Goal: Task Accomplishment & Management: Manage account settings

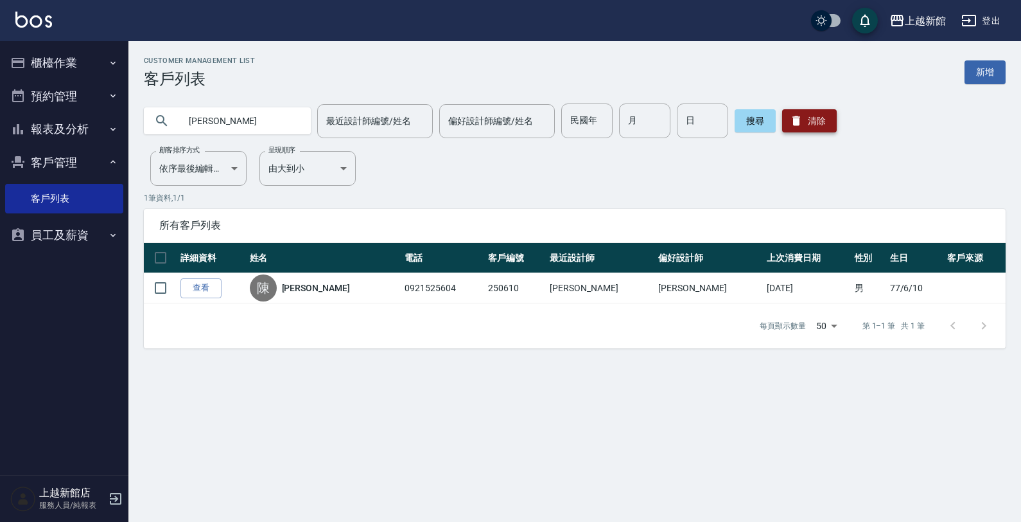
click at [793, 116] on icon "button" at bounding box center [797, 121] width 8 height 10
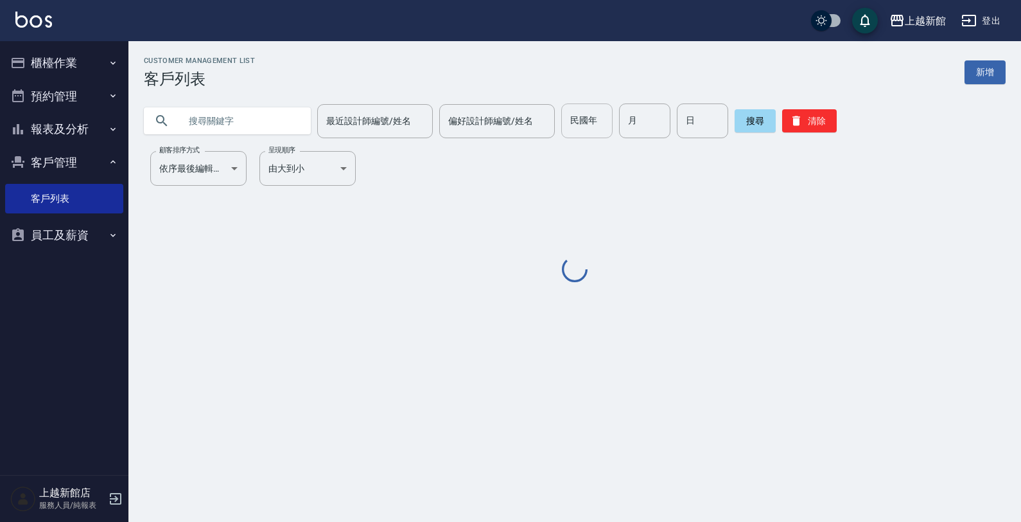
click at [574, 132] on input "民國年" at bounding box center [586, 120] width 51 height 35
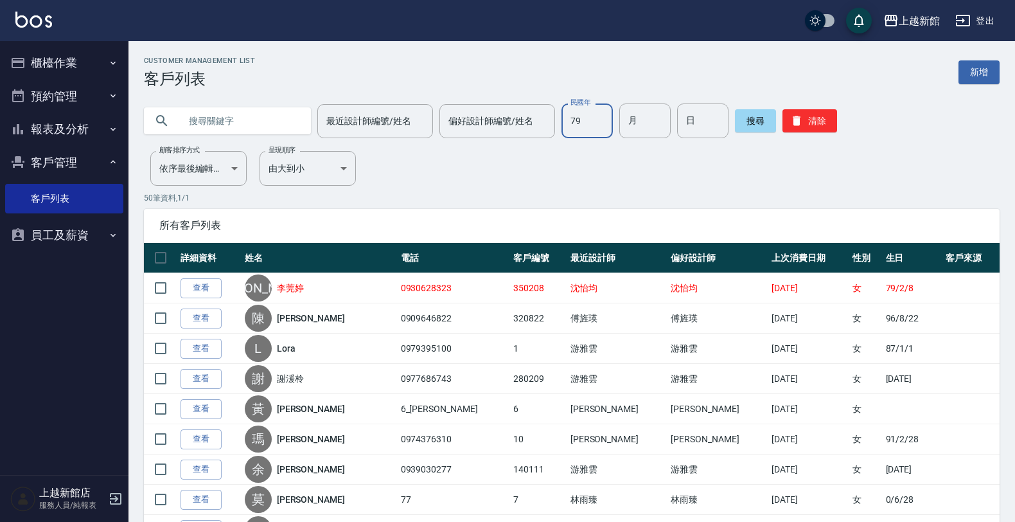
type input "79"
type input "08"
type input "22"
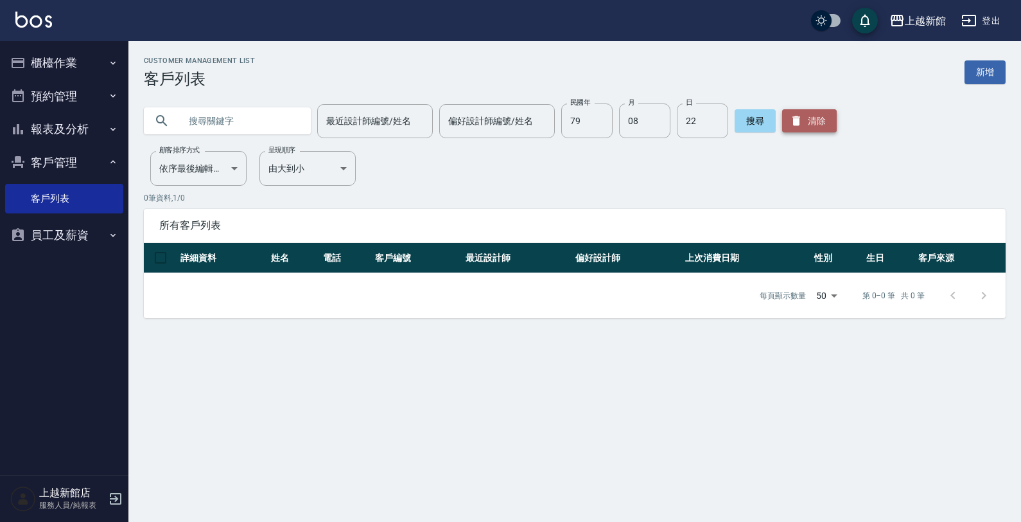
click at [790, 119] on button "清除" at bounding box center [809, 120] width 55 height 23
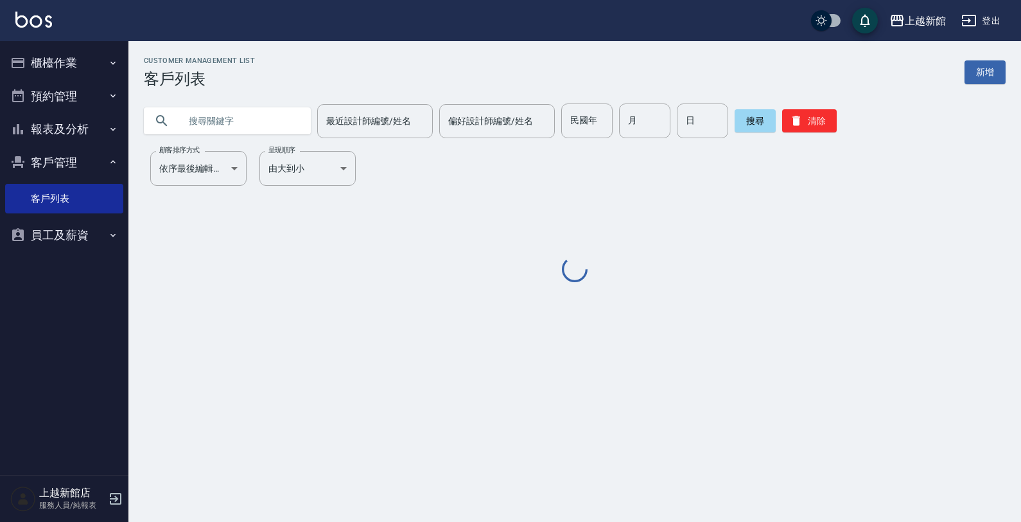
drag, startPoint x: 201, startPoint y: 116, endPoint x: 209, endPoint y: 105, distance: 13.9
click at [207, 108] on input "text" at bounding box center [240, 120] width 121 height 35
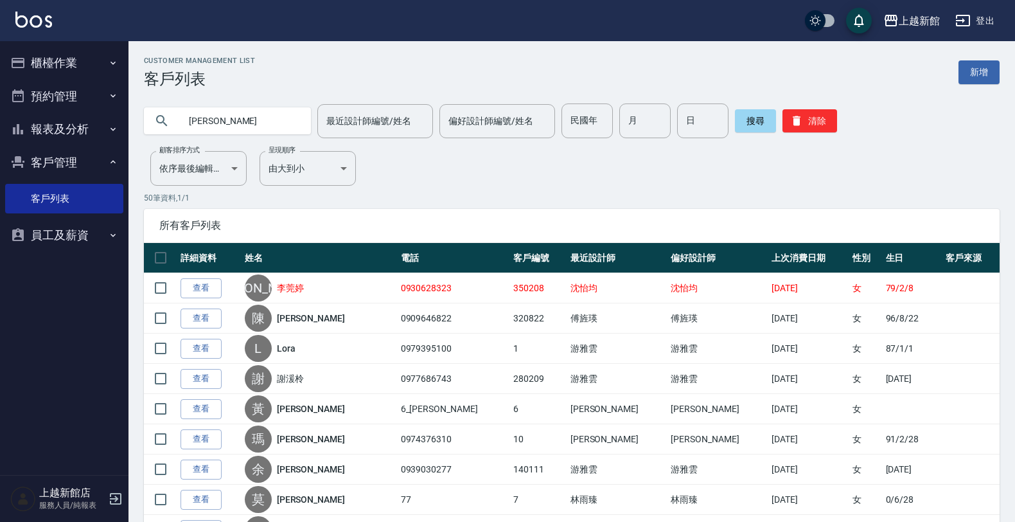
type input "陳智偉"
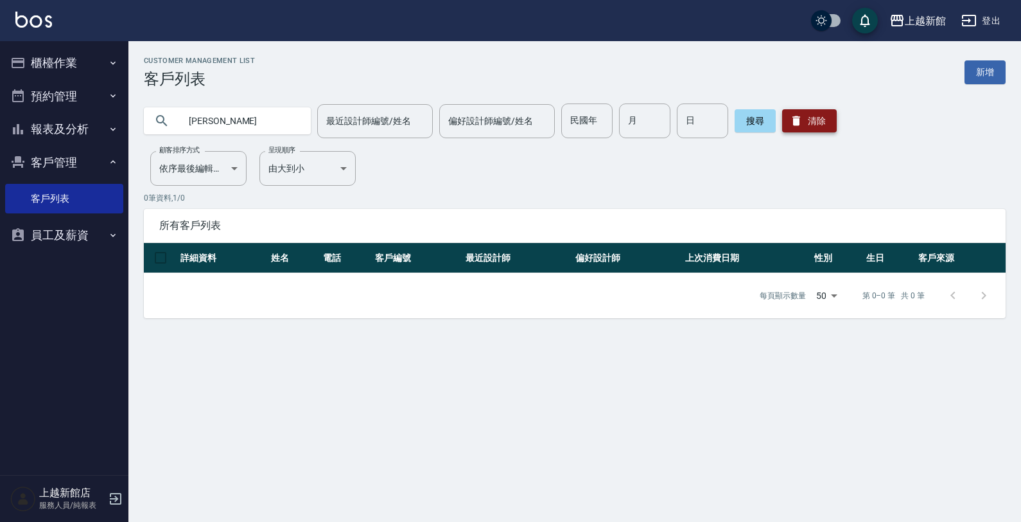
click at [807, 119] on button "清除" at bounding box center [809, 120] width 55 height 23
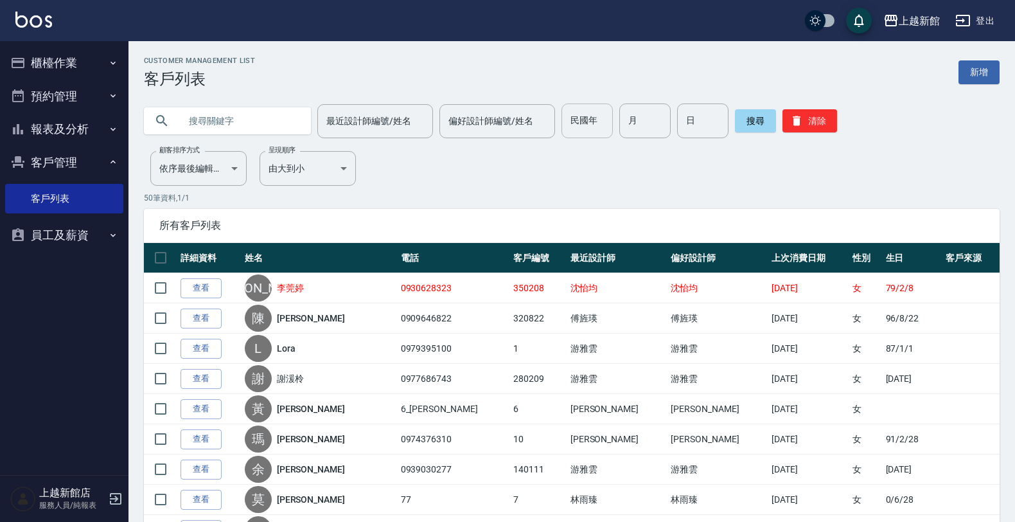
click at [578, 136] on input "民國年" at bounding box center [586, 120] width 51 height 35
type input "76"
type input "06"
type input "1"
type input "9"
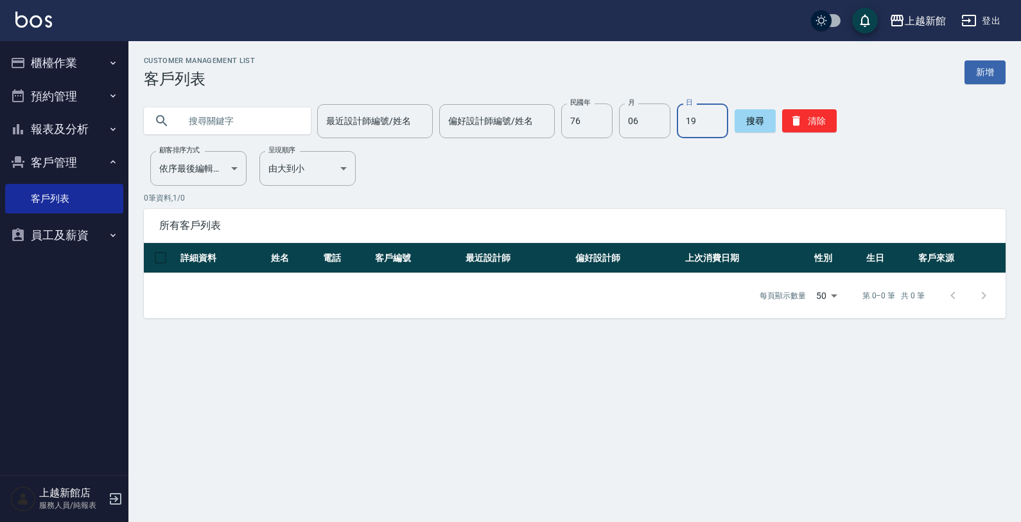
type input "19"
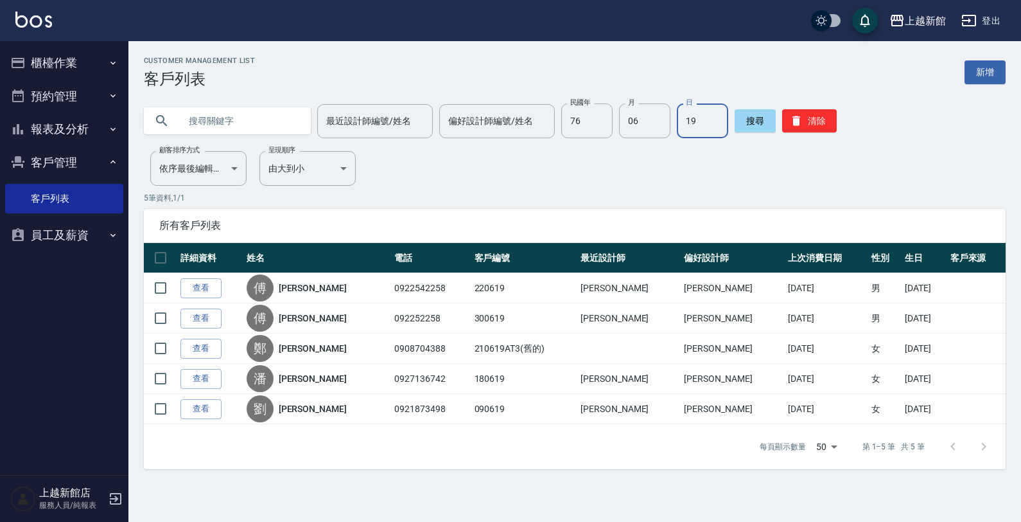
click at [114, 498] on icon "button" at bounding box center [115, 498] width 15 height 15
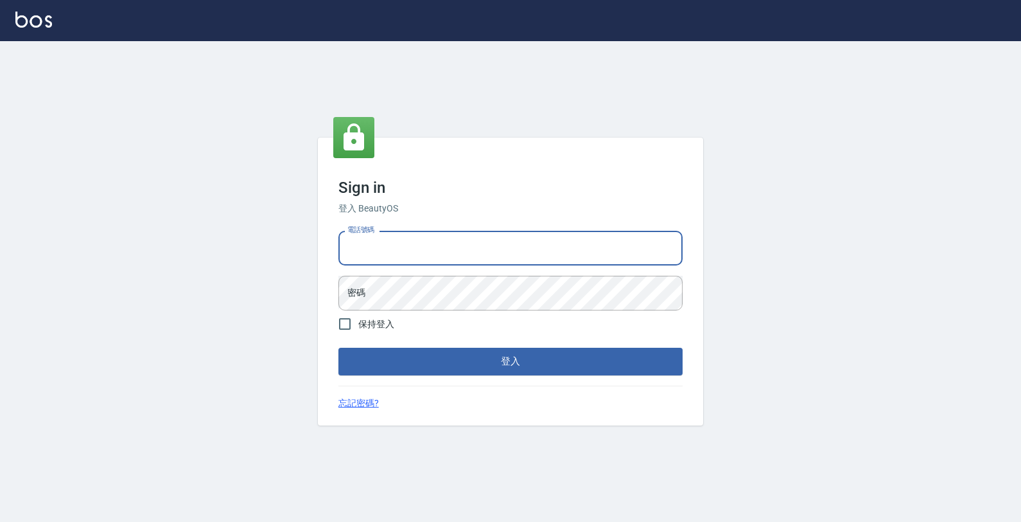
click at [434, 264] on input "電話號碼" at bounding box center [510, 248] width 344 height 35
type input "0933303551"
click at [338, 347] on button "登入" at bounding box center [510, 360] width 344 height 27
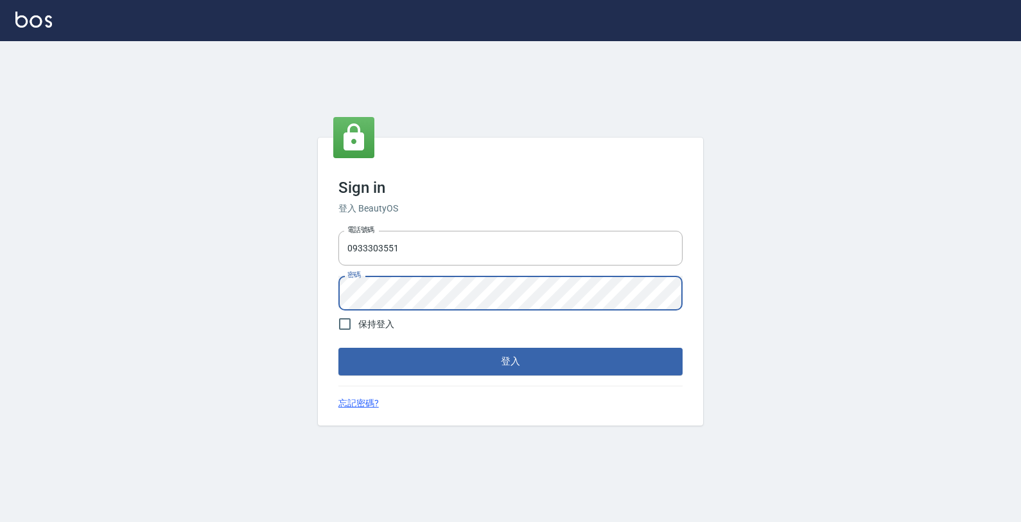
click at [338, 347] on button "登入" at bounding box center [510, 360] width 344 height 27
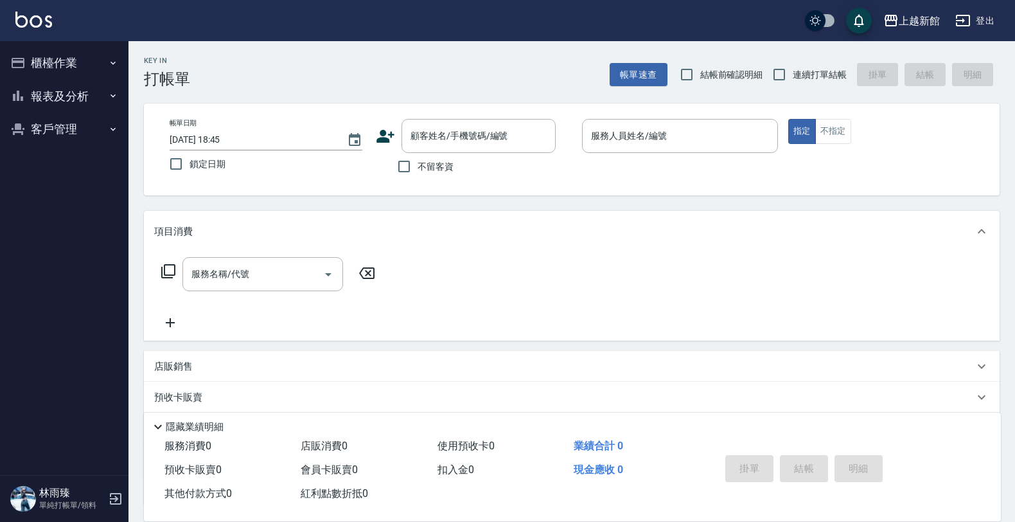
drag, startPoint x: 811, startPoint y: 63, endPoint x: 717, endPoint y: 83, distance: 96.6
click at [811, 64] on label "連續打單結帳" at bounding box center [806, 74] width 81 height 27
click at [793, 64] on input "連續打單結帳" at bounding box center [779, 74] width 27 height 27
checkbox input "true"
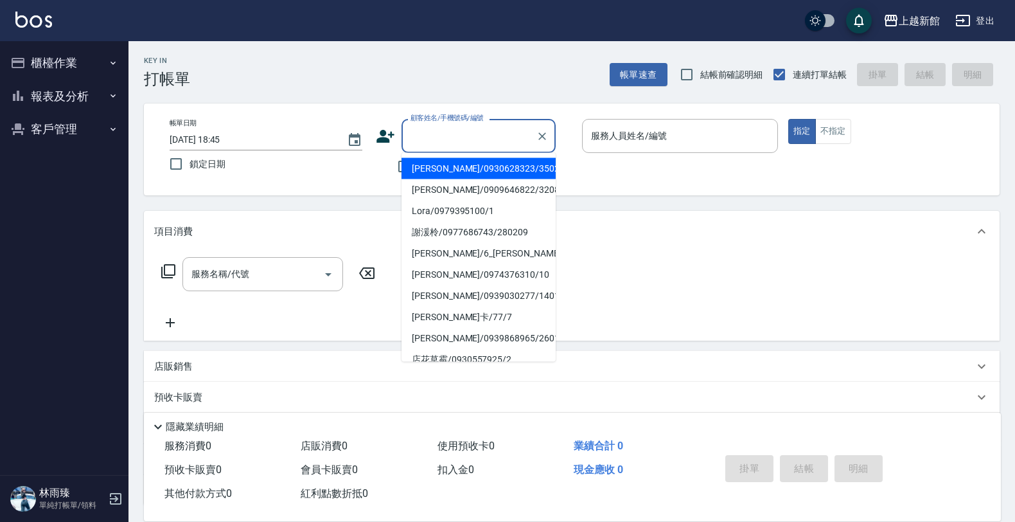
drag, startPoint x: 501, startPoint y: 146, endPoint x: 771, endPoint y: 19, distance: 298.0
click at [501, 146] on input "顧客姓名/手機號碼/編號" at bounding box center [468, 136] width 123 height 22
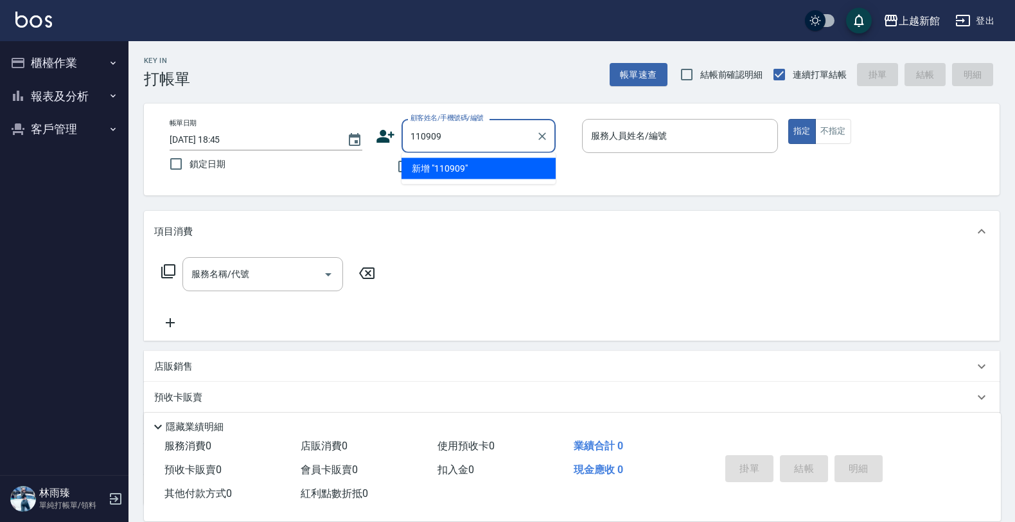
type input "110909"
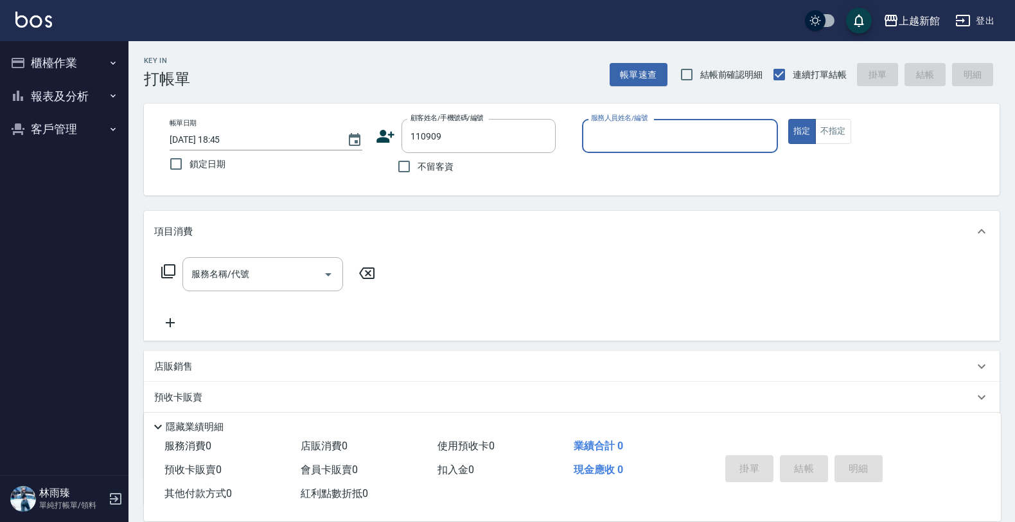
click at [788, 119] on button "指定" at bounding box center [802, 131] width 28 height 25
type button "true"
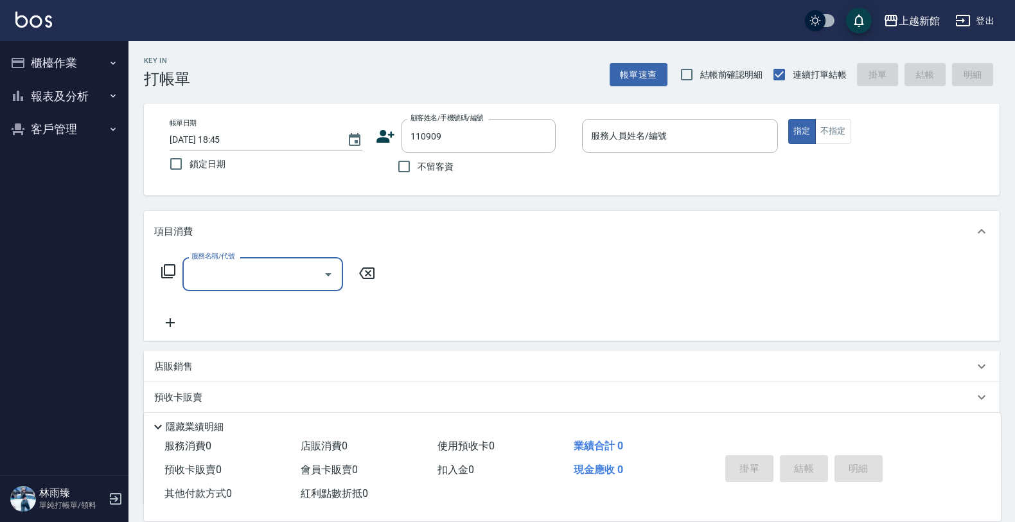
type input "陳玟潔/0975028129/110909"
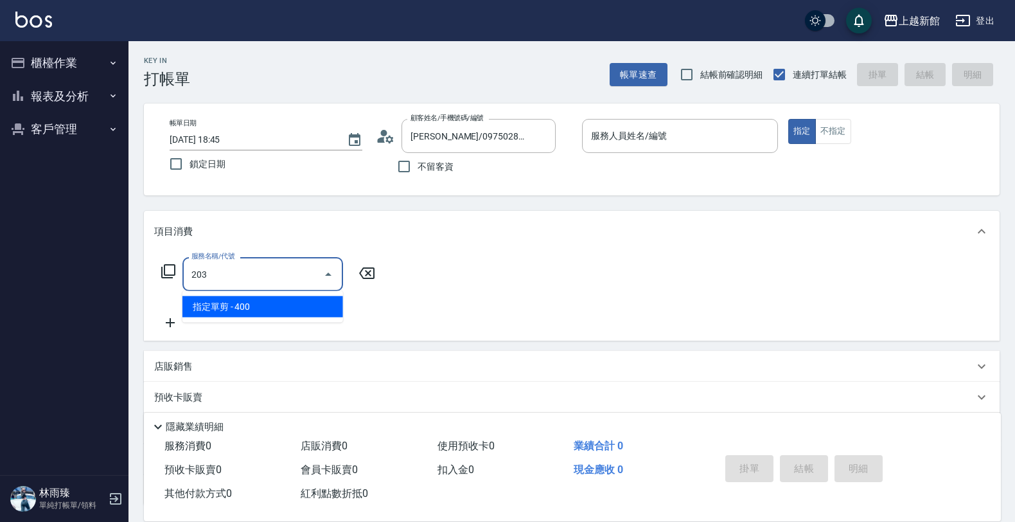
type input "指定單剪(203)"
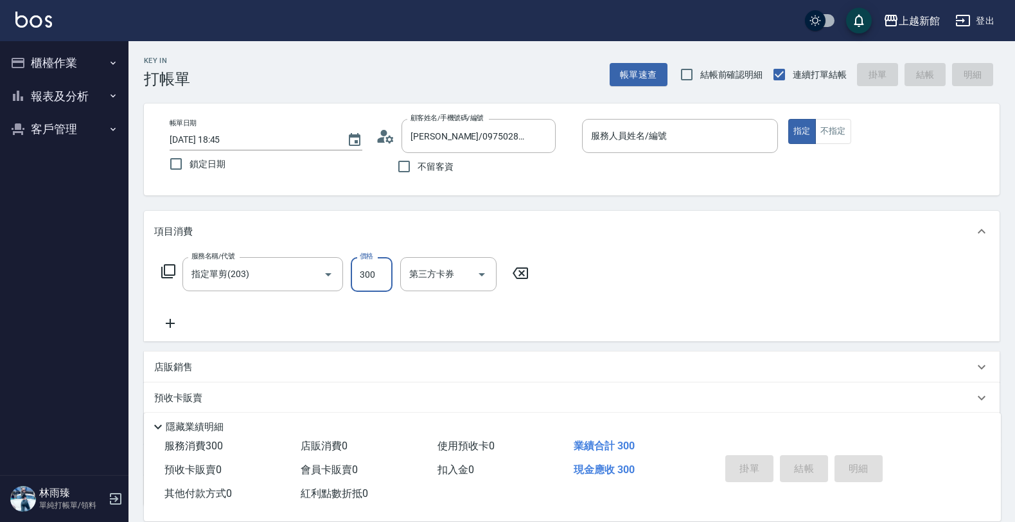
type input "300"
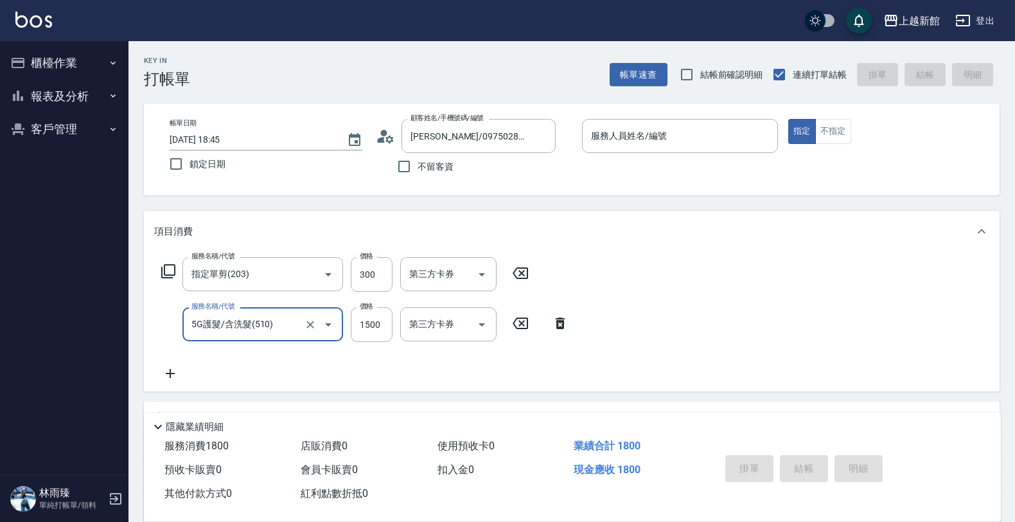
type input "5G護髮/含洗髮(510)"
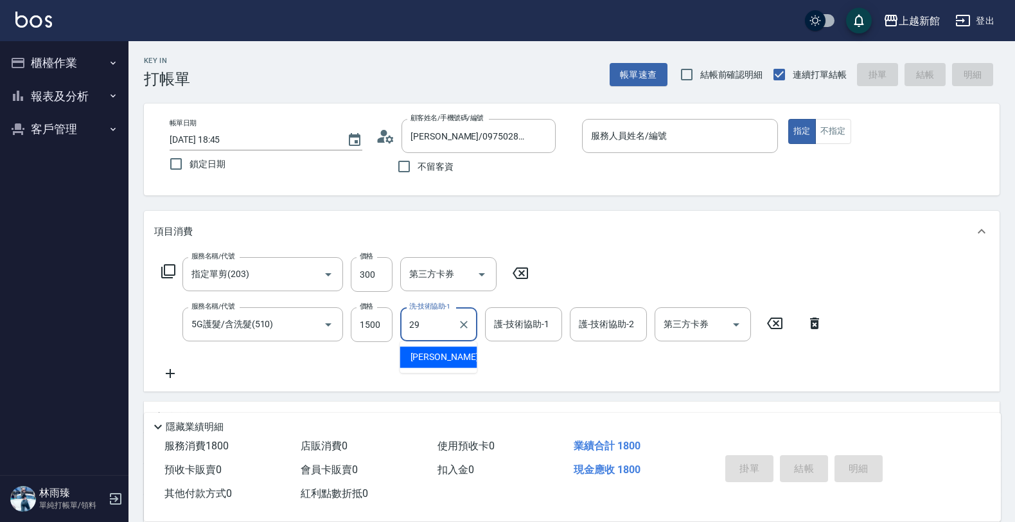
type input "馨妮-29"
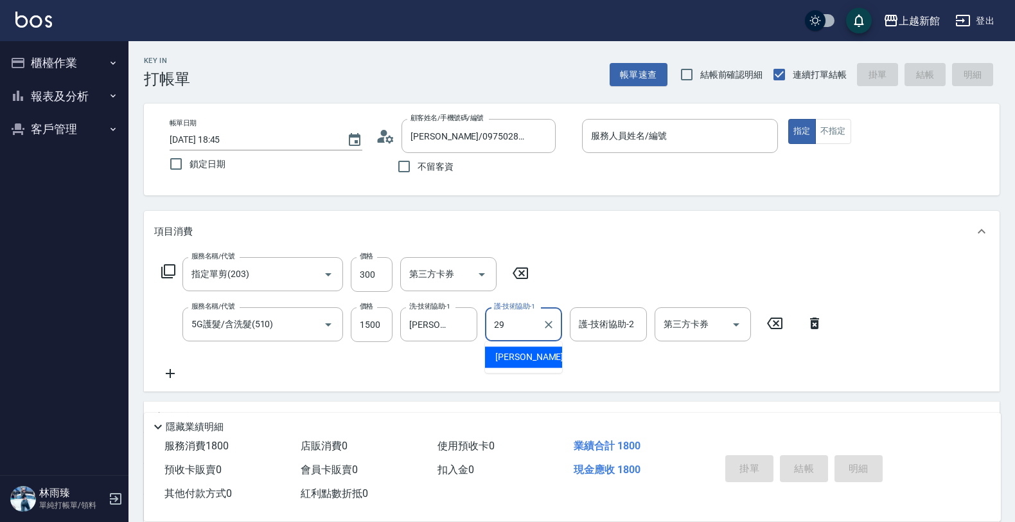
type input "馨妮-29"
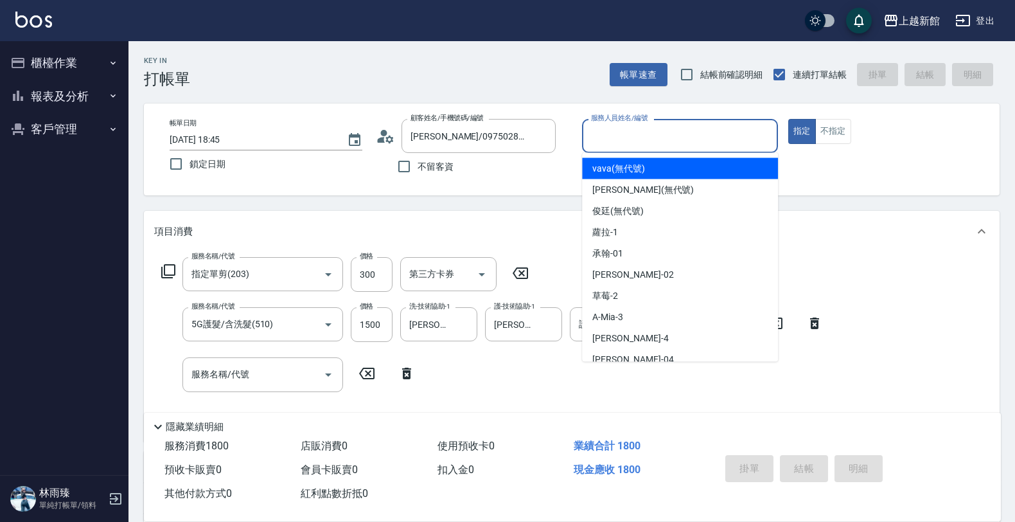
click at [657, 141] on input "服務人員姓名/編號" at bounding box center [680, 136] width 184 height 22
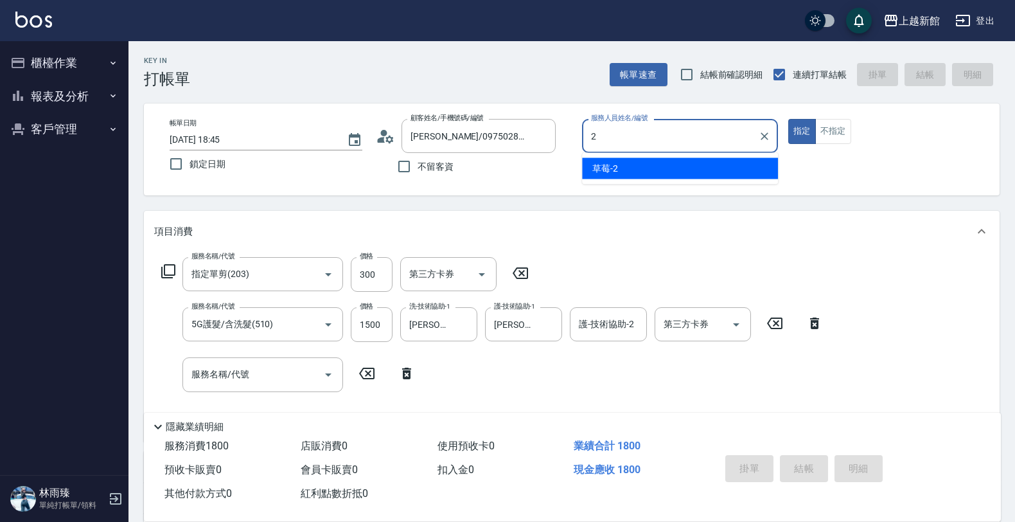
type input "草莓-2"
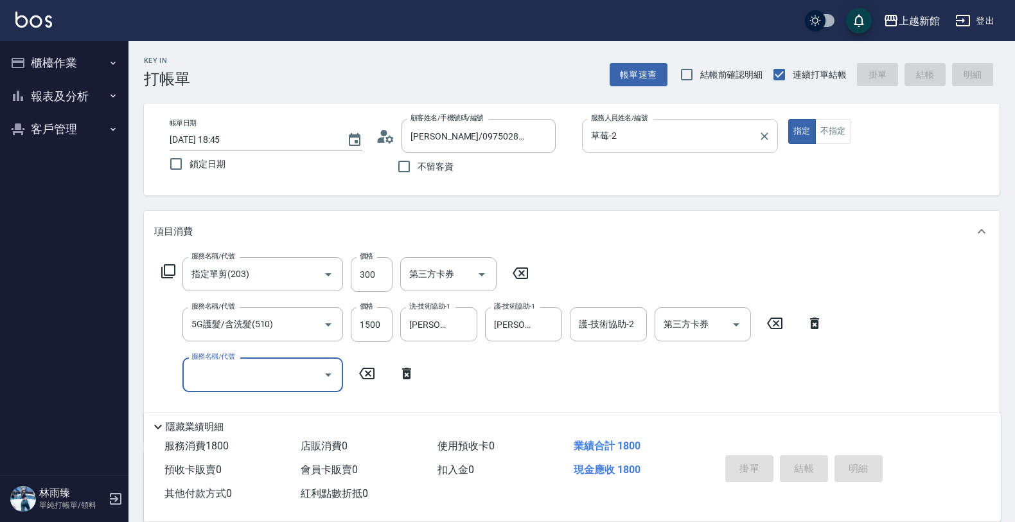
type input "2025/10/13 18:46"
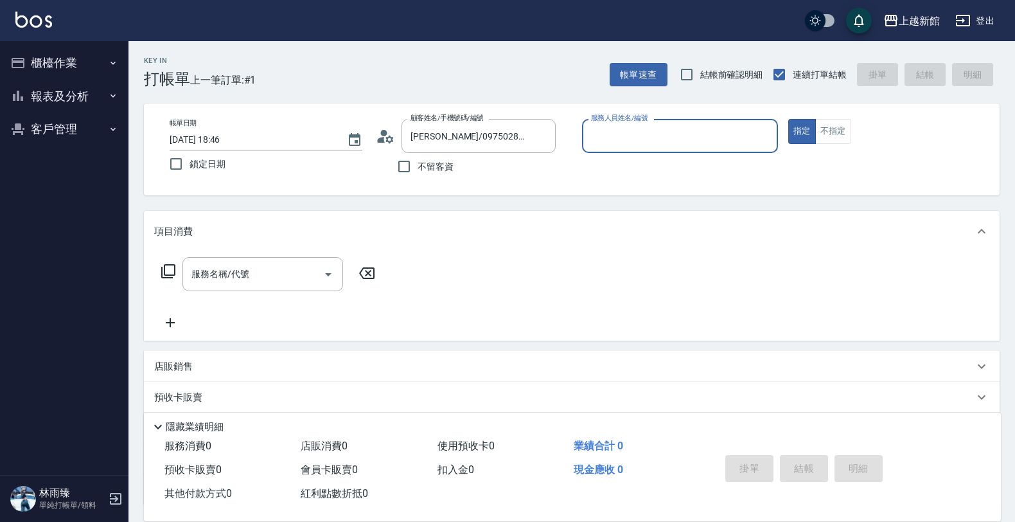
click at [788, 119] on button "指定" at bounding box center [802, 131] width 28 height 25
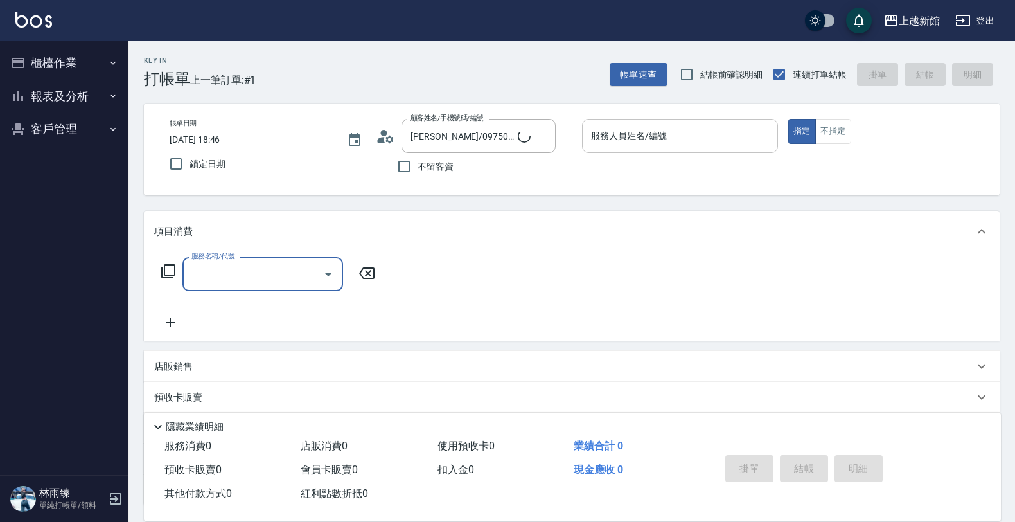
type input "莫尼卡/77/7"
type input "莫尼卡-7"
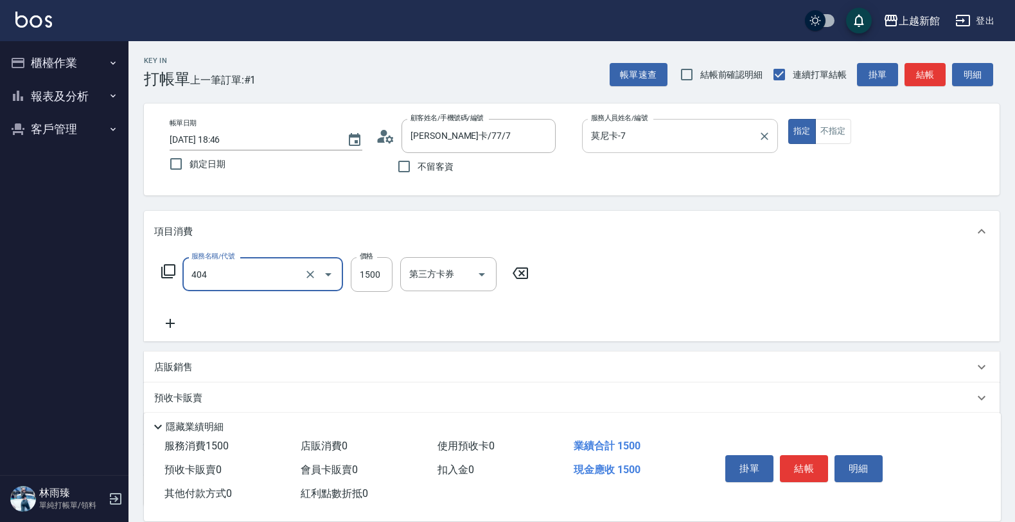
type input "設計染髮(404)"
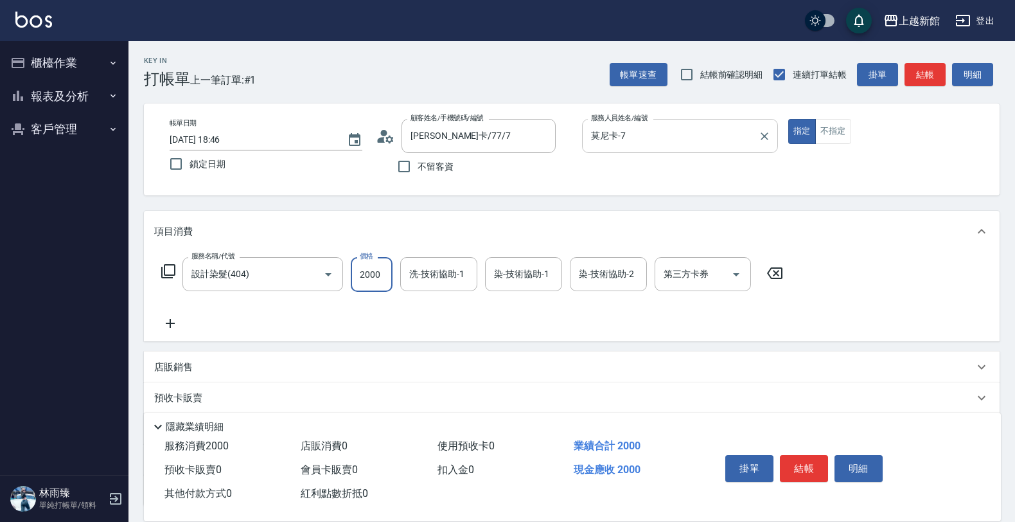
type input "2000"
type input "馨妮-29"
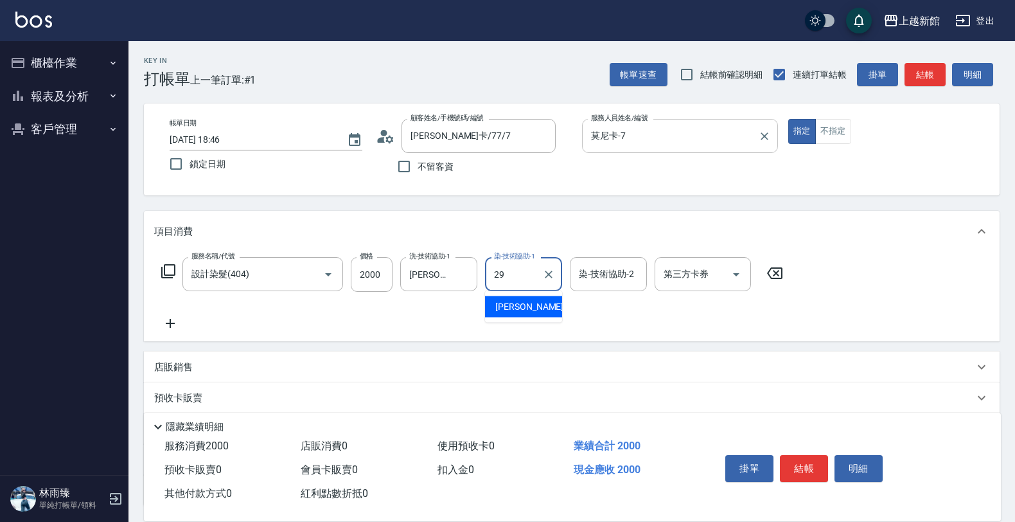
type input "馨妮-29"
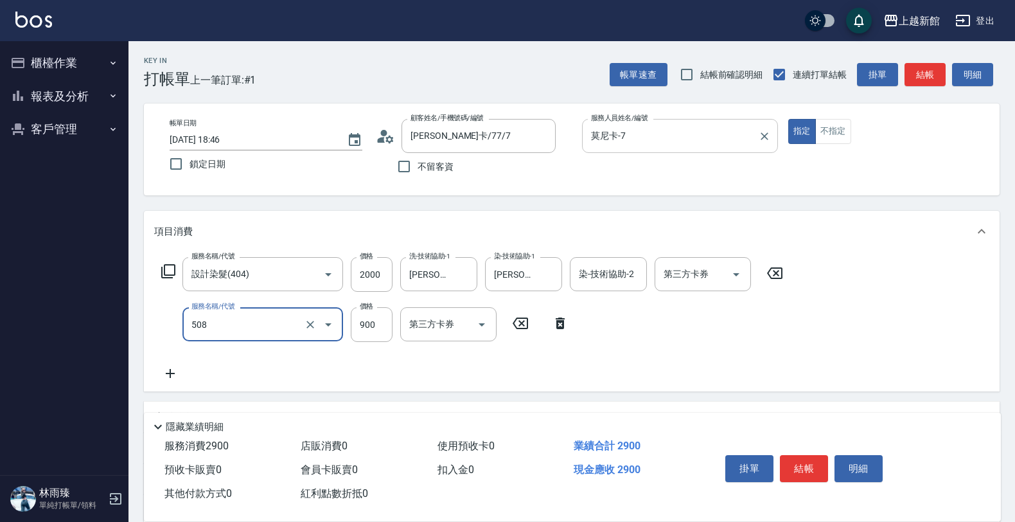
type input "松島再生髮敷護髮(508)"
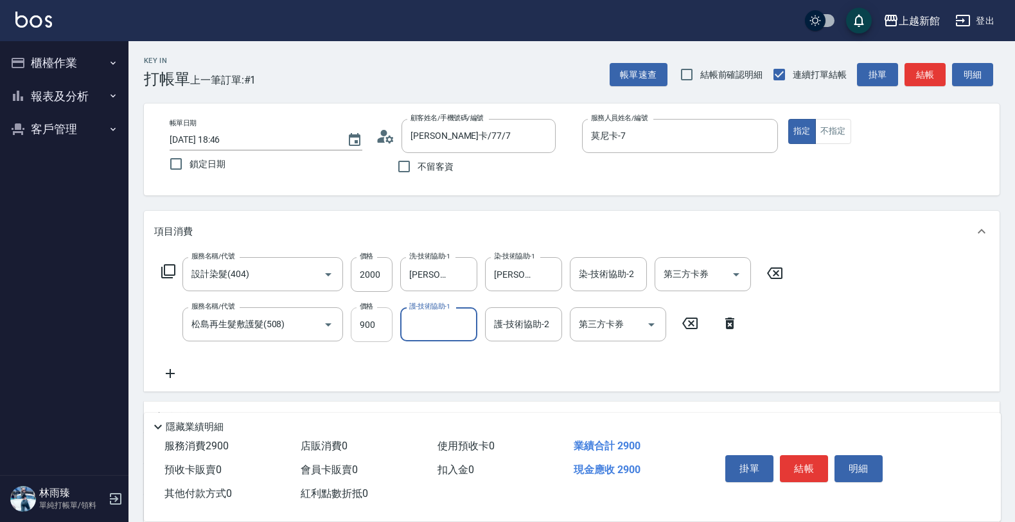
click at [386, 328] on input "900" at bounding box center [372, 324] width 42 height 35
type input "1000"
type input "馨妮-29"
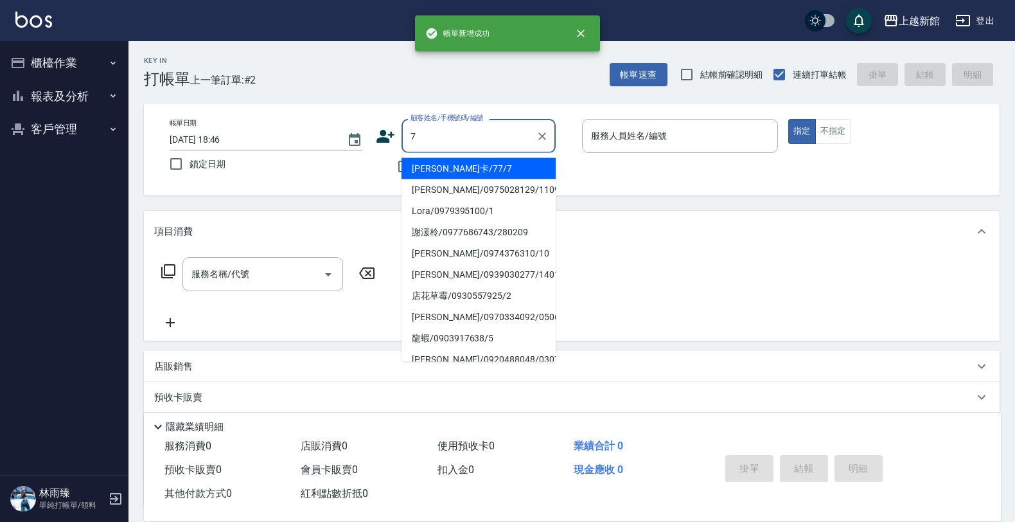
type input "莫尼卡/77/7"
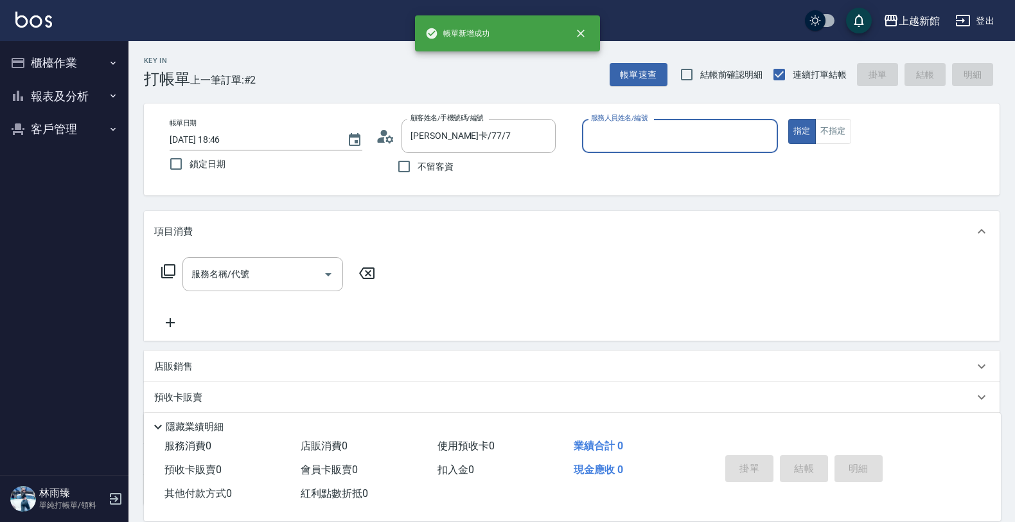
click at [788, 119] on button "指定" at bounding box center [802, 131] width 28 height 25
type input "莫尼卡-7"
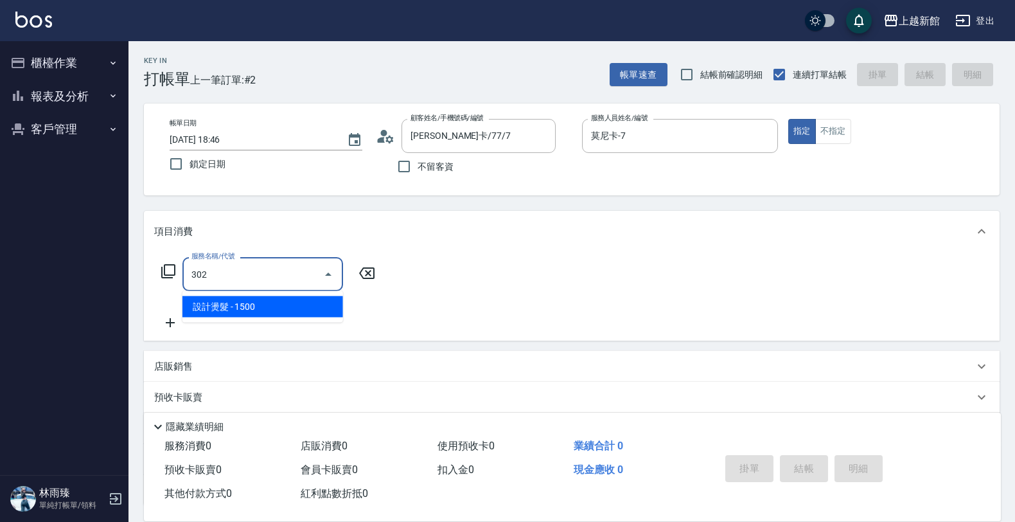
type input "設計燙髮(302)"
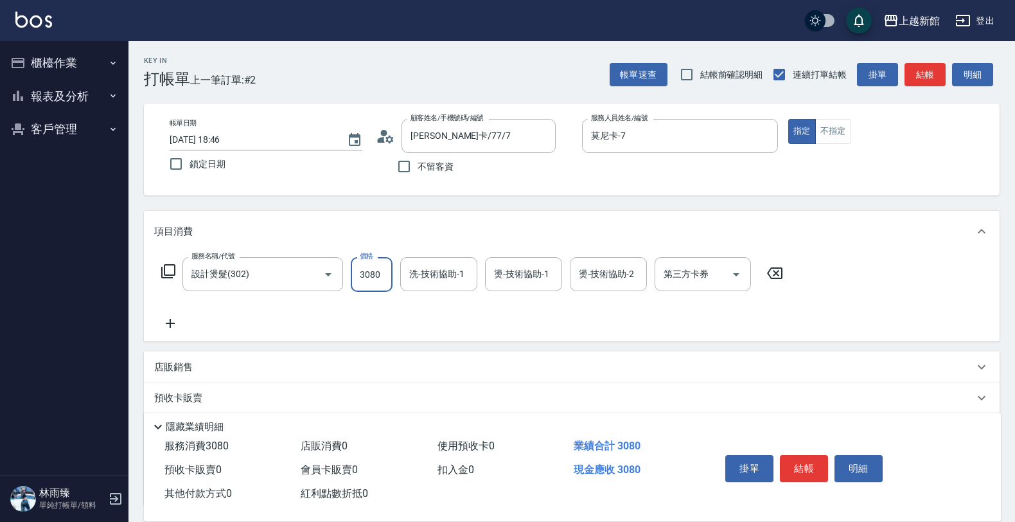
type input "3080"
type input "馨妮-29"
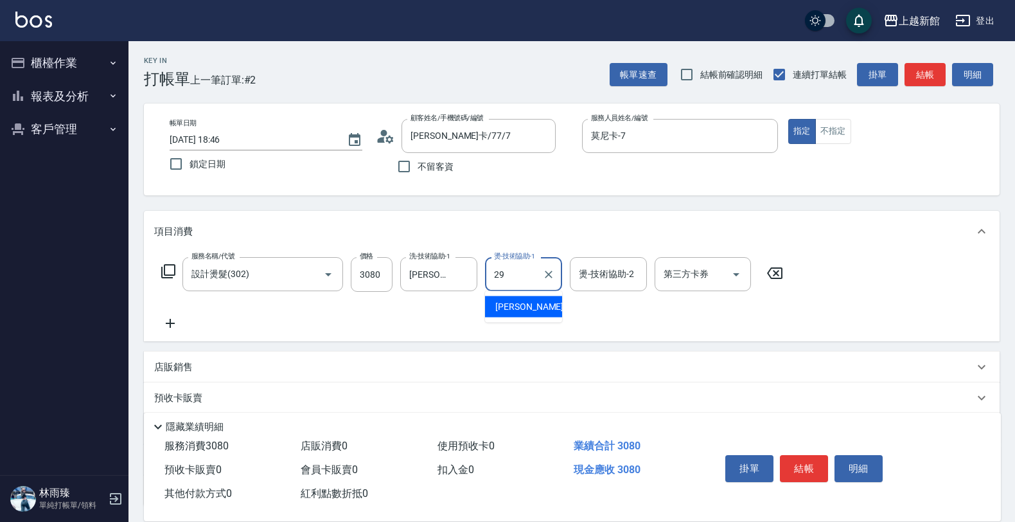
type input "馨妮-29"
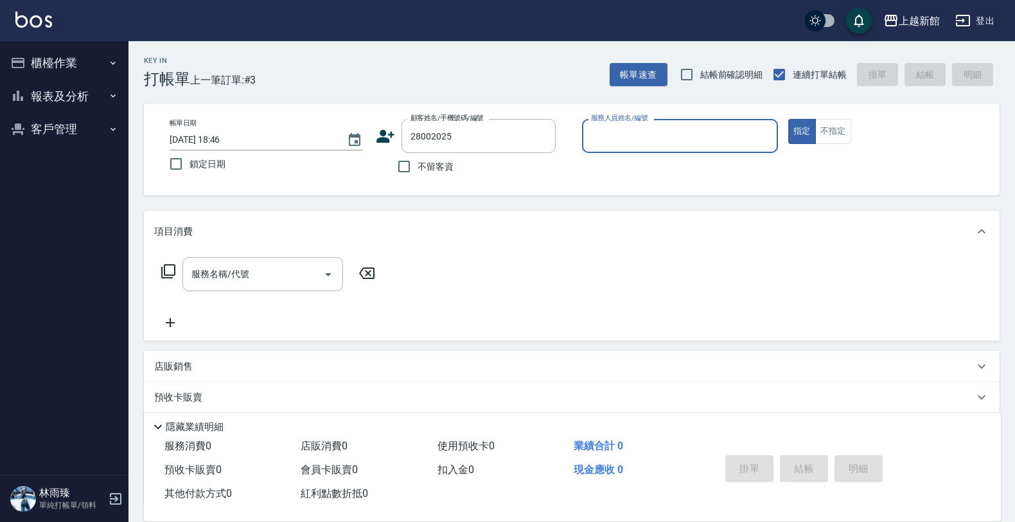
click at [788, 119] on button "指定" at bounding box center [802, 131] width 28 height 25
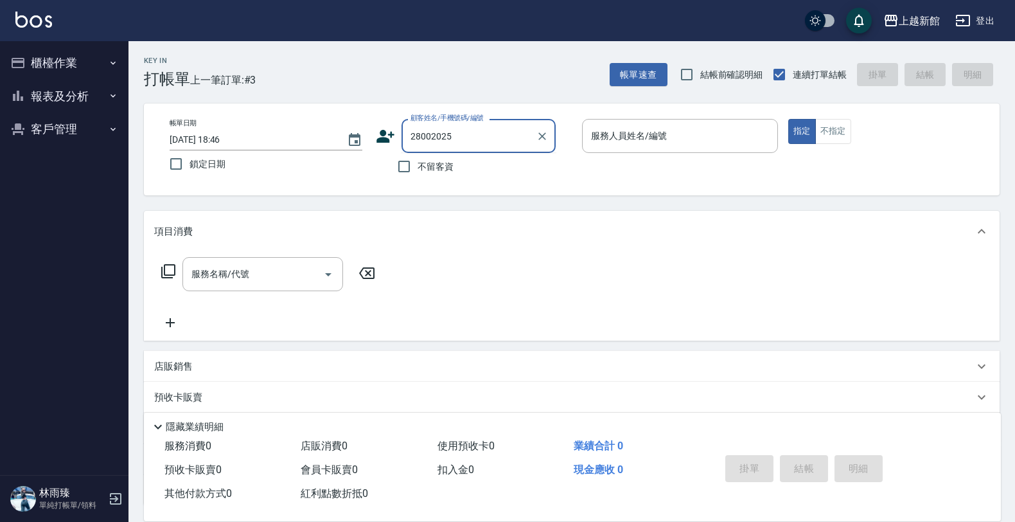
click at [476, 128] on input "28002025" at bounding box center [468, 136] width 123 height 22
type input "2"
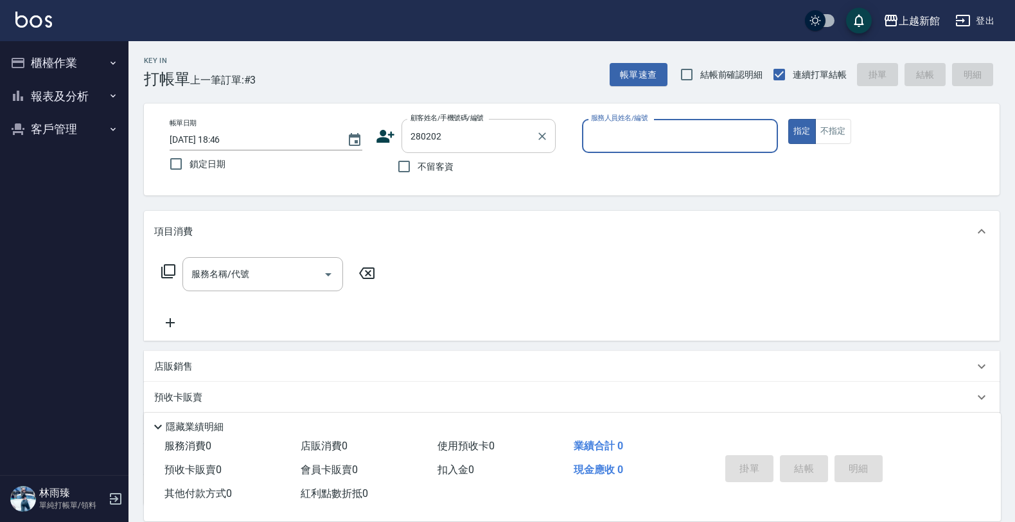
click at [788, 119] on button "指定" at bounding box center [802, 131] width 28 height 25
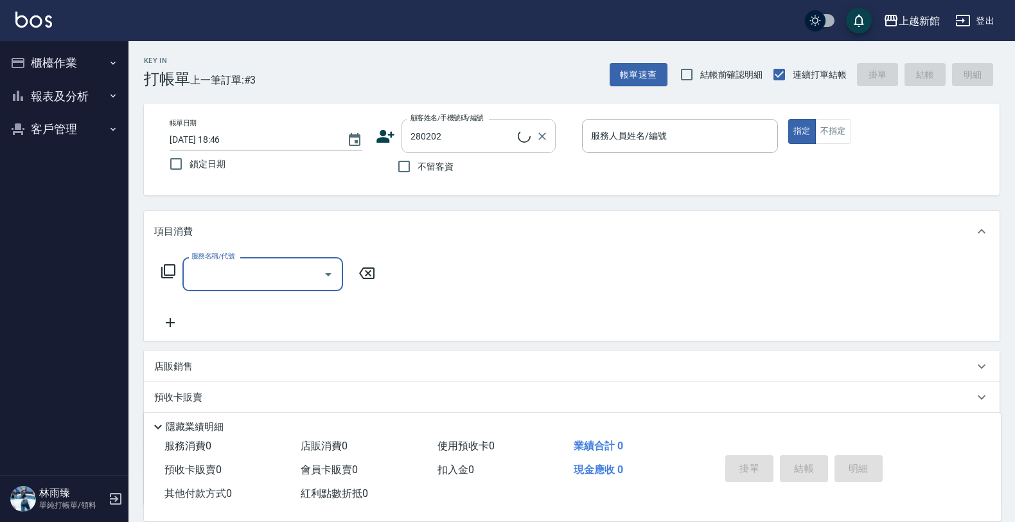
type input "魏秋滿/0903744802/280202"
type input "旌瑛-5"
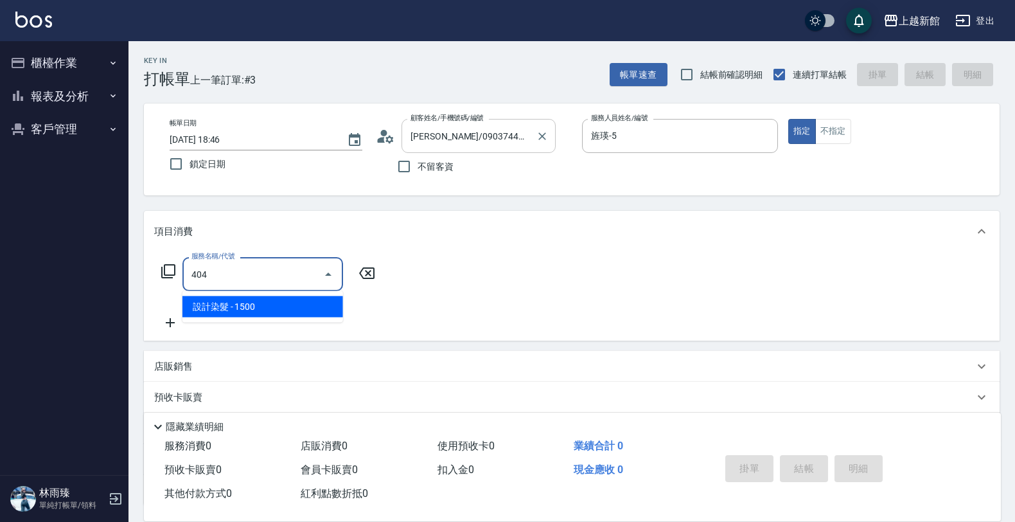
type input "設計染髮(404)"
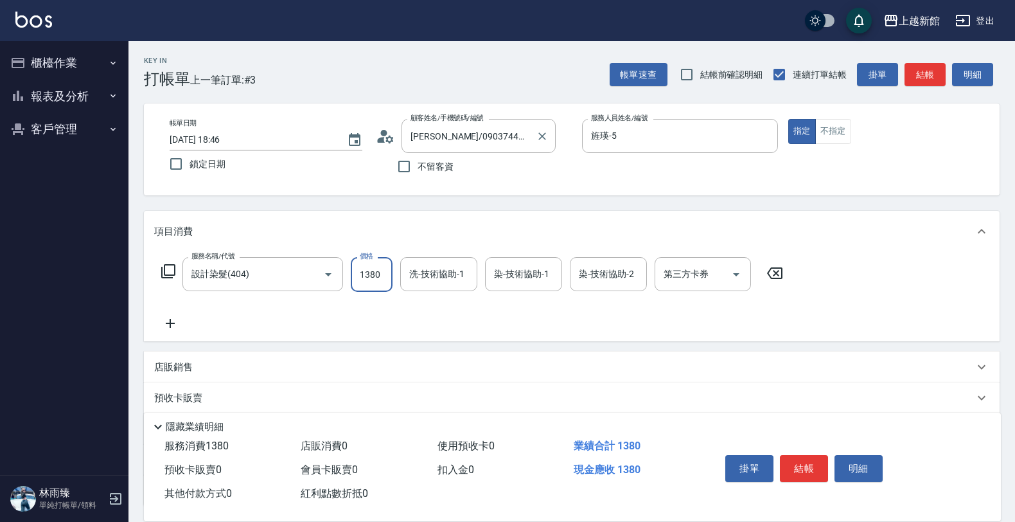
type input "1380"
click at [428, 285] on input "洗-技術協助-1" at bounding box center [439, 274] width 66 height 22
type input "馨妮-29"
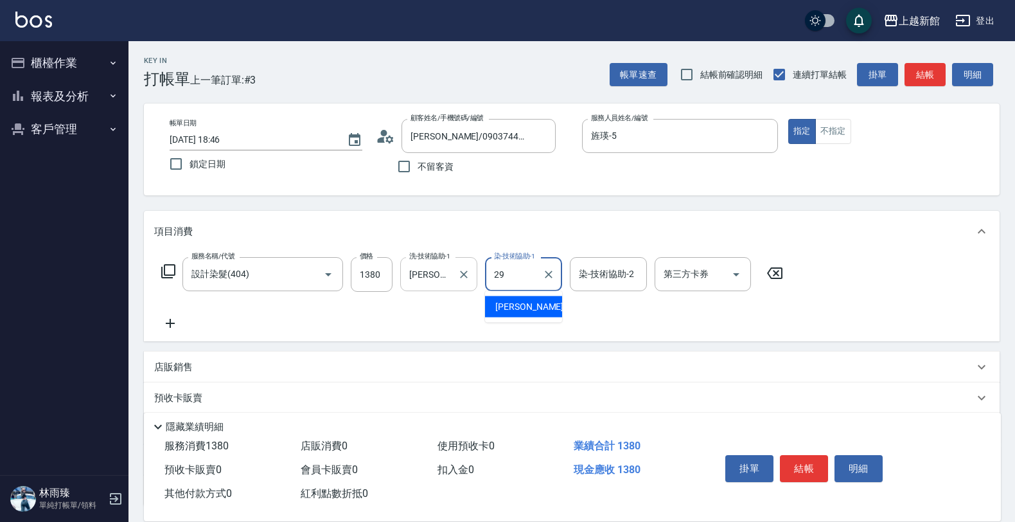
type input "馨妮-29"
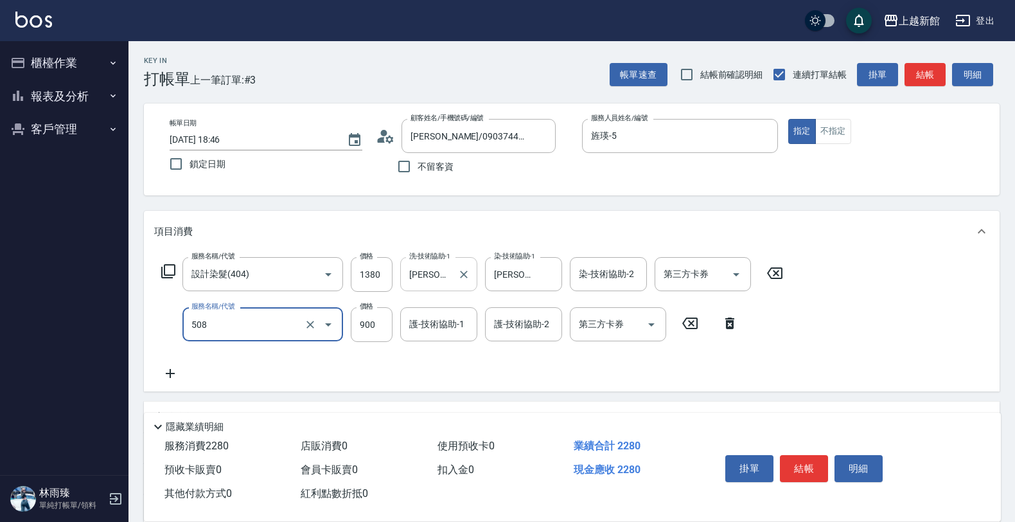
type input "松島再生髮敷護髮(508)"
type input "1000"
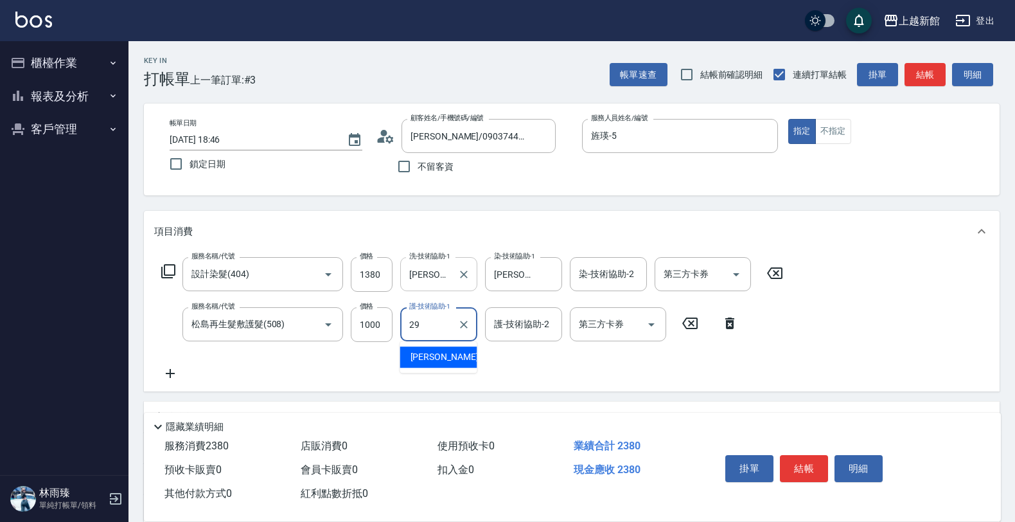
type input "馨妮-29"
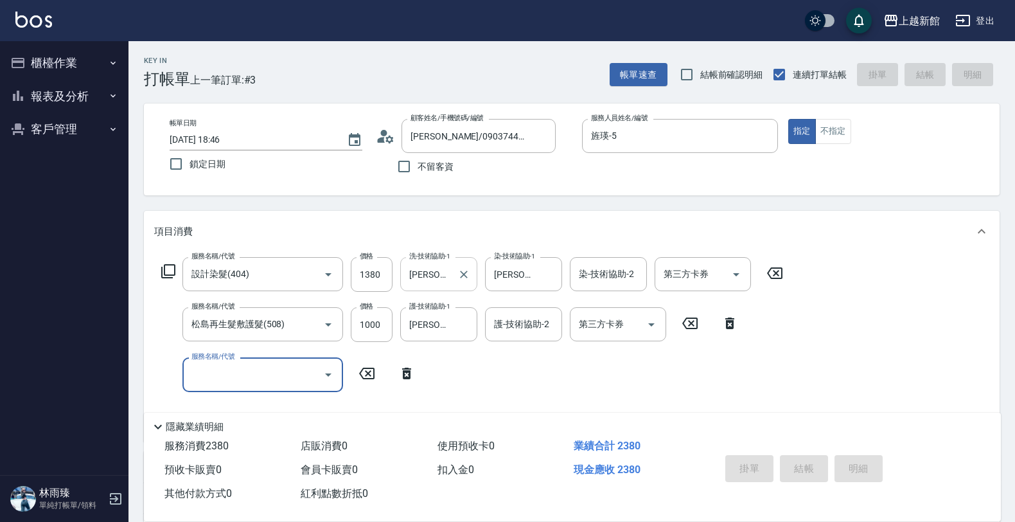
type input "2025/10/13 18:47"
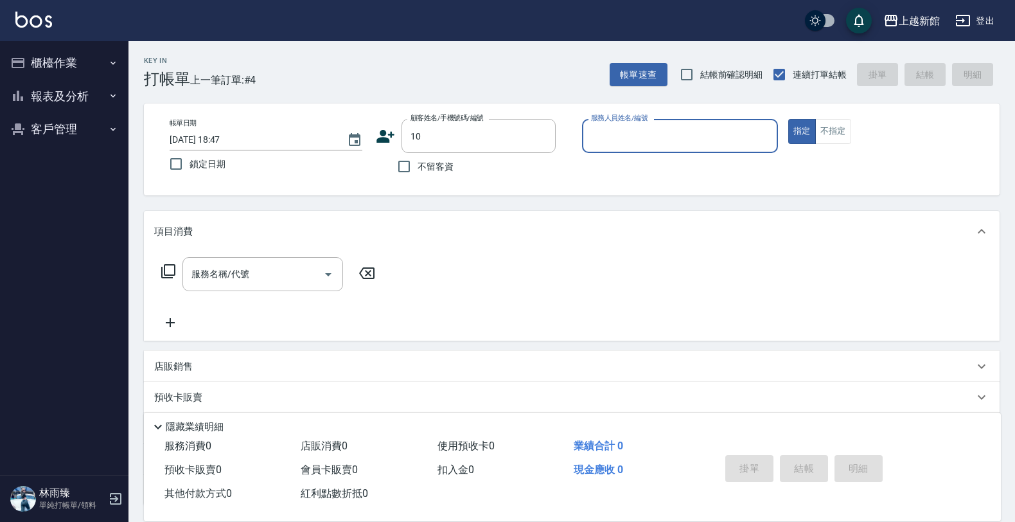
click at [788, 119] on button "指定" at bounding box center [802, 131] width 28 height 25
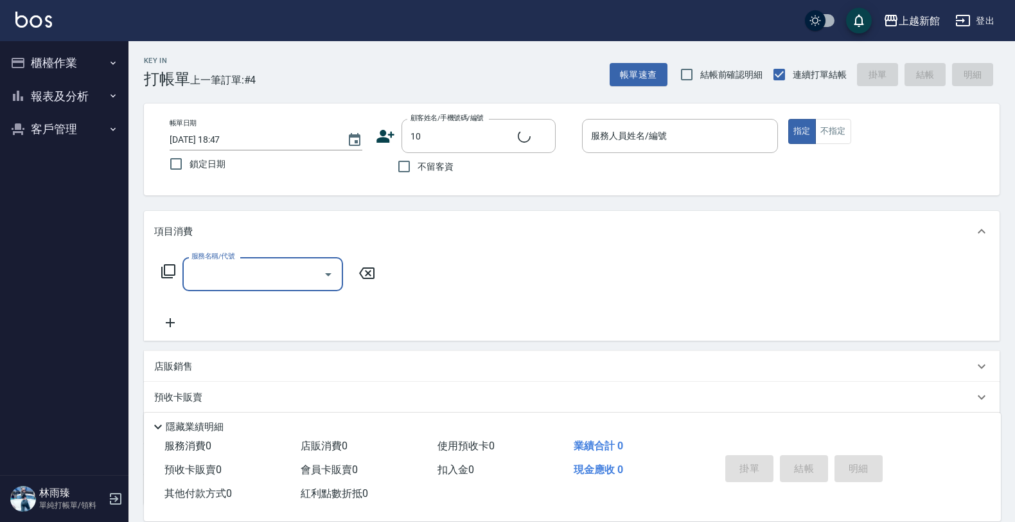
type input "瑪莎/0974376310/10"
type input "瑪沙-10"
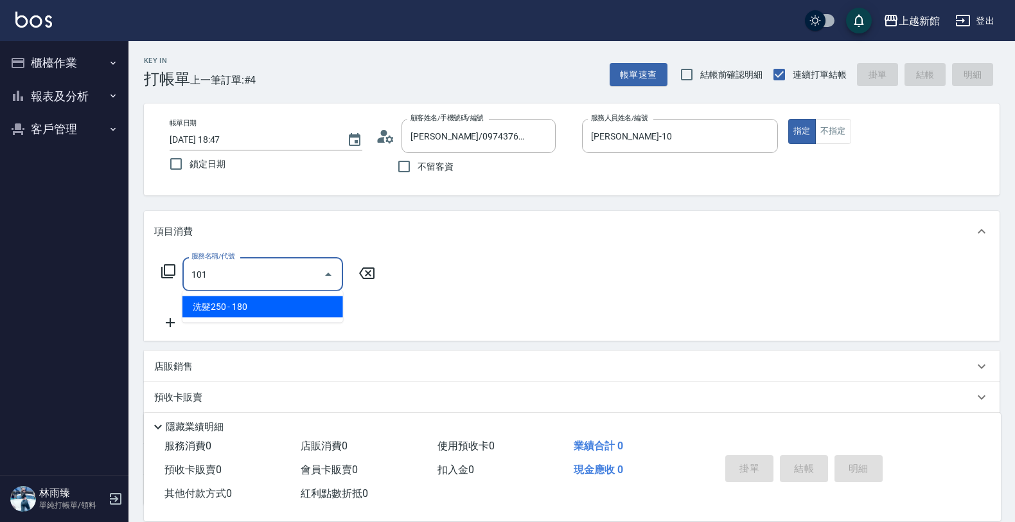
type input "洗髮250(101)"
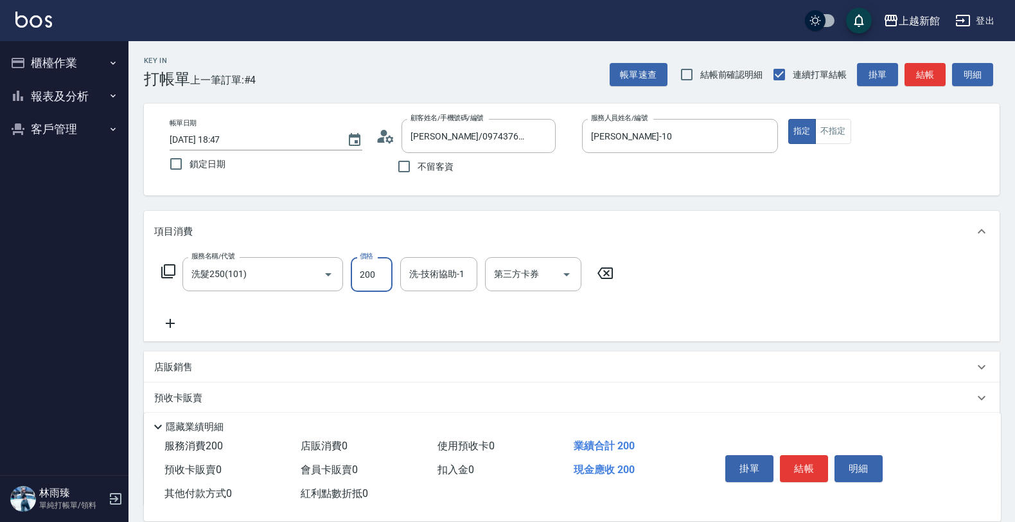
type input "200"
type input "瑪沙-10"
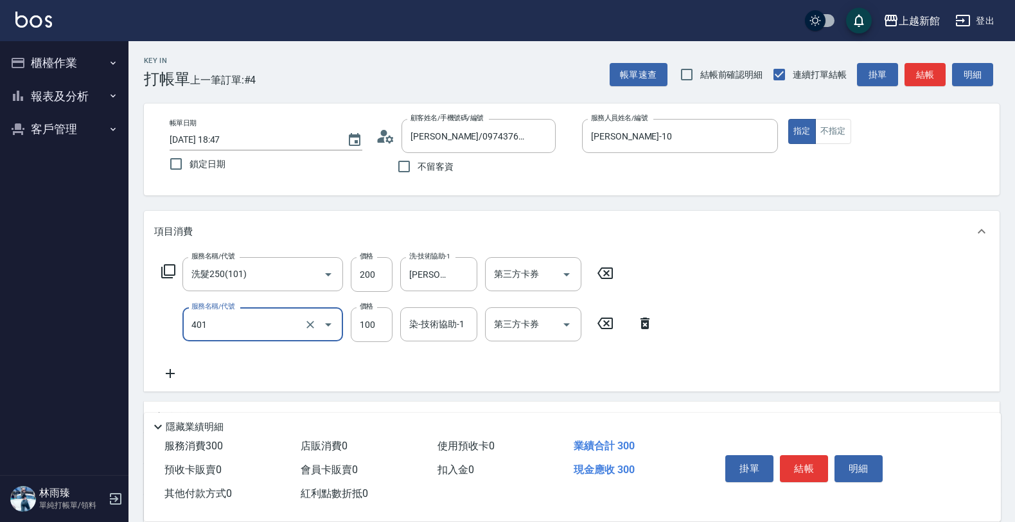
type input "補染(401)"
type input "800"
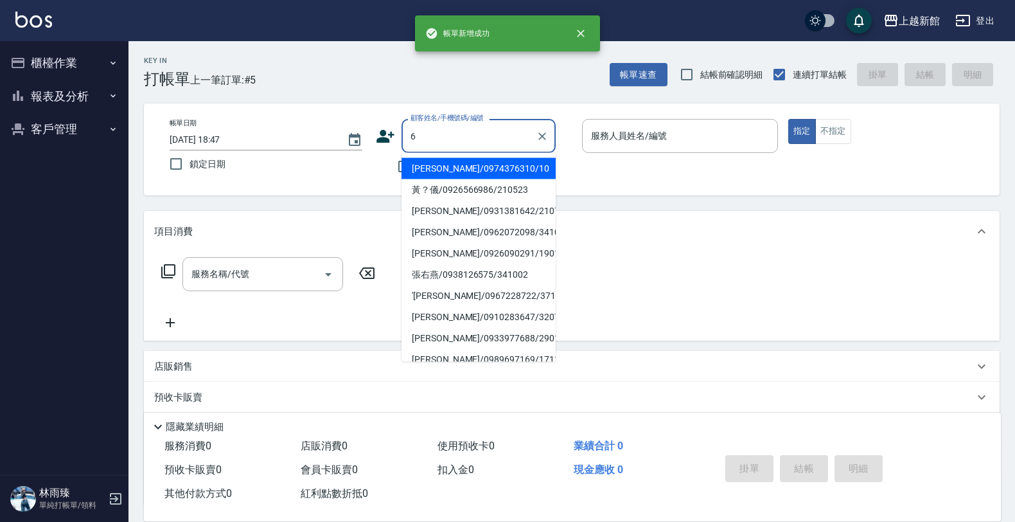
type input "瑪莎/0974376310/10"
click at [788, 119] on button "指定" at bounding box center [802, 131] width 28 height 25
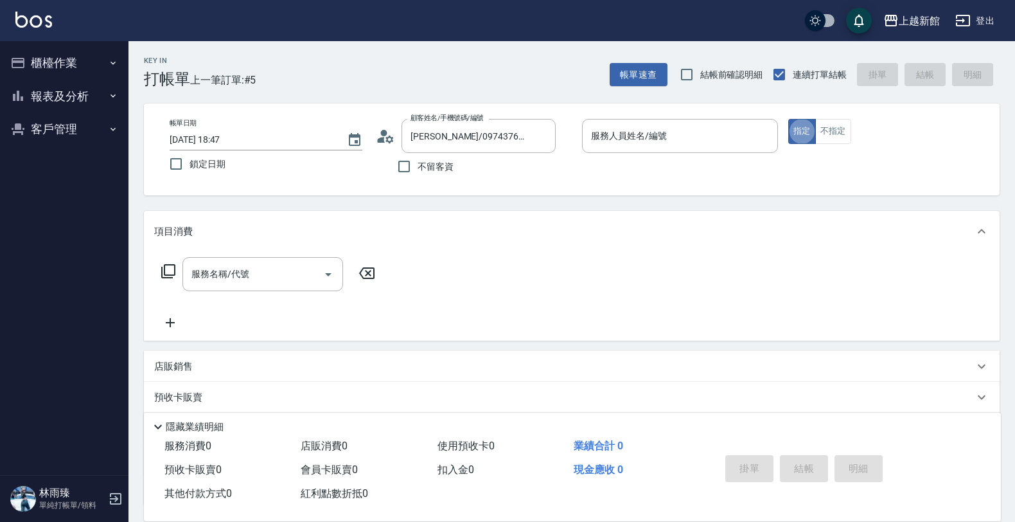
type input "瑪沙-10"
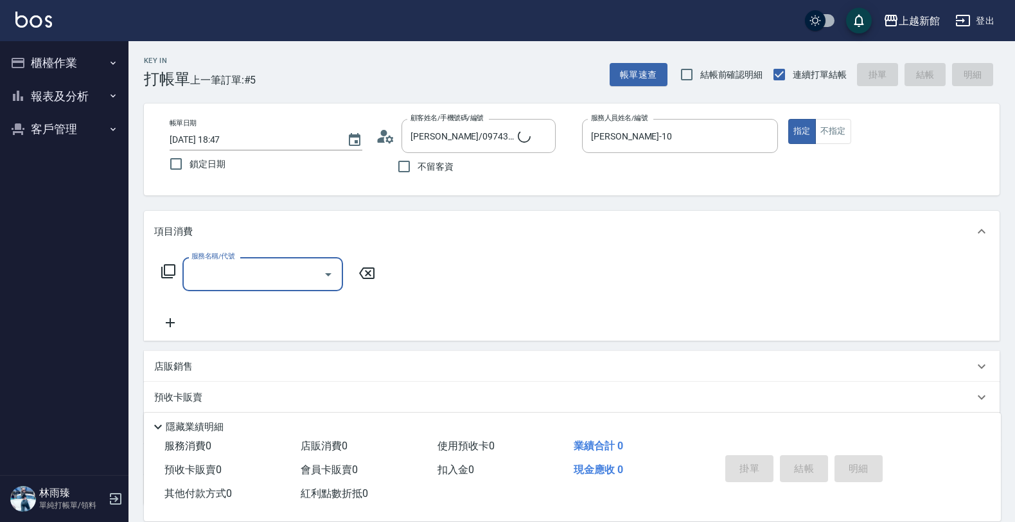
type input "黃婕寧/6_黃婕寧/6"
type input "黃婕寧-6"
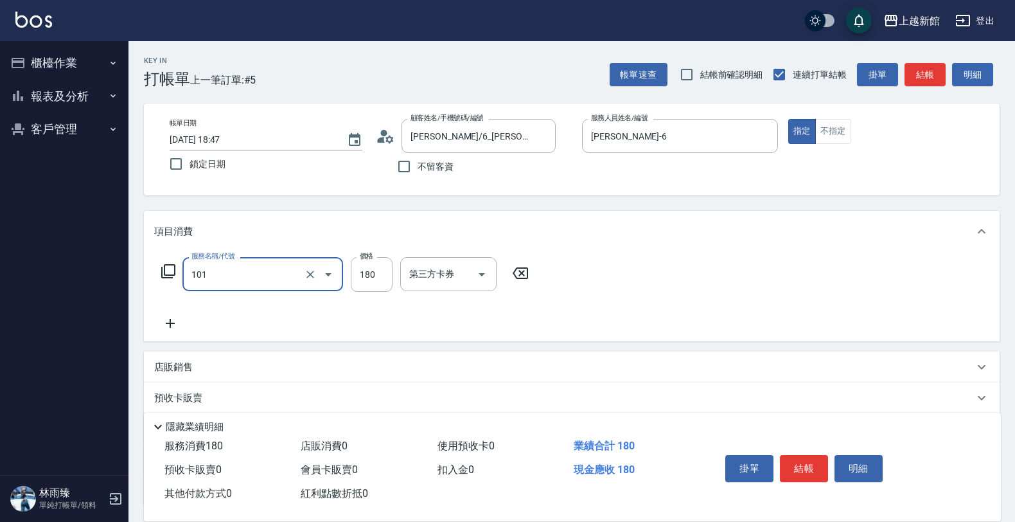
type input "洗髮250(101)"
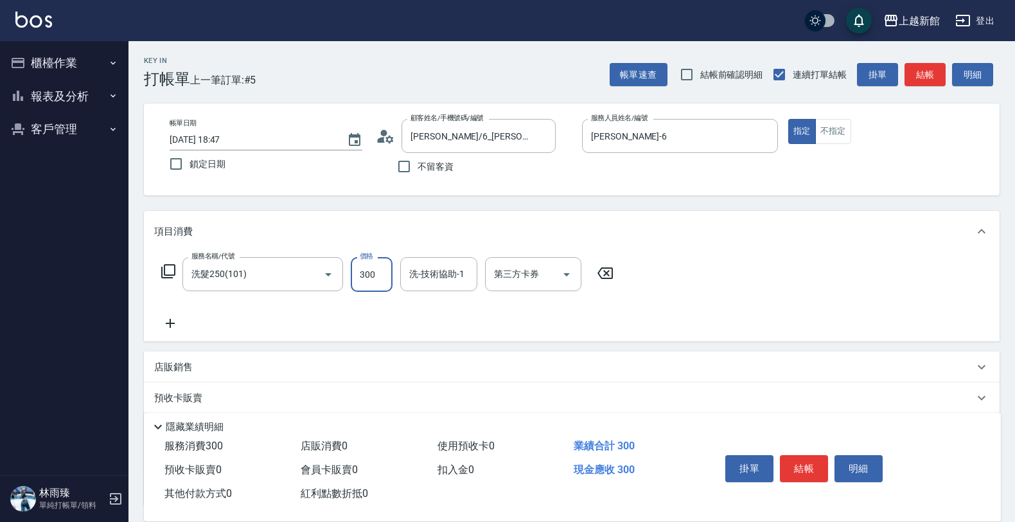
type input "300"
type input "馨妮-29"
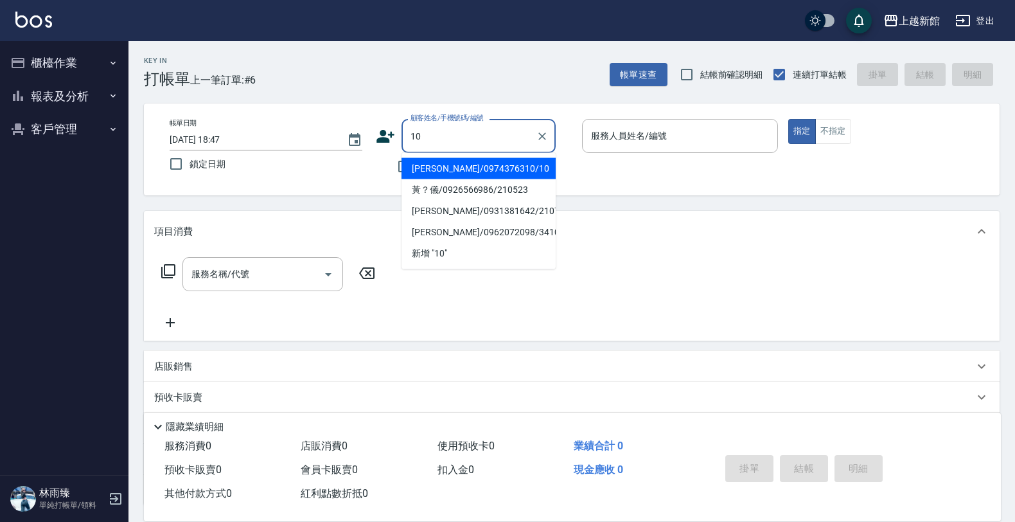
type input "瑪莎/0974376310/10"
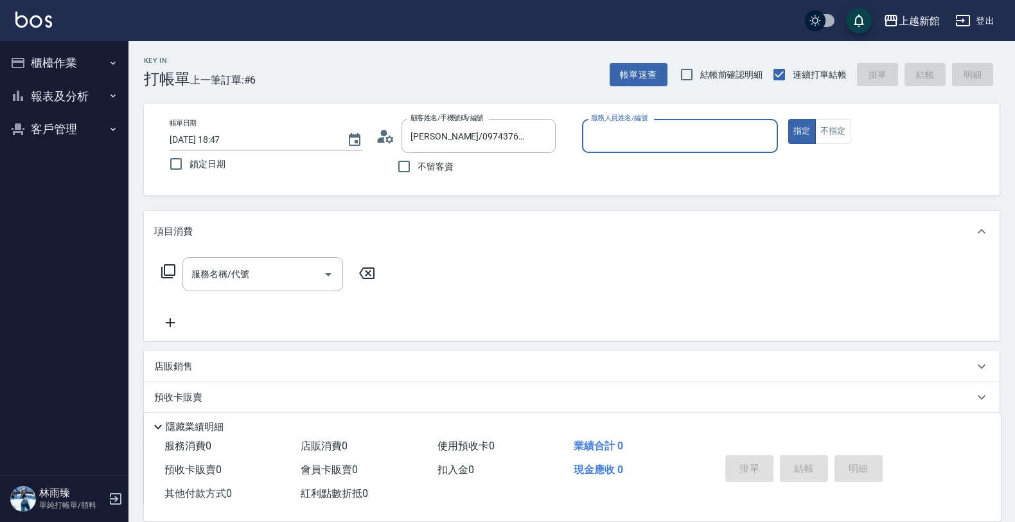
click at [788, 119] on button "指定" at bounding box center [802, 131] width 28 height 25
type input "瑪沙-10"
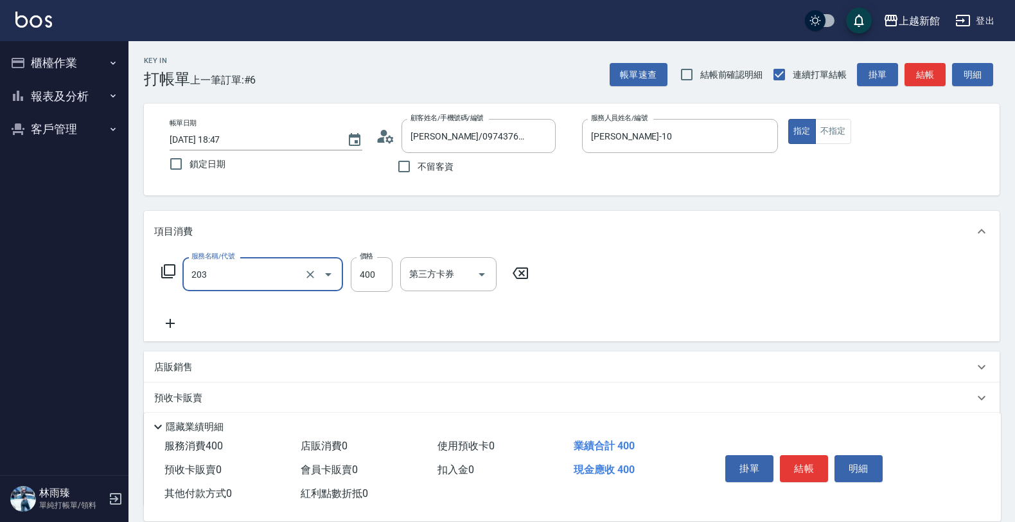
type input "指定單剪(203)"
type input "199"
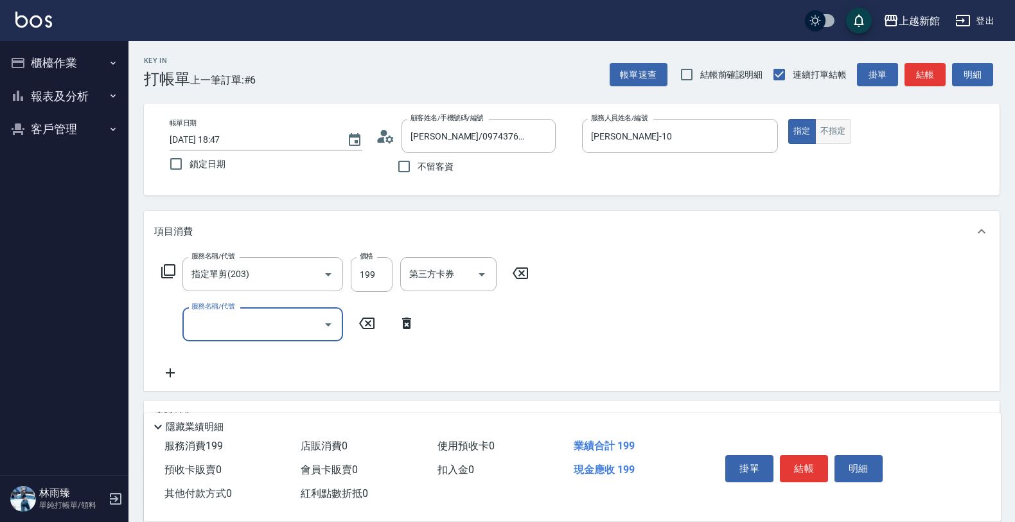
click at [825, 132] on button "不指定" at bounding box center [833, 131] width 36 height 25
type button "false"
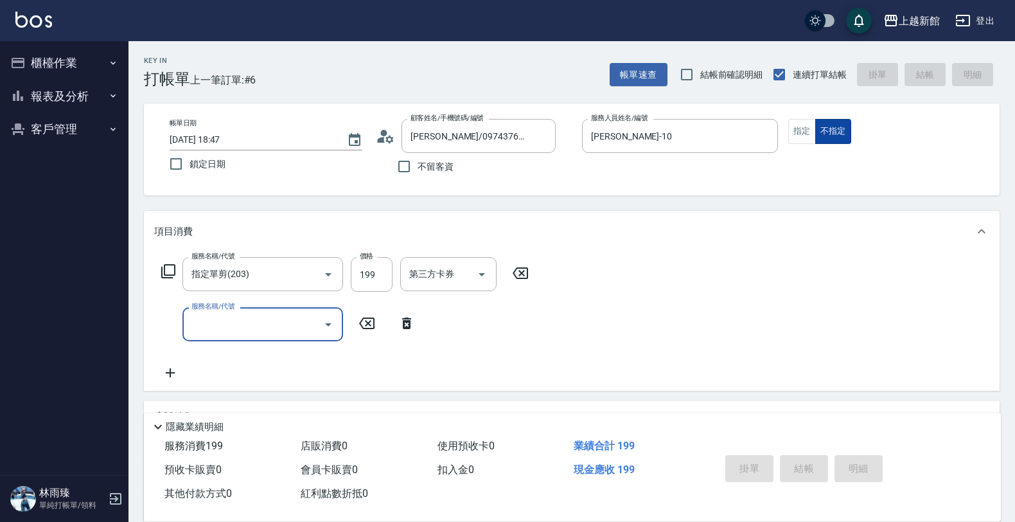
type input "2025/10/13 18:48"
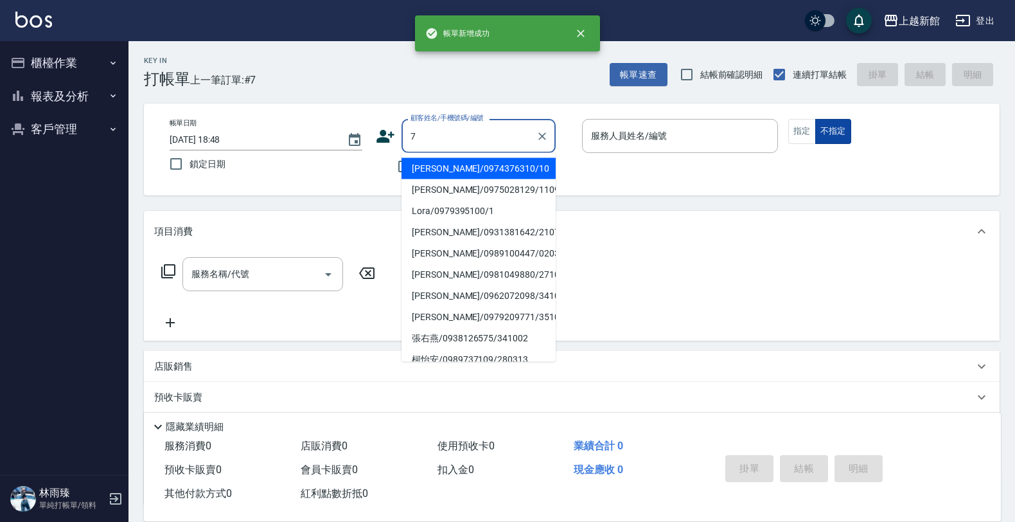
type input "瑪莎/0974376310/10"
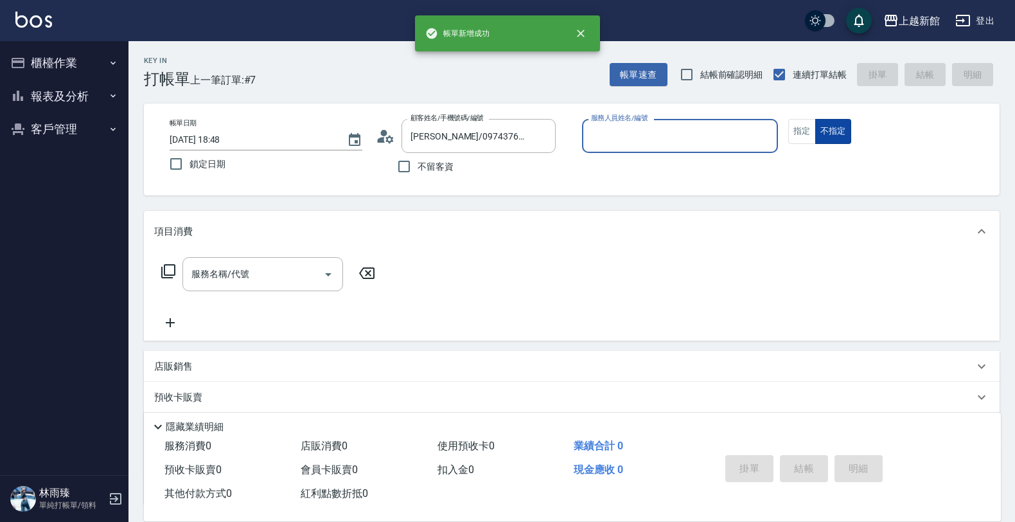
click at [815, 119] on button "不指定" at bounding box center [833, 131] width 36 height 25
type input "瑪沙-10"
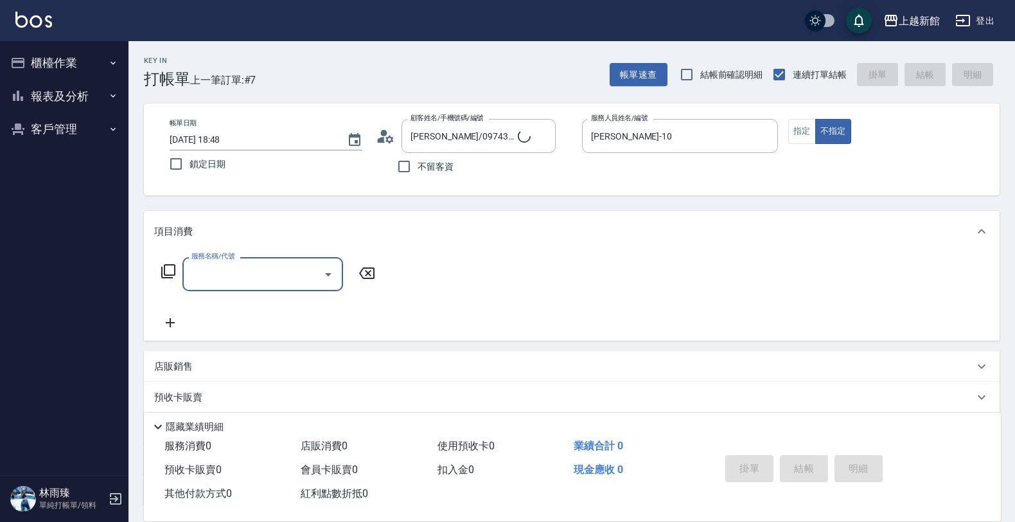
type input "莫尼卡/77/7"
type input "莫尼卡-7"
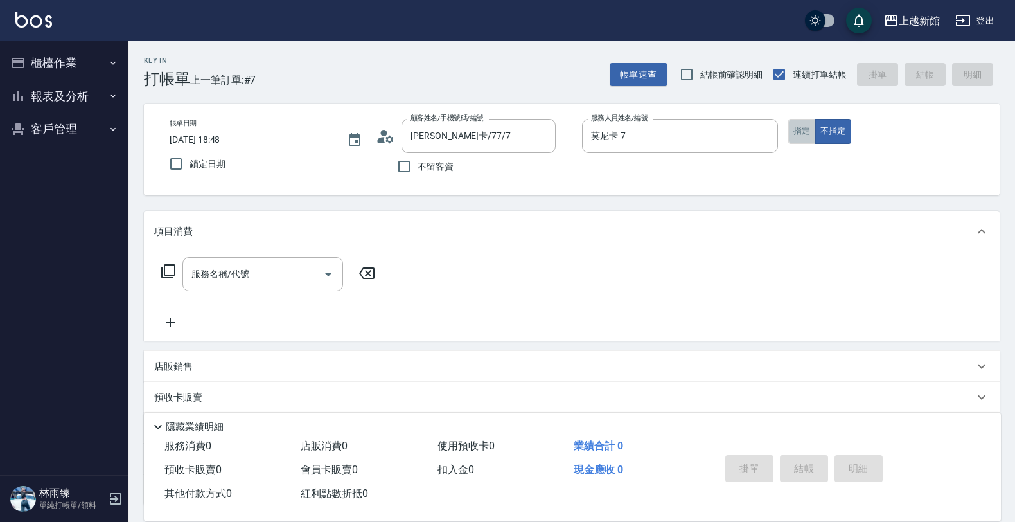
click at [811, 130] on button "指定" at bounding box center [802, 131] width 28 height 25
click at [652, 254] on div "服務名稱/代號 服務名稱/代號" at bounding box center [572, 296] width 856 height 89
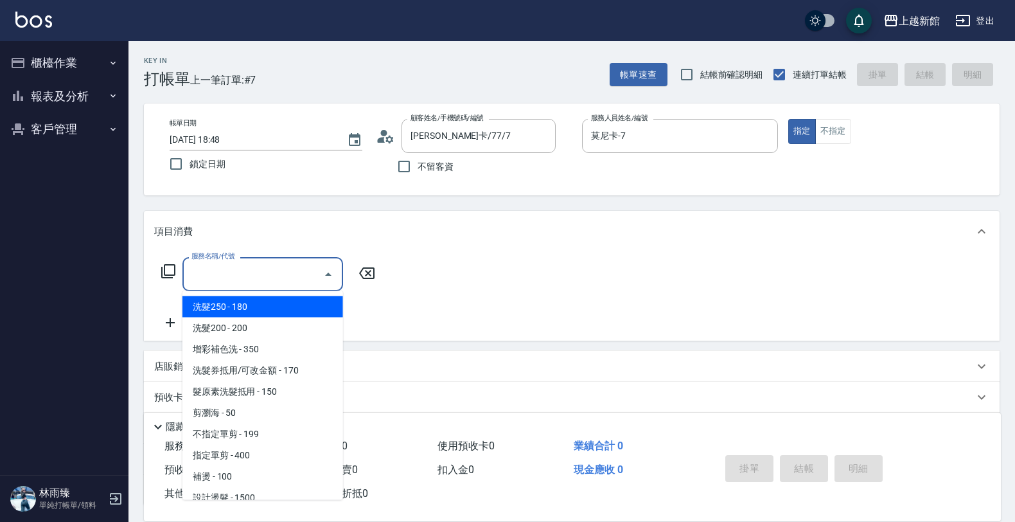
click at [200, 273] on input "服務名稱/代號" at bounding box center [253, 274] width 130 height 22
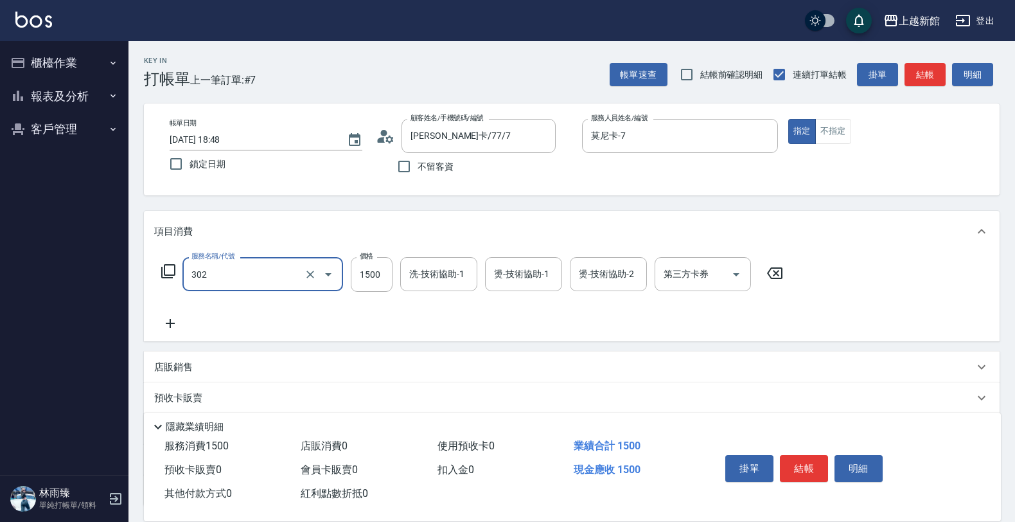
type input "設計燙髮(302)"
type input "1280"
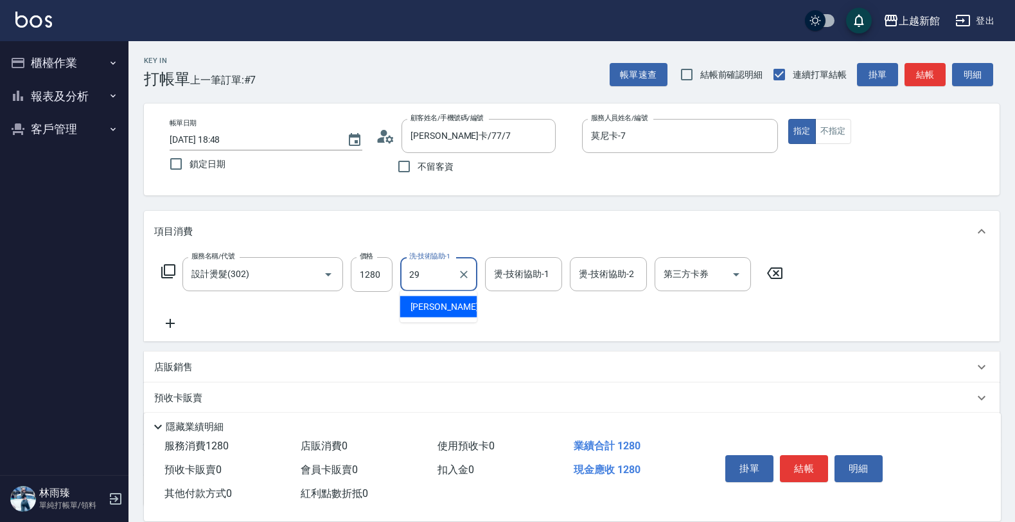
type input "馨妮-29"
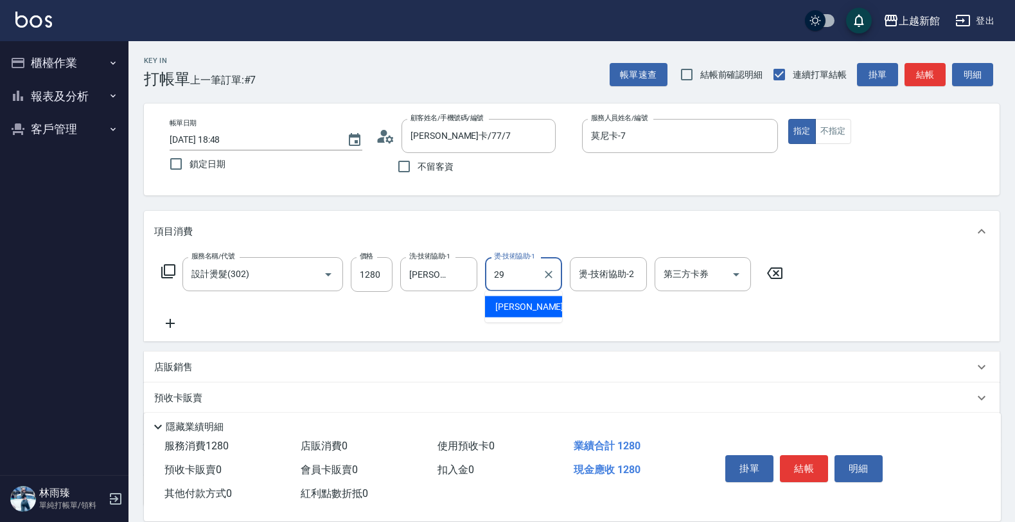
type input "馨妮-29"
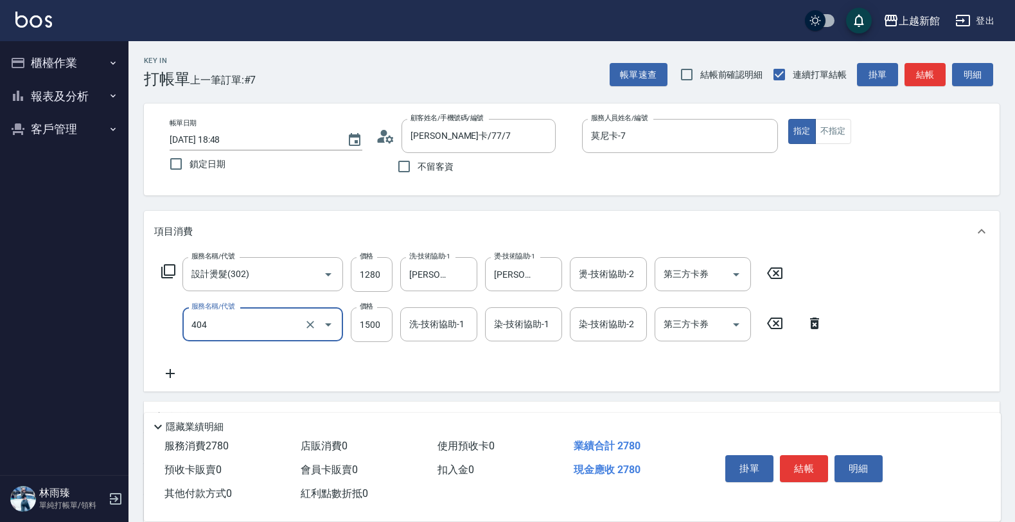
type input "設計染髮(404)"
type input "2699"
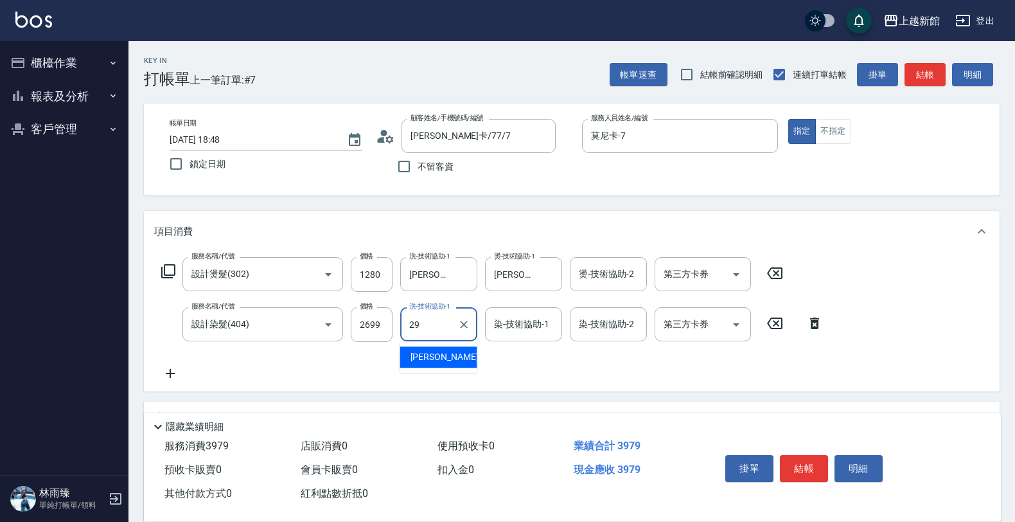
type input "馨妮-29"
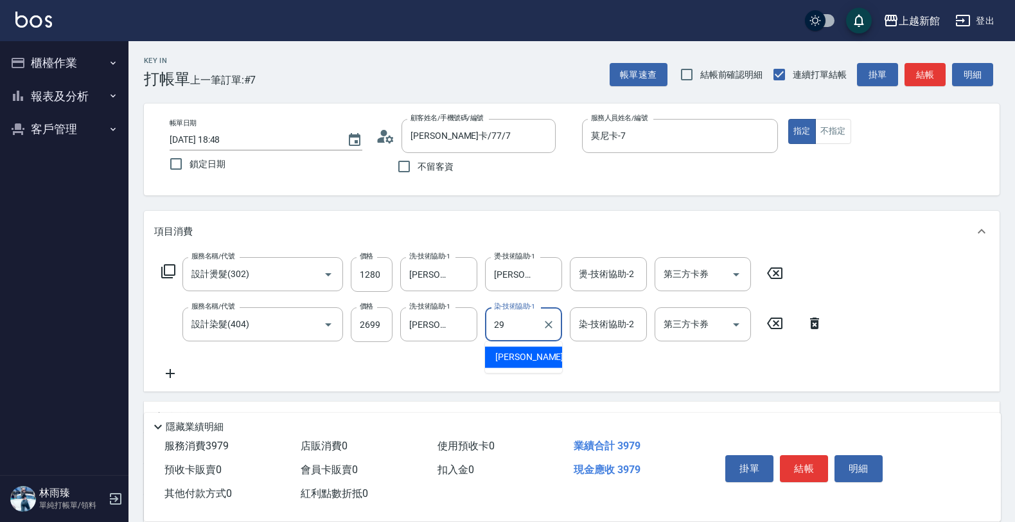
type input "馨妮-29"
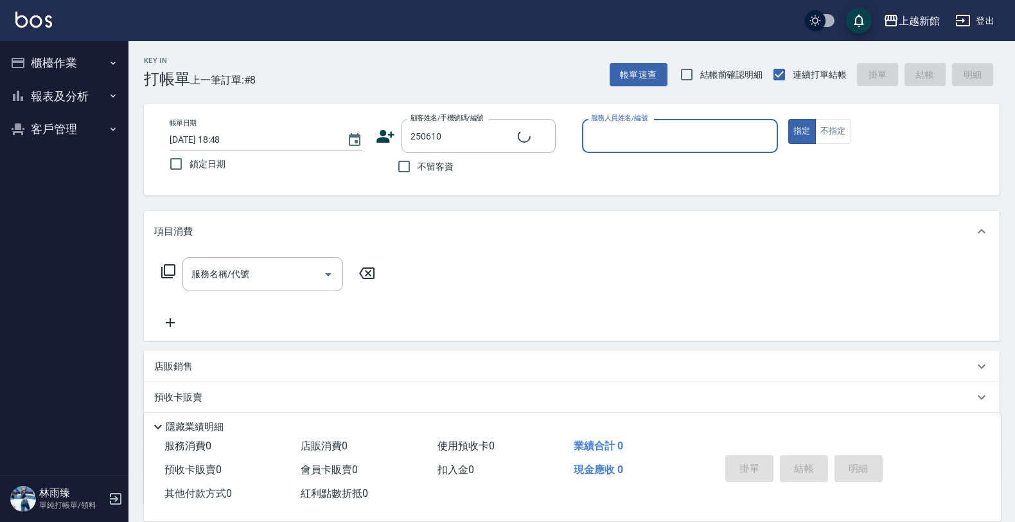
type input "陳致平/0921525604/250610"
type input "黃柏森-18"
click at [788, 119] on button "指定" at bounding box center [802, 131] width 28 height 25
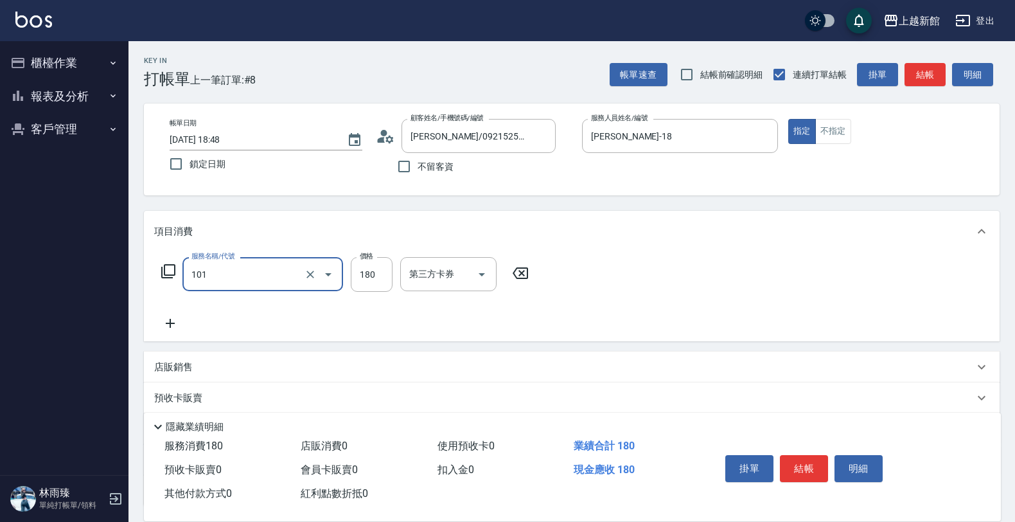
type input "洗髮250(101)"
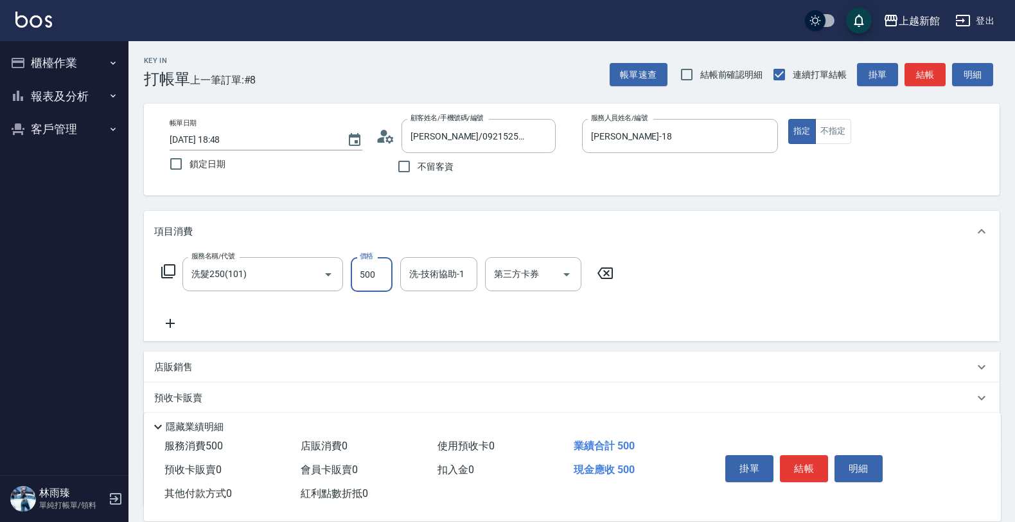
type input "500"
type input "小敏-24"
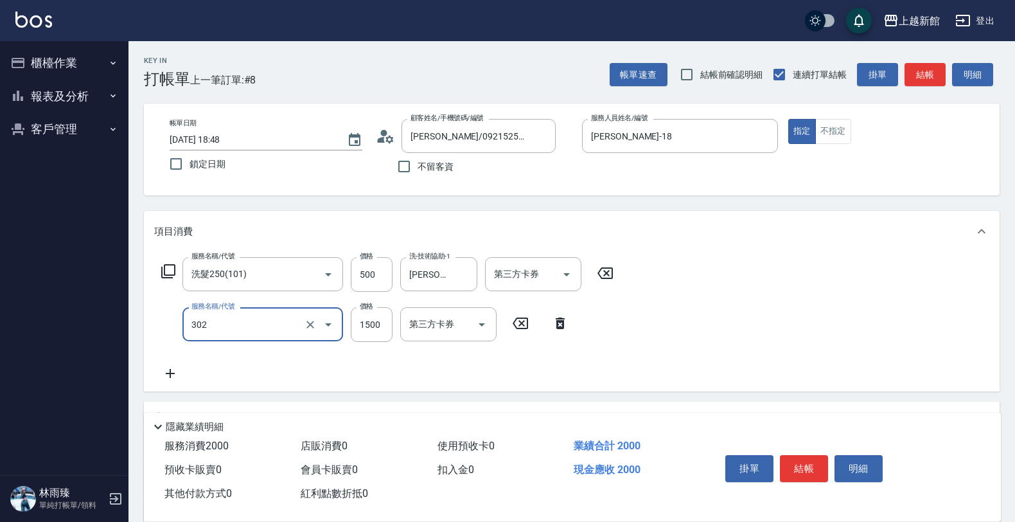
type input "設計燙髮(302)"
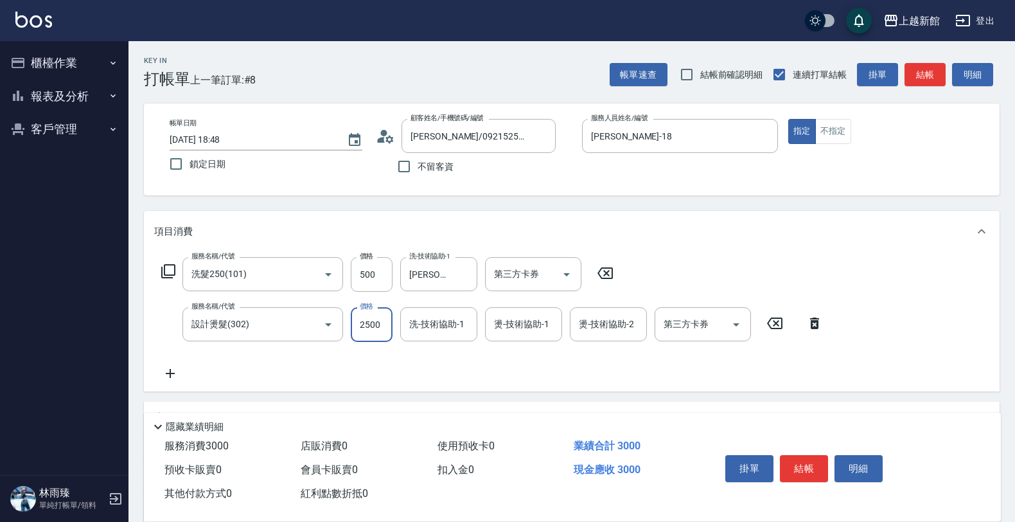
type input "2500"
type input "小敏-24"
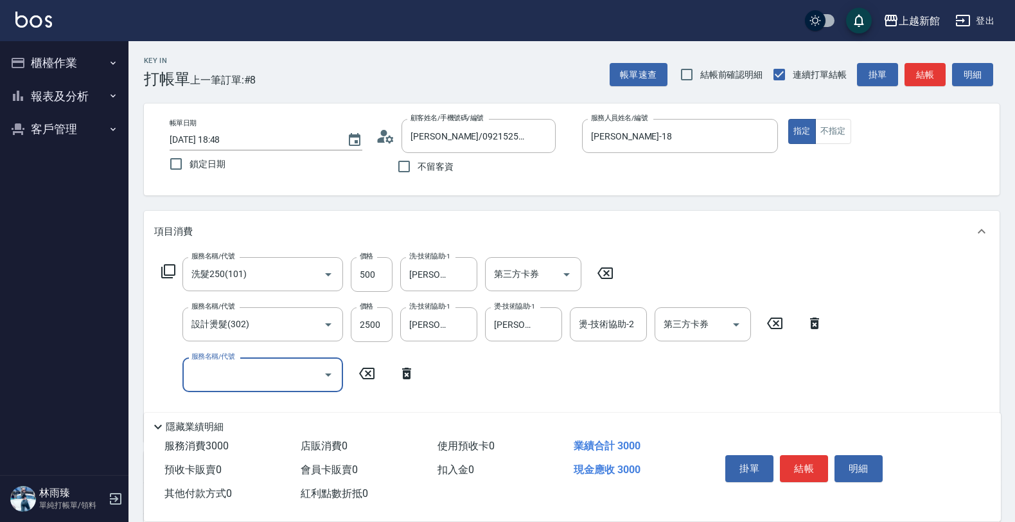
type input "ㄏ"
type input "C2花漾深層護髮/新(516)"
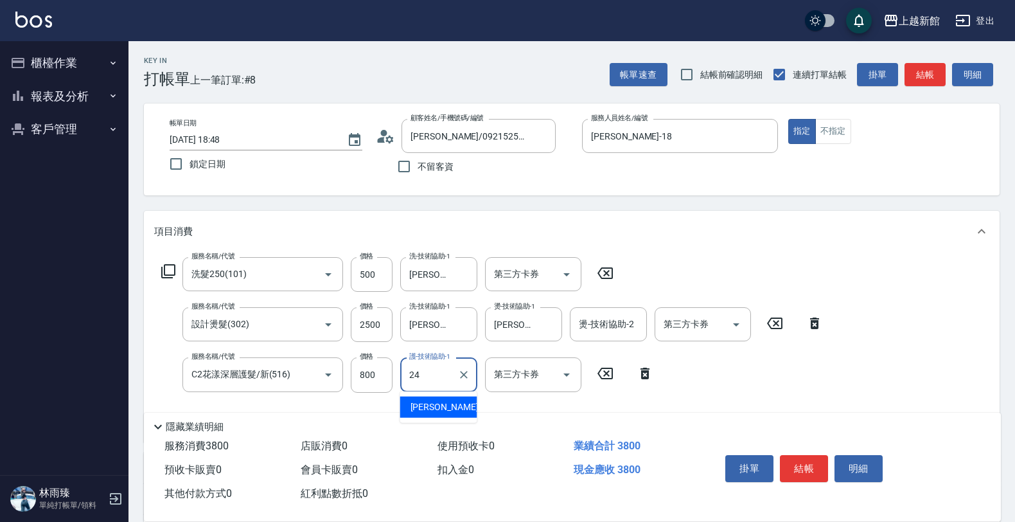
type input "小敏-24"
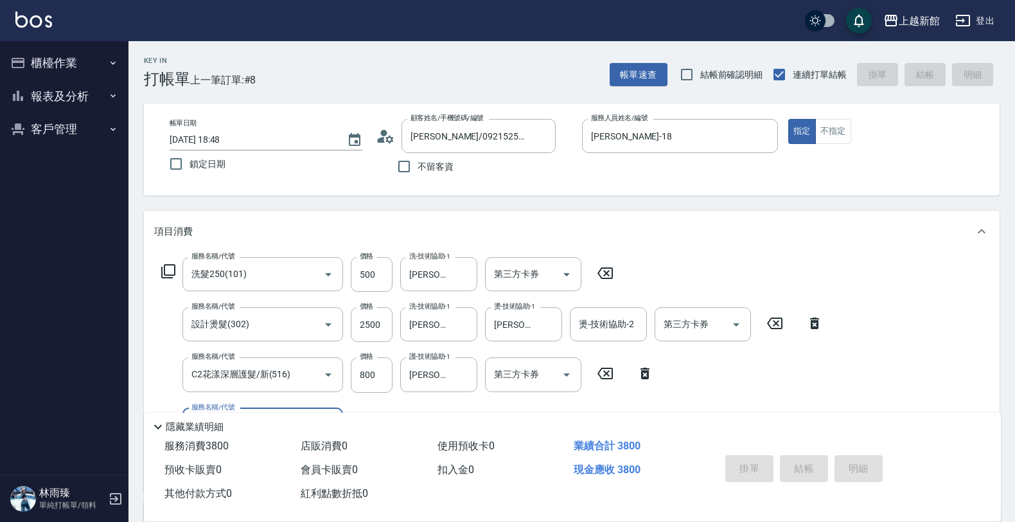
type input "2025/10/13 18:49"
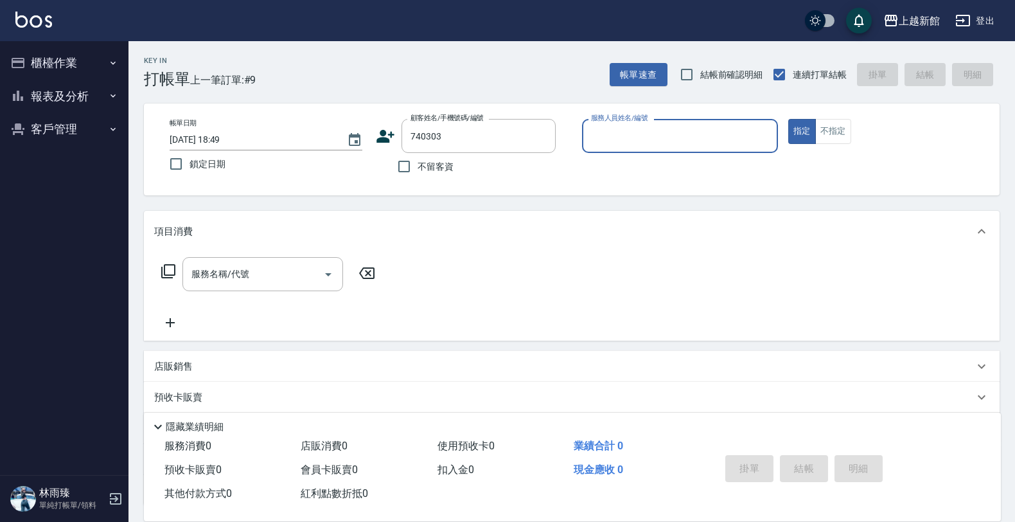
click at [788, 119] on button "指定" at bounding box center [802, 131] width 28 height 25
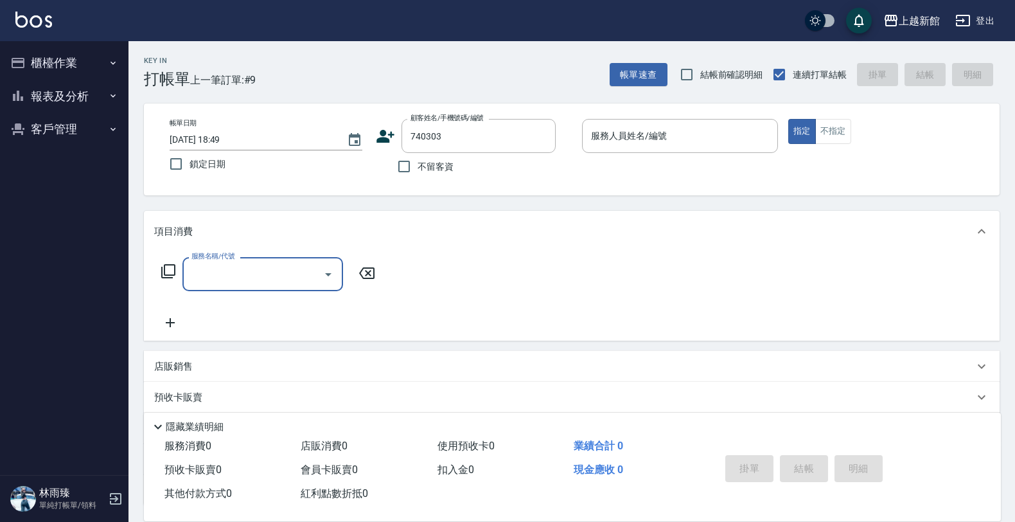
type input "鄧秋萱/0983203330/740303"
type input "黃柏森-18"
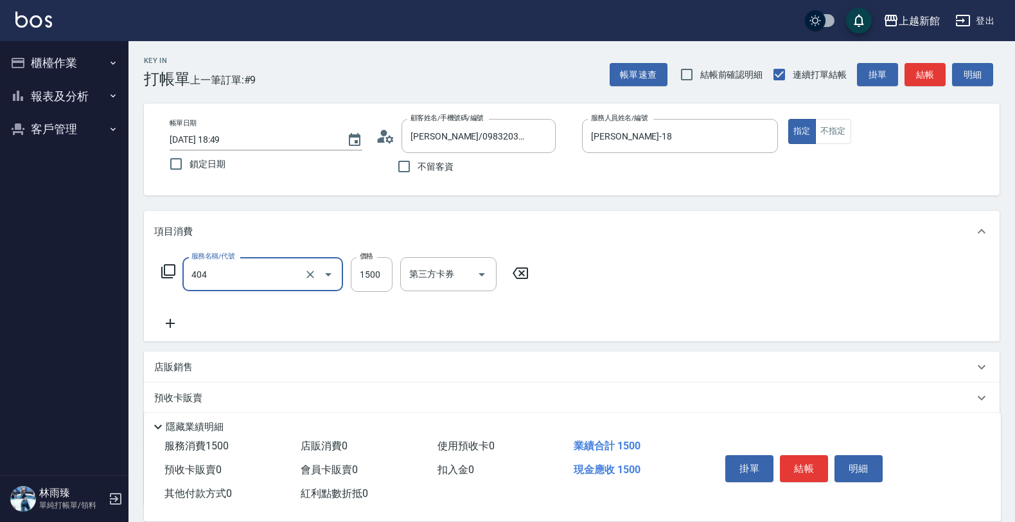
type input "設計染髮(404)"
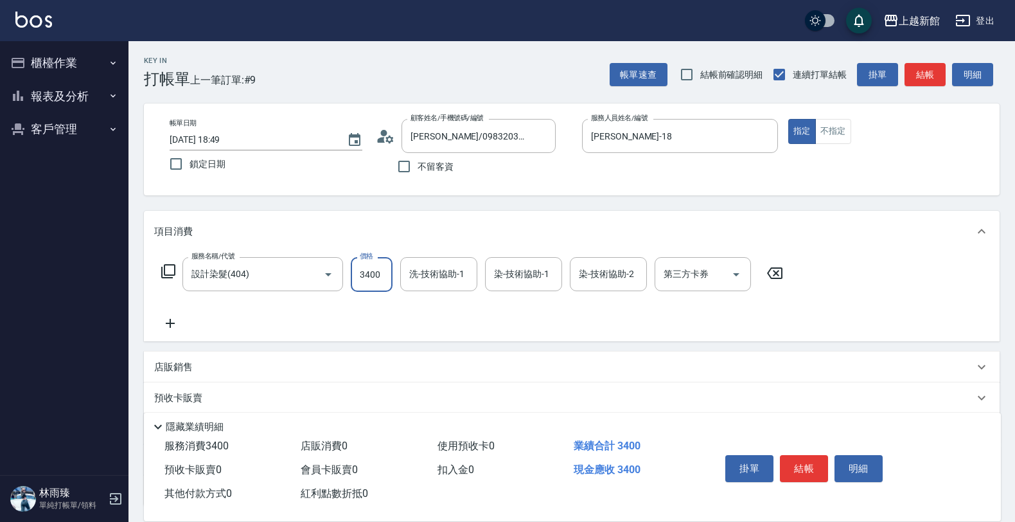
type input "3400"
type input "小敏-24"
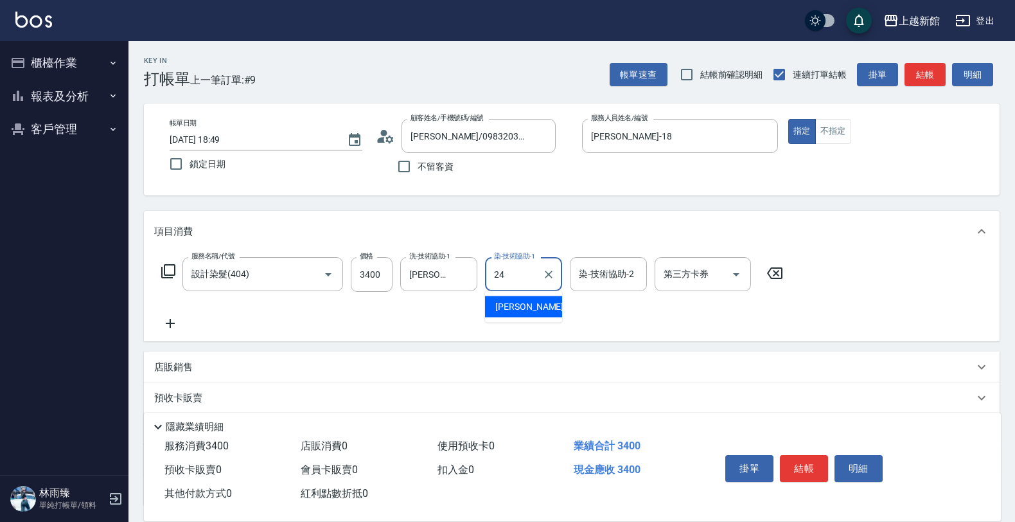
type input "小敏-24"
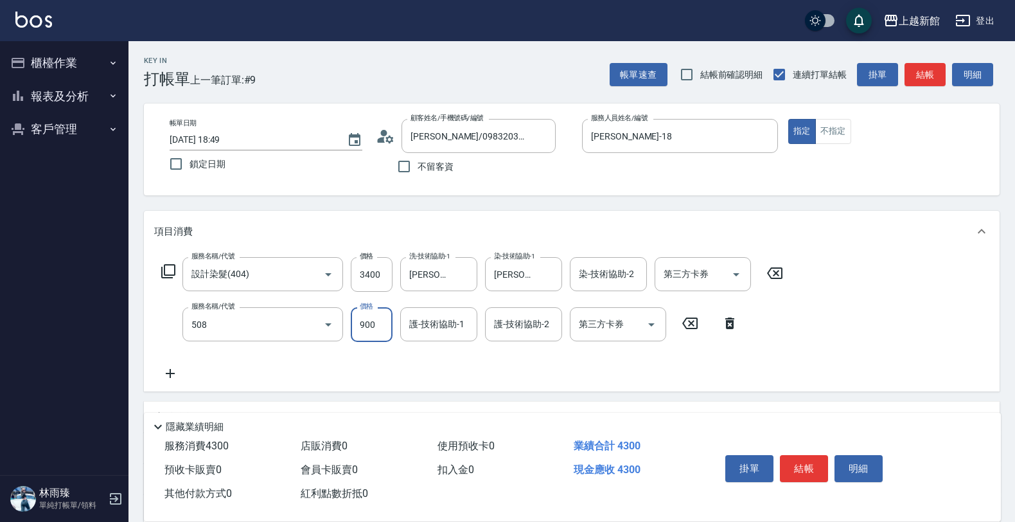
type input "松島再生髮敷護髮(508)"
type input "1000"
type input "小敏-24"
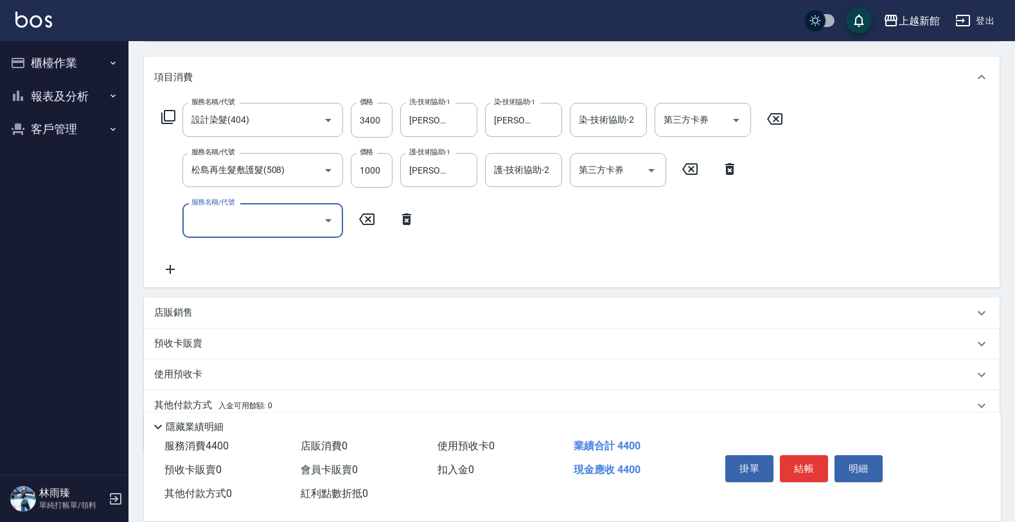
scroll to position [161, 0]
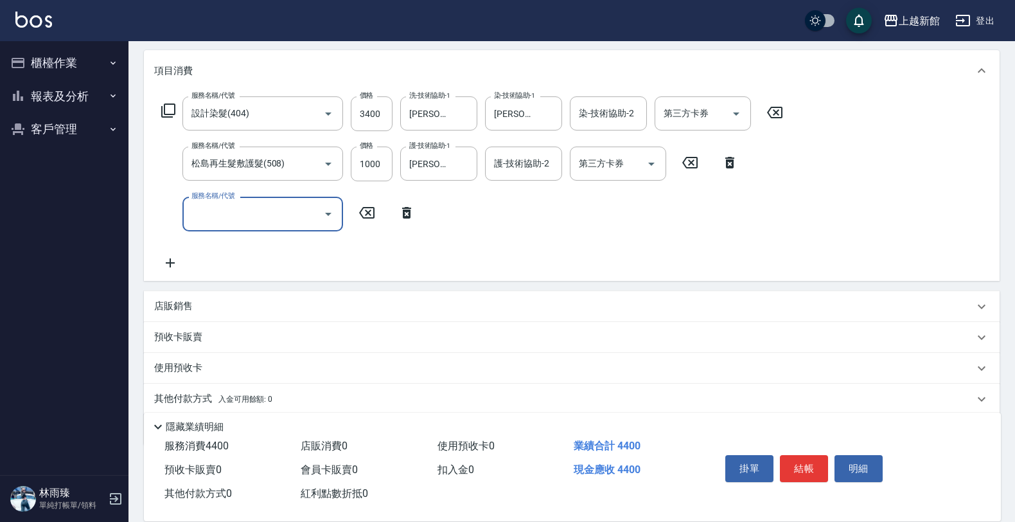
click at [267, 307] on div "店販銷售" at bounding box center [564, 305] width 820 height 13
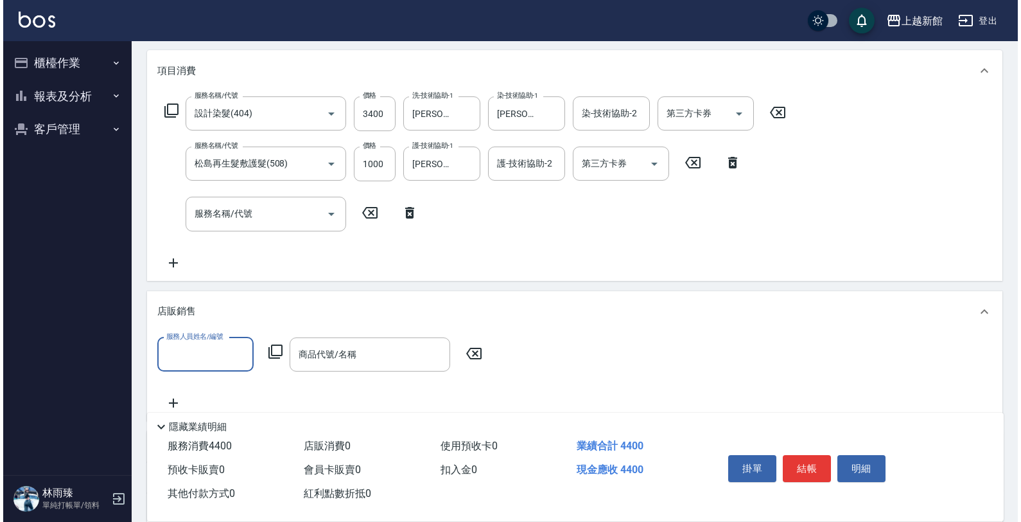
scroll to position [0, 0]
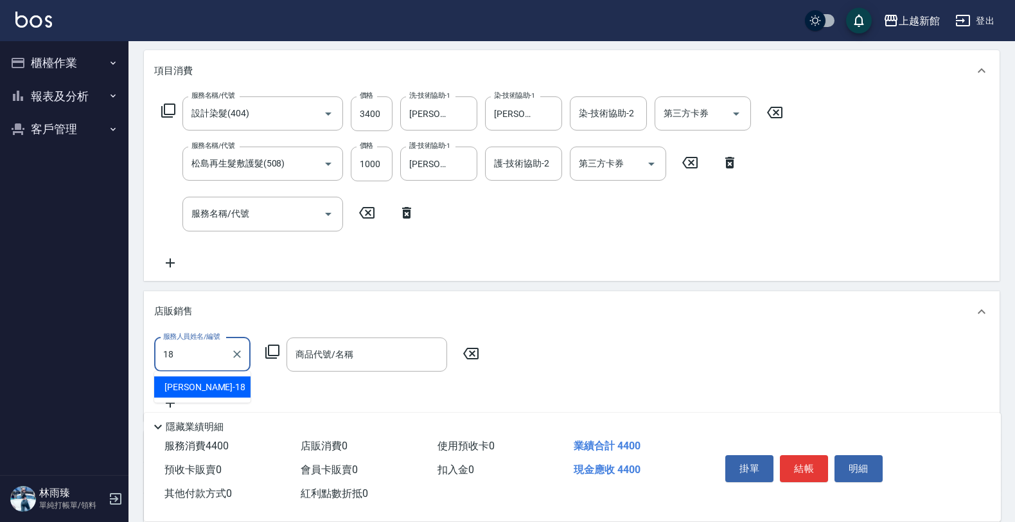
type input "黃柏森-18"
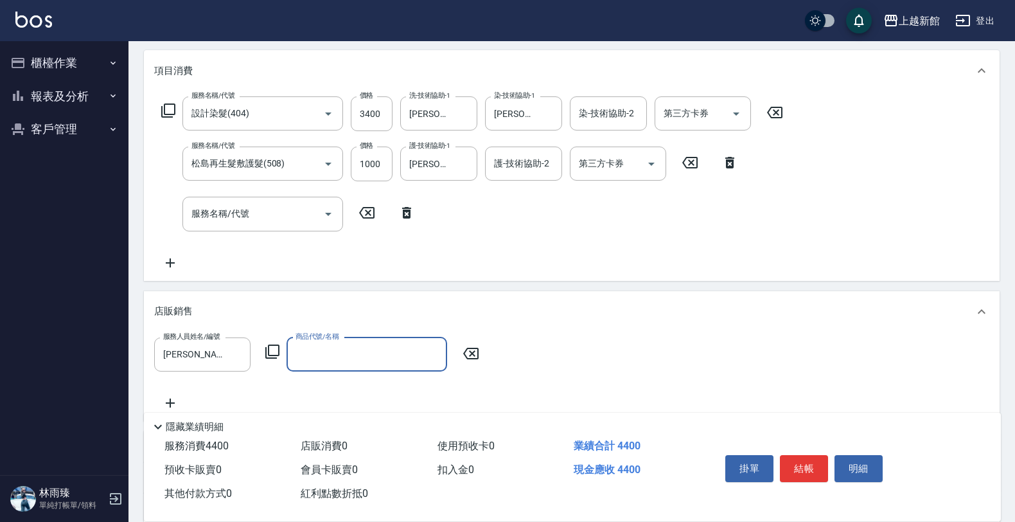
click at [275, 351] on icon at bounding box center [272, 351] width 15 height 15
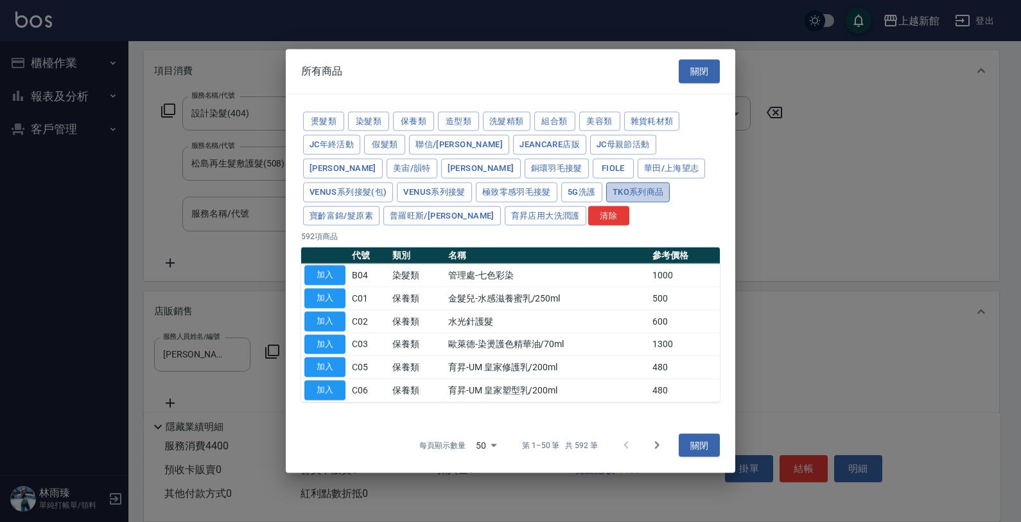
click at [606, 193] on button "TKO系列商品" at bounding box center [638, 192] width 64 height 20
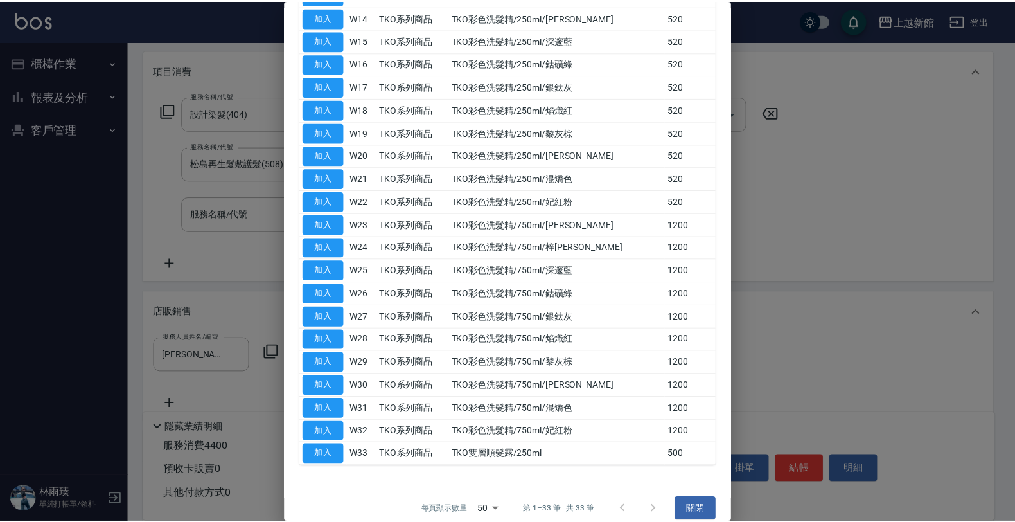
scroll to position [342, 0]
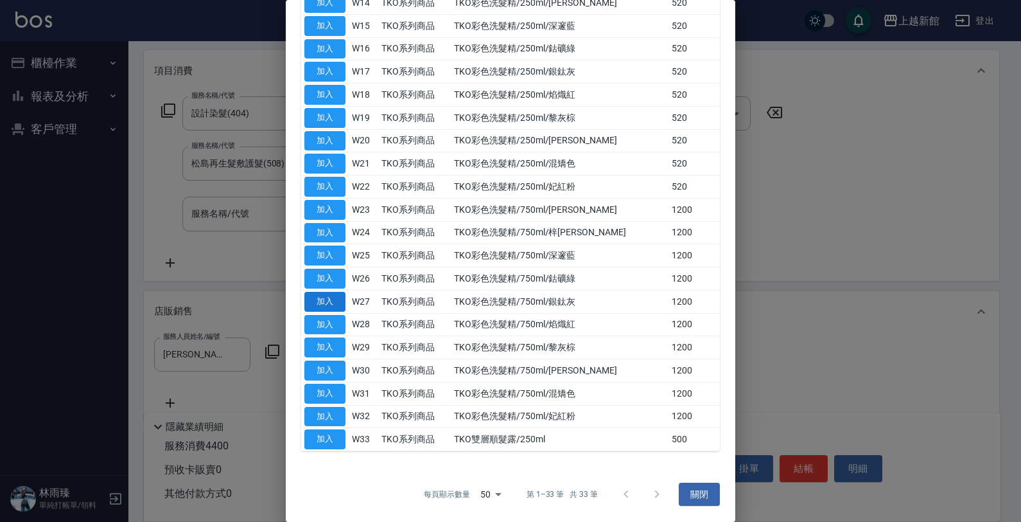
click at [322, 310] on button "加入" at bounding box center [324, 302] width 41 height 20
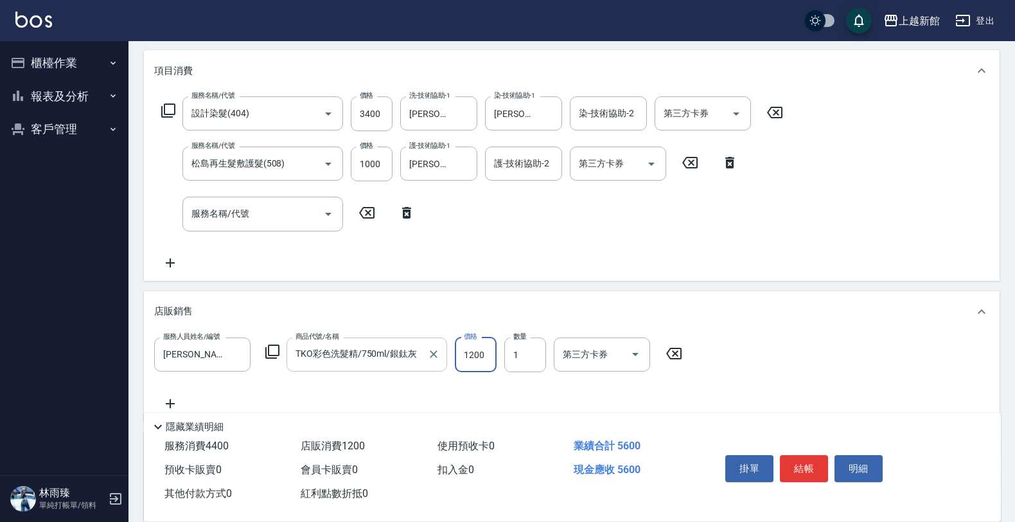
click at [419, 355] on input "TKO彩色洗髮精/750ml/銀鈦灰" at bounding box center [357, 354] width 130 height 22
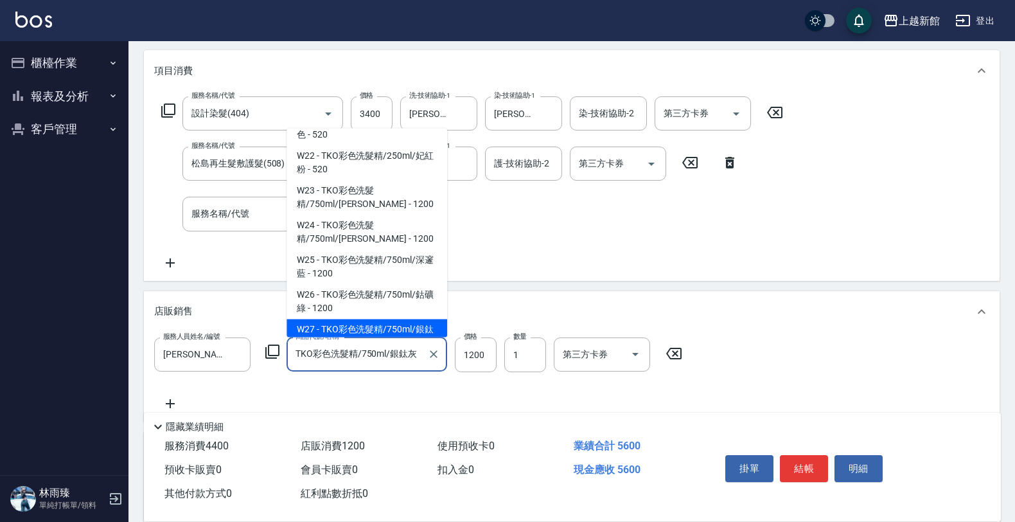
scroll to position [8733, 0]
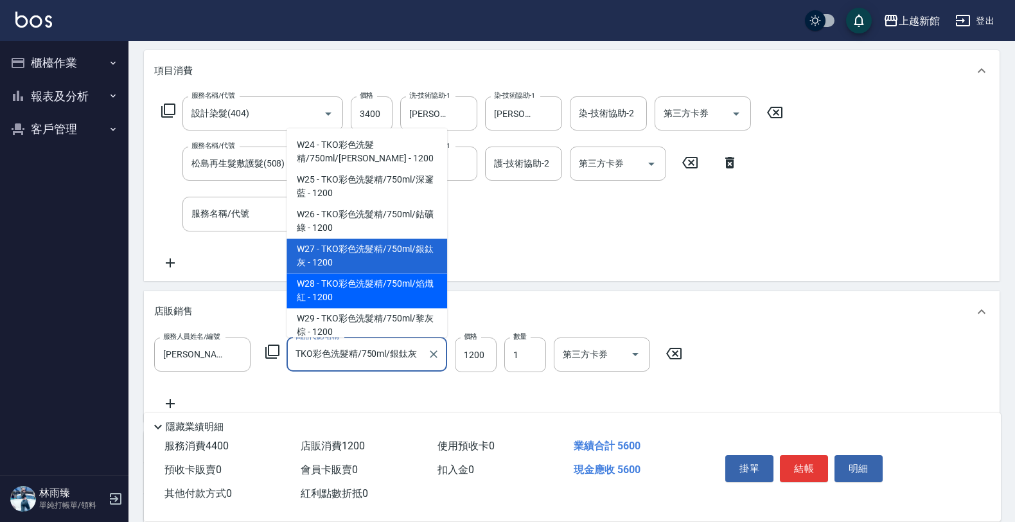
click at [374, 281] on span "W28 - TKO彩色洗髮精/750ml/焰熾紅 - 1200" at bounding box center [366, 291] width 161 height 35
type input "TKO彩色洗髮精/750ml/焰熾紅"
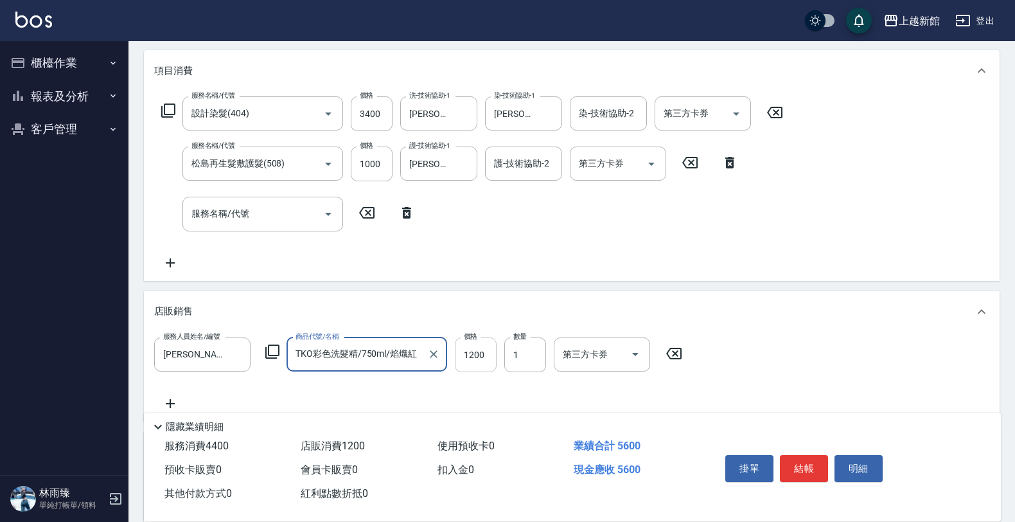
click at [470, 355] on input "1200" at bounding box center [476, 354] width 42 height 35
type input "1000"
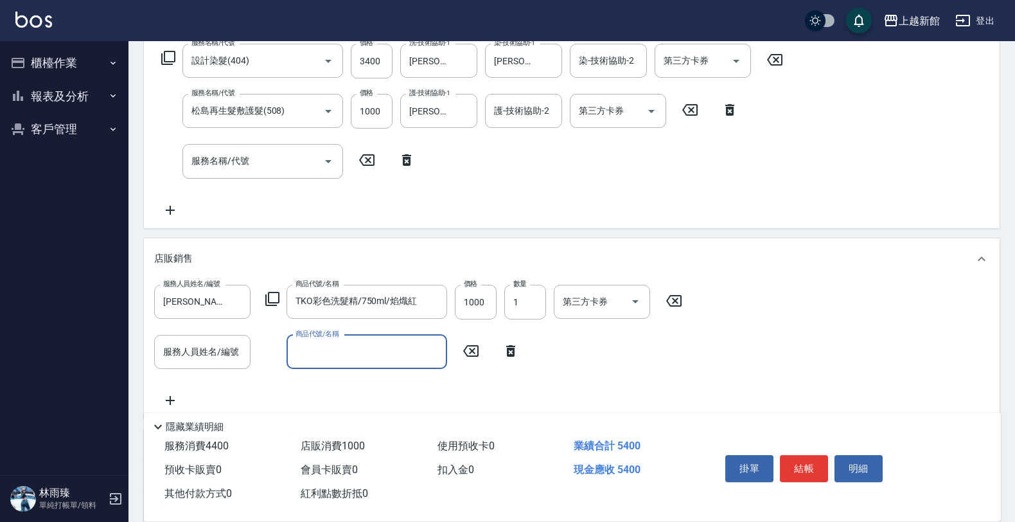
scroll to position [241, 0]
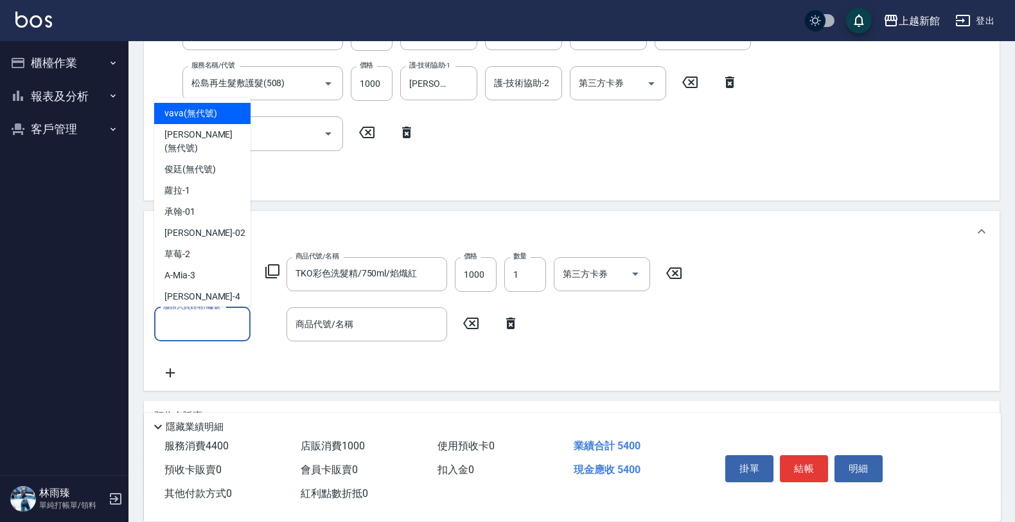
click at [207, 328] on input "服務人員姓名/編號" at bounding box center [202, 324] width 85 height 22
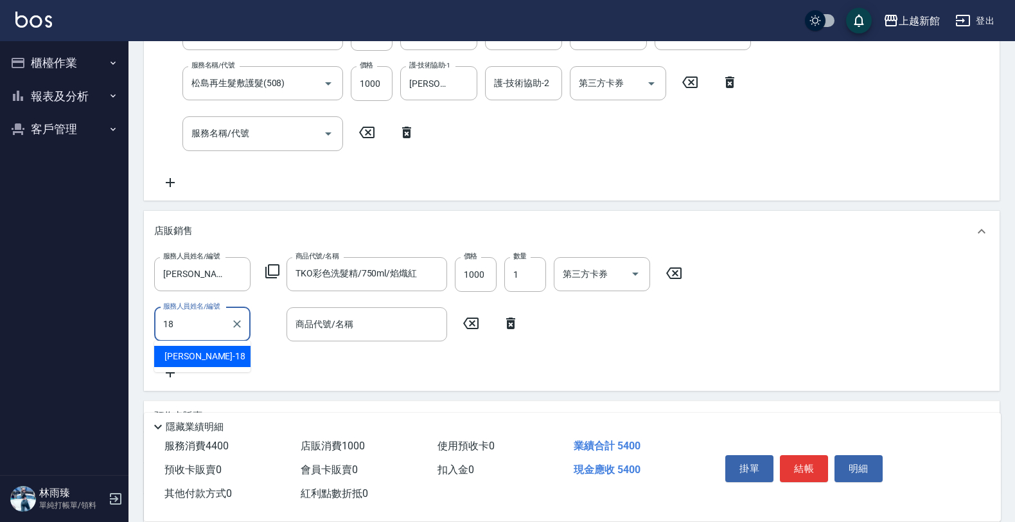
type input "黃柏森-18"
click at [272, 273] on icon at bounding box center [272, 270] width 15 height 15
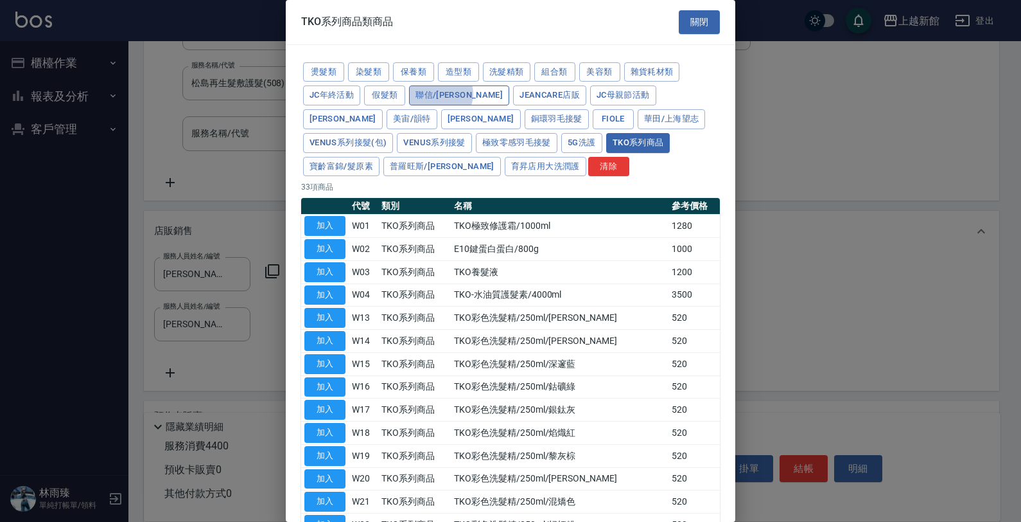
click at [440, 94] on button "聯信/鳥慧" at bounding box center [459, 95] width 100 height 20
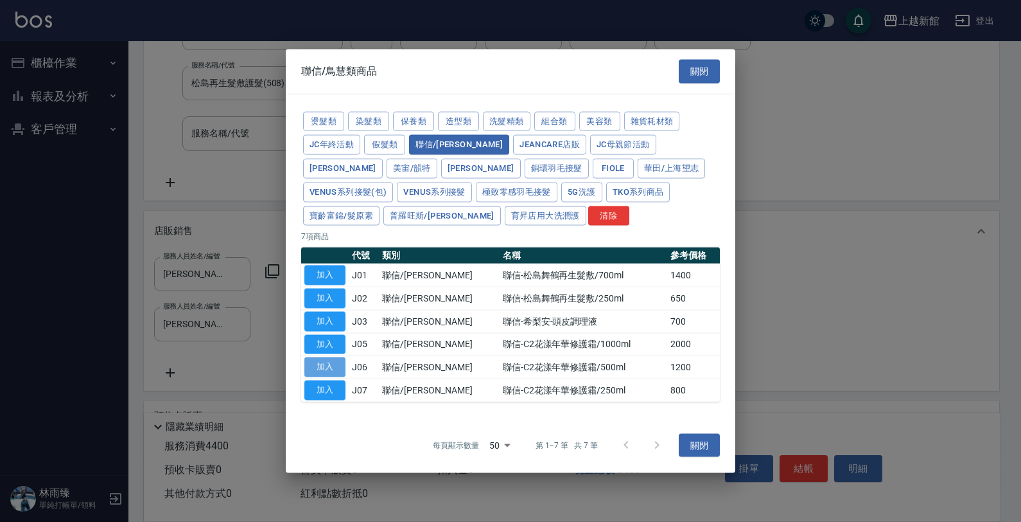
click at [315, 366] on button "加入" at bounding box center [324, 367] width 41 height 20
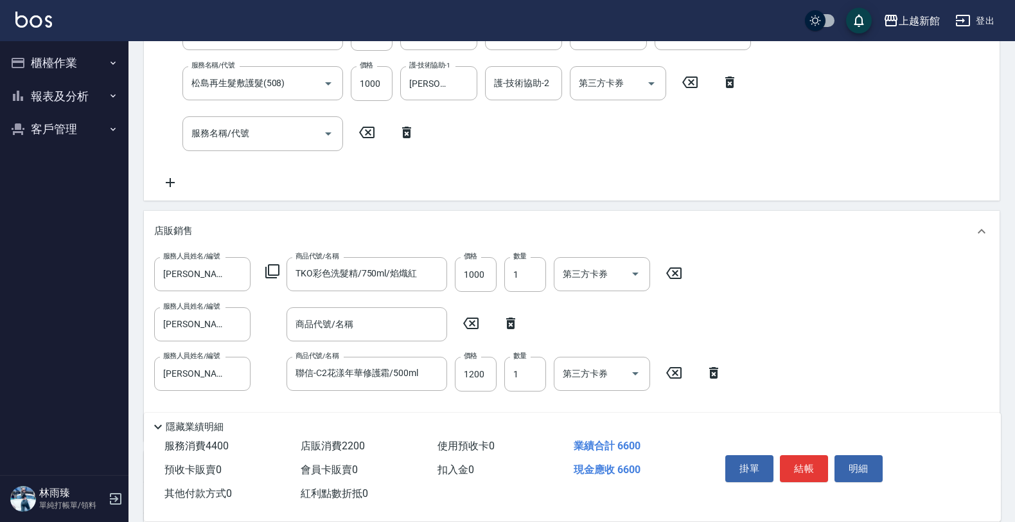
drag, startPoint x: 519, startPoint y: 320, endPoint x: 508, endPoint y: 322, distance: 11.2
click at [508, 322] on icon at bounding box center [511, 322] width 32 height 15
type input "聯信-C2花漾年華修護霜/500ml"
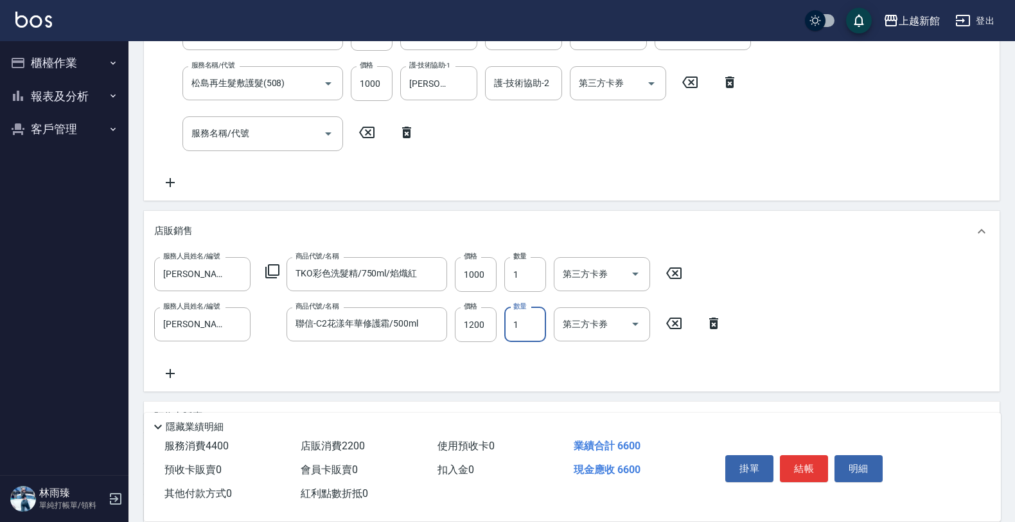
click at [506, 322] on input "1" at bounding box center [525, 324] width 42 height 35
click at [488, 328] on input "1200" at bounding box center [476, 324] width 42 height 35
type input "600"
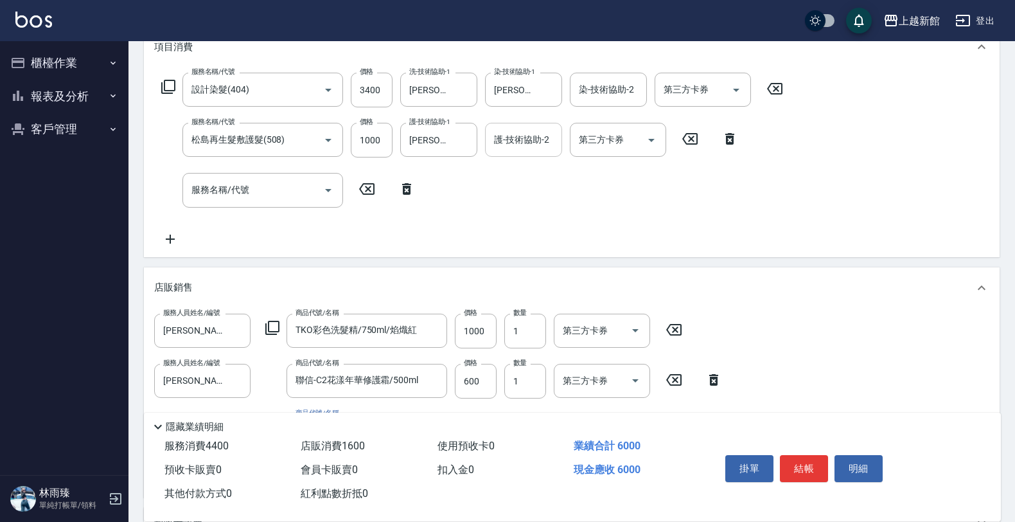
scroll to position [161, 0]
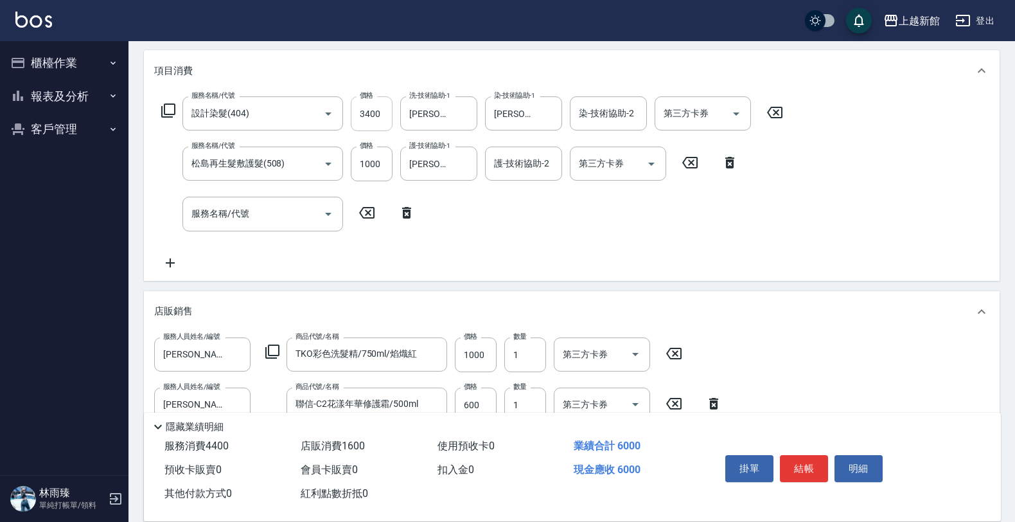
click at [376, 111] on input "3400" at bounding box center [372, 113] width 42 height 35
click at [376, 110] on input "3400" at bounding box center [372, 113] width 42 height 35
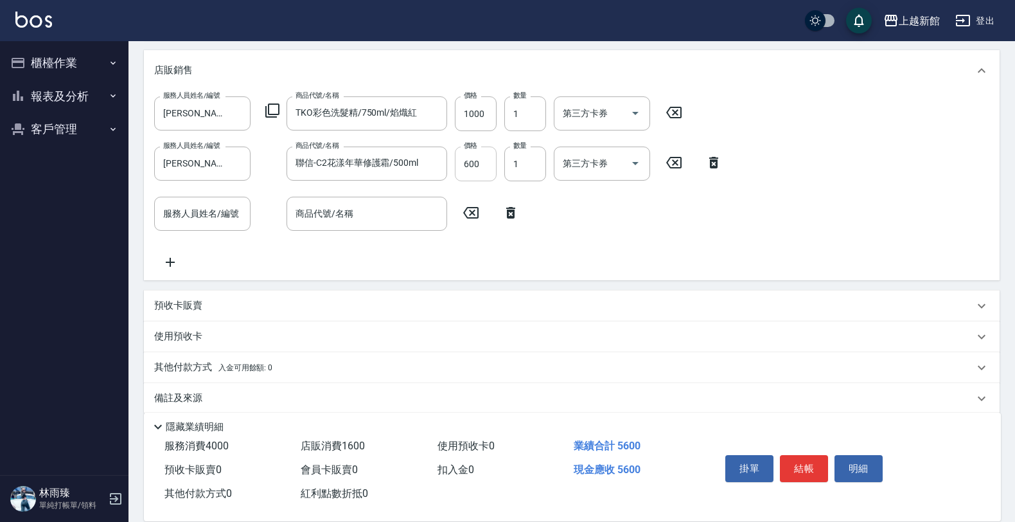
type input "3000"
click at [490, 171] on input "600" at bounding box center [476, 163] width 42 height 35
type input "1000"
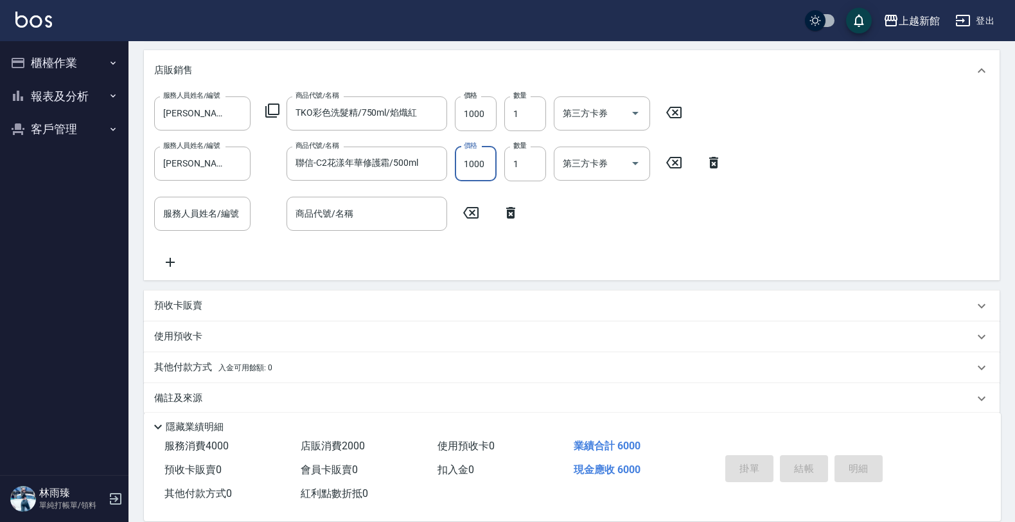
type input "2025/10/13 18:51"
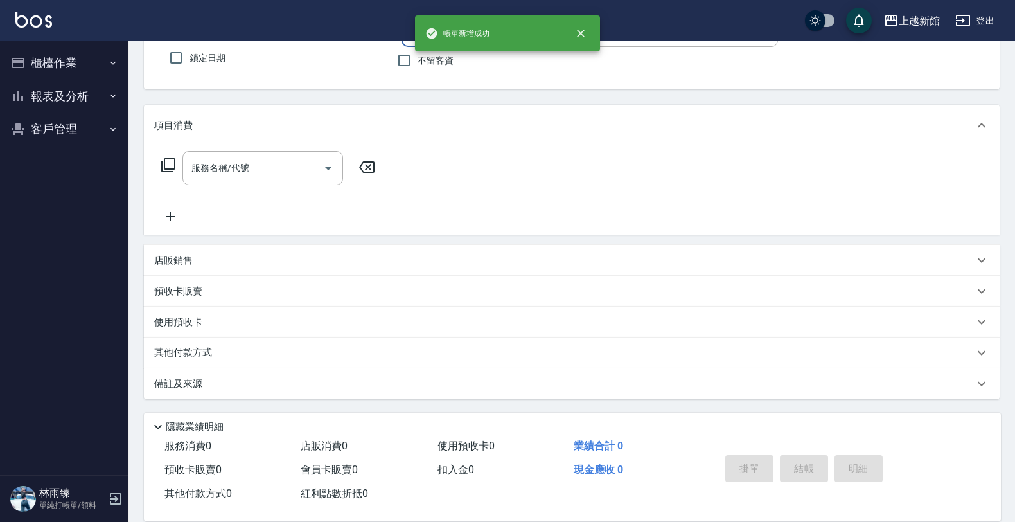
scroll to position [0, 0]
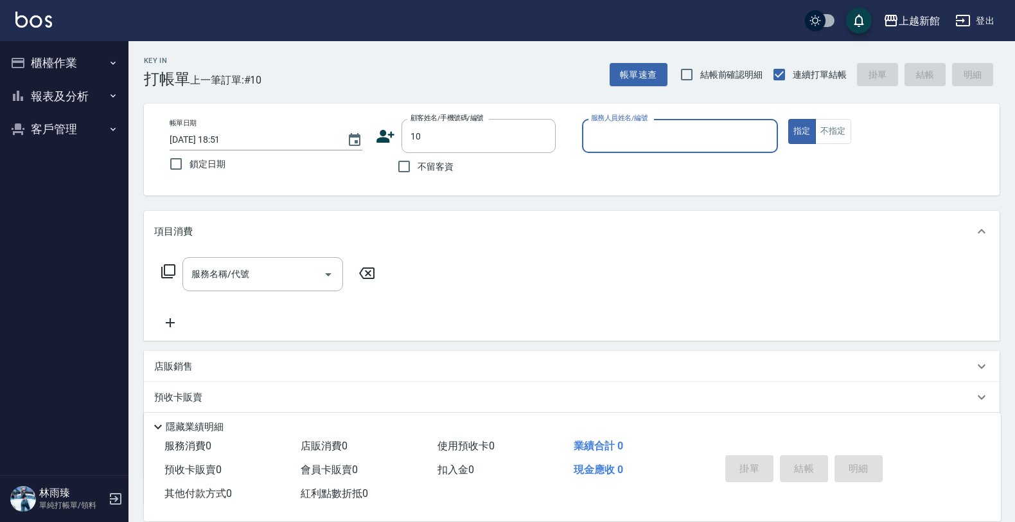
click at [788, 119] on button "指定" at bounding box center [802, 131] width 28 height 25
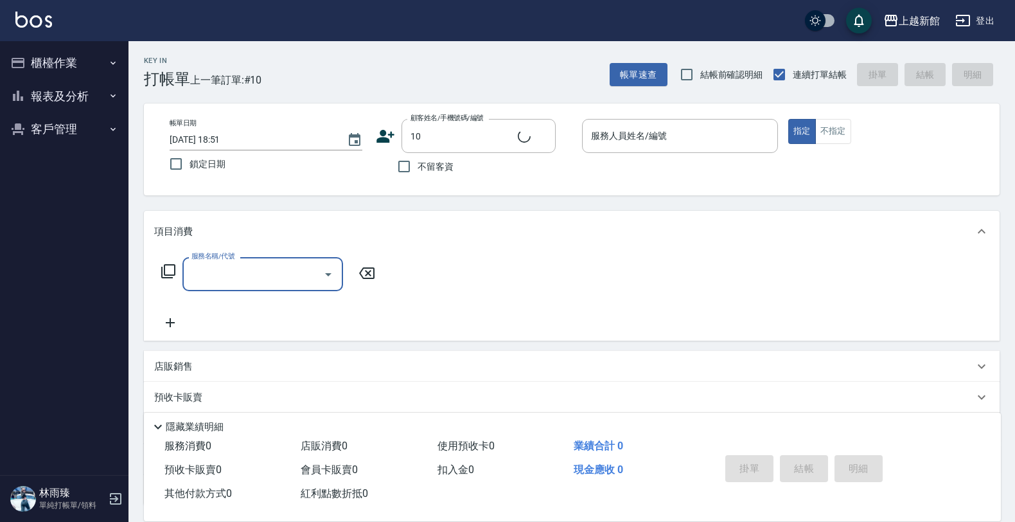
type input "瑪莎/0974376310/10"
type input "瑪沙-10"
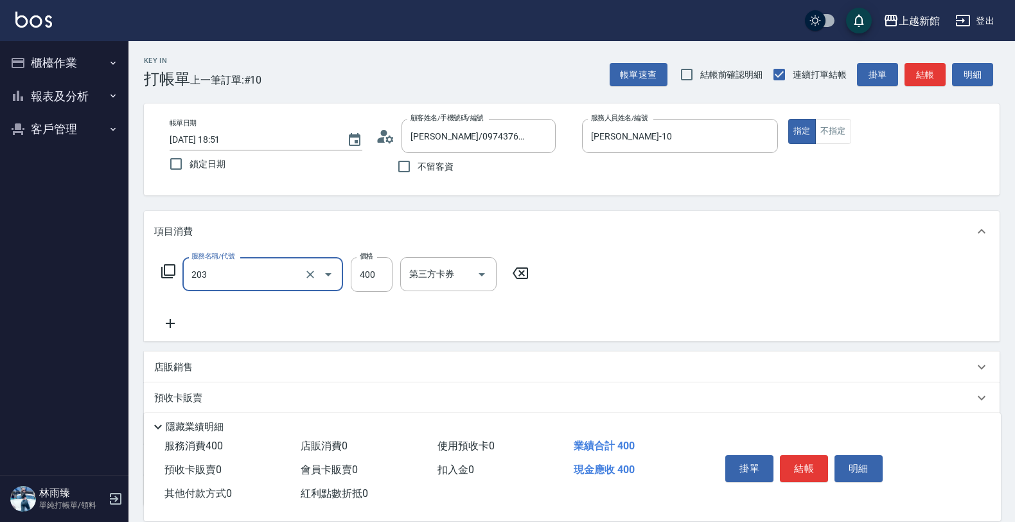
type input "指定單剪(203)"
type input "200"
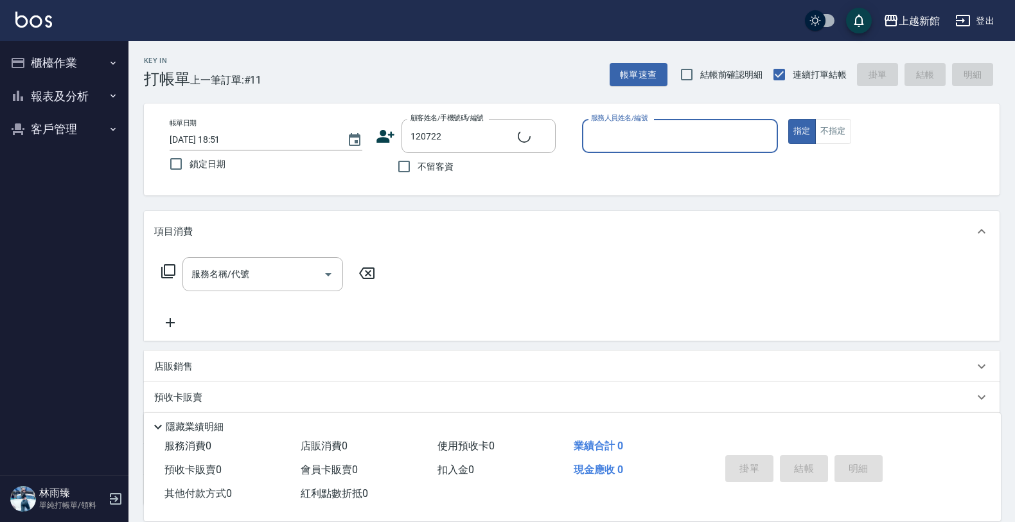
type input "湯芷嫣/0922107334/120722"
type input "旌瑛-5"
click at [788, 119] on button "指定" at bounding box center [802, 131] width 28 height 25
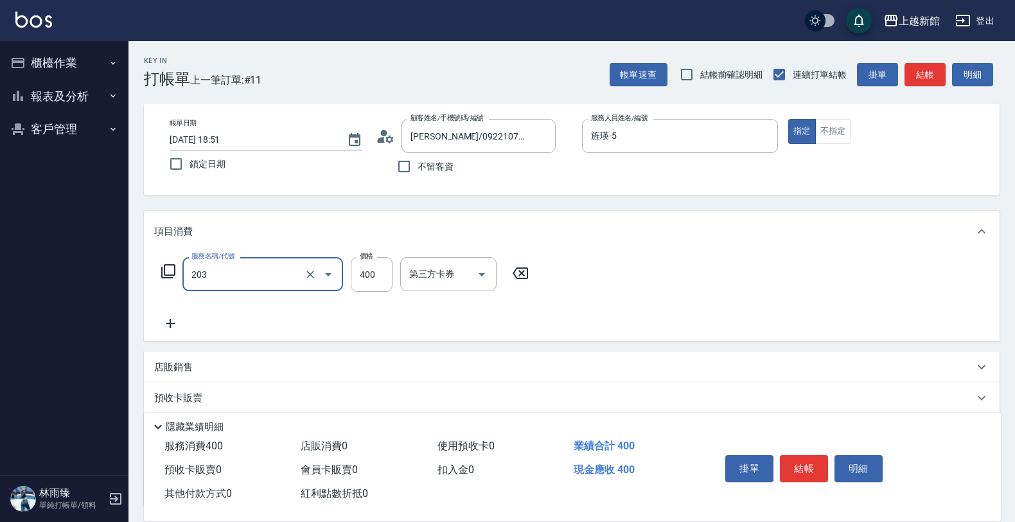
type input "指定單剪(203)"
type input "200"
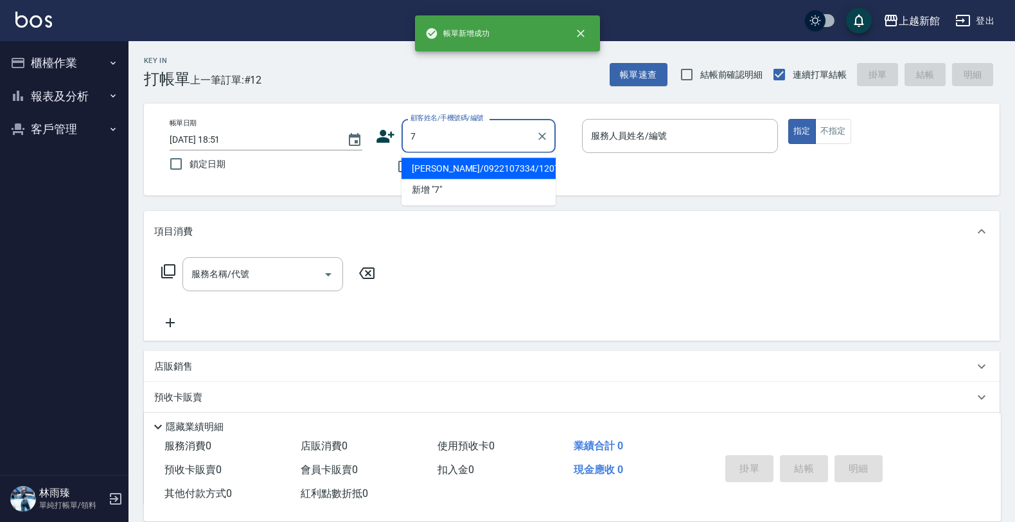
type input "湯芷嫣/0922107334/120722"
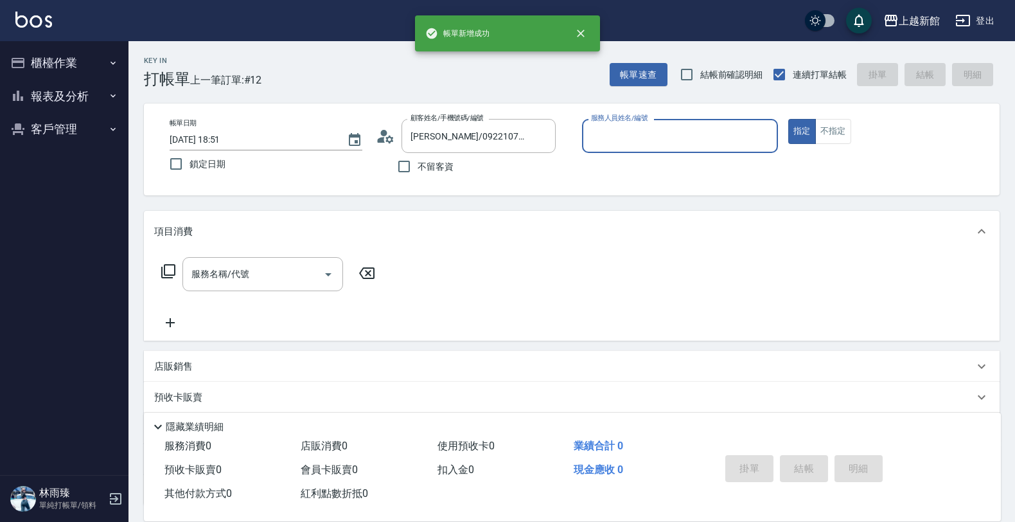
type input "旌瑛-5"
click at [788, 119] on button "指定" at bounding box center [802, 131] width 28 height 25
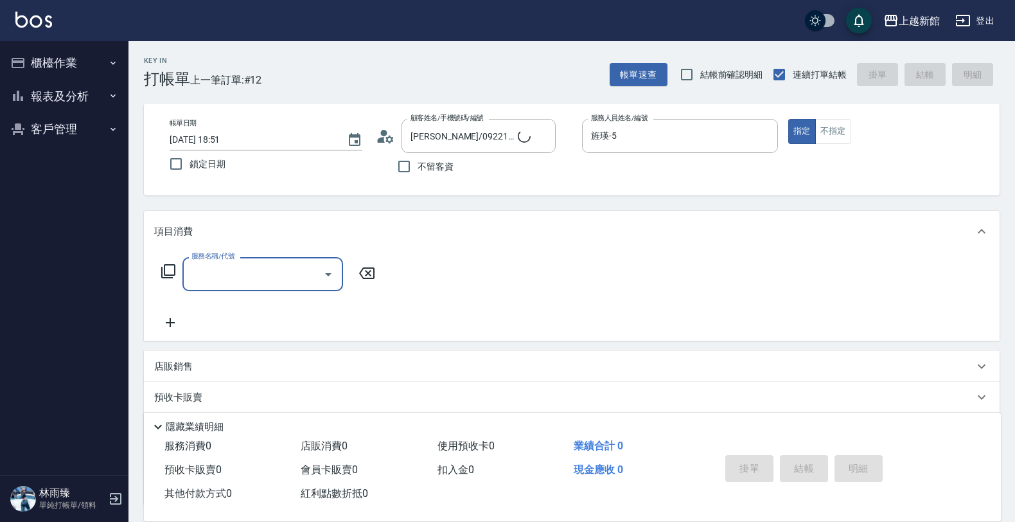
type input "莫尼卡/77/7"
type input "莫尼卡-7"
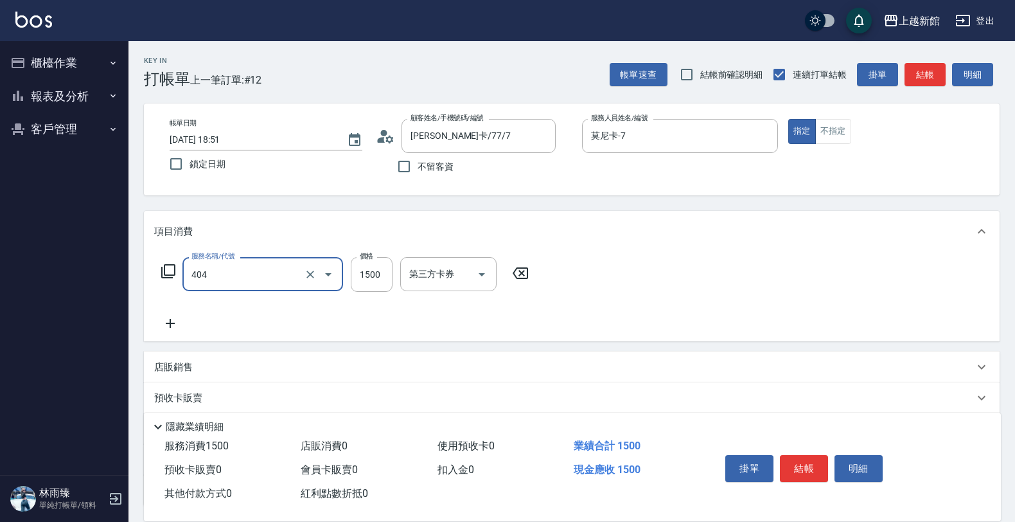
type input "設計染髮(404)"
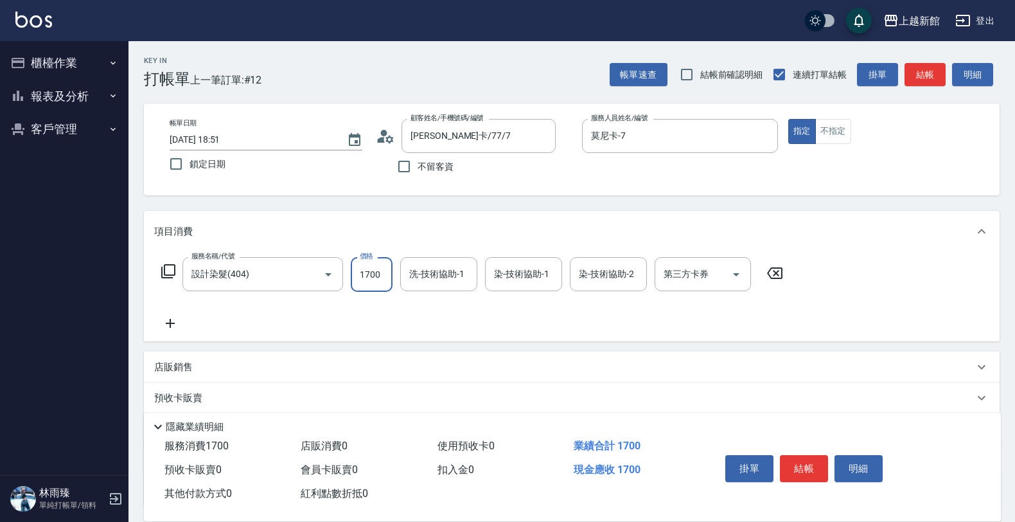
type input "1700"
type input "馨妮-29"
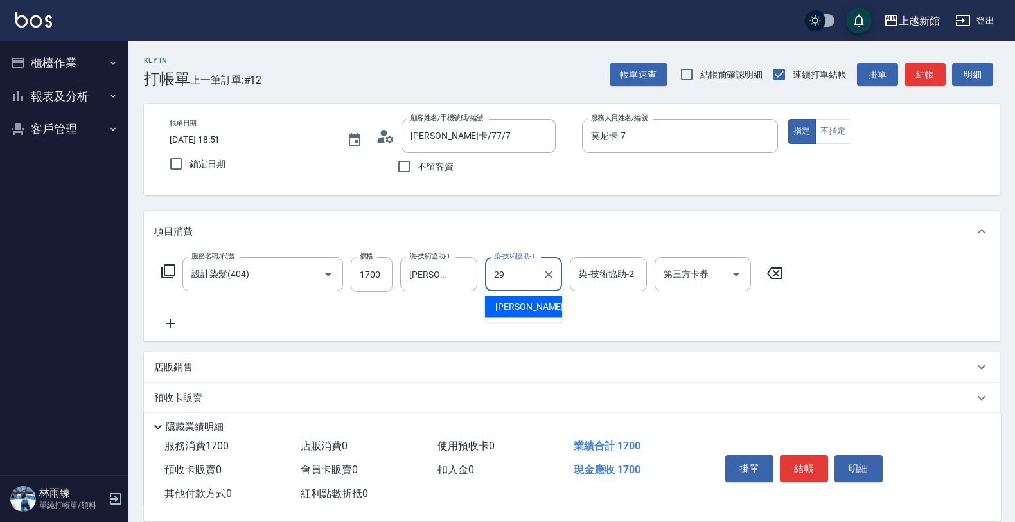
type input "馨妮-29"
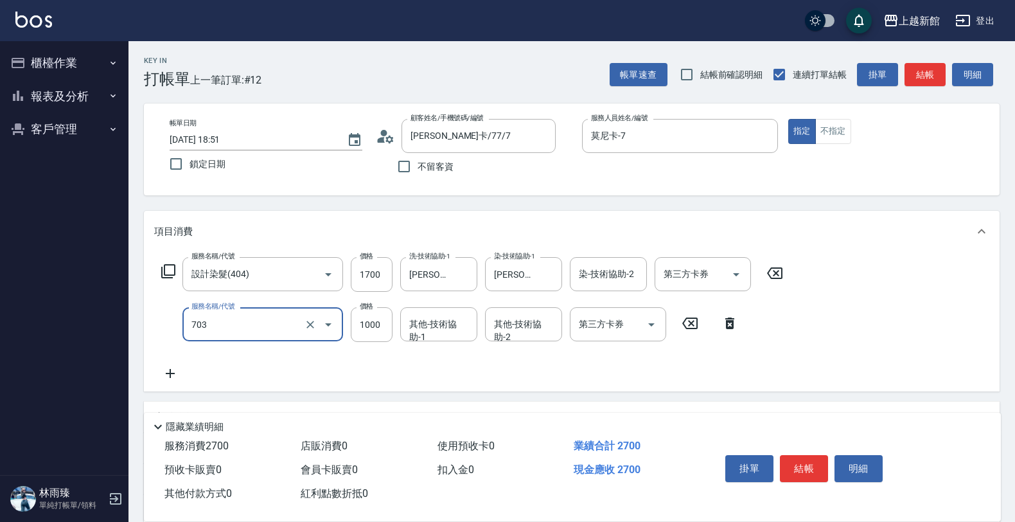
type input "接髮協助(703)"
type input "10000"
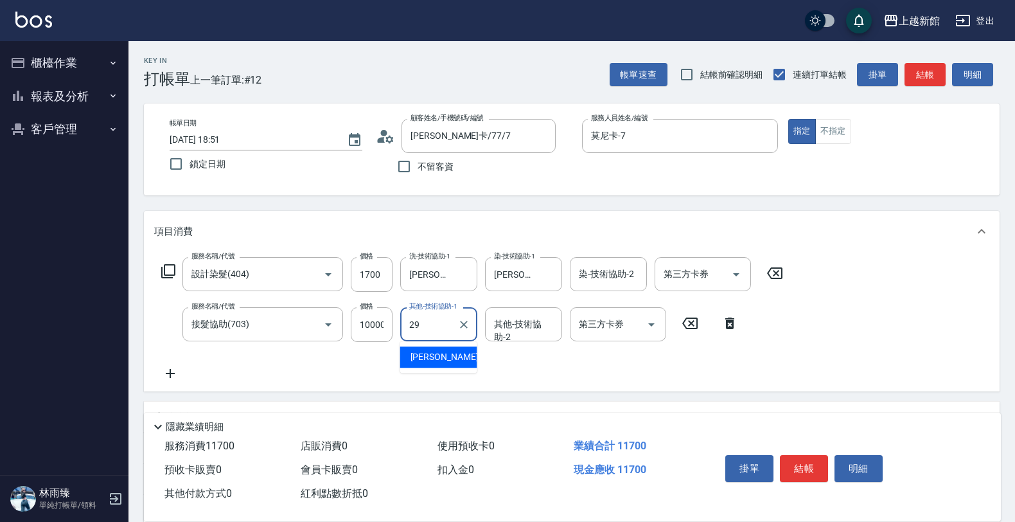
type input "馨妮-29"
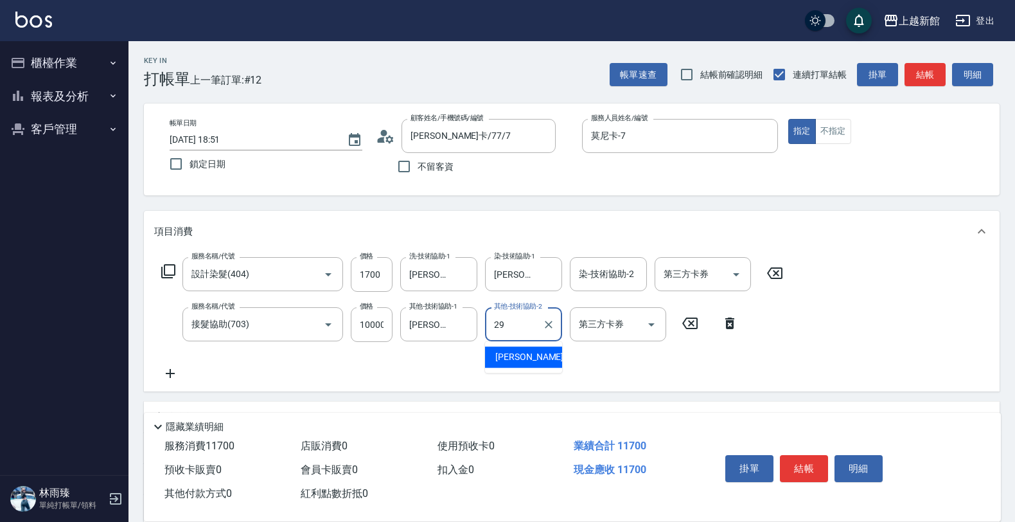
type input "馨妮-29"
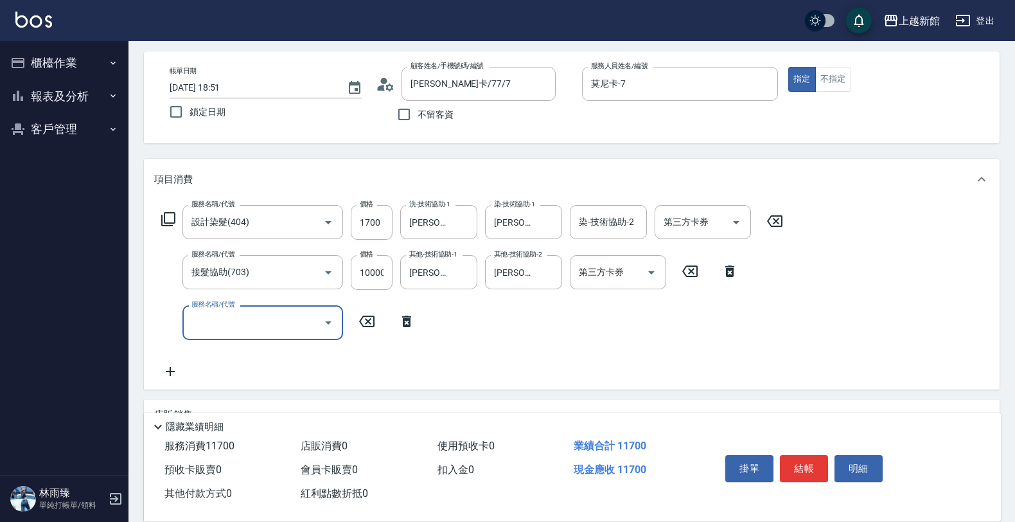
scroll to position [80, 0]
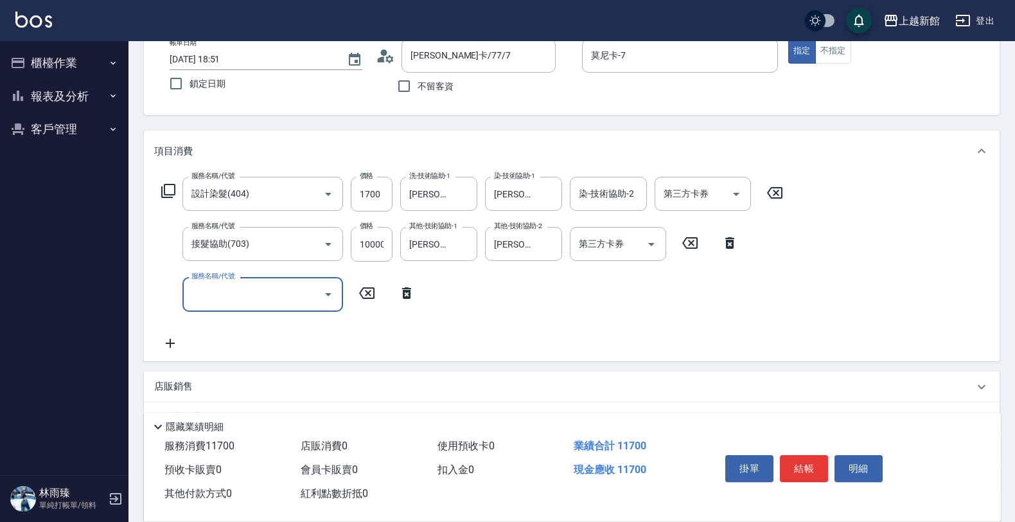
click at [222, 380] on div "店販銷售" at bounding box center [564, 386] width 820 height 13
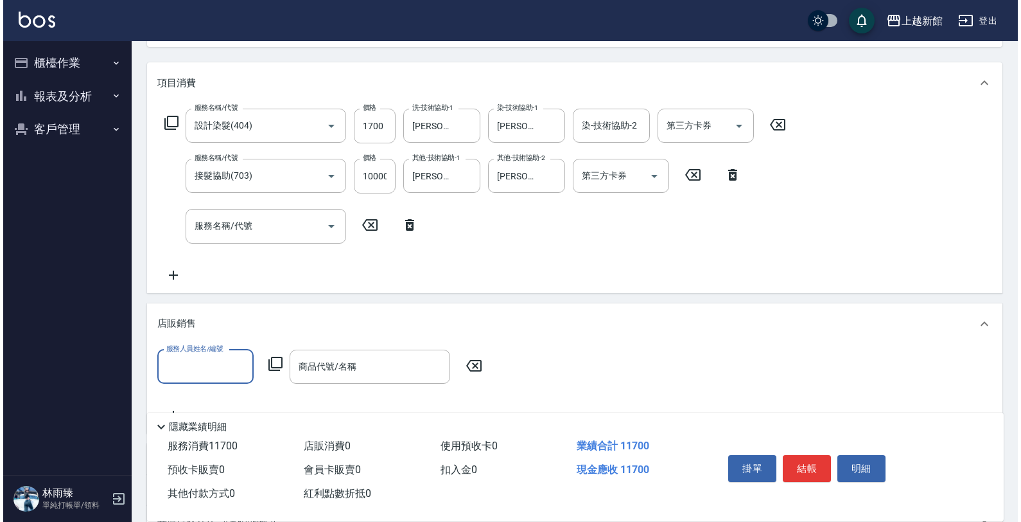
scroll to position [241, 0]
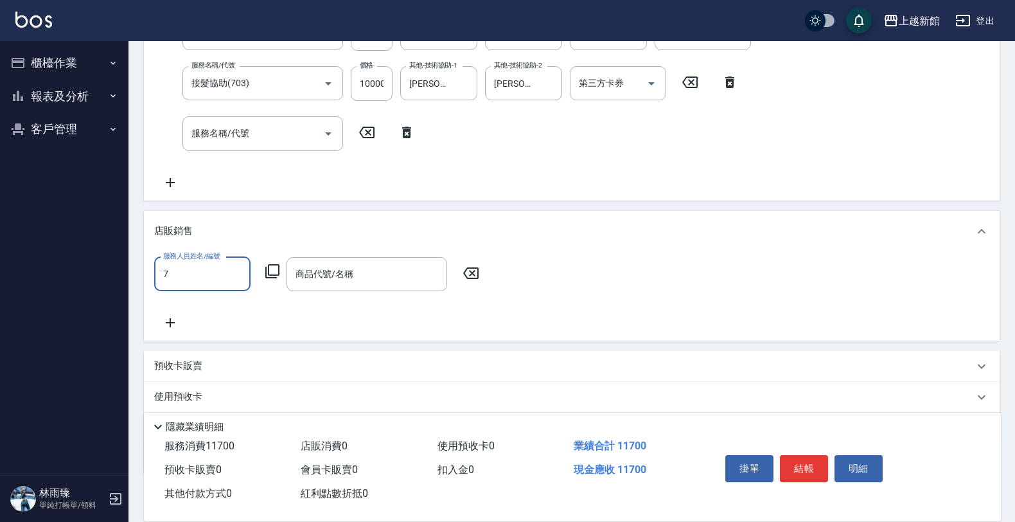
type input "莫尼卡-7"
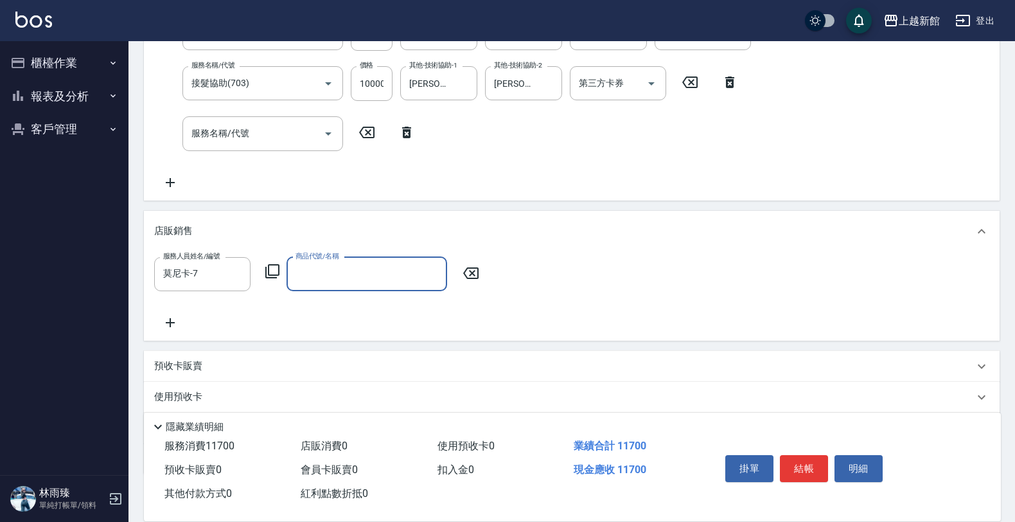
click at [272, 268] on icon at bounding box center [272, 270] width 15 height 15
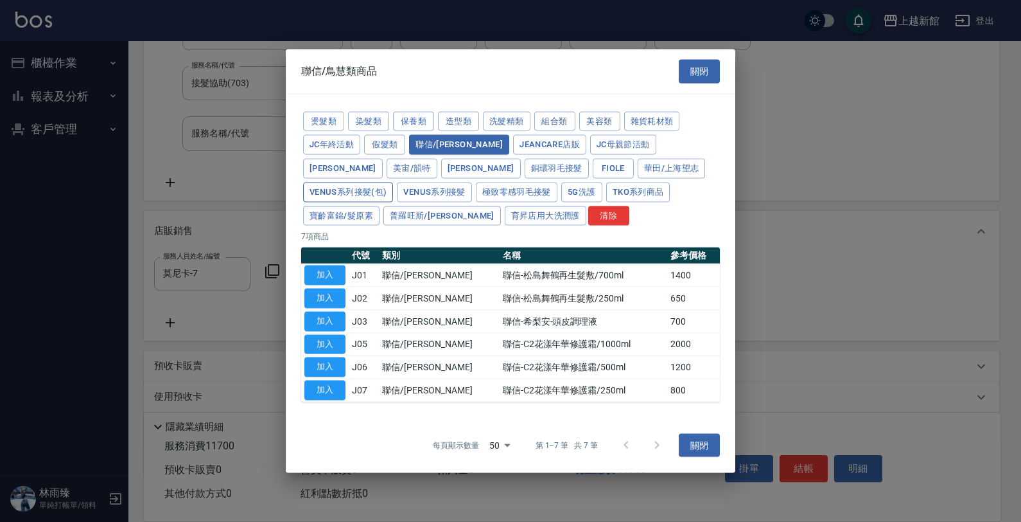
click at [393, 182] on button "Venus系列接髮(包)" at bounding box center [348, 192] width 90 height 20
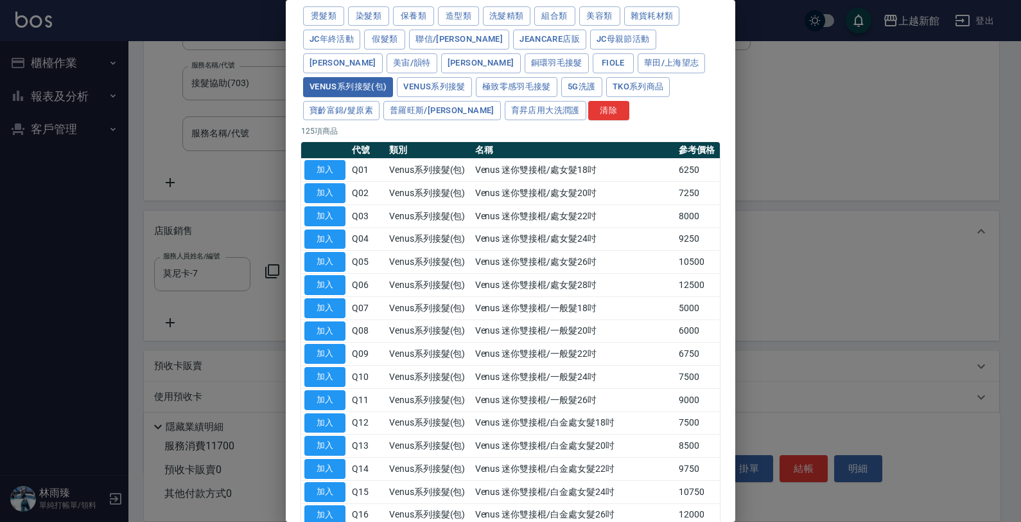
scroll to position [80, 0]
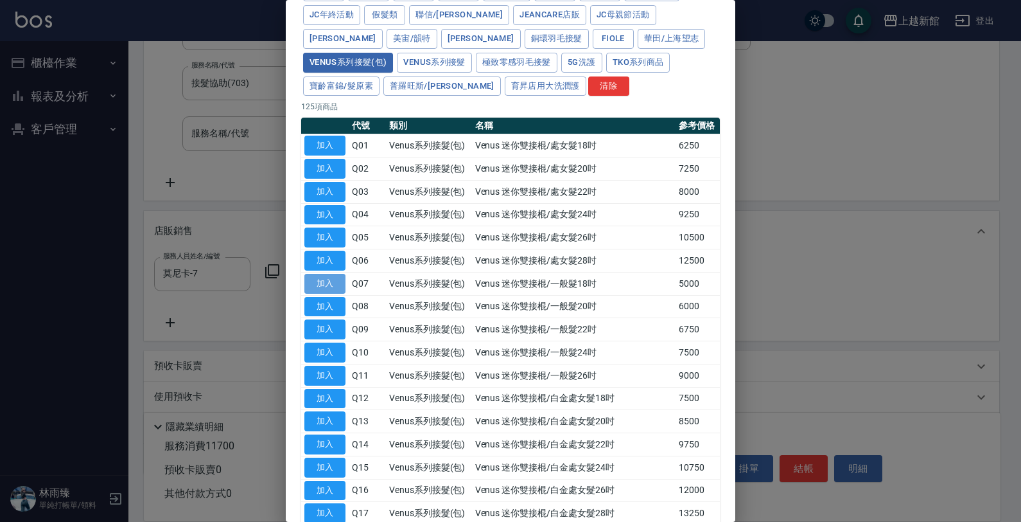
click at [326, 281] on button "加入" at bounding box center [324, 284] width 41 height 20
type input "Venus 迷你雙接棍/一般髮18吋"
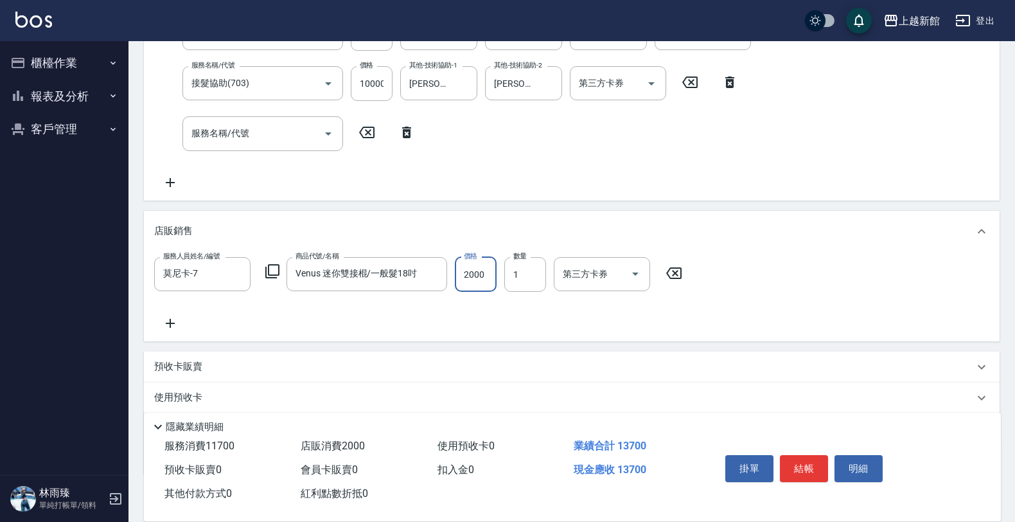
type input "2000"
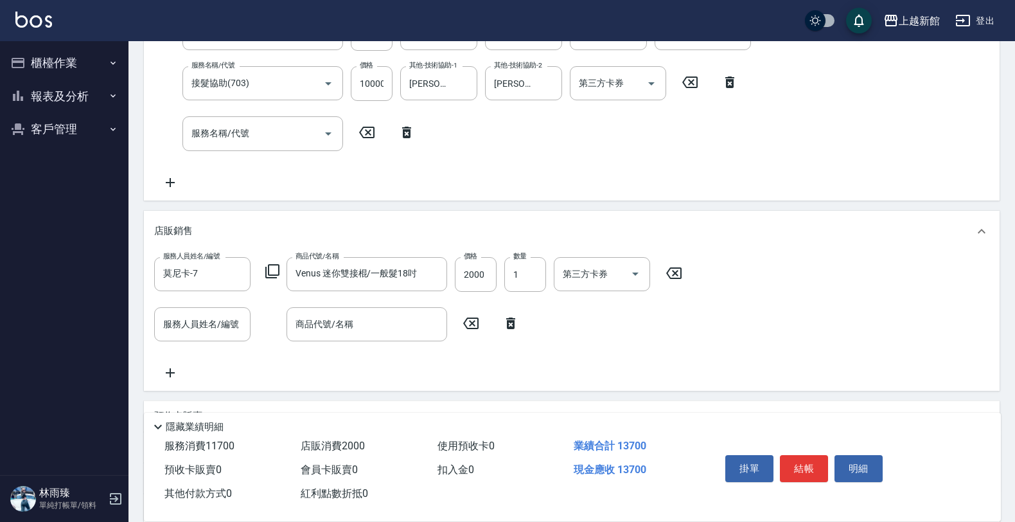
click at [278, 265] on icon at bounding box center [272, 271] width 14 height 14
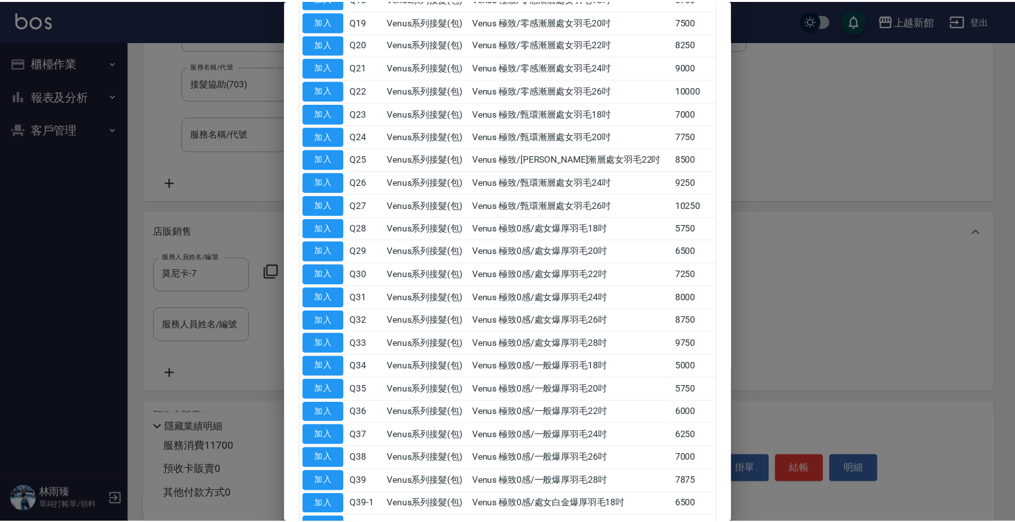
scroll to position [642, 0]
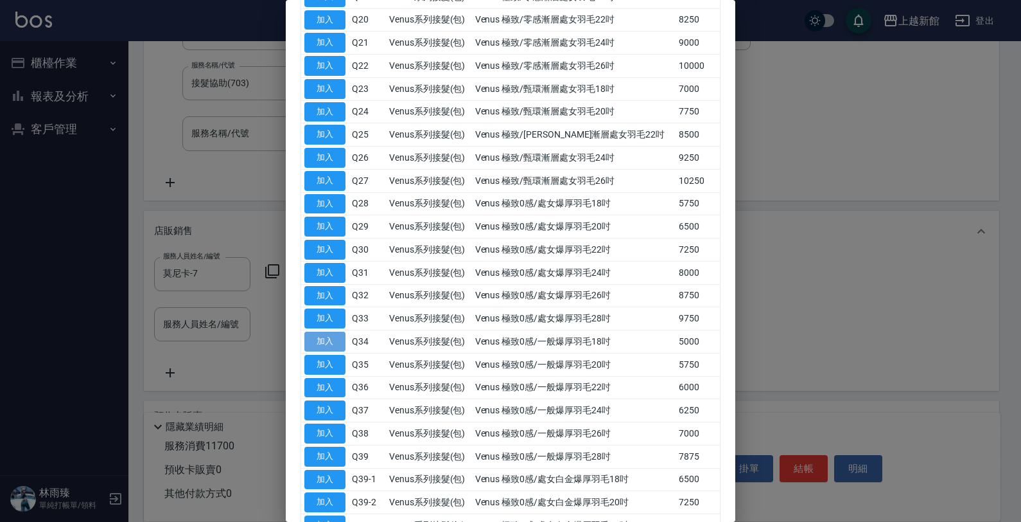
click at [320, 339] on button "加入" at bounding box center [324, 341] width 41 height 20
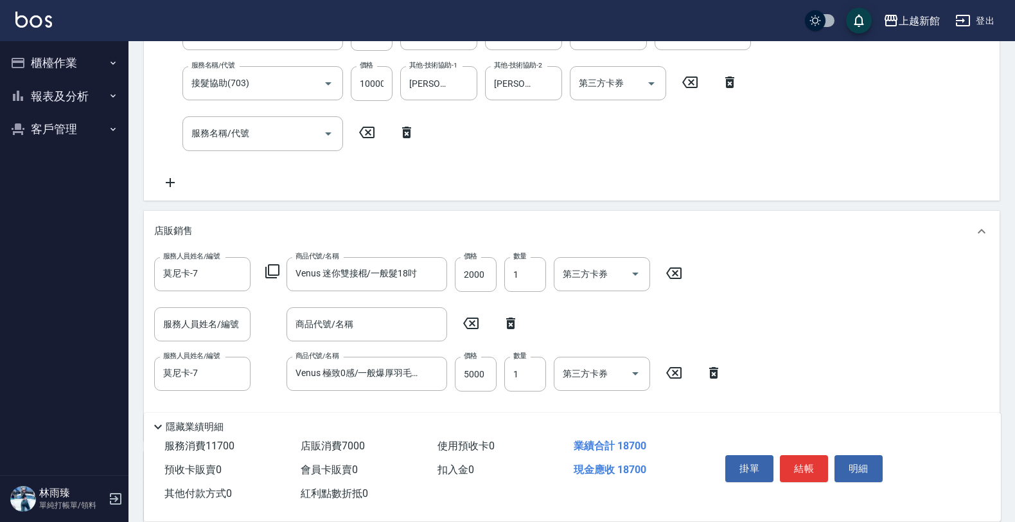
click at [509, 324] on icon at bounding box center [511, 322] width 32 height 15
type input "莫尼卡-7"
type input "Venus 極致0感/一般爆厚羽毛18吋"
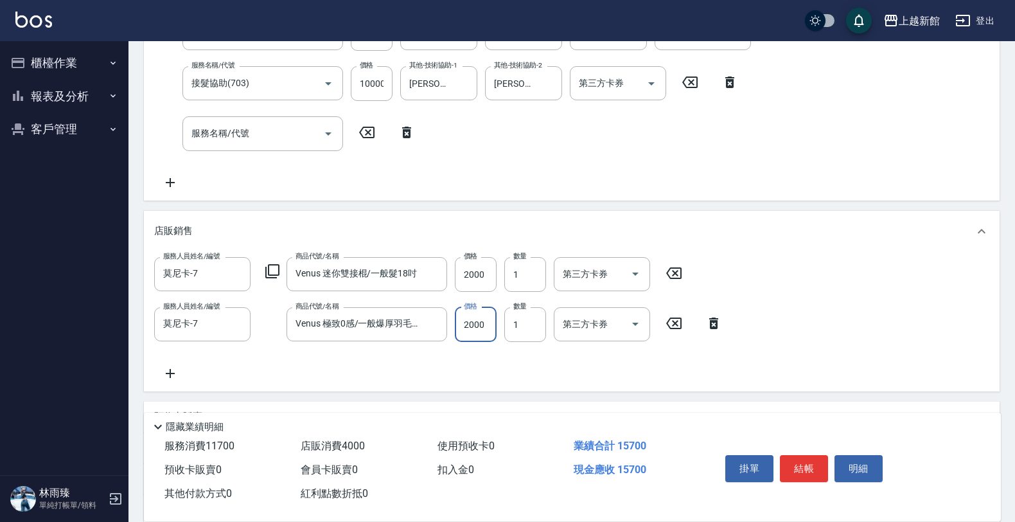
type input "2000"
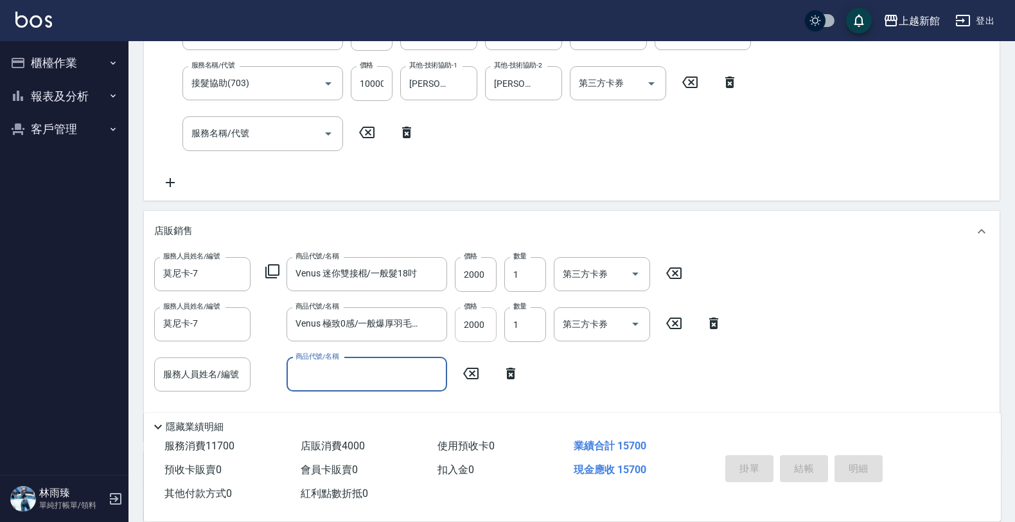
type input "2025/10/13 18:52"
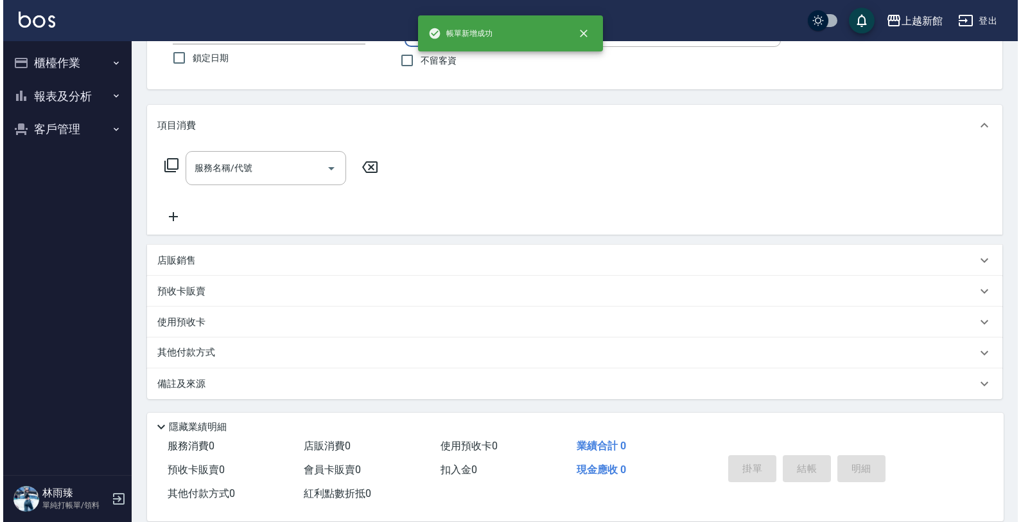
scroll to position [0, 0]
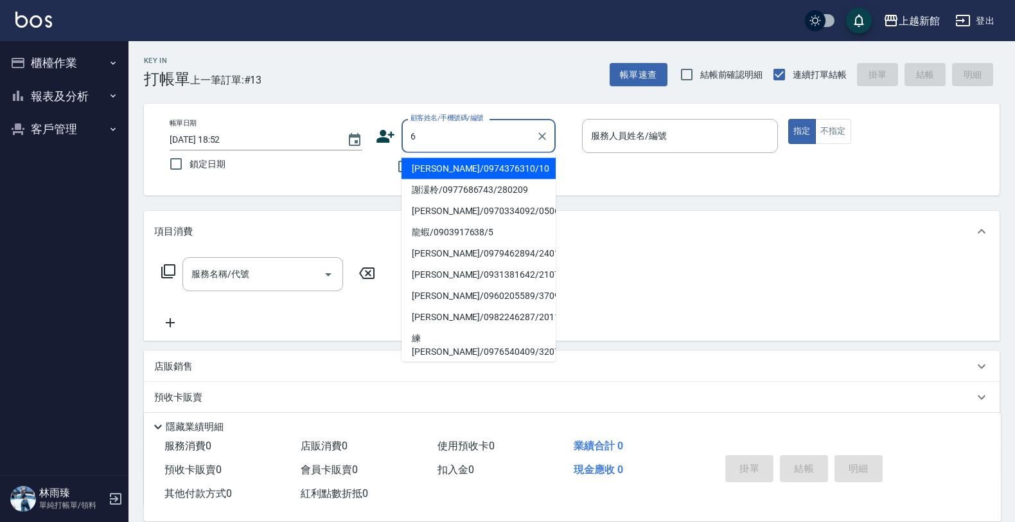
type input "瑪莎/0974376310/10"
click at [788, 119] on button "指定" at bounding box center [802, 131] width 28 height 25
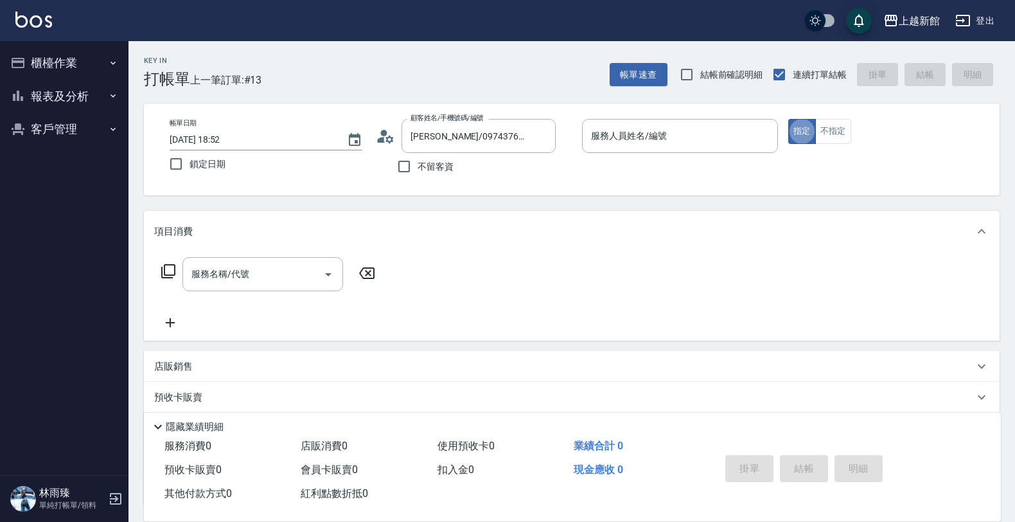
type input "瑪沙-10"
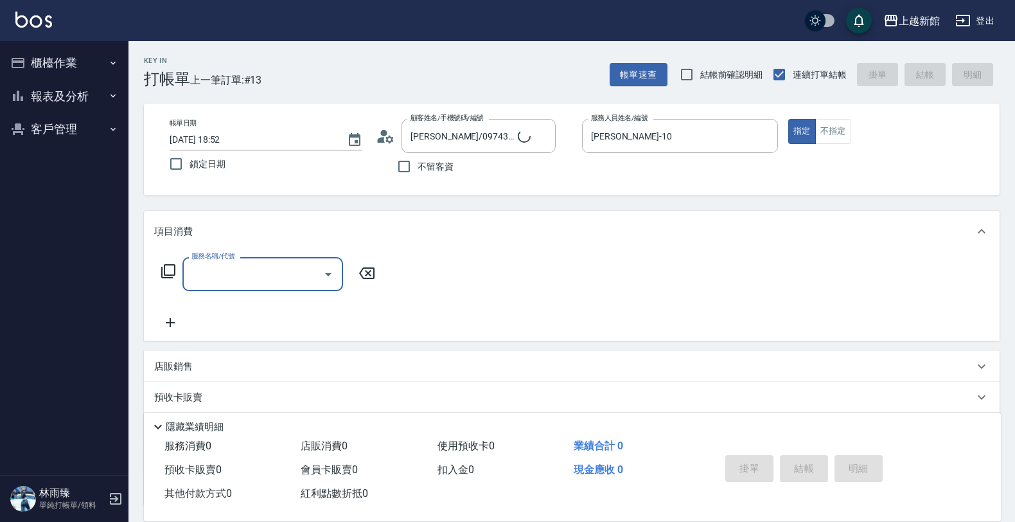
type input "黃婕寧/6_黃婕寧/6"
type input "黃婕寧-6"
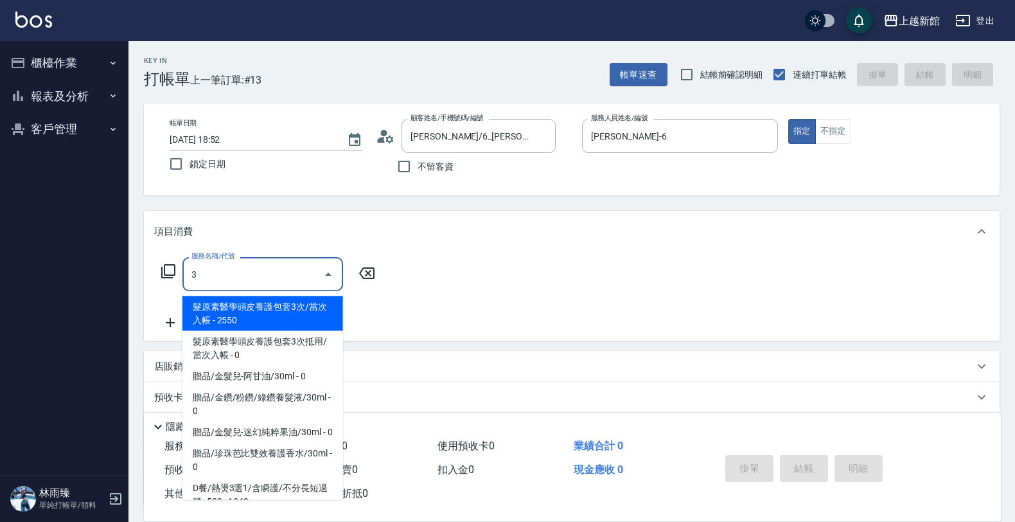
type input "3"
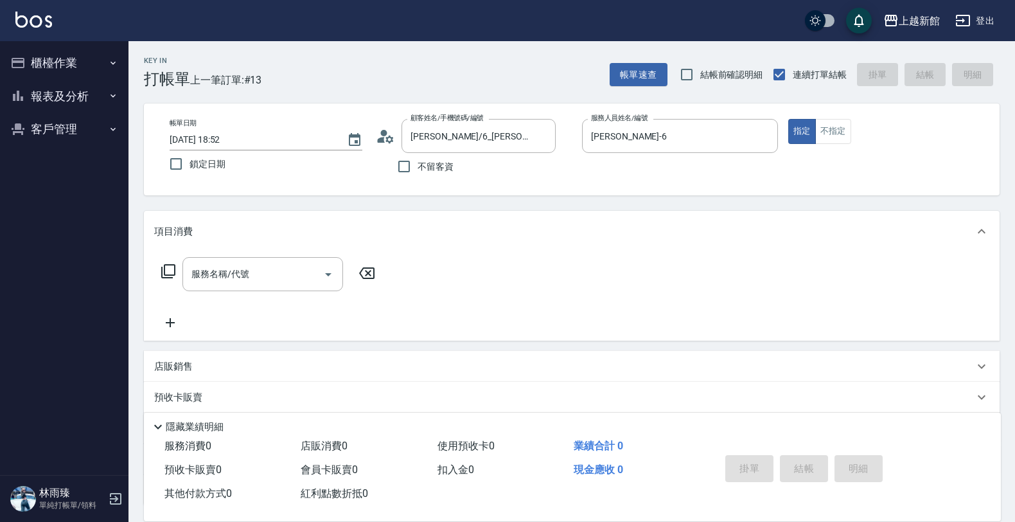
drag, startPoint x: 412, startPoint y: 236, endPoint x: 402, endPoint y: 242, distance: 11.8
click at [405, 241] on div "項目消費" at bounding box center [572, 231] width 856 height 41
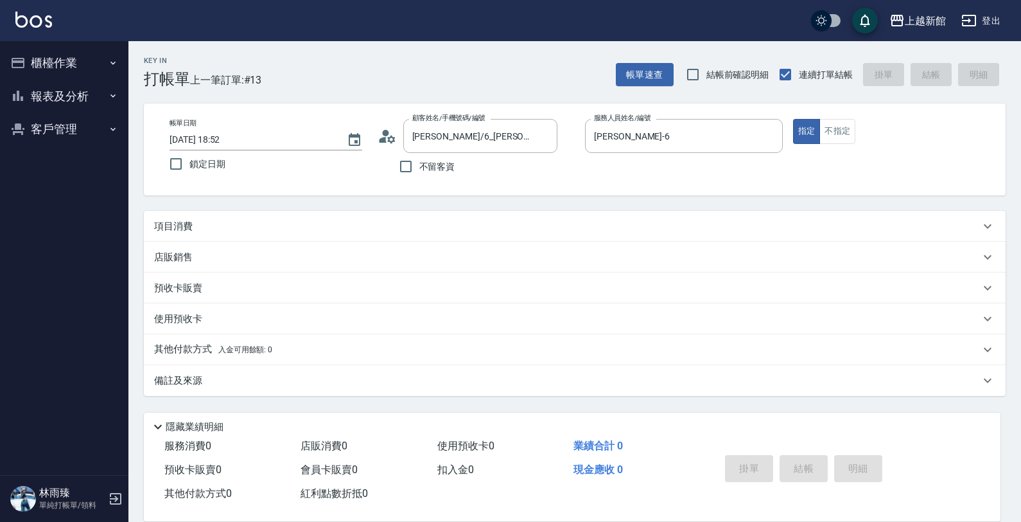
click at [195, 229] on div "項目消費" at bounding box center [567, 226] width 826 height 13
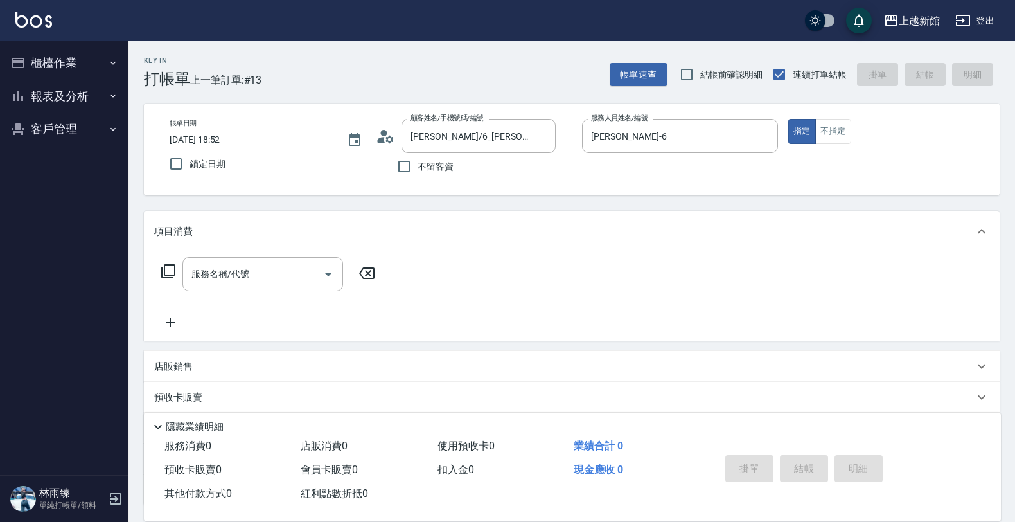
click at [163, 271] on icon at bounding box center [168, 270] width 15 height 15
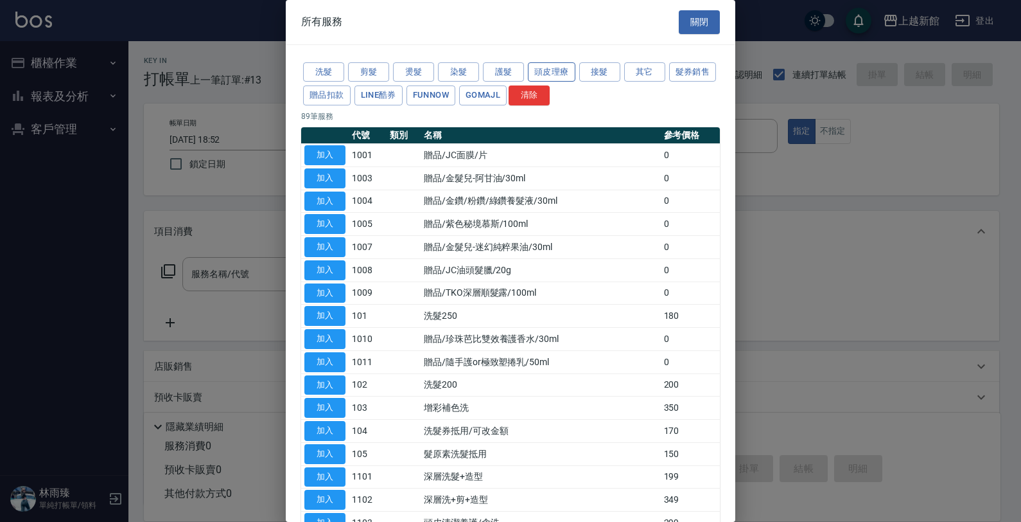
click at [543, 75] on button "頭皮理療" at bounding box center [552, 72] width 48 height 20
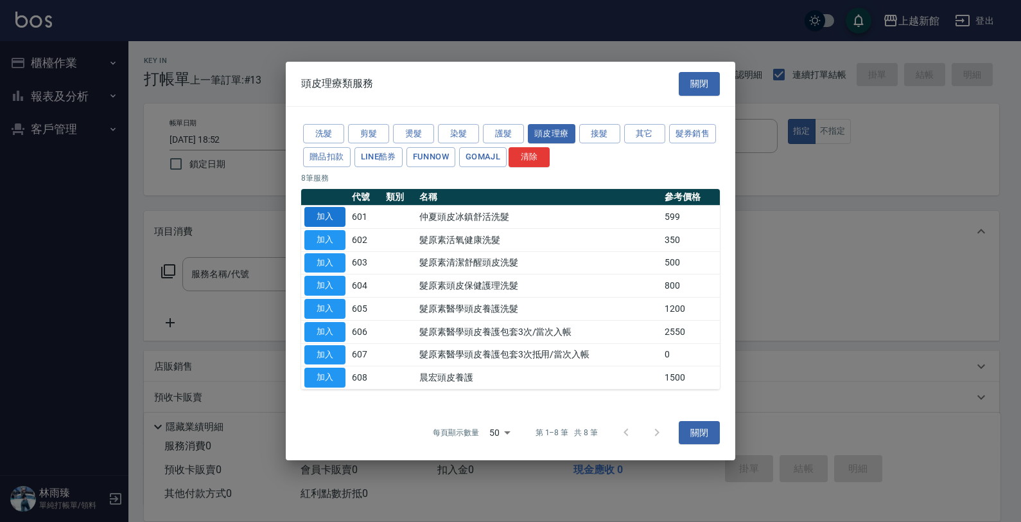
click at [326, 213] on button "加入" at bounding box center [324, 217] width 41 height 20
type input "仲夏頭皮冰鎮舒活洗髮(601)"
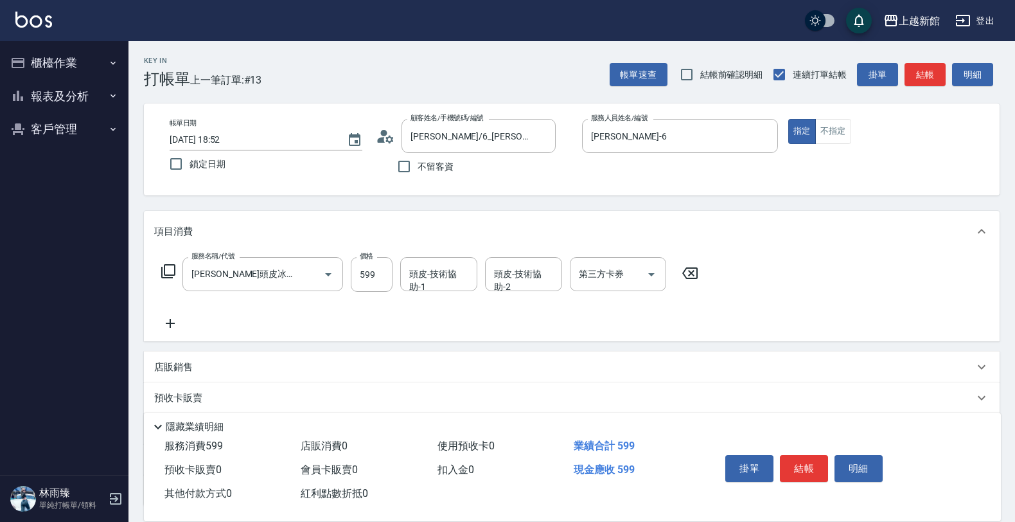
click at [367, 292] on div "服務名稱/代號 仲夏頭皮冰鎮舒活洗髮(601) 服務名稱/代號 價格 599 價格 頭皮-技術協助-1 頭皮-技術協助-1 頭皮-技術協助-2 頭皮-技術協助…" at bounding box center [430, 294] width 552 height 74
click at [367, 286] on input "599" at bounding box center [372, 274] width 42 height 35
type input "500"
type input "小敏-24"
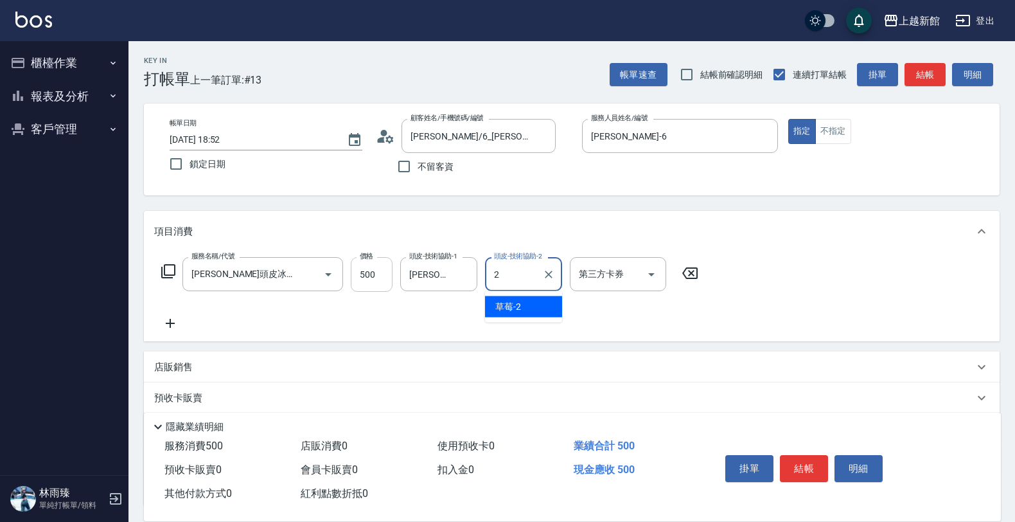
type input "草莓-2"
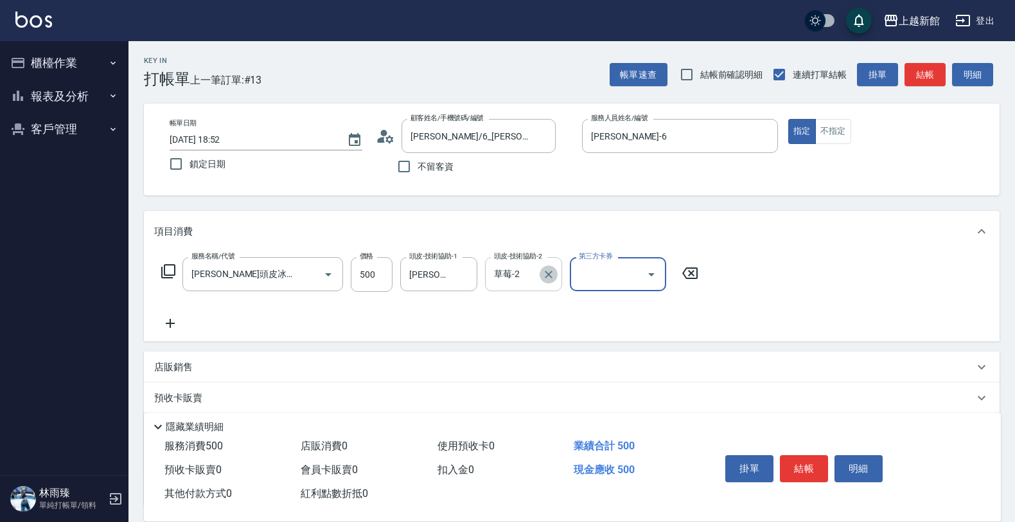
click at [546, 277] on icon "Clear" at bounding box center [548, 274] width 13 height 13
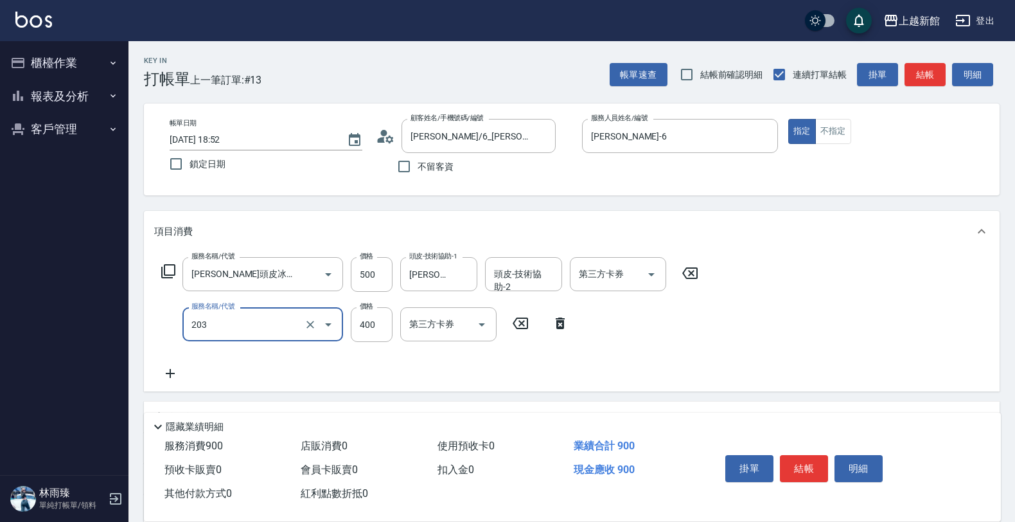
type input "指定單剪(203)"
type input "800"
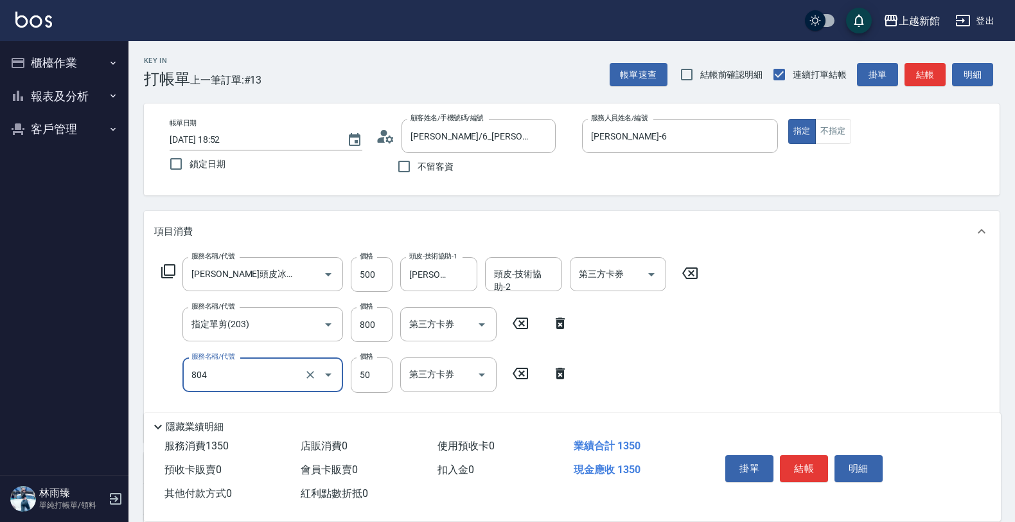
type input "吹捲/夾直/青捲/電棒/夾玉米鬚(804)"
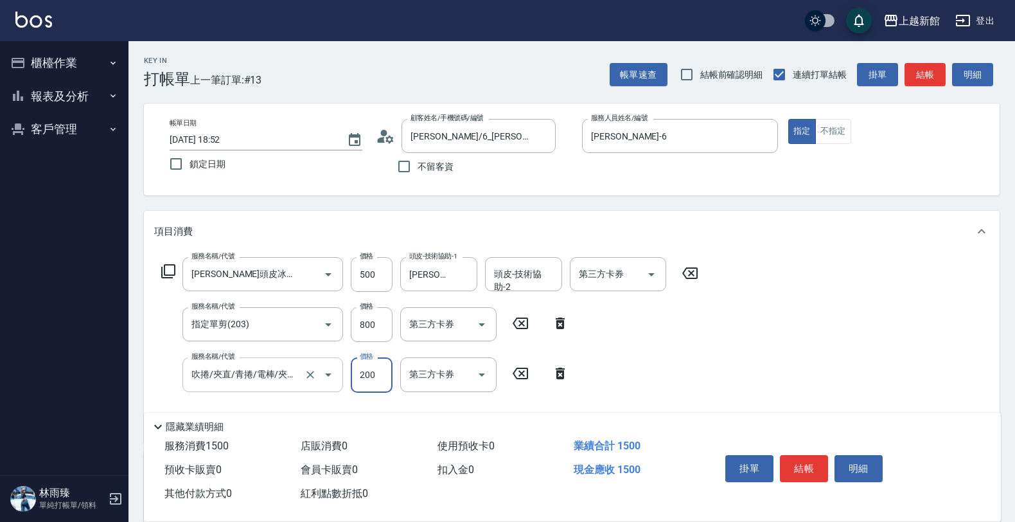
type input "200"
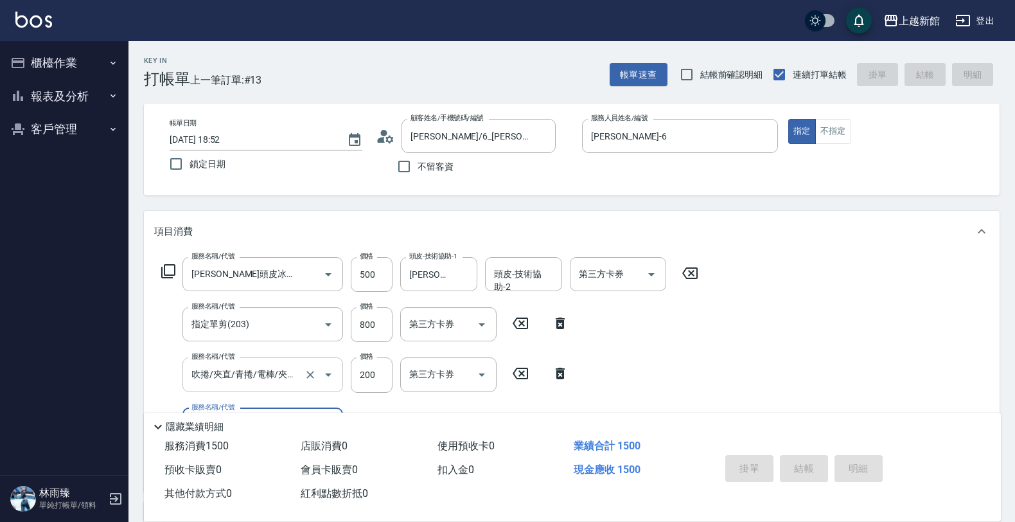
type input "2025/10/13 18:53"
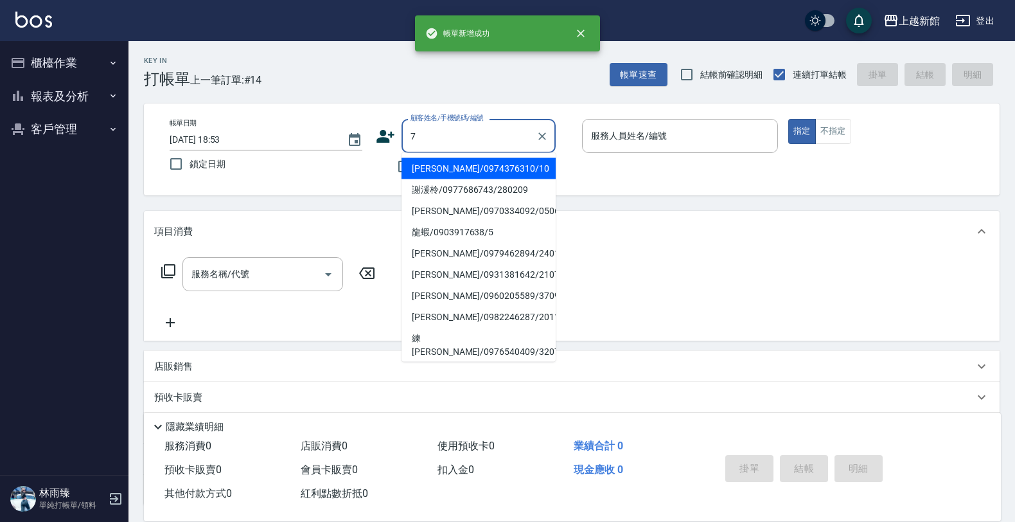
type input "瑪莎/0974376310/10"
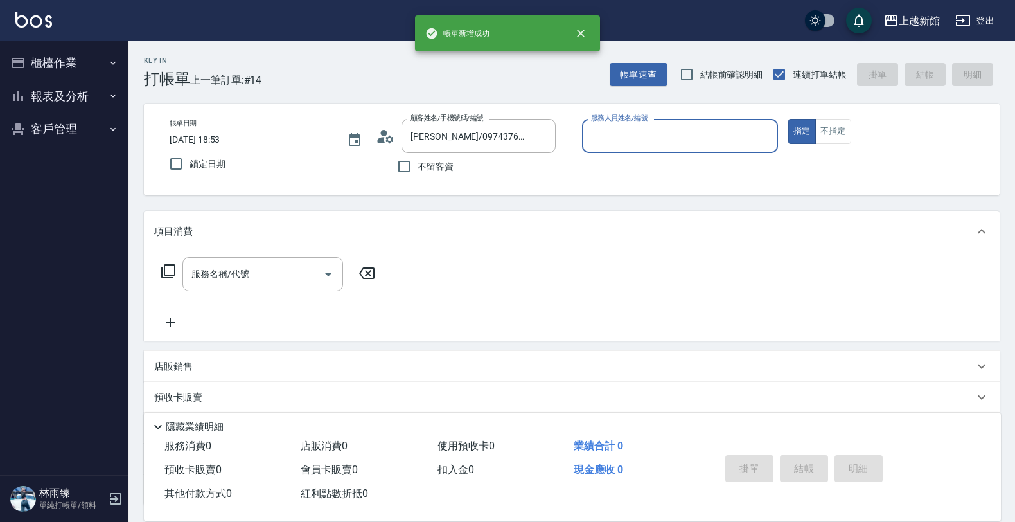
click at [788, 119] on button "指定" at bounding box center [802, 131] width 28 height 25
type input "瑪沙-10"
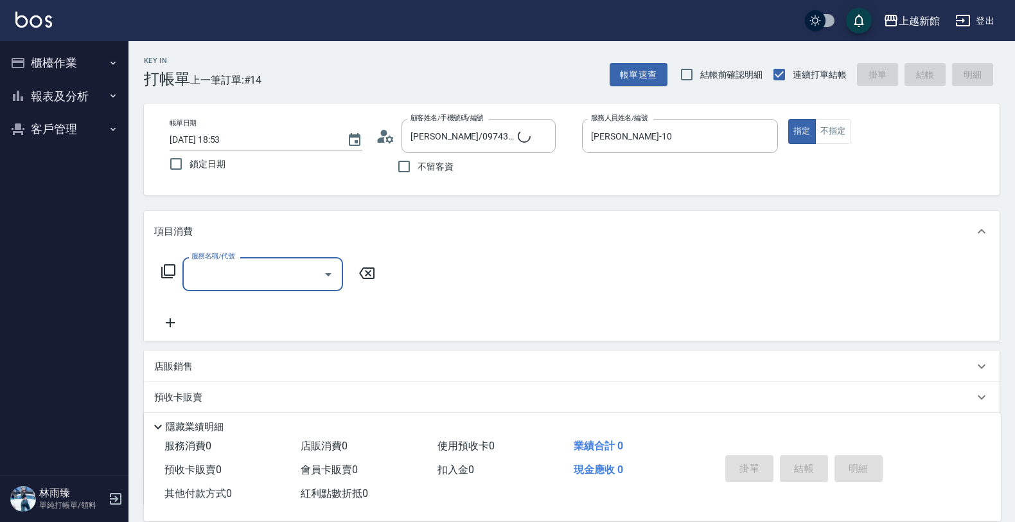
type input "莫尼卡/77/7"
type input "莫尼卡-7"
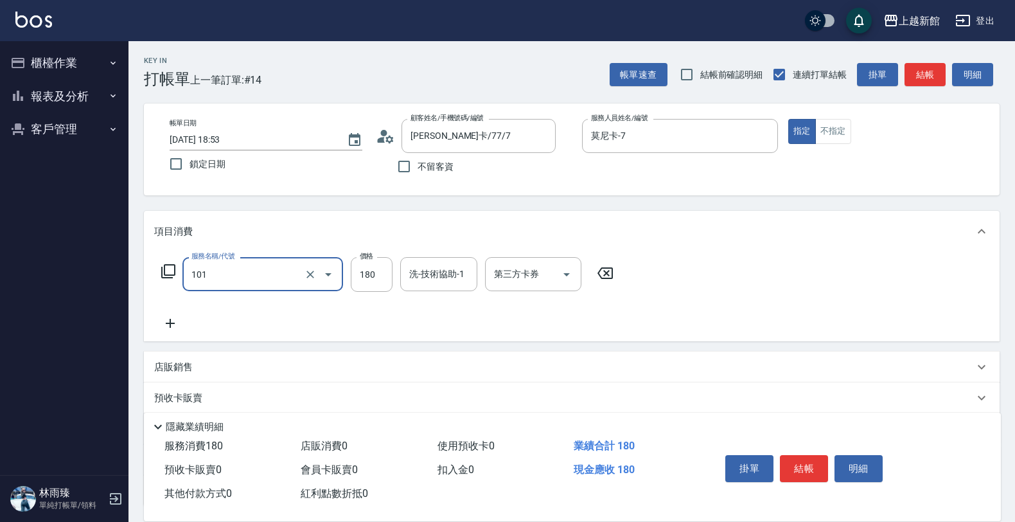
type input "洗髮250(101)"
type input "300"
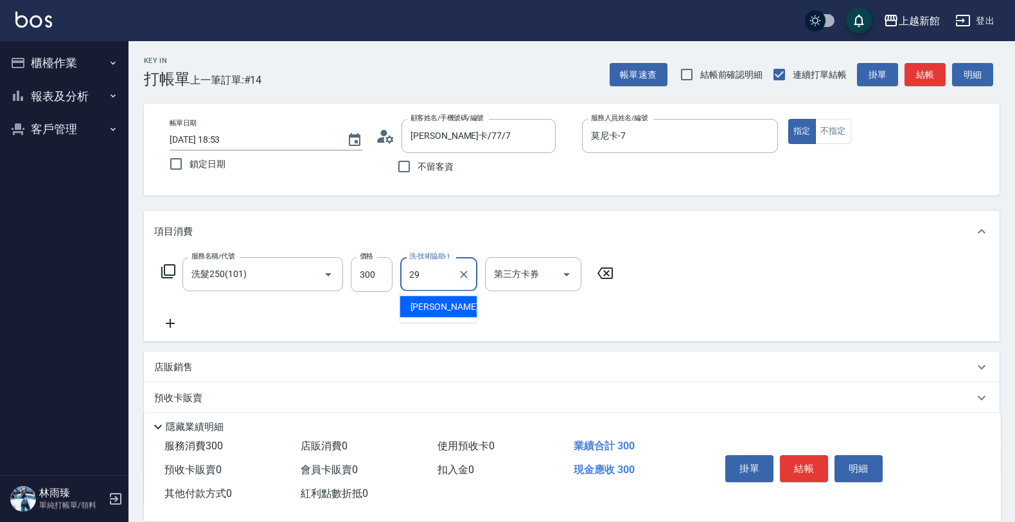
type input "馨妮-29"
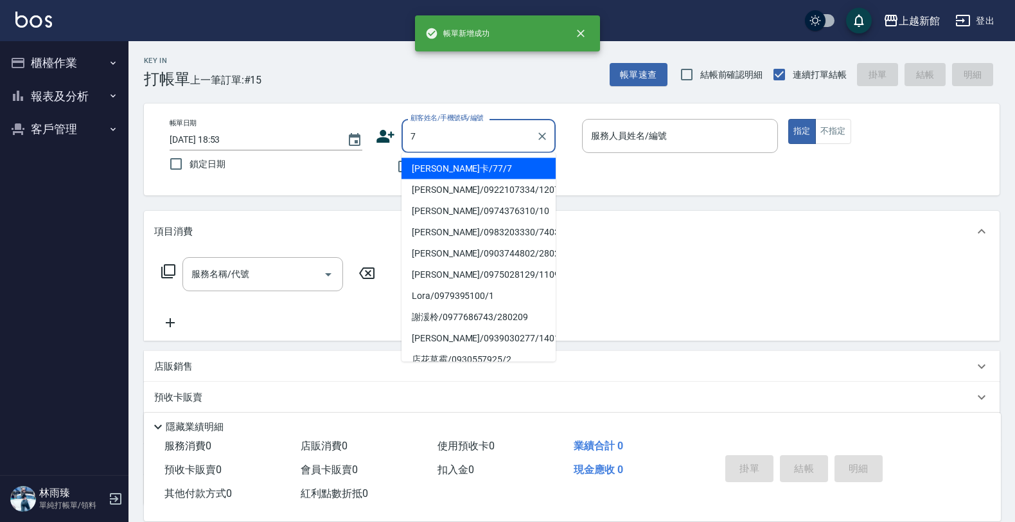
type input "莫尼卡/77/7"
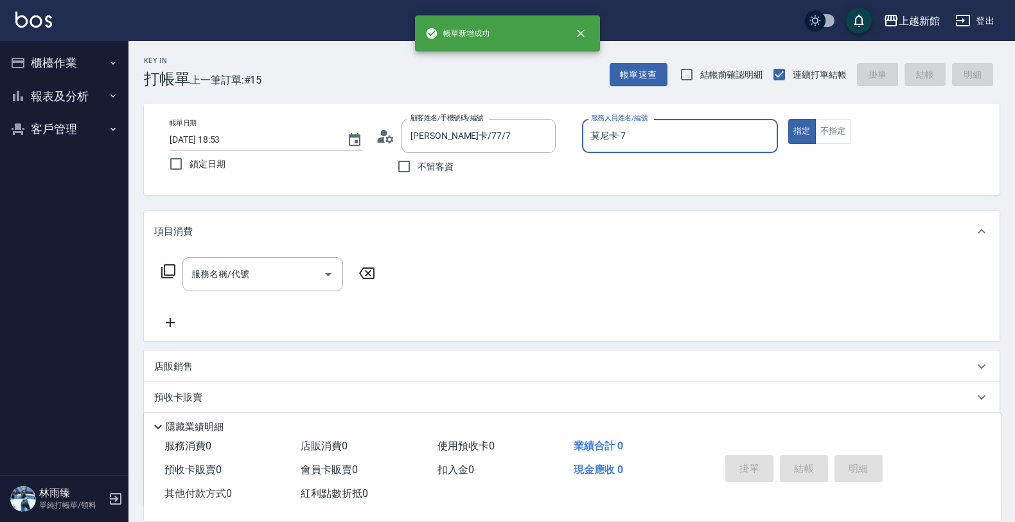
click at [788, 119] on button "指定" at bounding box center [802, 131] width 28 height 25
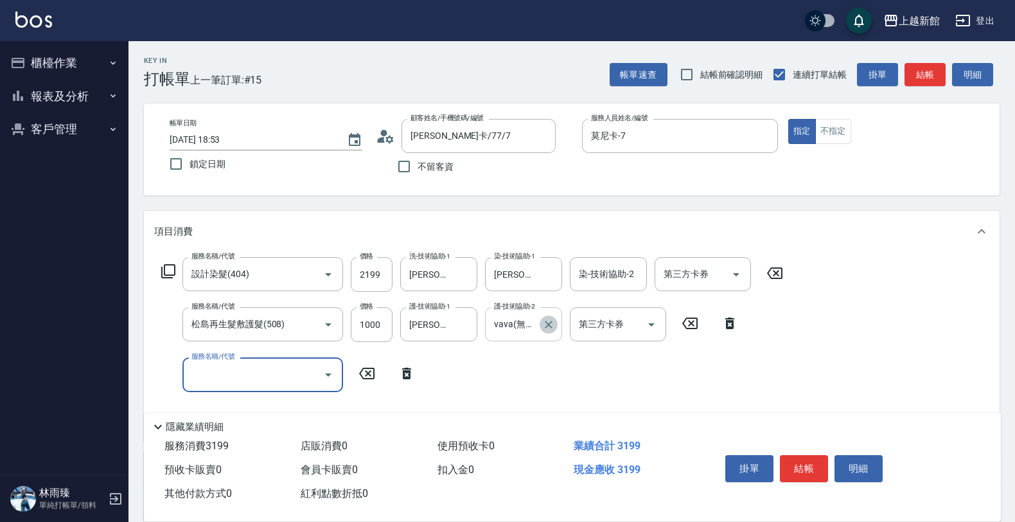
click at [553, 328] on icon "Clear" at bounding box center [548, 324] width 13 height 13
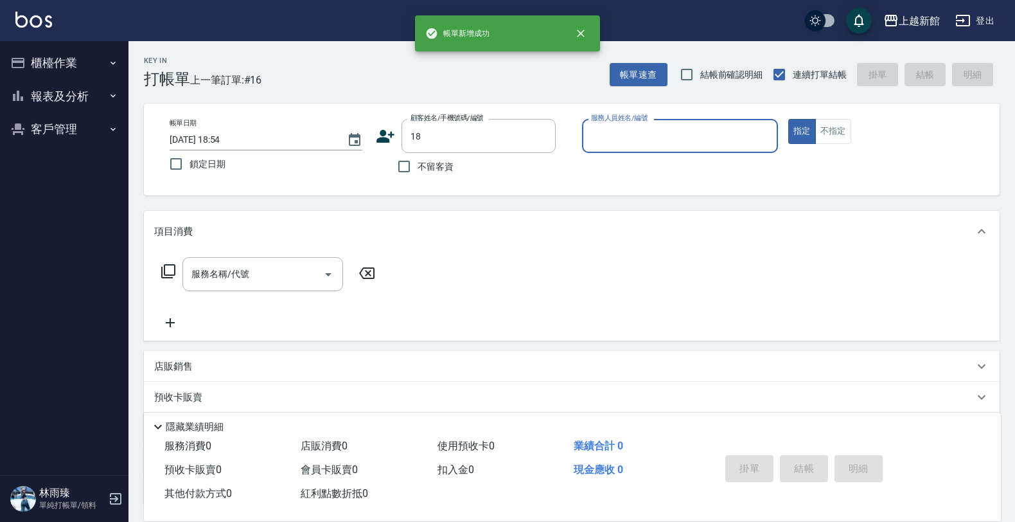
click at [788, 119] on button "指定" at bounding box center [802, 131] width 28 height 25
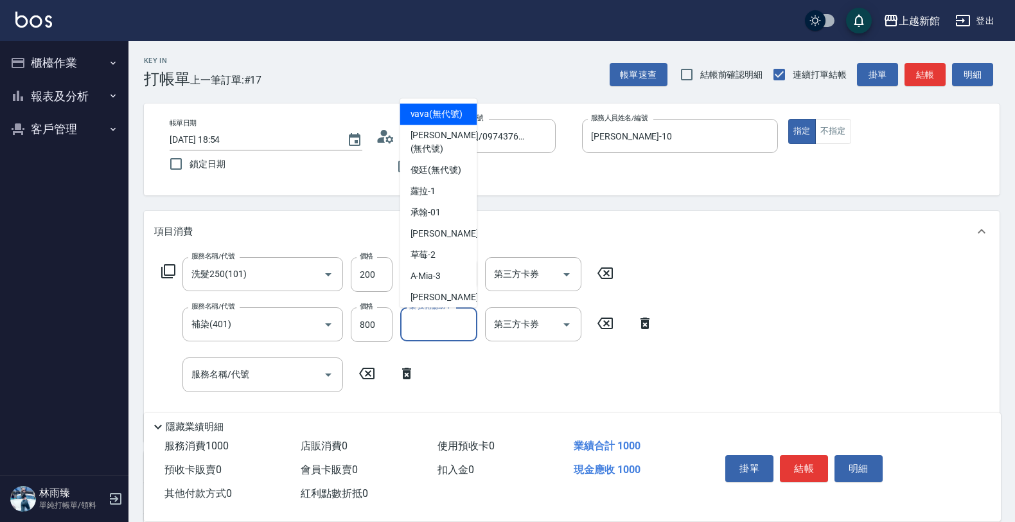
drag, startPoint x: 421, startPoint y: 319, endPoint x: 412, endPoint y: 288, distance: 32.7
click at [421, 321] on input "染-技術協助-1" at bounding box center [439, 324] width 66 height 22
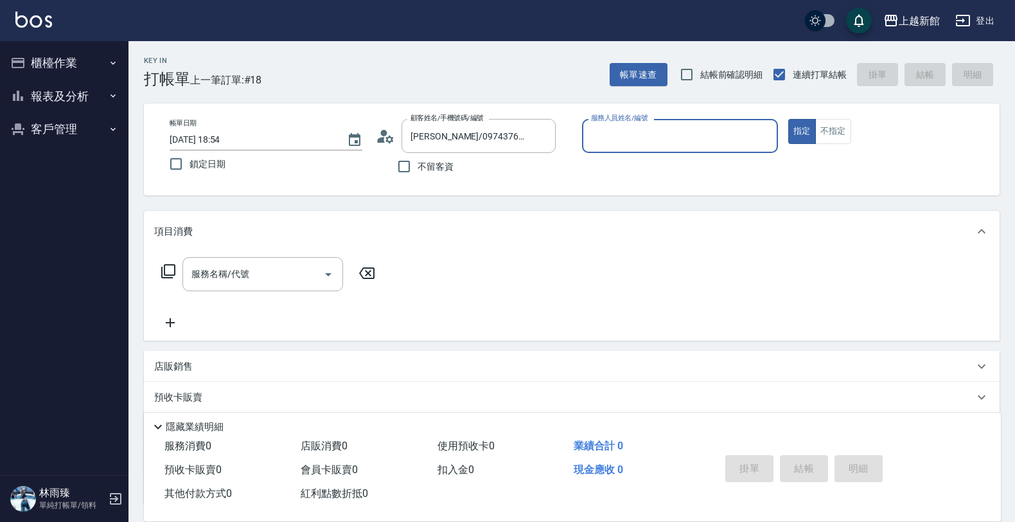
click at [788, 119] on button "指定" at bounding box center [802, 131] width 28 height 25
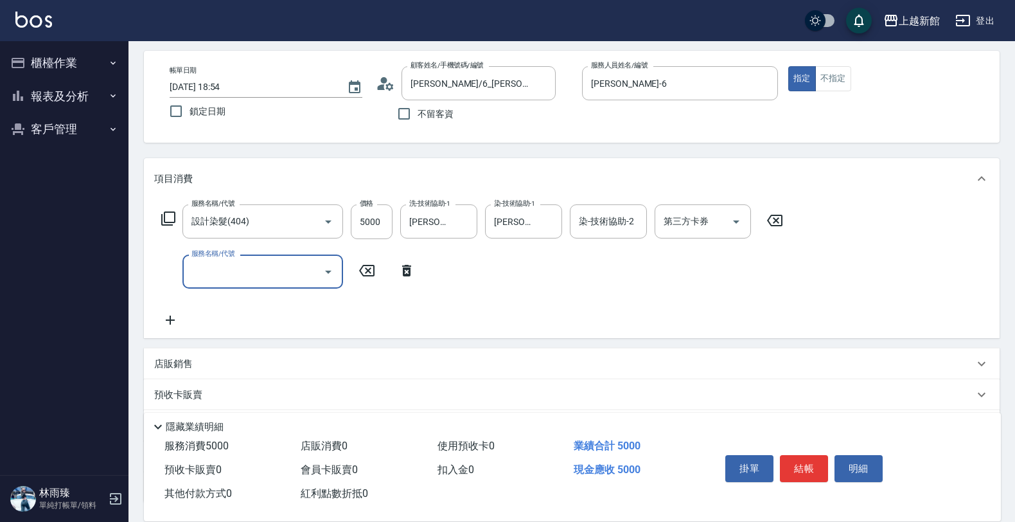
scroll to position [80, 0]
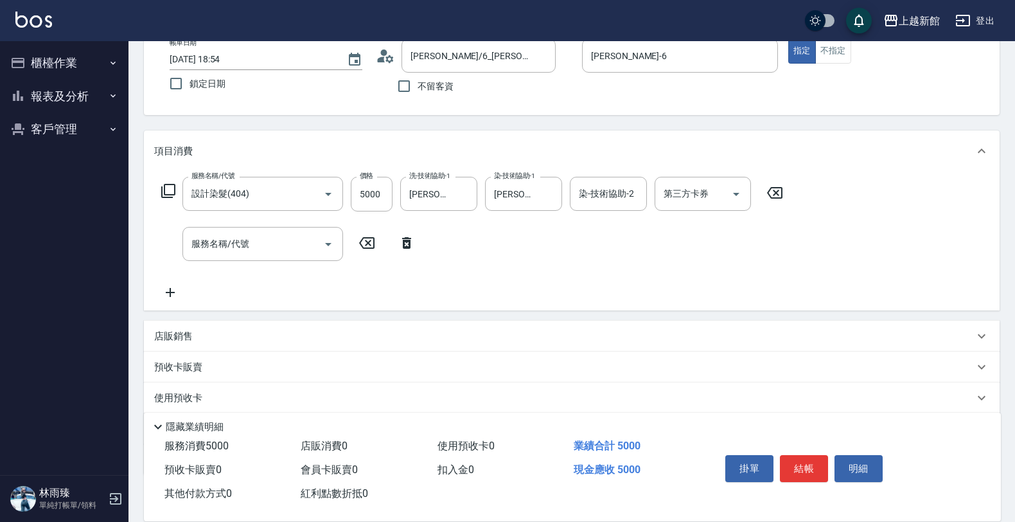
click at [209, 338] on div "店販銷售" at bounding box center [564, 335] width 820 height 13
click at [228, 243] on input "服務名稱/代號" at bounding box center [253, 244] width 130 height 22
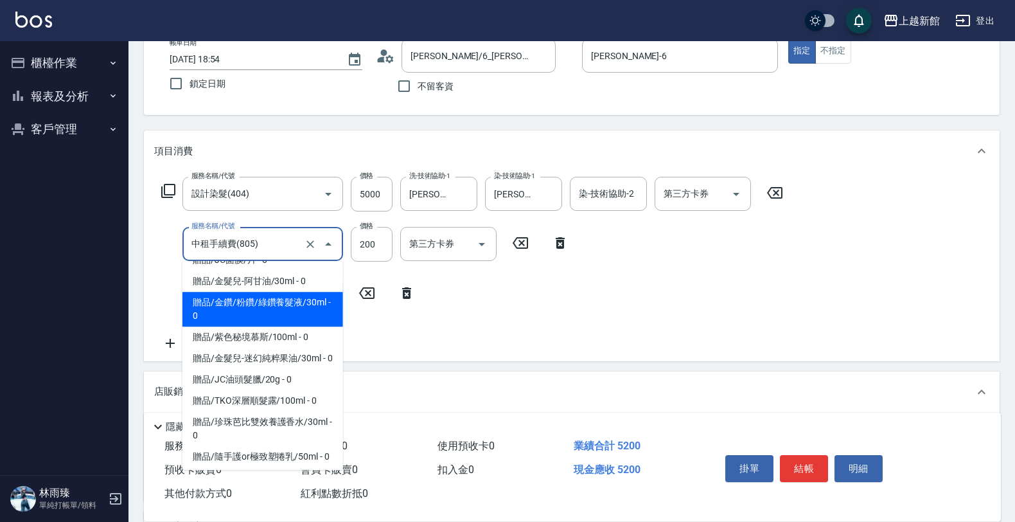
scroll to position [1273, 0]
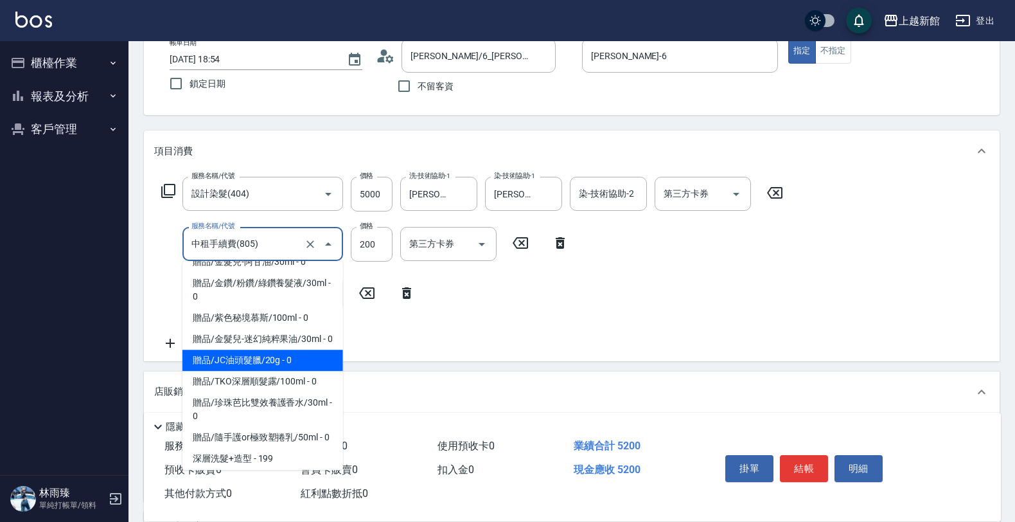
click at [457, 373] on div "店販銷售" at bounding box center [572, 391] width 856 height 41
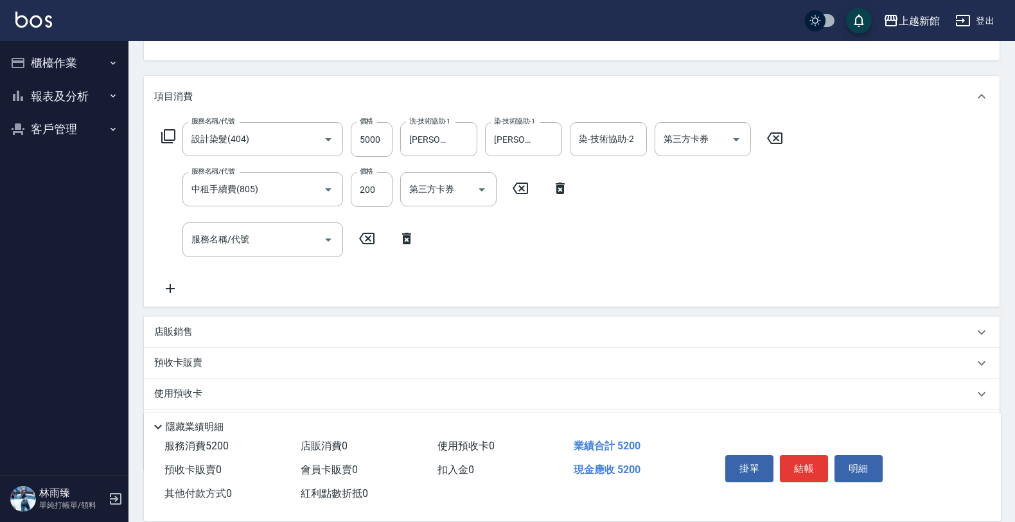
scroll to position [206, 0]
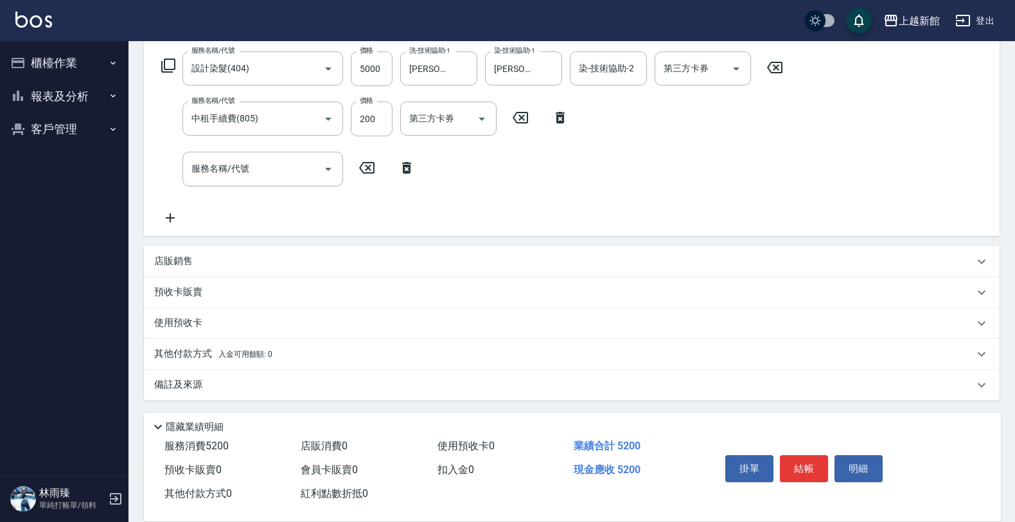
click at [204, 258] on div "店販銷售" at bounding box center [564, 260] width 820 height 13
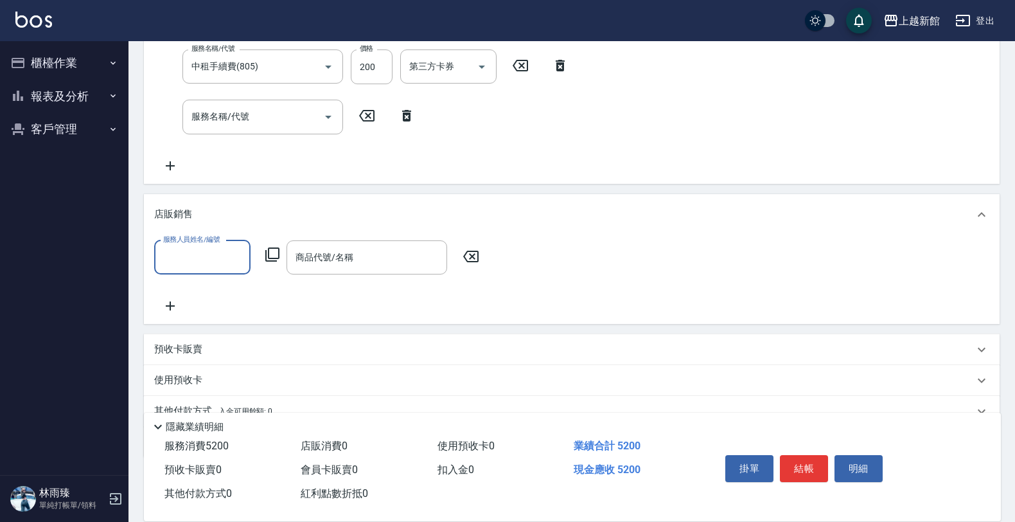
scroll to position [286, 0]
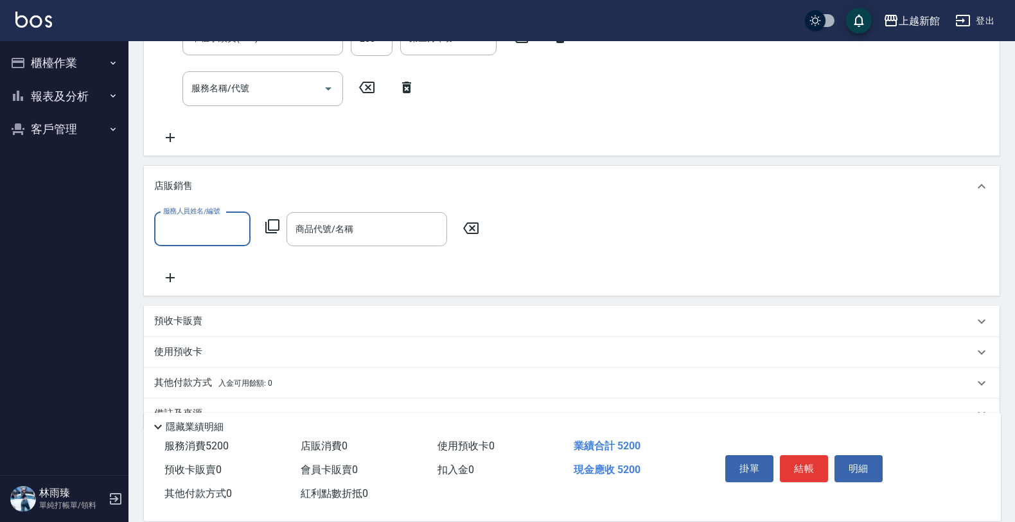
click at [213, 377] on p "其他付款方式 入金可用餘額: 0" at bounding box center [213, 383] width 118 height 14
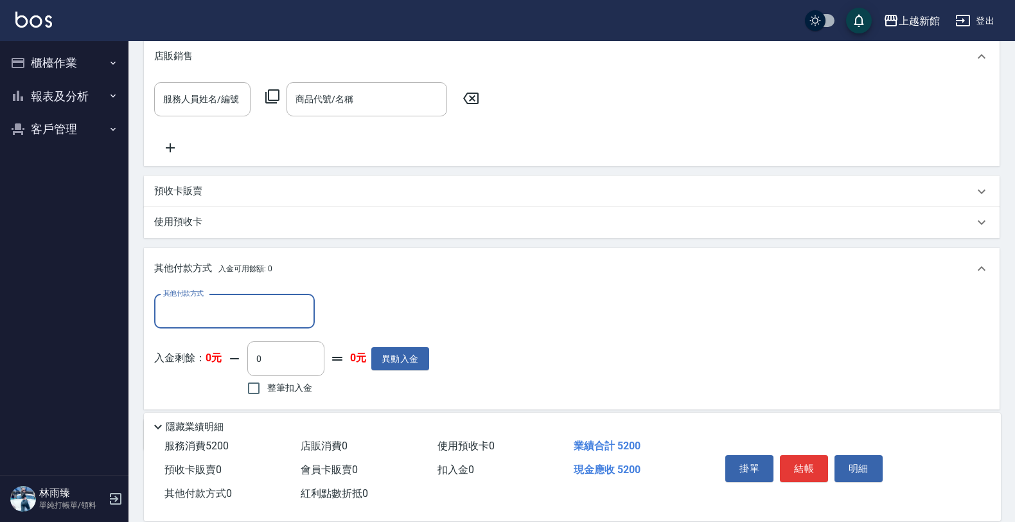
scroll to position [446, 0]
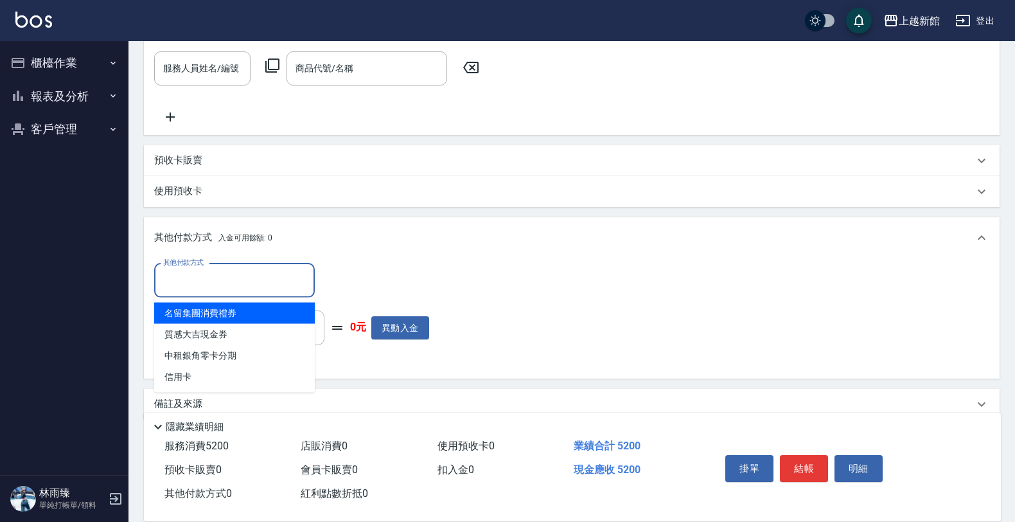
click at [200, 280] on input "其他付款方式" at bounding box center [234, 280] width 149 height 22
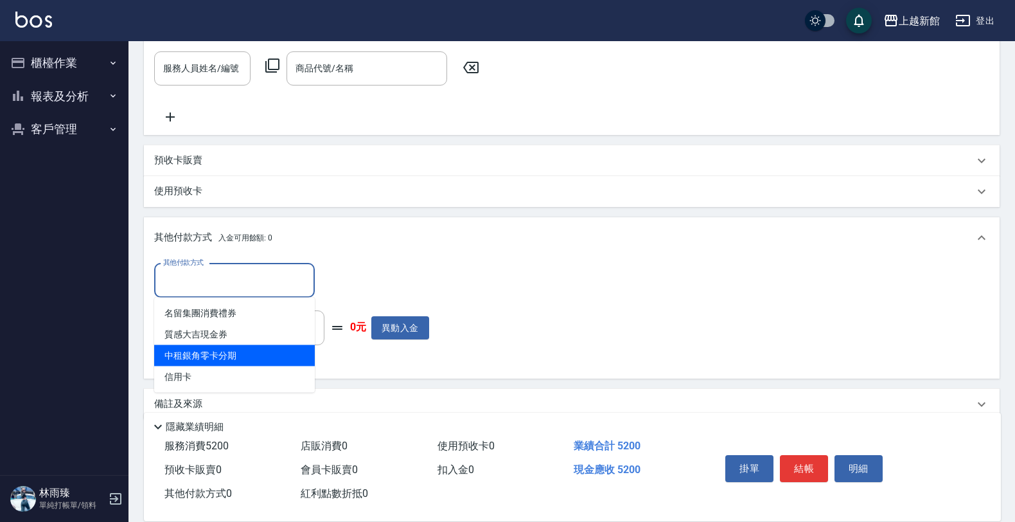
click at [194, 353] on span "中租銀角零卡分期" at bounding box center [234, 355] width 161 height 21
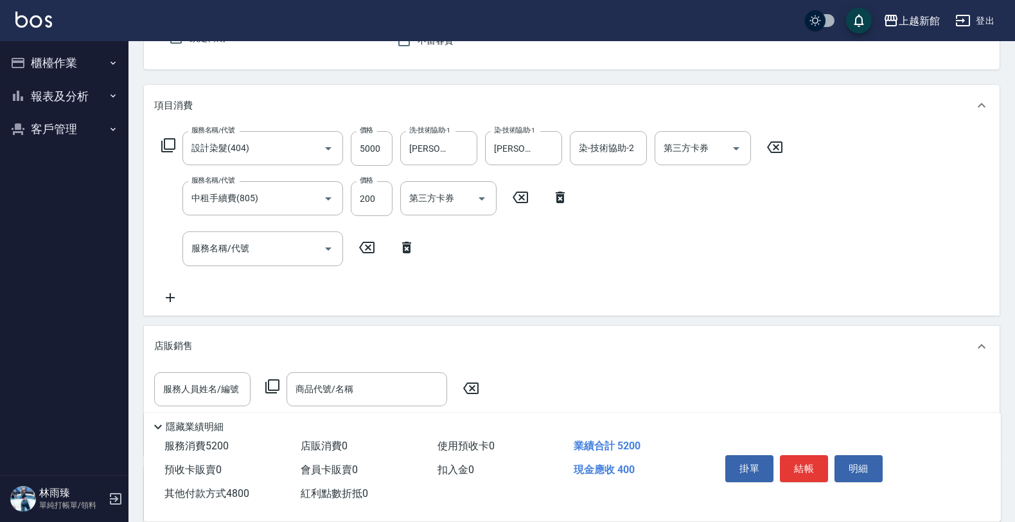
scroll to position [125, 0]
click at [370, 152] on input "5000" at bounding box center [372, 149] width 42 height 35
click at [351, 152] on input "5000" at bounding box center [372, 149] width 42 height 35
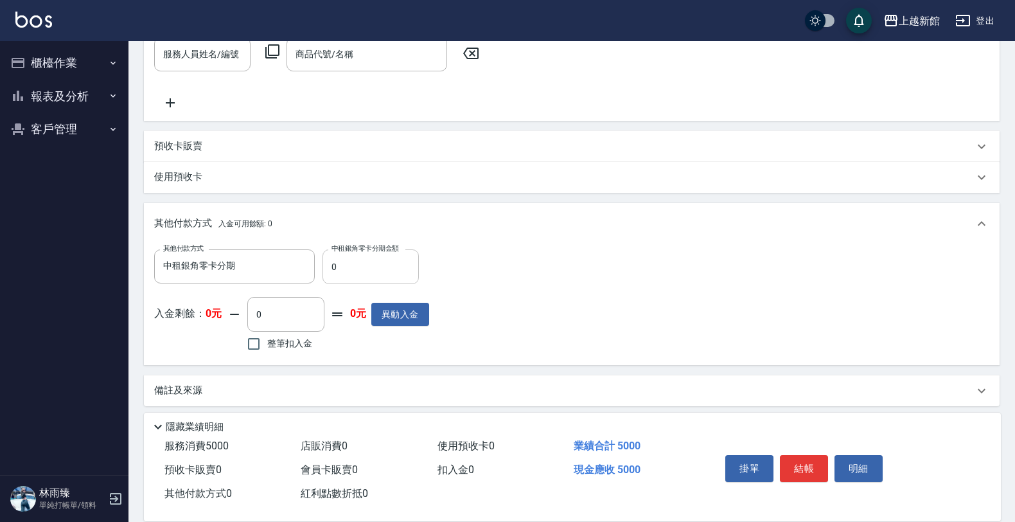
scroll to position [466, 0]
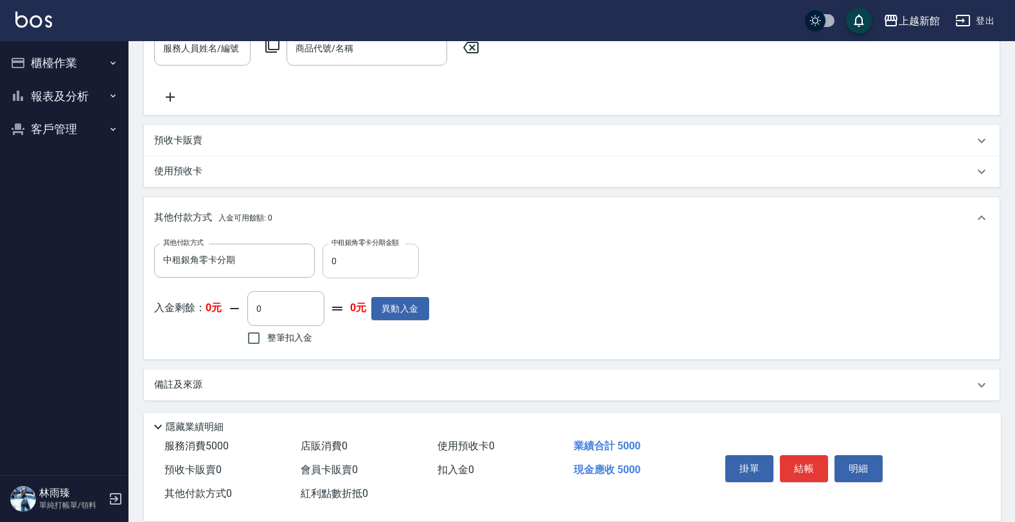
click at [361, 273] on input "0" at bounding box center [370, 260] width 96 height 35
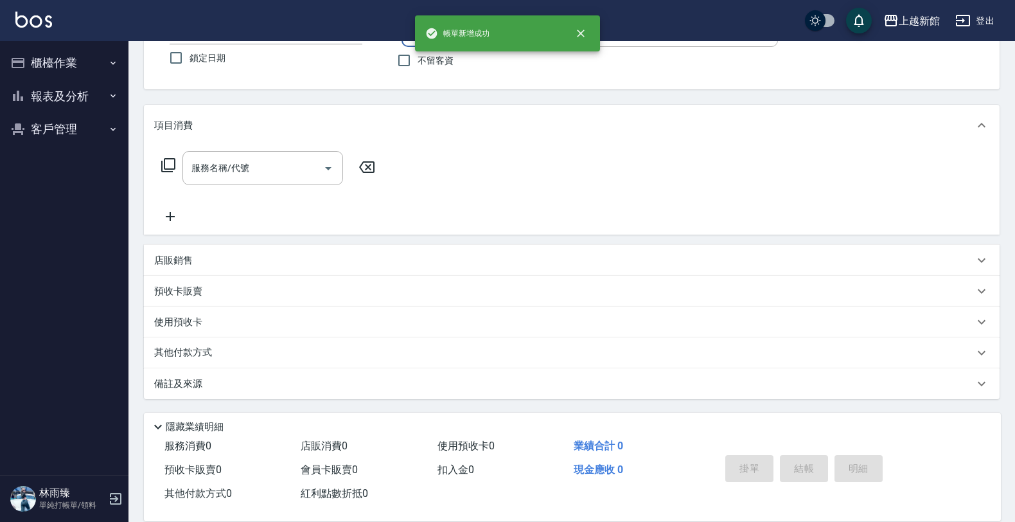
scroll to position [0, 0]
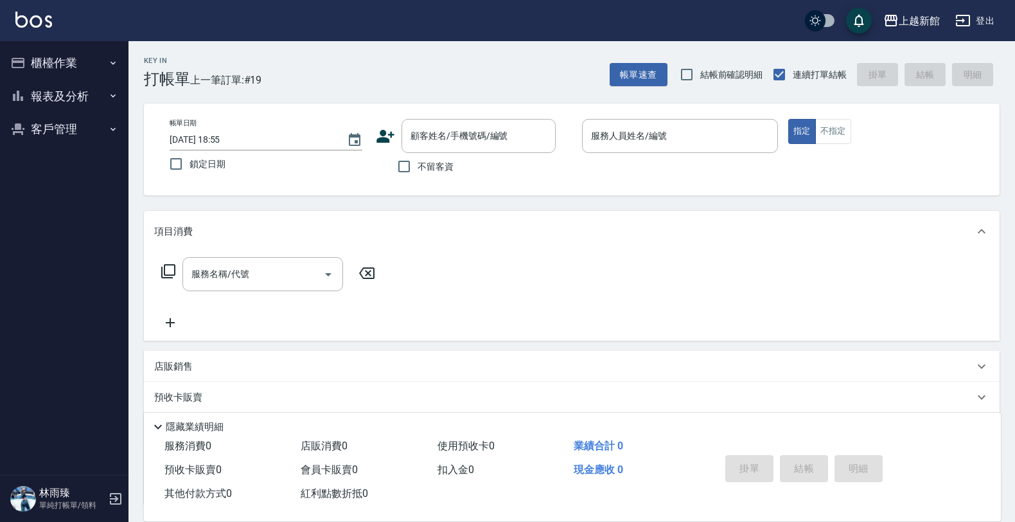
drag, startPoint x: 37, startPoint y: 108, endPoint x: 49, endPoint y: 136, distance: 30.5
click at [39, 117] on ul "櫃檯作業 打帳單 帳單列表 掛單列表 現金收支登錄 高階收支登錄 材料自購登錄 每日結帳 排班表 現場電腦打卡 報表及分析 報表目錄 店家日報表 互助日報表 …" at bounding box center [64, 96] width 118 height 110
click at [55, 142] on button "客戶管理" at bounding box center [64, 128] width 118 height 33
drag, startPoint x: 78, startPoint y: 171, endPoint x: 125, endPoint y: 197, distance: 53.2
click at [78, 172] on link "客戶列表" at bounding box center [64, 166] width 118 height 30
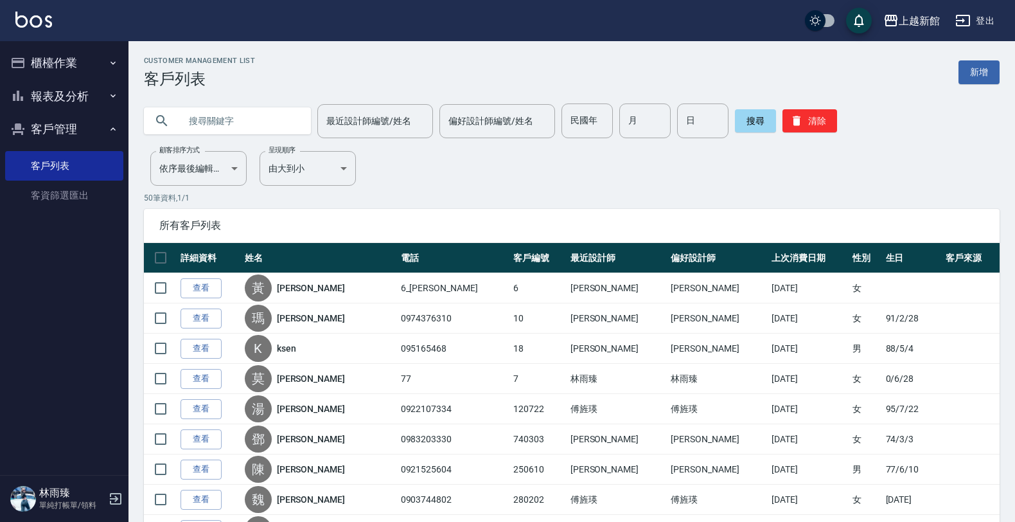
drag, startPoint x: 200, startPoint y: 123, endPoint x: 188, endPoint y: 103, distance: 23.4
click at [200, 123] on input "text" at bounding box center [240, 120] width 121 height 35
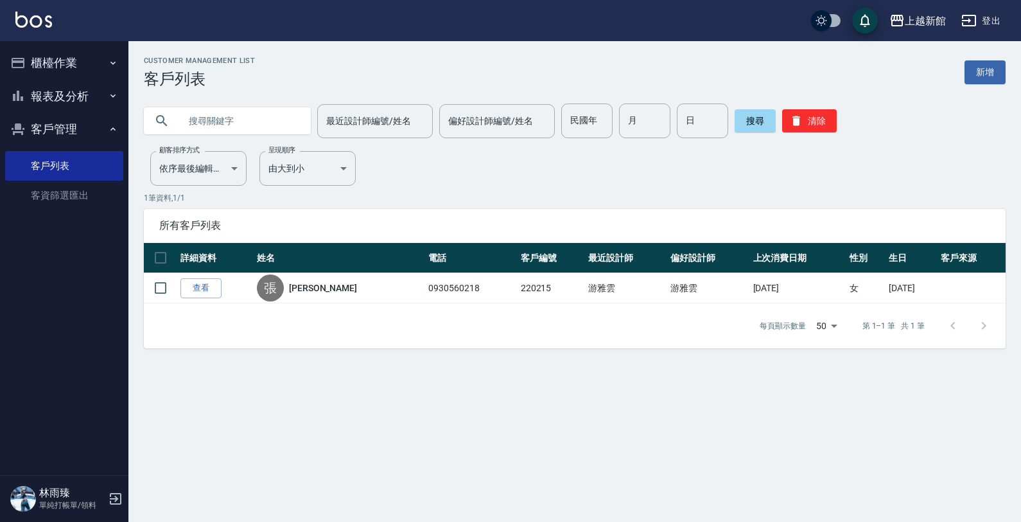
click at [261, 128] on input "text" at bounding box center [240, 120] width 121 height 35
click at [331, 64] on div "Customer Management List 客戶列表 新增" at bounding box center [575, 72] width 862 height 31
click at [249, 130] on input "text" at bounding box center [240, 120] width 121 height 35
drag, startPoint x: 1000, startPoint y: 76, endPoint x: 846, endPoint y: 78, distance: 154.2
click at [999, 76] on link "新增" at bounding box center [985, 72] width 41 height 24
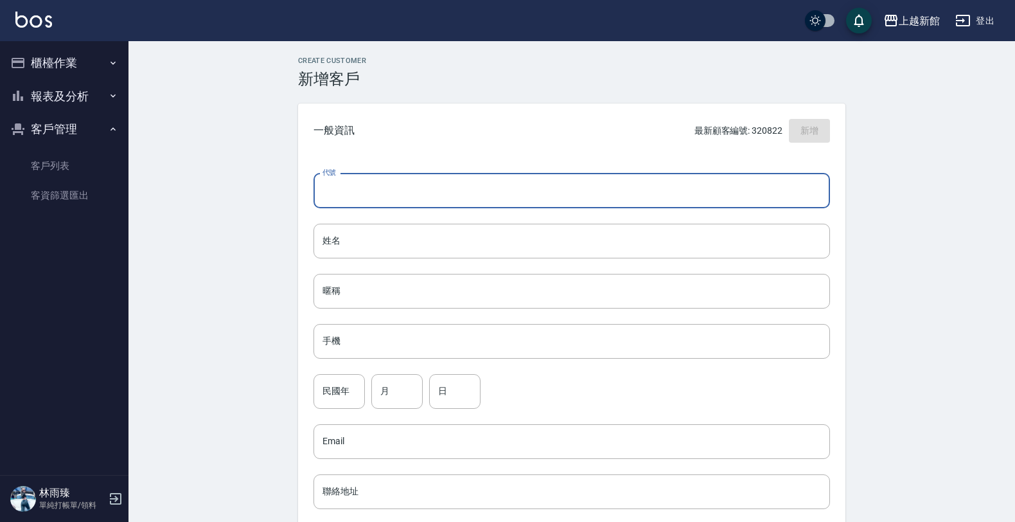
click at [617, 184] on input "代號" at bounding box center [571, 190] width 516 height 35
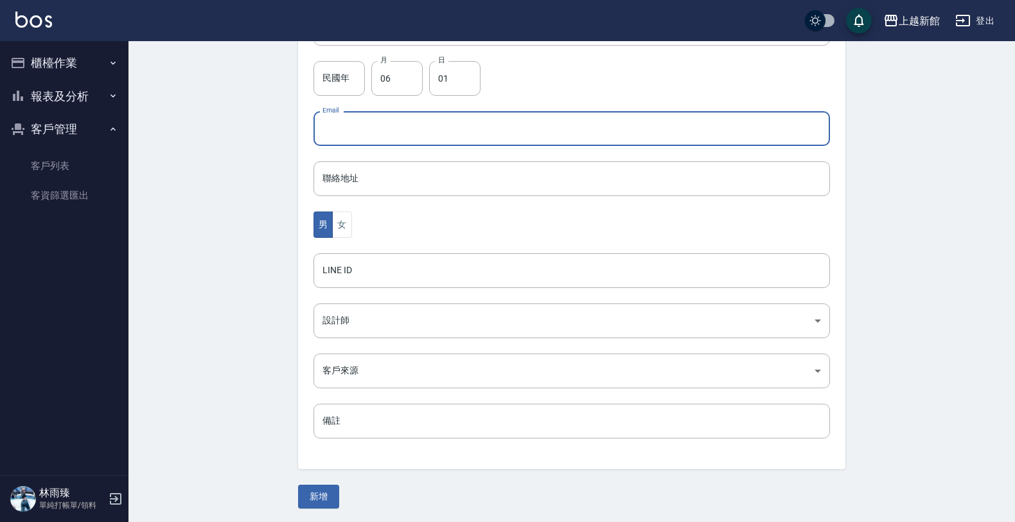
scroll to position [313, 0]
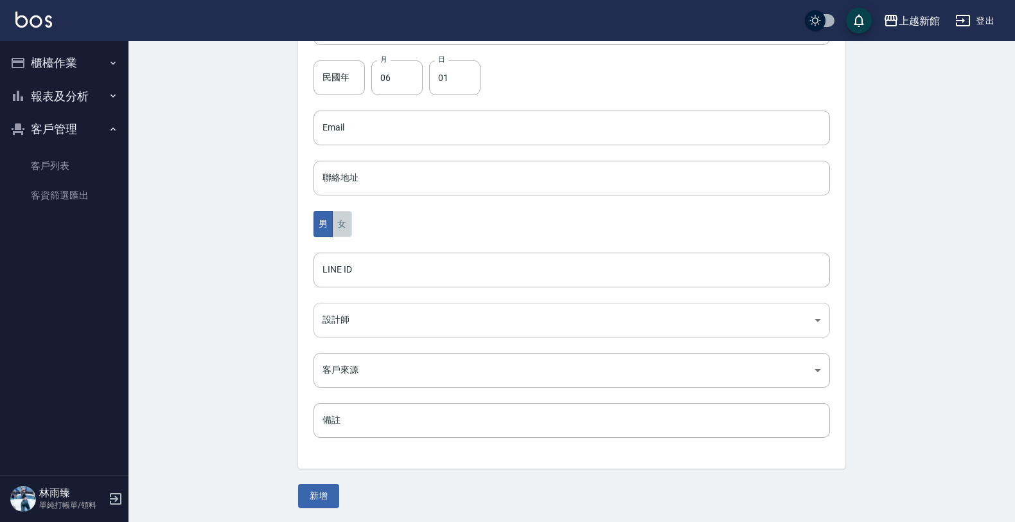
drag, startPoint x: 339, startPoint y: 228, endPoint x: 353, endPoint y: 309, distance: 82.2
click at [339, 232] on button "女" at bounding box center [341, 224] width 19 height 26
click at [376, 331] on body "上越新館 登出 櫃檯作業 打帳單 帳單列表 掛單列表 現金收支登錄 高階收支登錄 材料自購登錄 每日結帳 排班表 現場電腦打卡 報表及分析 報表目錄 店家日報…" at bounding box center [507, 105] width 1015 height 836
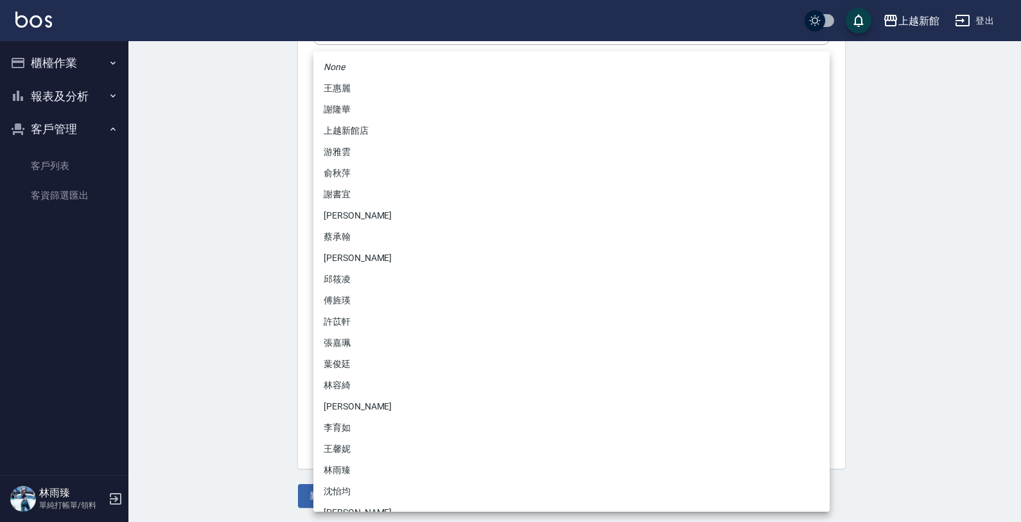
click at [355, 215] on li "劉名儀" at bounding box center [571, 215] width 516 height 21
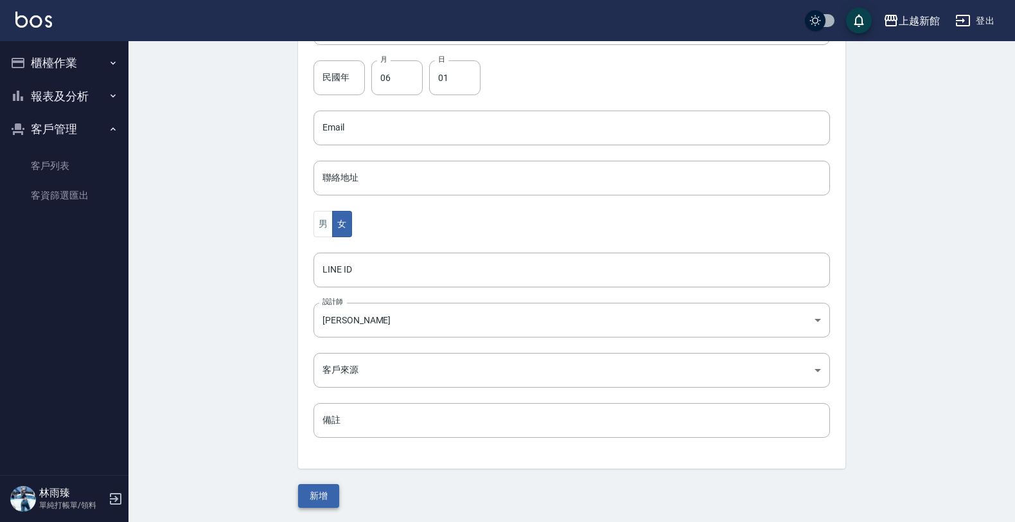
drag, startPoint x: 315, startPoint y: 509, endPoint x: 315, endPoint y: 502, distance: 7.7
click at [315, 509] on div "Create Customer 新增客戶 一般資訊 最新顧客編號: 320822 新增 代號 260601 ​ 代號 姓名 黃微凡 姓名 暱稱 暱稱 手機 0…" at bounding box center [571, 125] width 886 height 795
click at [315, 500] on button "新增" at bounding box center [318, 496] width 41 height 24
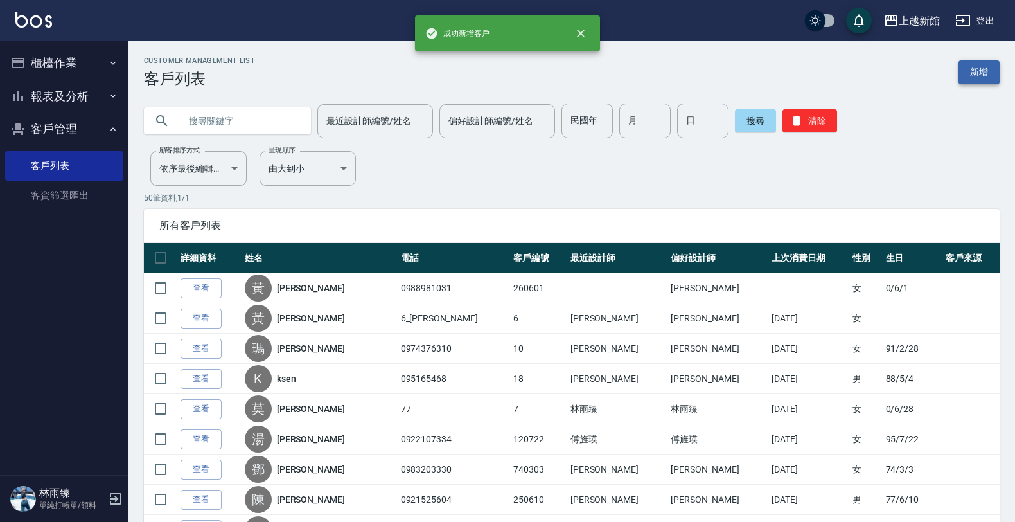
click at [970, 78] on link "新增" at bounding box center [978, 72] width 41 height 24
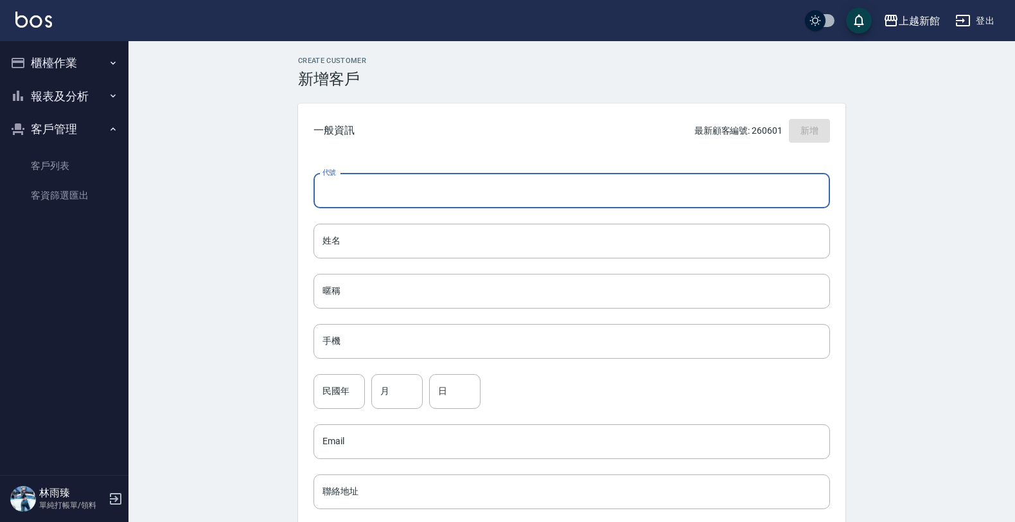
drag, startPoint x: 681, startPoint y: 189, endPoint x: 690, endPoint y: 186, distance: 9.5
click at [681, 189] on input "代號" at bounding box center [571, 190] width 516 height 35
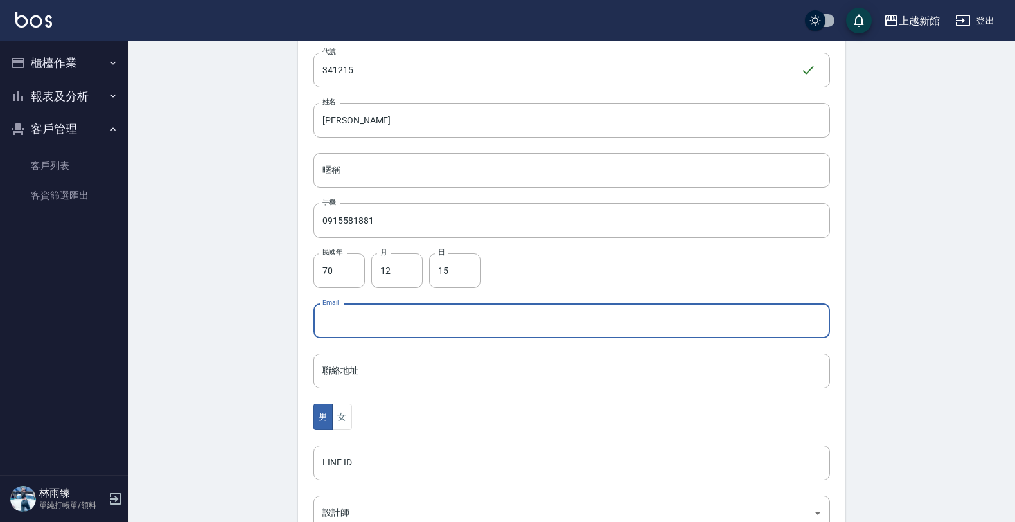
scroll to position [313, 0]
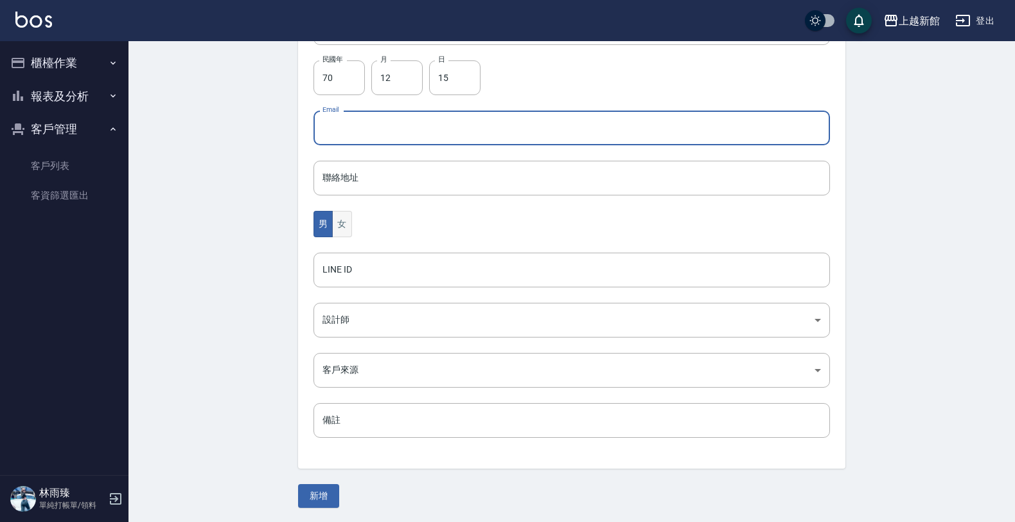
click at [336, 220] on button "女" at bounding box center [341, 224] width 19 height 26
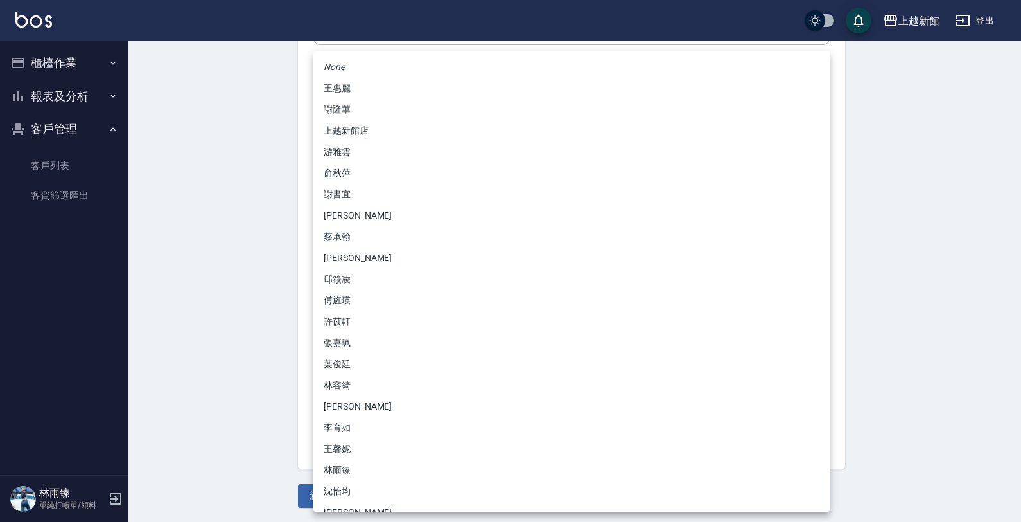
click at [370, 323] on body "上越新館 登出 櫃檯作業 打帳單 帳單列表 掛單列表 現金收支登錄 高階收支登錄 材料自購登錄 每日結帳 排班表 現場電腦打卡 報表及分析 報表目錄 店家日報…" at bounding box center [510, 105] width 1021 height 836
click at [354, 290] on li "傅旌瑛" at bounding box center [571, 300] width 516 height 21
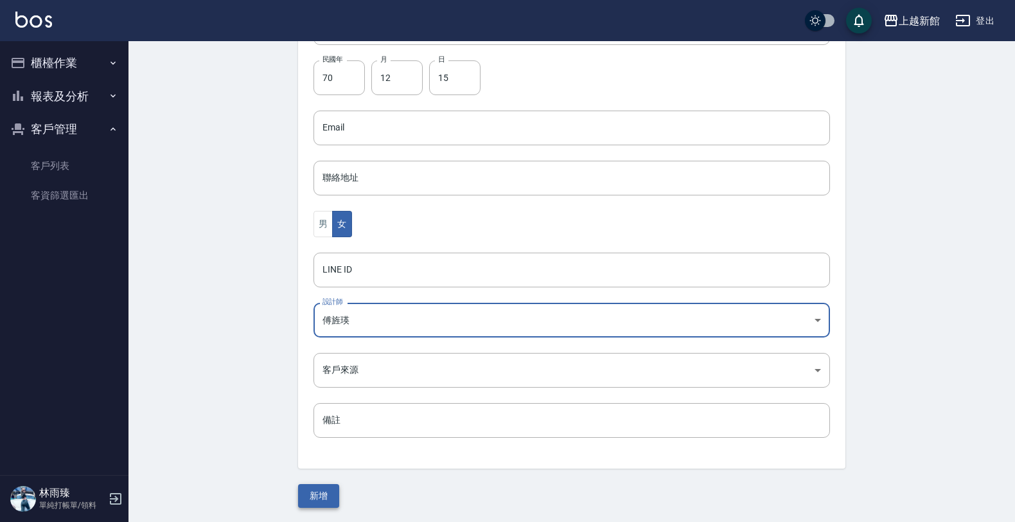
click at [312, 506] on button "新增" at bounding box center [318, 496] width 41 height 24
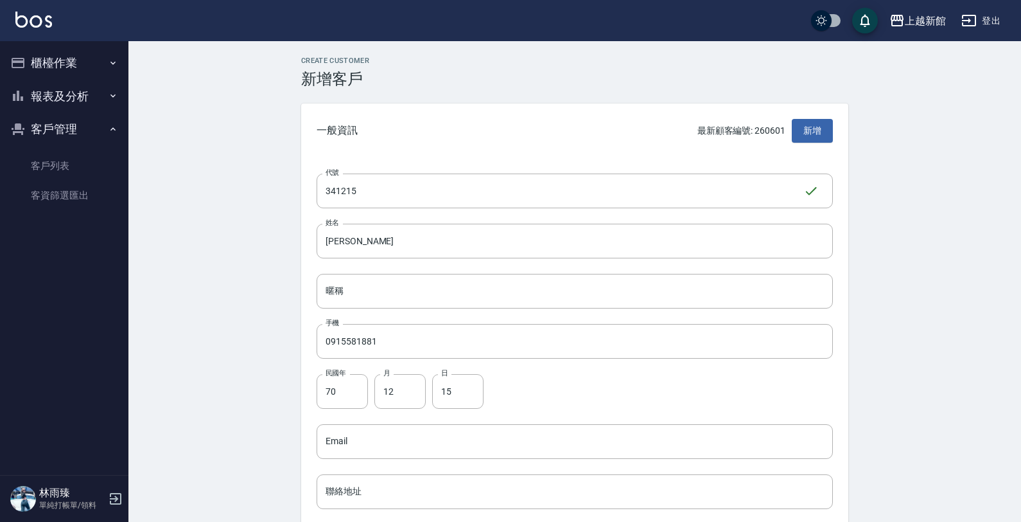
click at [315, 500] on div "Create Customer 新增客戶 一般資訊 最新顧客編號: 260601 新增 代號 341215 ​ 代號 姓名 林麗敏 姓名 暱稱 暱稱 手機 0…" at bounding box center [510, 418] width 1021 height 836
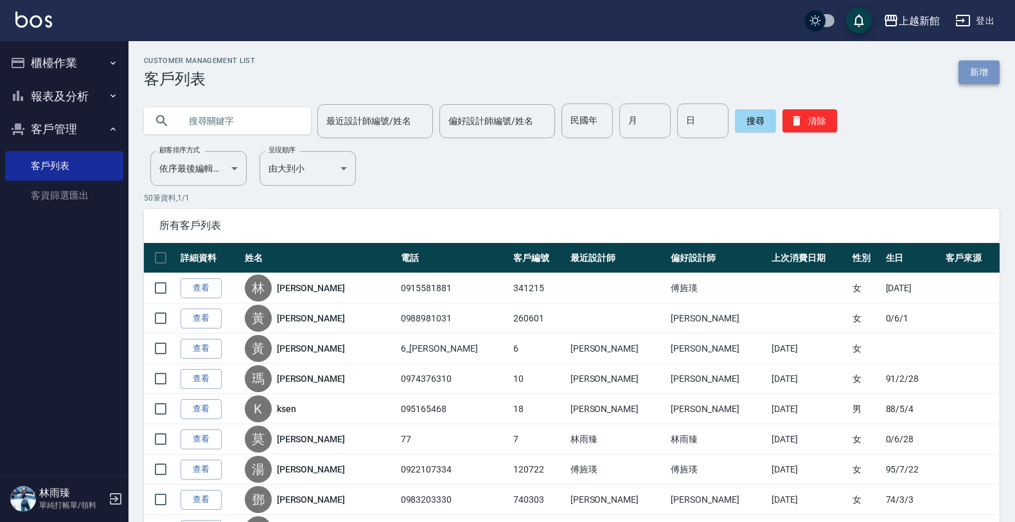
click at [972, 60] on link "新增" at bounding box center [978, 72] width 41 height 24
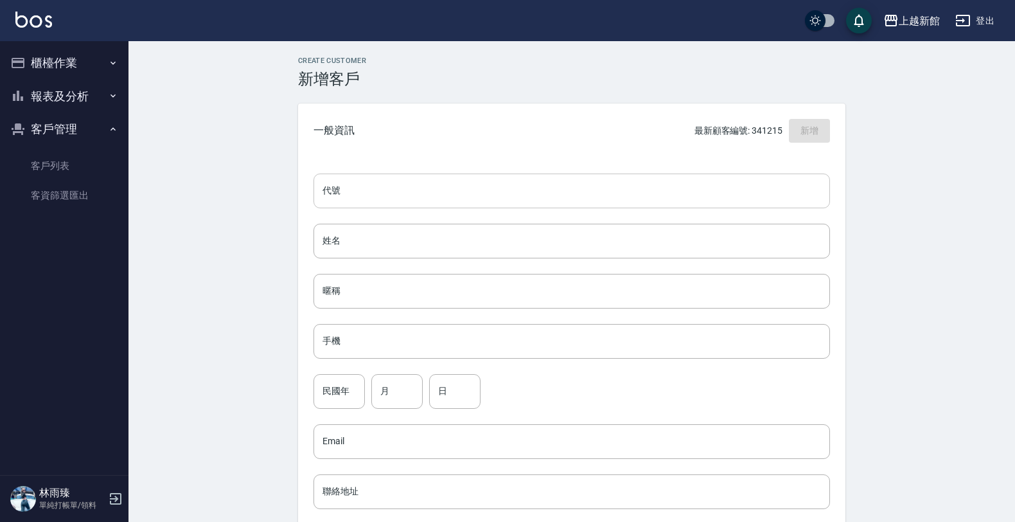
click at [695, 173] on input "代號" at bounding box center [571, 190] width 516 height 35
drag, startPoint x: 408, startPoint y: 391, endPoint x: 304, endPoint y: 335, distance: 118.4
click at [313, 396] on div "民國年 民國年 月 05 月 日 日" at bounding box center [571, 391] width 516 height 35
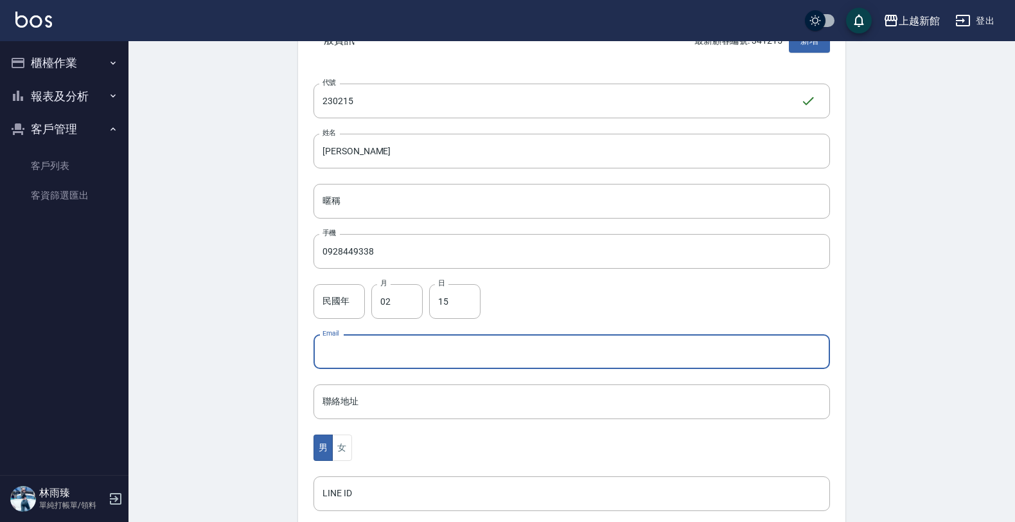
scroll to position [241, 0]
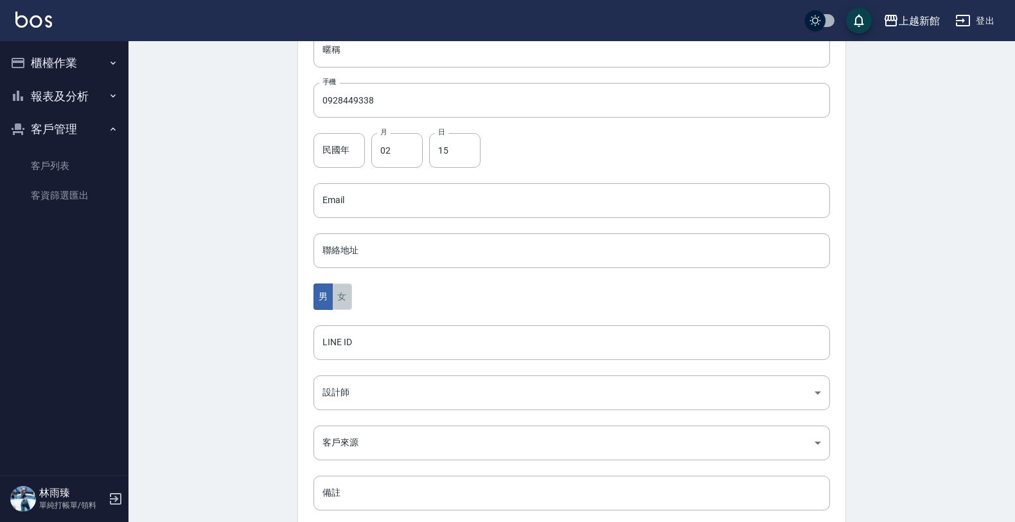
click at [338, 297] on button "女" at bounding box center [341, 296] width 19 height 26
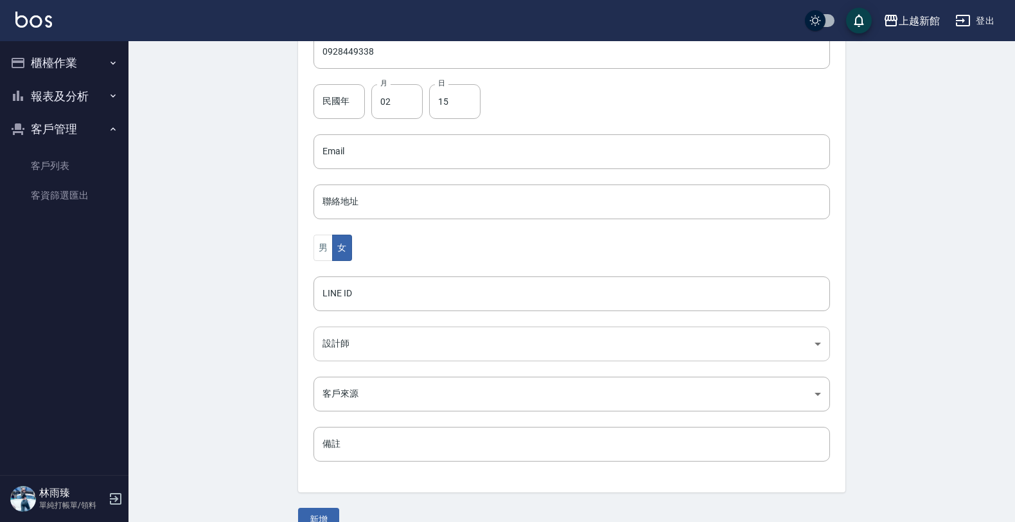
scroll to position [313, 0]
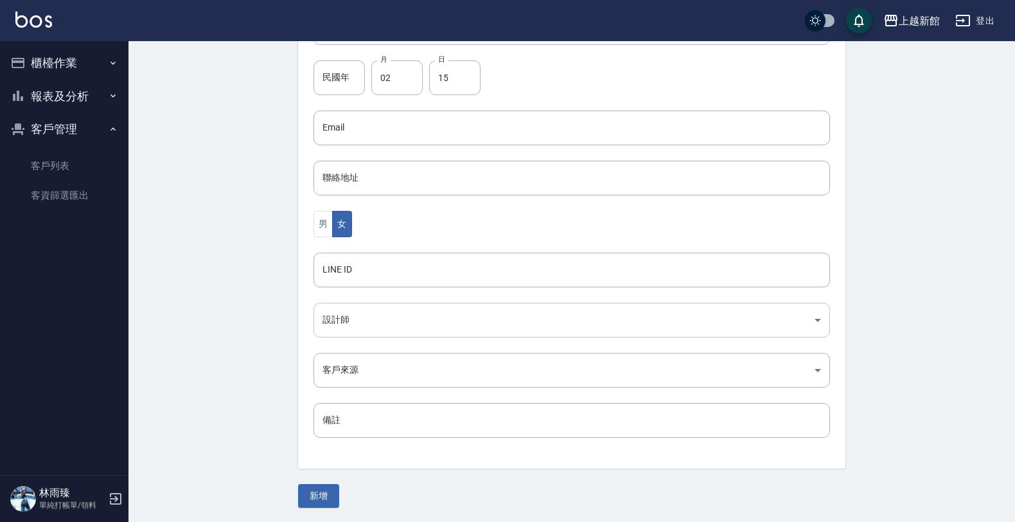
click at [362, 306] on body "上越新館 登出 櫃檯作業 打帳單 帳單列表 掛單列表 現金收支登錄 高階收支登錄 材料自購登錄 每日結帳 排班表 現場電腦打卡 報表及分析 報表目錄 店家日報…" at bounding box center [507, 105] width 1015 height 836
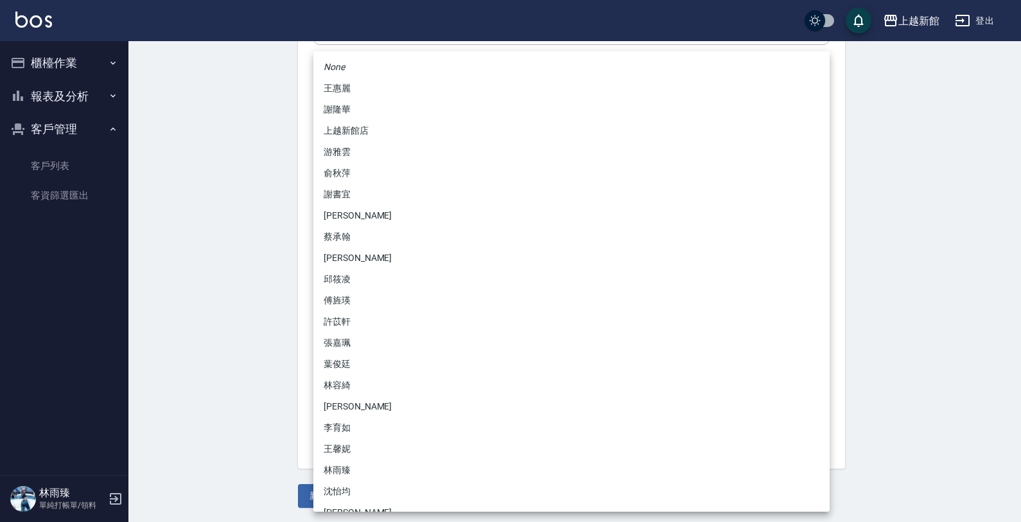
drag, startPoint x: 366, startPoint y: 210, endPoint x: 348, endPoint y: 249, distance: 42.5
click at [363, 213] on li "劉名儀" at bounding box center [571, 215] width 516 height 21
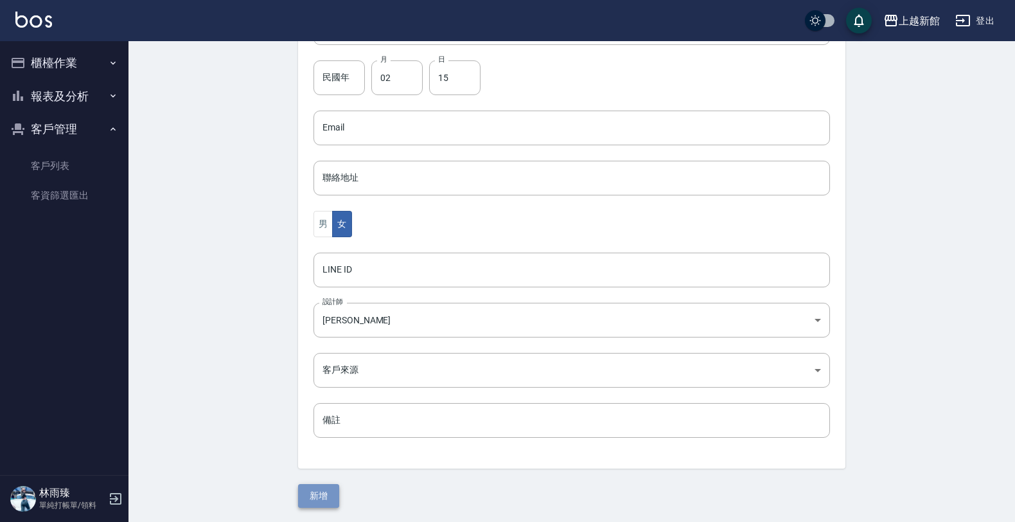
click at [329, 501] on button "新增" at bounding box center [318, 496] width 41 height 24
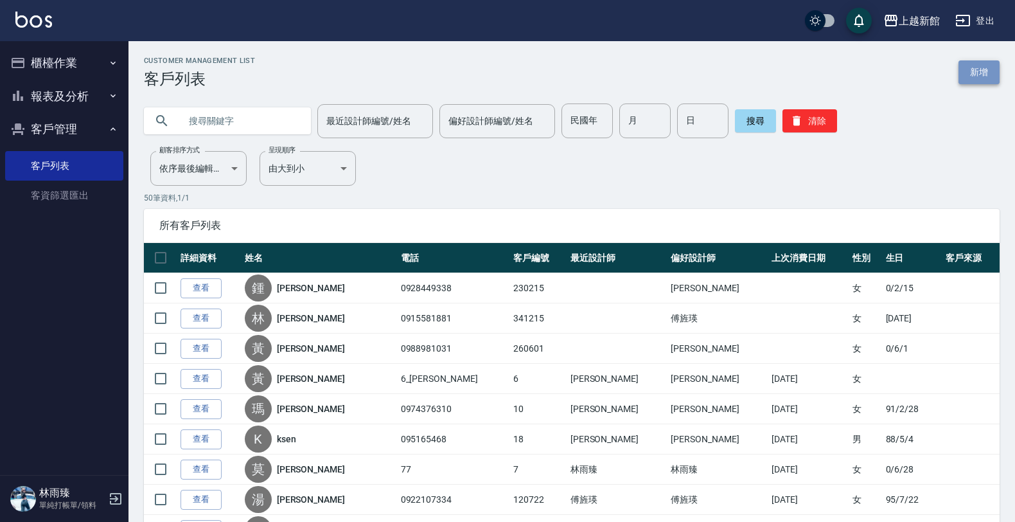
click at [974, 71] on link "新增" at bounding box center [978, 72] width 41 height 24
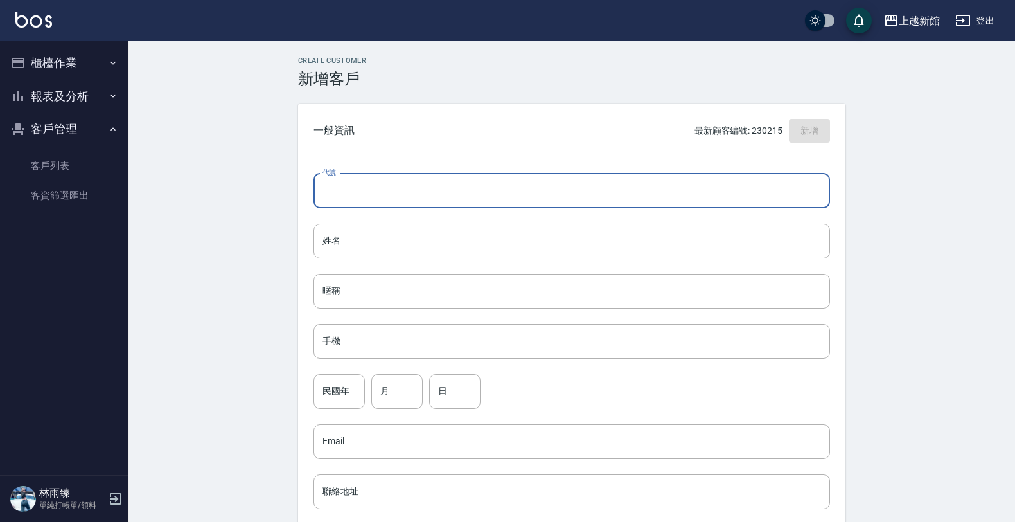
click at [707, 178] on input "代號" at bounding box center [571, 190] width 516 height 35
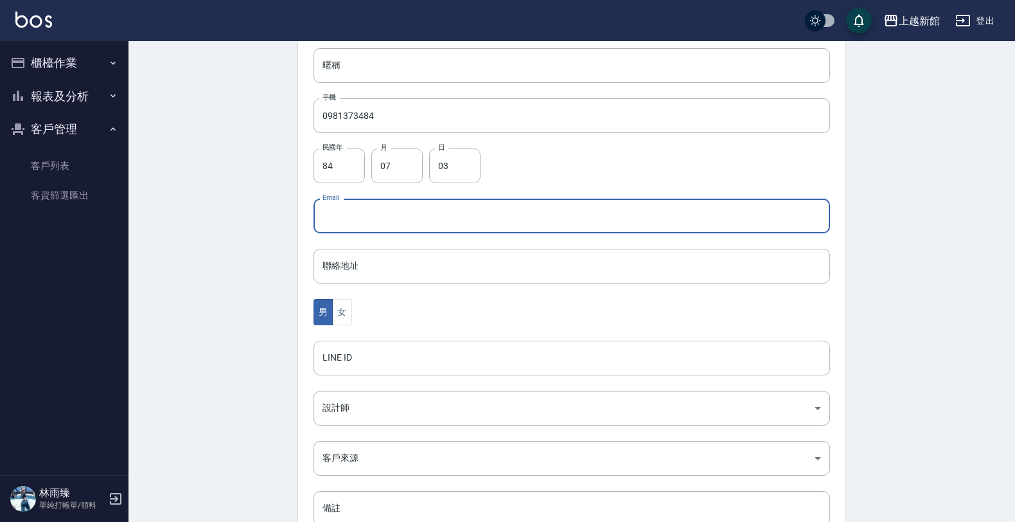
scroll to position [313, 0]
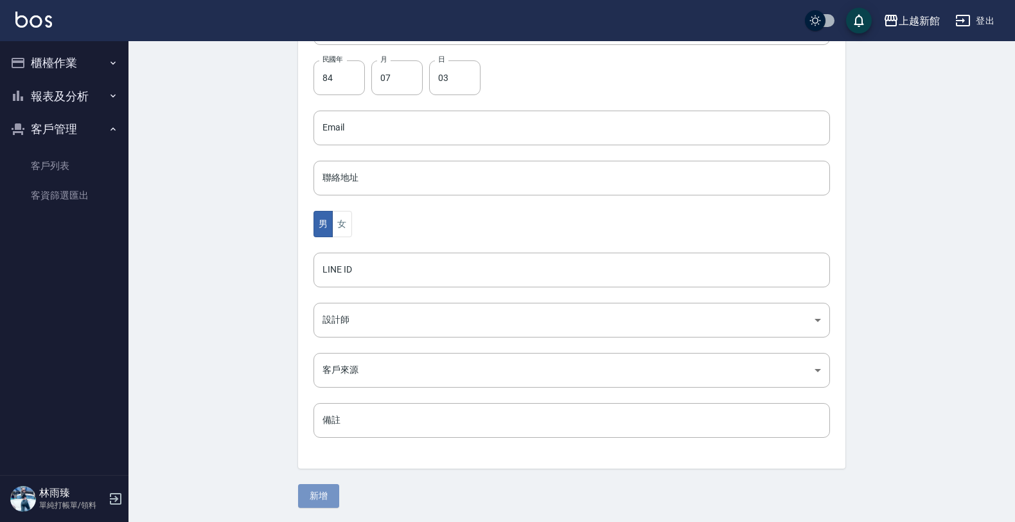
click at [320, 496] on button "新增" at bounding box center [318, 496] width 41 height 24
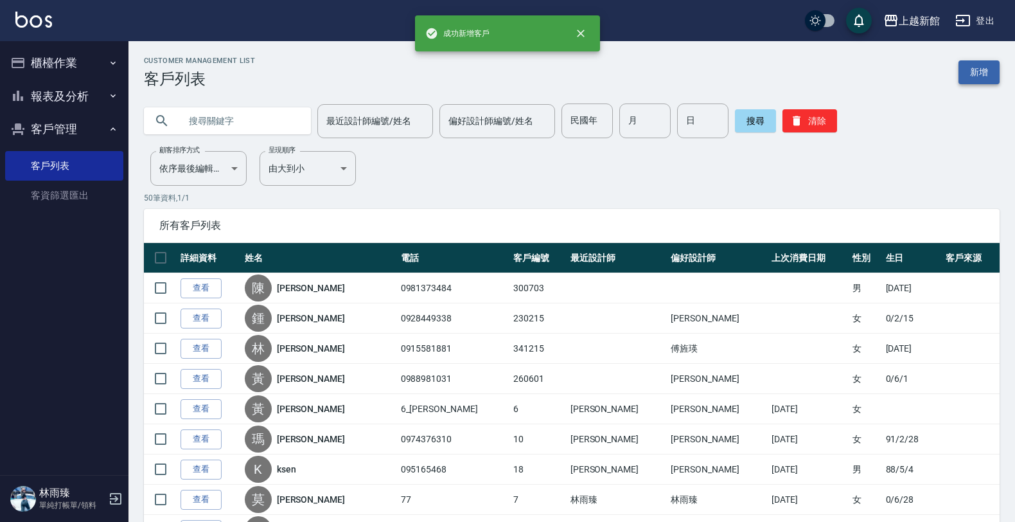
click at [990, 71] on link "新增" at bounding box center [978, 72] width 41 height 24
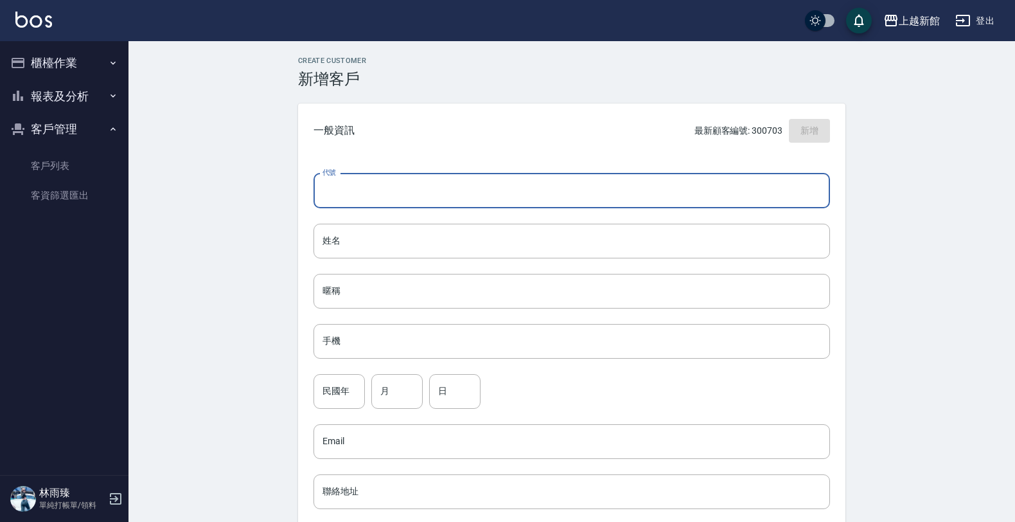
click at [637, 204] on input "代號" at bounding box center [571, 190] width 516 height 35
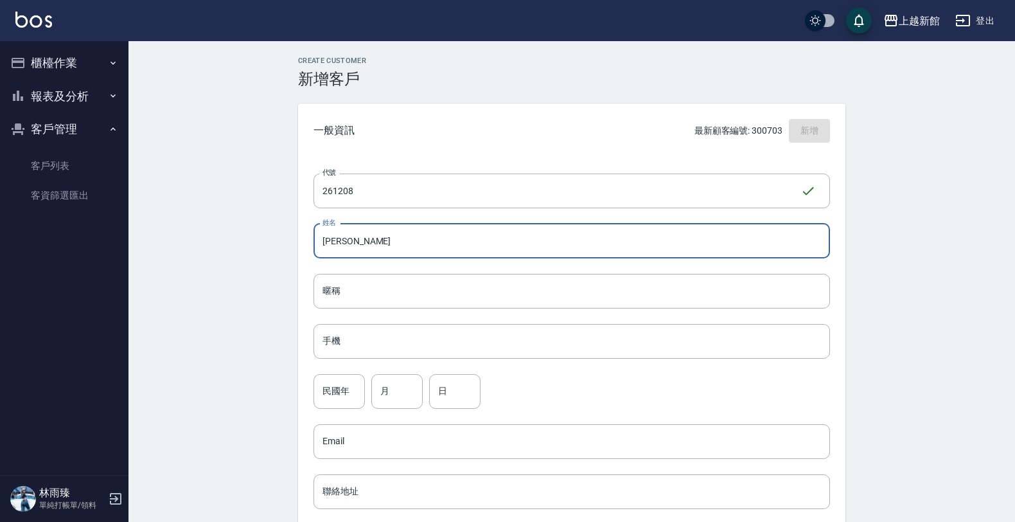
click at [344, 242] on input "張麗伶" at bounding box center [571, 241] width 516 height 35
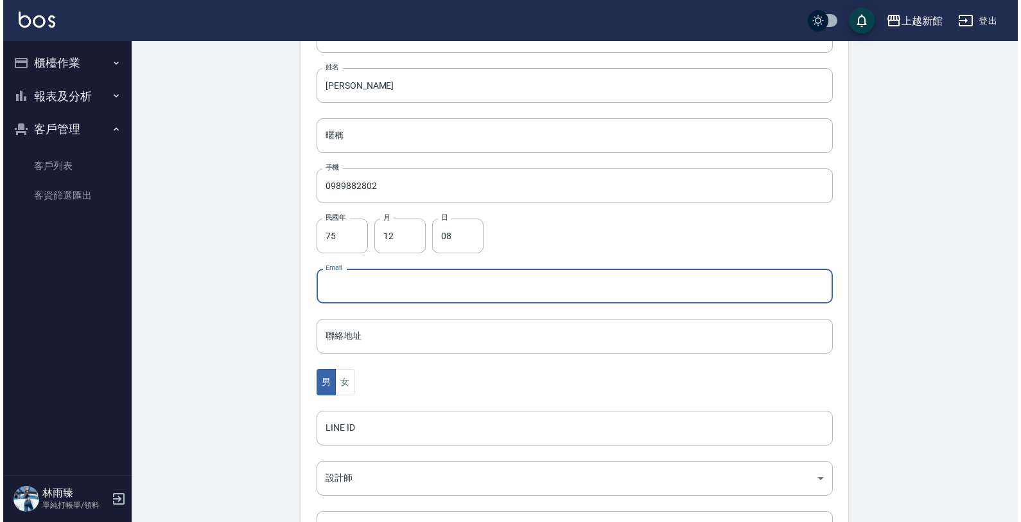
scroll to position [313, 0]
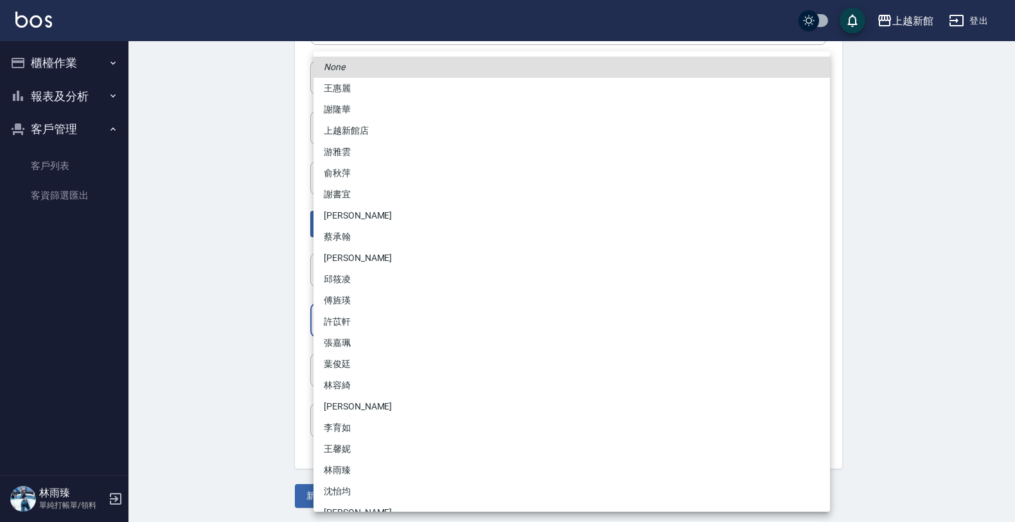
drag, startPoint x: 462, startPoint y: 324, endPoint x: 385, endPoint y: 287, distance: 85.6
click at [460, 323] on body "上越新館 登出 櫃檯作業 打帳單 帳單列表 掛單列表 現金收支登錄 高階收支登錄 材料自購登錄 每日結帳 排班表 現場電腦打卡 報表及分析 報表目錄 店家日報…" at bounding box center [507, 105] width 1015 height 836
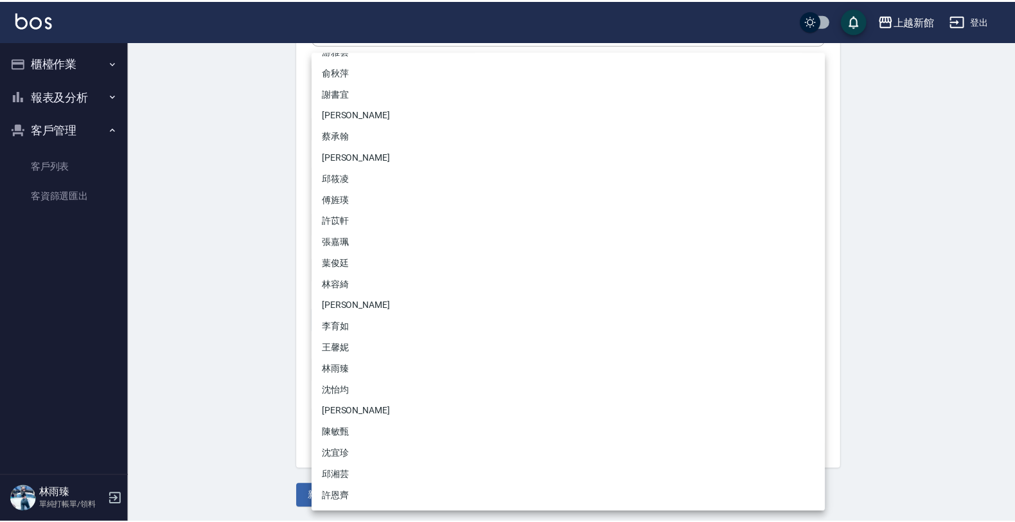
scroll to position [21, 0]
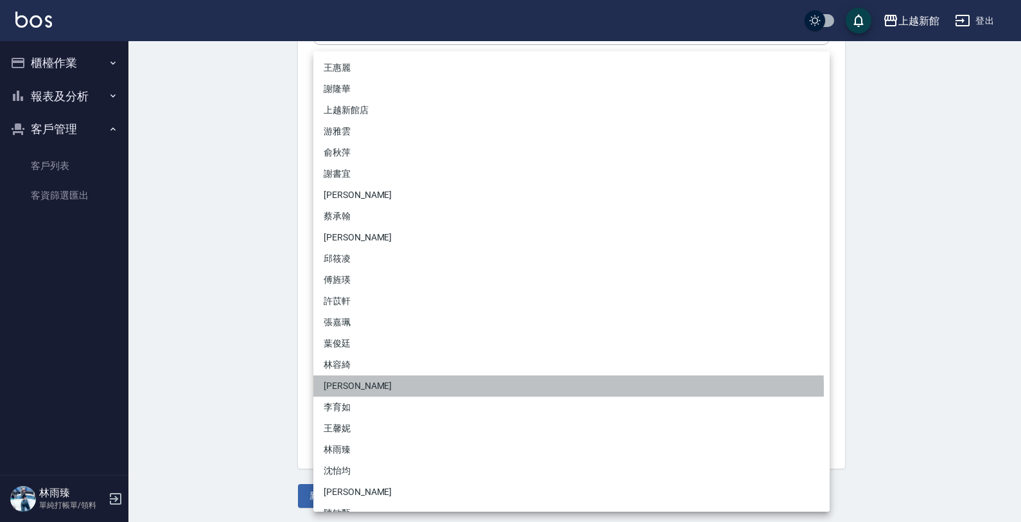
click at [342, 389] on li "黃柏森" at bounding box center [571, 385] width 516 height 21
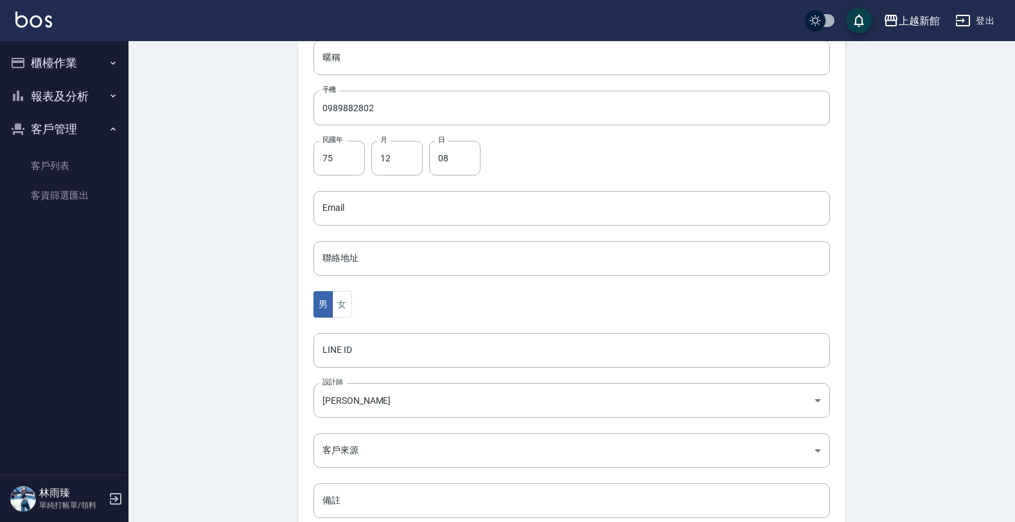
click at [310, 498] on div "代號 261208 ​ 代號 姓名 張力伶 姓名 暱稱 暱稱 手機 0989882802 手機 民國年 75 民國年 月 12 月 日 08 日 Email …" at bounding box center [571, 237] width 547 height 624
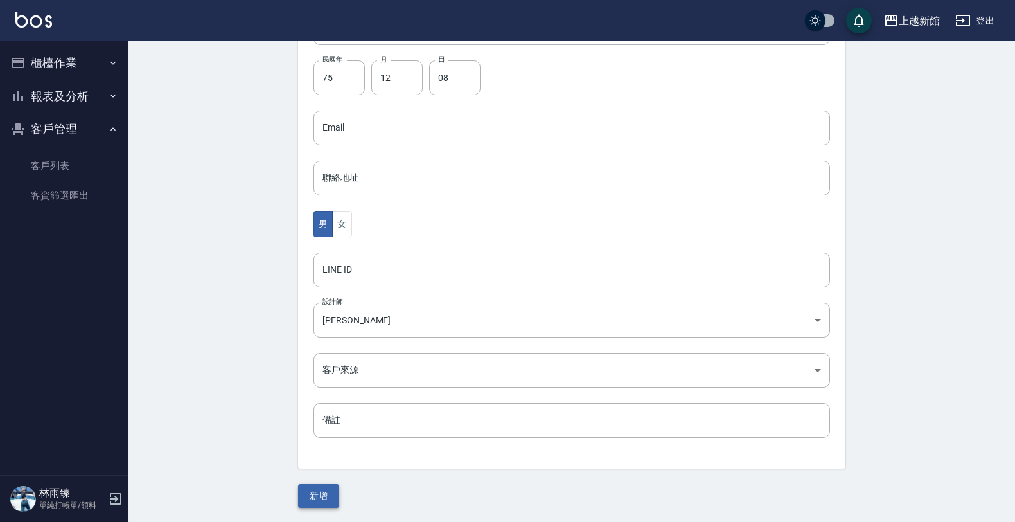
click at [313, 495] on button "新增" at bounding box center [318, 496] width 41 height 24
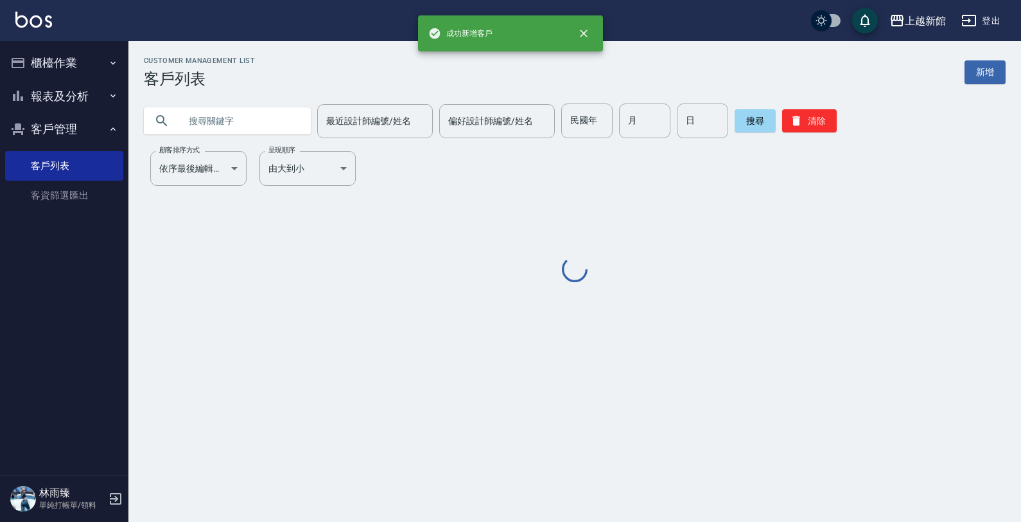
click at [987, 58] on div "Customer Management List 客戶列表 新增" at bounding box center [575, 72] width 862 height 31
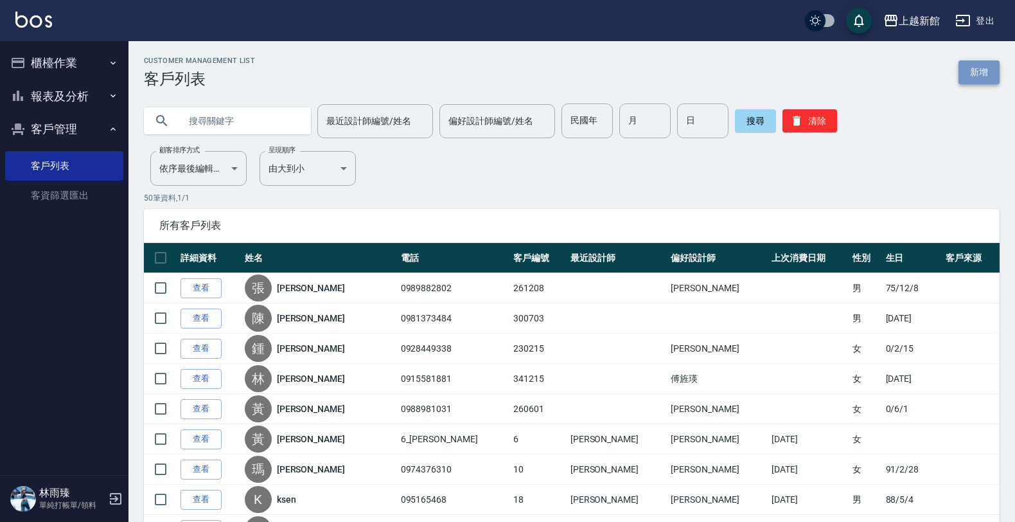
click at [981, 66] on link "新增" at bounding box center [978, 72] width 41 height 24
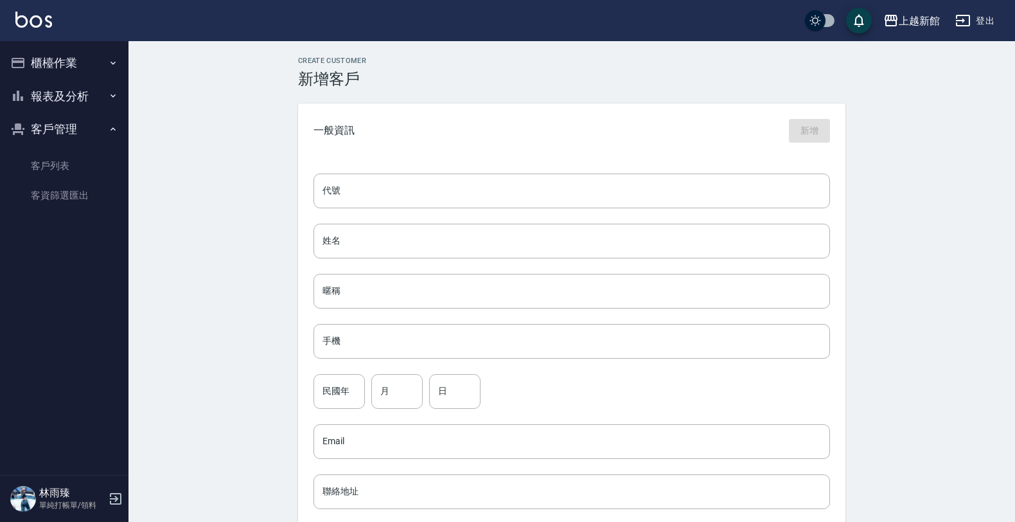
click at [981, 66] on div "Create Customer 新增客戶 一般資訊 新增 代號 代號 姓名 姓名 暱稱 暱稱 手機 手機 民國年 民國年 月 月 日 日 Email Emai…" at bounding box center [571, 413] width 886 height 745
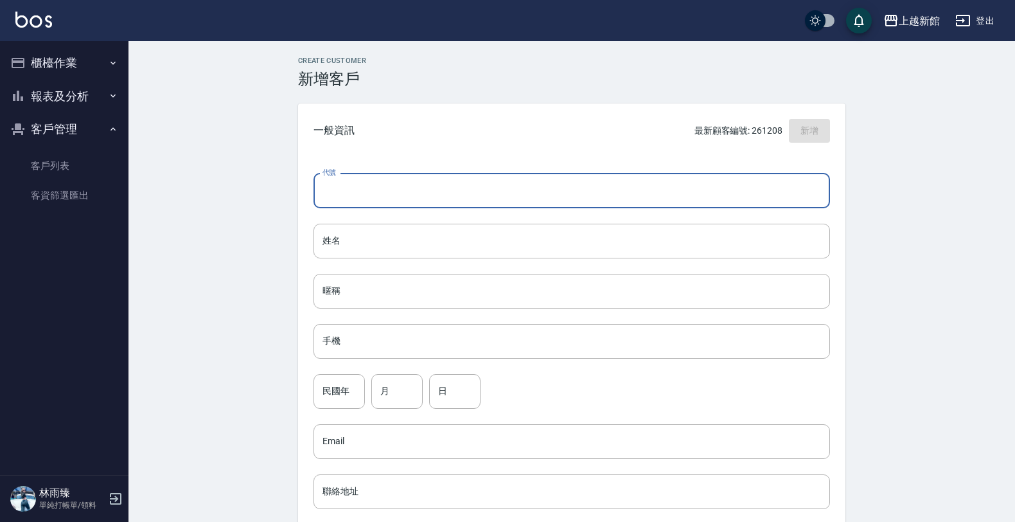
click at [634, 196] on input "代號" at bounding box center [571, 190] width 516 height 35
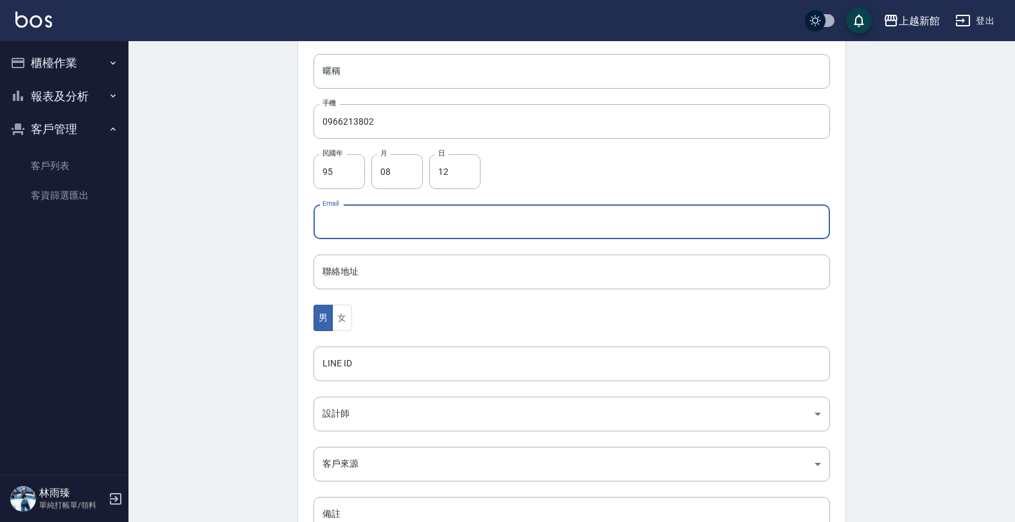
scroll to position [241, 0]
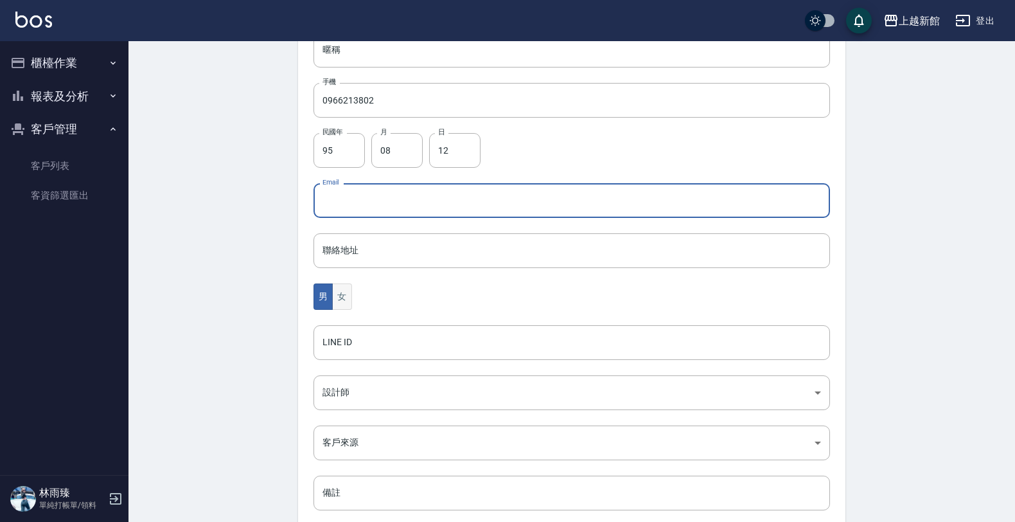
click at [346, 297] on button "女" at bounding box center [341, 296] width 19 height 26
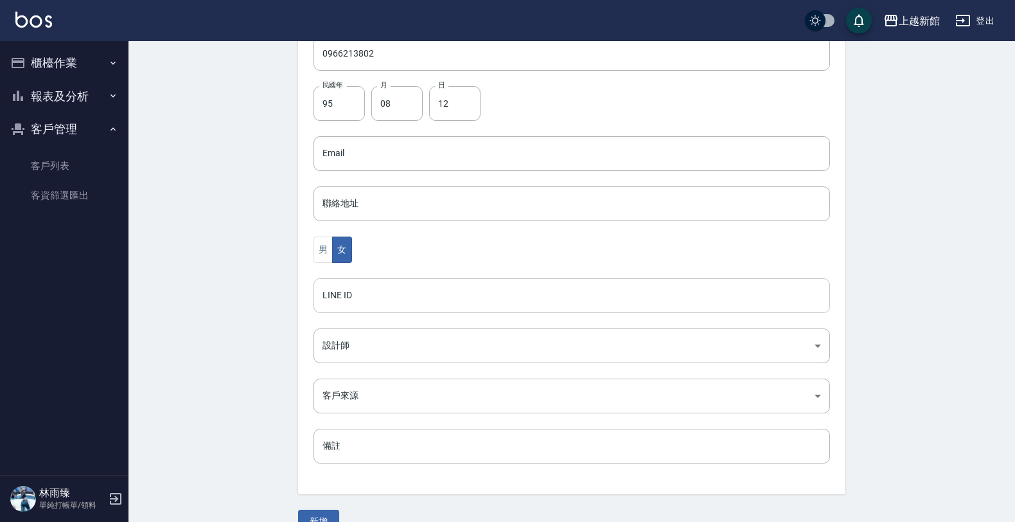
scroll to position [313, 0]
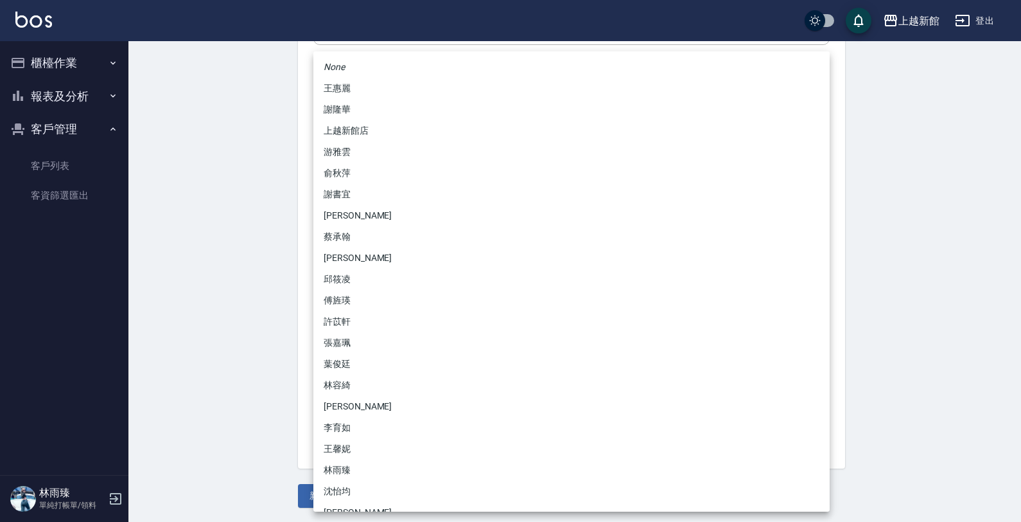
click at [332, 324] on body "上越新館 登出 櫃檯作業 打帳單 帳單列表 掛單列表 現金收支登錄 高階收支登錄 材料自購登錄 每日結帳 排班表 現場電腦打卡 報表及分析 報表目錄 店家日報…" at bounding box center [510, 105] width 1021 height 836
drag, startPoint x: 366, startPoint y: 296, endPoint x: 367, endPoint y: 310, distance: 13.5
click at [366, 297] on li "傅旌瑛" at bounding box center [571, 300] width 516 height 21
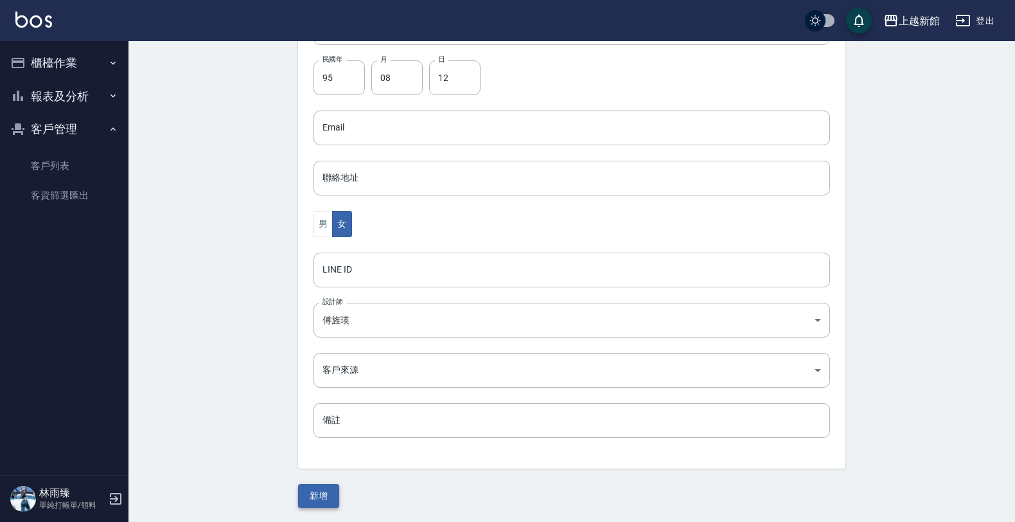
drag, startPoint x: 309, startPoint y: 480, endPoint x: 321, endPoint y: 498, distance: 21.7
click at [315, 486] on div "Create Customer 新增客戶 一般資訊 最新顧客編號: 261208 新增 代號 320812 ​ 代號 姓名 張柔涵 姓名 暱稱 暱稱 手機 0…" at bounding box center [572, 125] width 578 height 764
click at [322, 498] on button "新增" at bounding box center [318, 496] width 41 height 24
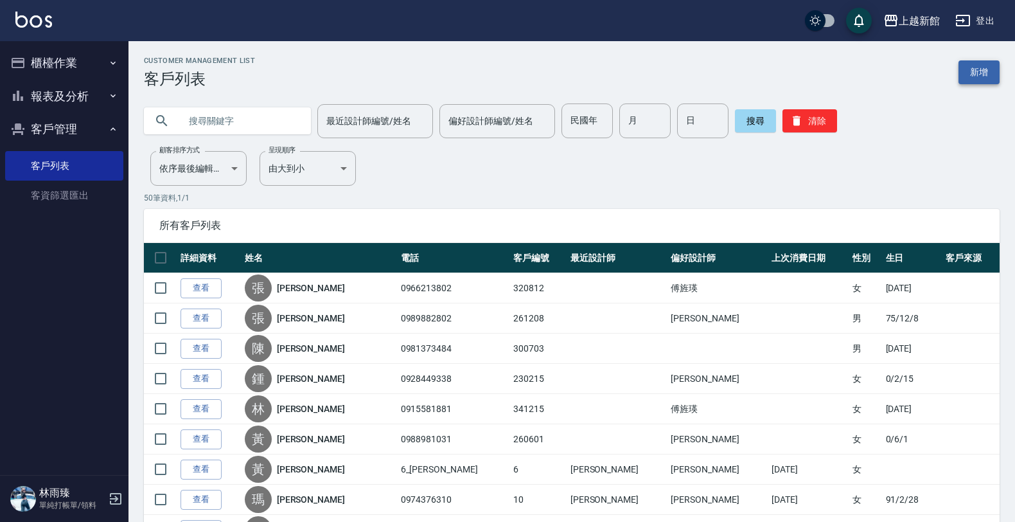
click at [994, 77] on link "新增" at bounding box center [978, 72] width 41 height 24
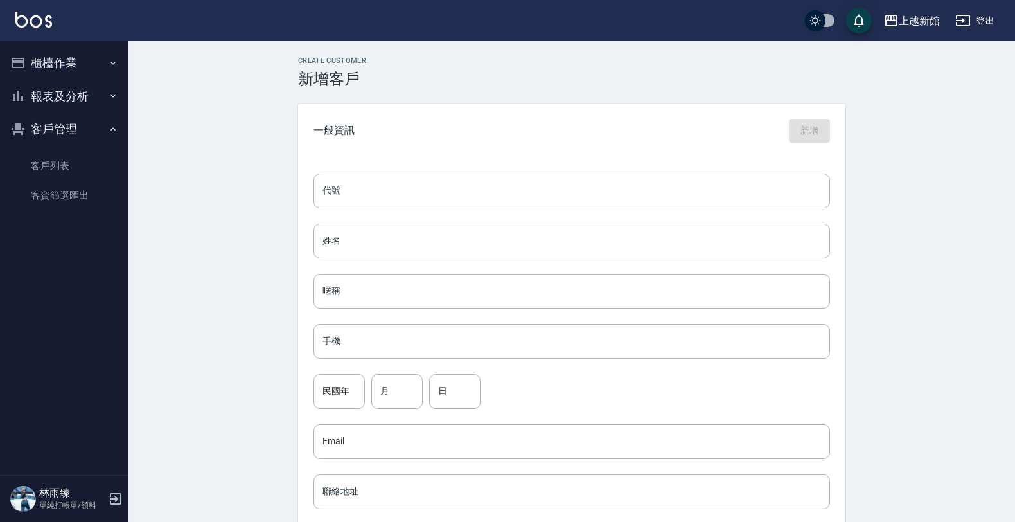
click at [991, 77] on div "Create Customer 新增客戶 一般資訊 新增 代號 代號 姓名 姓名 暱稱 暱稱 手機 手機 民國年 民國年 月 月 日 日 Email Emai…" at bounding box center [571, 413] width 886 height 745
click at [495, 194] on input "代號" at bounding box center [571, 190] width 516 height 35
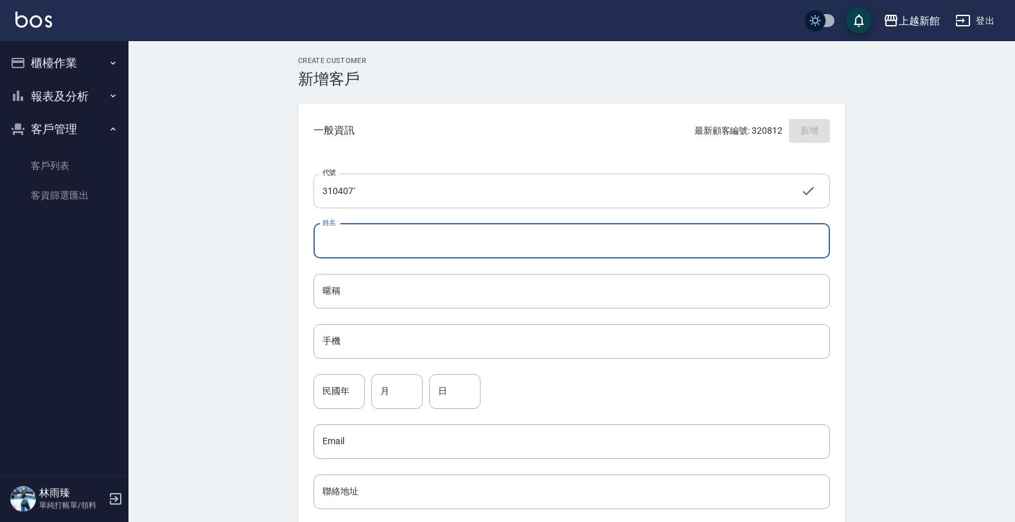
drag, startPoint x: 377, startPoint y: 189, endPoint x: 390, endPoint y: 155, distance: 37.0
click at [377, 190] on input "310407`" at bounding box center [556, 190] width 487 height 35
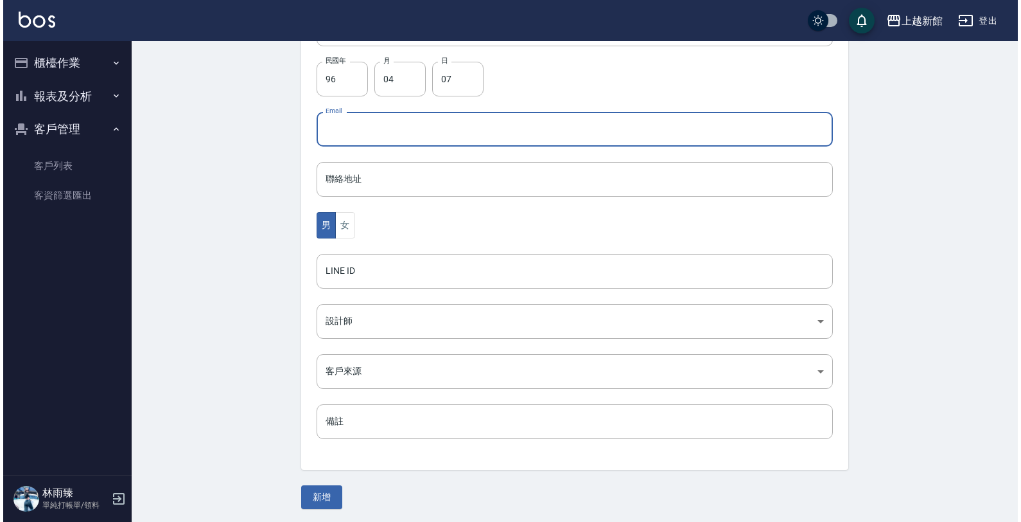
scroll to position [313, 0]
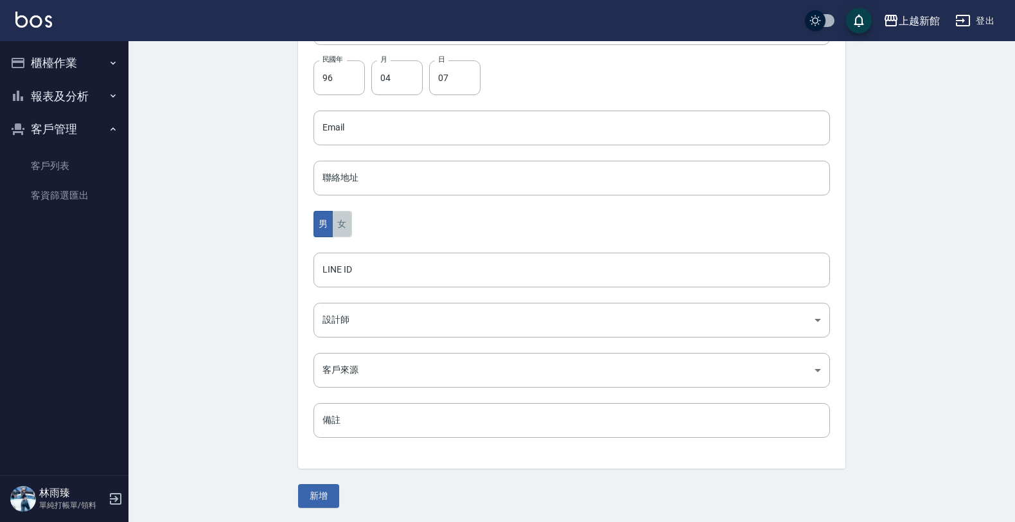
click at [345, 228] on button "女" at bounding box center [341, 224] width 19 height 26
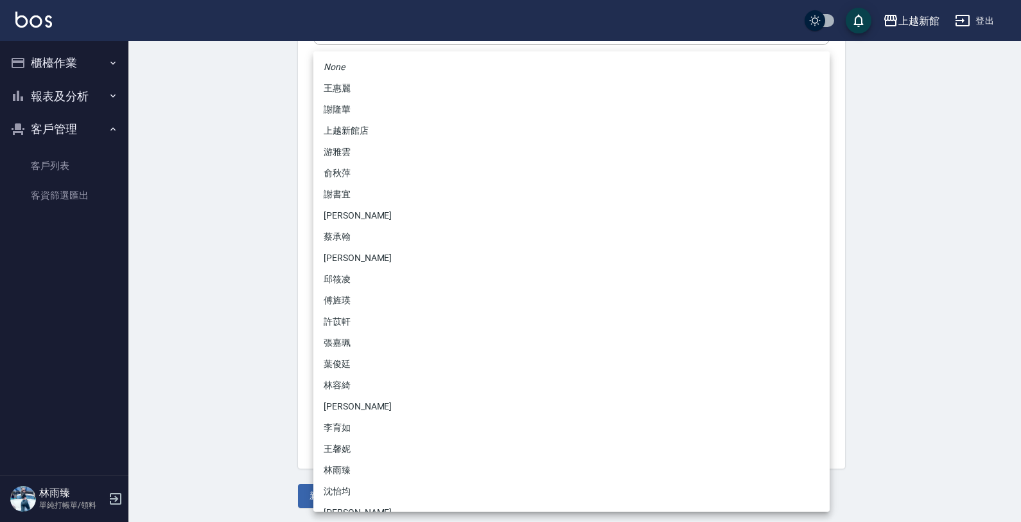
drag, startPoint x: 387, startPoint y: 321, endPoint x: 374, endPoint y: 296, distance: 27.9
click at [387, 321] on body "上越新館 登出 櫃檯作業 打帳單 帳單列表 掛單列表 現金收支登錄 高階收支登錄 材料自購登錄 每日結帳 排班表 現場電腦打卡 報表及分析 報表目錄 店家日報…" at bounding box center [510, 105] width 1021 height 836
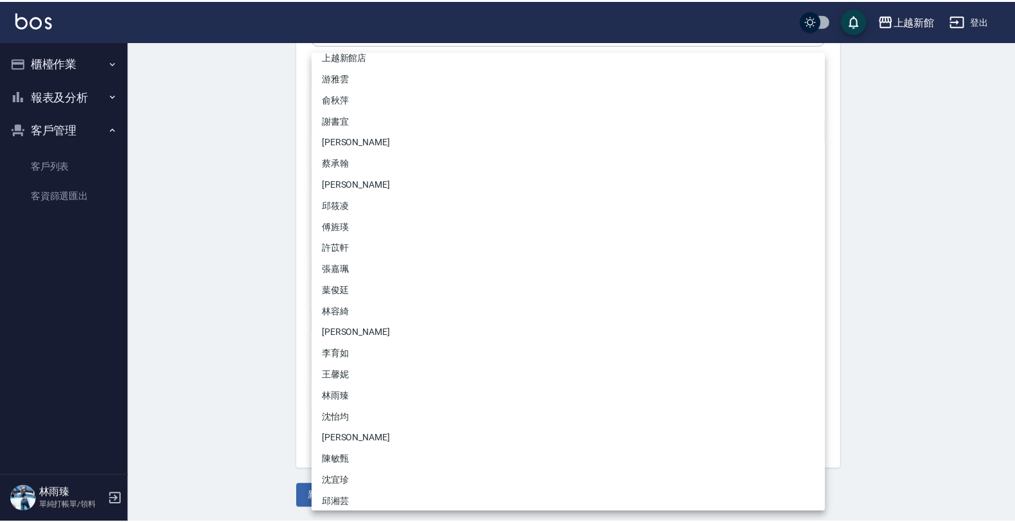
scroll to position [101, 0]
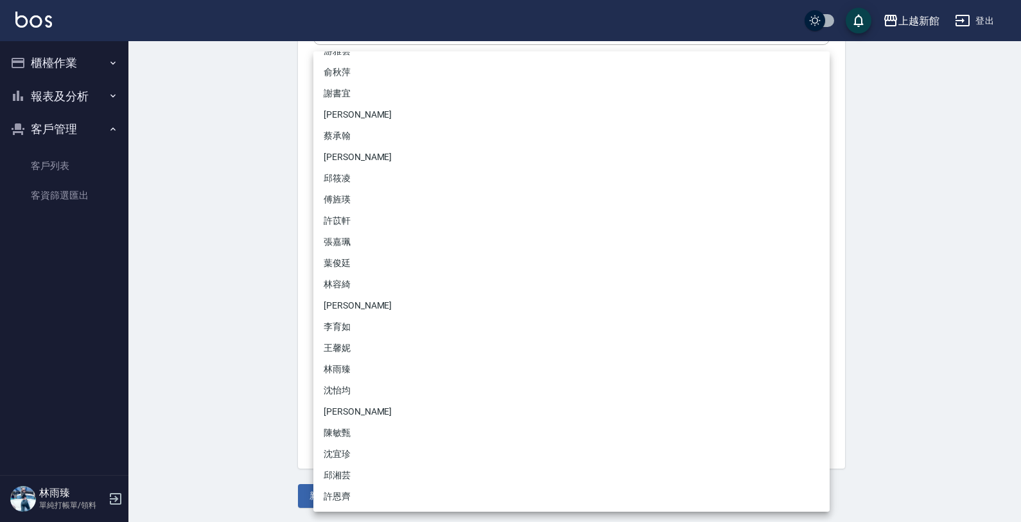
click at [373, 391] on li "沈怡均" at bounding box center [571, 390] width 516 height 21
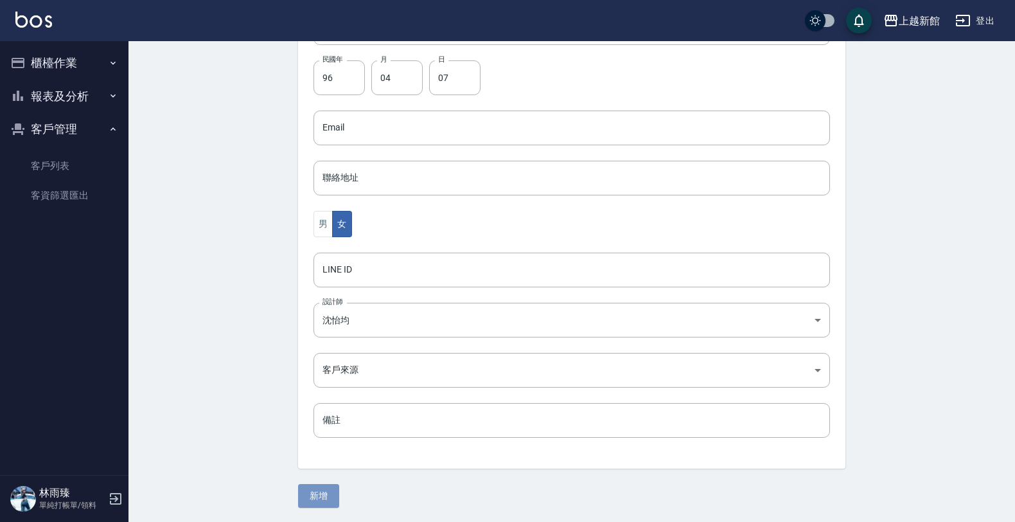
click at [326, 493] on button "新增" at bounding box center [318, 496] width 41 height 24
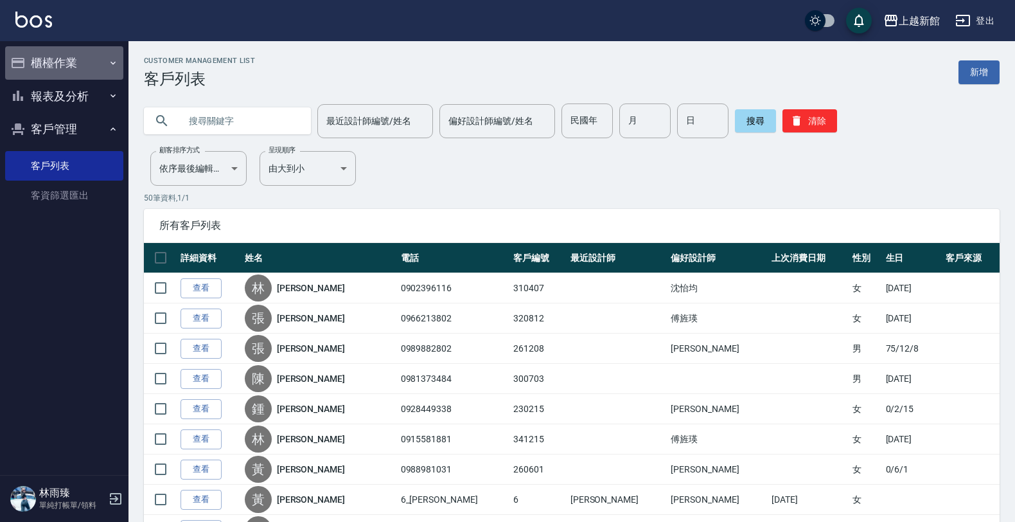
drag, startPoint x: 104, startPoint y: 69, endPoint x: 89, endPoint y: 100, distance: 34.5
click at [104, 71] on button "櫃檯作業" at bounding box center [64, 62] width 118 height 33
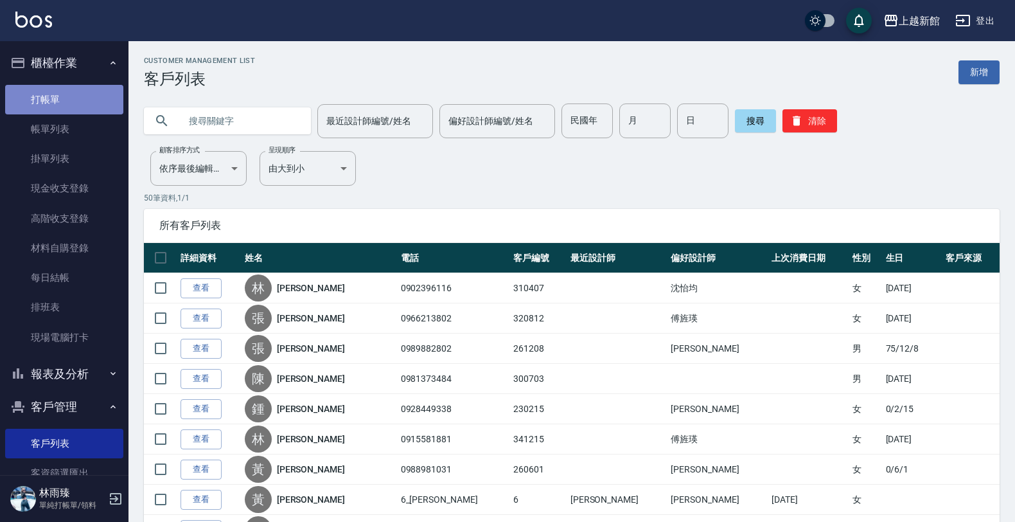
click at [89, 101] on link "打帳單" at bounding box center [64, 100] width 118 height 30
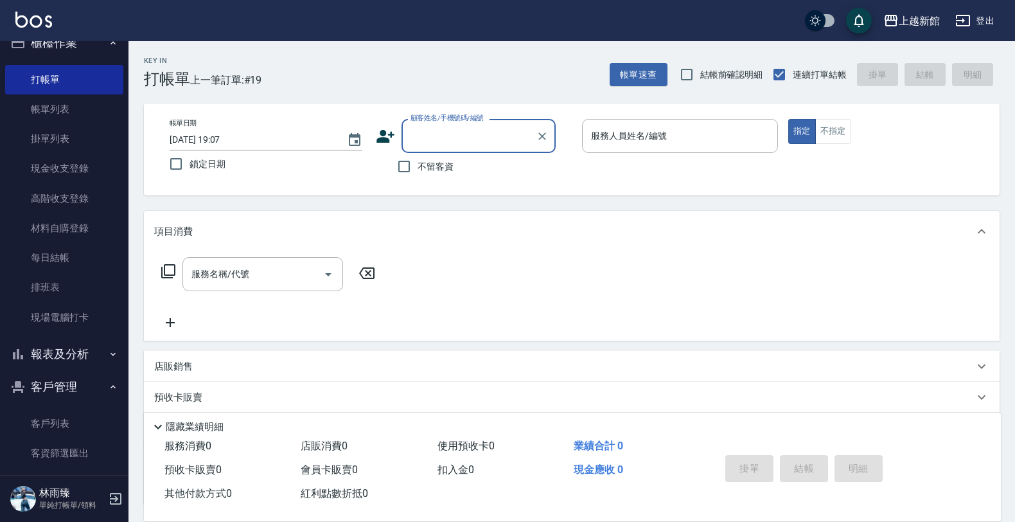
scroll to position [33, 0]
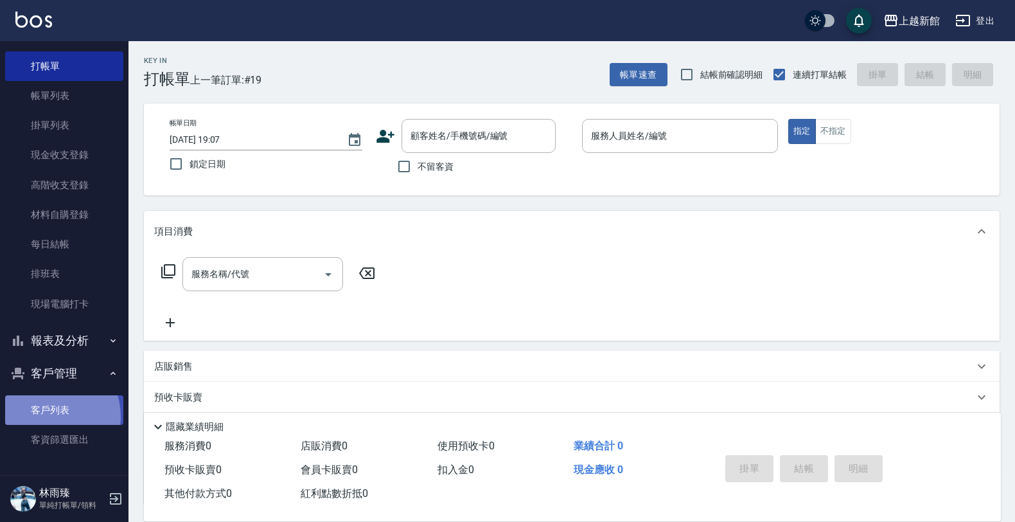
click at [46, 416] on link "客戶列表" at bounding box center [64, 410] width 118 height 30
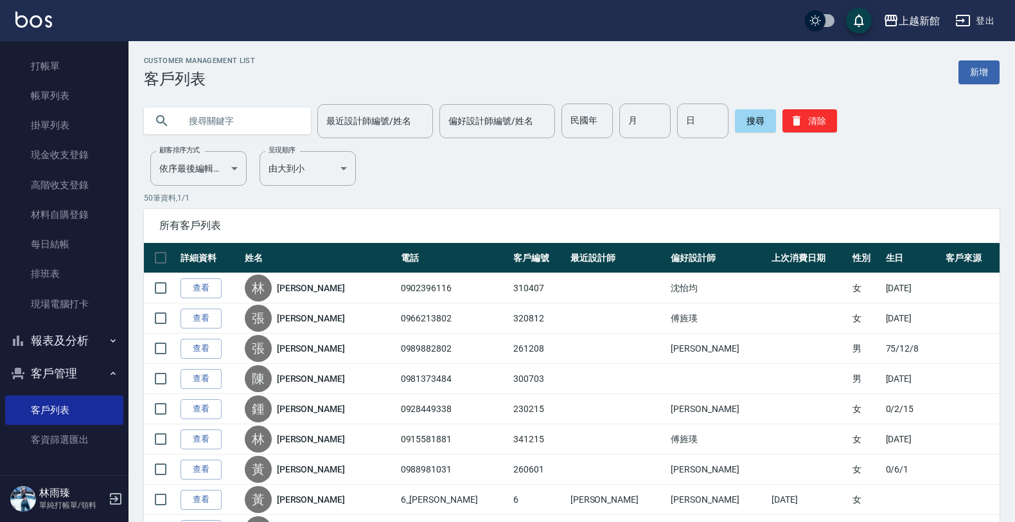
click at [281, 124] on input "text" at bounding box center [240, 120] width 121 height 35
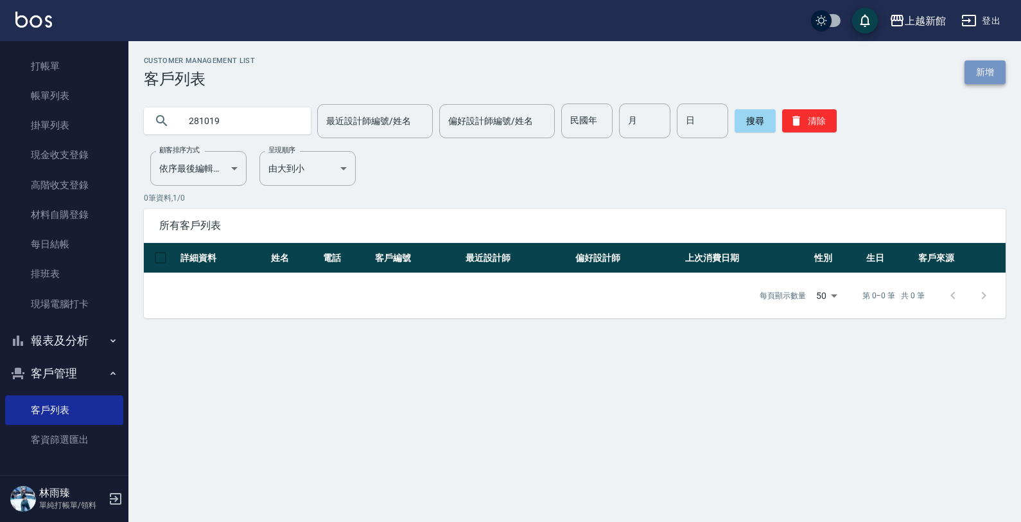
click at [980, 75] on link "新增" at bounding box center [985, 72] width 41 height 24
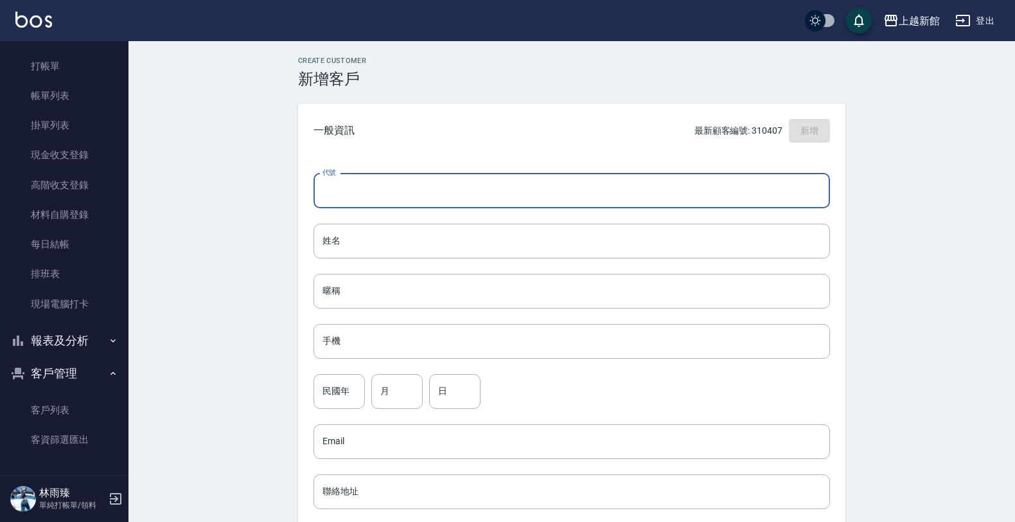
click at [650, 191] on input "代號" at bounding box center [571, 190] width 516 height 35
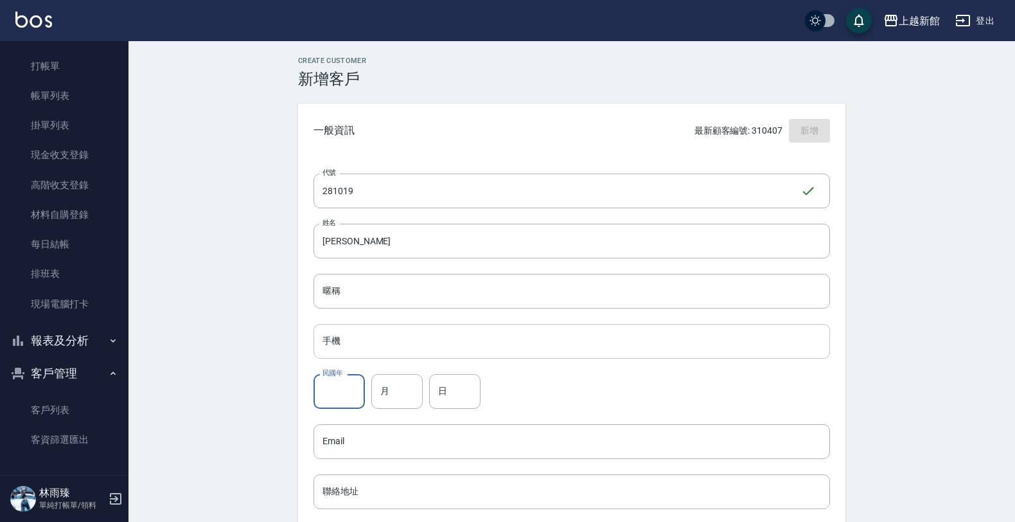
drag, startPoint x: 646, startPoint y: 344, endPoint x: 658, endPoint y: 339, distance: 13.6
click at [646, 344] on input "手機" at bounding box center [571, 341] width 516 height 35
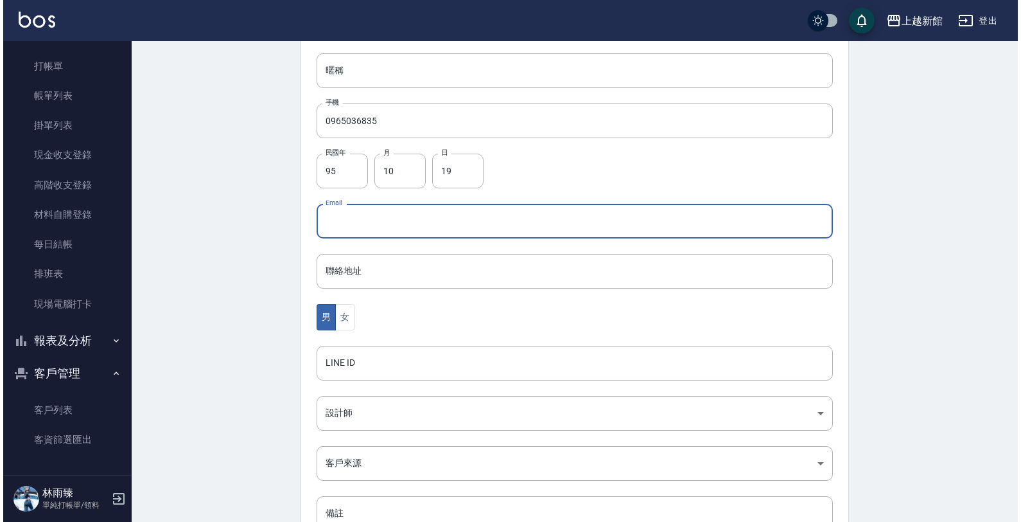
scroll to position [241, 0]
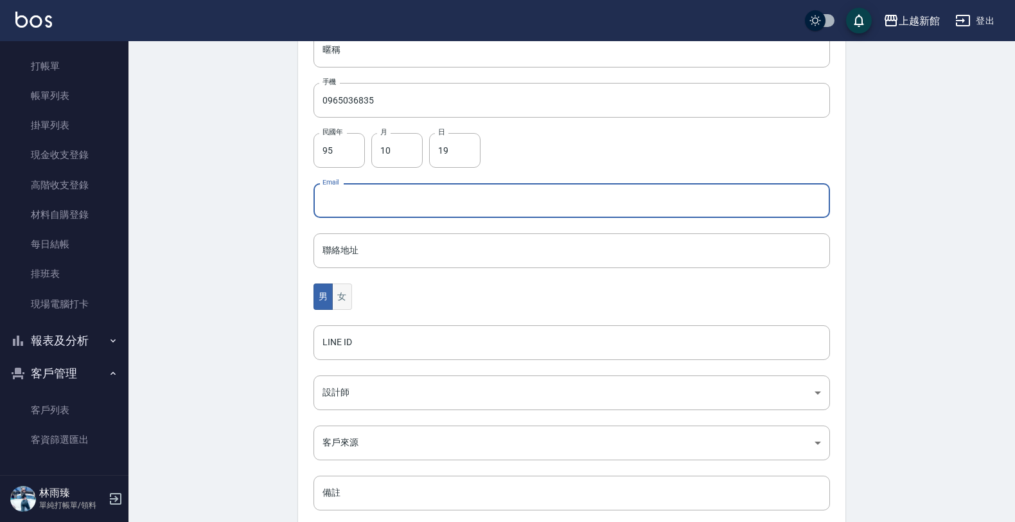
click at [337, 288] on button "女" at bounding box center [341, 296] width 19 height 26
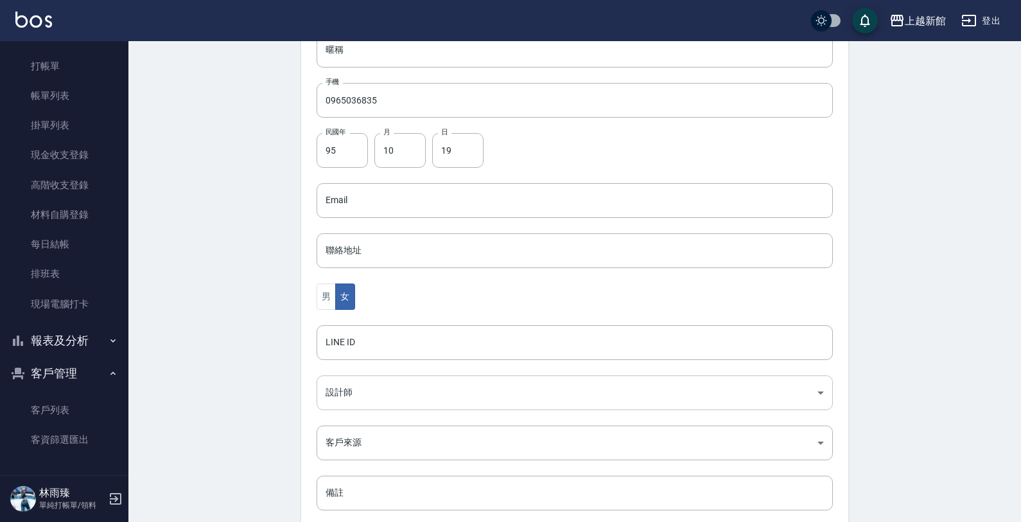
click at [347, 391] on body "上越新館 登出 櫃檯作業 打帳單 帳單列表 掛單列表 現金收支登錄 高階收支登錄 材料自購登錄 每日結帳 排班表 現場電腦打卡 報表及分析 報表目錄 店家日報…" at bounding box center [510, 177] width 1021 height 836
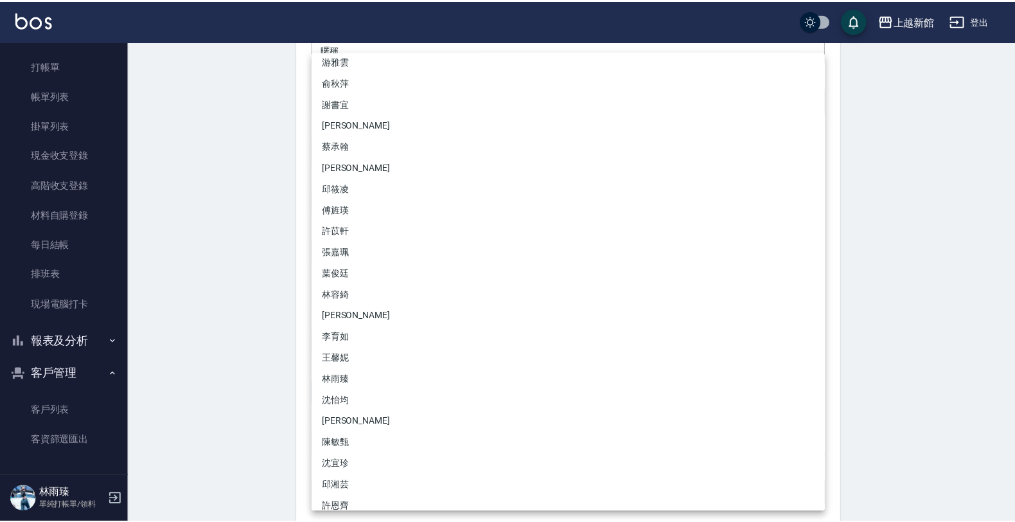
scroll to position [101, 0]
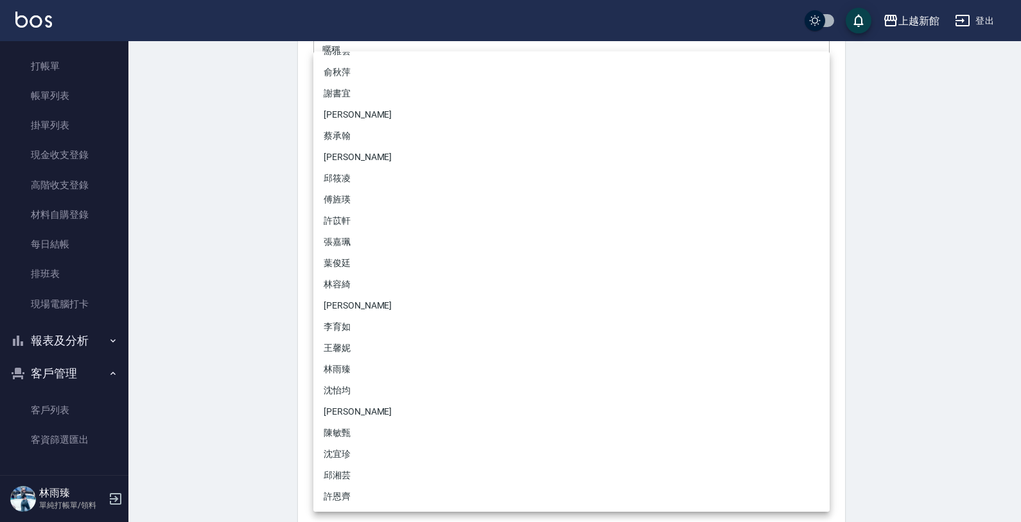
click at [338, 303] on li "黃柏森" at bounding box center [571, 305] width 516 height 21
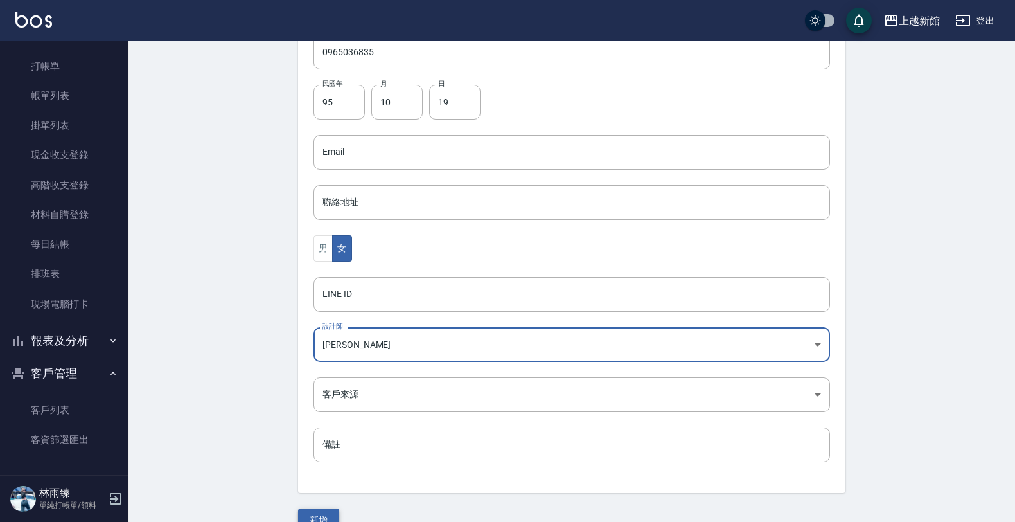
scroll to position [313, 0]
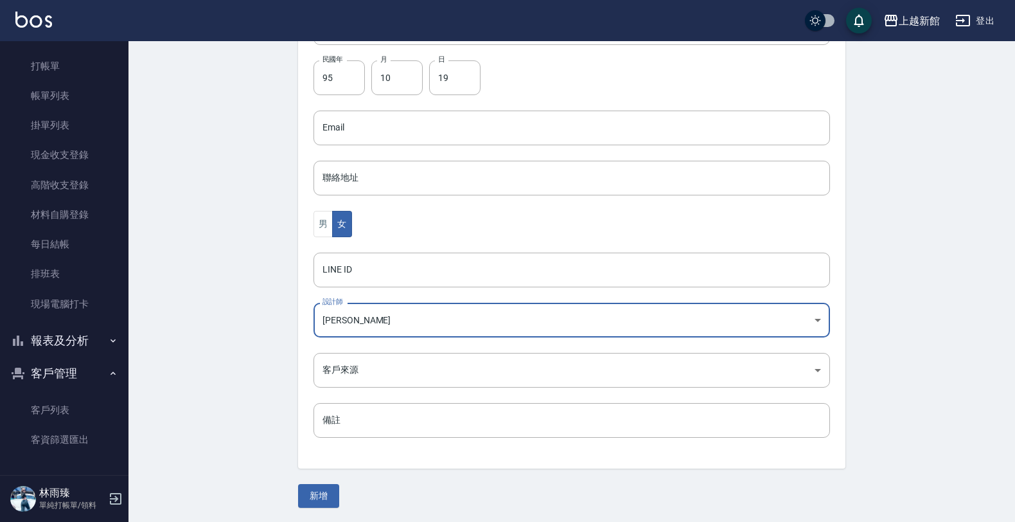
click at [328, 493] on button "新增" at bounding box center [318, 496] width 41 height 24
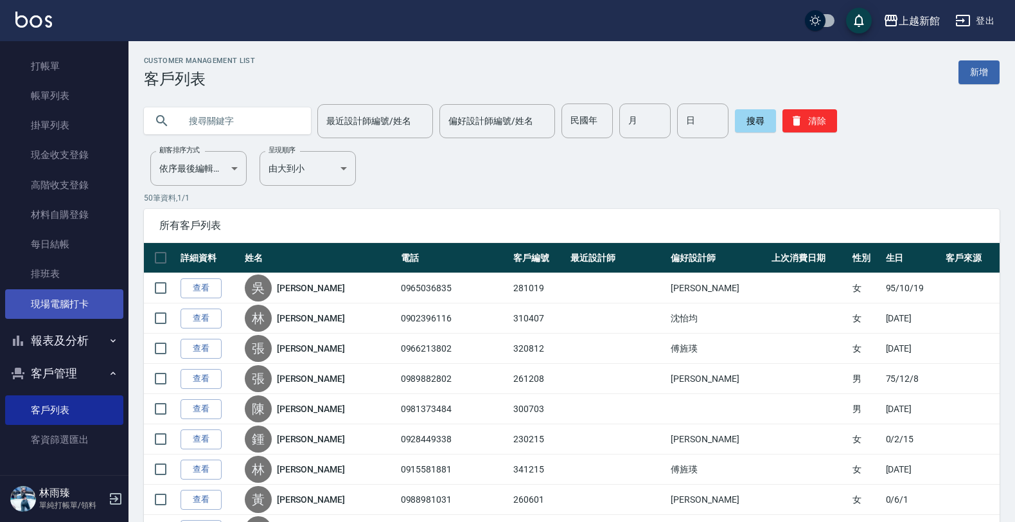
click at [23, 303] on link "現場電腦打卡" at bounding box center [64, 304] width 118 height 30
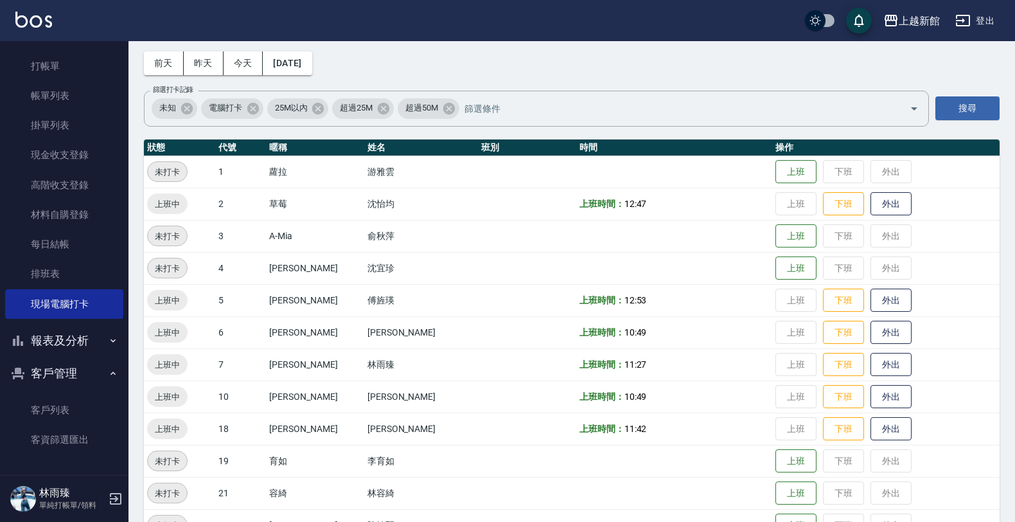
scroll to position [80, 0]
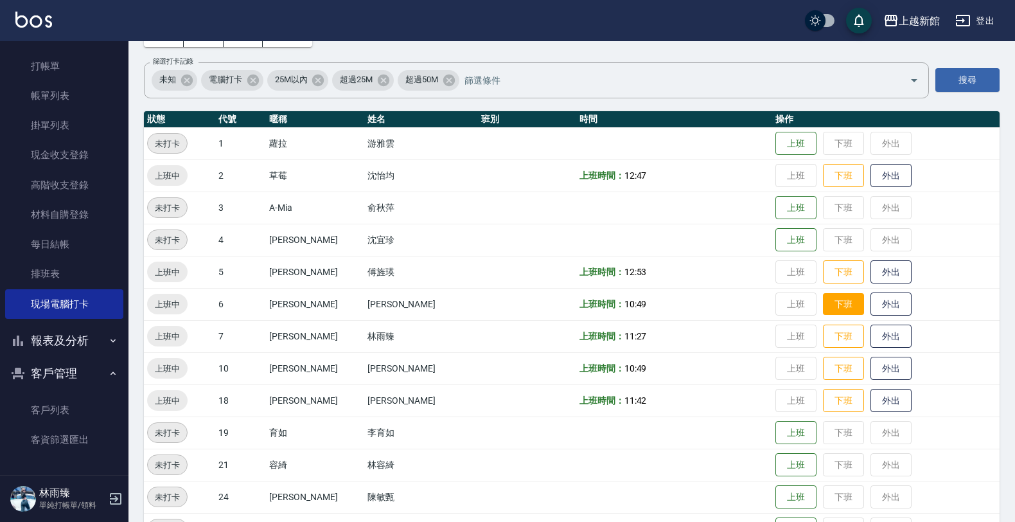
click at [837, 310] on button "下班" at bounding box center [843, 304] width 41 height 22
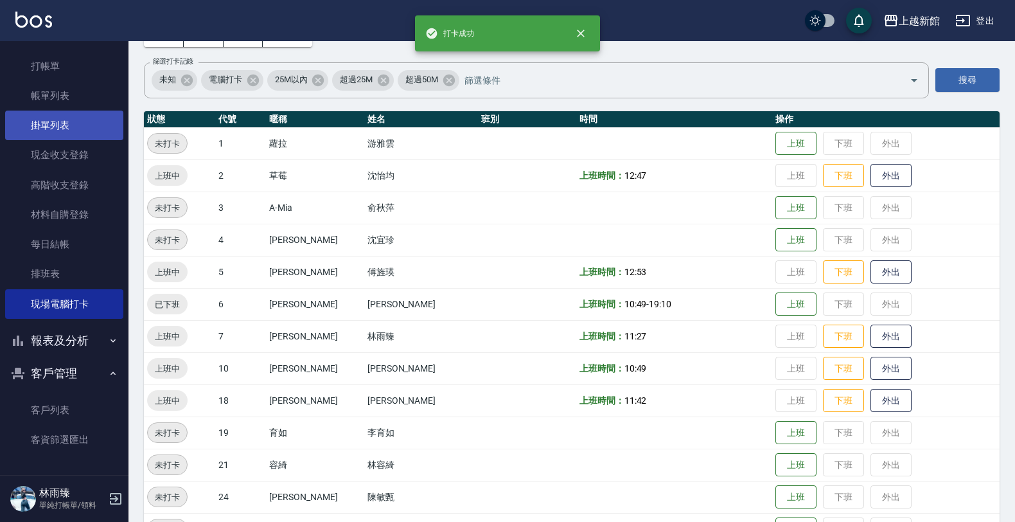
scroll to position [0, 0]
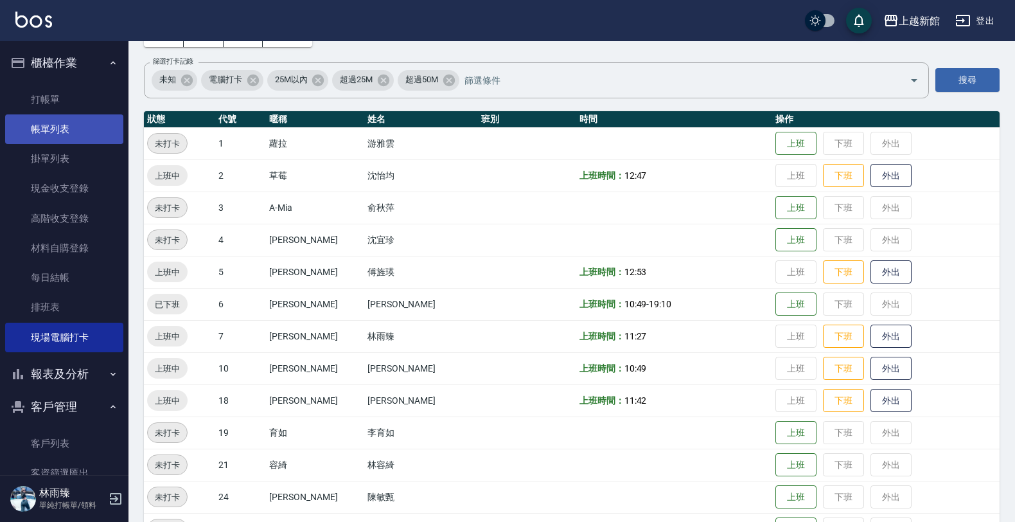
click at [72, 114] on link "帳單列表" at bounding box center [64, 129] width 118 height 30
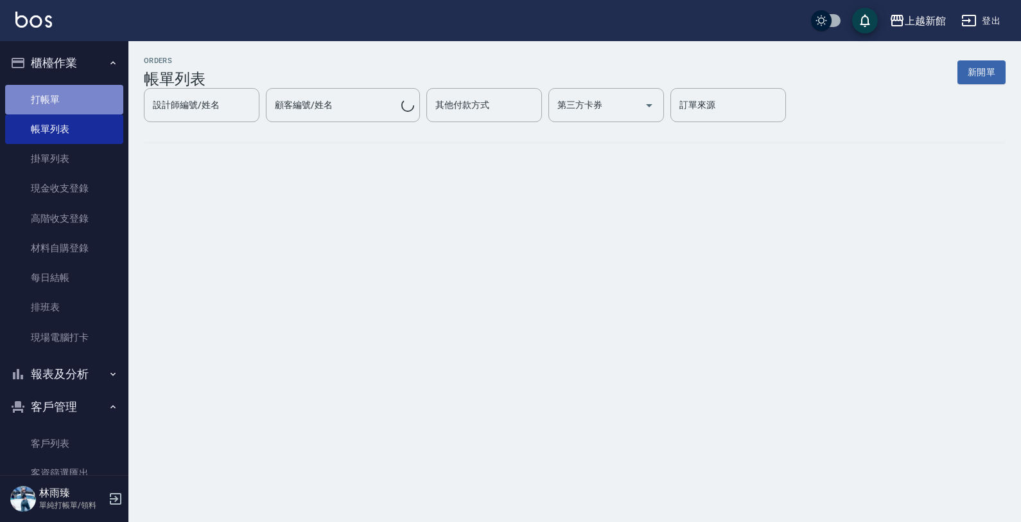
click at [83, 98] on link "打帳單" at bounding box center [64, 100] width 118 height 30
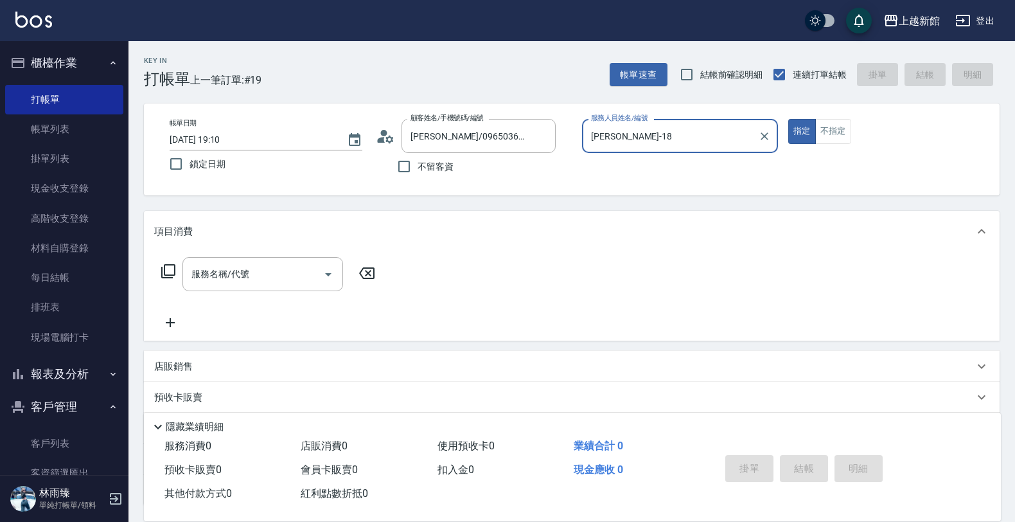
click at [788, 119] on button "指定" at bounding box center [802, 131] width 28 height 25
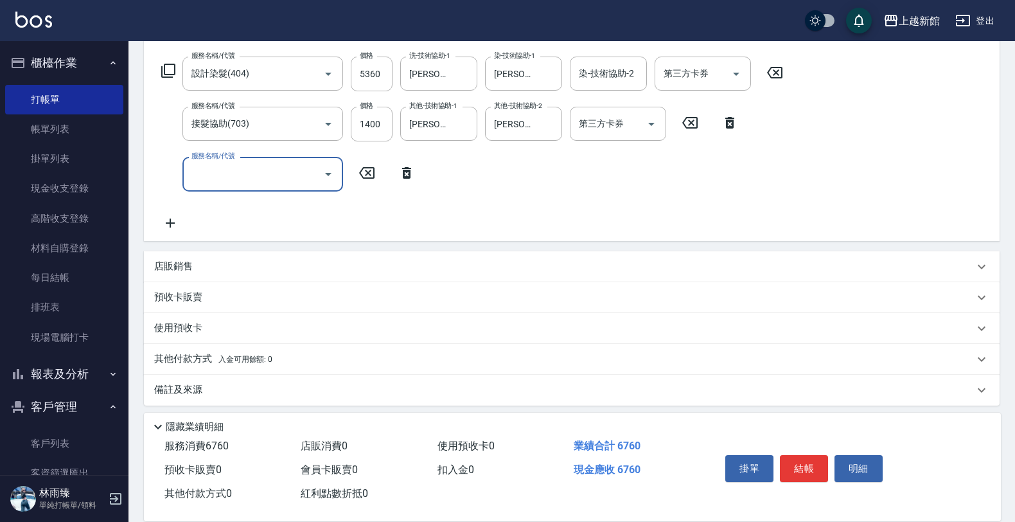
scroll to position [206, 0]
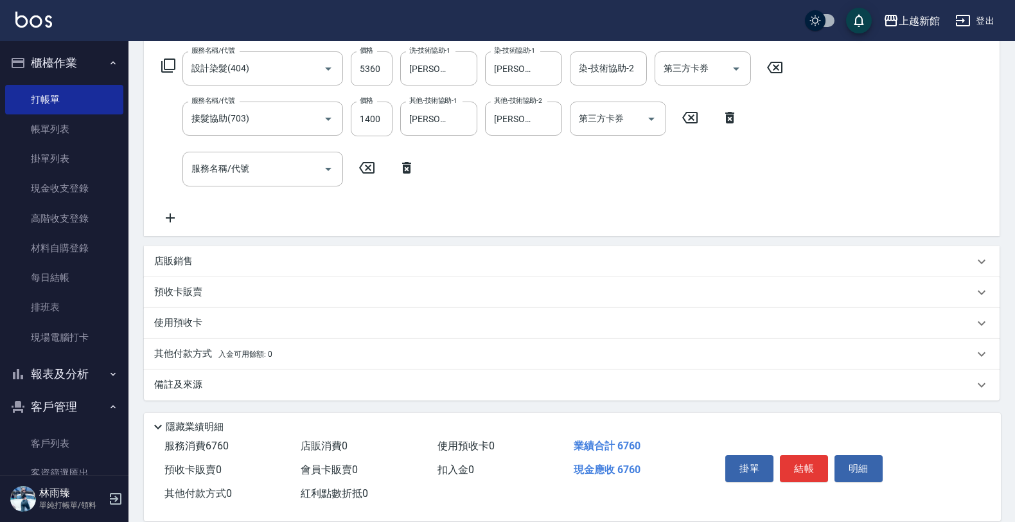
click at [179, 259] on p "店販銷售" at bounding box center [173, 260] width 39 height 13
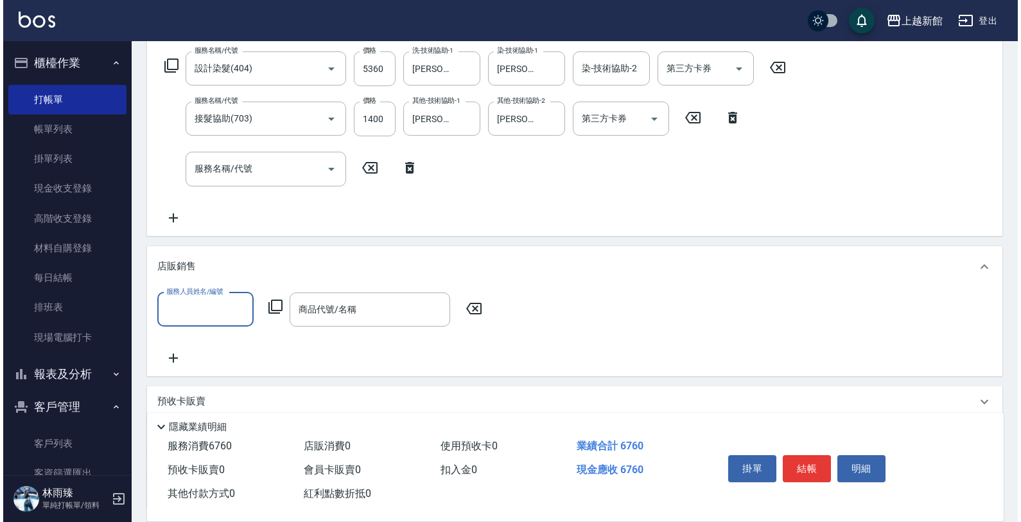
scroll to position [0, 0]
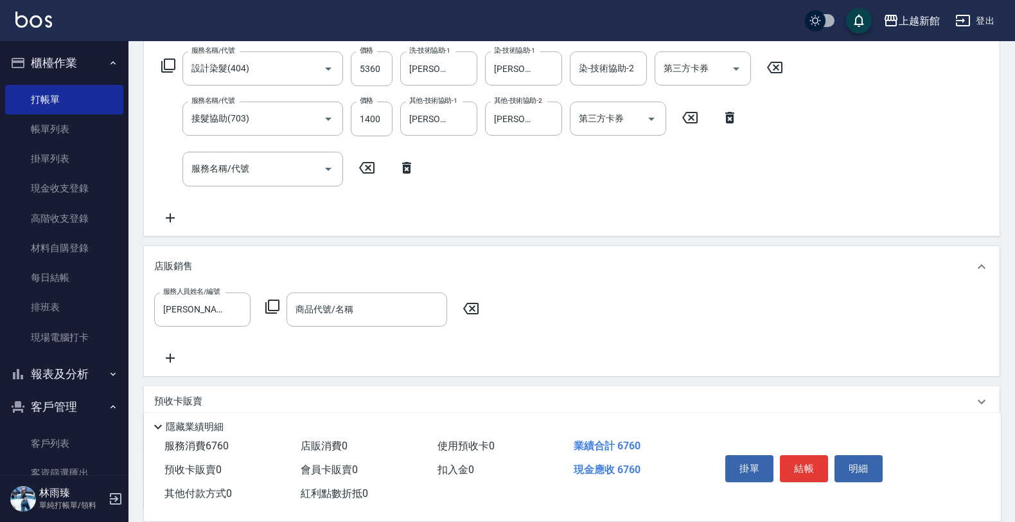
click at [272, 304] on icon at bounding box center [272, 306] width 15 height 15
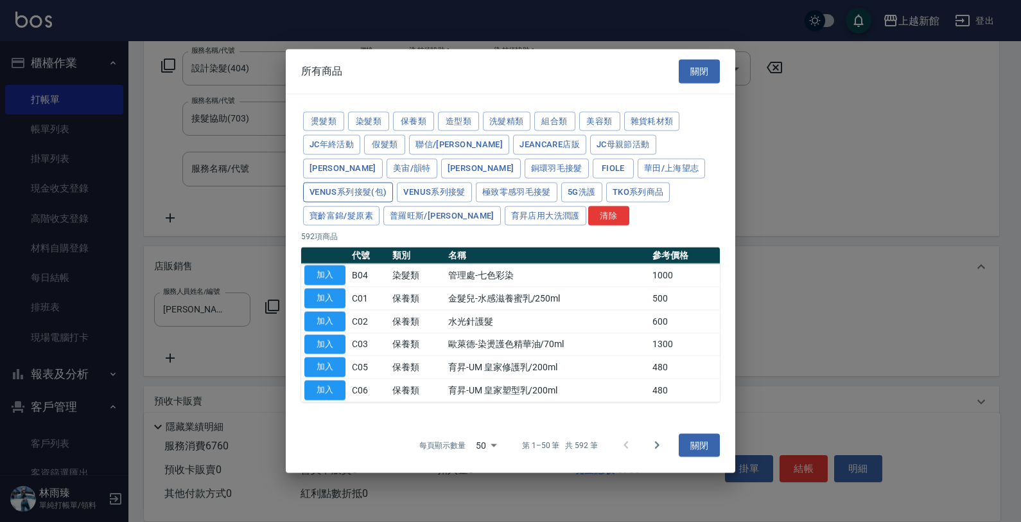
click at [393, 182] on button "Venus系列接髮(包)" at bounding box center [348, 192] width 90 height 20
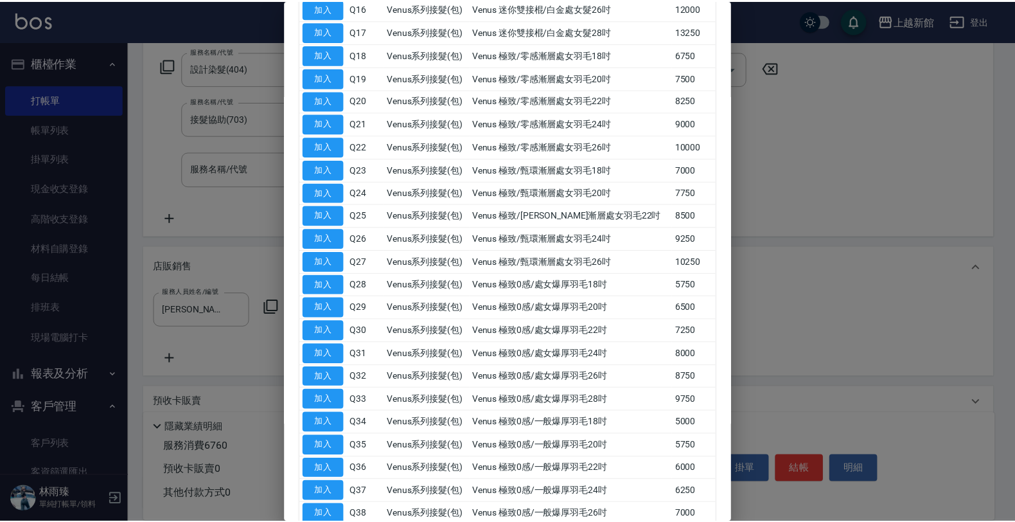
scroll to position [642, 0]
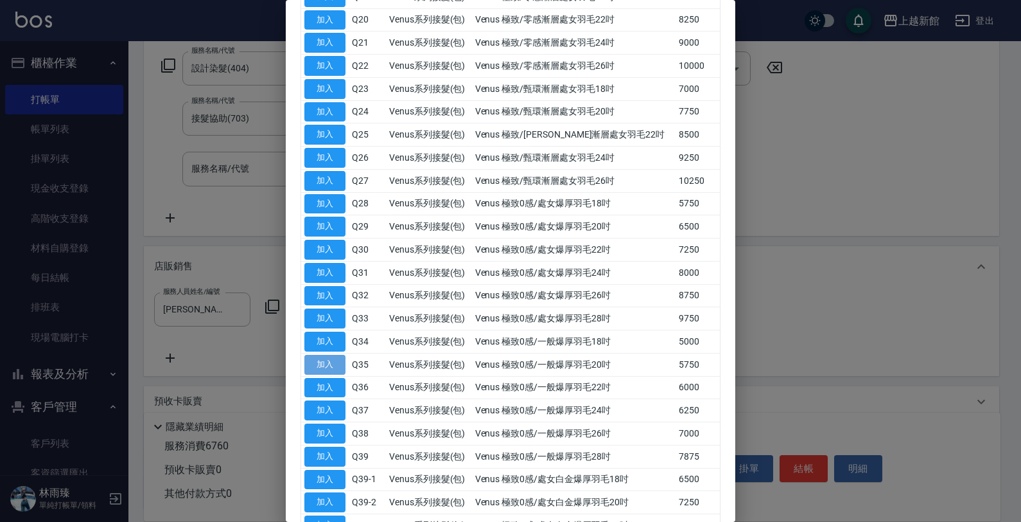
click at [317, 373] on button "加入" at bounding box center [324, 365] width 41 height 20
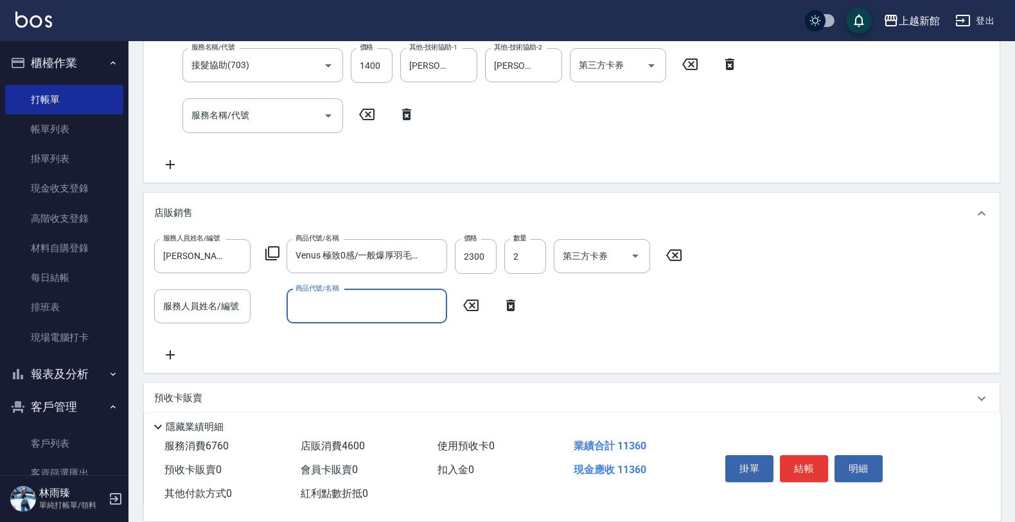
scroll to position [286, 0]
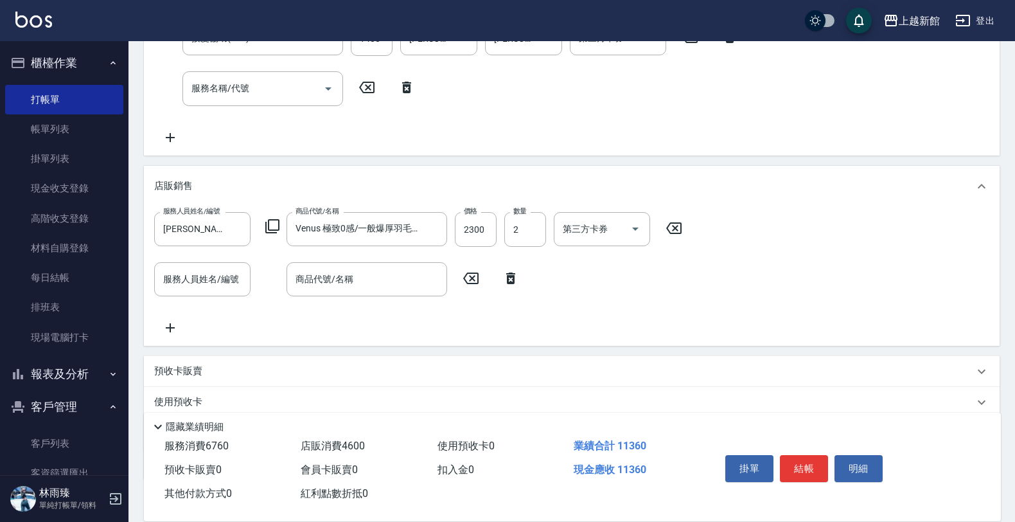
click at [206, 377] on div "預收卡販賣" at bounding box center [564, 370] width 820 height 13
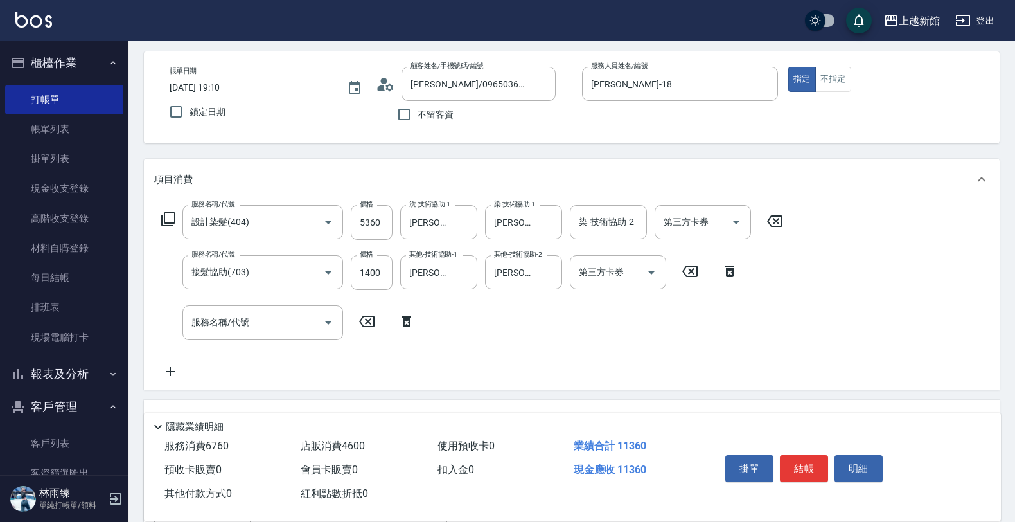
scroll to position [80, 0]
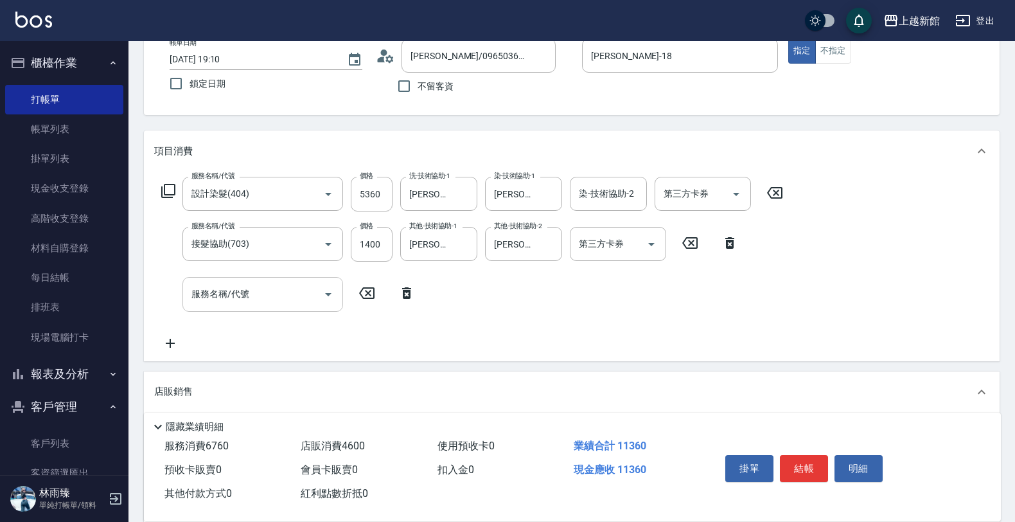
click at [213, 301] on input "服務名稱/代號" at bounding box center [253, 294] width 130 height 22
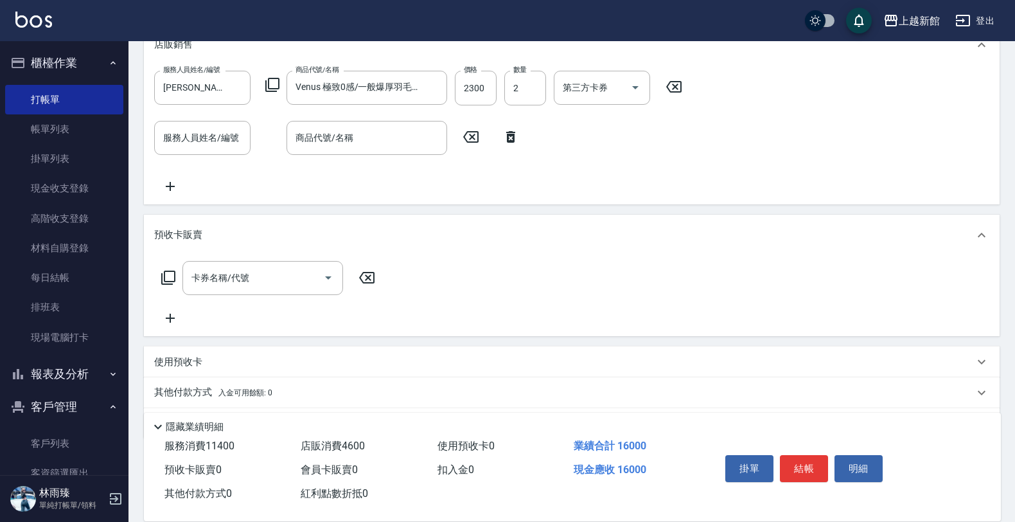
scroll to position [516, 0]
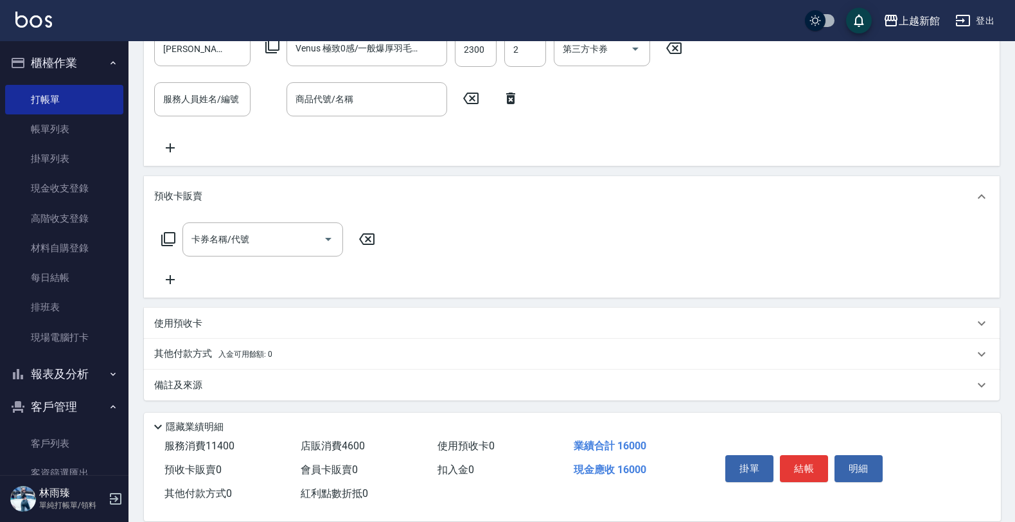
click at [191, 324] on p "使用預收卡" at bounding box center [178, 323] width 48 height 13
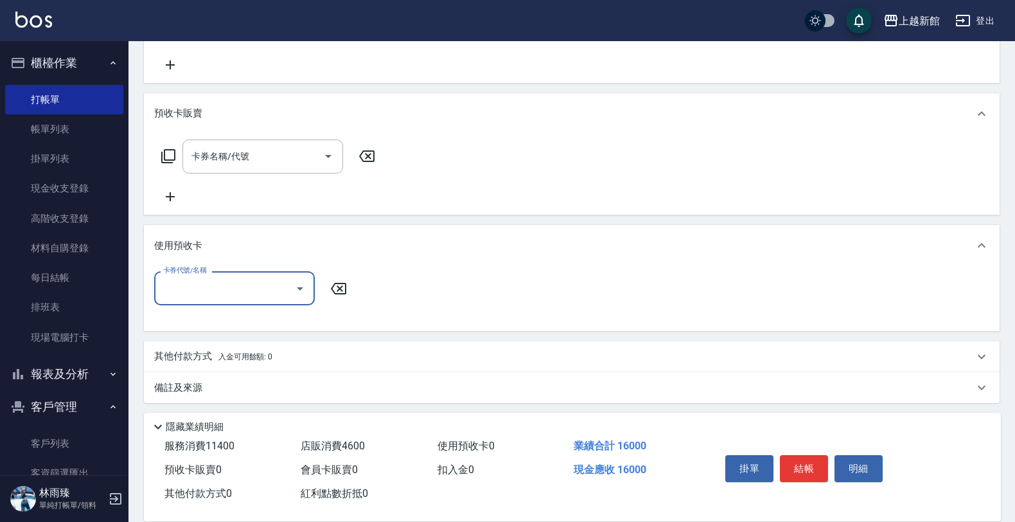
scroll to position [601, 0]
click at [210, 356] on p "其他付款方式 入金可用餘額: 0" at bounding box center [213, 354] width 118 height 14
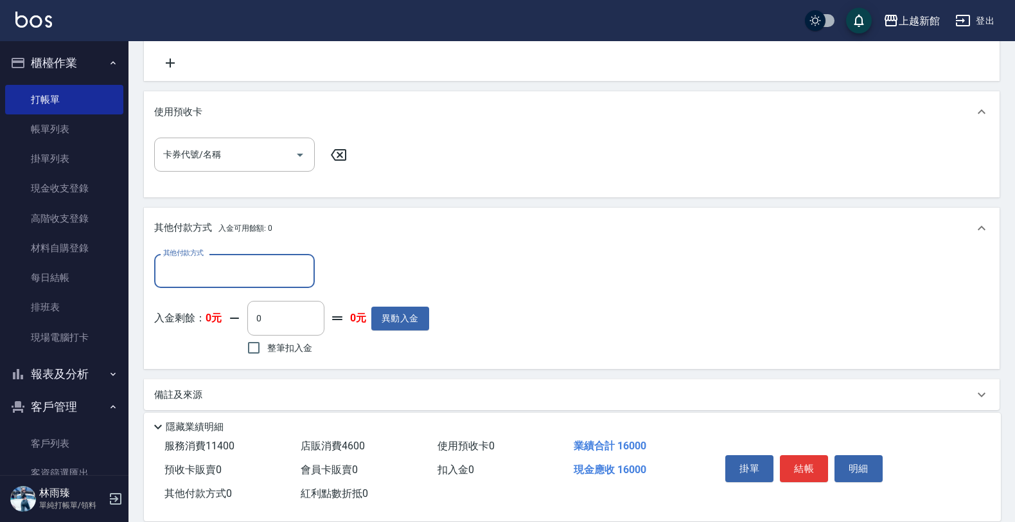
scroll to position [742, 0]
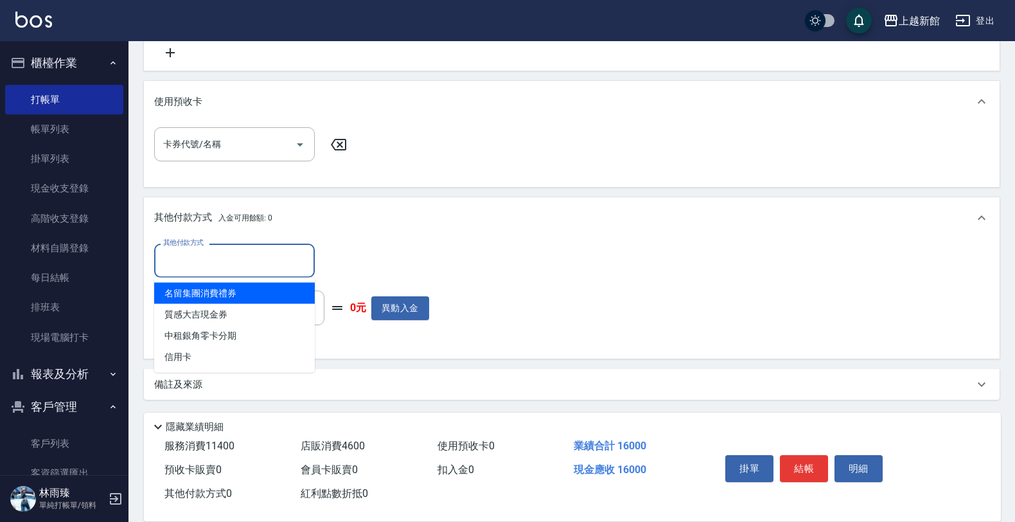
click at [226, 268] on input "其他付款方式" at bounding box center [234, 260] width 149 height 22
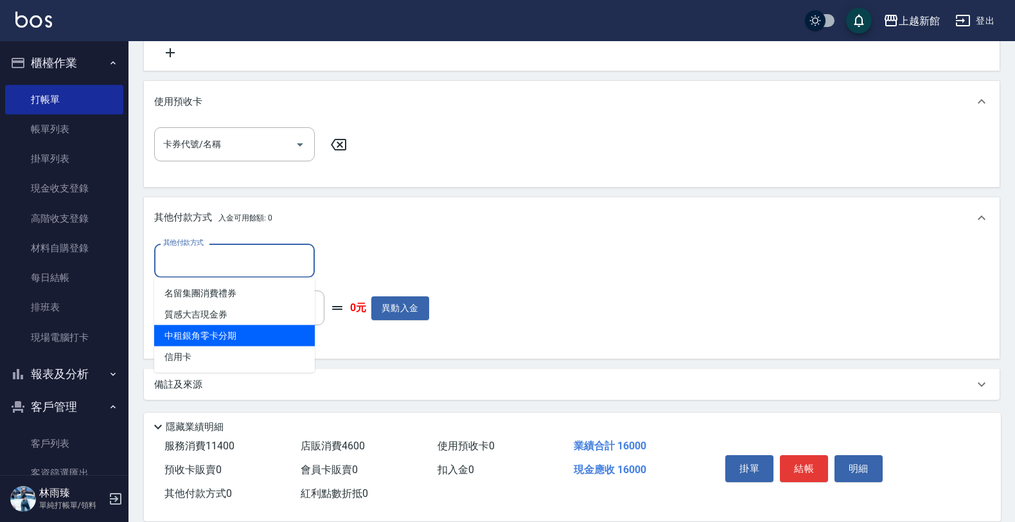
drag, startPoint x: 200, startPoint y: 336, endPoint x: 265, endPoint y: 310, distance: 70.0
click at [200, 336] on span "中租銀角零卡分期" at bounding box center [234, 335] width 161 height 21
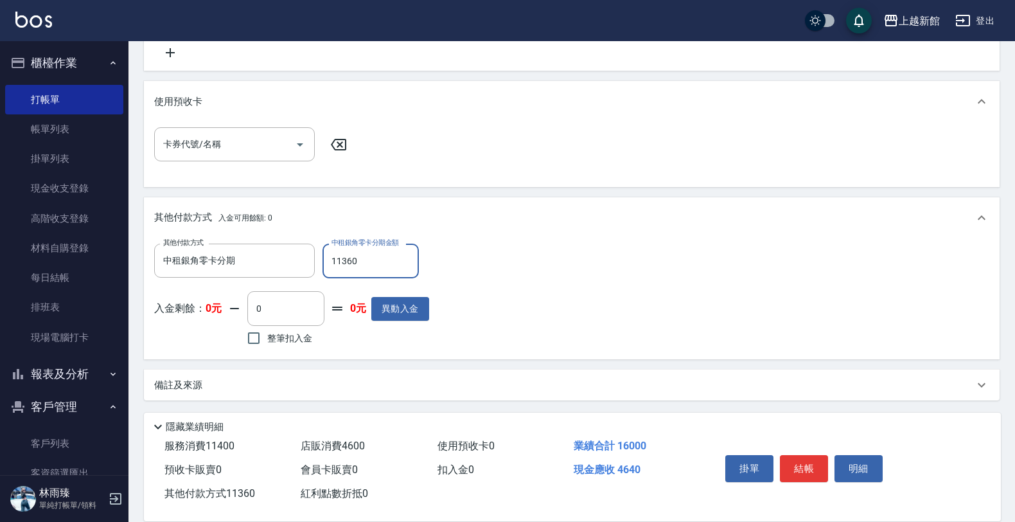
click at [791, 461] on button "結帳" at bounding box center [804, 468] width 48 height 27
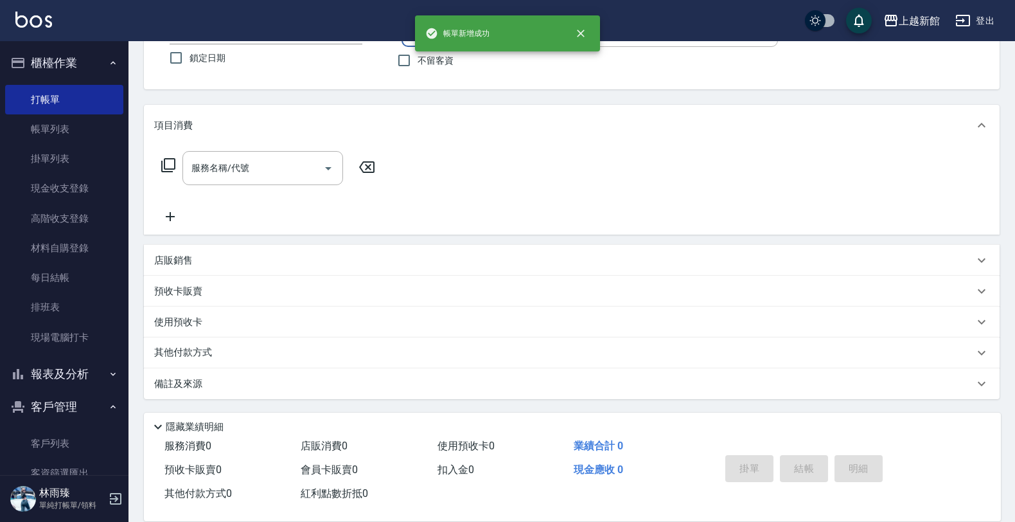
scroll to position [0, 0]
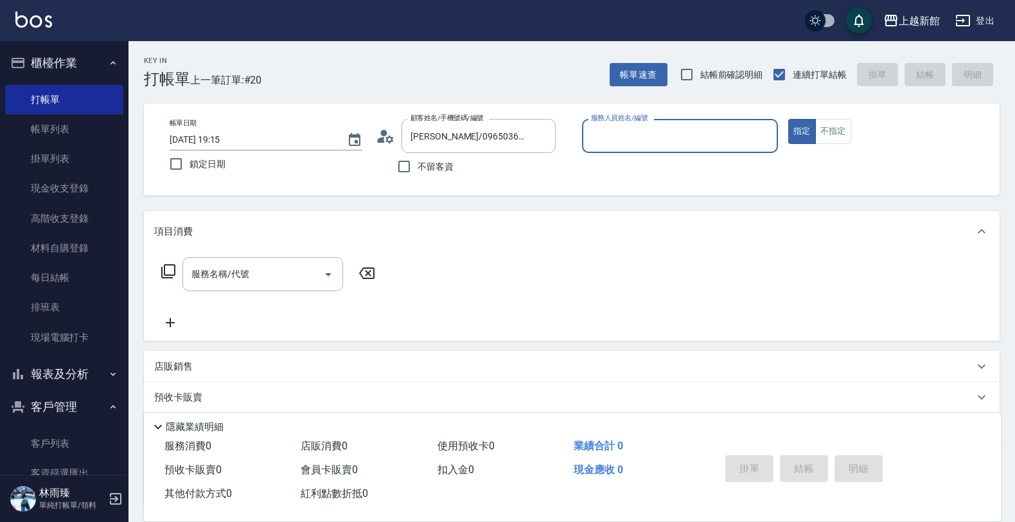
click at [788, 119] on button "指定" at bounding box center [802, 131] width 28 height 25
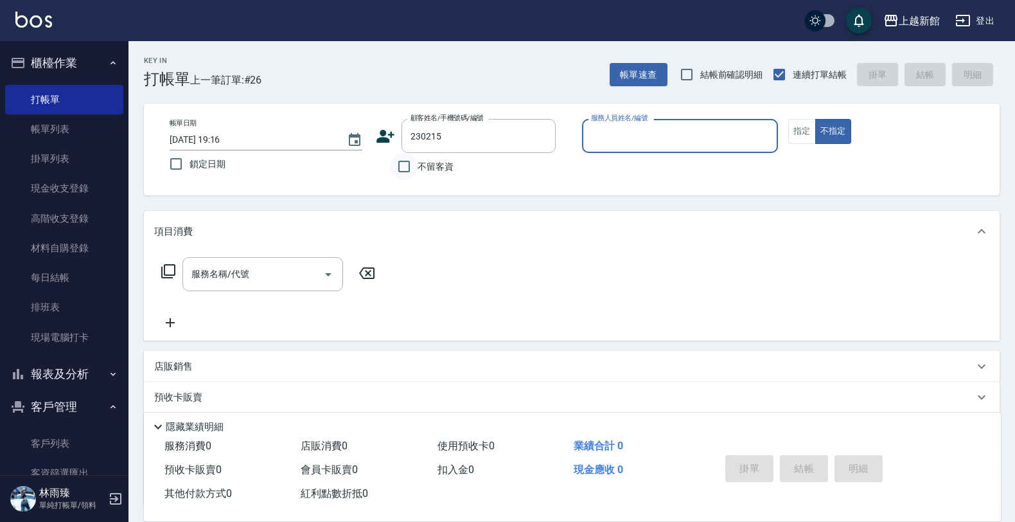
click at [815, 119] on button "不指定" at bounding box center [833, 131] width 36 height 25
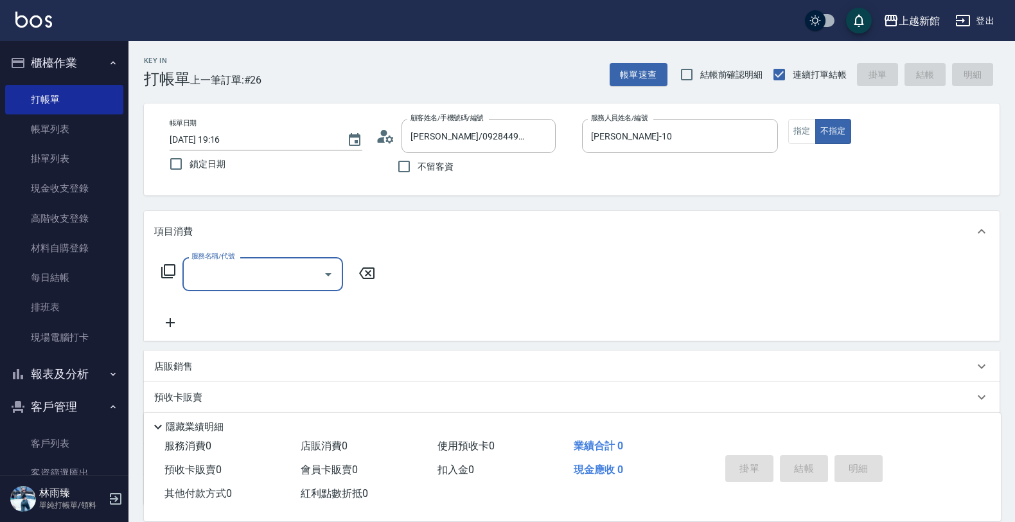
drag, startPoint x: 801, startPoint y: 130, endPoint x: 810, endPoint y: 107, distance: 25.4
click at [803, 126] on button "指定" at bounding box center [802, 131] width 28 height 25
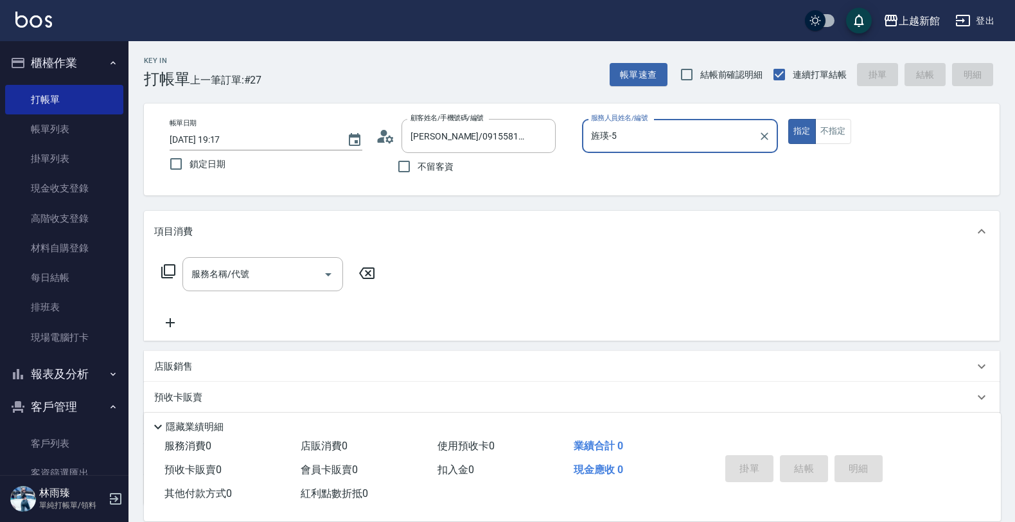
click at [788, 119] on button "指定" at bounding box center [802, 131] width 28 height 25
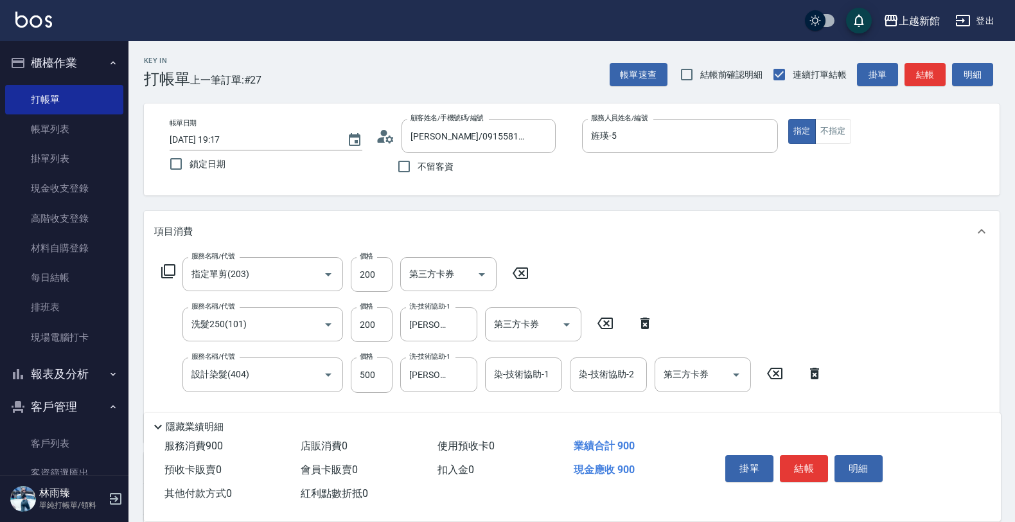
click at [811, 369] on icon at bounding box center [814, 373] width 9 height 12
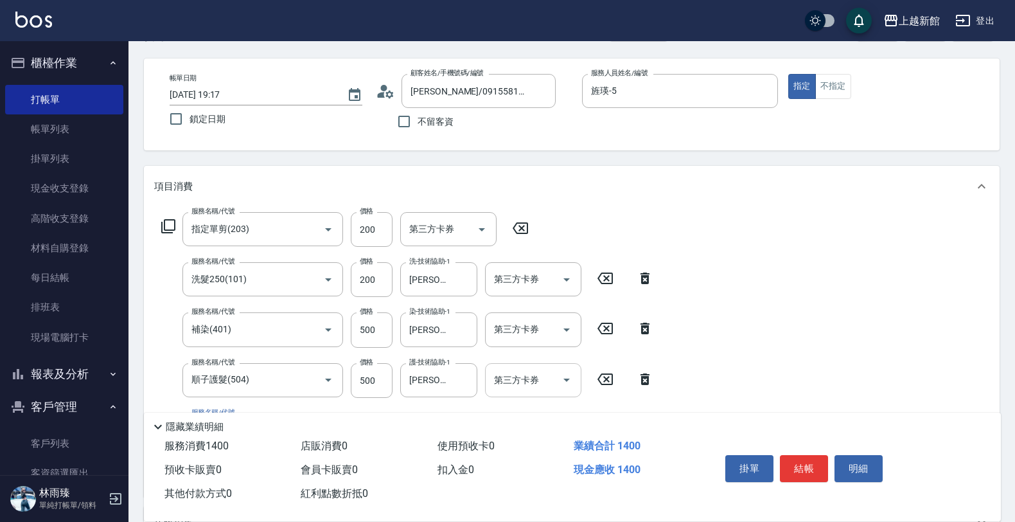
scroll to position [80, 0]
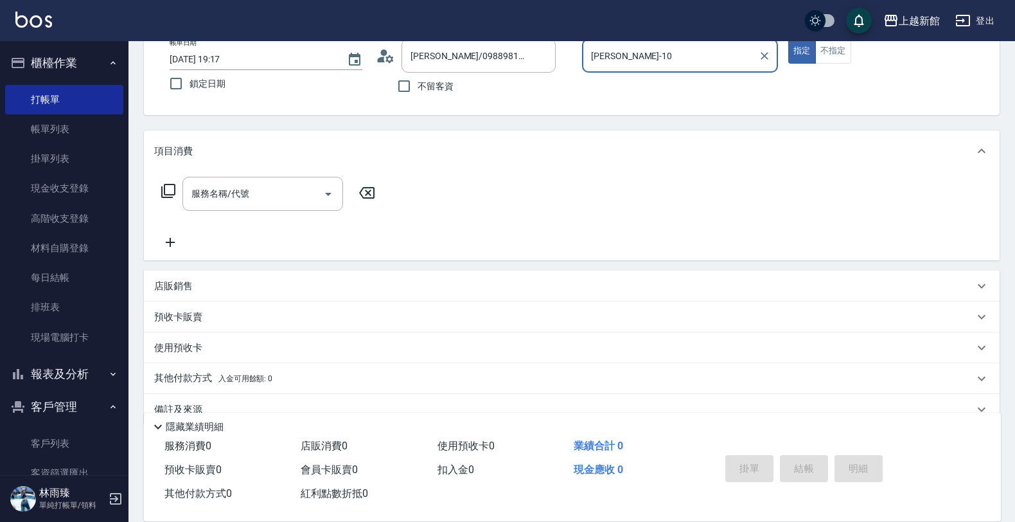
click at [788, 39] on button "指定" at bounding box center [802, 51] width 28 height 25
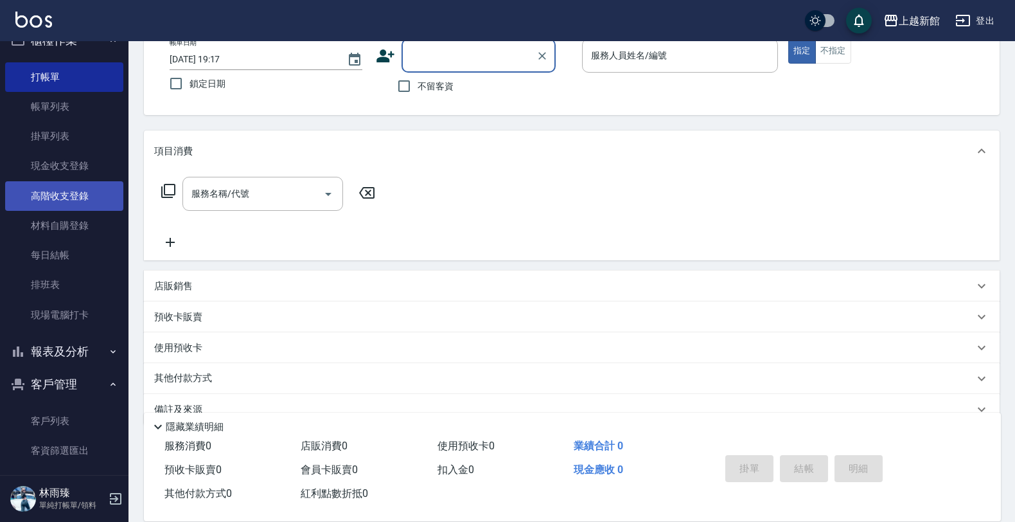
scroll to position [33, 0]
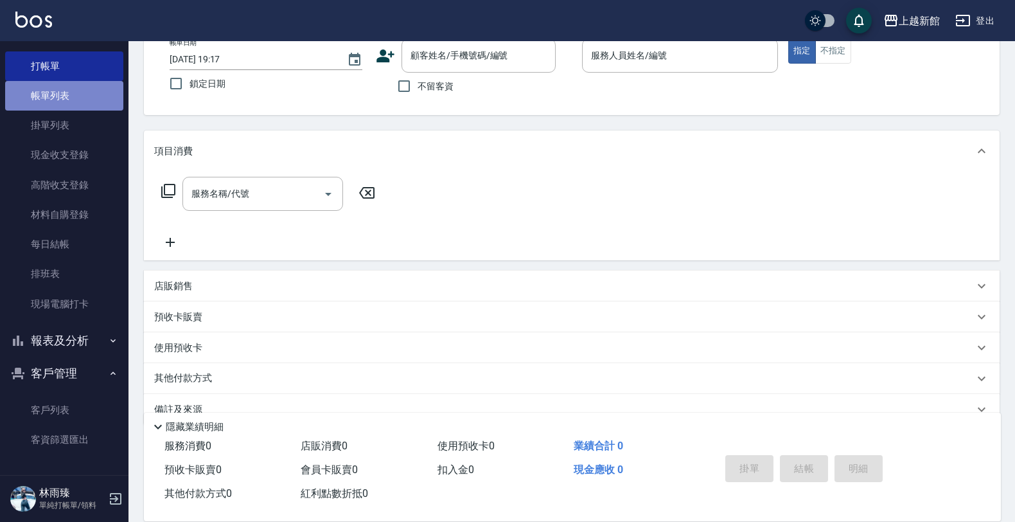
click at [78, 107] on link "帳單列表" at bounding box center [64, 96] width 118 height 30
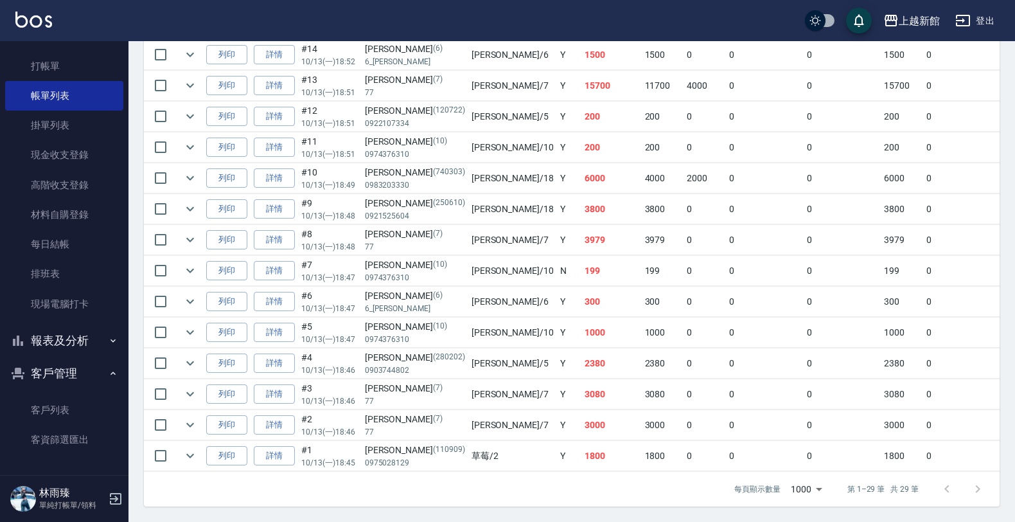
scroll to position [829, 0]
drag, startPoint x: 72, startPoint y: 363, endPoint x: 77, endPoint y: 350, distance: 13.8
click at [75, 356] on button "客戶管理" at bounding box center [64, 372] width 118 height 33
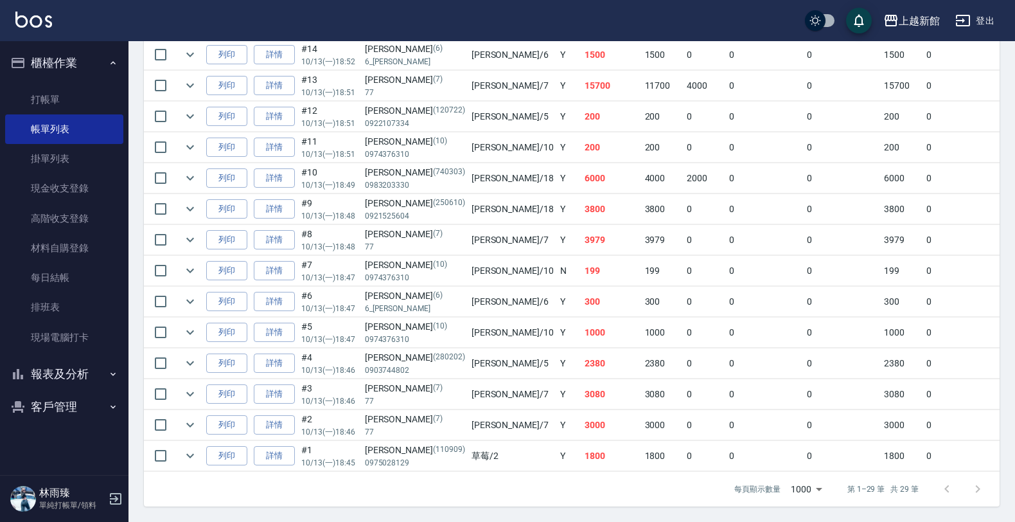
scroll to position [0, 0]
click at [75, 380] on button "報表及分析" at bounding box center [64, 373] width 118 height 33
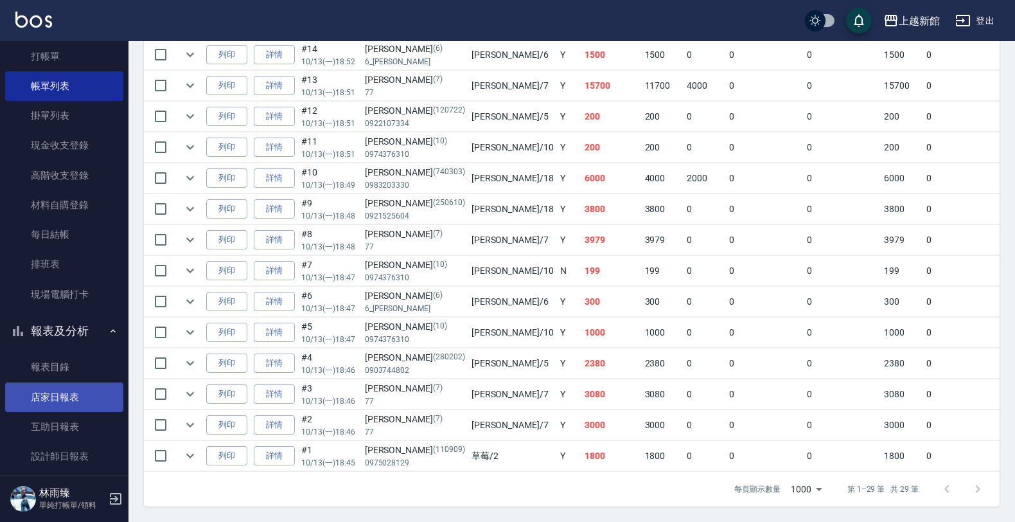
scroll to position [91, 0]
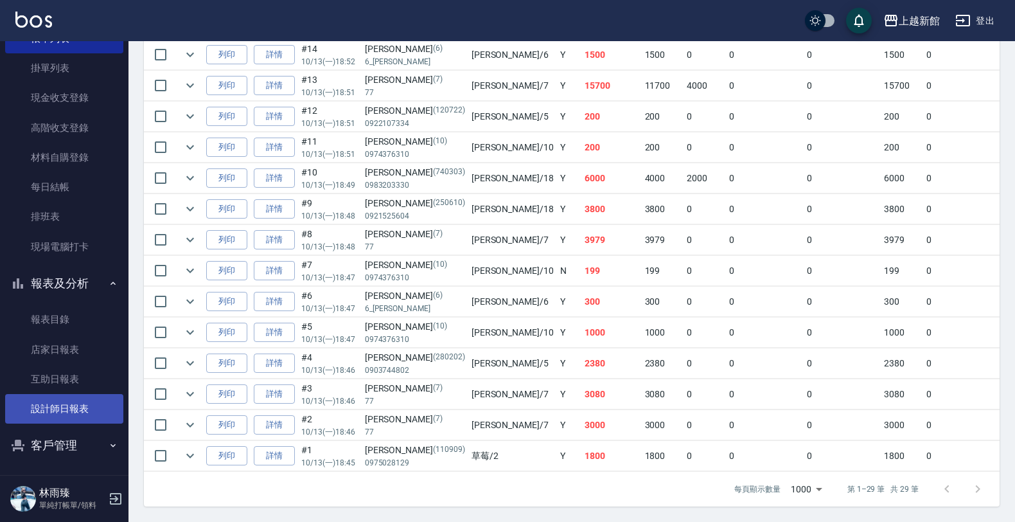
click at [71, 405] on link "設計師日報表" at bounding box center [64, 409] width 118 height 30
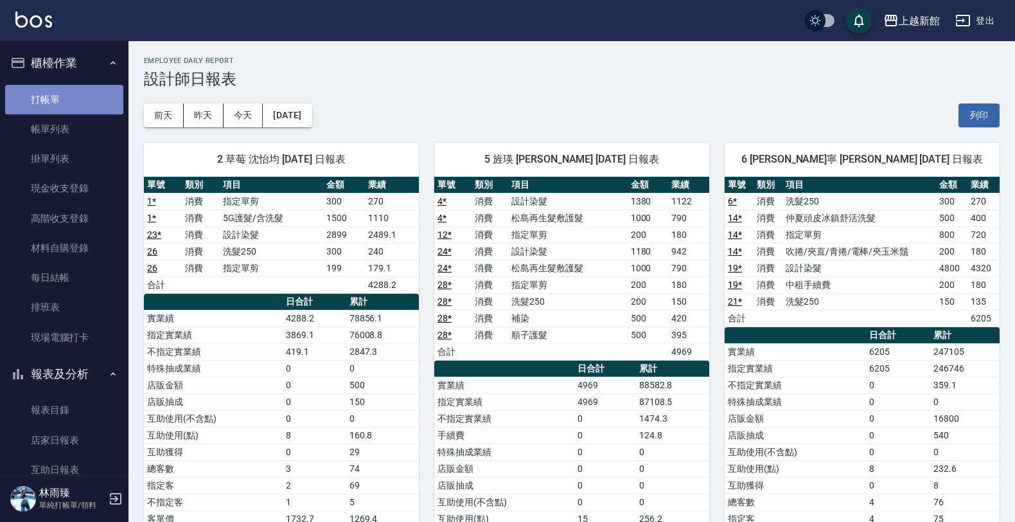
click at [82, 103] on link "打帳單" at bounding box center [64, 100] width 118 height 30
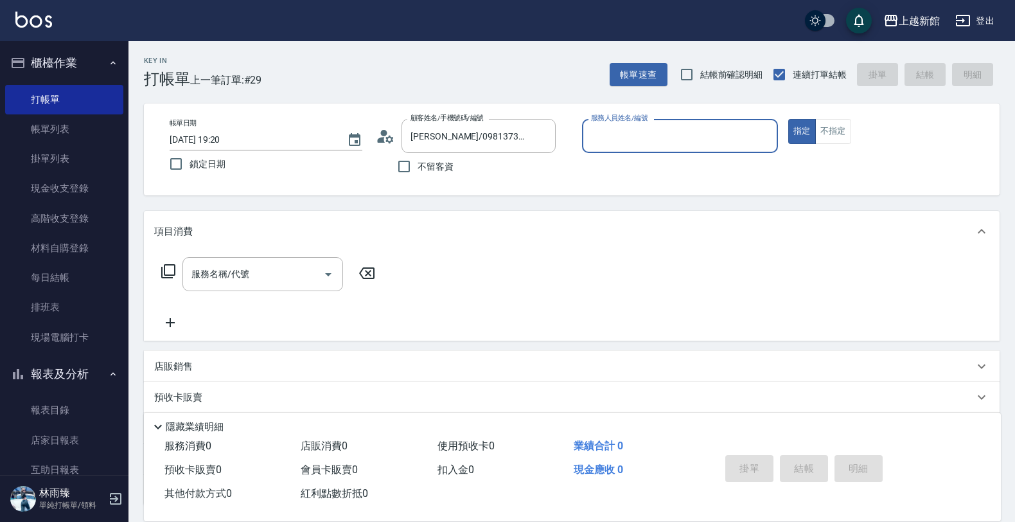
click at [788, 119] on button "指定" at bounding box center [802, 131] width 28 height 25
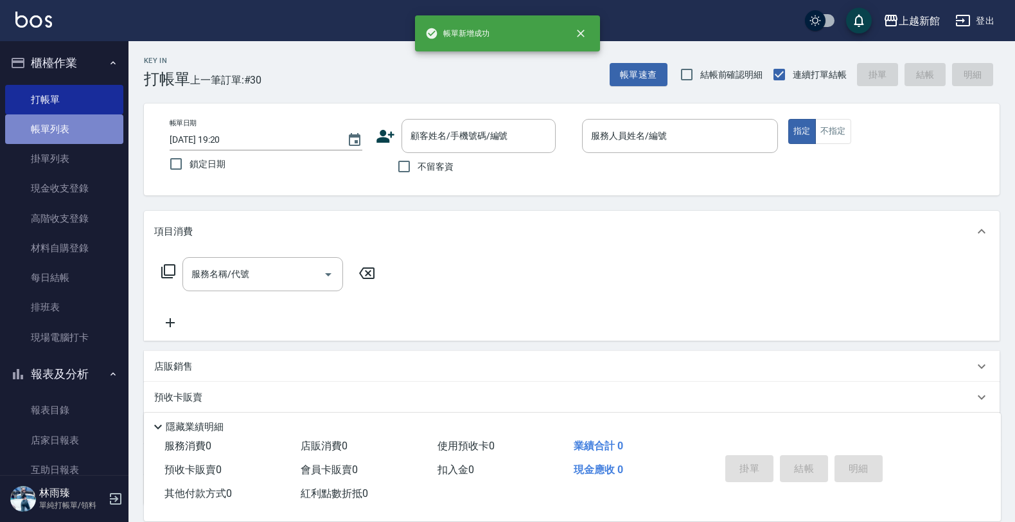
click at [74, 130] on link "帳單列表" at bounding box center [64, 129] width 118 height 30
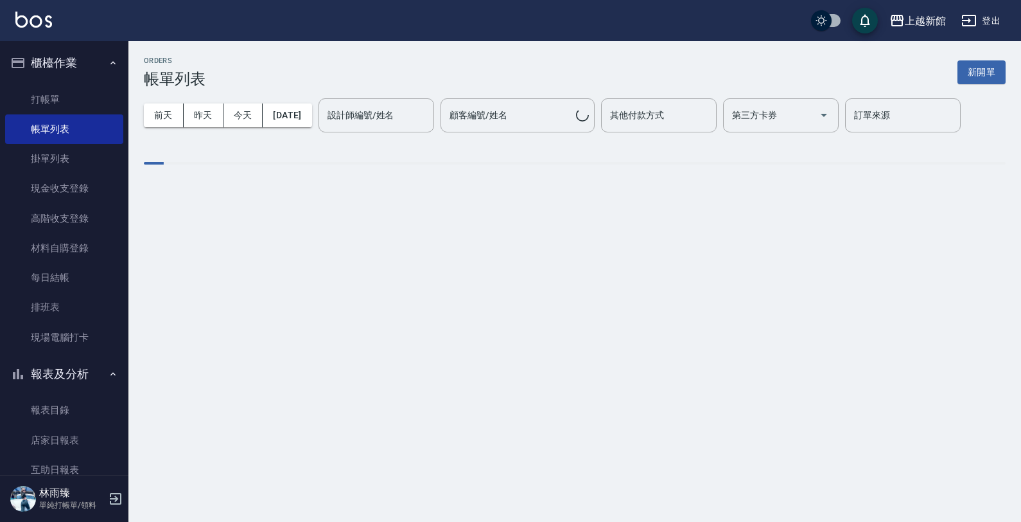
click at [78, 377] on button "報表及分析" at bounding box center [64, 373] width 118 height 33
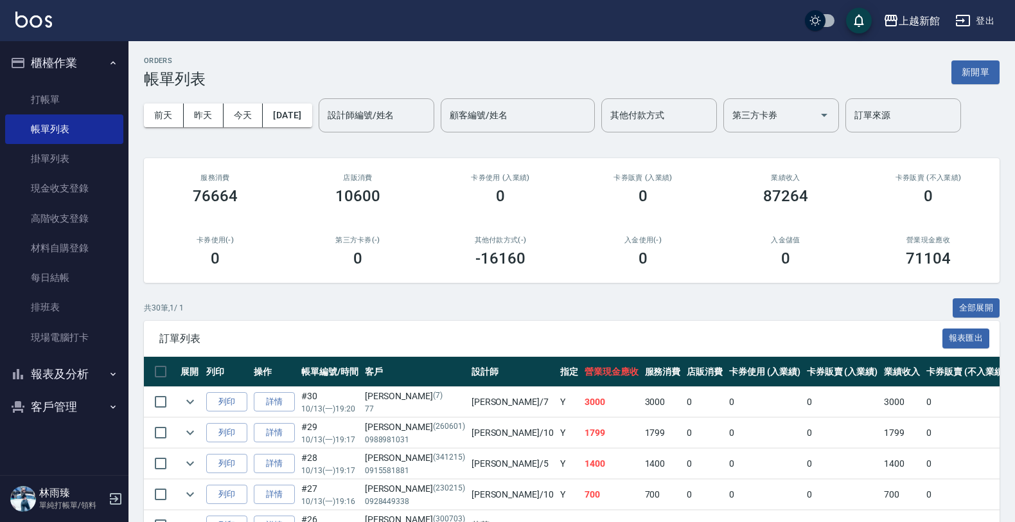
click at [78, 368] on button "報表及分析" at bounding box center [64, 373] width 118 height 33
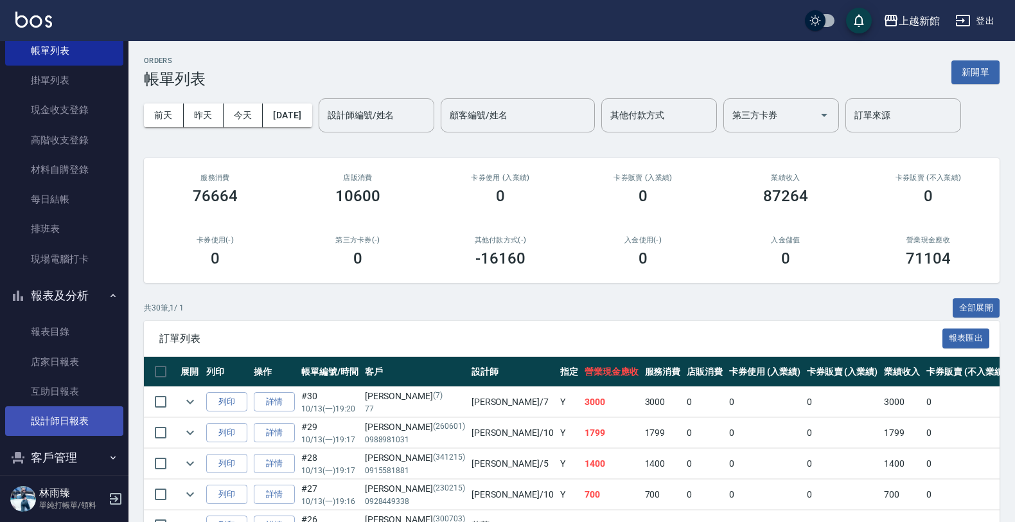
click at [68, 414] on link "設計師日報表" at bounding box center [64, 421] width 118 height 30
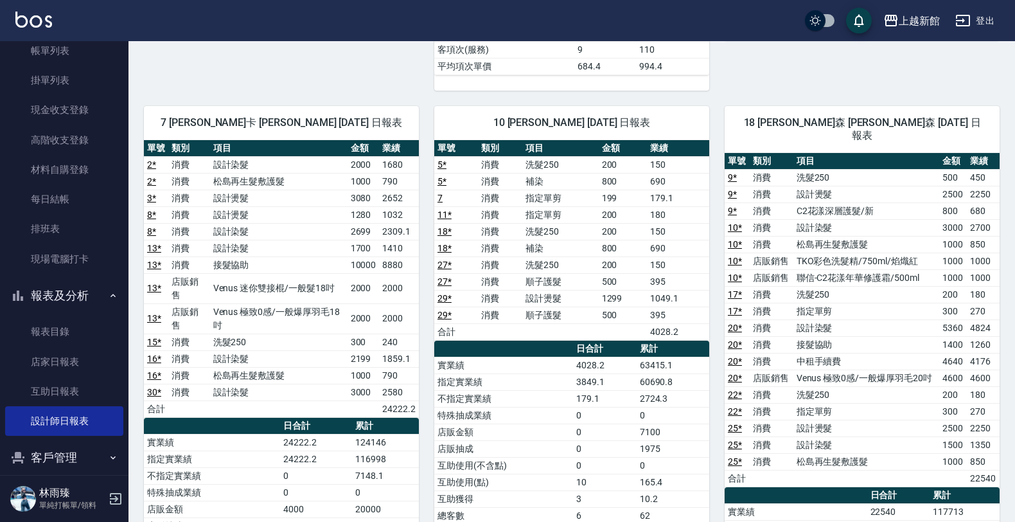
scroll to position [562, 0]
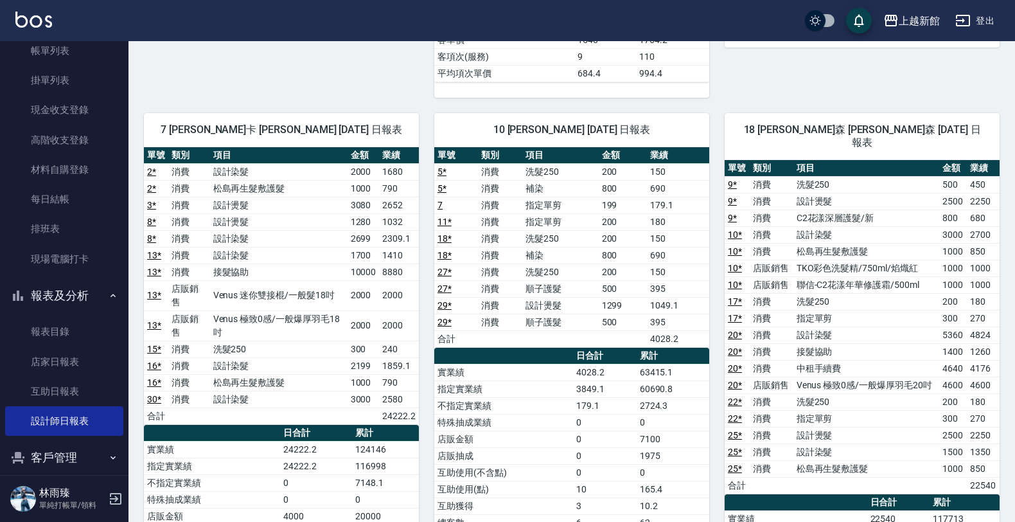
click at [157, 394] on link "30 *" at bounding box center [154, 399] width 14 height 10
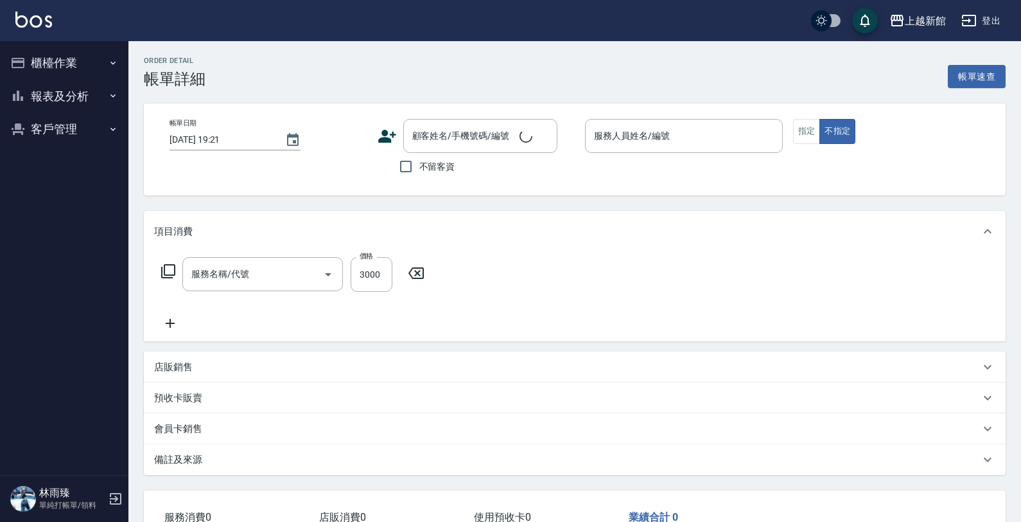
type input "[DATE] 19:20"
type input "莫尼卡-7"
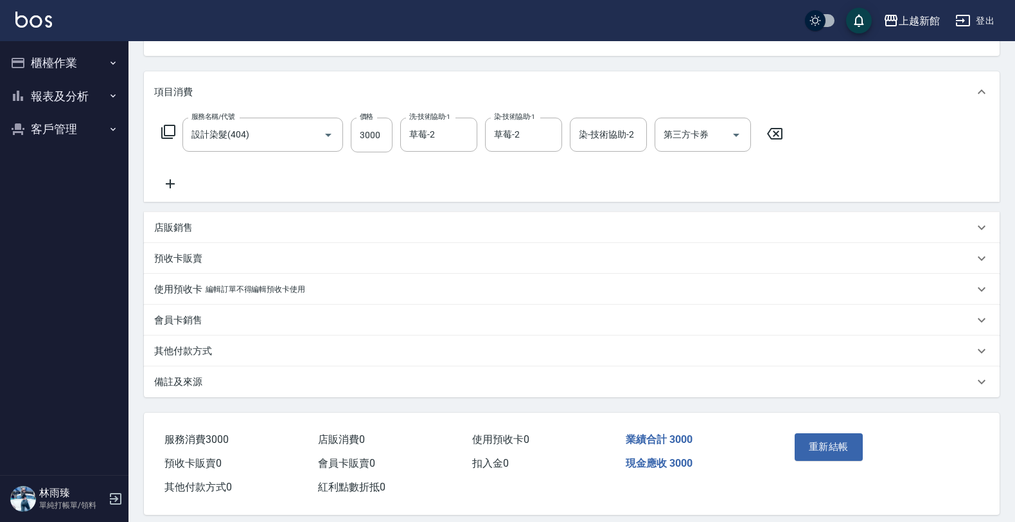
type input "設計染髮(404)"
type input "[PERSON_NAME]卡/77/7"
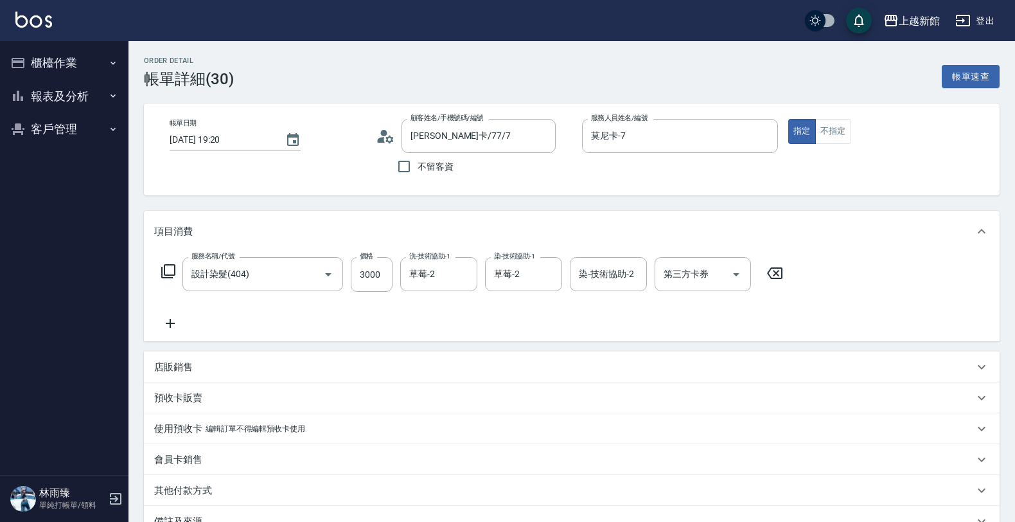
click at [85, 69] on button "櫃檯作業" at bounding box center [64, 62] width 118 height 33
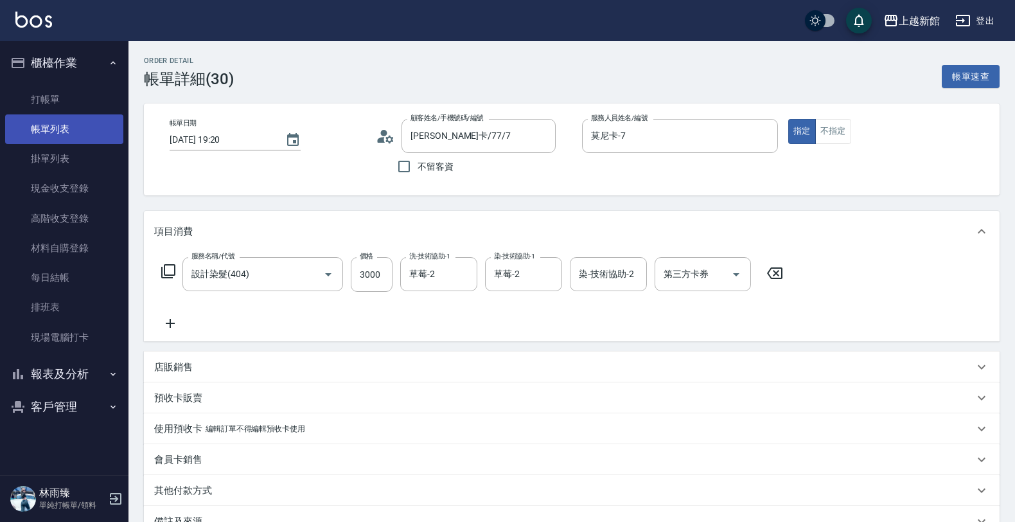
click at [56, 129] on link "帳單列表" at bounding box center [64, 129] width 118 height 30
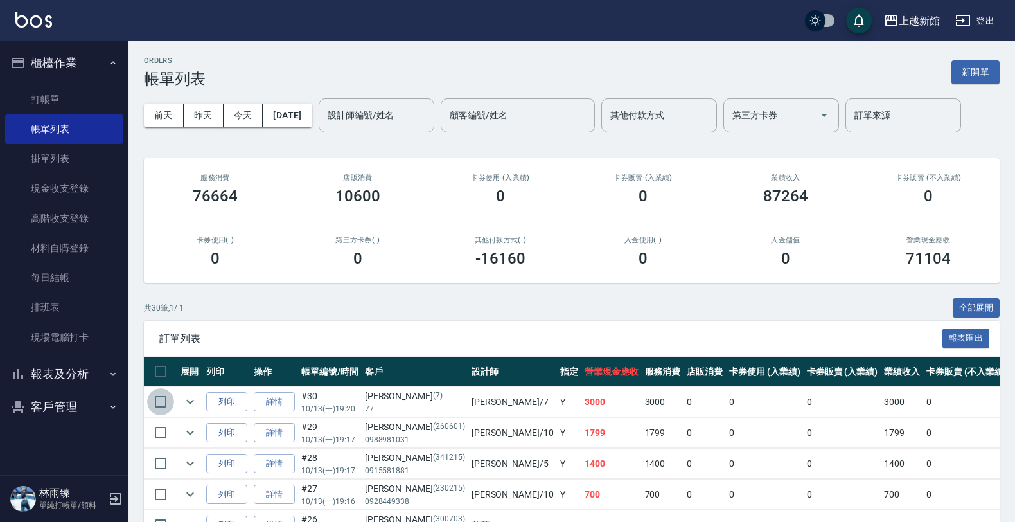
click at [161, 402] on input "checkbox" at bounding box center [160, 401] width 27 height 27
checkbox input "true"
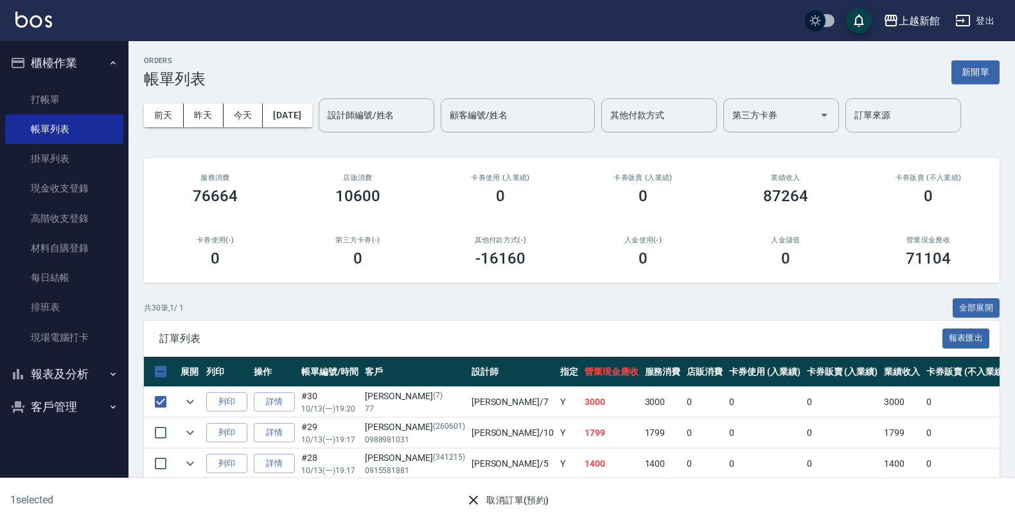
click at [507, 498] on button "取消訂單(預約)" at bounding box center [507, 500] width 93 height 24
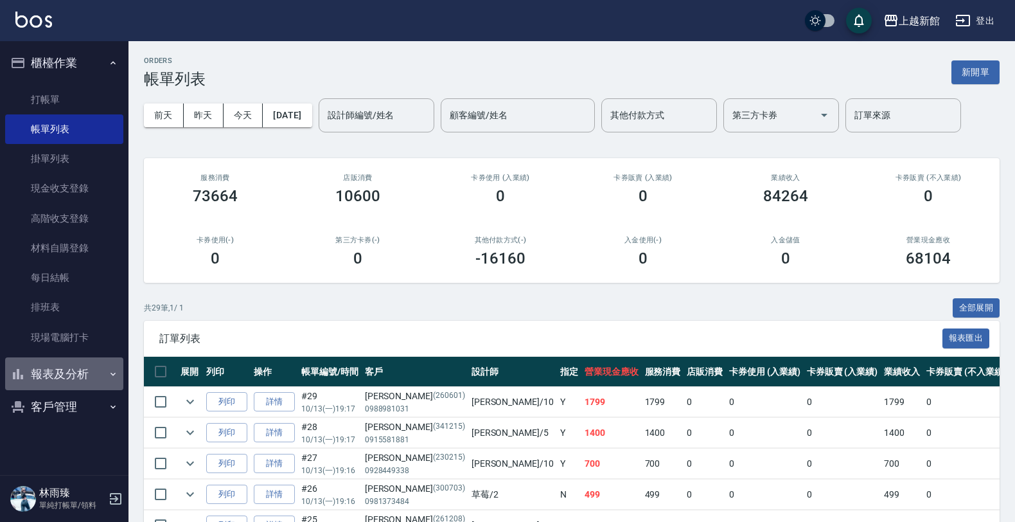
click at [33, 370] on button "報表及分析" at bounding box center [64, 373] width 118 height 33
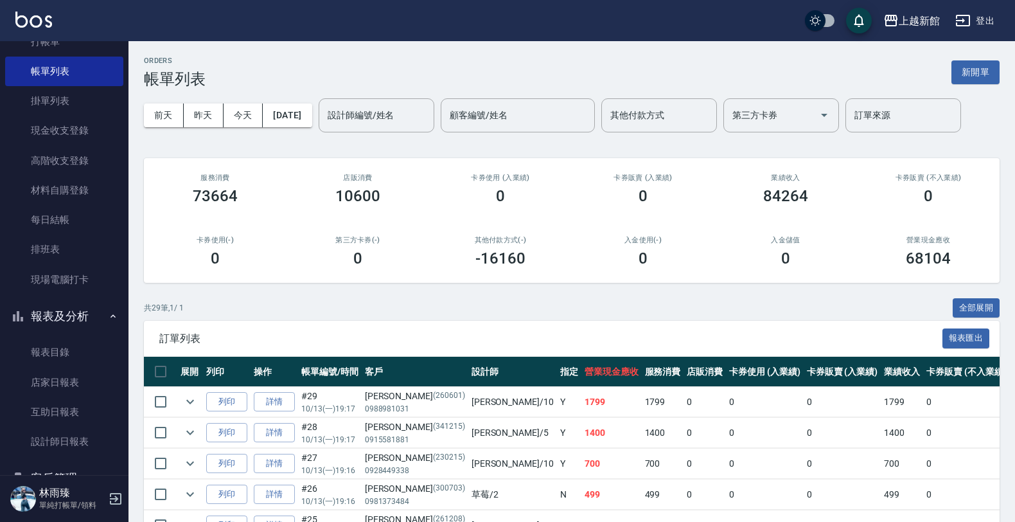
scroll to position [80, 0]
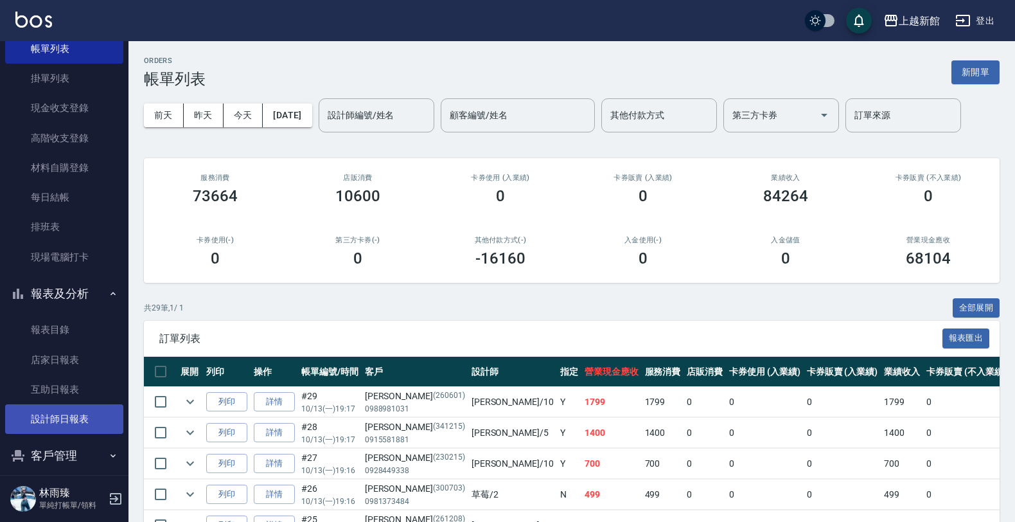
click at [58, 427] on link "設計師日報表" at bounding box center [64, 419] width 118 height 30
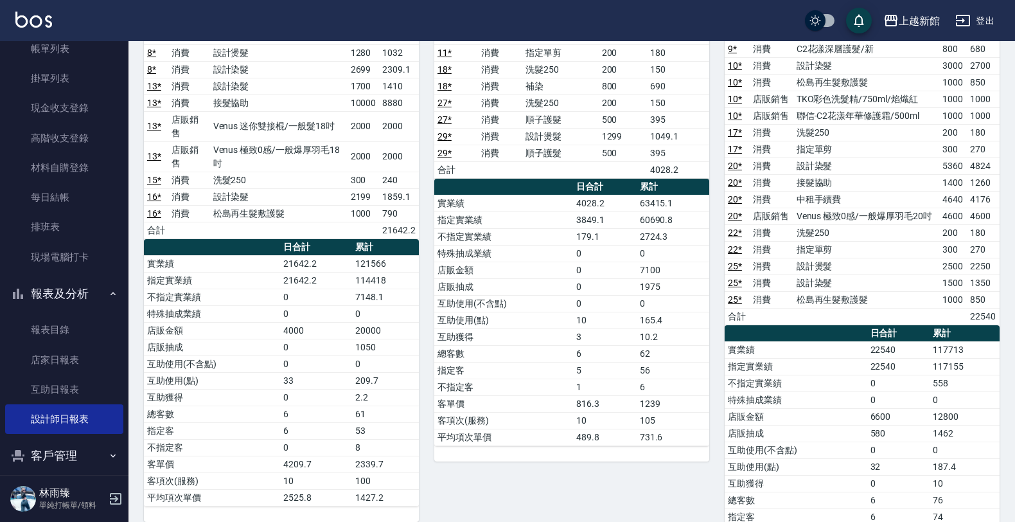
scroll to position [829, 0]
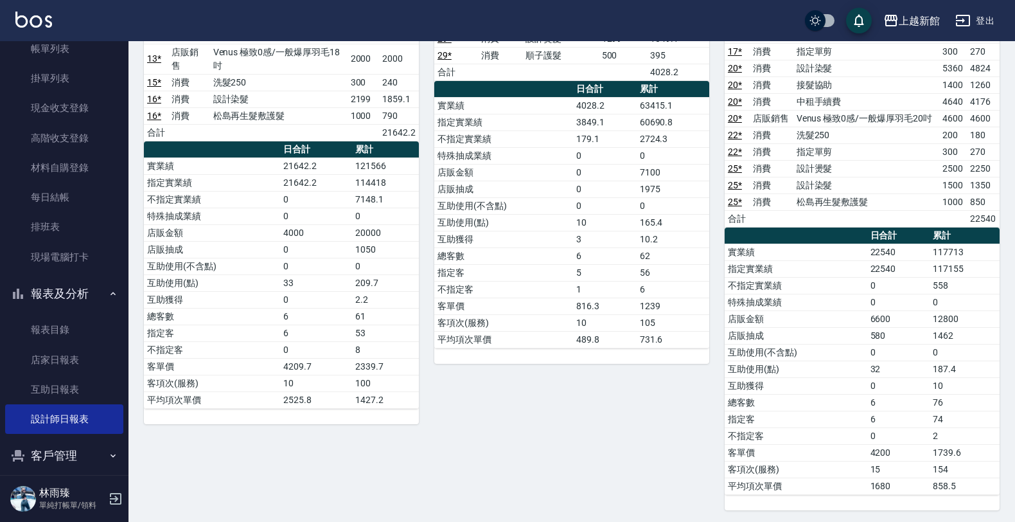
click at [116, 495] on icon "button" at bounding box center [115, 498] width 15 height 15
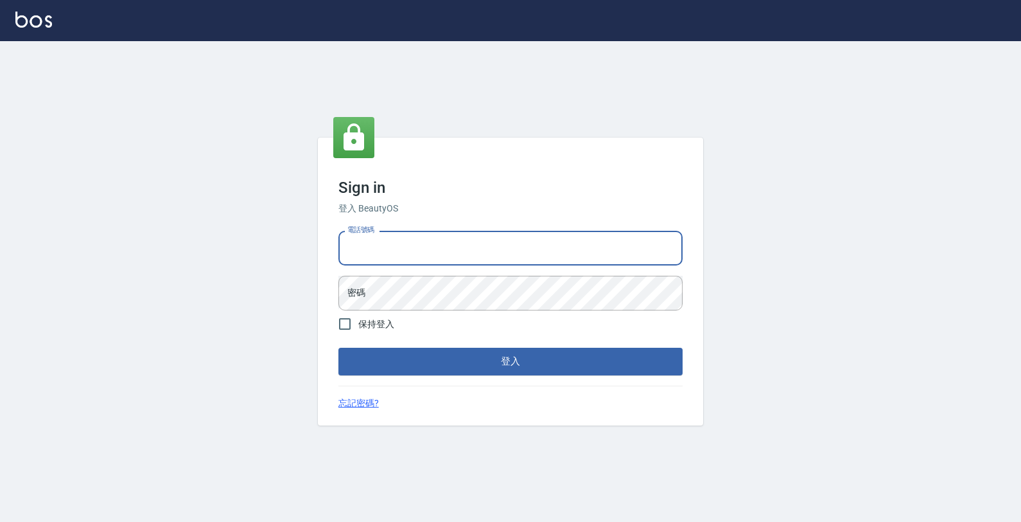
drag, startPoint x: 403, startPoint y: 252, endPoint x: 406, endPoint y: 272, distance: 20.1
click at [403, 252] on input "電話號碼" at bounding box center [510, 248] width 344 height 35
type input "4265909"
click at [338, 347] on button "登入" at bounding box center [510, 360] width 344 height 27
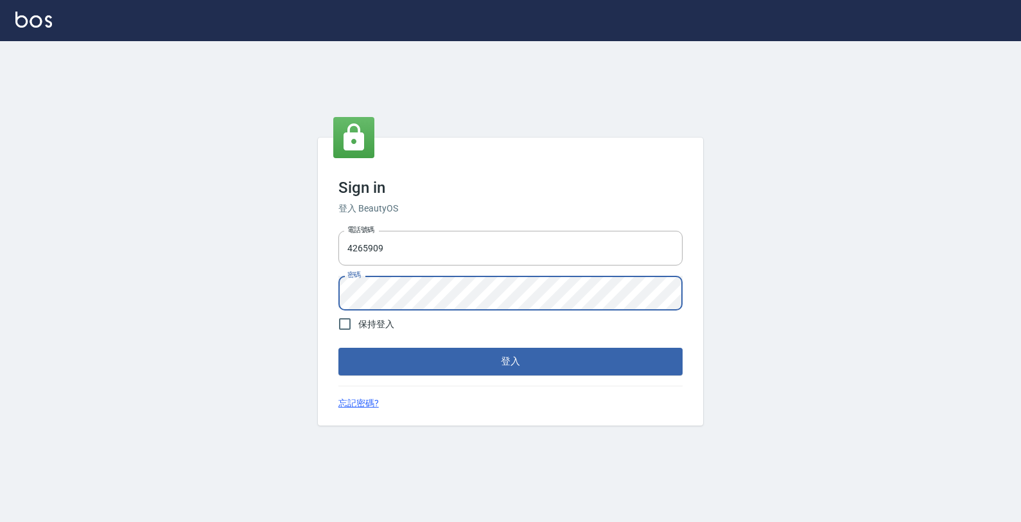
click at [338, 347] on button "登入" at bounding box center [510, 360] width 344 height 27
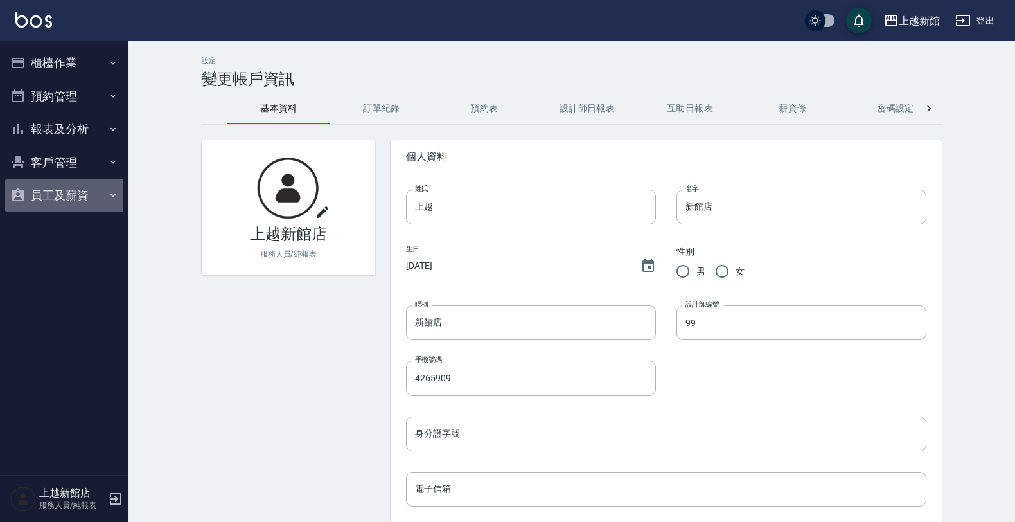
click at [91, 195] on button "員工及薪資" at bounding box center [64, 195] width 118 height 33
click at [75, 161] on button "客戶管理" at bounding box center [64, 162] width 118 height 33
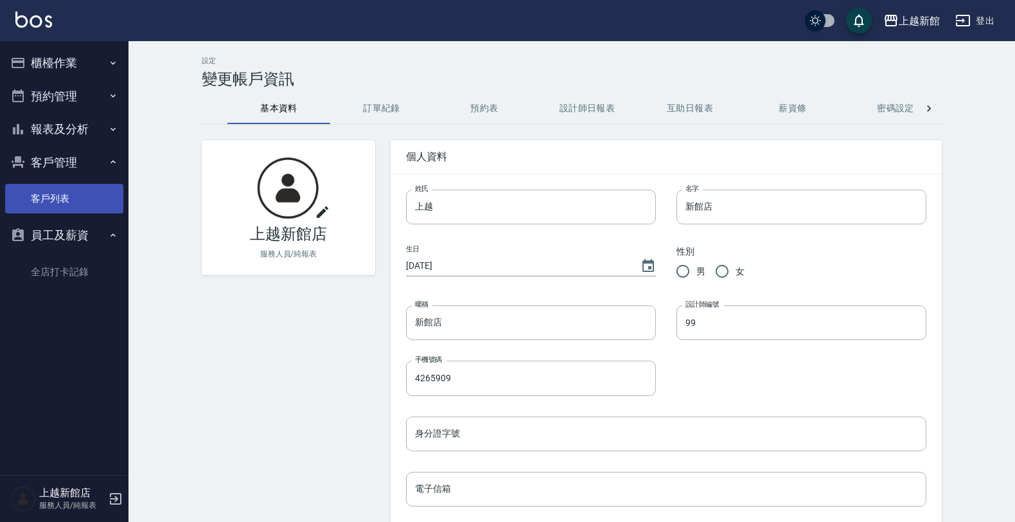
drag, startPoint x: 75, startPoint y: 161, endPoint x: 66, endPoint y: 191, distance: 31.5
drag, startPoint x: 66, startPoint y: 191, endPoint x: 53, endPoint y: 197, distance: 14.1
click at [53, 197] on link "客戶列表" at bounding box center [64, 199] width 118 height 30
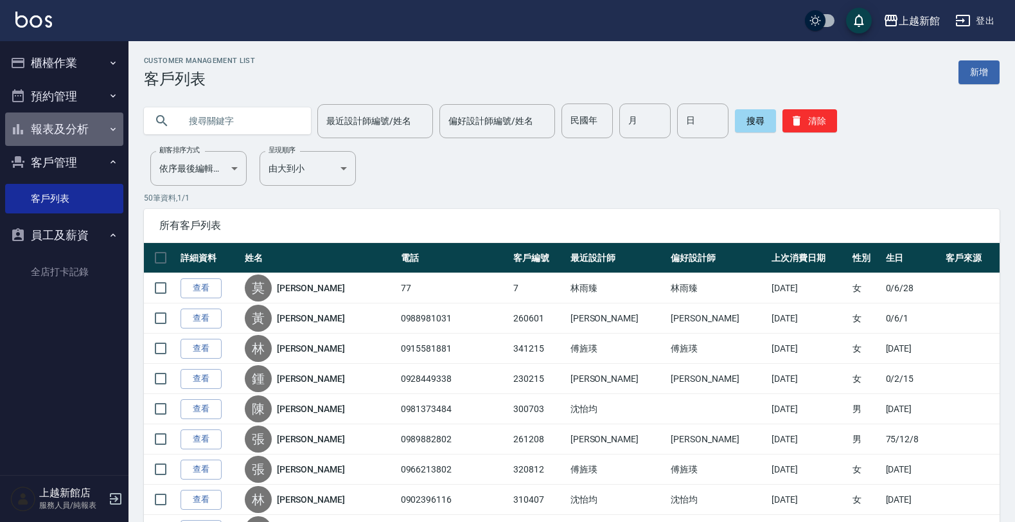
click at [76, 138] on button "報表及分析" at bounding box center [64, 128] width 118 height 33
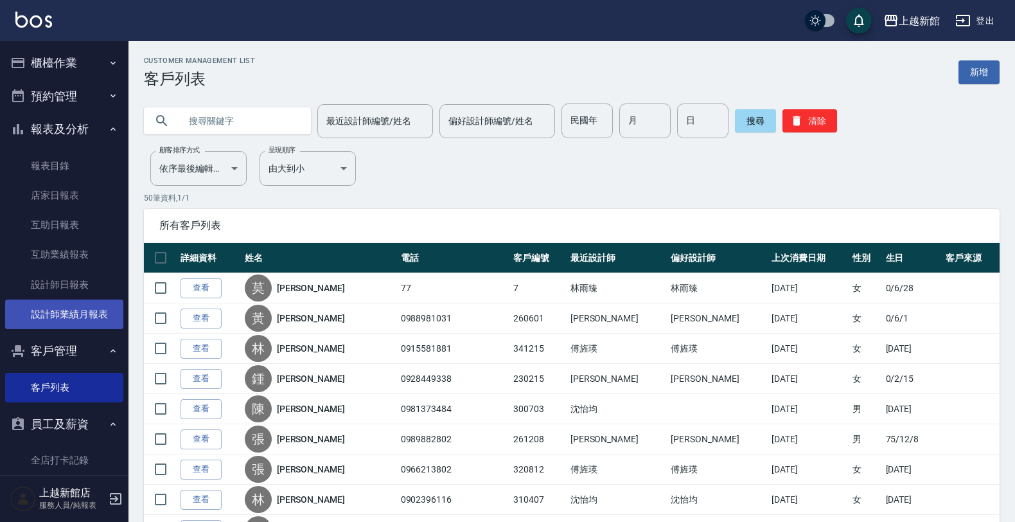
click at [85, 312] on link "設計師業績月報表" at bounding box center [64, 314] width 118 height 30
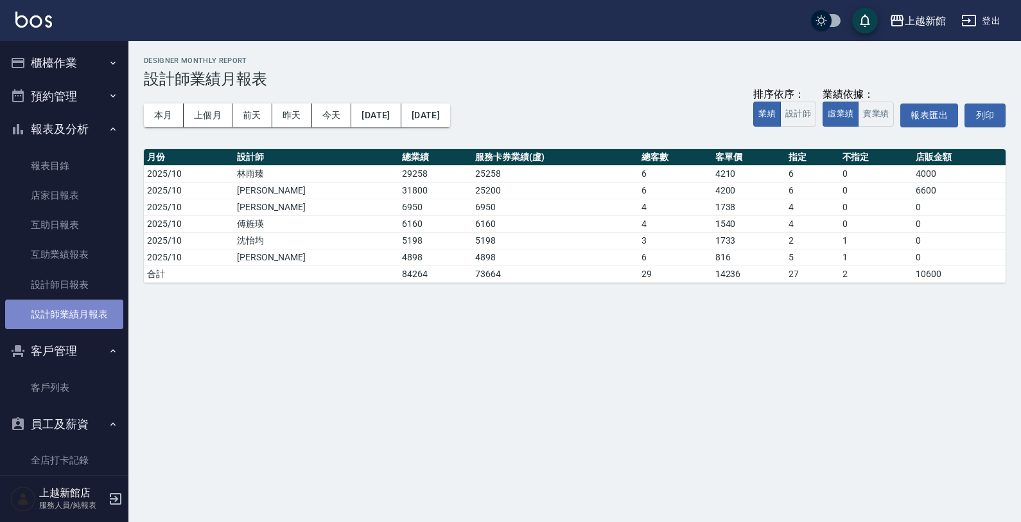
click at [85, 310] on link "設計師業績月報表" at bounding box center [64, 314] width 118 height 30
click at [164, 116] on button "本月" at bounding box center [164, 115] width 40 height 24
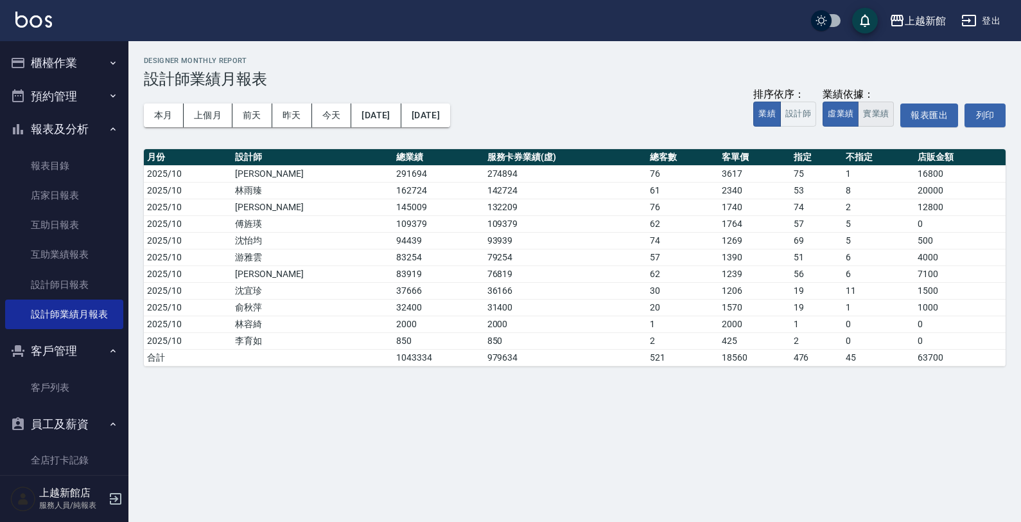
click at [885, 112] on button "實業績" at bounding box center [876, 113] width 36 height 25
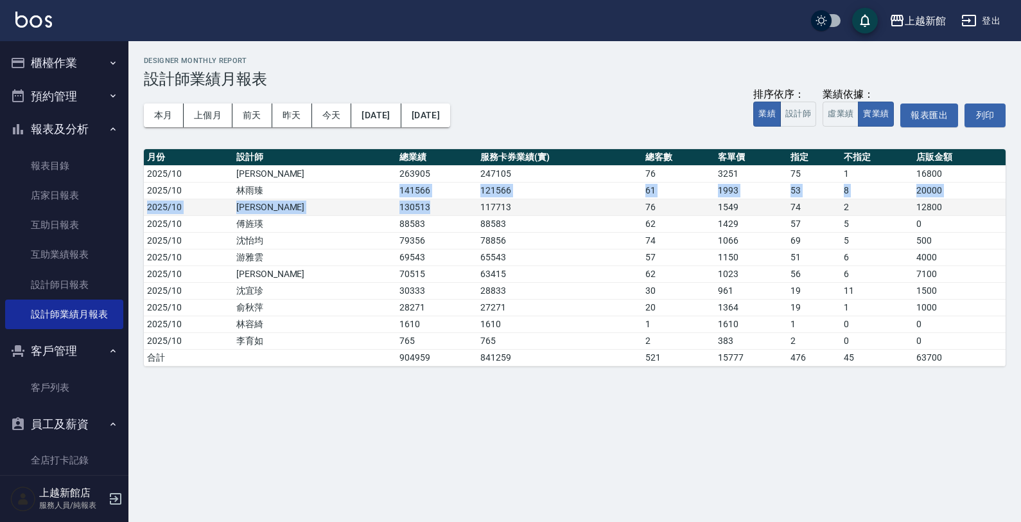
drag, startPoint x: 319, startPoint y: 191, endPoint x: 373, endPoint y: 213, distance: 57.6
click at [373, 213] on tbody "2025/10 黃婕寧 263905 247105 76 3251 75 1 16800 2025/10 林雨臻 141566 121566 61 1993 …" at bounding box center [575, 265] width 862 height 200
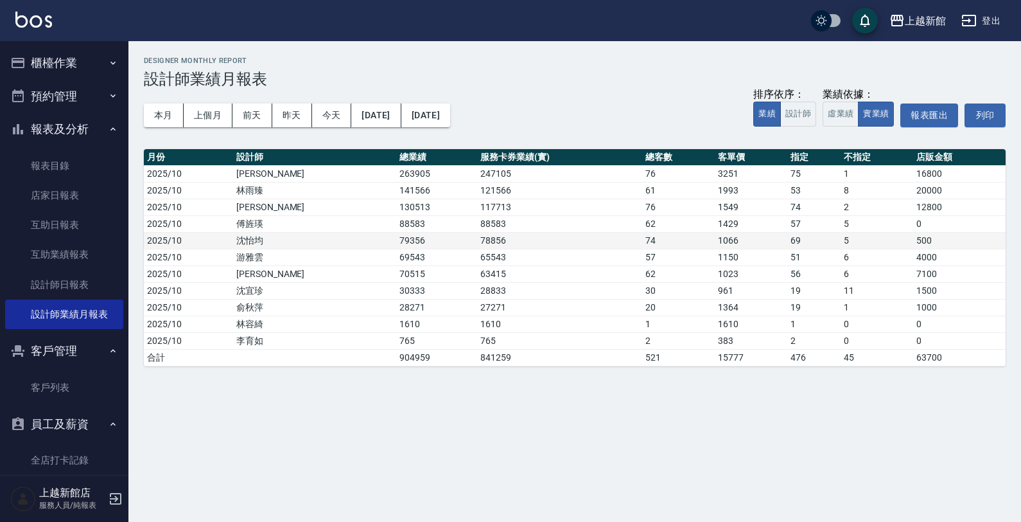
drag, startPoint x: 392, startPoint y: 251, endPoint x: 389, endPoint y: 238, distance: 13.2
click at [392, 247] on tbody "2025/10 黃婕寧 263905 247105 76 3251 75 1 16800 2025/10 林雨臻 141566 121566 61 1993 …" at bounding box center [575, 265] width 862 height 200
drag, startPoint x: 285, startPoint y: 187, endPoint x: 381, endPoint y: 143, distance: 106.0
click at [286, 187] on td "林雨臻" at bounding box center [314, 190] width 163 height 17
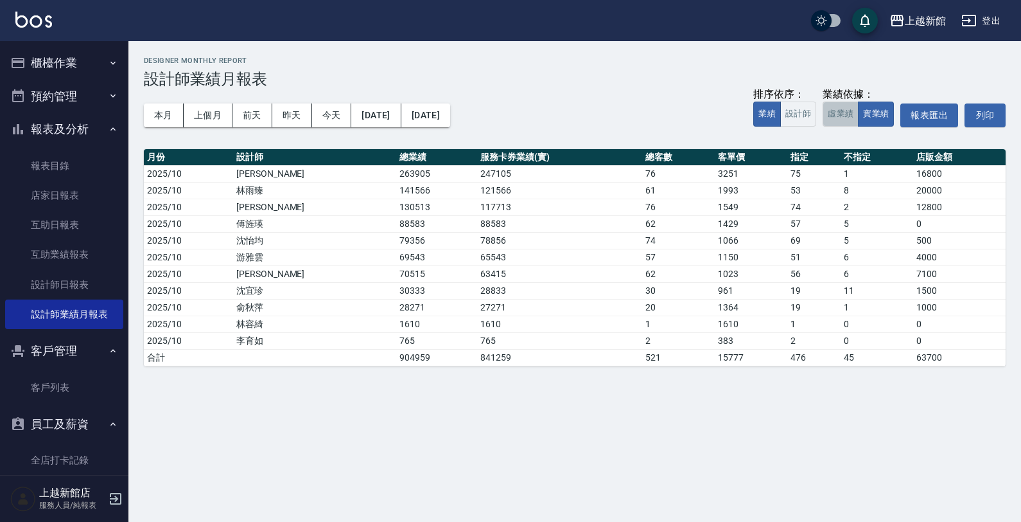
click at [830, 118] on button "虛業績" at bounding box center [841, 113] width 36 height 25
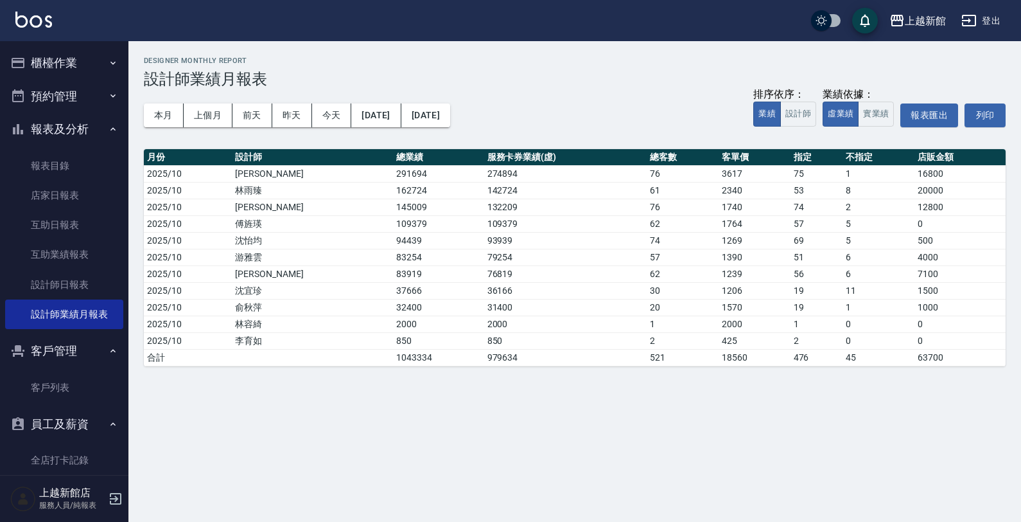
drag, startPoint x: 339, startPoint y: 339, endPoint x: 243, endPoint y: 401, distance: 114.7
drag, startPoint x: 243, startPoint y: 401, endPoint x: 168, endPoint y: 479, distance: 107.6
click at [168, 479] on div "上越新館 2025-10-01 - 2025-10-31 設計師業績月報表 列印時間： 2025-10-13-19:22 Designer Monthly R…" at bounding box center [510, 261] width 1021 height 522
click at [114, 493] on icon "button" at bounding box center [116, 499] width 12 height 12
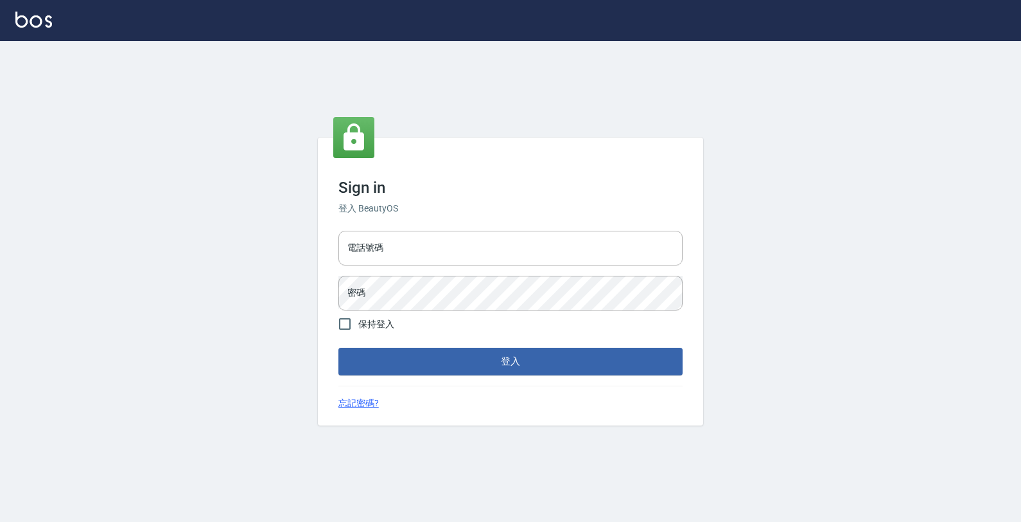
click at [460, 267] on div "電話號碼 電話號碼 密碼 密碼" at bounding box center [510, 270] width 355 height 90
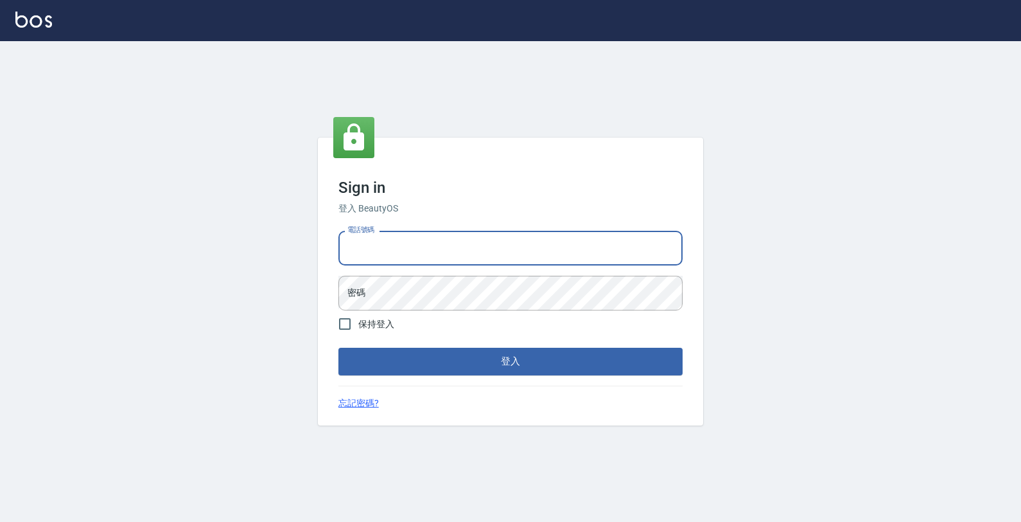
click at [455, 261] on input "電話號碼" at bounding box center [510, 248] width 344 height 35
type input "0933303551"
click at [338, 347] on button "登入" at bounding box center [510, 360] width 344 height 27
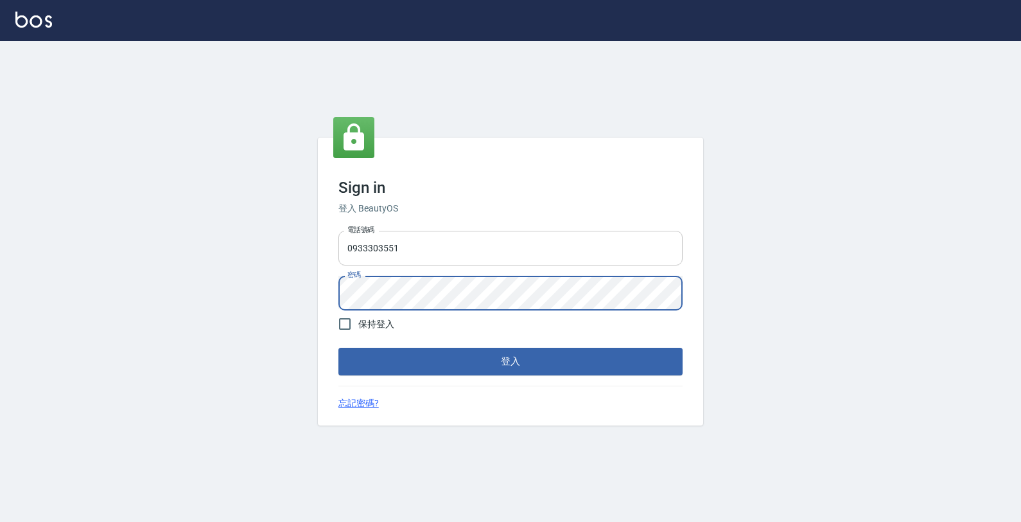
click at [338, 347] on button "登入" at bounding box center [510, 360] width 344 height 27
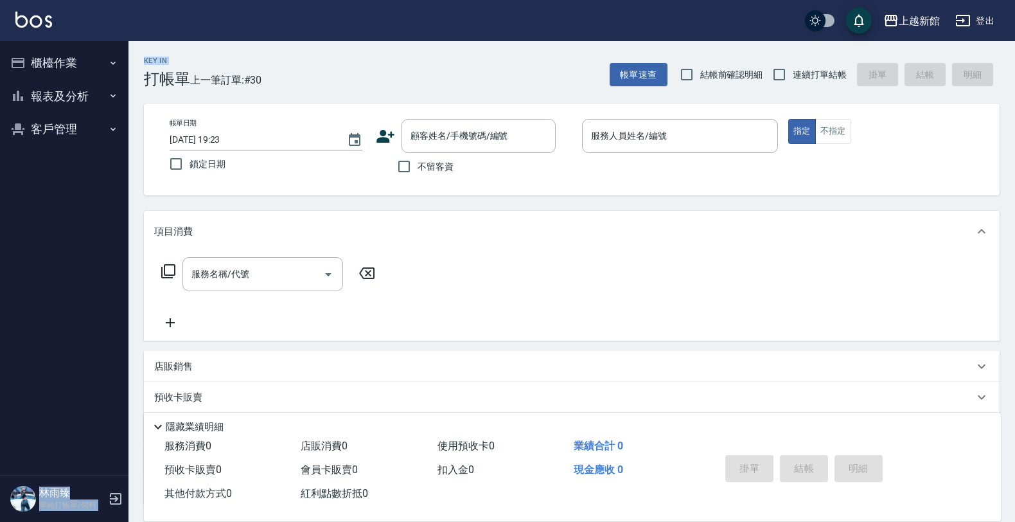
drag, startPoint x: 128, startPoint y: 100, endPoint x: 110, endPoint y: 139, distance: 42.8
click at [110, 139] on div "上越新館 登出 櫃檯作業 打帳單 帳單列表 掛單列表 現金收支登錄 高階收支登錄 材料自購登錄 每日結帳 排班表 現場電腦打卡 報表及分析 報表目錄 店家日報…" at bounding box center [507, 314] width 1015 height 628
click at [110, 139] on button "客戶管理" at bounding box center [64, 128] width 118 height 33
click at [88, 175] on link "客戶列表" at bounding box center [64, 166] width 118 height 30
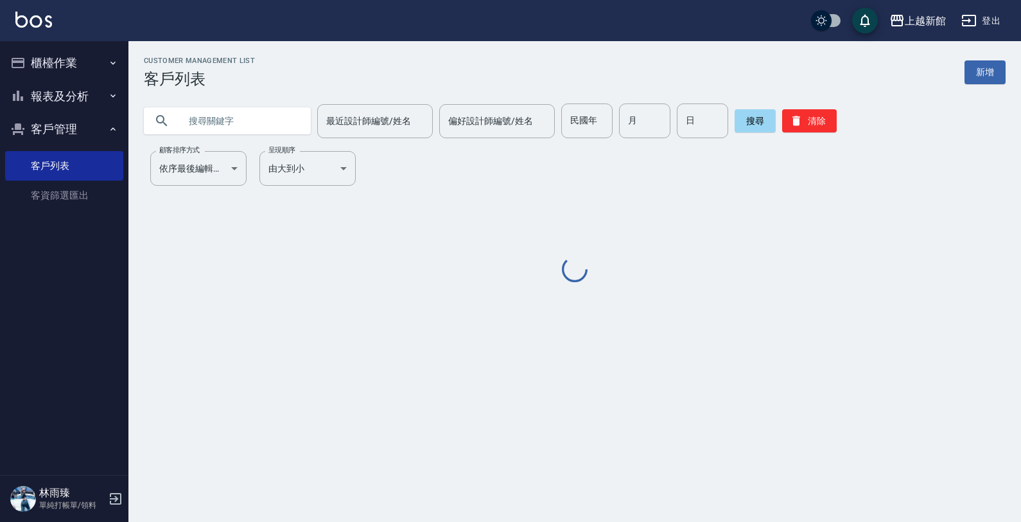
click at [232, 120] on input "text" at bounding box center [240, 120] width 121 height 35
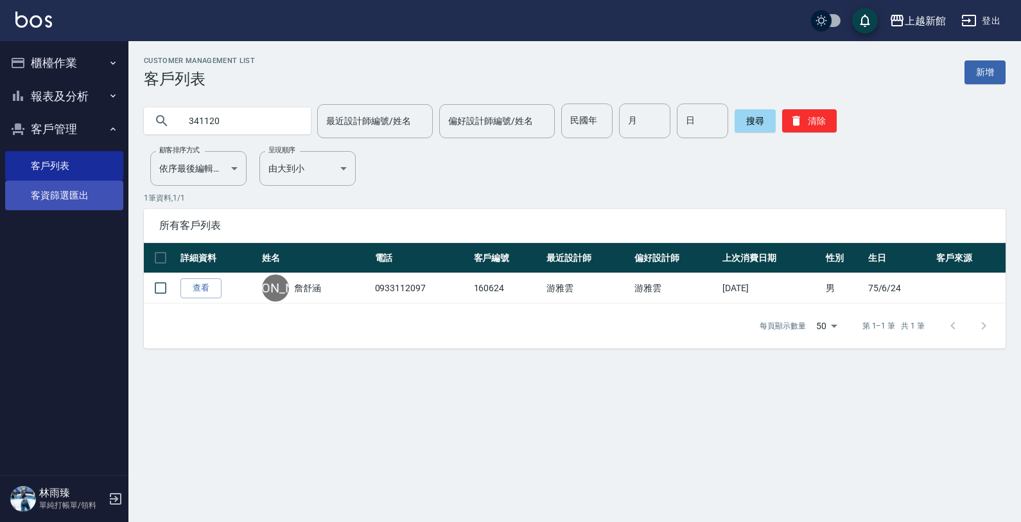
type input "341120"
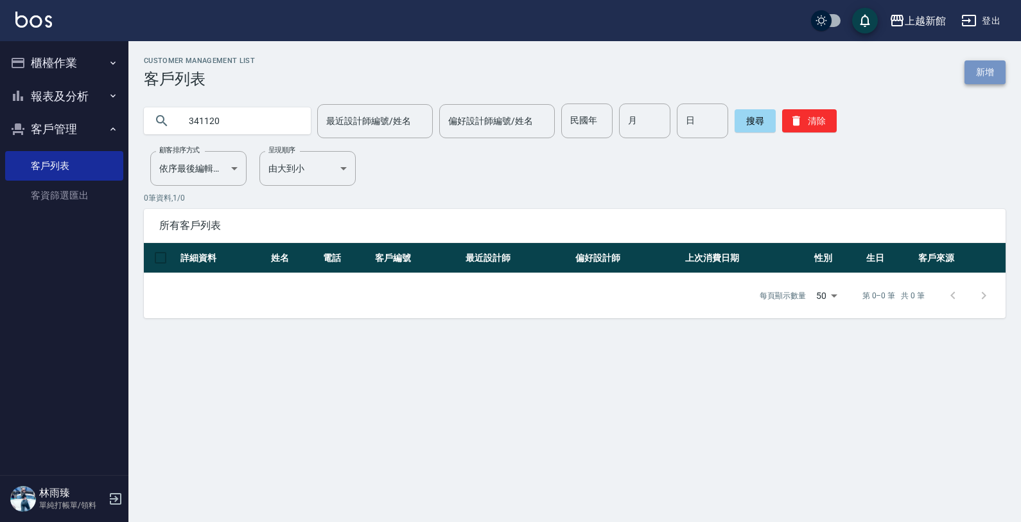
click at [994, 76] on link "新增" at bounding box center [985, 72] width 41 height 24
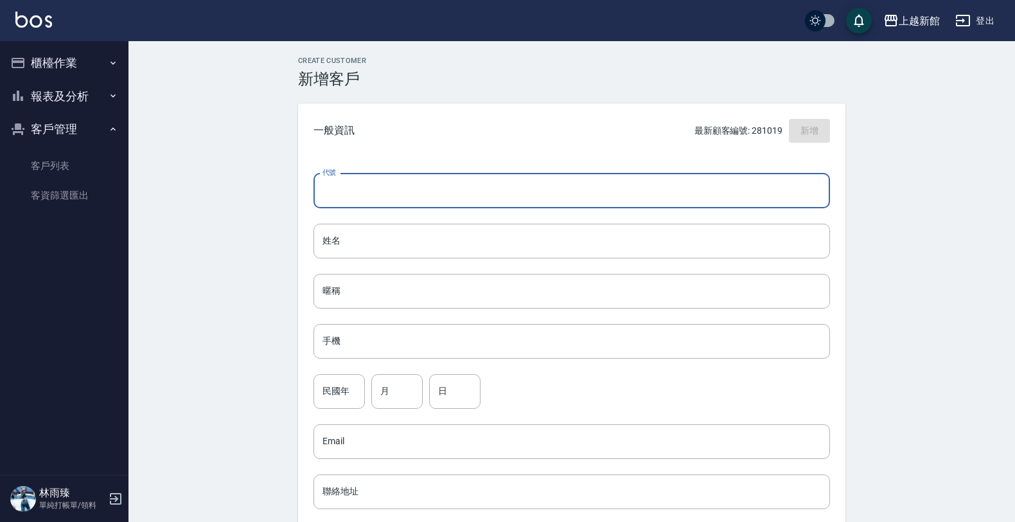
drag, startPoint x: 590, startPoint y: 193, endPoint x: 633, endPoint y: 142, distance: 66.5
click at [590, 193] on input "代號" at bounding box center [571, 190] width 516 height 35
type input "341120"
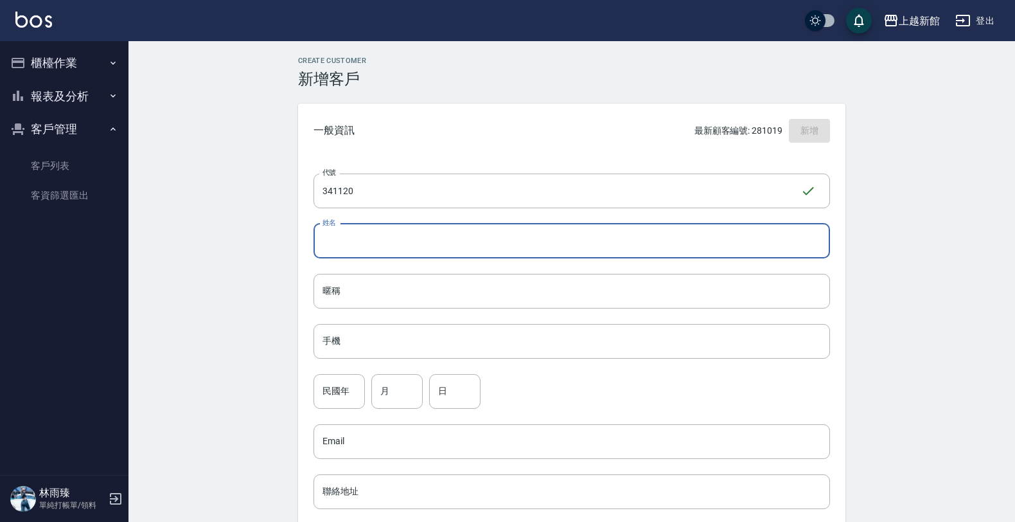
type input "f"
type input "邱品瑜"
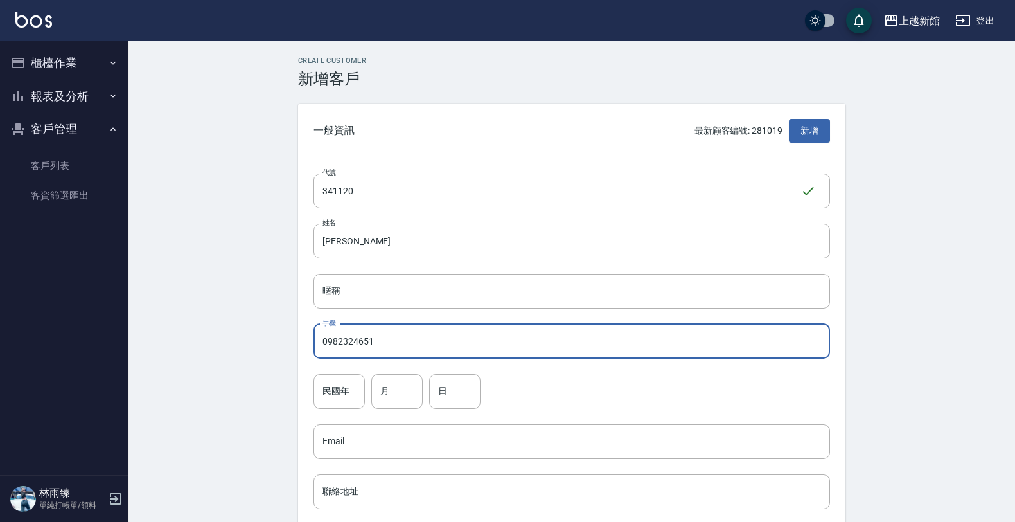
type input "0982324651"
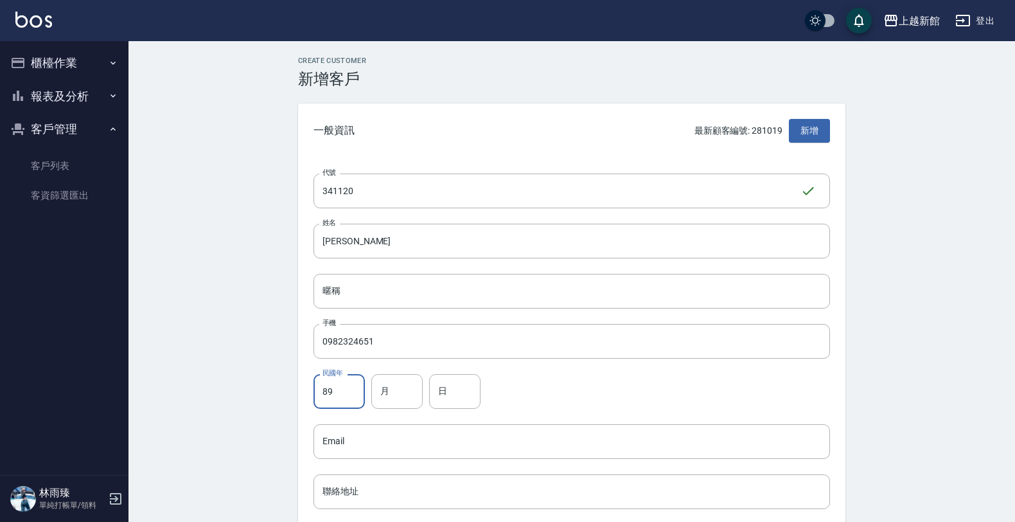
type input "89"
type input "11"
type input "20"
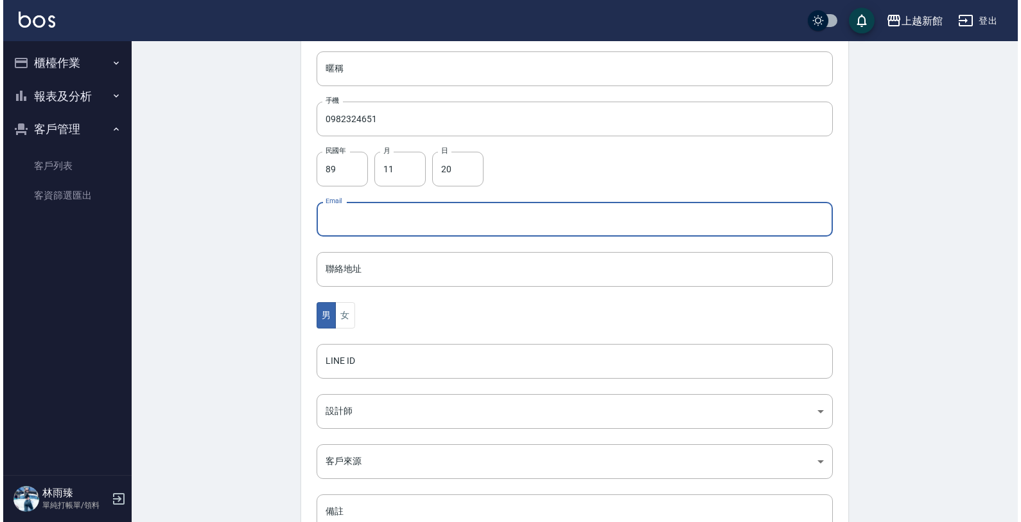
scroll to position [241, 0]
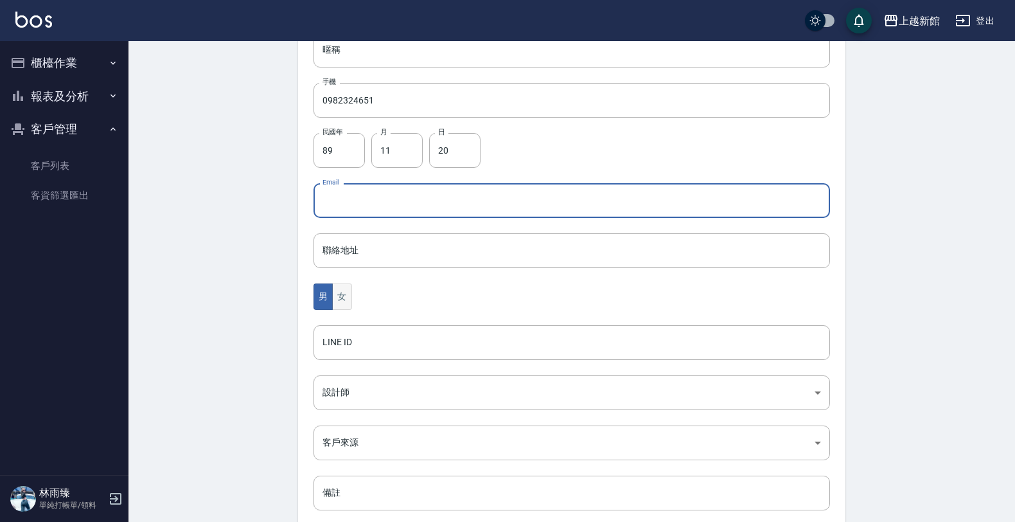
click at [341, 299] on button "女" at bounding box center [341, 296] width 19 height 26
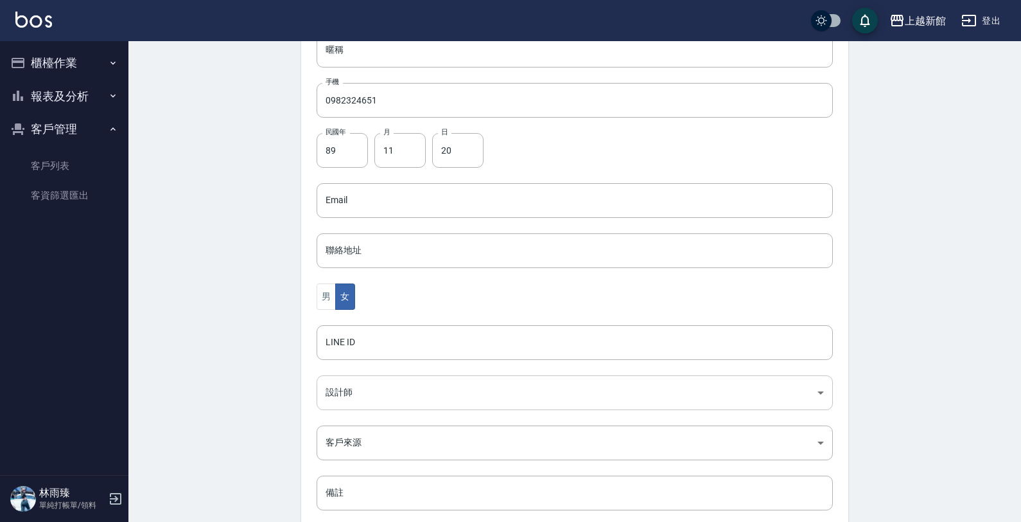
click at [364, 392] on body "上越新館 登出 櫃檯作業 打帳單 帳單列表 掛單列表 現金收支登錄 高階收支登錄 材料自購登錄 每日結帳 排班表 現場電腦打卡 報表及分析 報表目錄 店家日報…" at bounding box center [510, 177] width 1021 height 836
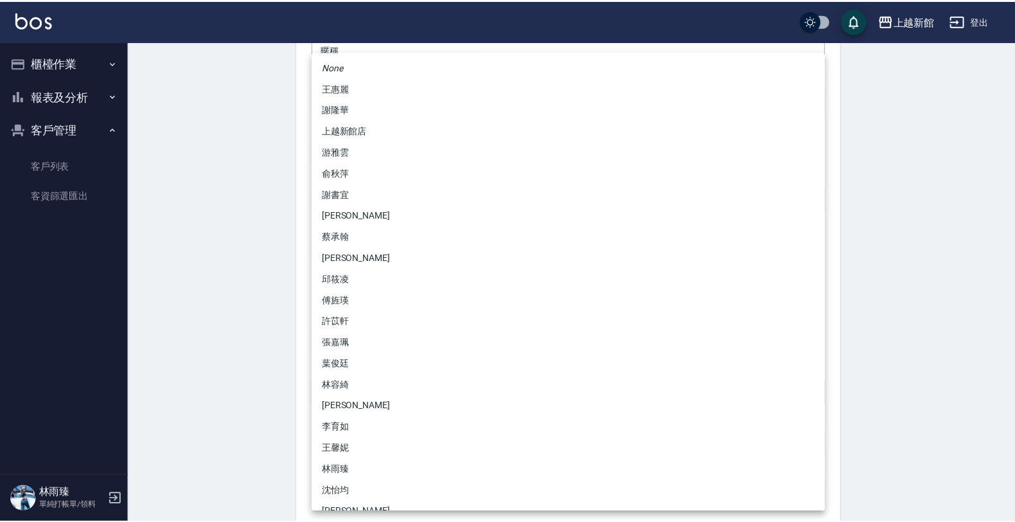
scroll to position [80, 0]
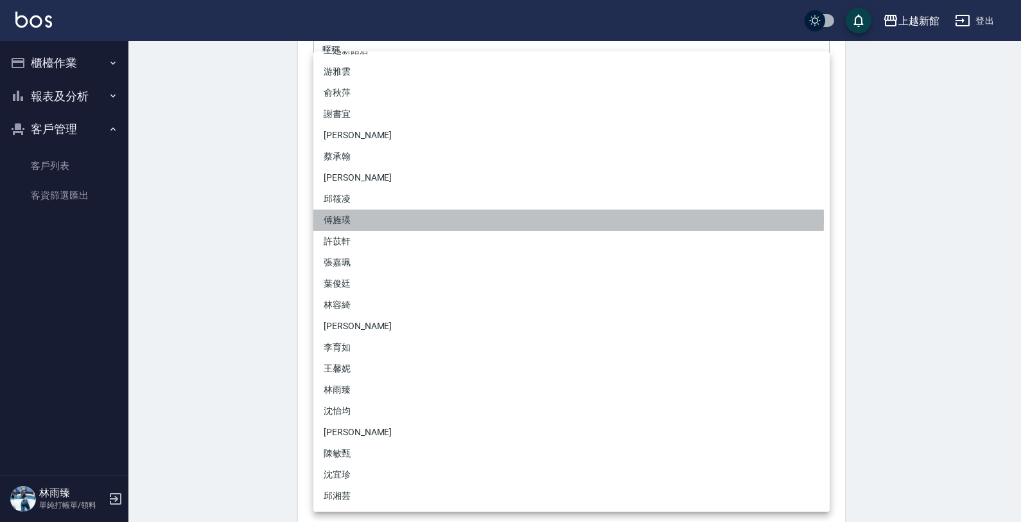
click at [355, 219] on li "傅旌瑛" at bounding box center [571, 219] width 516 height 21
type input "1211b317-6865-4b65-8ce4-66e34f8d1fd8"
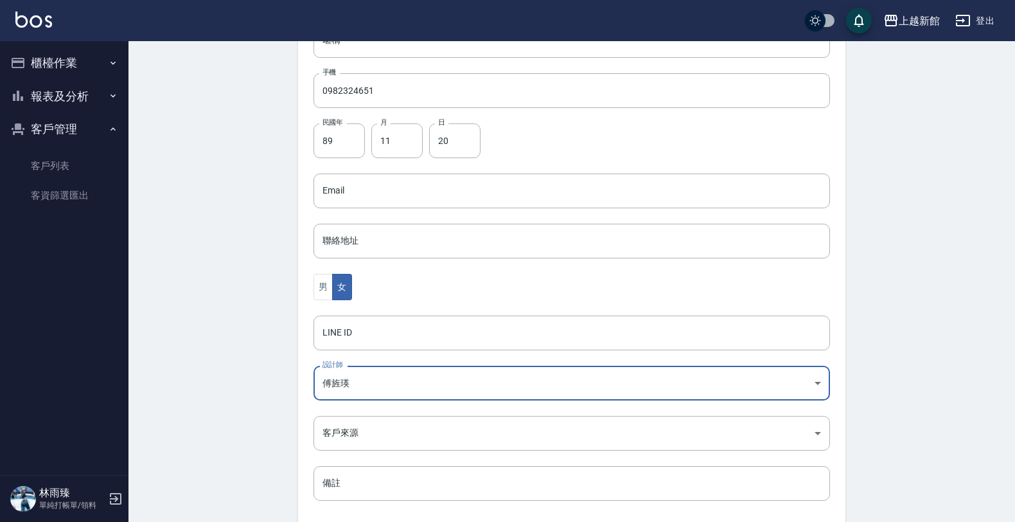
scroll to position [313, 0]
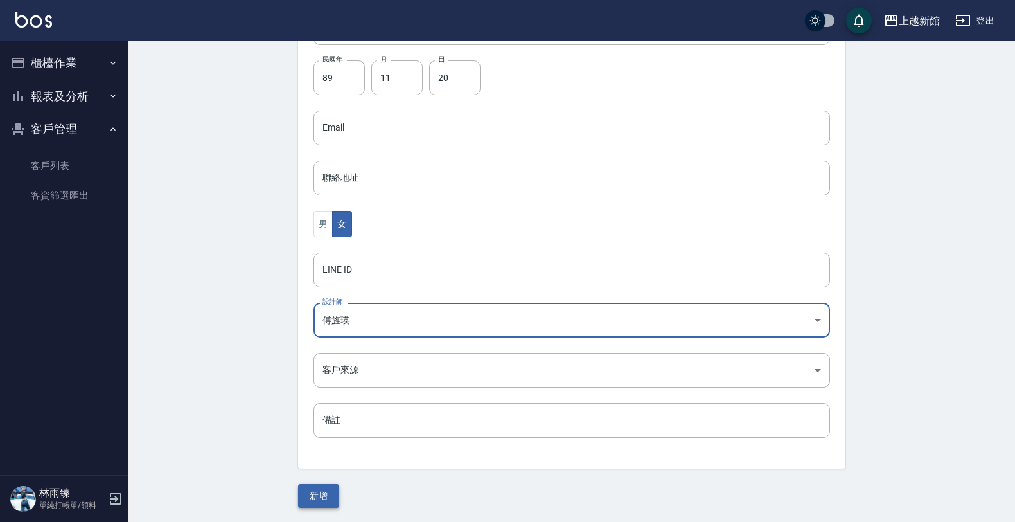
click at [332, 493] on button "新增" at bounding box center [318, 496] width 41 height 24
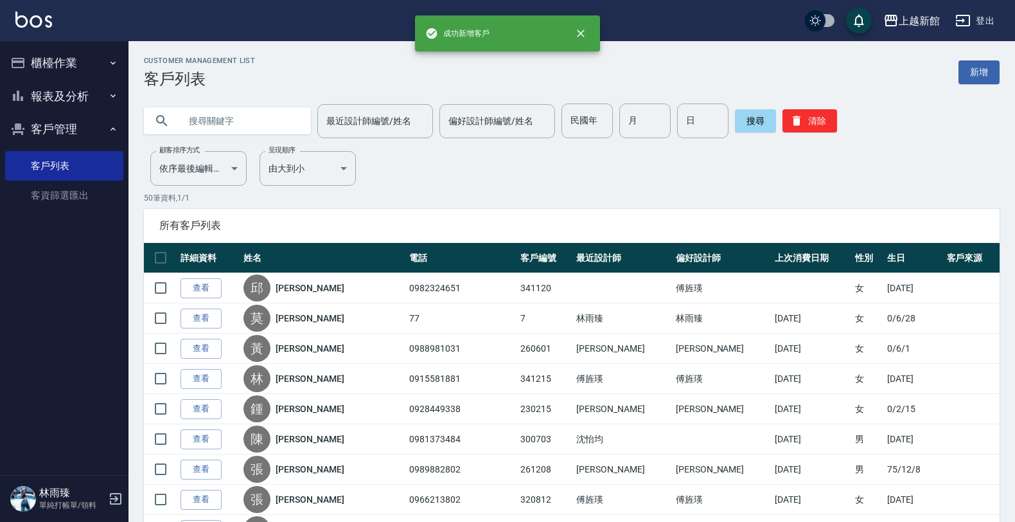
click at [81, 63] on button "櫃檯作業" at bounding box center [64, 62] width 118 height 33
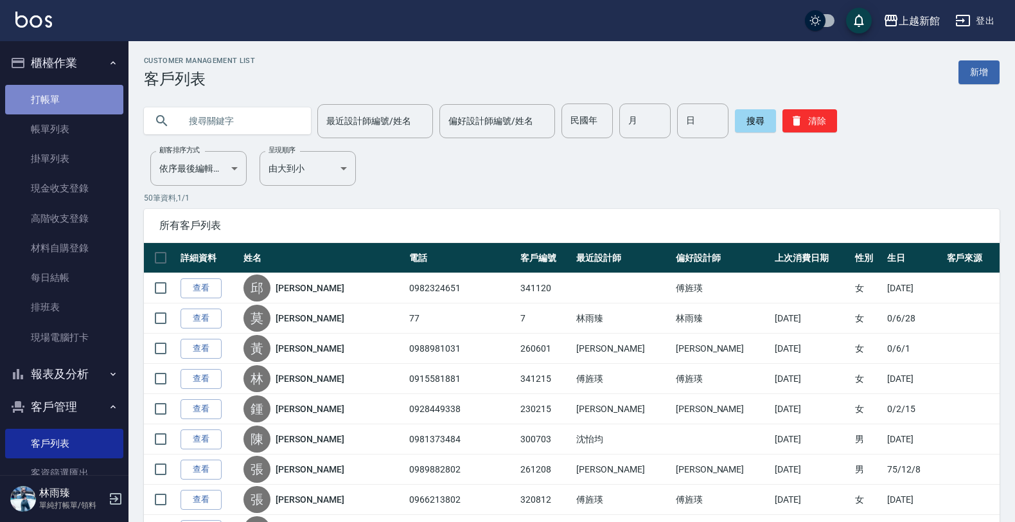
click at [69, 97] on link "打帳單" at bounding box center [64, 100] width 118 height 30
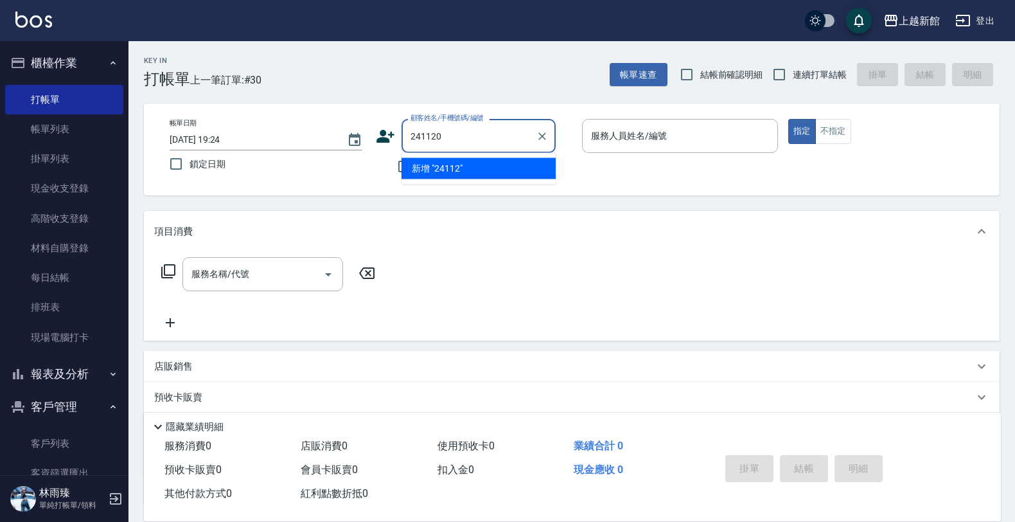
type input "241120"
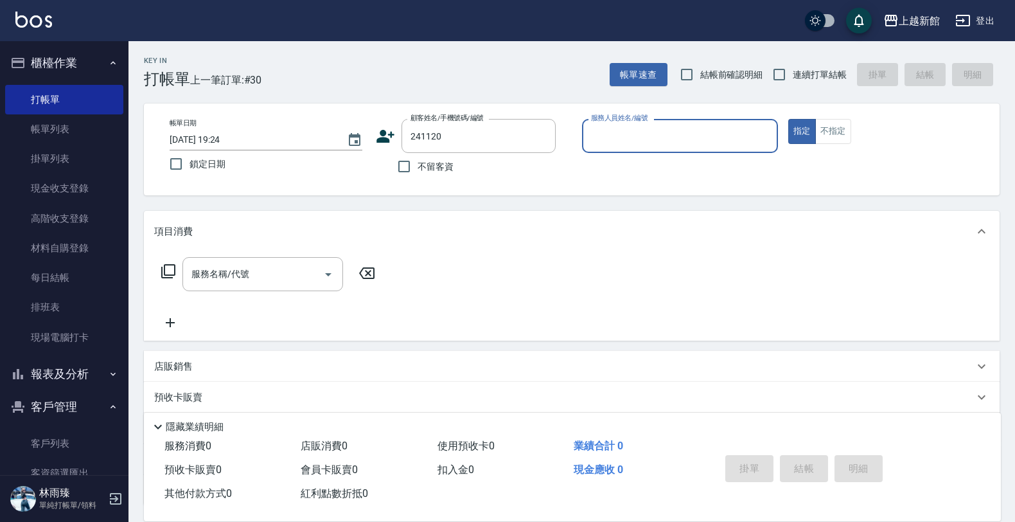
click at [788, 119] on button "指定" at bounding box center [802, 131] width 28 height 25
type button "true"
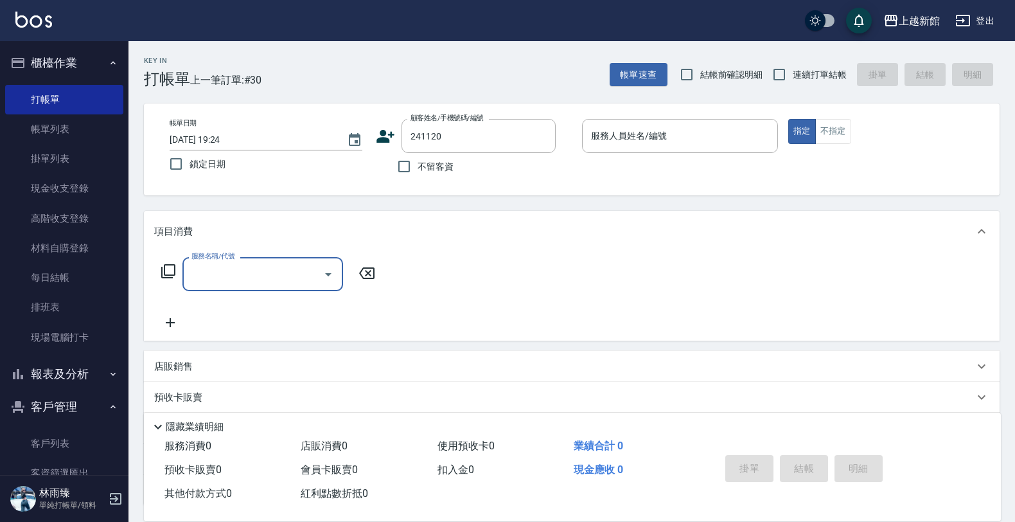
type input "丘中儀/0986001748/241120"
type input "莫尼卡-7"
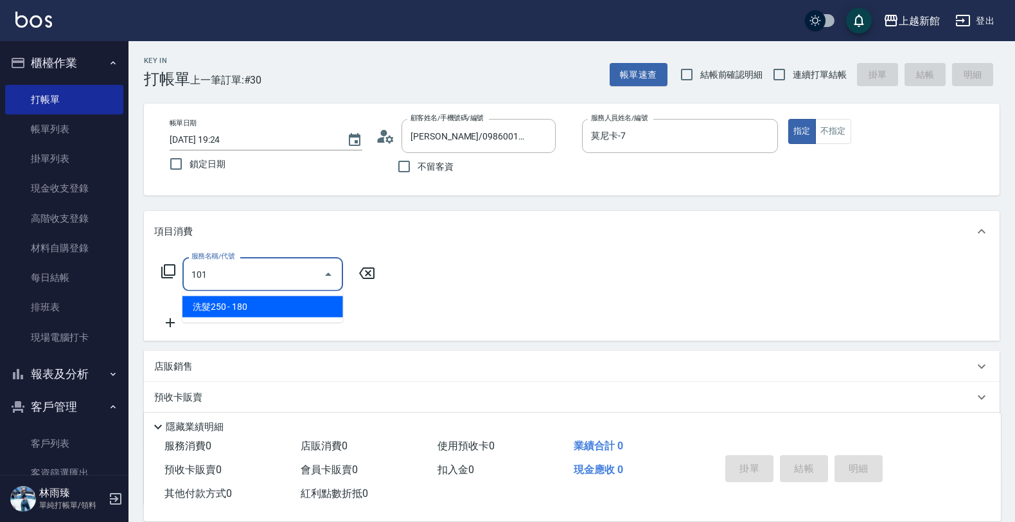
type input "洗髮250(101)"
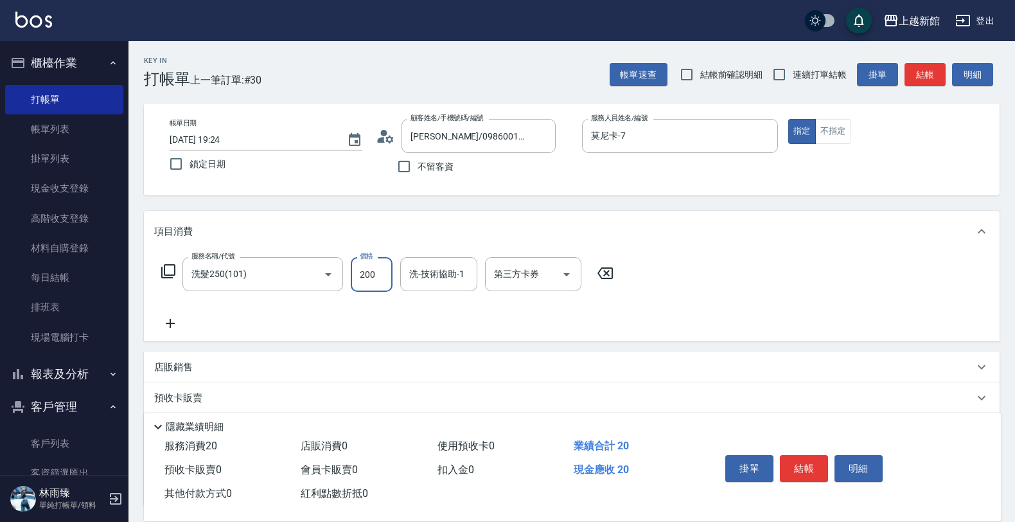
type input "200"
type input "小敏-24"
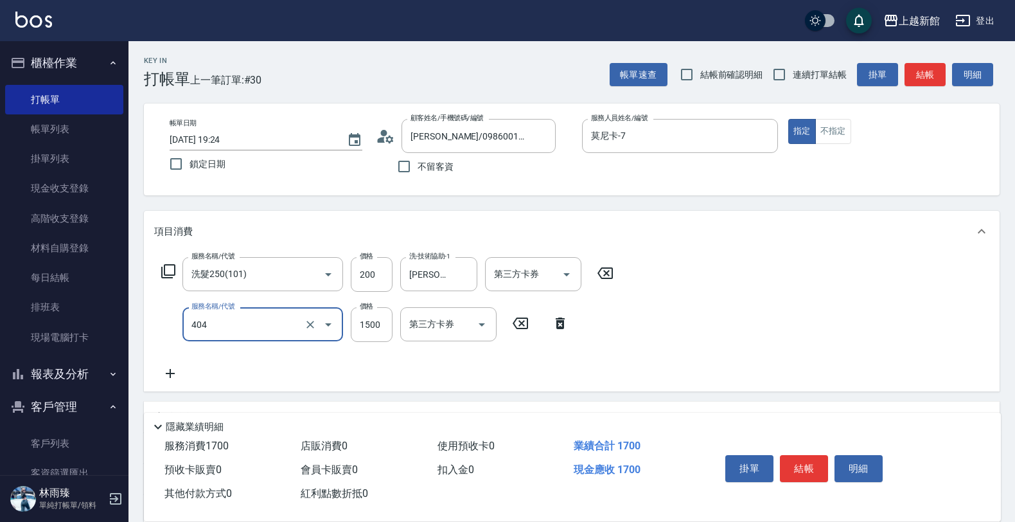
type input "設計染髮(404)"
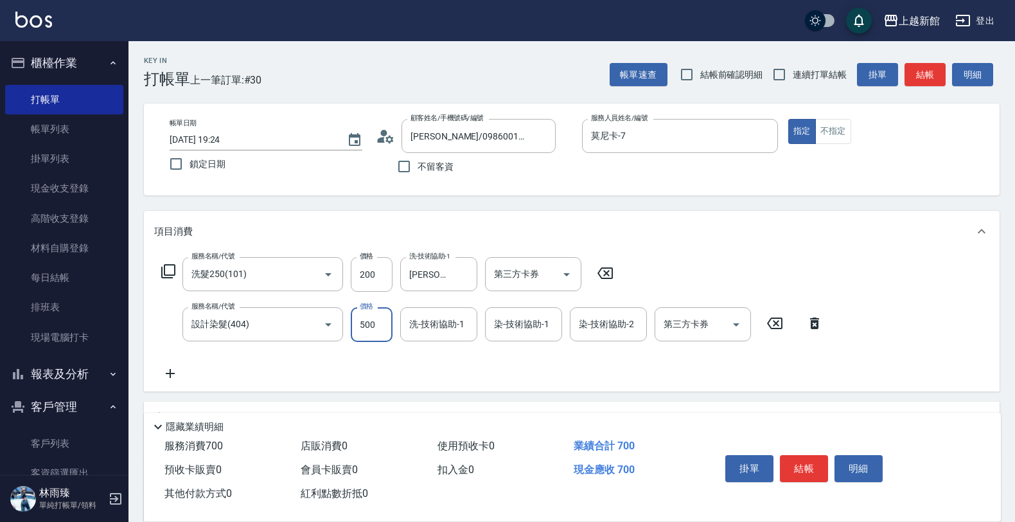
type input "500"
type input "小敏-24"
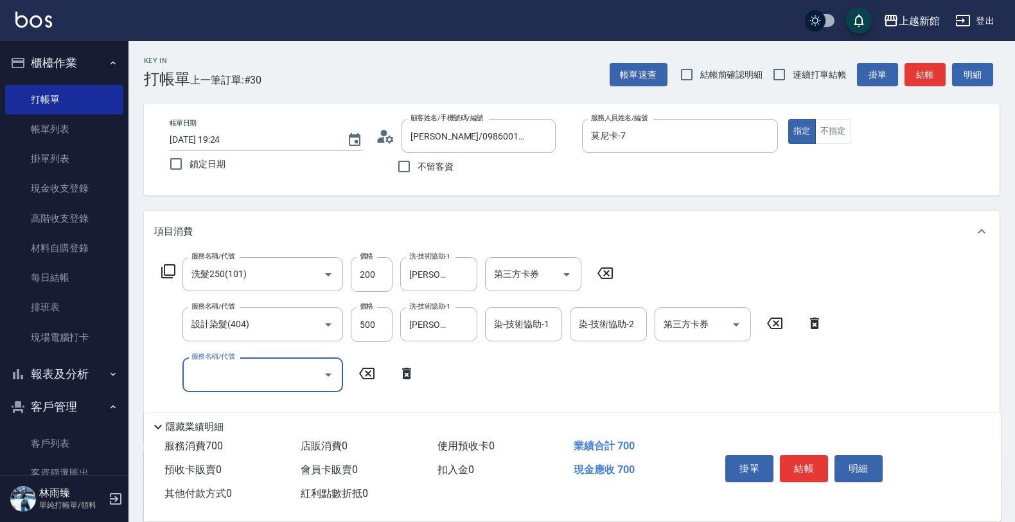
click at [818, 326] on icon at bounding box center [814, 323] width 9 height 12
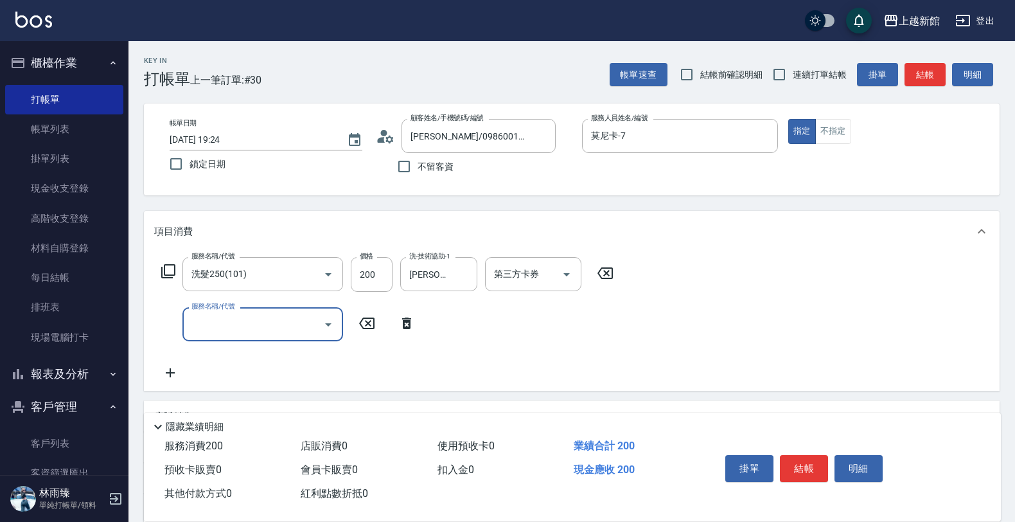
click at [276, 341] on div "服務名稱/代號 洗髮250(101) 服務名稱/代號 價格 200 價格 洗-技術協助-1 小敏-24 洗-技術協助-1 第三方卡券 第三方卡券 服務名稱/代…" at bounding box center [387, 318] width 467 height 123
type input "補染(401)"
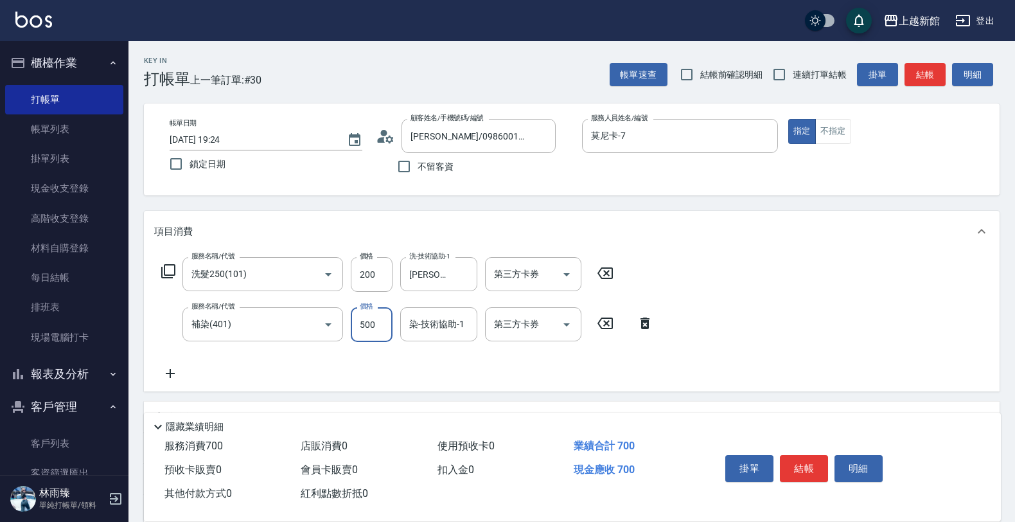
type input "500"
type input "小敏-24"
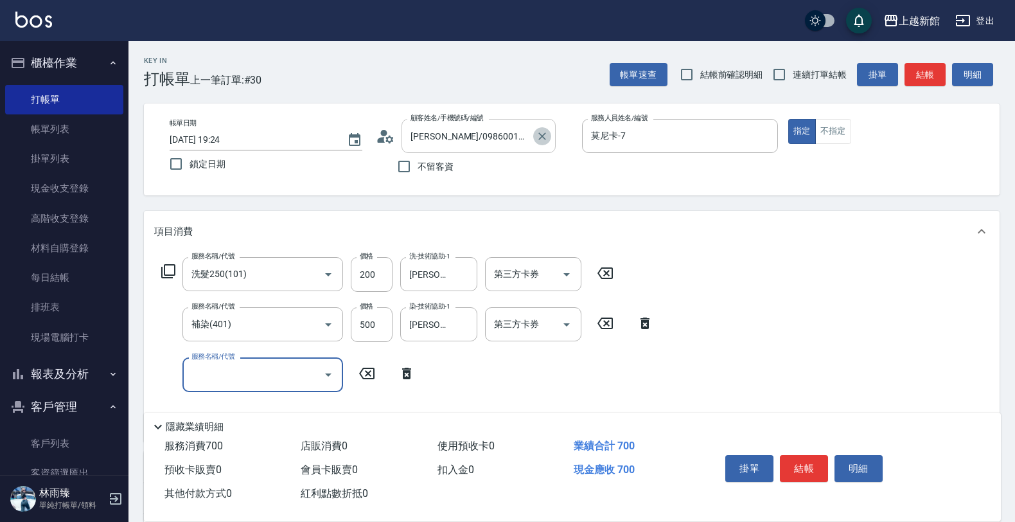
click at [541, 142] on icon "Clear" at bounding box center [542, 136] width 13 height 13
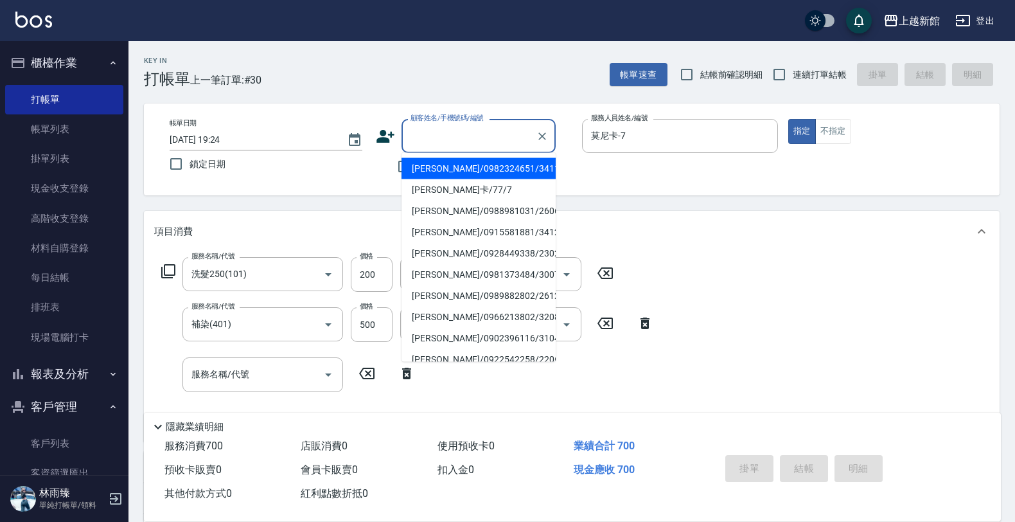
click at [434, 134] on input "顧客姓名/手機號碼/編號" at bounding box center [468, 136] width 123 height 22
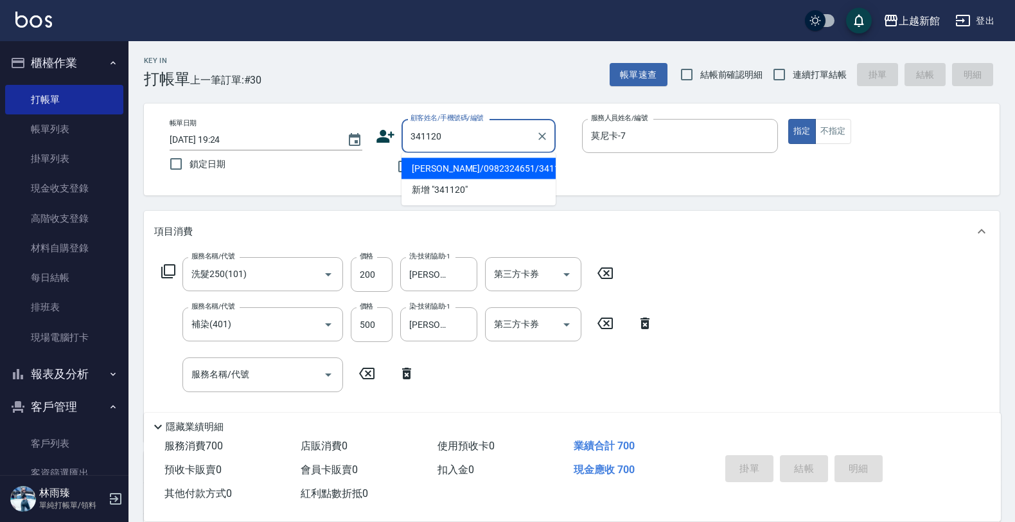
type input "邱品瑜/0982324651/341120"
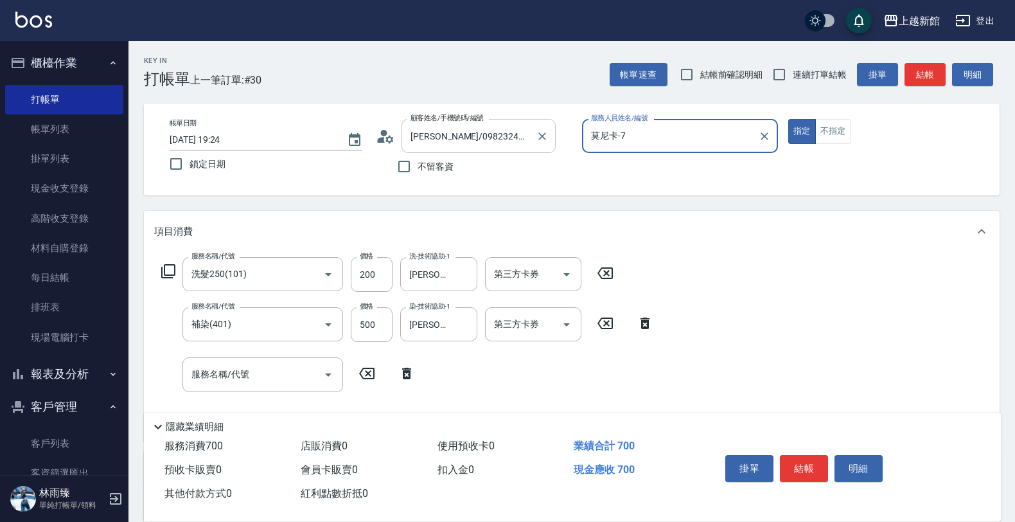
type input "旌瑛-5"
click at [788, 119] on button "指定" at bounding box center [802, 131] width 28 height 25
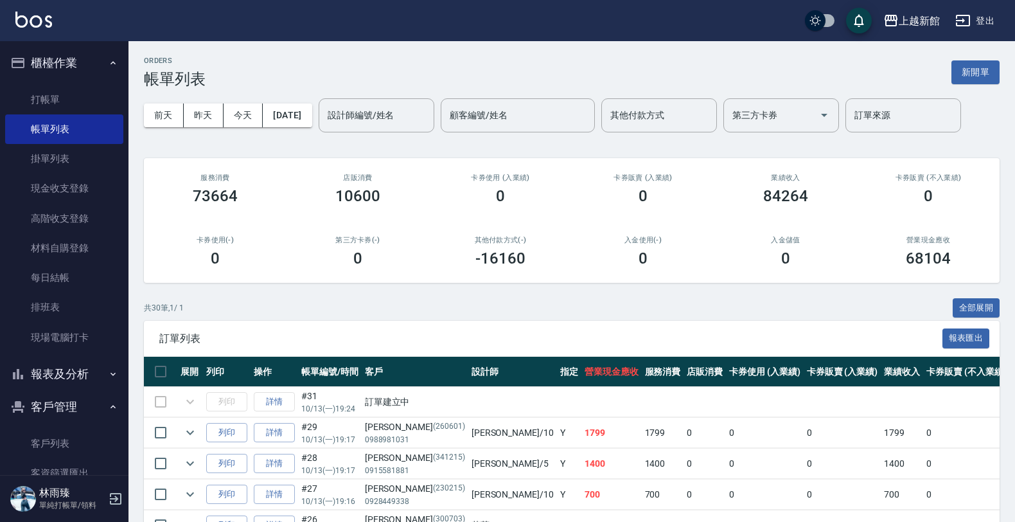
click at [294, 301] on div "共 30 筆, 1 / 1 全部展開" at bounding box center [572, 308] width 856 height 20
click at [52, 94] on link "打帳單" at bounding box center [64, 100] width 118 height 30
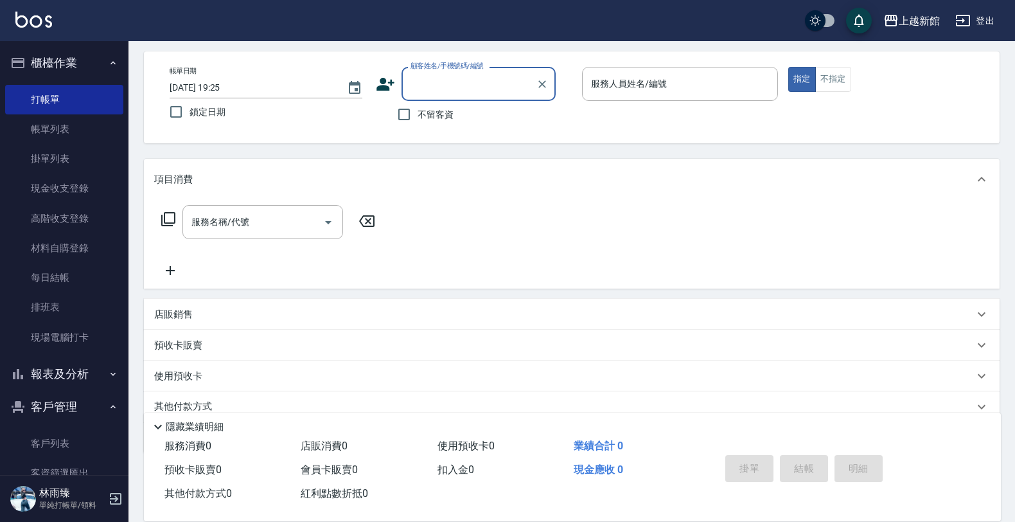
scroll to position [80, 0]
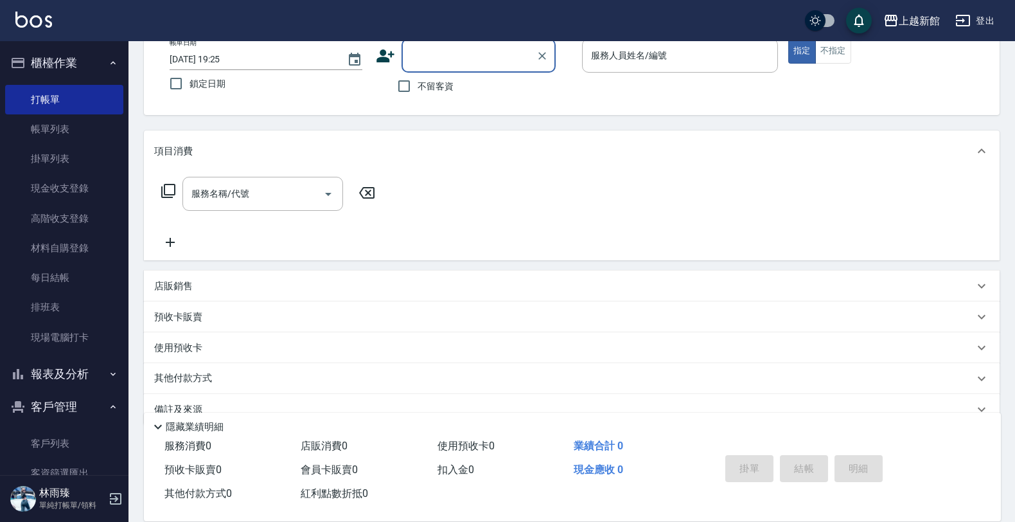
click at [194, 358] on div "項目消費 服務名稱/代號 服務名稱/代號 店販銷售 服務人員姓名/編號 服務人員姓名/編號 商品代號/名稱 商品代號/名稱 預收卡販賣 卡券名稱/代號 卡券名…" at bounding box center [572, 277] width 856 height 294
click at [222, 277] on div "店販銷售" at bounding box center [572, 285] width 856 height 31
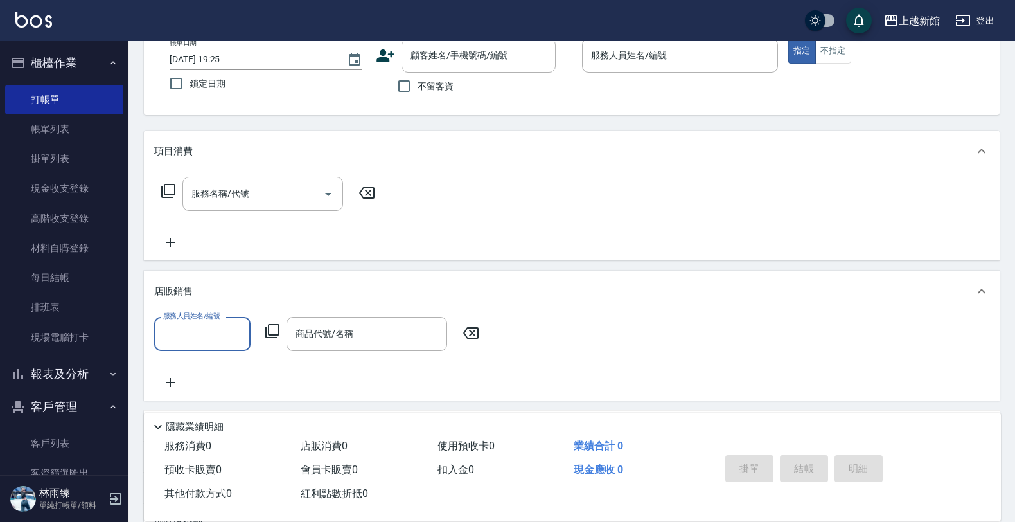
scroll to position [0, 0]
click at [270, 326] on icon at bounding box center [272, 330] width 15 height 15
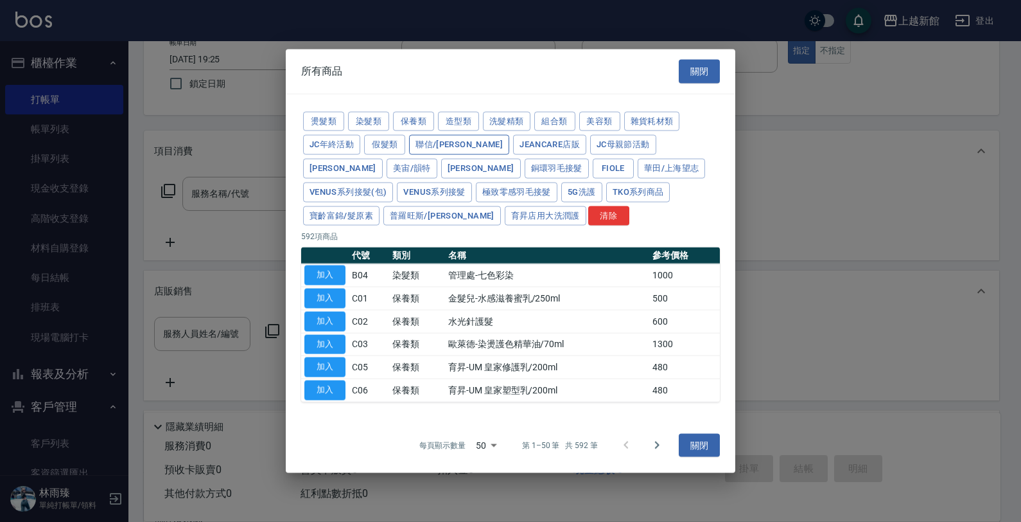
click at [432, 146] on button "聯信/鳥慧" at bounding box center [459, 145] width 100 height 20
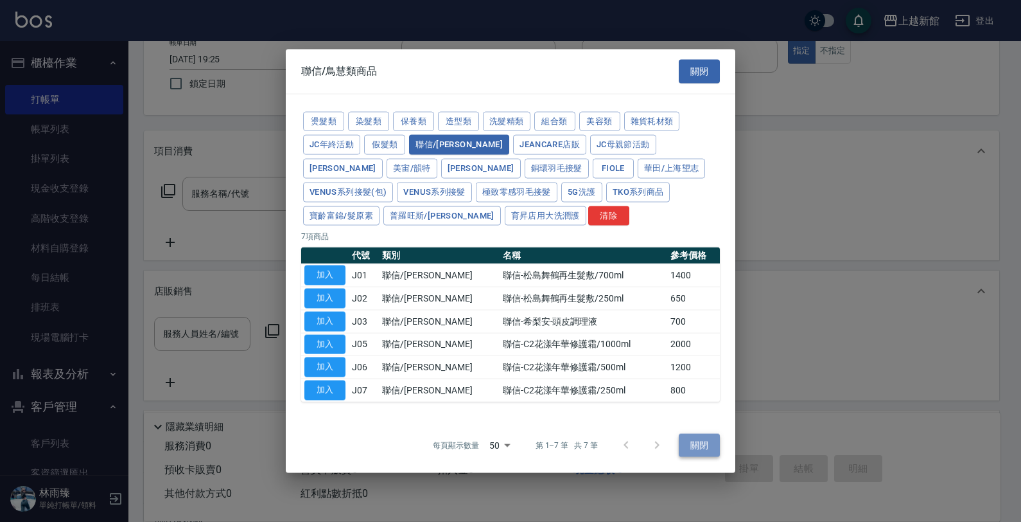
click at [695, 441] on button "關閉" at bounding box center [699, 445] width 41 height 24
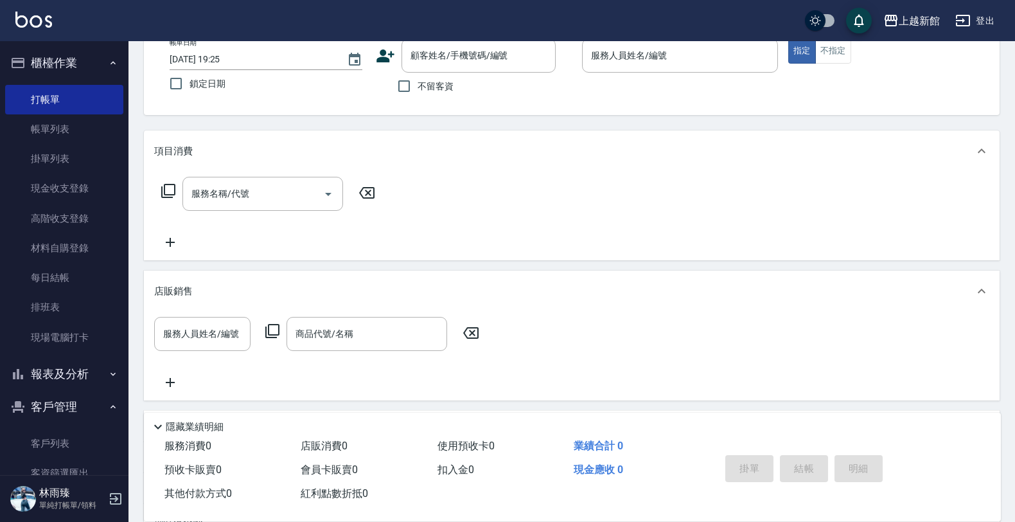
drag, startPoint x: 498, startPoint y: 281, endPoint x: 505, endPoint y: 333, distance: 52.6
click at [504, 338] on div "店販銷售 服務人員姓名/編號 服務人員姓名/編號 商品代號/名稱 商品代號/名稱" at bounding box center [572, 335] width 856 height 130
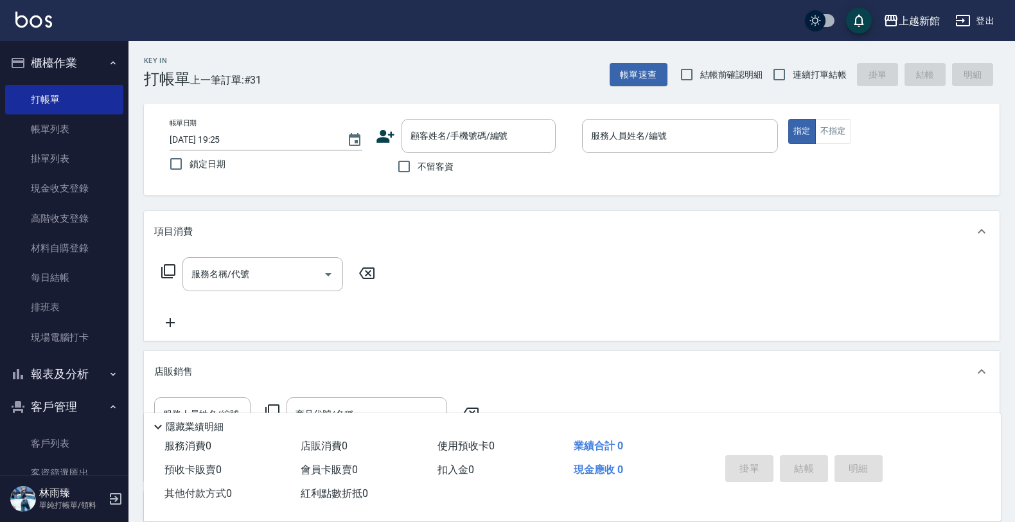
click at [87, 376] on button "報表及分析" at bounding box center [64, 373] width 118 height 33
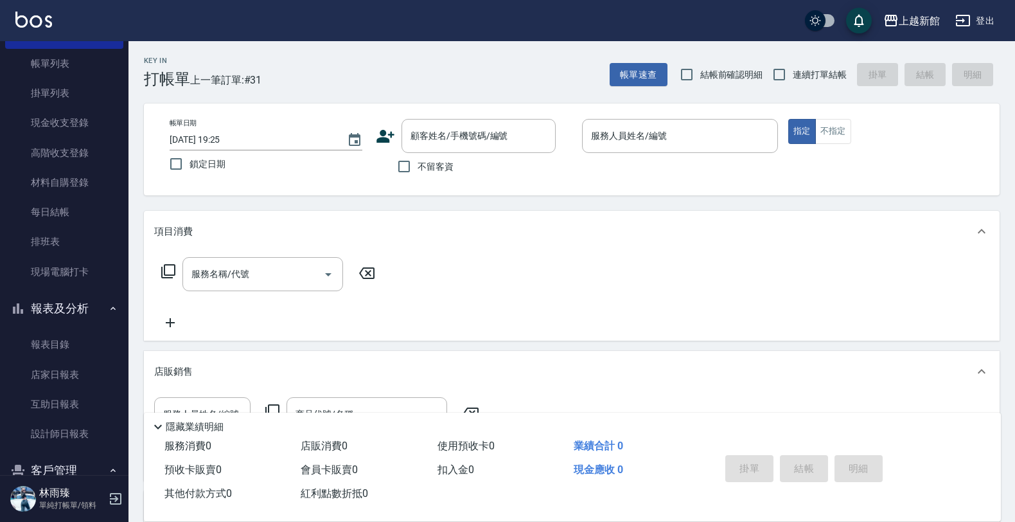
scroll to position [142, 0]
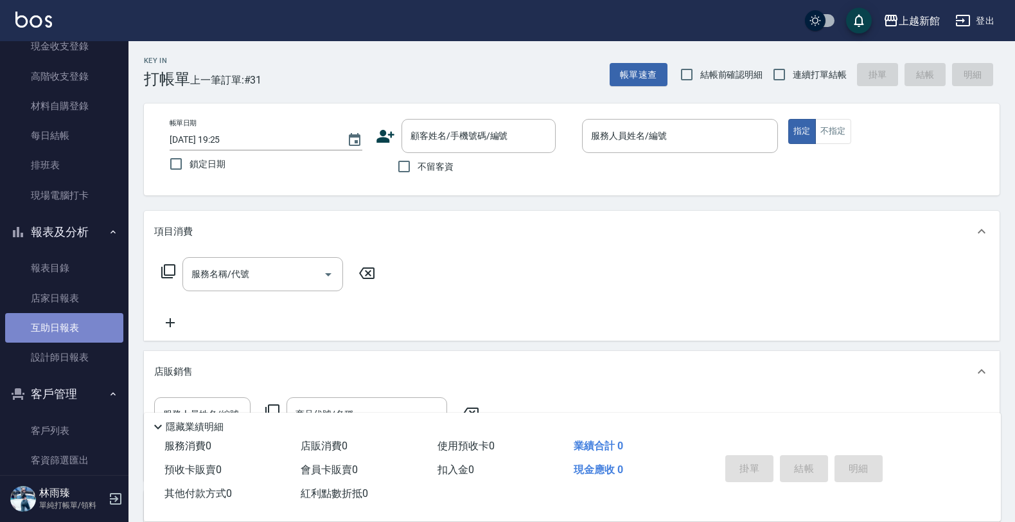
click at [72, 328] on link "互助日報表" at bounding box center [64, 328] width 118 height 30
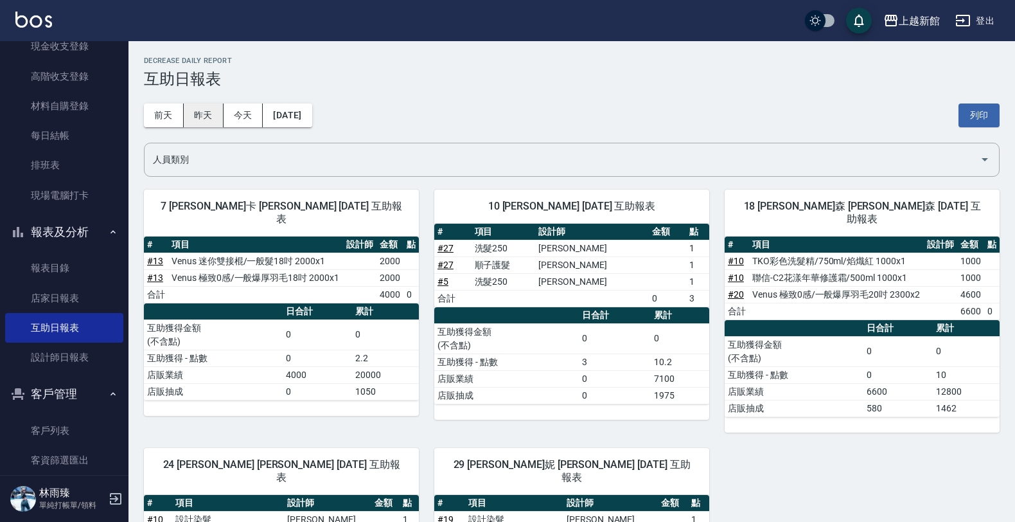
click at [202, 119] on button "昨天" at bounding box center [204, 115] width 40 height 24
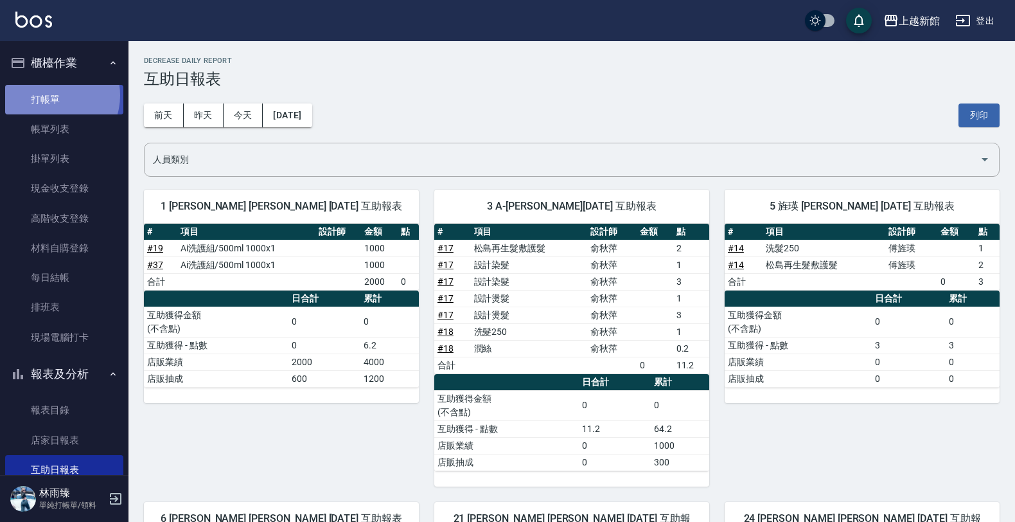
click at [53, 95] on link "打帳單" at bounding box center [64, 100] width 118 height 30
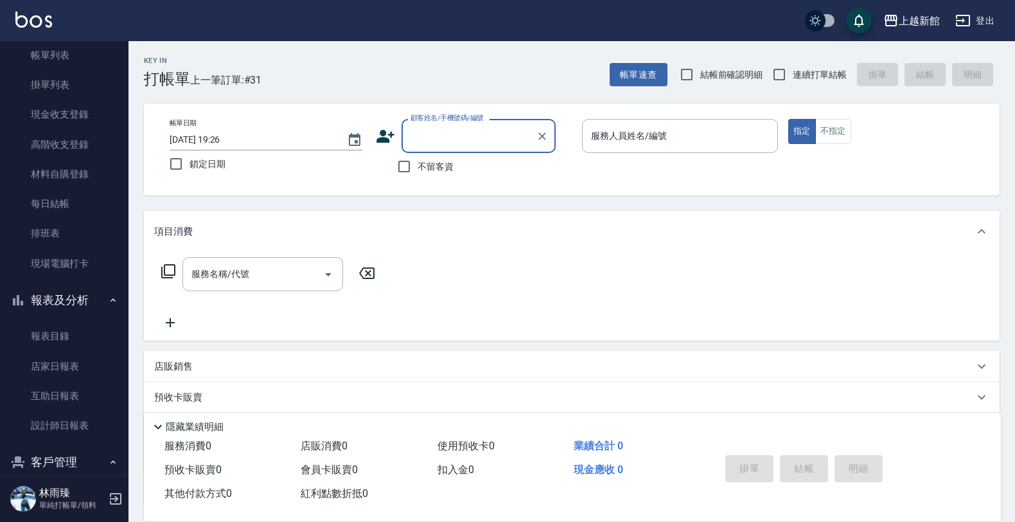
scroll to position [163, 0]
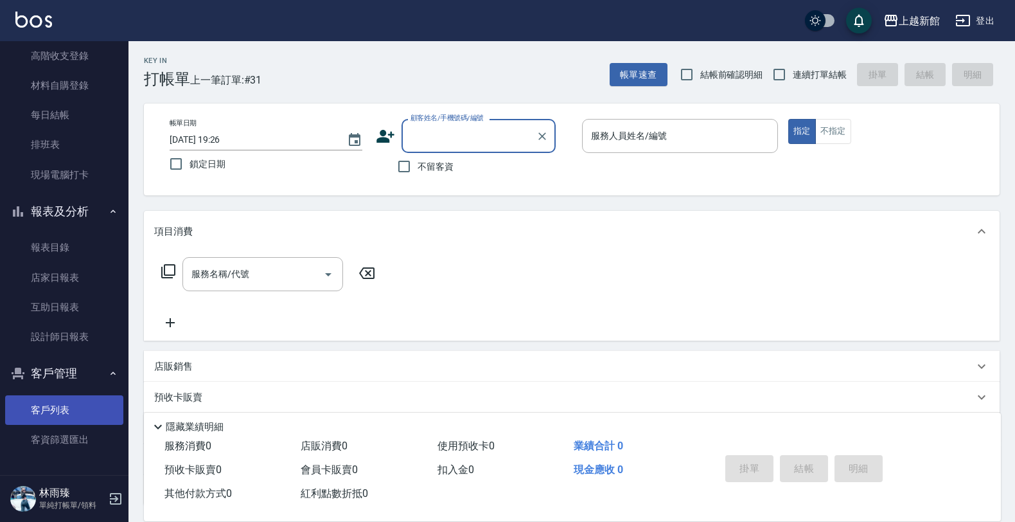
click at [49, 409] on link "客戶列表" at bounding box center [64, 410] width 118 height 30
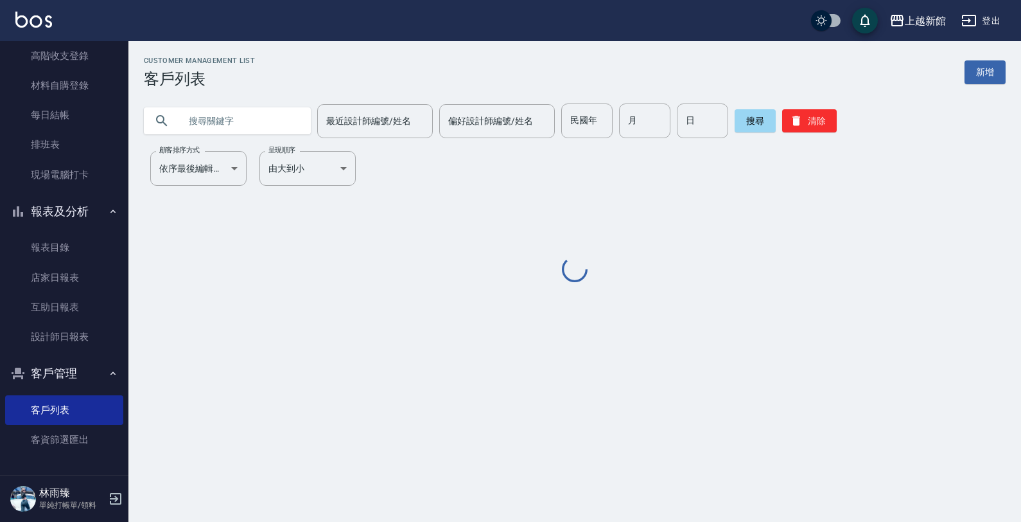
click at [261, 124] on input "text" at bounding box center [240, 120] width 121 height 35
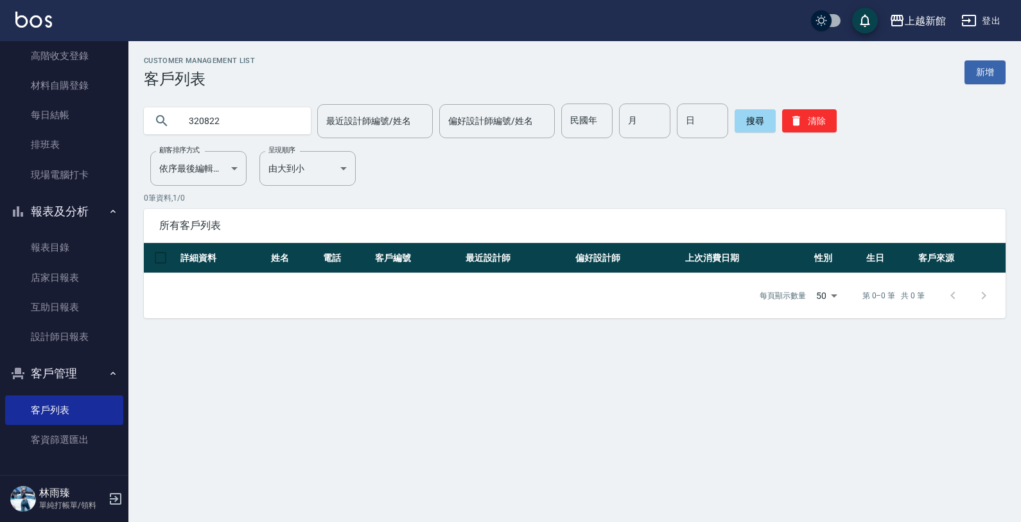
type input "320822"
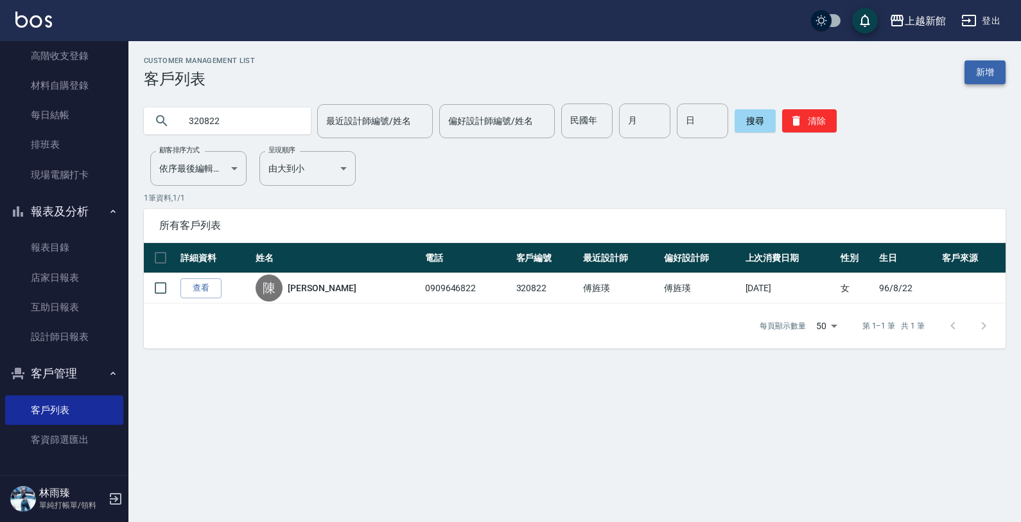
click at [970, 62] on link "新增" at bounding box center [985, 72] width 41 height 24
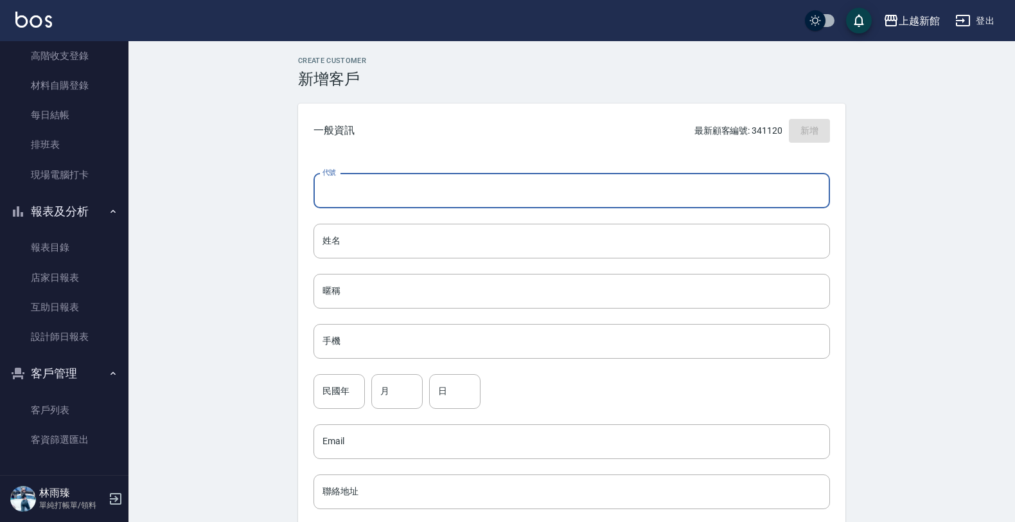
click at [689, 201] on input "代號" at bounding box center [571, 190] width 516 height 35
type input "330822"
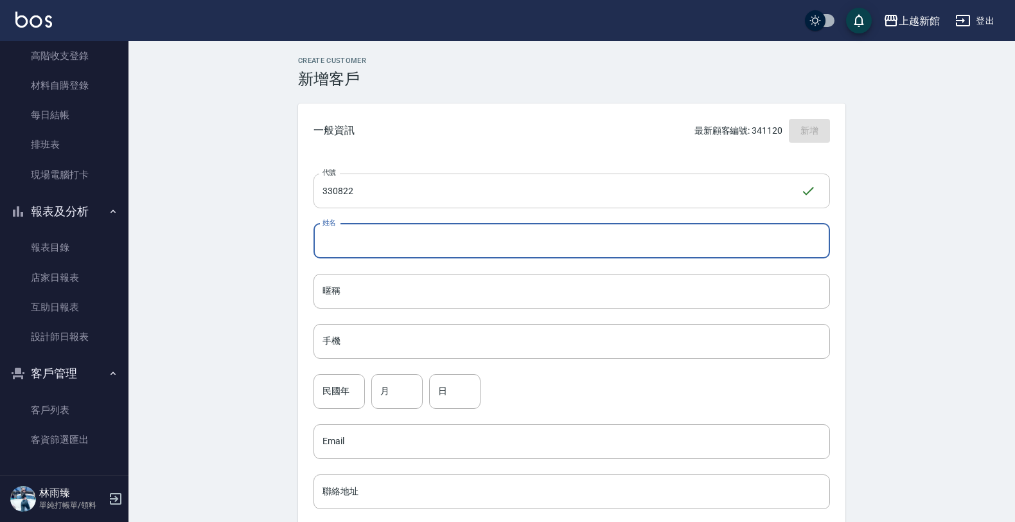
type input "t"
type input "陳魯許"
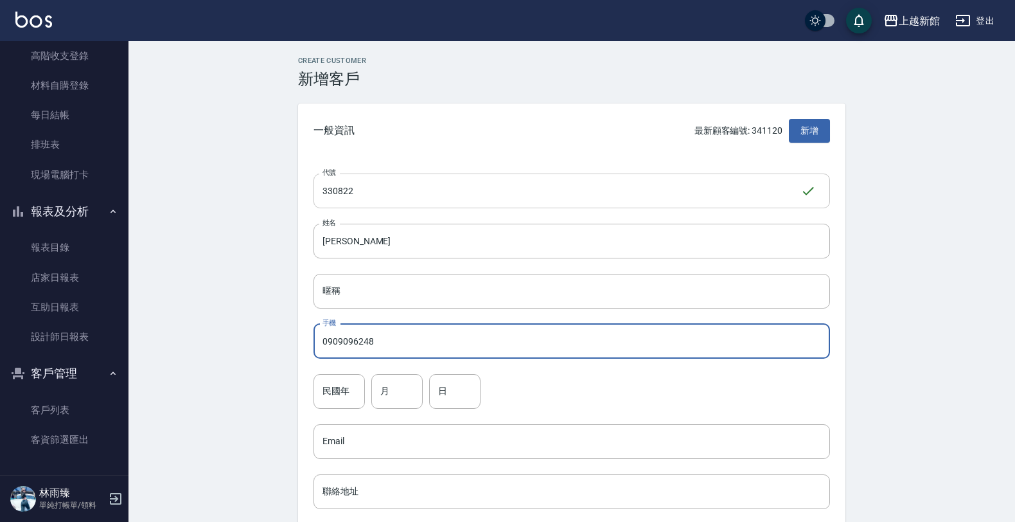
type input "0909096248"
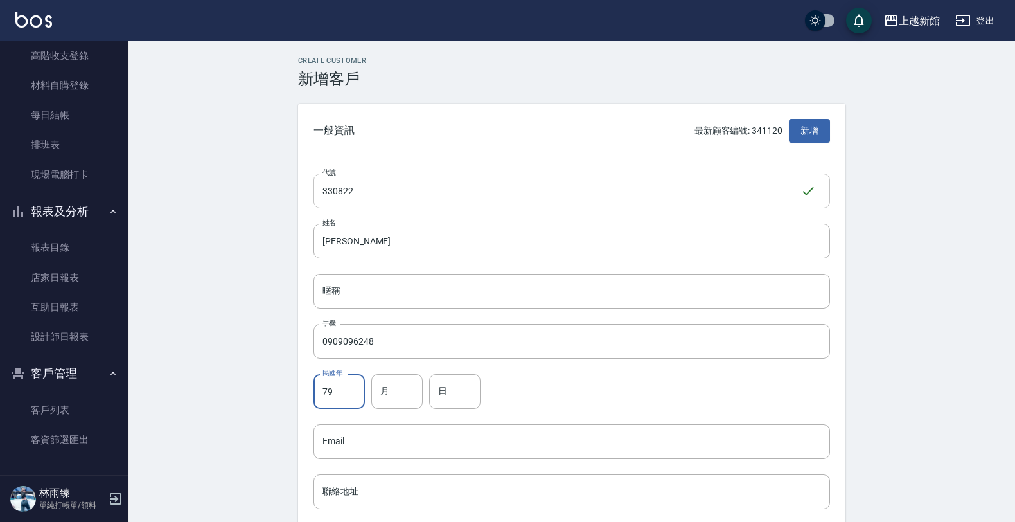
type input "79"
type input "2"
type input "08"
type input "22"
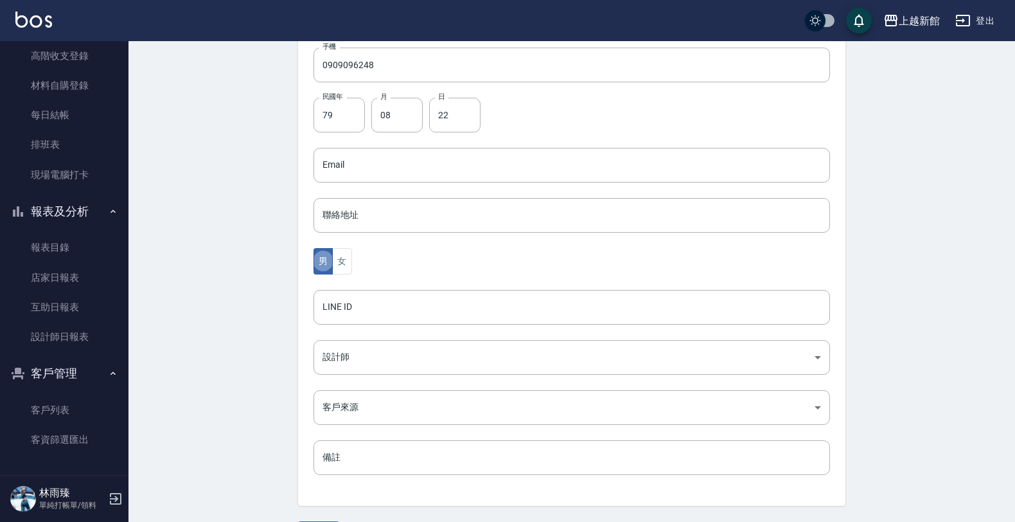
type button "MALE"
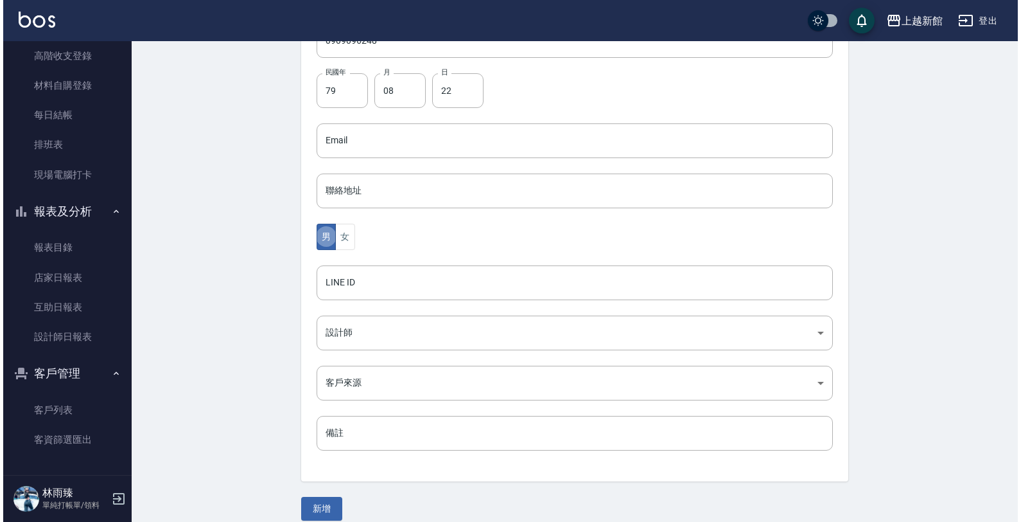
scroll to position [313, 0]
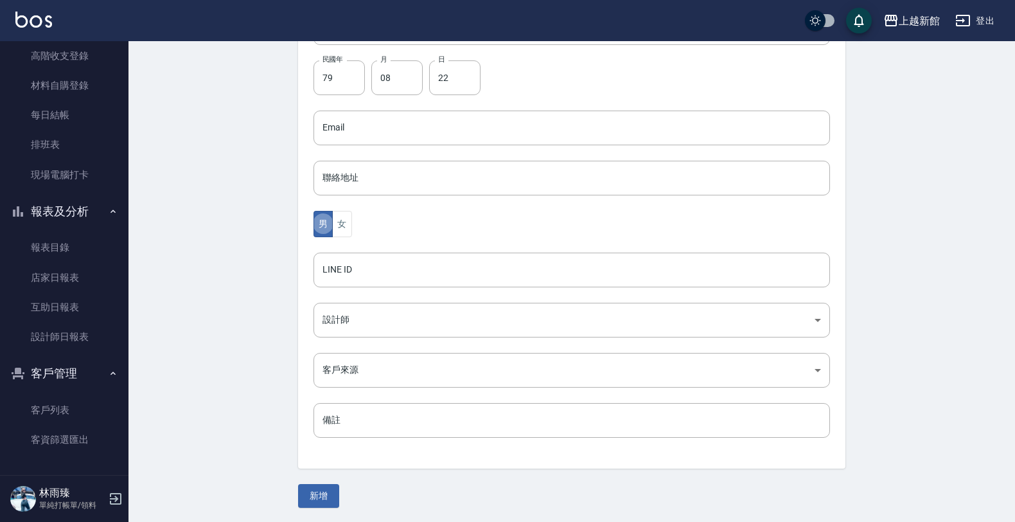
click at [313, 211] on button "男" at bounding box center [322, 224] width 19 height 26
type button "FEMALE"
click at [320, 225] on button "男" at bounding box center [322, 224] width 19 height 26
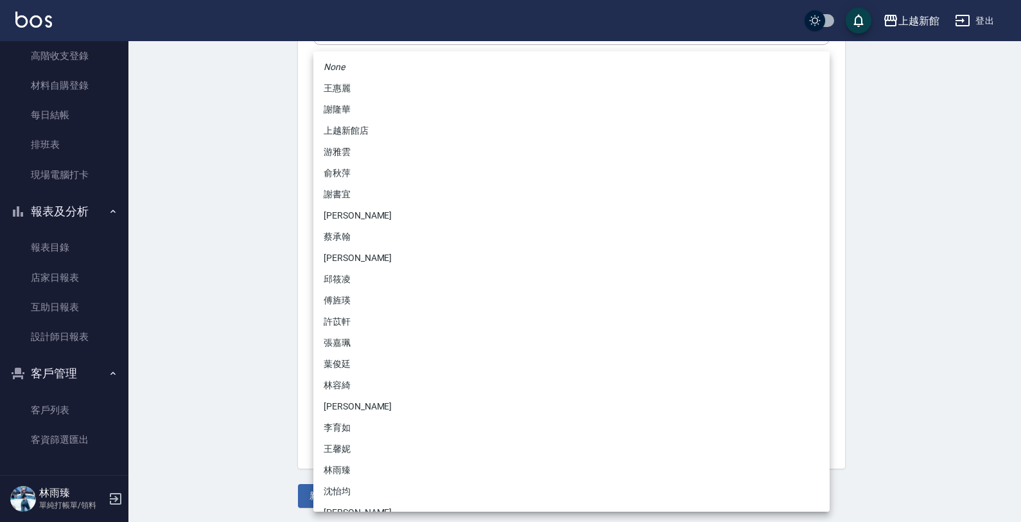
click at [348, 326] on body "上越新館 登出 櫃檯作業 打帳單 帳單列表 掛單列表 現金收支登錄 高階收支登錄 材料自購登錄 每日結帳 排班表 現場電腦打卡 報表及分析 報表目錄 店家日報…" at bounding box center [510, 105] width 1021 height 836
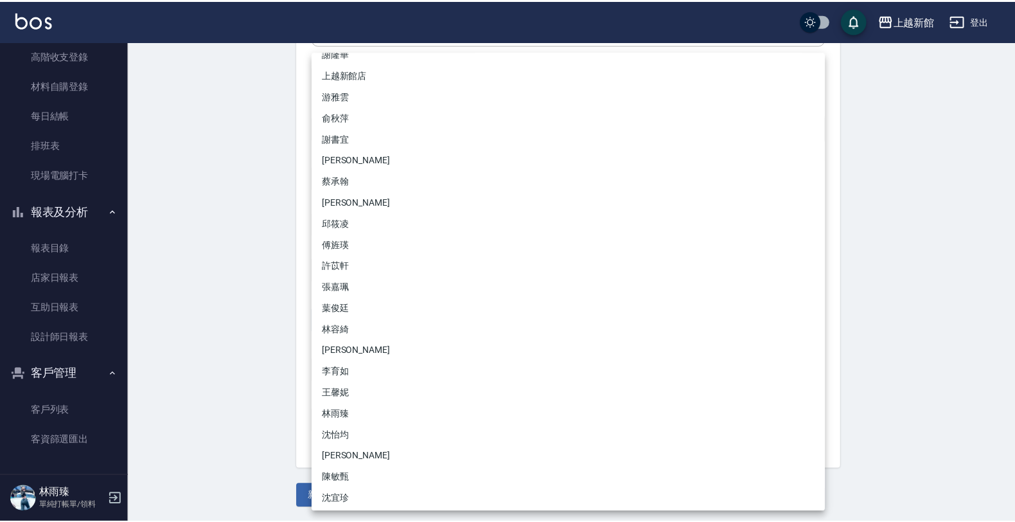
scroll to position [80, 0]
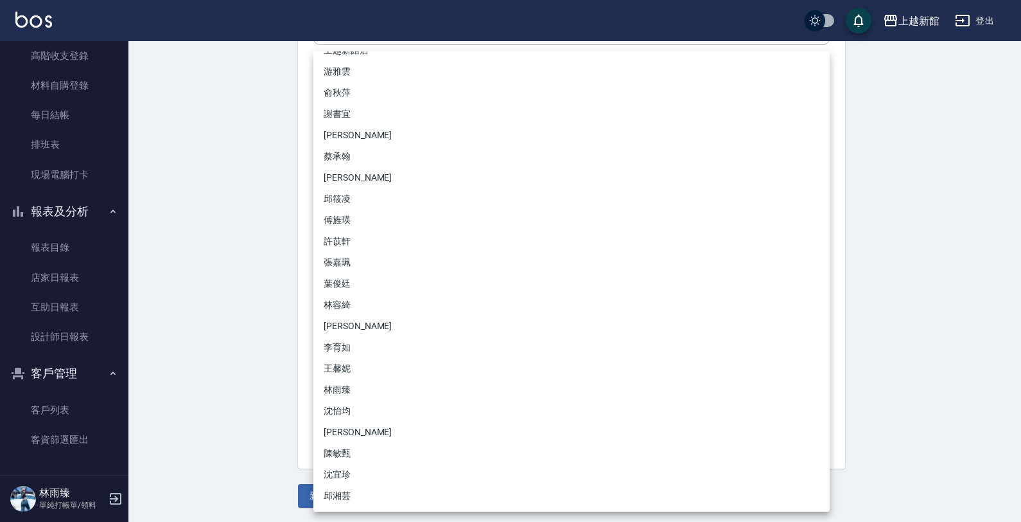
click at [370, 323] on li "黃柏森" at bounding box center [571, 325] width 516 height 21
type input "e93110ab-62fc-4023-bad0-8eaa73071419"
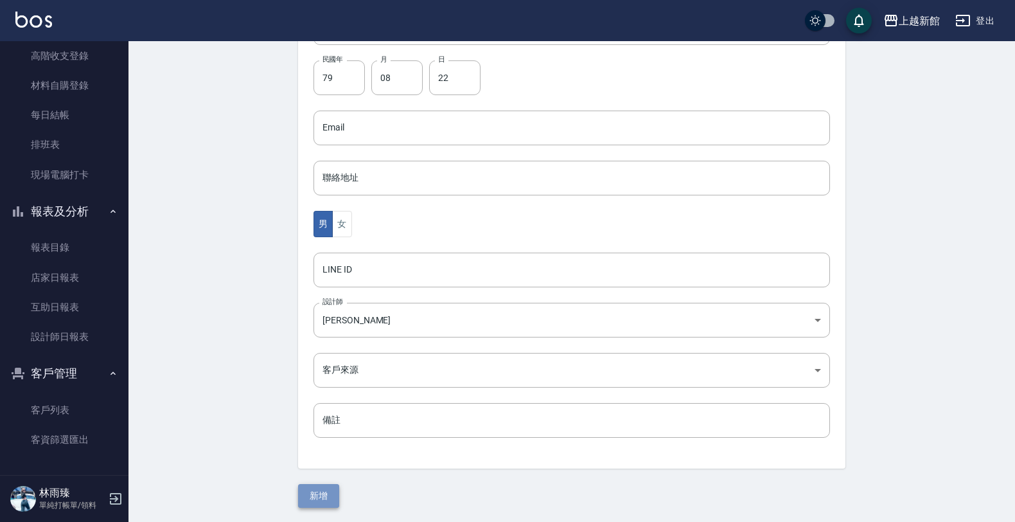
click at [317, 500] on button "新增" at bounding box center [318, 496] width 41 height 24
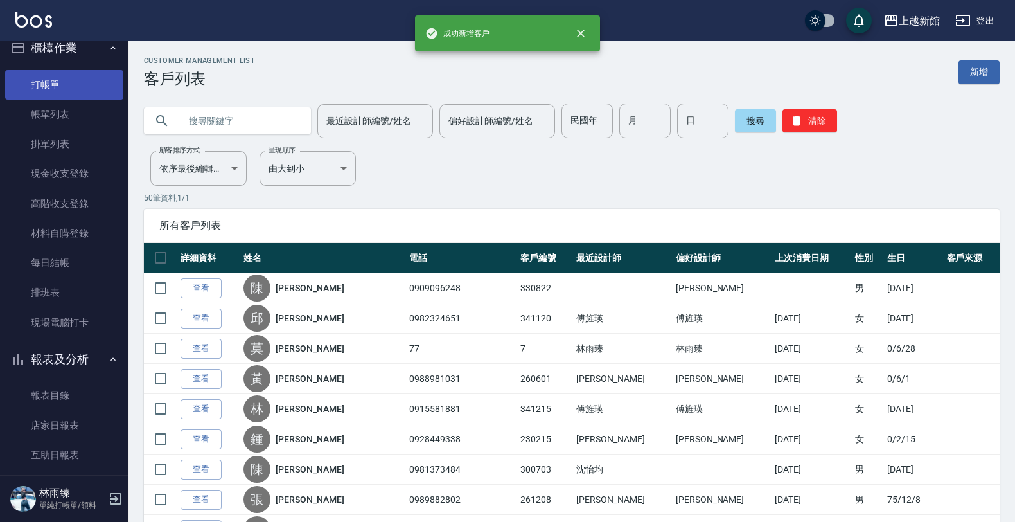
scroll to position [2, 0]
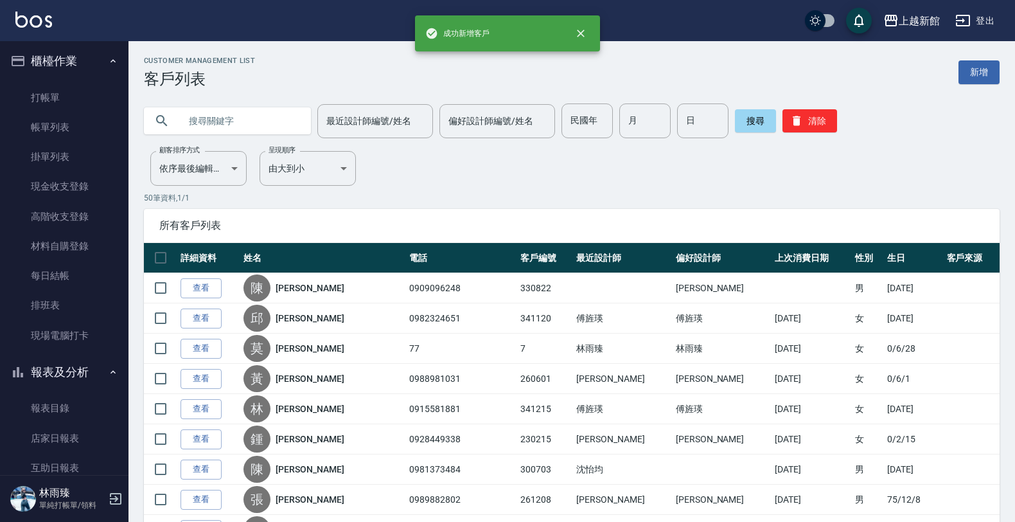
click at [73, 79] on ul "打帳單 帳單列表 掛單列表 現金收支登錄 高階收支登錄 材料自購登錄 每日結帳 排班表 現場電腦打卡" at bounding box center [64, 216] width 118 height 277
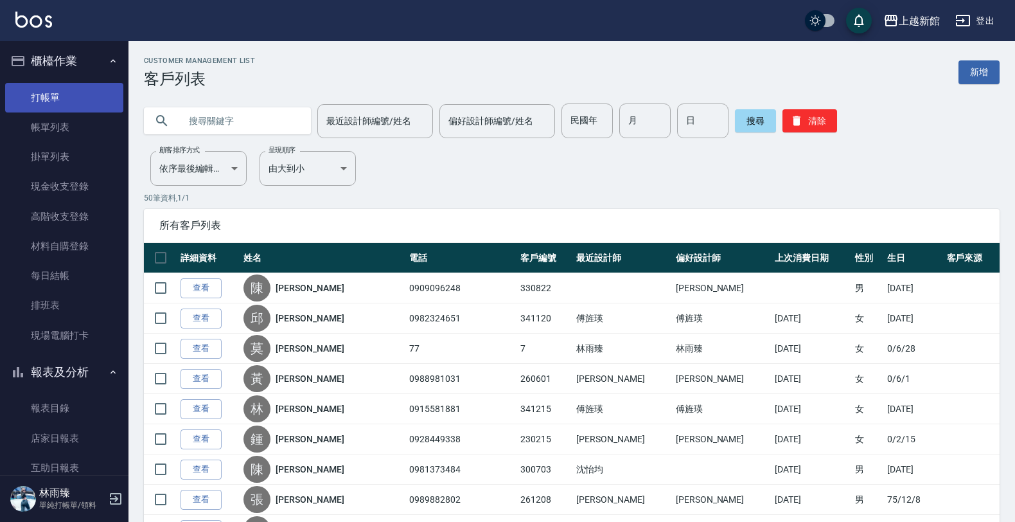
click at [69, 91] on link "打帳單" at bounding box center [64, 98] width 118 height 30
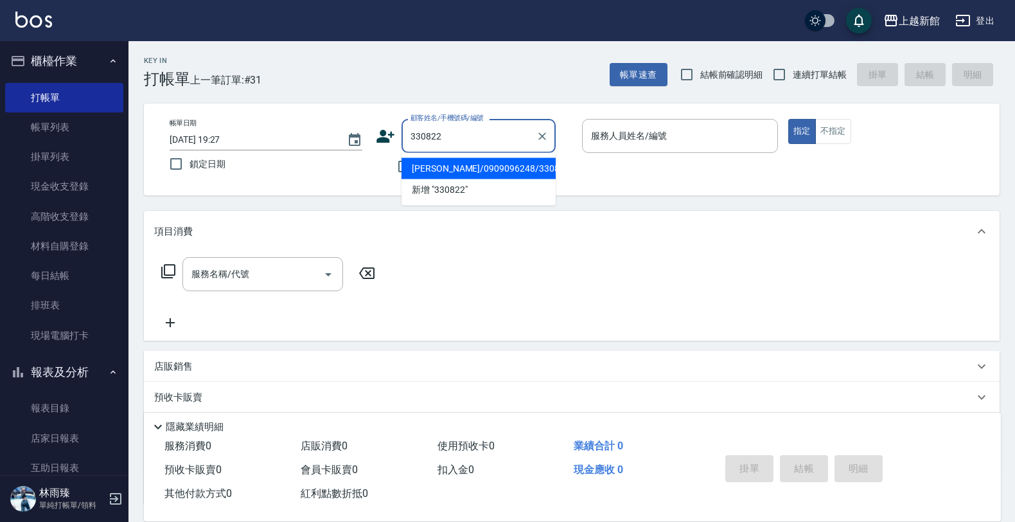
type input "陳魯許/0909096248/330822"
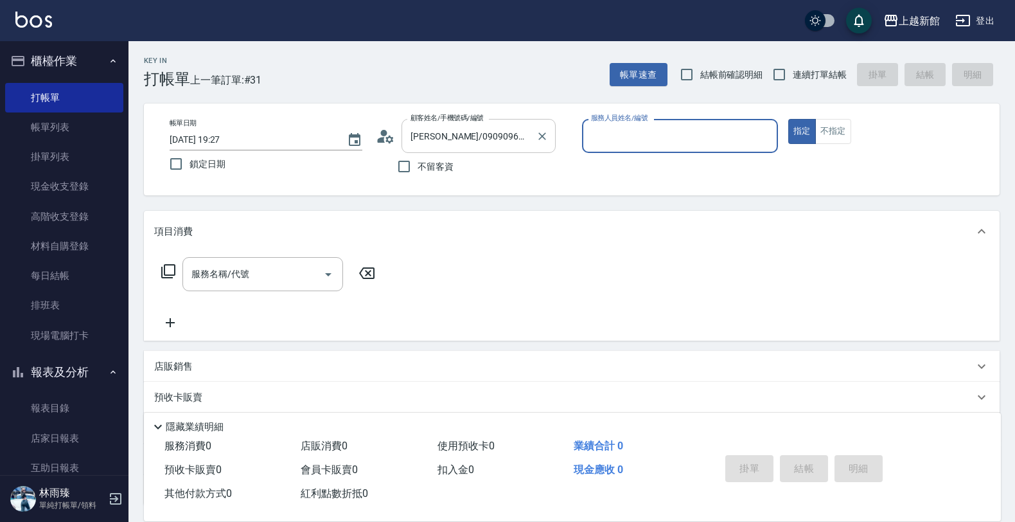
click at [788, 119] on button "指定" at bounding box center [802, 131] width 28 height 25
type input "黃柏森-18"
type button "true"
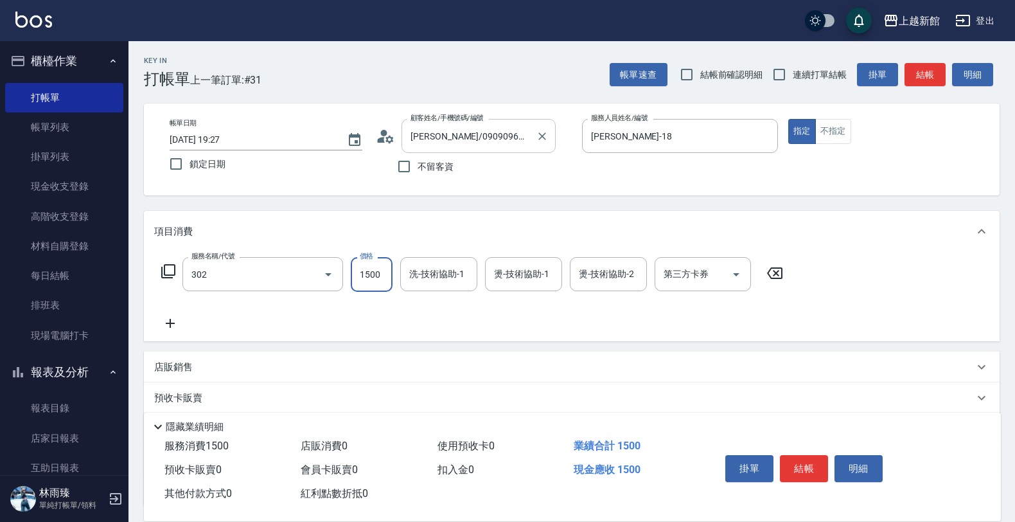
type input "設計燙髮(302)"
type input "2700"
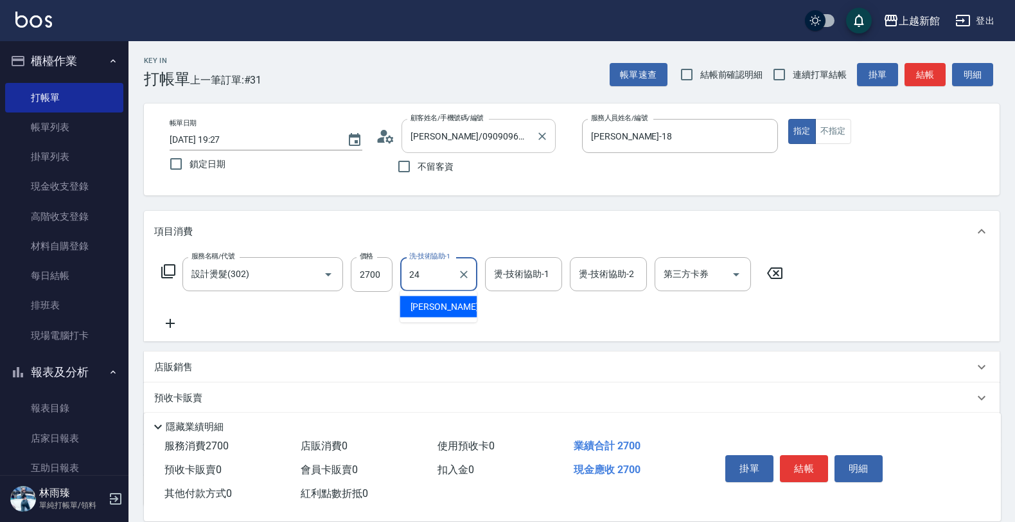
type input "小敏-24"
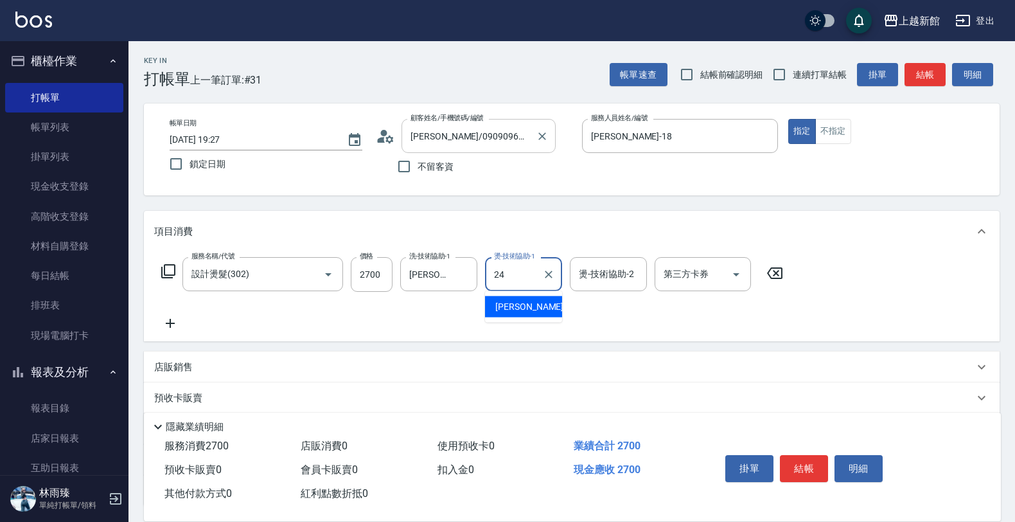
type input "小敏-24"
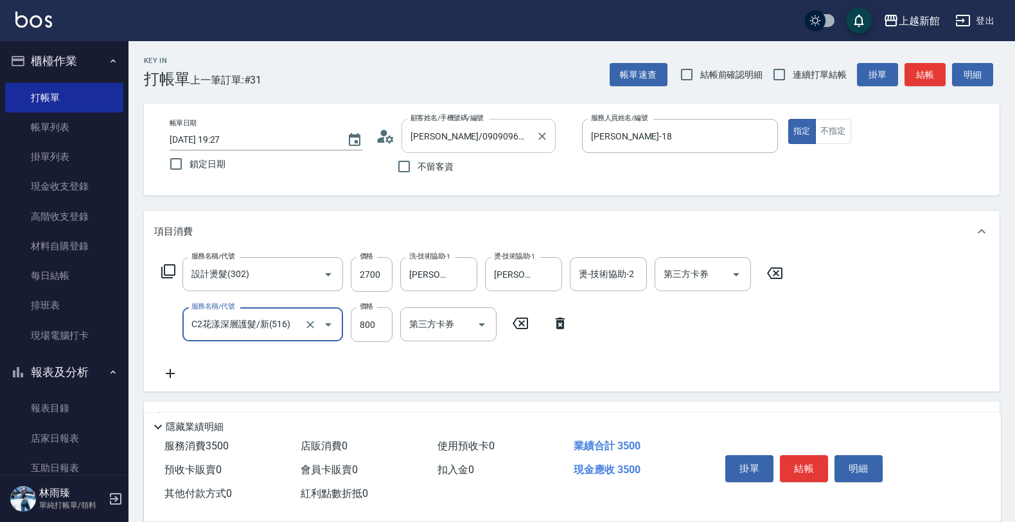
type input "C2花漾深層護髮/新(516)"
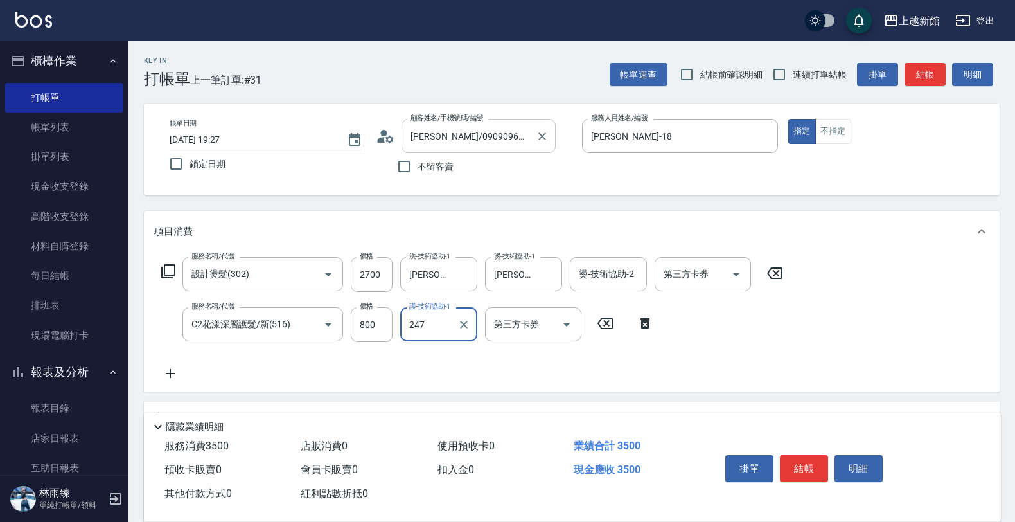
type input "247"
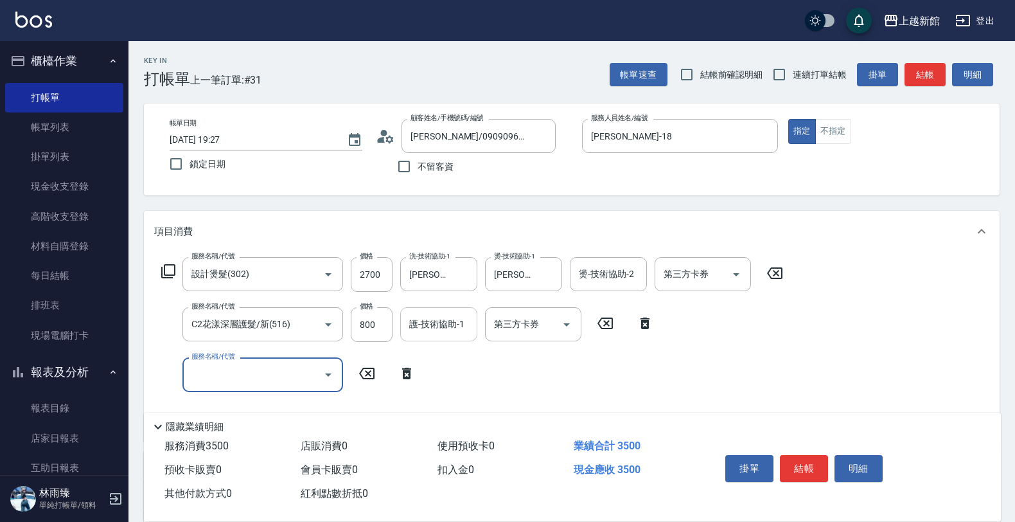
click at [417, 332] on input "護-技術協助-1" at bounding box center [439, 324] width 66 height 22
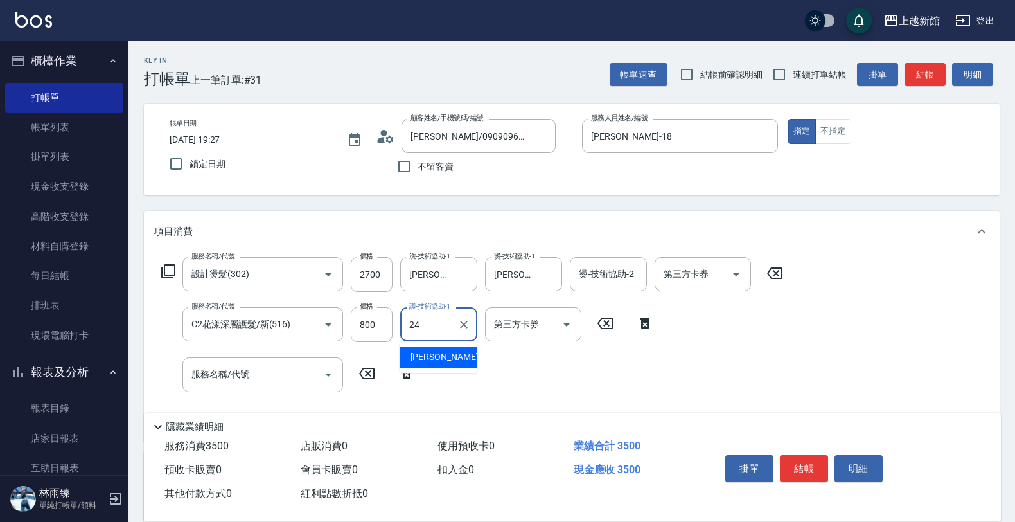
type input "小敏-24"
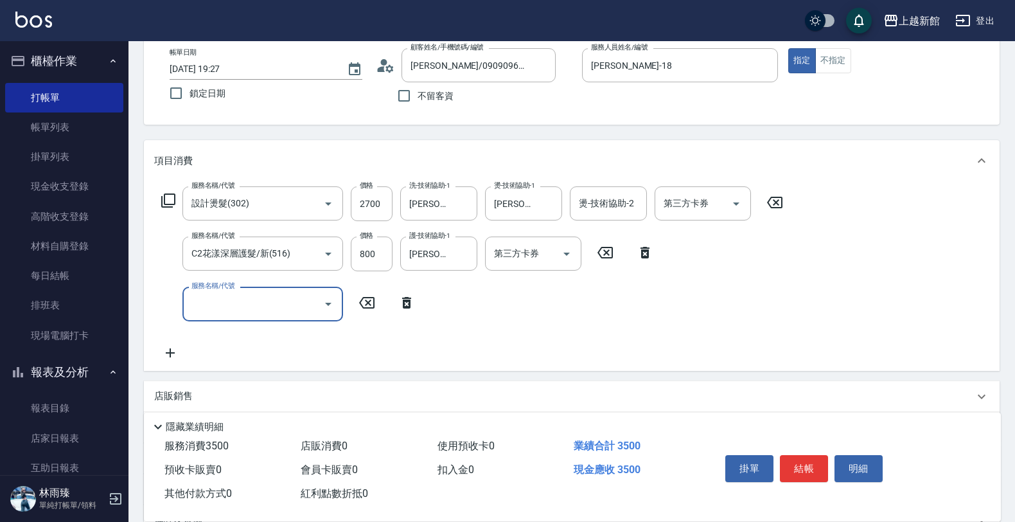
scroll to position [161, 0]
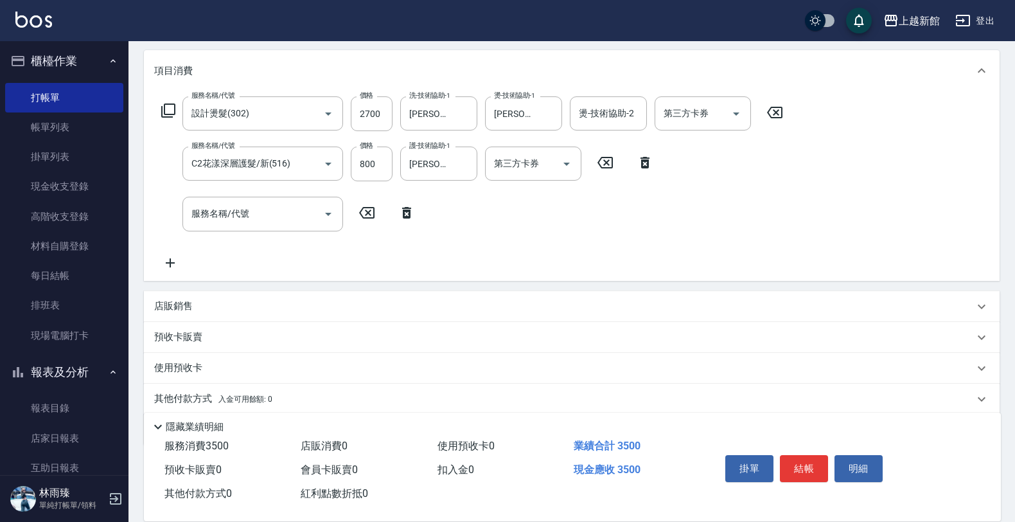
click at [272, 309] on div "店販銷售" at bounding box center [564, 305] width 820 height 13
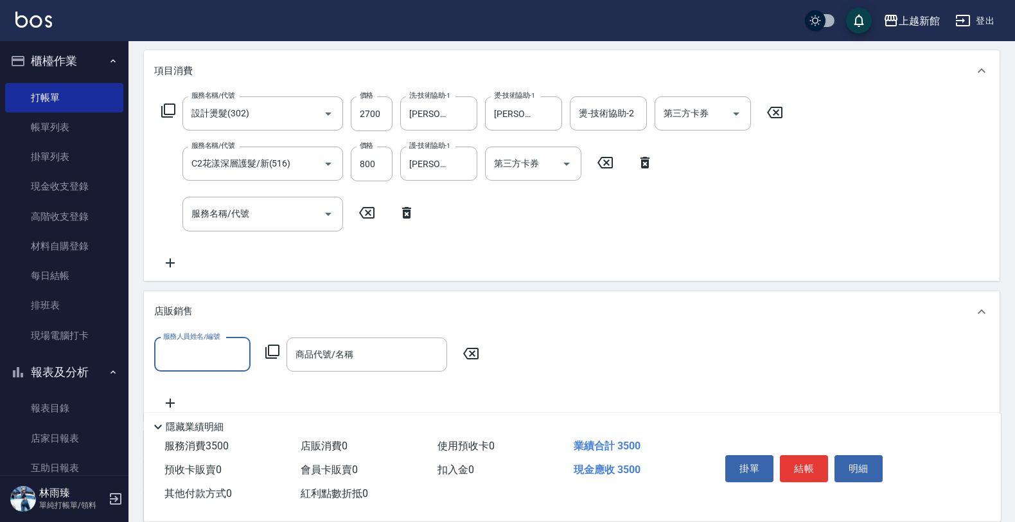
scroll to position [0, 0]
type input "黃柏森-18"
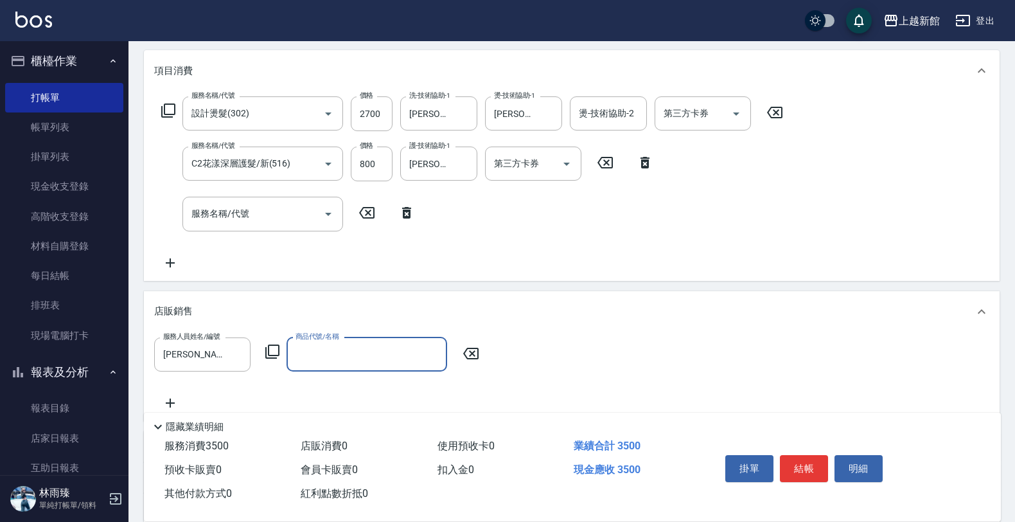
click at [270, 355] on icon at bounding box center [272, 351] width 15 height 15
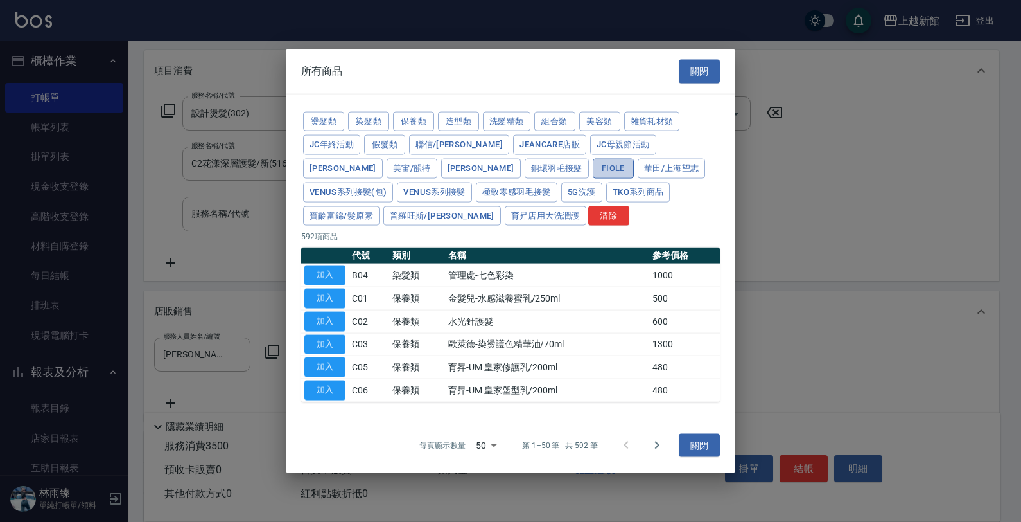
click at [593, 164] on button "FIOLE" at bounding box center [613, 169] width 41 height 20
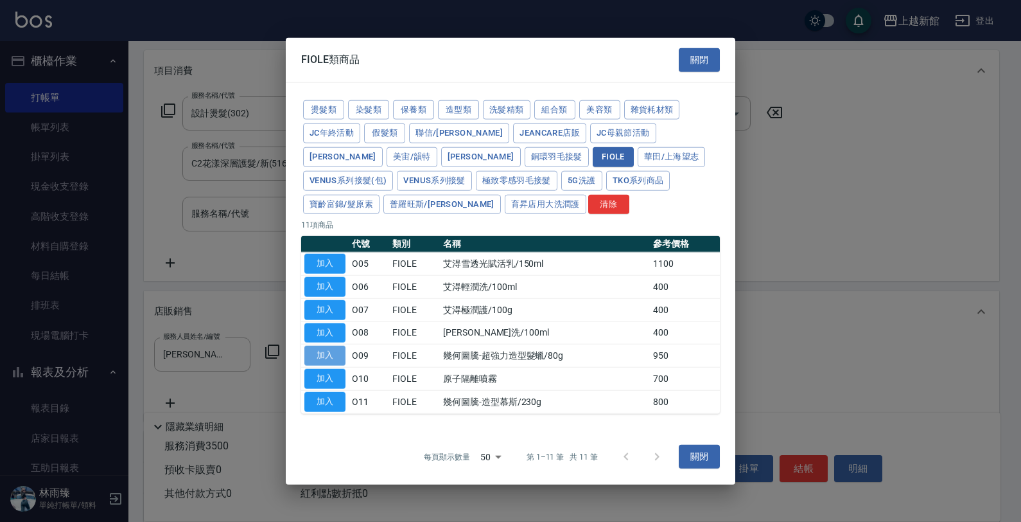
click at [328, 350] on button "加入" at bounding box center [324, 356] width 41 height 20
type input "幾何圖騰-超強力造型髮蠟/80g"
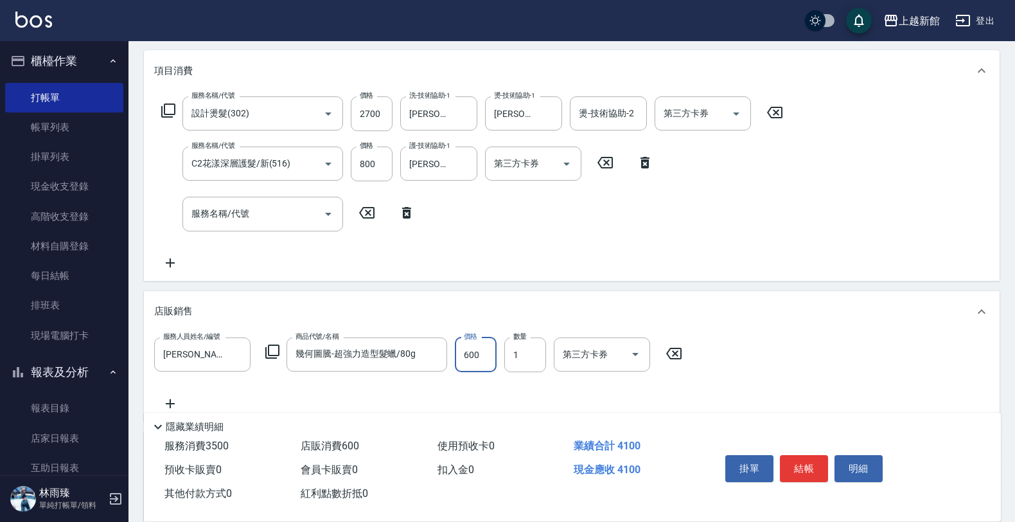
type input "600"
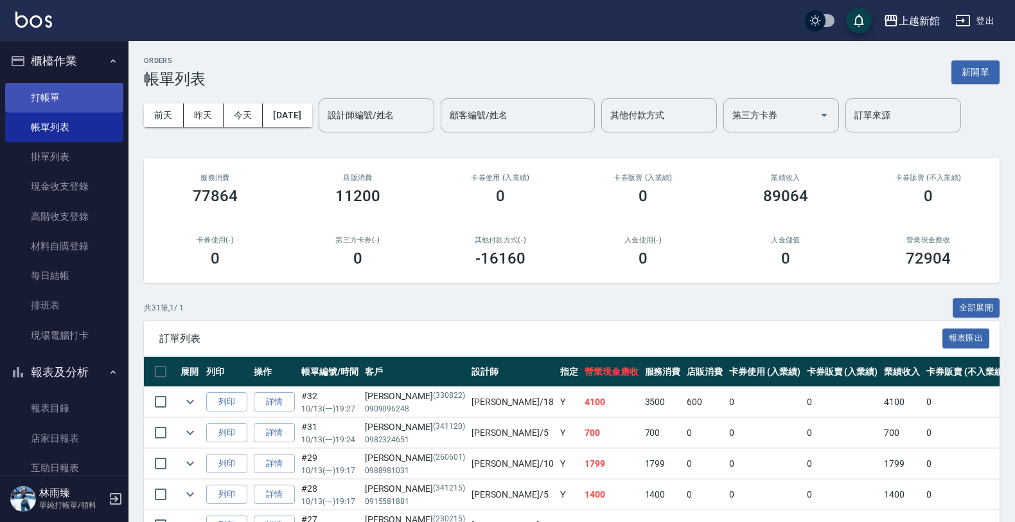
click at [62, 96] on link "打帳單" at bounding box center [64, 98] width 118 height 30
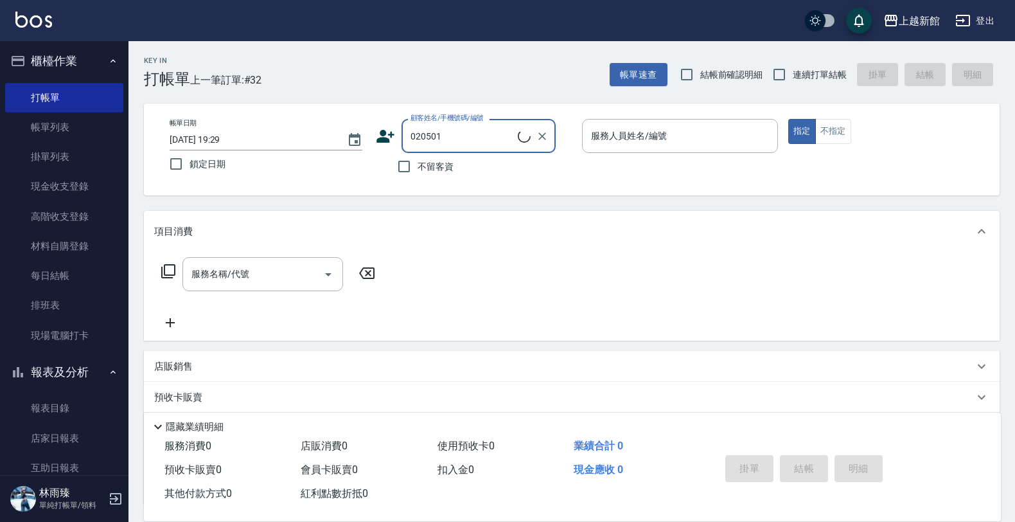
type input "戴世祐/0912215238/020501"
drag, startPoint x: 485, startPoint y: 126, endPoint x: 479, endPoint y: 132, distance: 8.6
click at [479, 132] on input "戴世祐/0912215238/020501" at bounding box center [462, 136] width 110 height 22
type input "蘿拉-1"
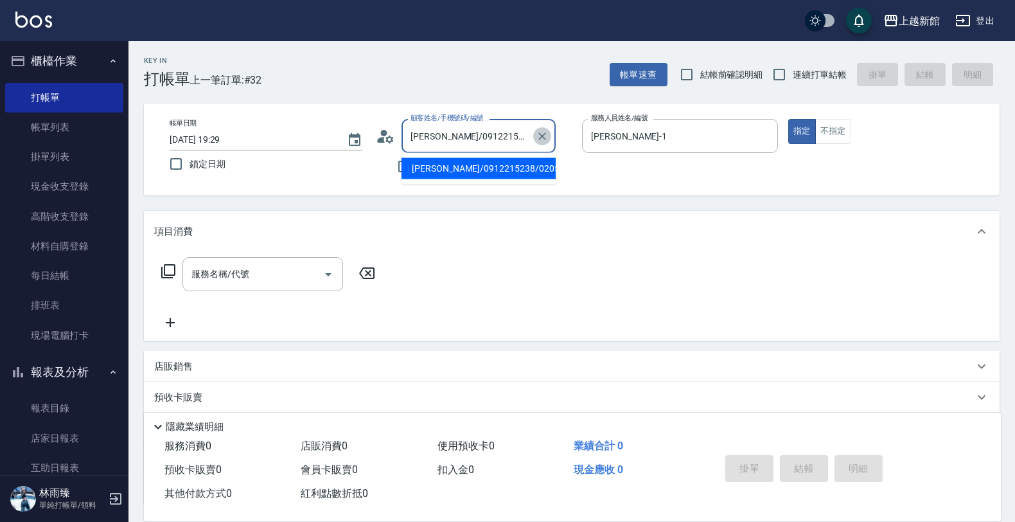
click at [538, 139] on icon "Clear" at bounding box center [542, 136] width 13 height 13
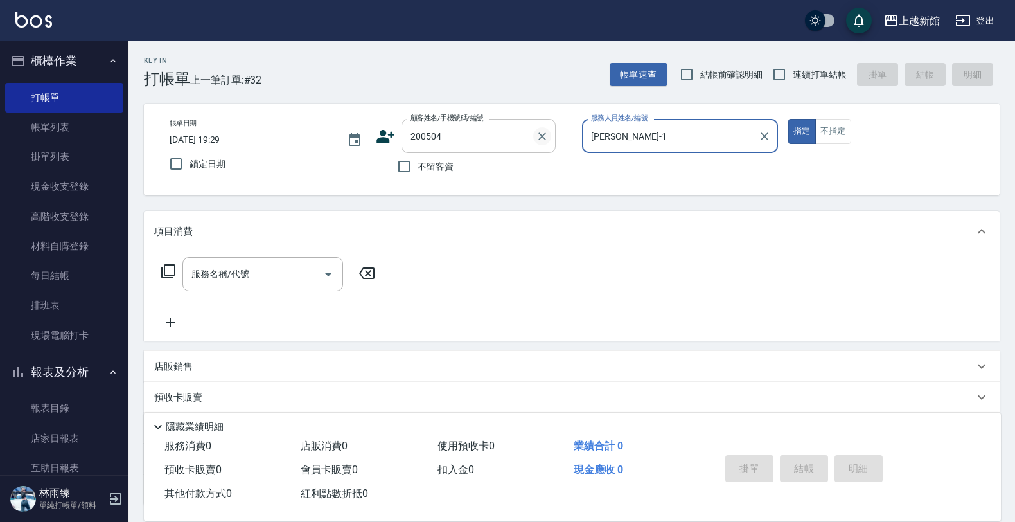
type input "范惠怡/0955118357/200504"
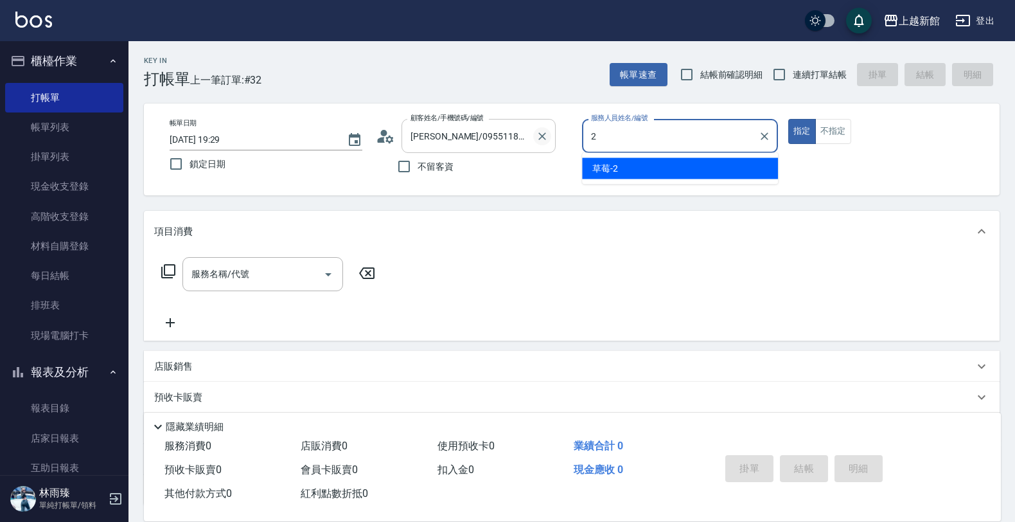
type input "草莓-2"
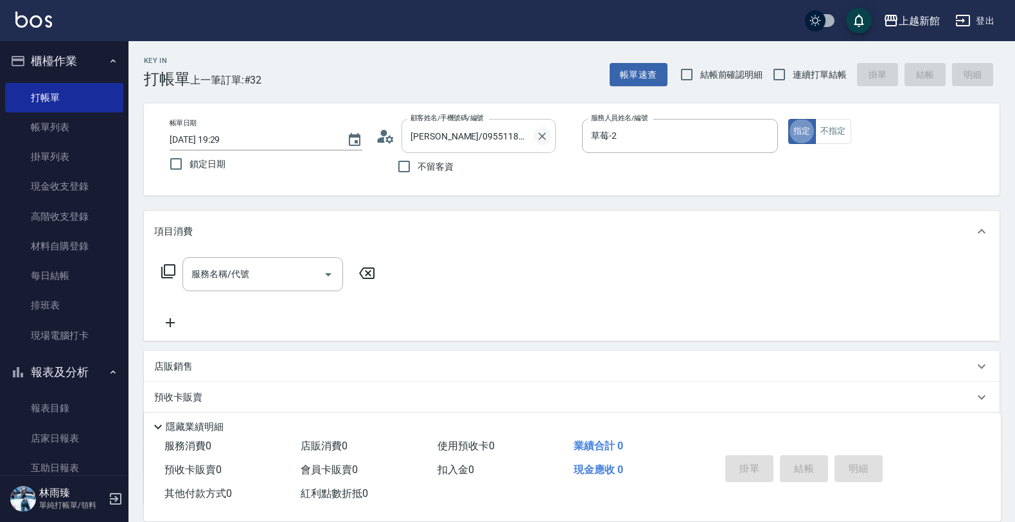
type button "true"
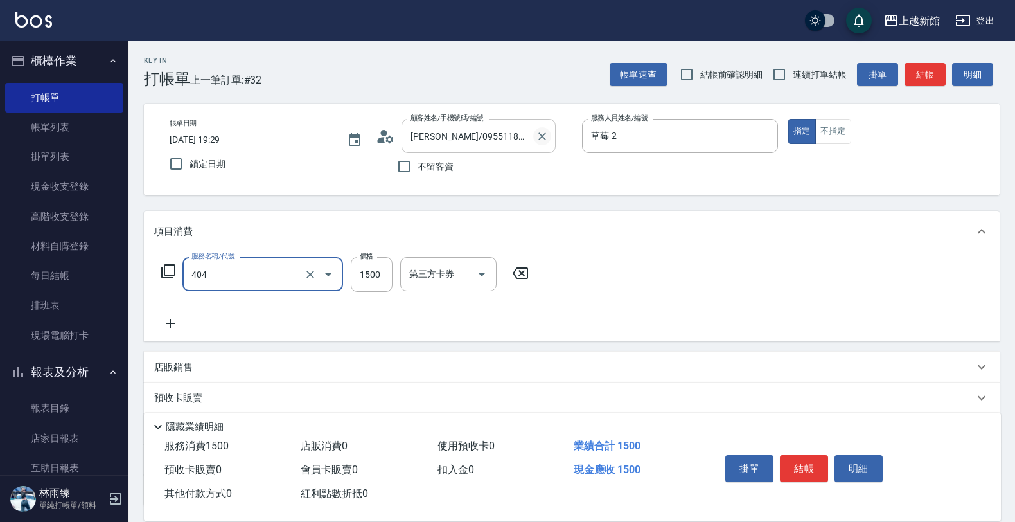
type input "設計染髮(404)"
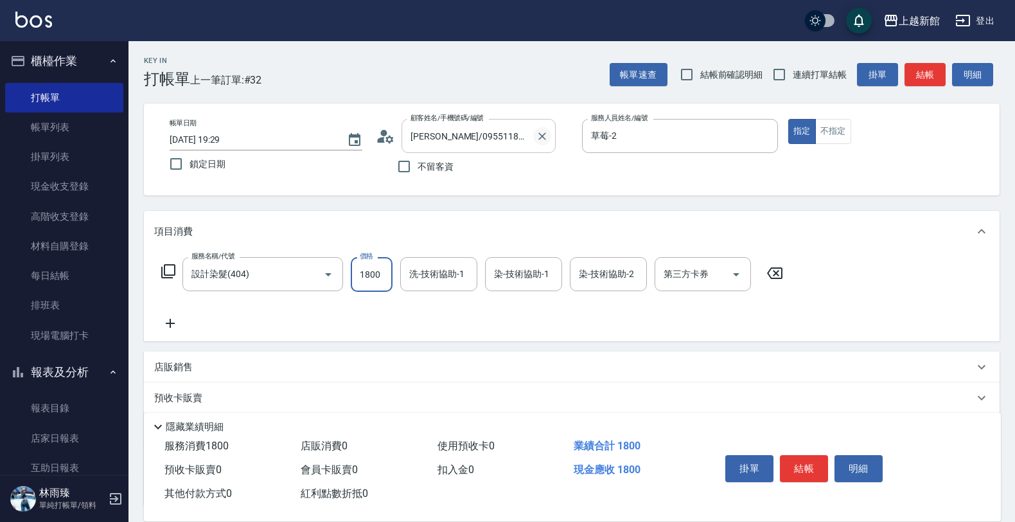
type input "1800"
type input "馨妮-29"
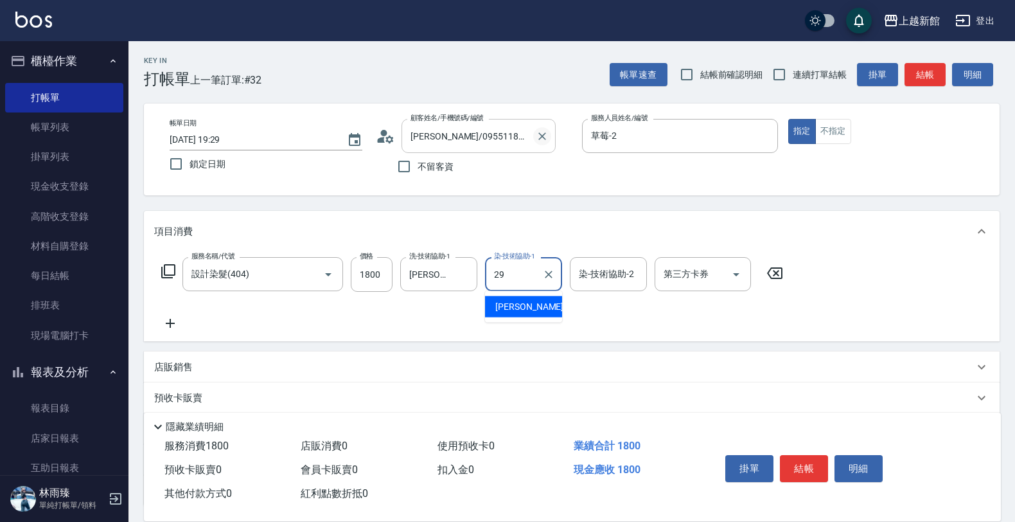
type input "馨妮-29"
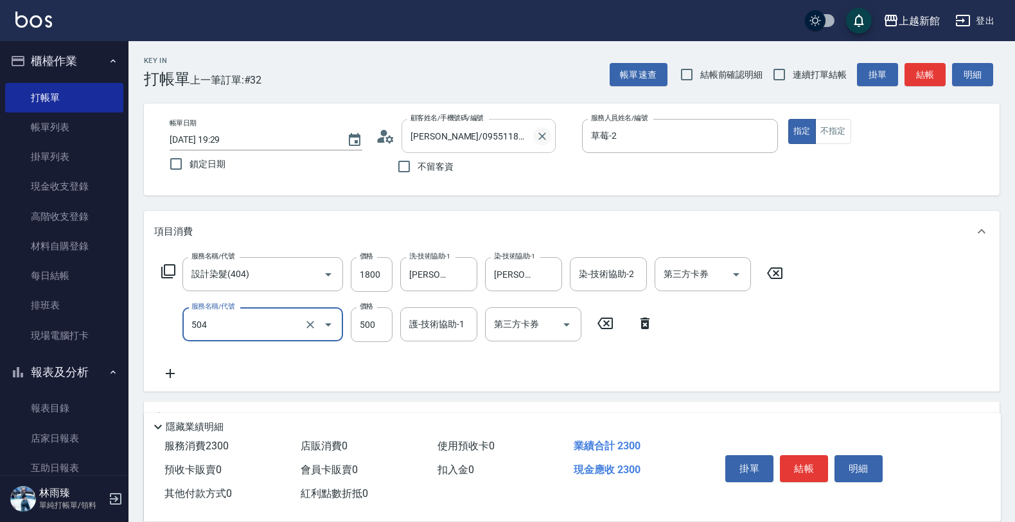
type input "順子護髮(504)"
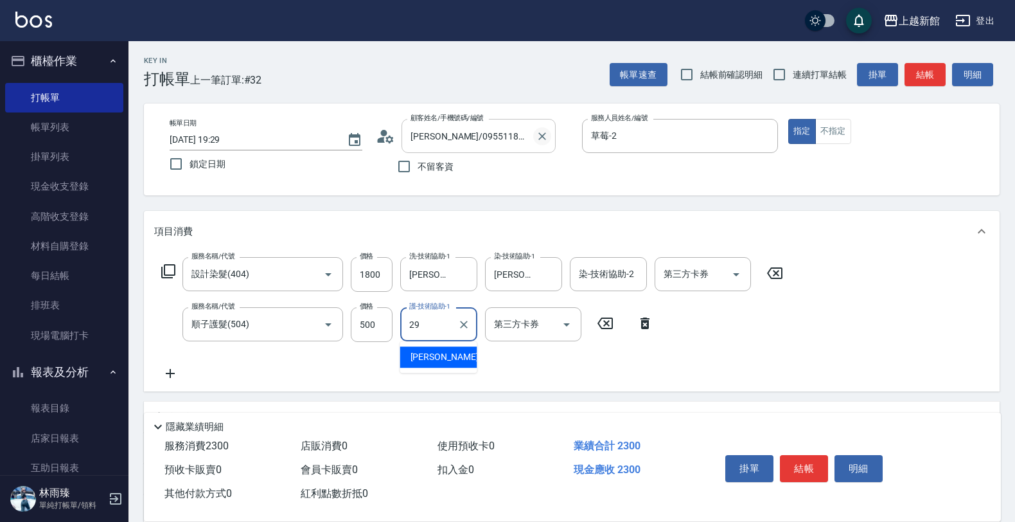
type input "馨妮-29"
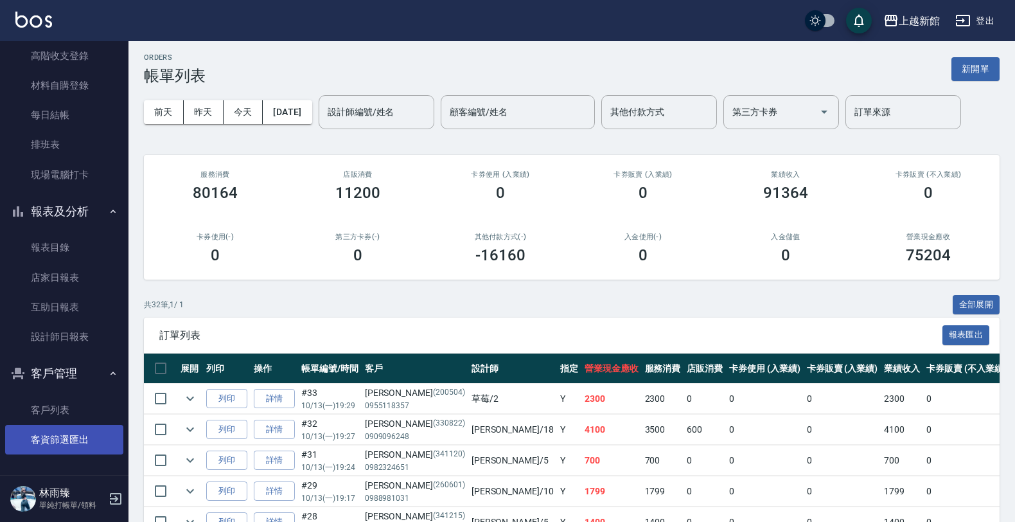
scroll to position [241, 0]
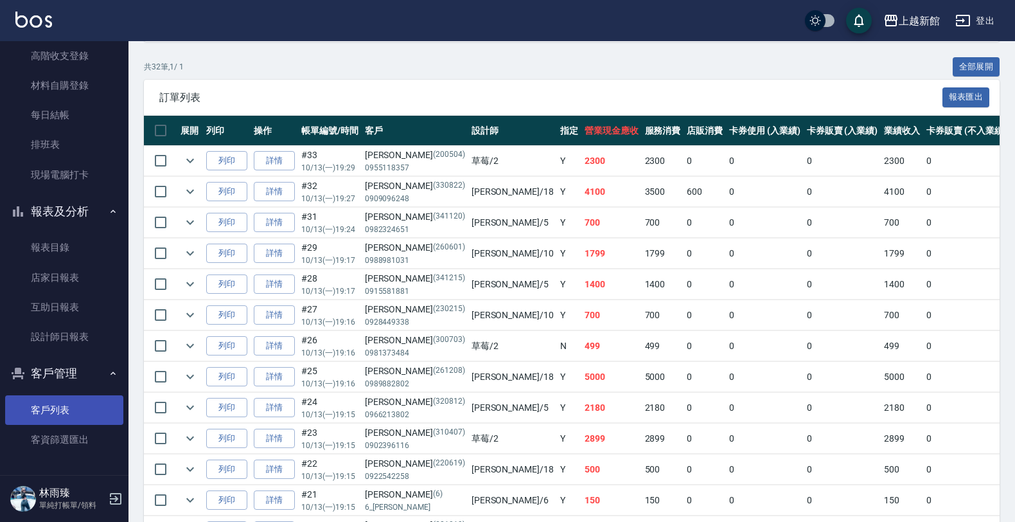
click at [68, 411] on link "客戶列表" at bounding box center [64, 410] width 118 height 30
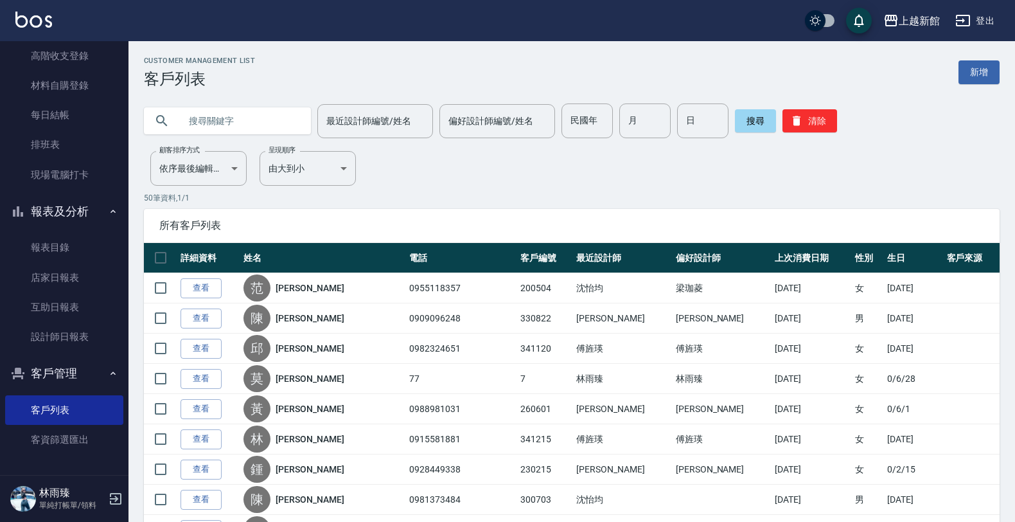
click at [276, 135] on input "text" at bounding box center [240, 120] width 121 height 35
type input "0963635990"
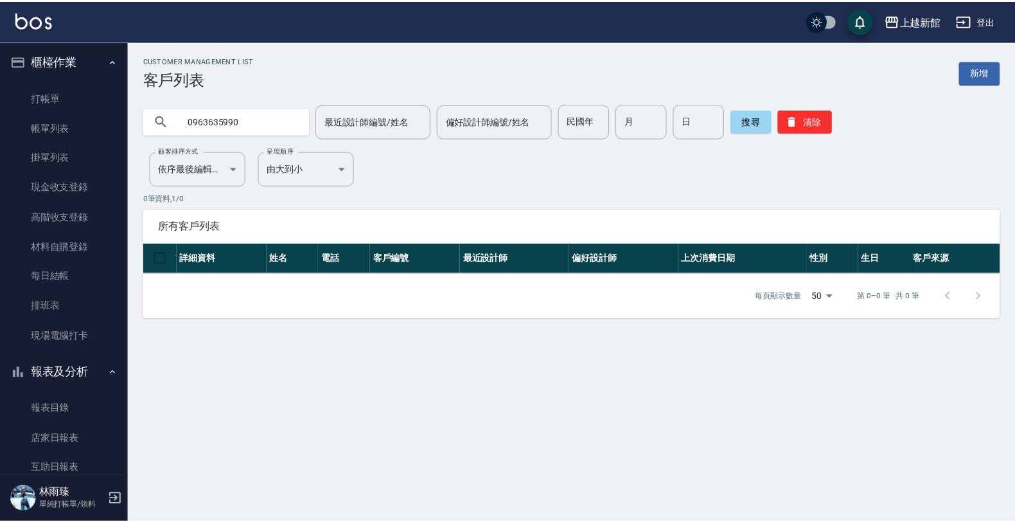
scroll to position [163, 0]
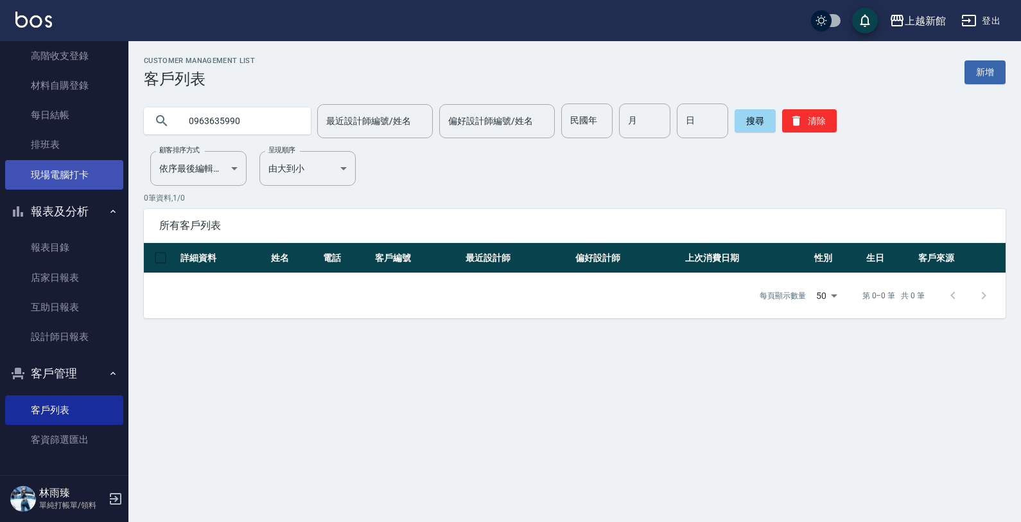
click at [55, 175] on link "現場電腦打卡" at bounding box center [64, 175] width 118 height 30
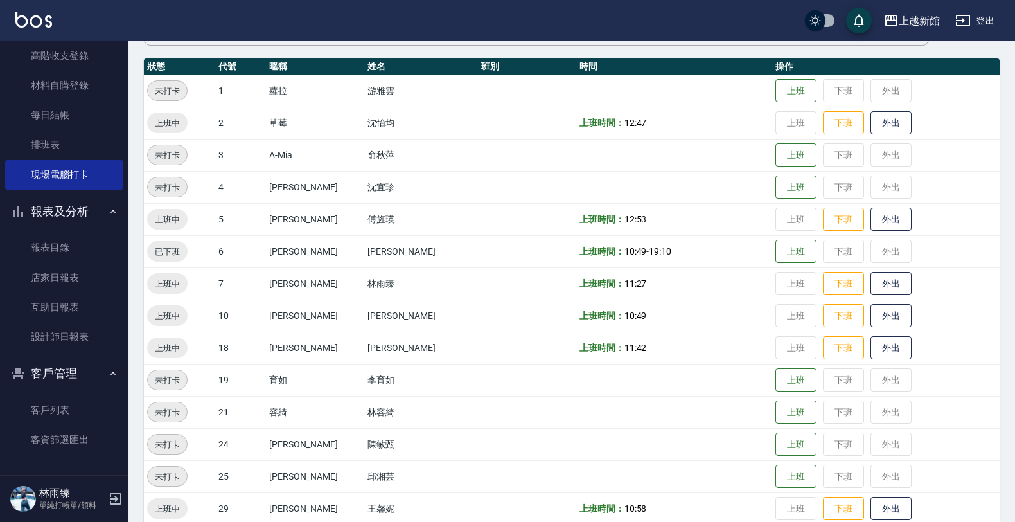
scroll to position [119, 0]
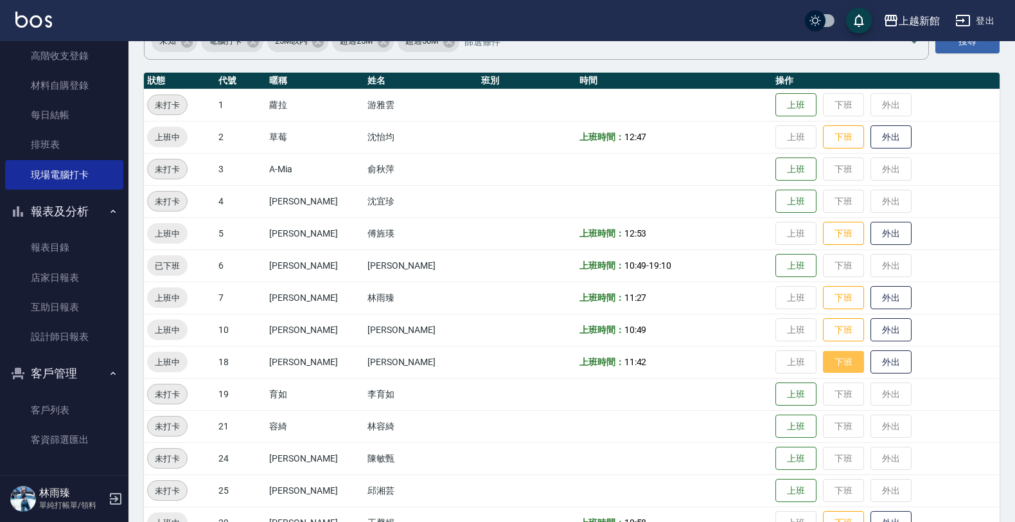
click at [829, 367] on button "下班" at bounding box center [843, 362] width 41 height 22
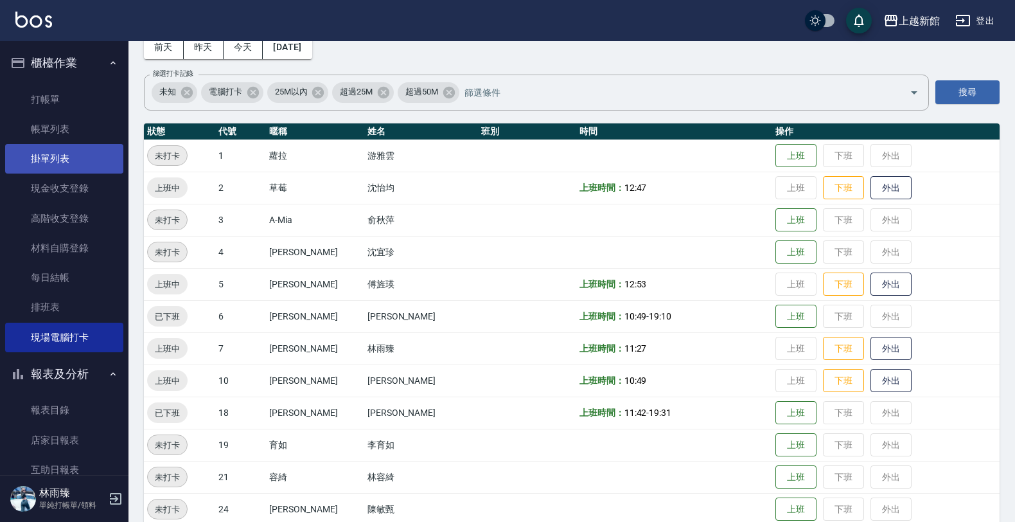
scroll to position [0, 0]
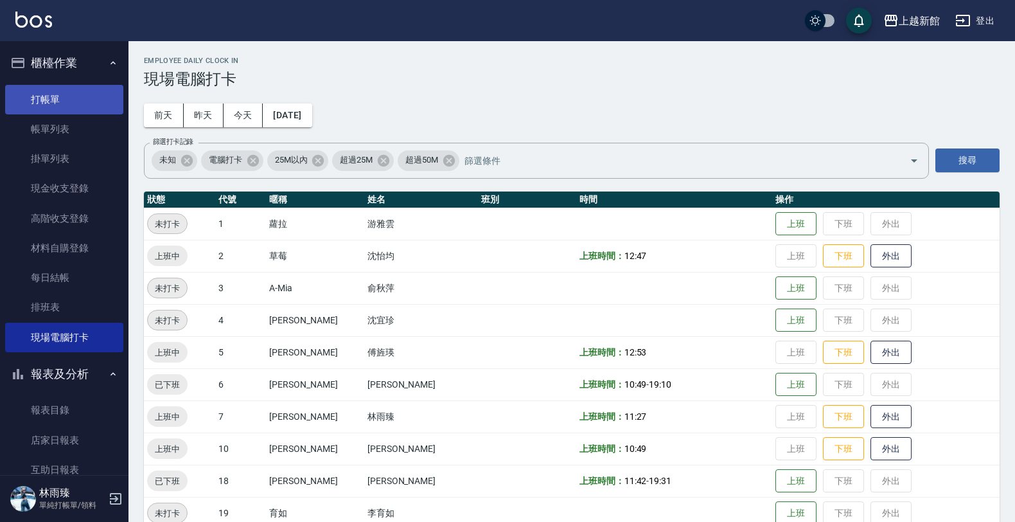
click at [46, 88] on link "打帳單" at bounding box center [64, 100] width 118 height 30
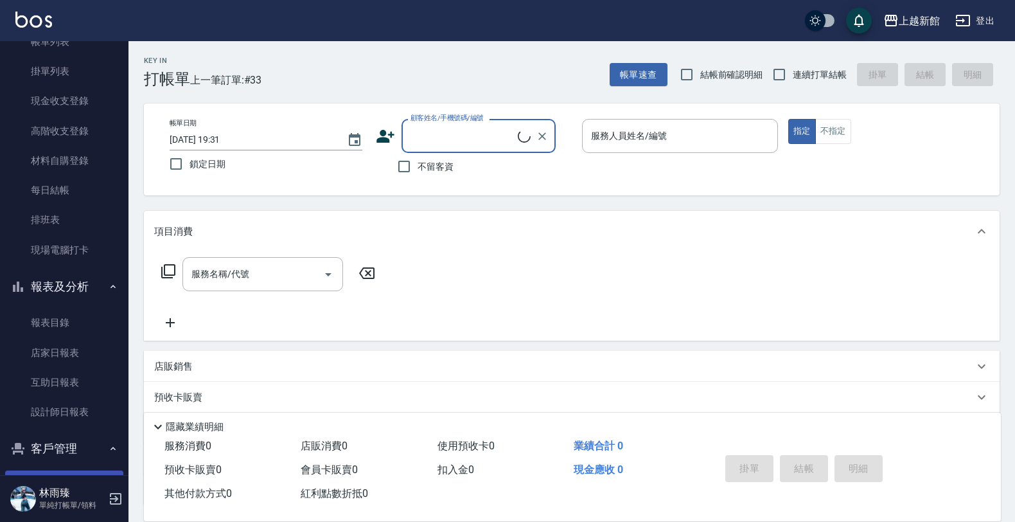
scroll to position [161, 0]
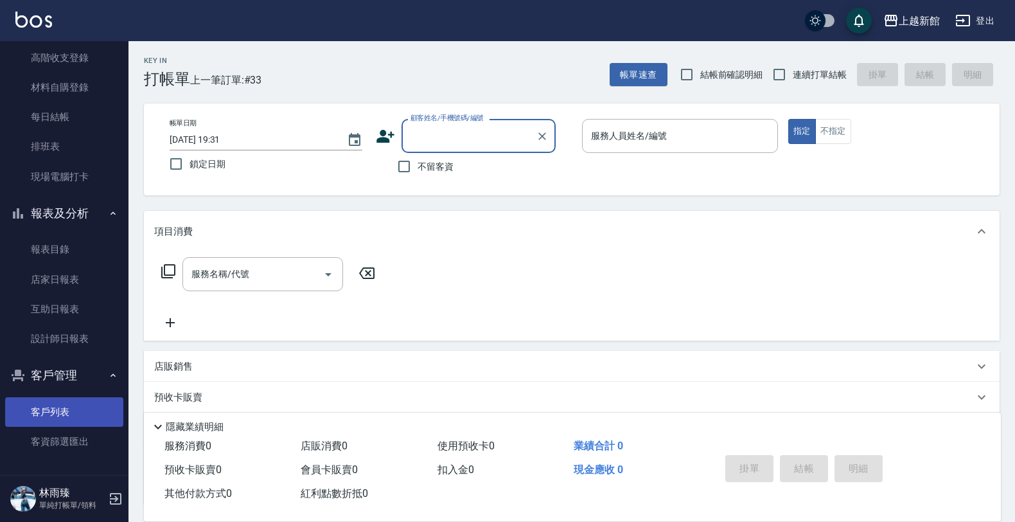
click at [73, 406] on link "客戶列表" at bounding box center [64, 412] width 118 height 30
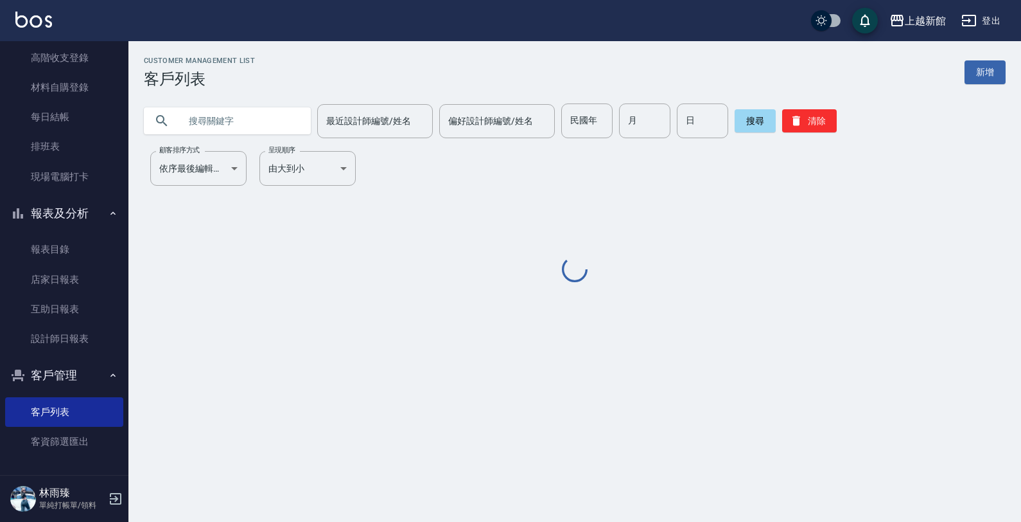
click at [256, 124] on input "text" at bounding box center [240, 120] width 121 height 35
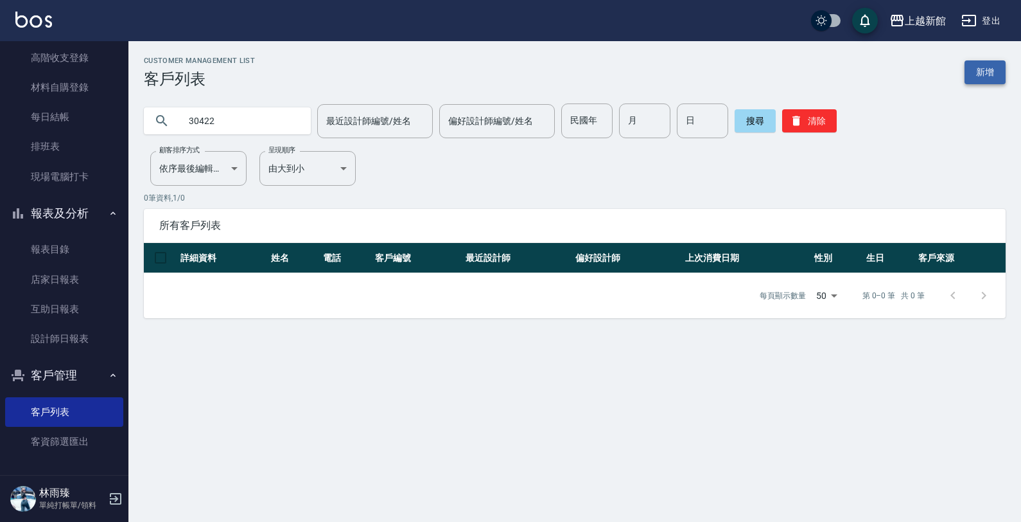
type input "30422"
click at [974, 66] on link "新增" at bounding box center [985, 72] width 41 height 24
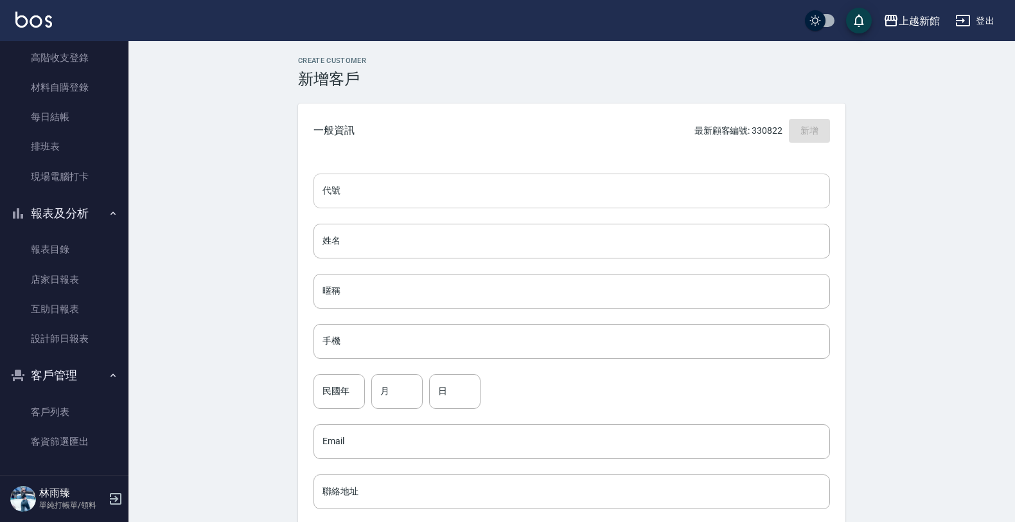
drag, startPoint x: 679, startPoint y: 180, endPoint x: 689, endPoint y: 177, distance: 10.4
click at [685, 177] on input "代號" at bounding box center [571, 190] width 516 height 35
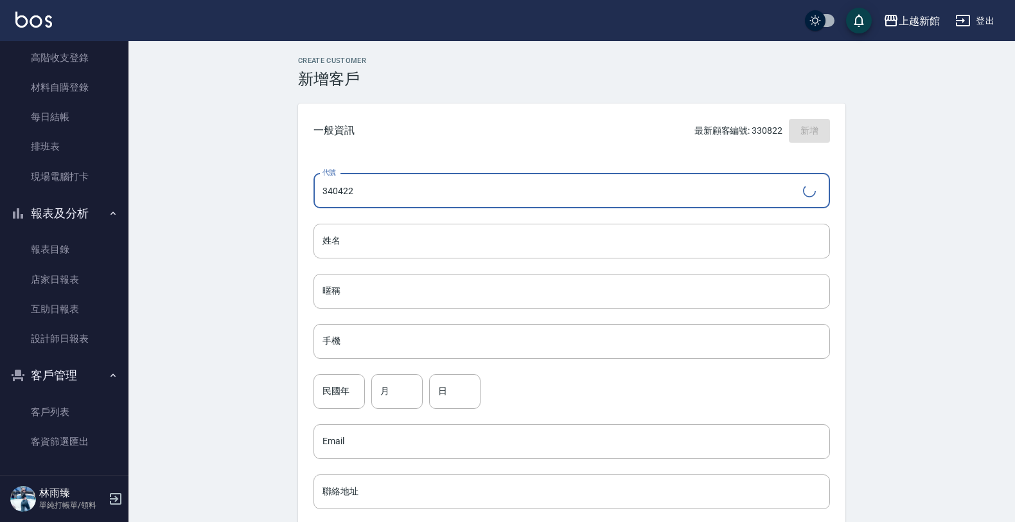
type input "340422"
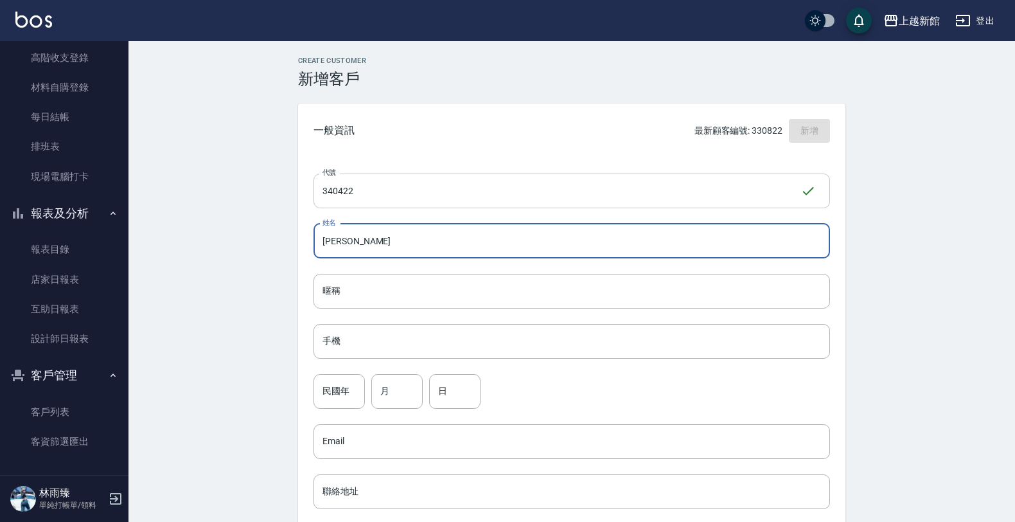
type input "胡思任"
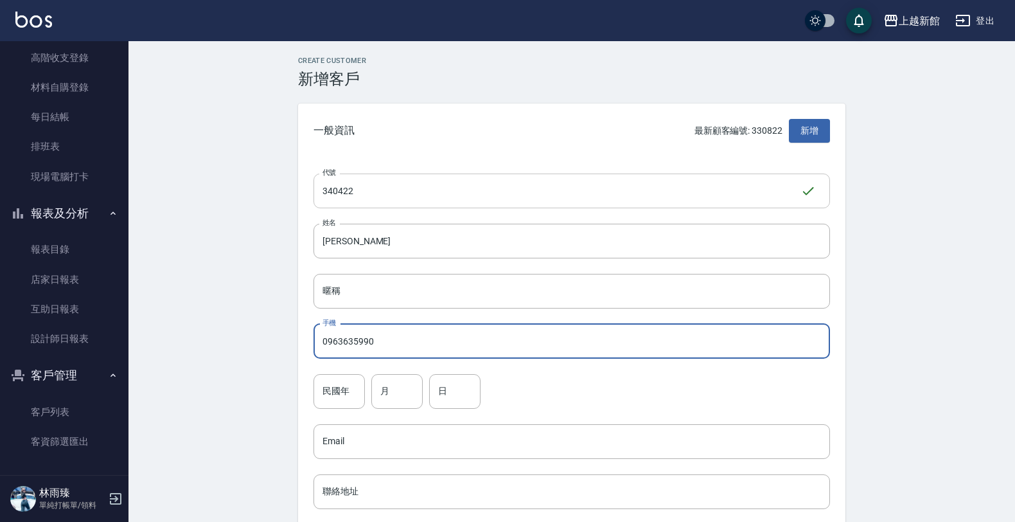
type input "0963635990"
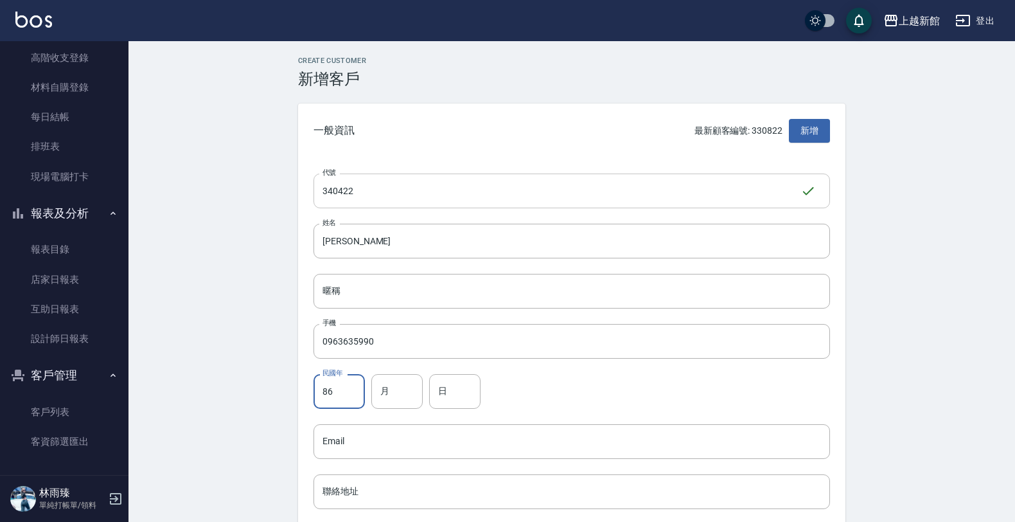
type input "86"
type input "4"
type input "22"
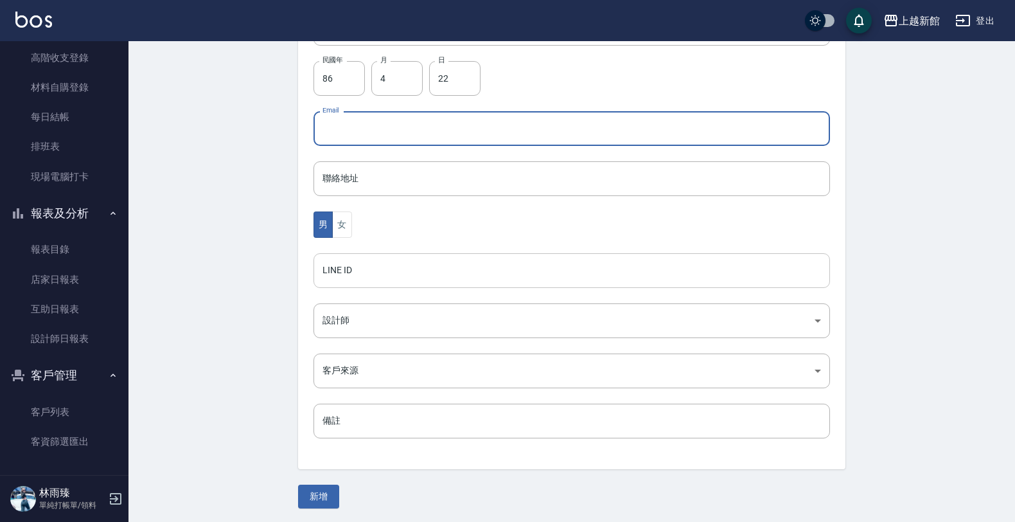
scroll to position [313, 0]
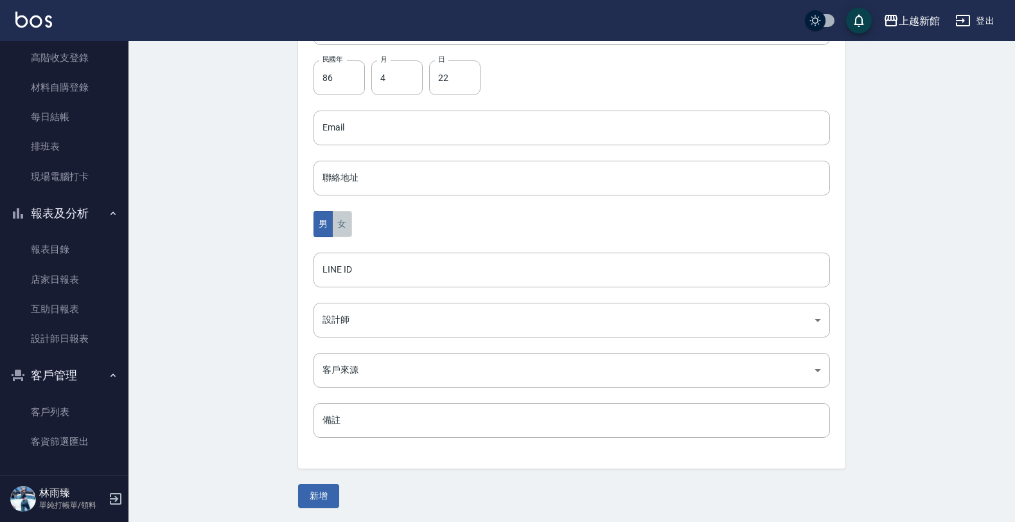
drag, startPoint x: 338, startPoint y: 214, endPoint x: 332, endPoint y: 273, distance: 59.4
click at [338, 215] on button "女" at bounding box center [341, 224] width 19 height 26
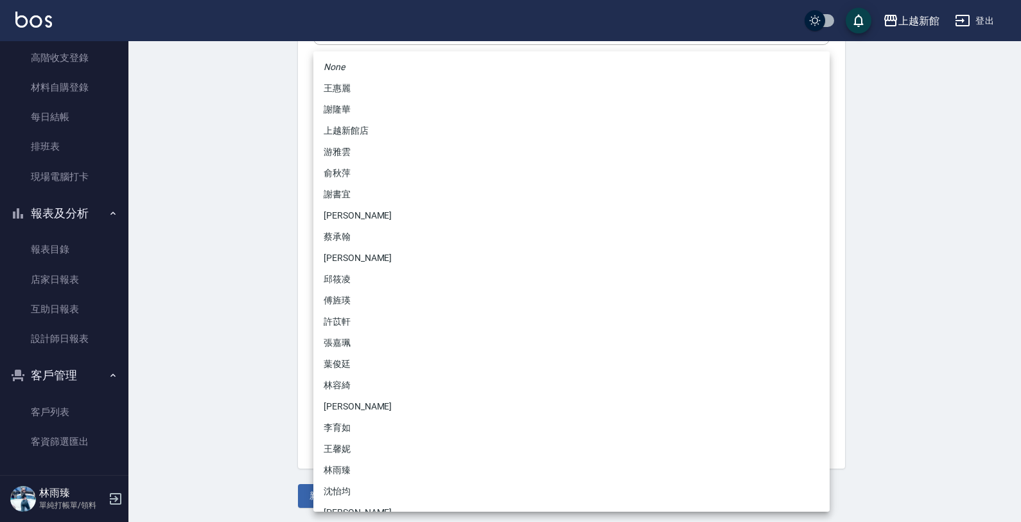
click at [320, 336] on body "上越新館 登出 櫃檯作業 打帳單 帳單列表 掛單列表 現金收支登錄 高階收支登錄 材料自購登錄 每日結帳 排班表 現場電腦打卡 報表及分析 報表目錄 店家日報…" at bounding box center [510, 105] width 1021 height 836
click at [345, 209] on li "劉名儀" at bounding box center [571, 215] width 516 height 21
type input "f2df2d98-d013-4630-b475-e8e0bdc1e845"
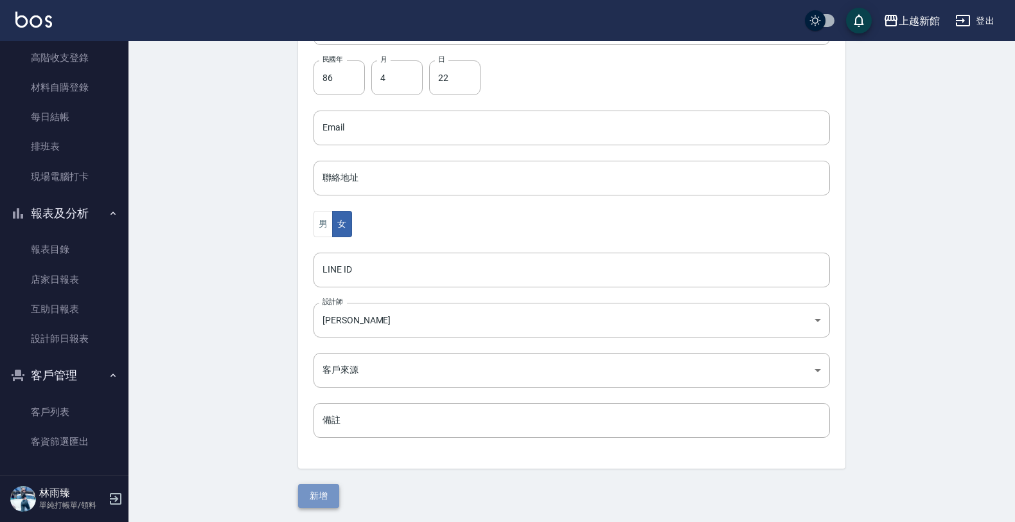
click at [308, 493] on button "新增" at bounding box center [318, 496] width 41 height 24
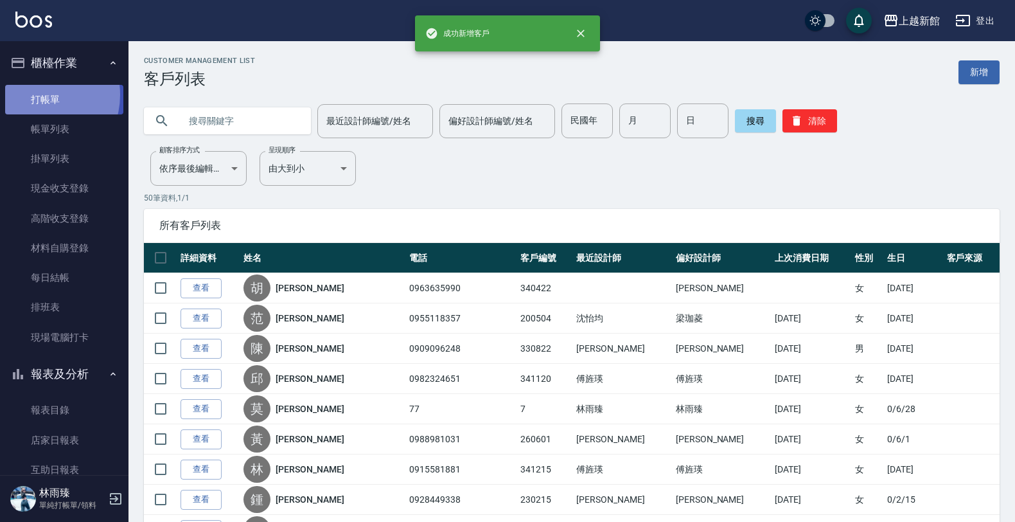
click at [34, 94] on link "打帳單" at bounding box center [64, 100] width 118 height 30
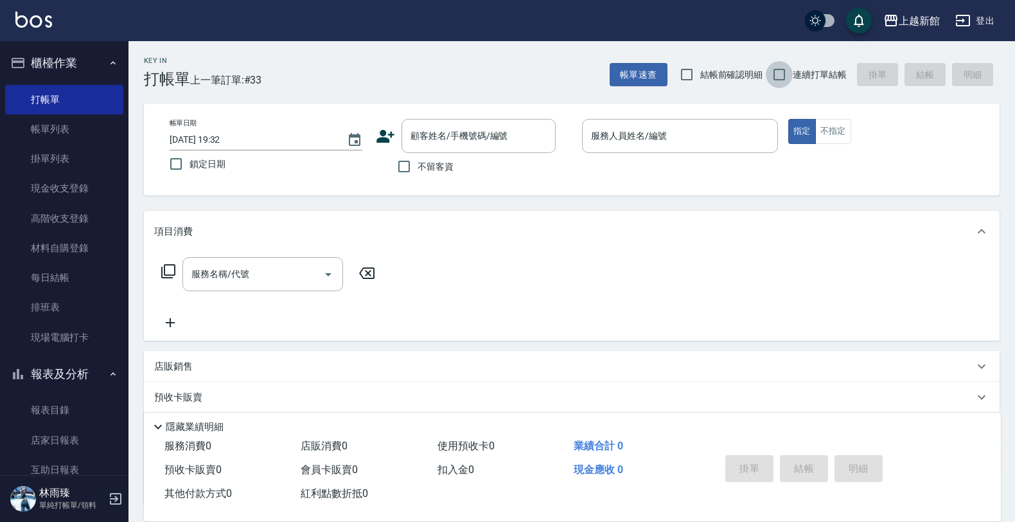
drag, startPoint x: 769, startPoint y: 82, endPoint x: 614, endPoint y: 98, distance: 155.7
click at [766, 82] on div "帳單速查 結帳前確認明細 連續打單結帳 掛單 結帳 明細" at bounding box center [805, 74] width 390 height 27
click at [791, 80] on input "連續打單結帳" at bounding box center [779, 74] width 27 height 27
checkbox input "true"
click at [487, 141] on input "顧客姓名/手機號碼/編號" at bounding box center [468, 136] width 123 height 22
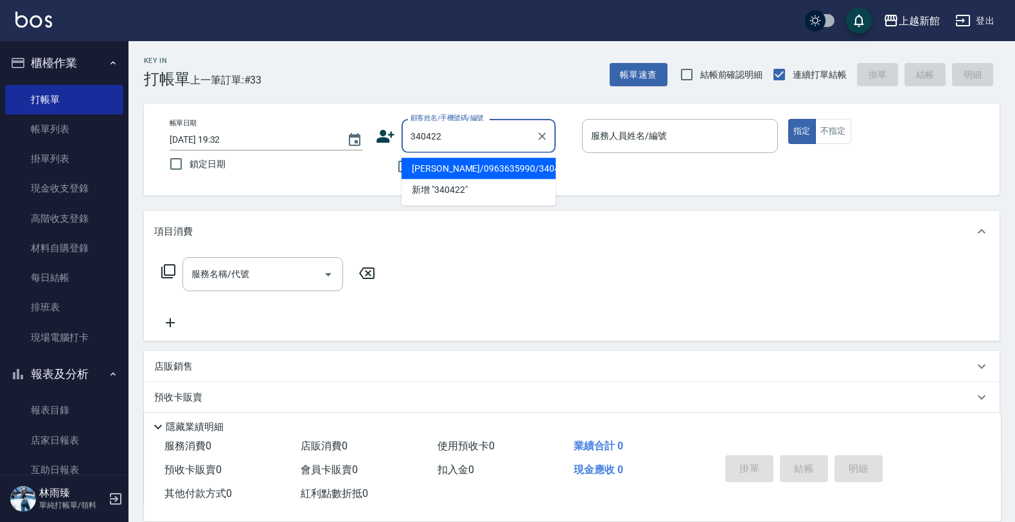
type input "胡思任/0963635990/340422"
type input "瑪沙-10"
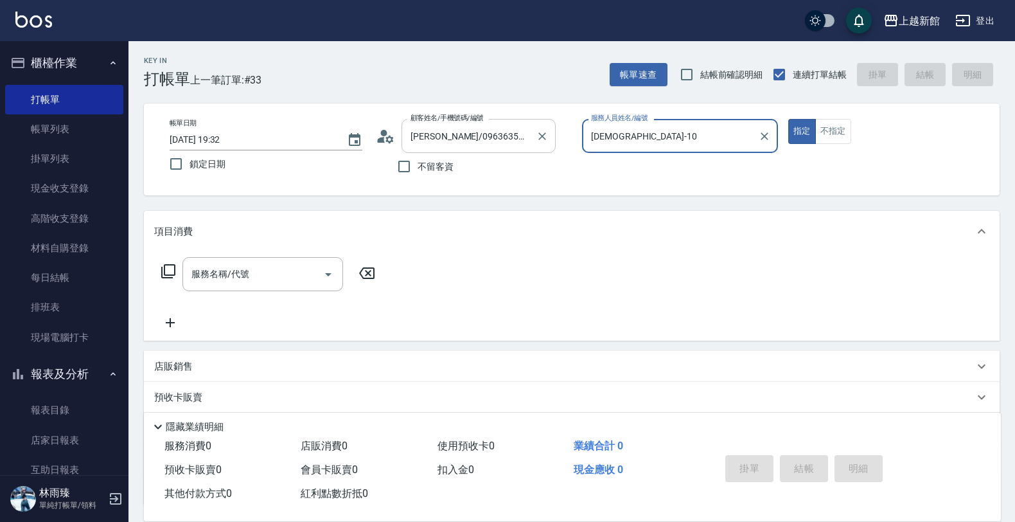
click at [788, 119] on button "指定" at bounding box center [802, 131] width 28 height 25
type button "true"
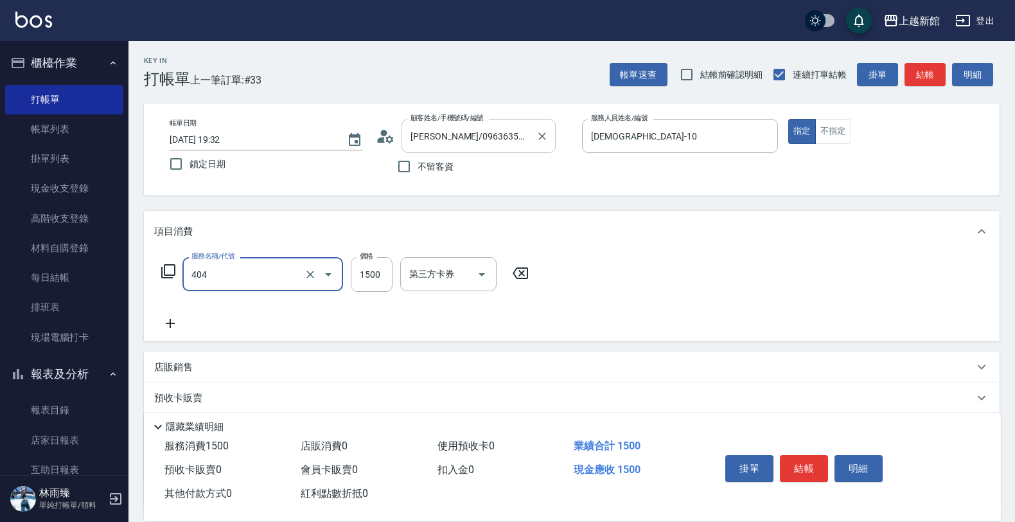
type input "設計染髮(404)"
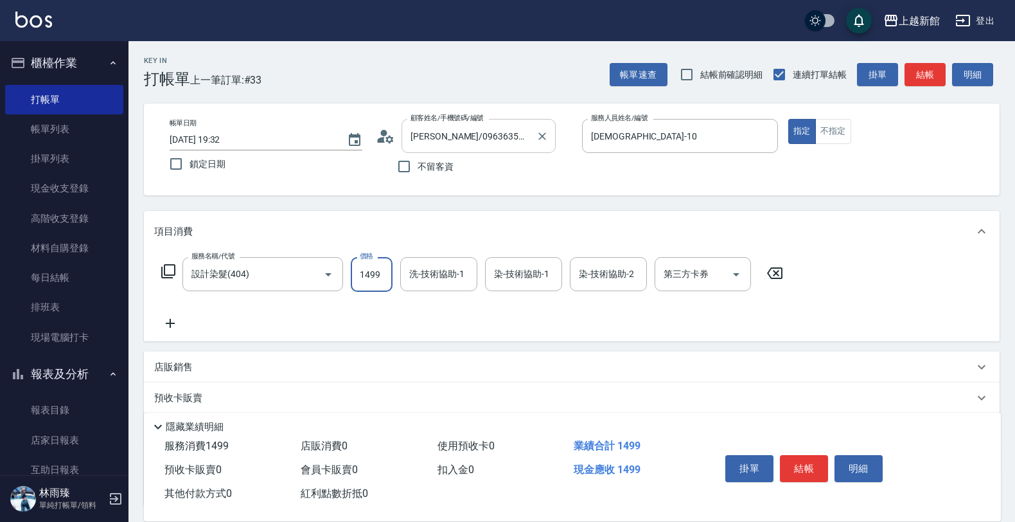
type input "1499"
type input "馨妮-29"
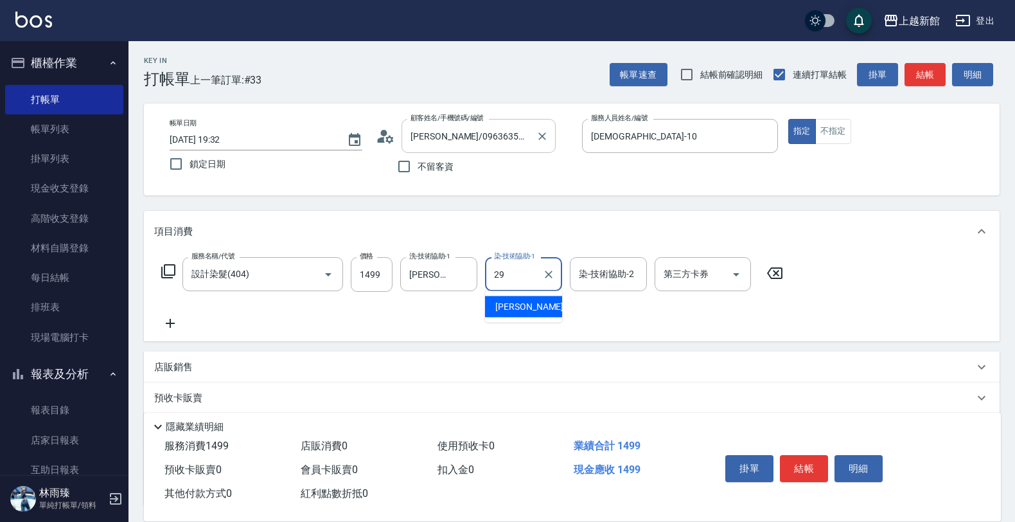
type input "馨妮-29"
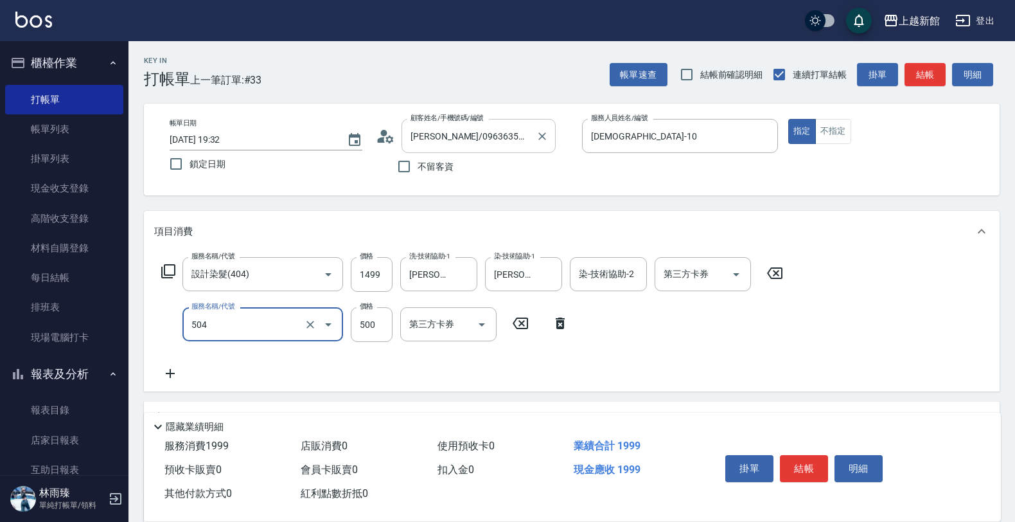
type input "順子護髮(504)"
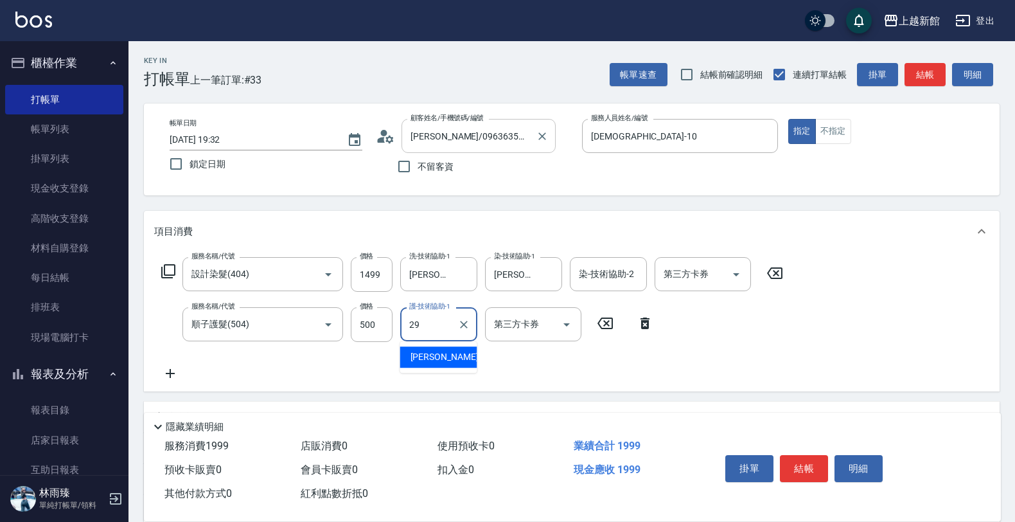
type input "馨妮-29"
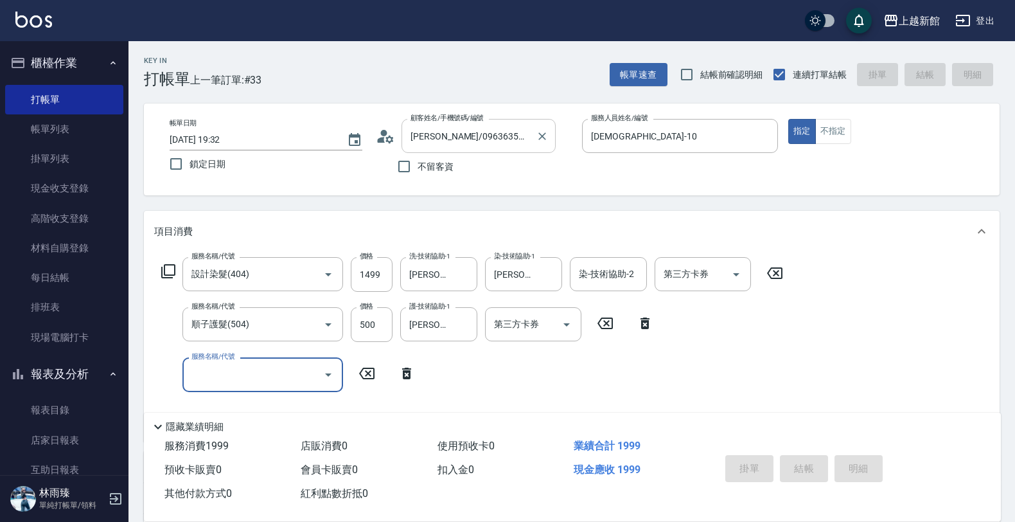
type input "2025/10/13 19:33"
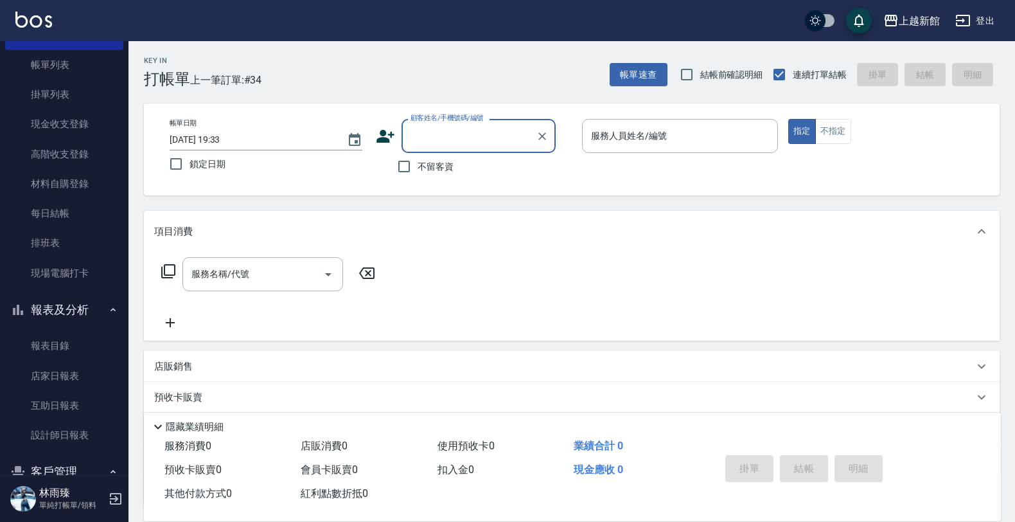
scroll to position [161, 0]
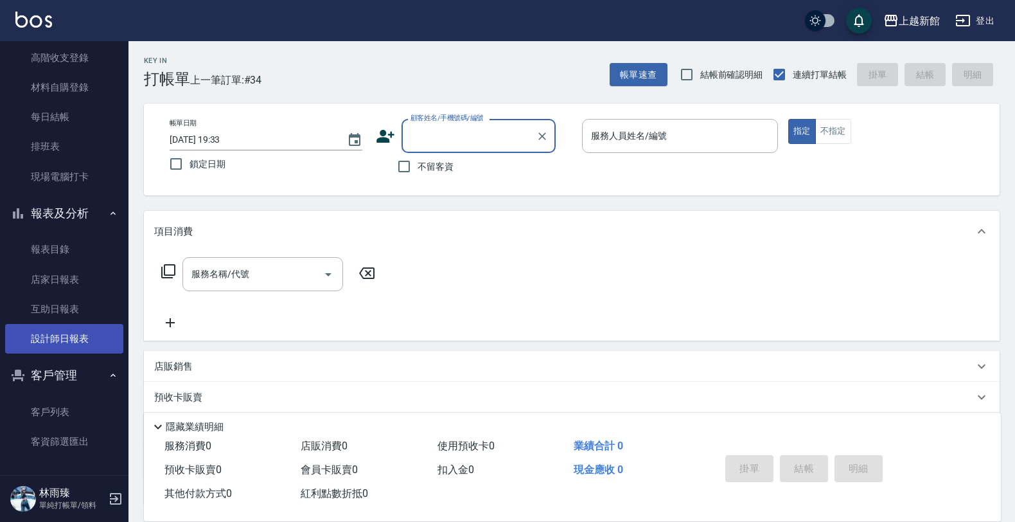
click at [80, 338] on link "設計師日報表" at bounding box center [64, 339] width 118 height 30
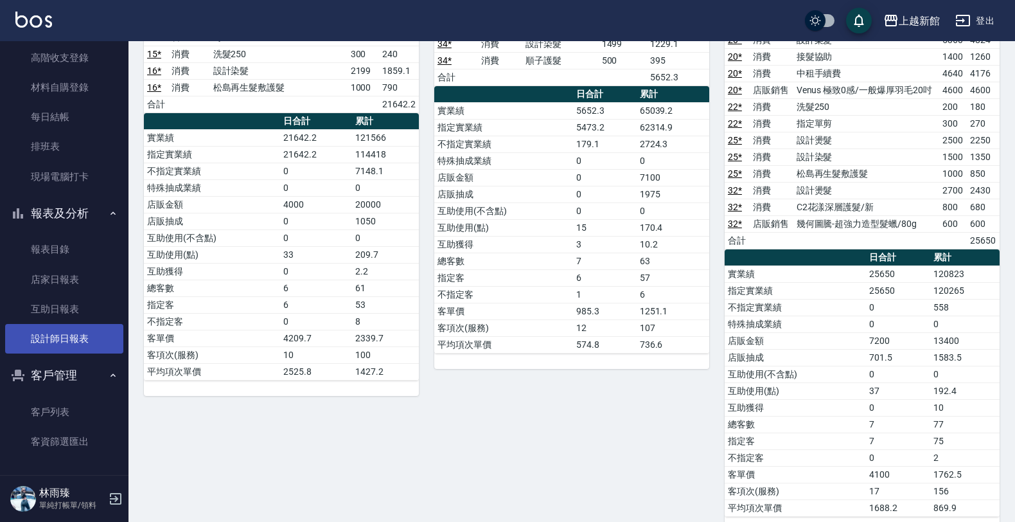
scroll to position [913, 0]
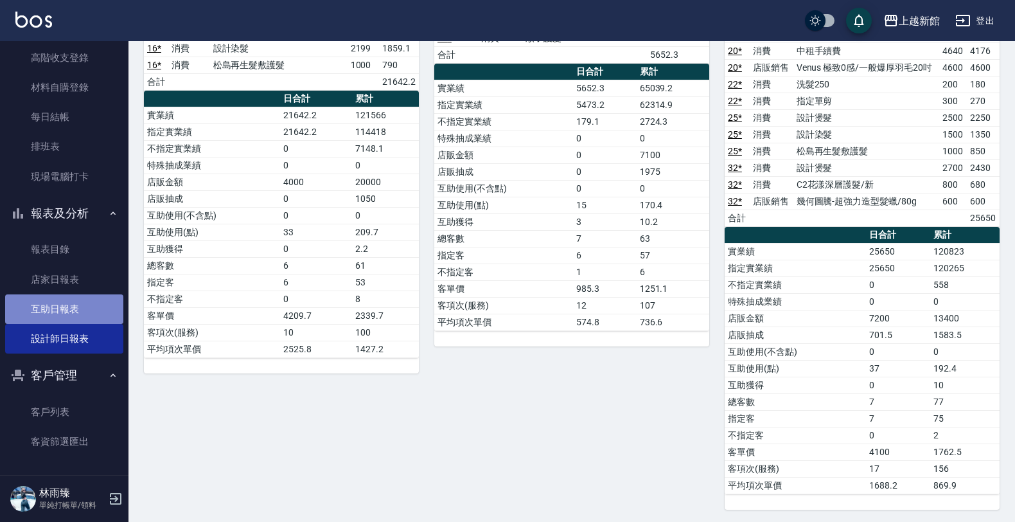
click at [65, 302] on link "互助日報表" at bounding box center [64, 309] width 118 height 30
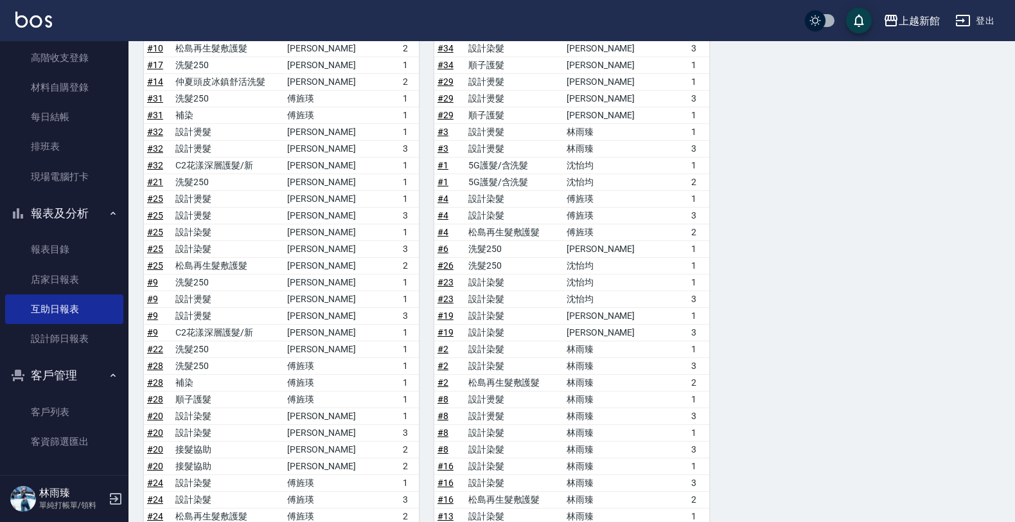
scroll to position [463, 0]
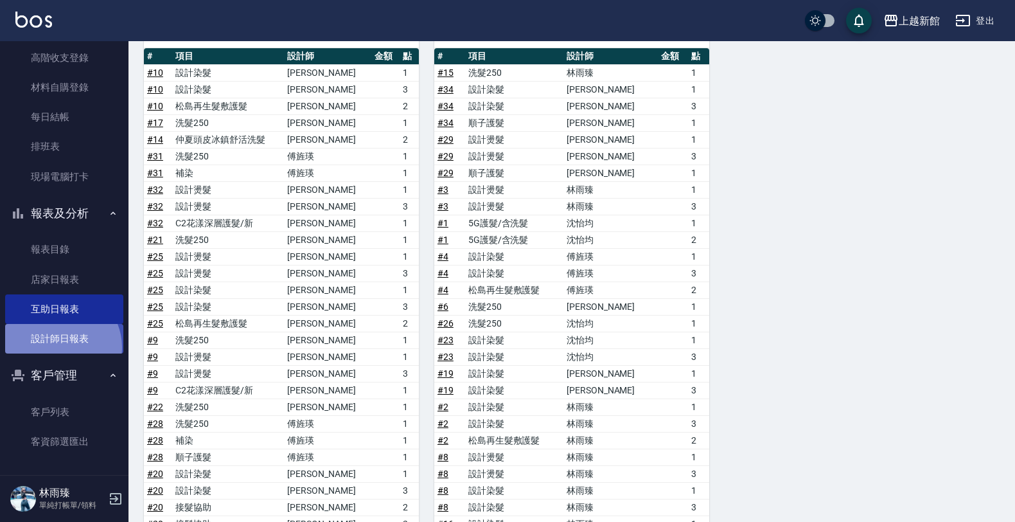
click at [60, 347] on link "設計師日報表" at bounding box center [64, 339] width 118 height 30
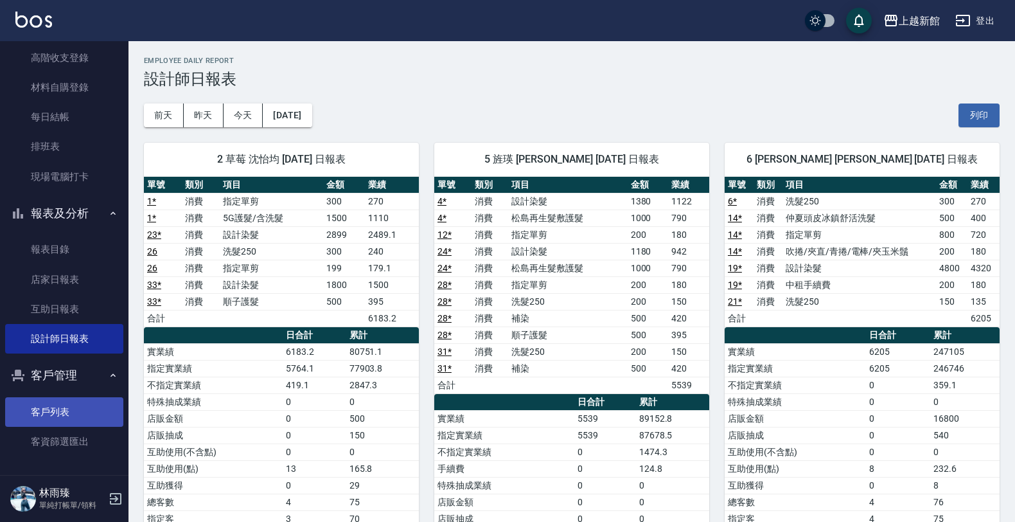
click at [82, 421] on link "客戶列表" at bounding box center [64, 412] width 118 height 30
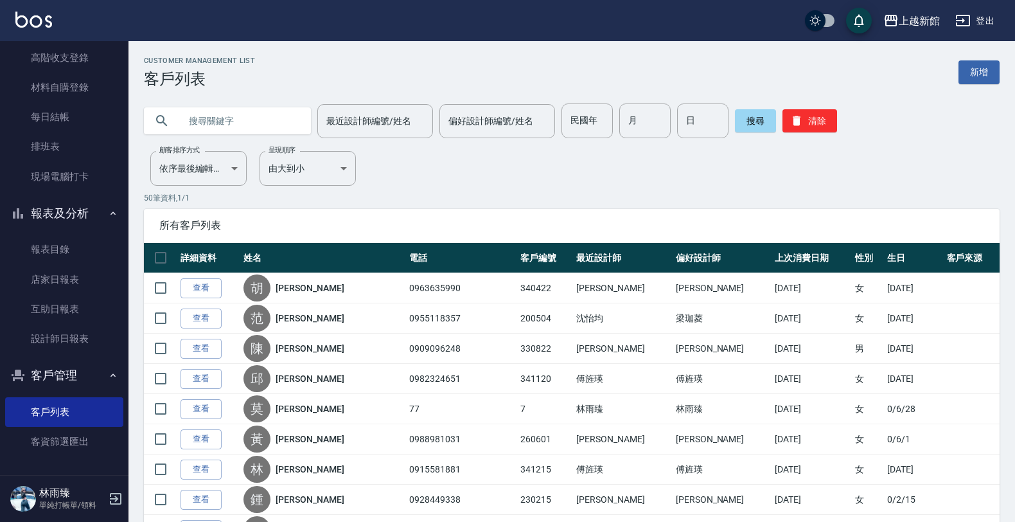
drag, startPoint x: 234, startPoint y: 120, endPoint x: 249, endPoint y: 123, distance: 15.0
click at [234, 121] on input "text" at bounding box center [240, 120] width 121 height 35
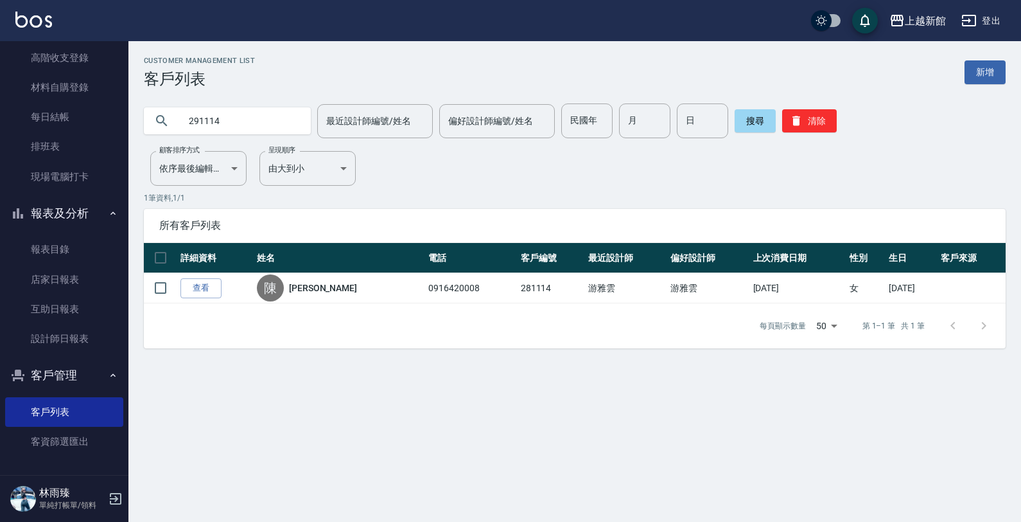
type input "291114"
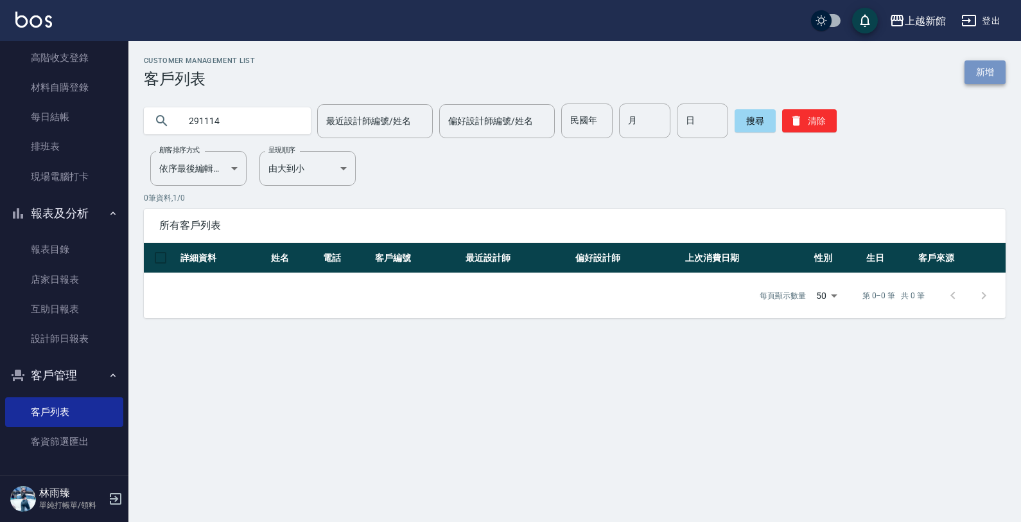
click at [977, 77] on link "新增" at bounding box center [985, 72] width 41 height 24
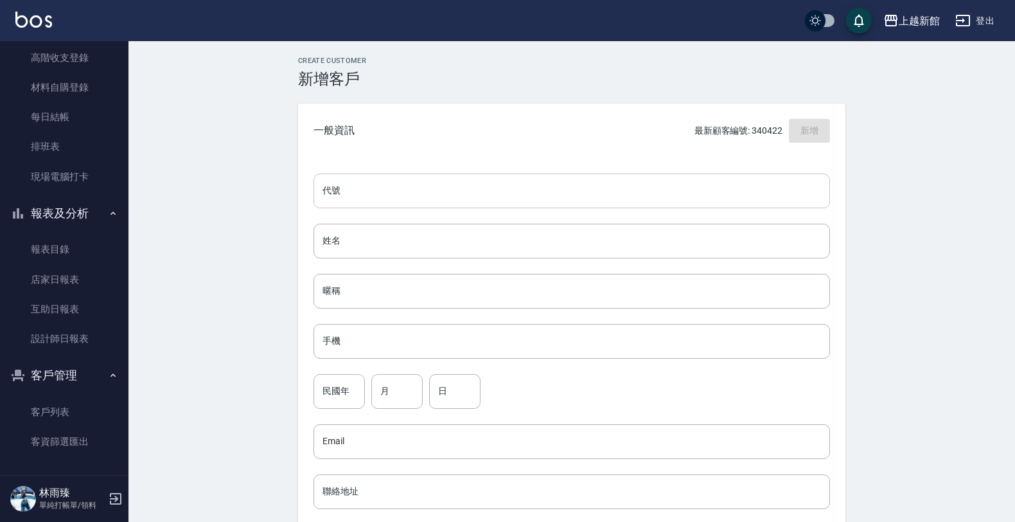
click at [595, 191] on input "代號" at bounding box center [571, 190] width 516 height 35
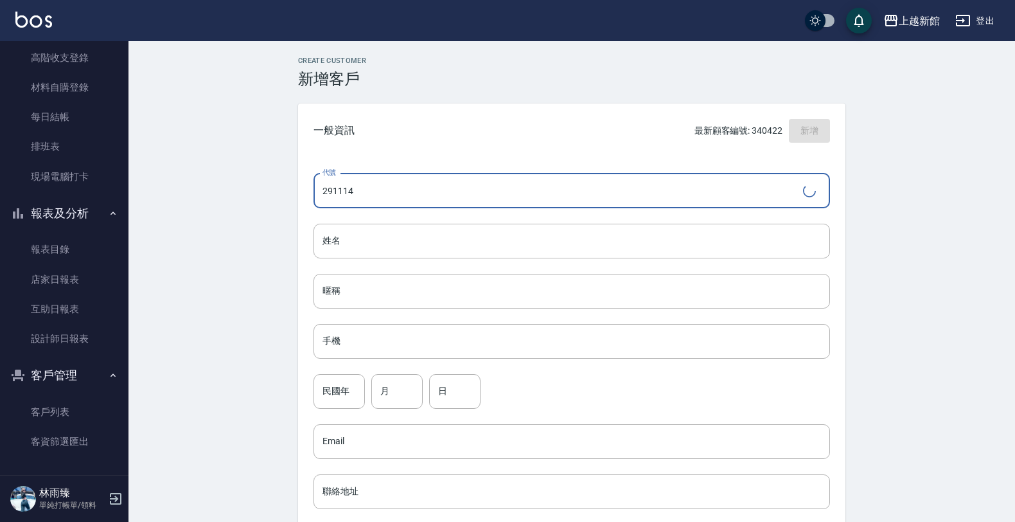
type input "291114"
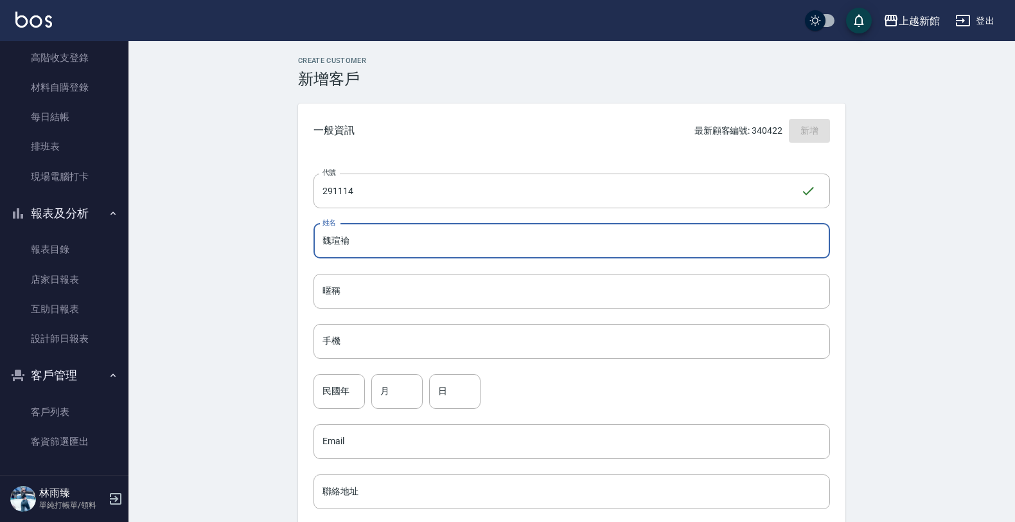
type input "魏瑄褕"
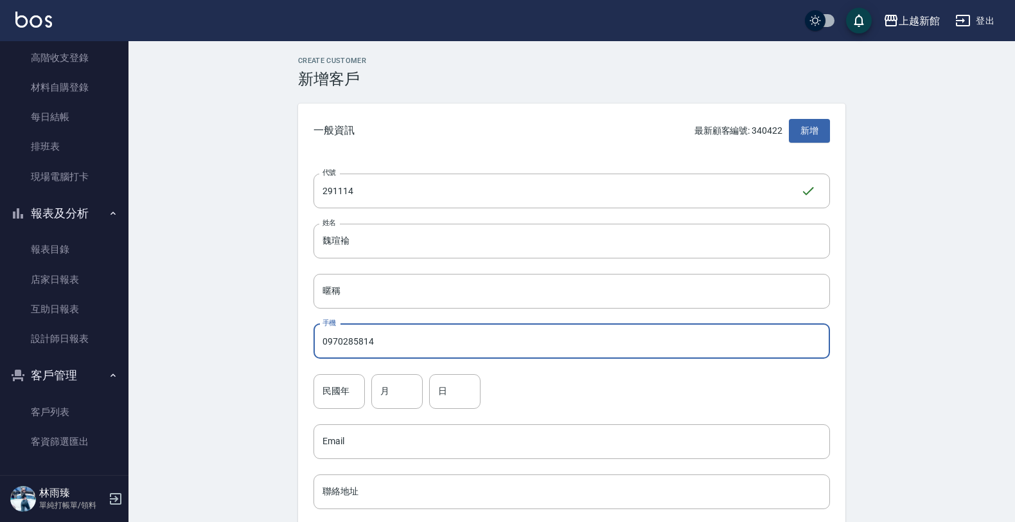
type input "0970285814"
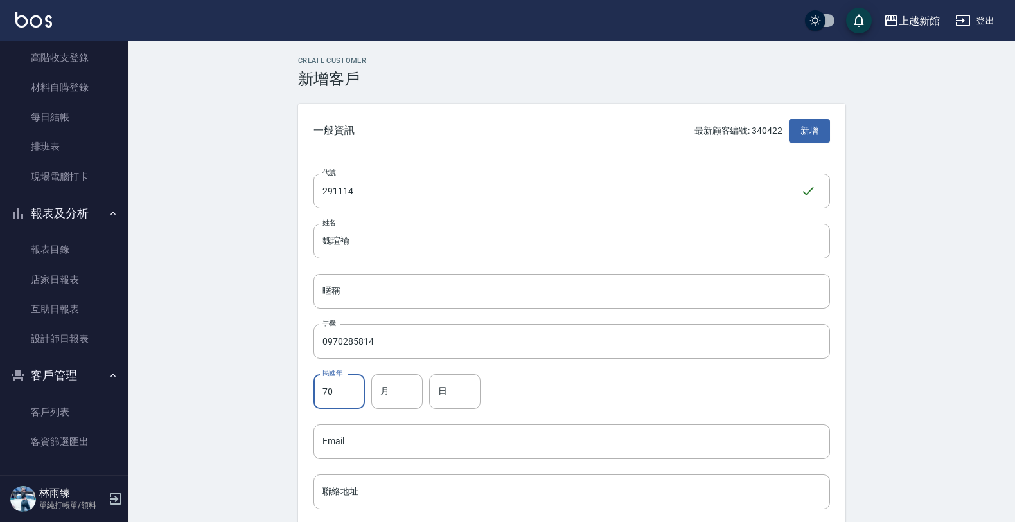
type input "70"
type input "11"
type input "14"
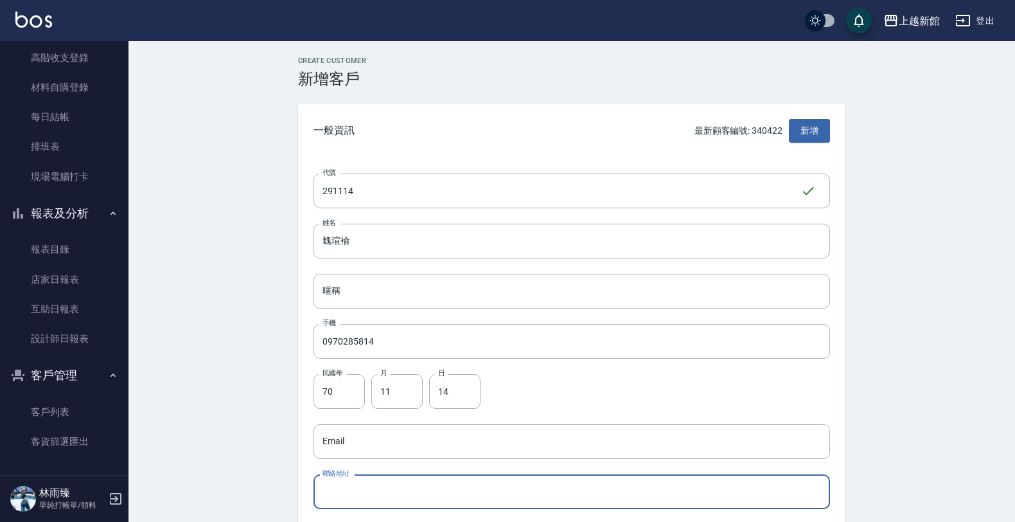
type button "MALE"
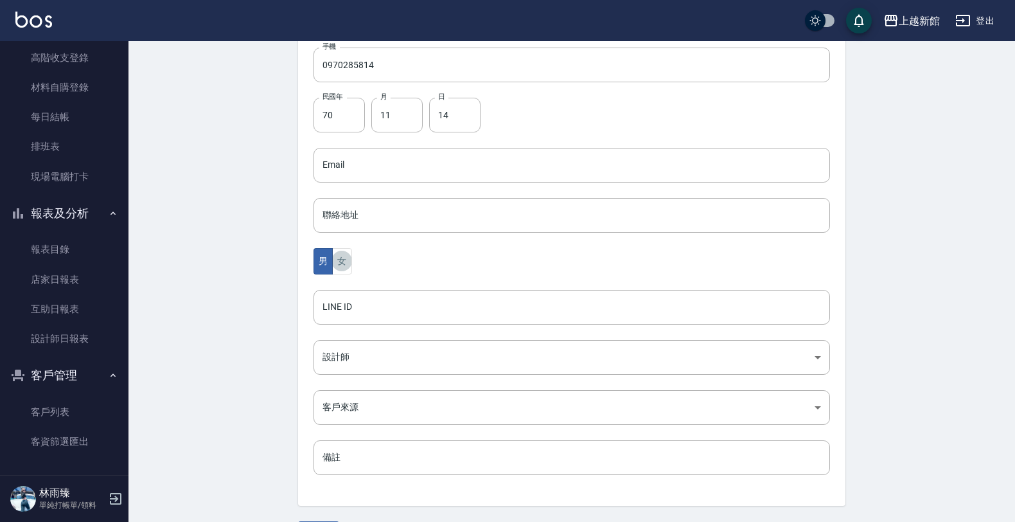
type button "FEMALE"
click at [332, 248] on button "女" at bounding box center [341, 261] width 19 height 26
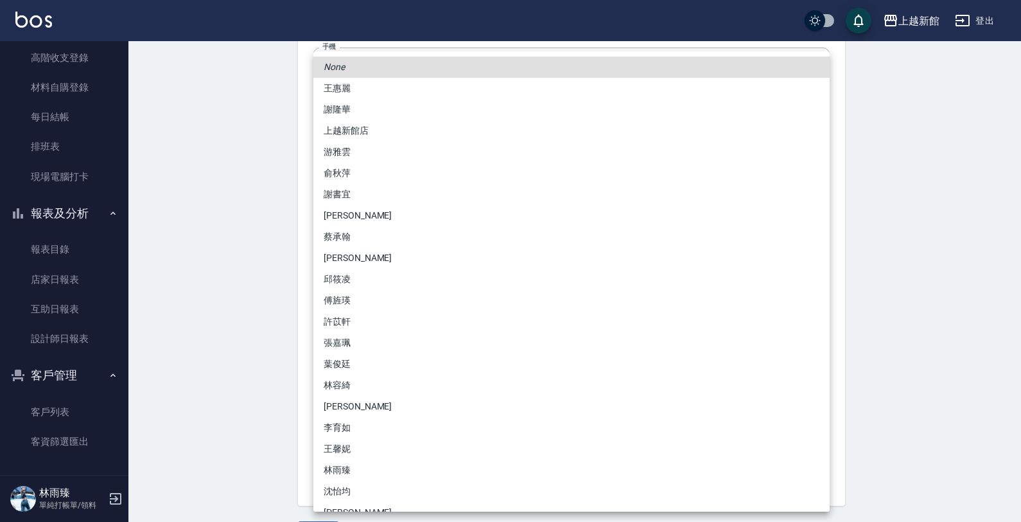
click at [495, 352] on body "上越新館 登出 櫃檯作業 打帳單 帳單列表 掛單列表 現金收支登錄 高階收支登錄 材料自購登錄 每日結帳 排班表 現場電腦打卡 報表及分析 報表目錄 店家日報…" at bounding box center [510, 142] width 1021 height 836
click at [458, 294] on li "傅旌瑛" at bounding box center [571, 300] width 516 height 21
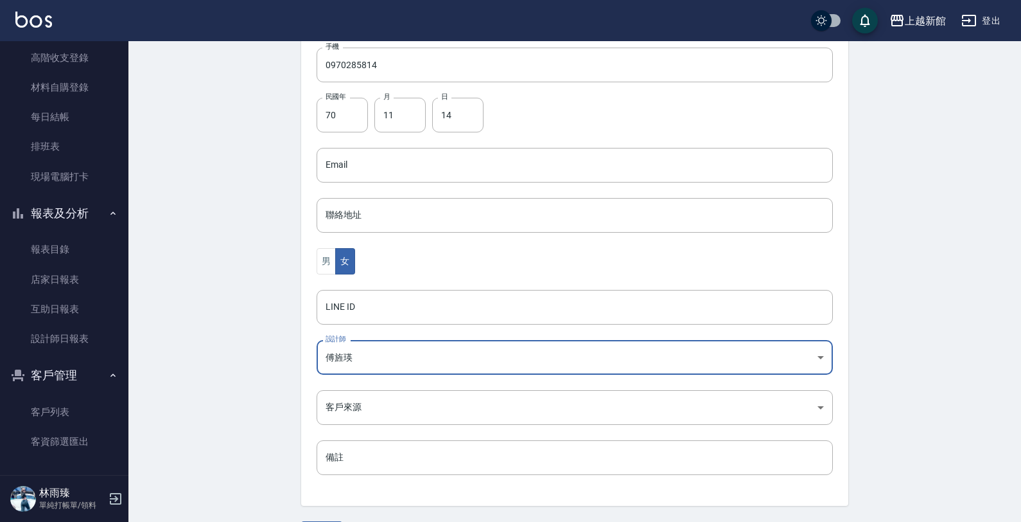
type input "1211b317-6865-4b65-8ce4-66e34f8d1fd8"
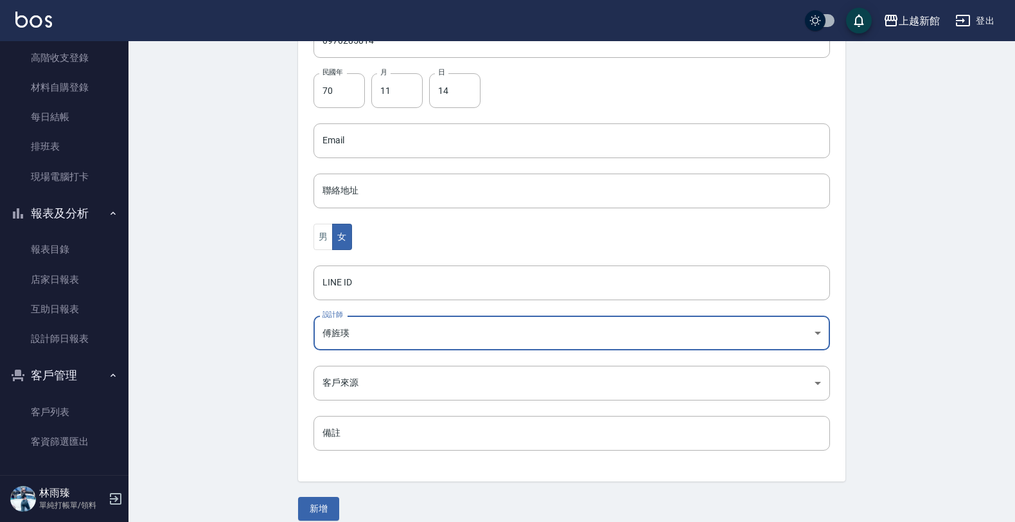
scroll to position [313, 0]
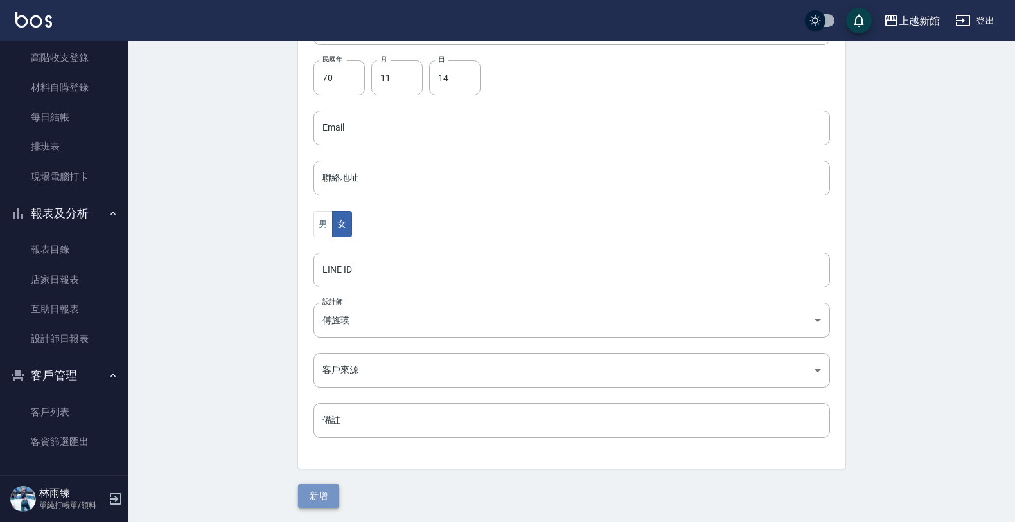
click at [329, 495] on button "新增" at bounding box center [318, 496] width 41 height 24
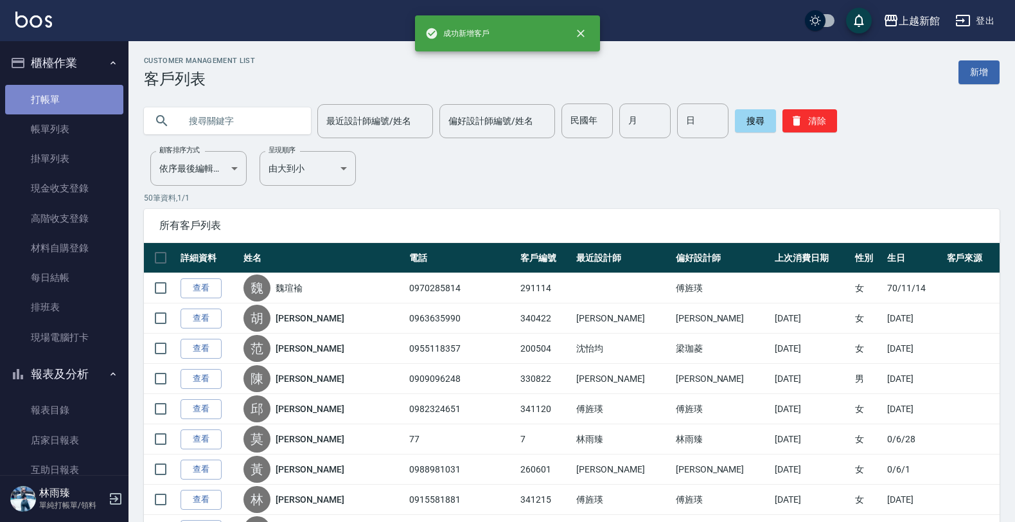
click at [75, 94] on link "打帳單" at bounding box center [64, 100] width 118 height 30
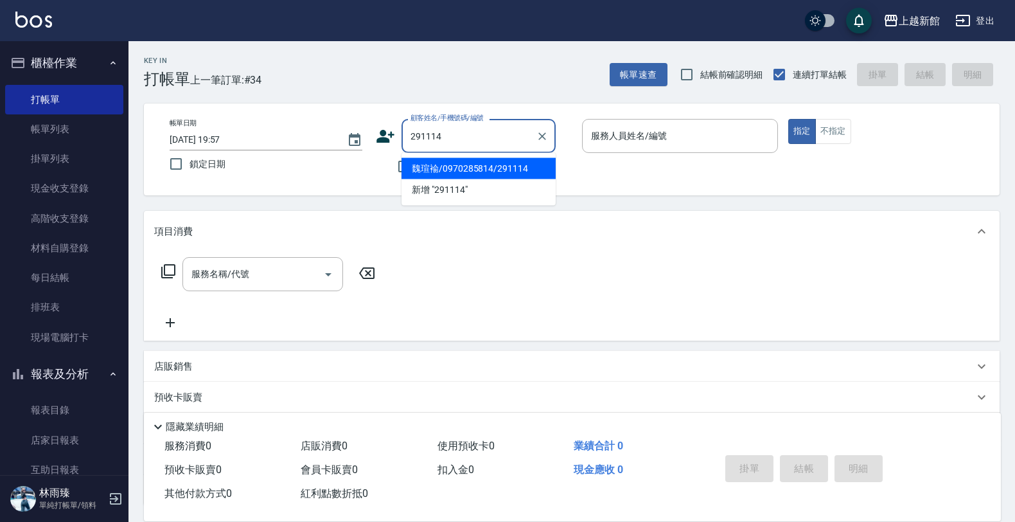
type input "魏瑄褕/0970285814/291114"
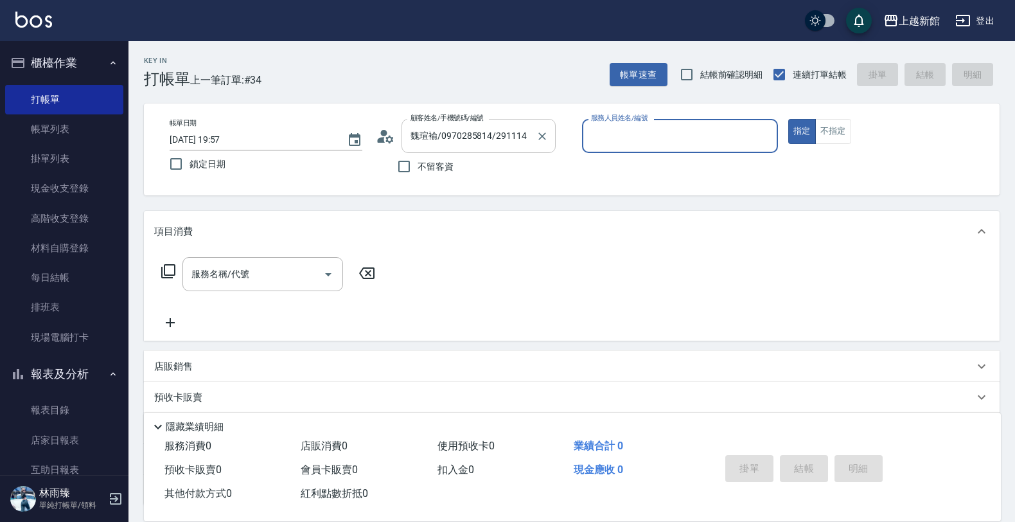
type input "旌瑛-5"
click at [788, 119] on button "指定" at bounding box center [802, 131] width 28 height 25
type button "true"
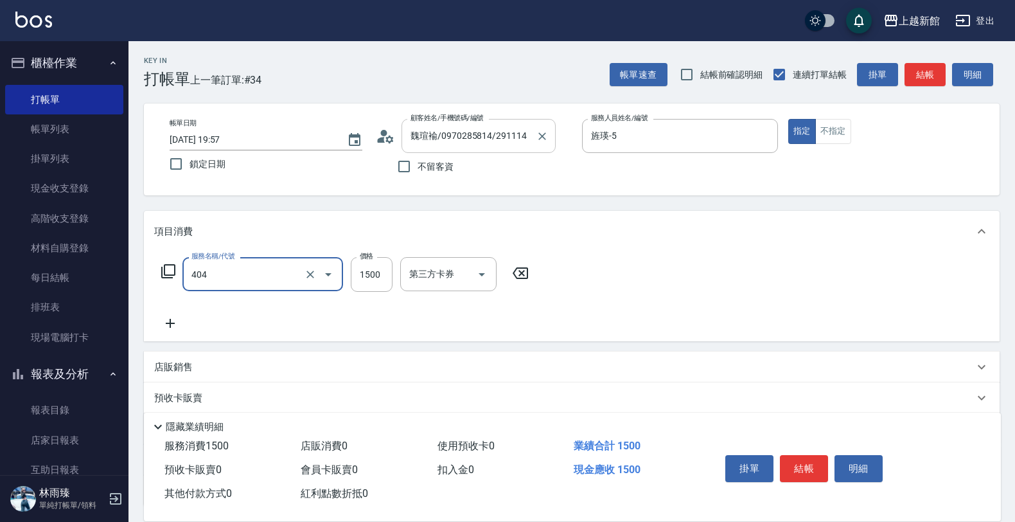
type input "設計染髮(404)"
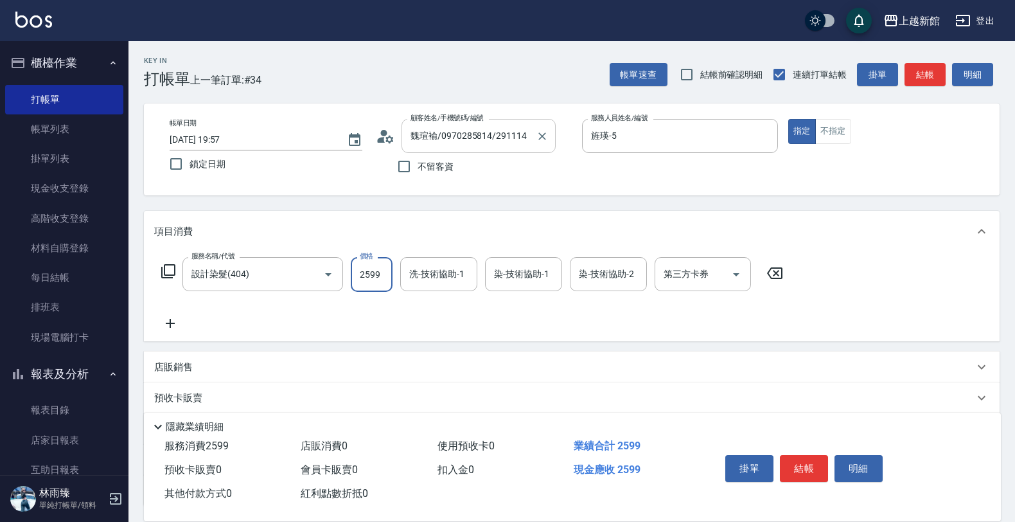
type input "2599"
type input "小敏-24"
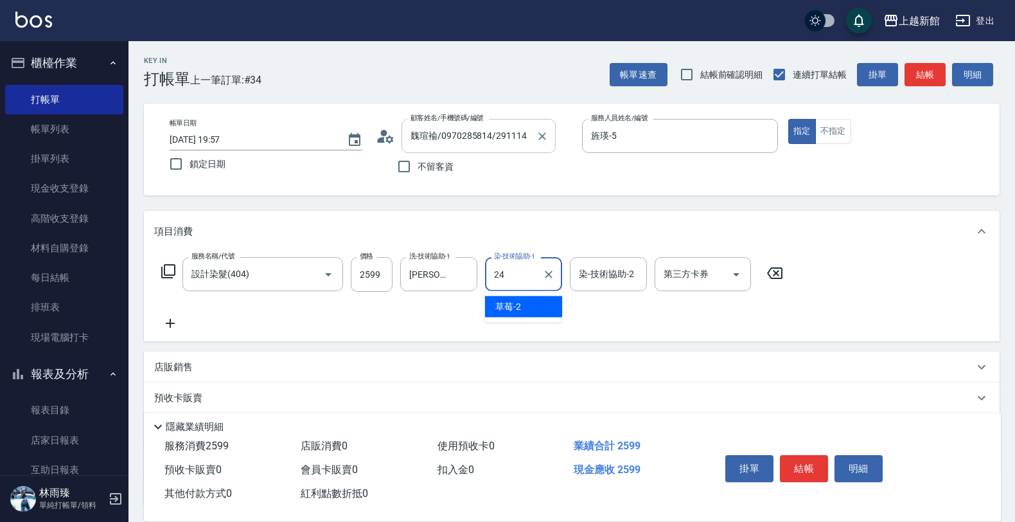
type input "小敏-24"
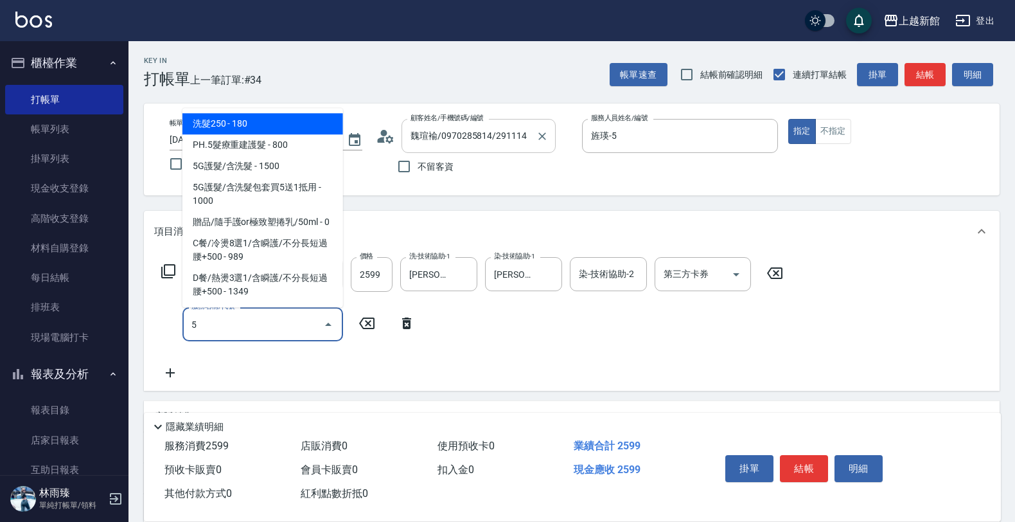
type input "5"
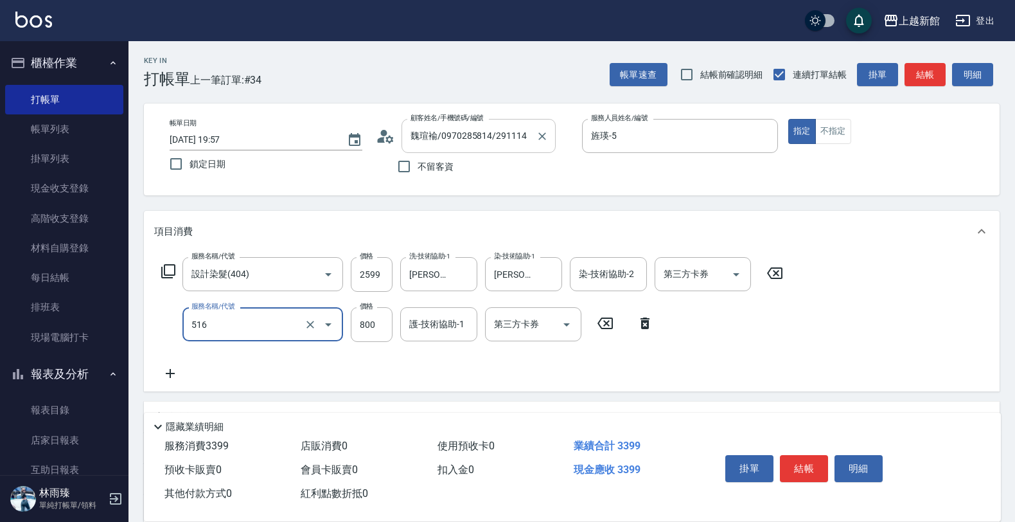
type input "C2花漾深層護髮/新(516)"
type input "1200"
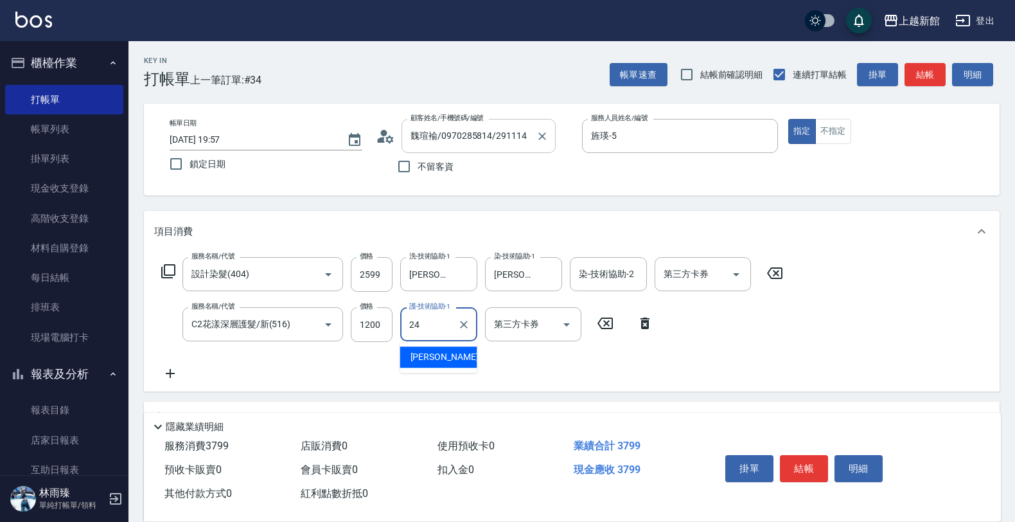
type input "小敏-24"
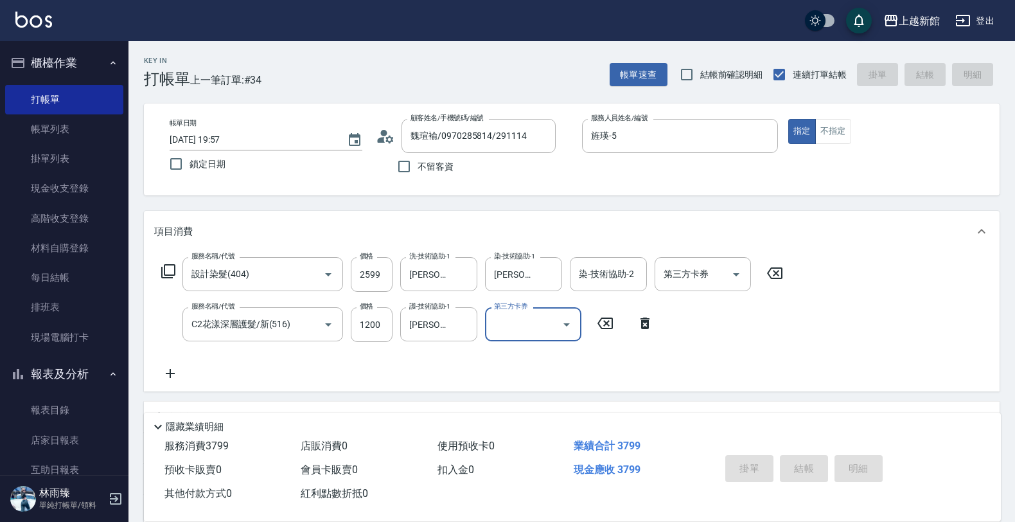
type input "2025/10/13 19:58"
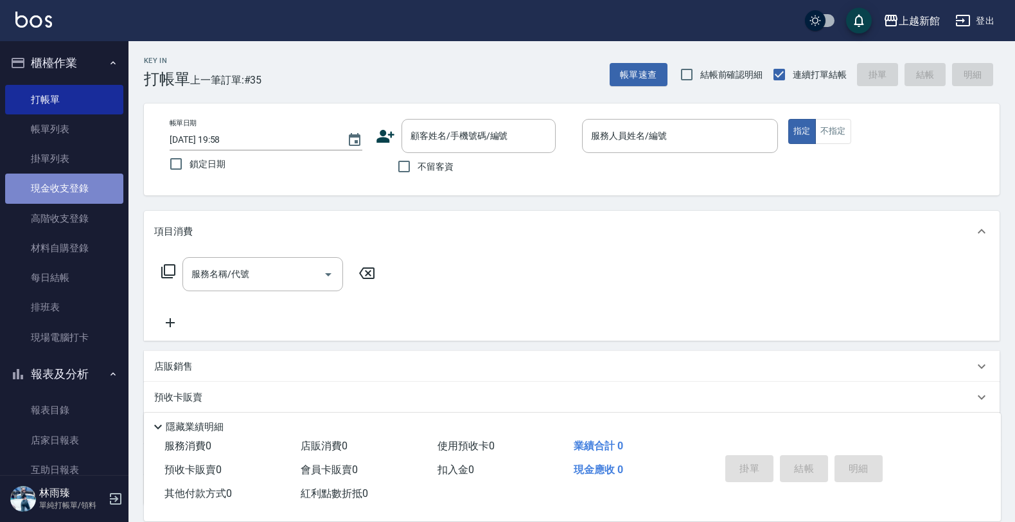
click at [71, 185] on link "現金收支登錄" at bounding box center [64, 188] width 118 height 30
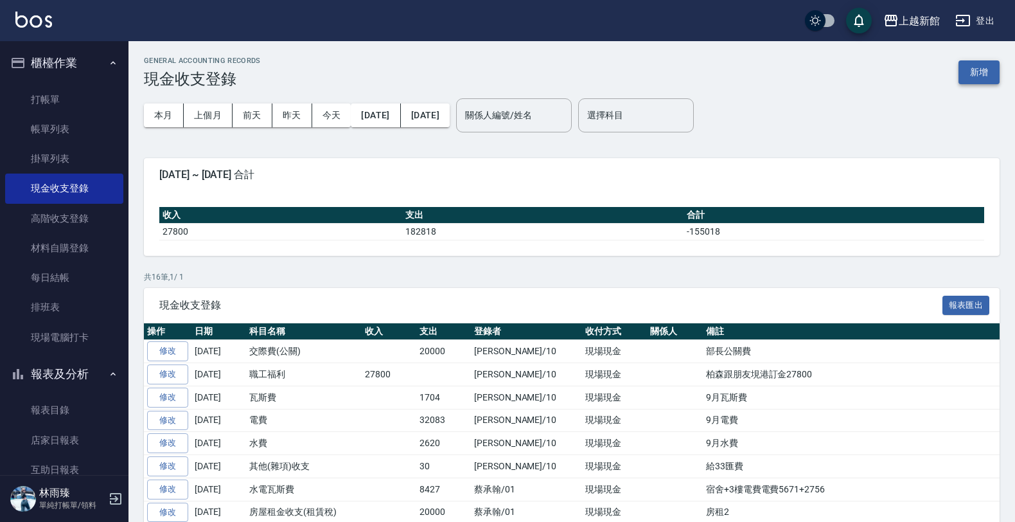
click at [992, 72] on button "新增" at bounding box center [978, 72] width 41 height 24
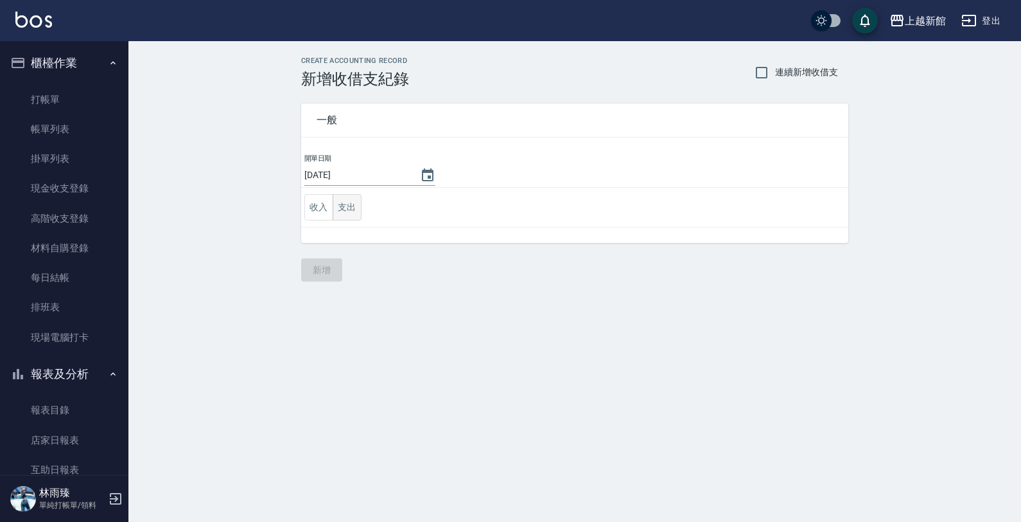
click at [355, 204] on button "支出" at bounding box center [347, 207] width 29 height 26
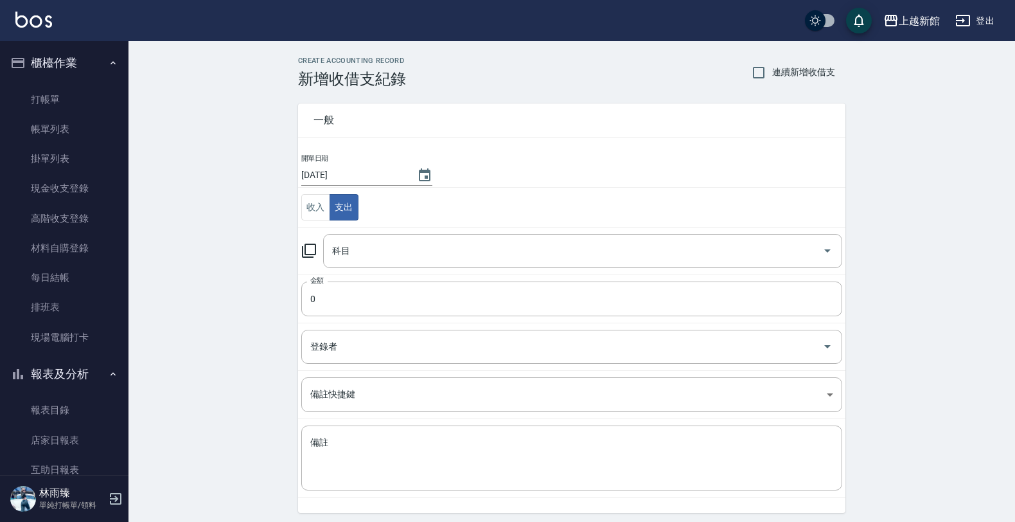
click at [310, 251] on icon at bounding box center [308, 250] width 15 height 15
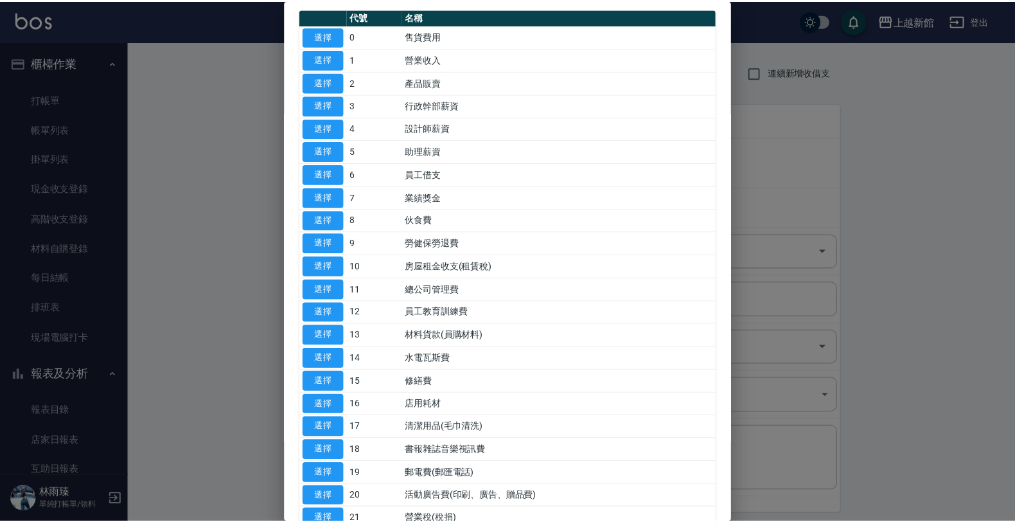
scroll to position [80, 0]
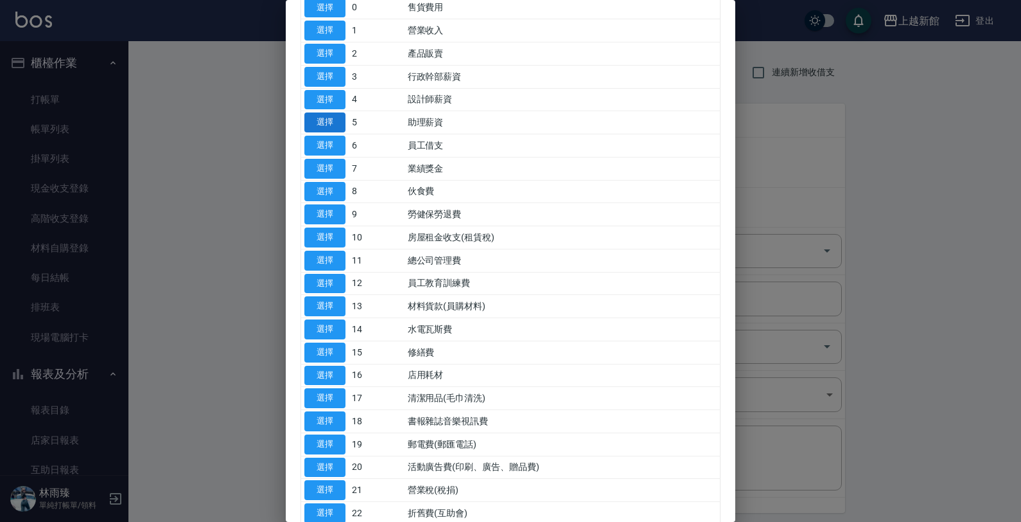
click at [329, 128] on button "選擇" at bounding box center [324, 122] width 41 height 20
type input "5 助理薪資"
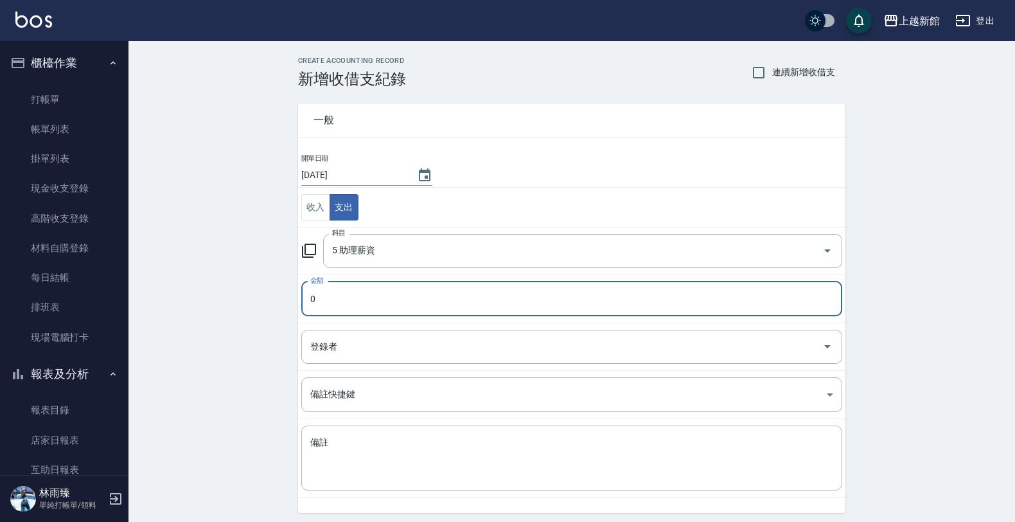
click at [338, 300] on input "0" at bounding box center [571, 298] width 541 height 35
type input "208"
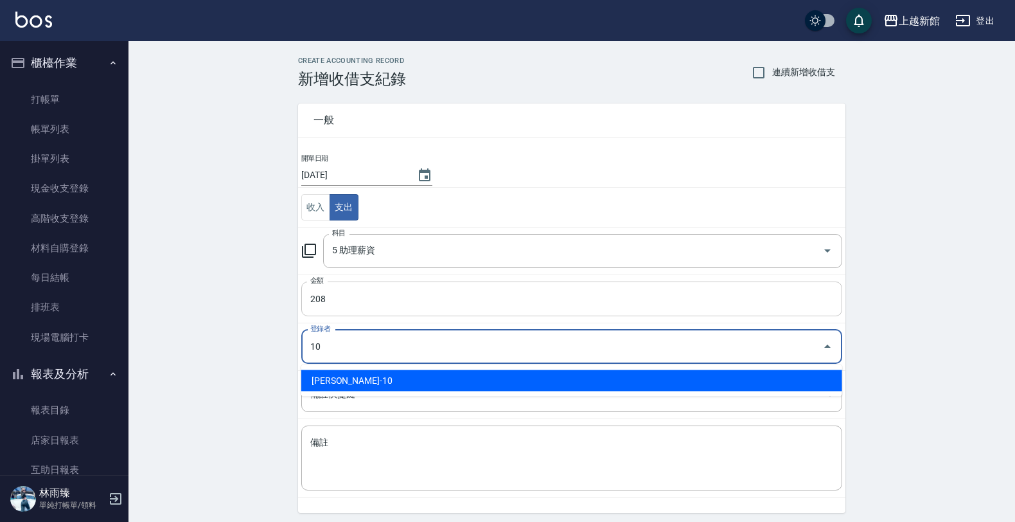
type input "劉名儀-10"
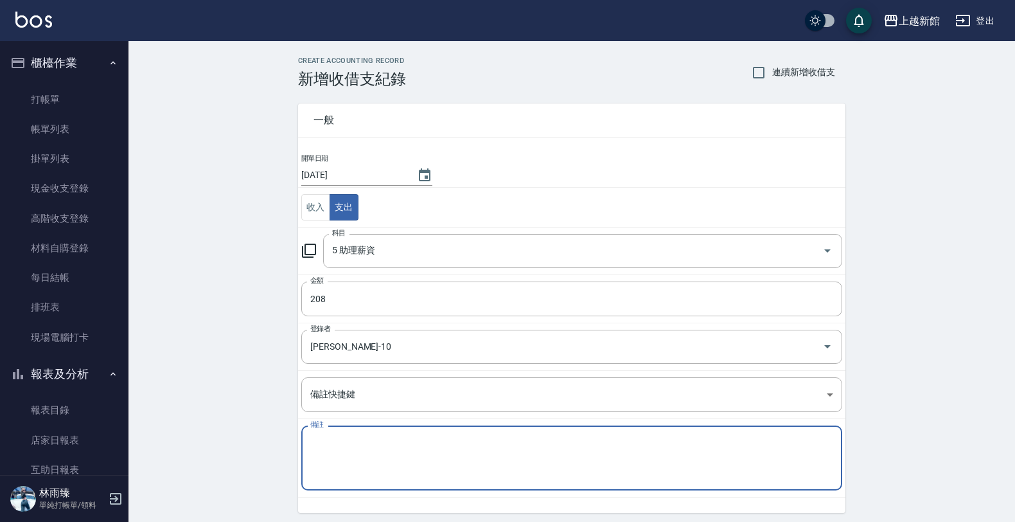
click at [335, 459] on textarea "備註" at bounding box center [571, 458] width 523 height 44
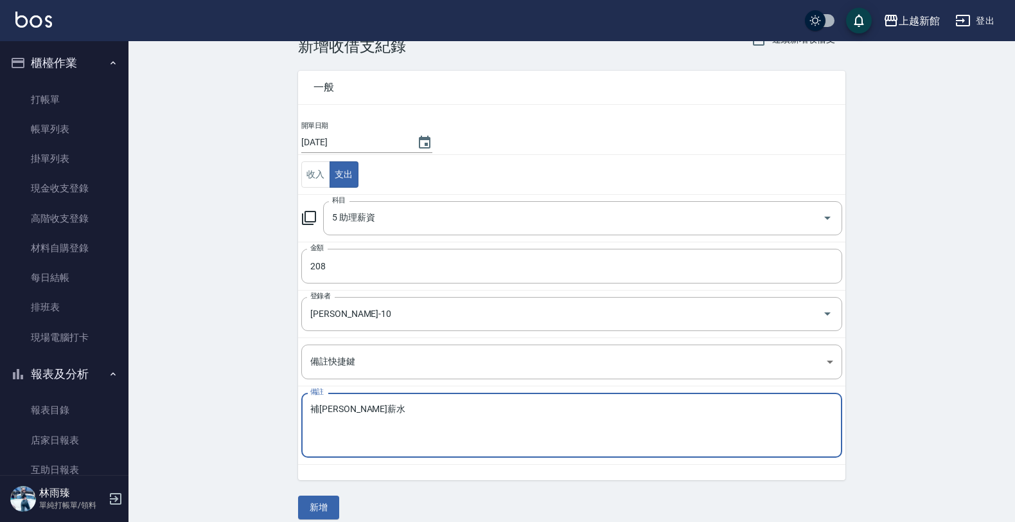
scroll to position [46, 0]
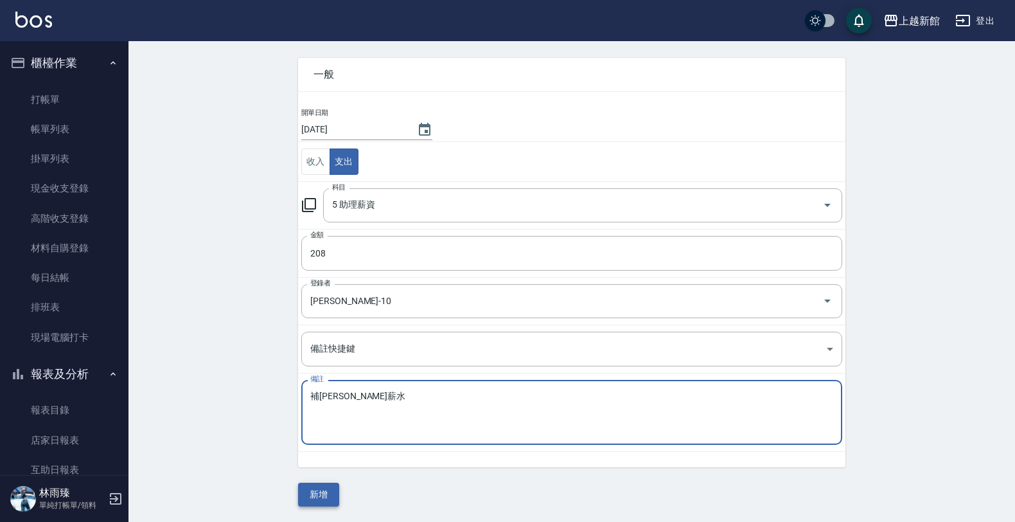
type textarea "補妮妮薪水"
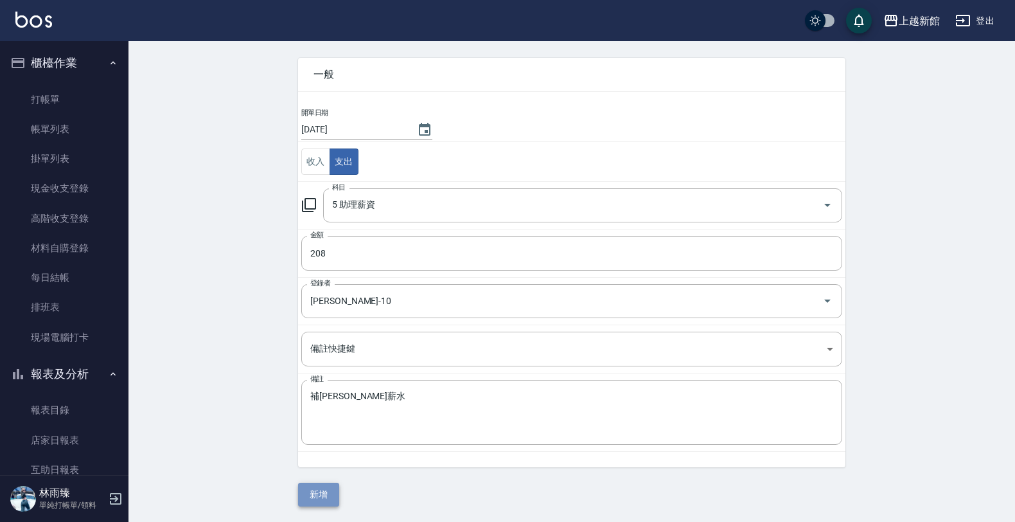
click at [320, 496] on button "新增" at bounding box center [318, 494] width 41 height 24
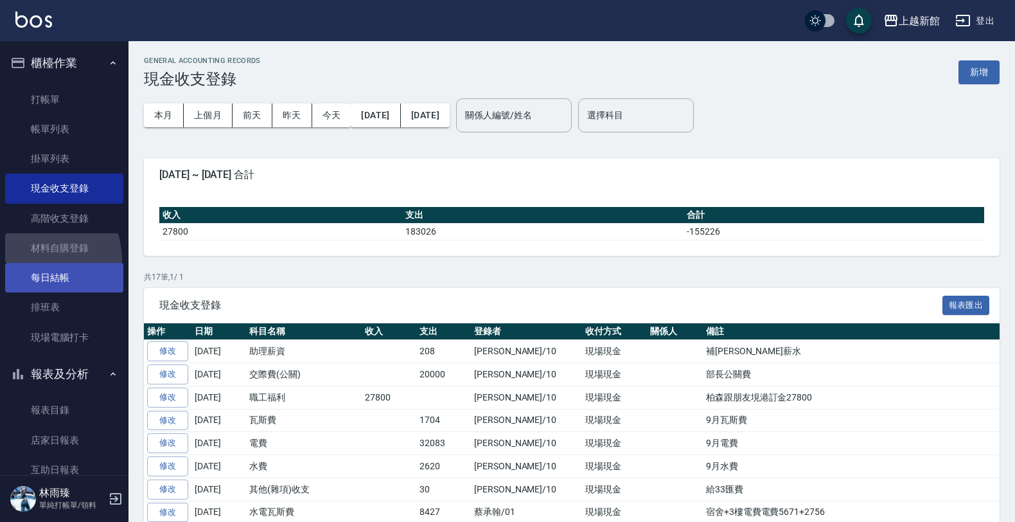
click at [28, 261] on link "材料自購登錄" at bounding box center [64, 248] width 118 height 30
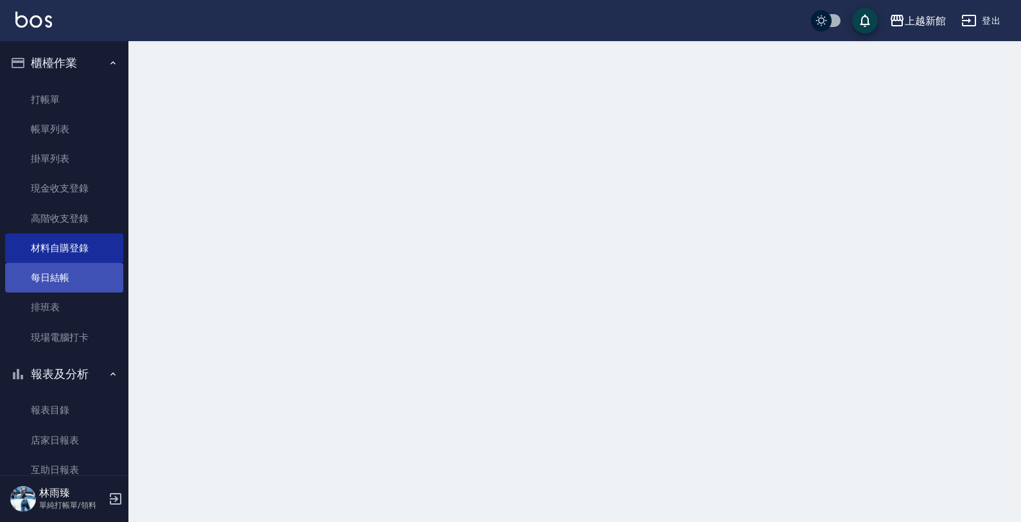
click at [24, 276] on link "每日結帳" at bounding box center [64, 278] width 118 height 30
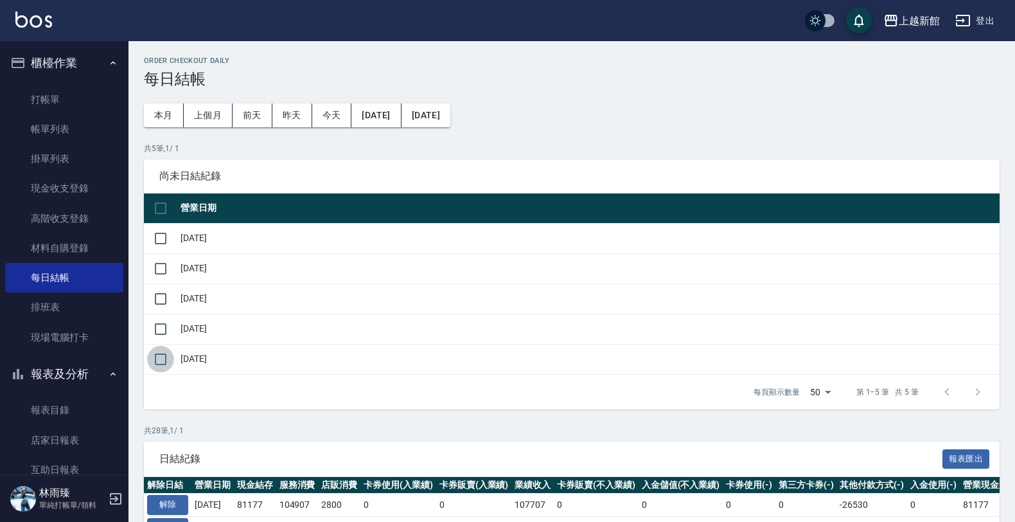
click at [148, 367] on input "checkbox" at bounding box center [160, 359] width 27 height 27
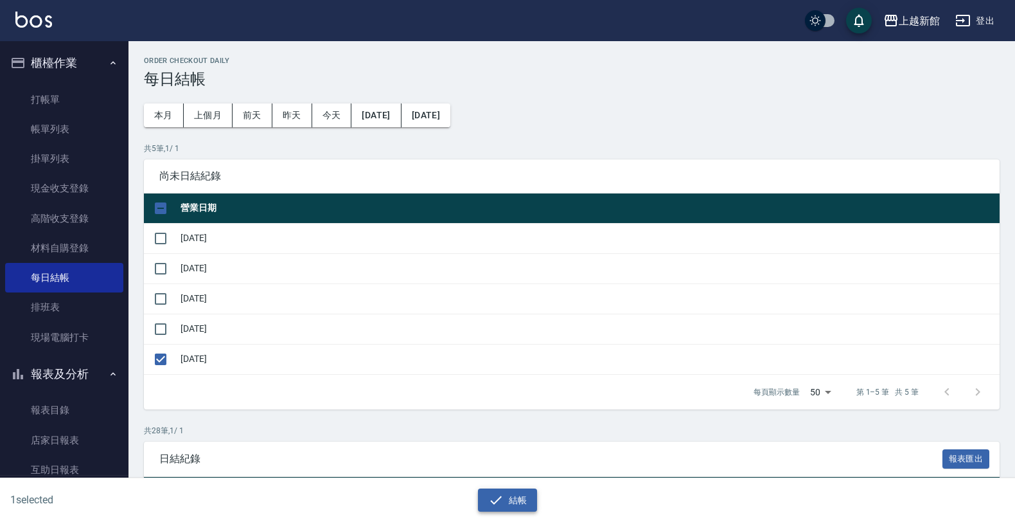
click at [519, 508] on button "結帳" at bounding box center [508, 500] width 60 height 24
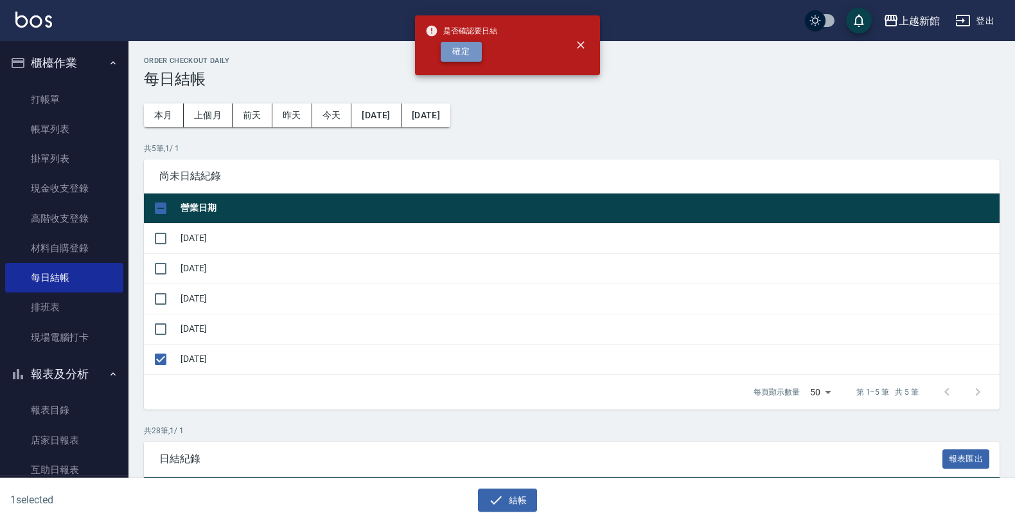
click at [471, 52] on button "確定" at bounding box center [461, 52] width 41 height 20
checkbox input "false"
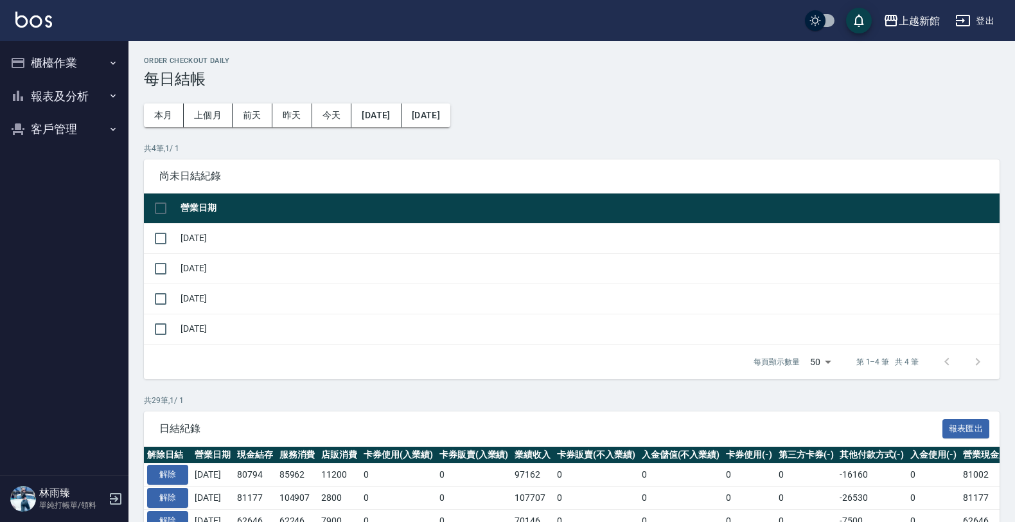
click at [51, 91] on button "報表及分析" at bounding box center [64, 96] width 118 height 33
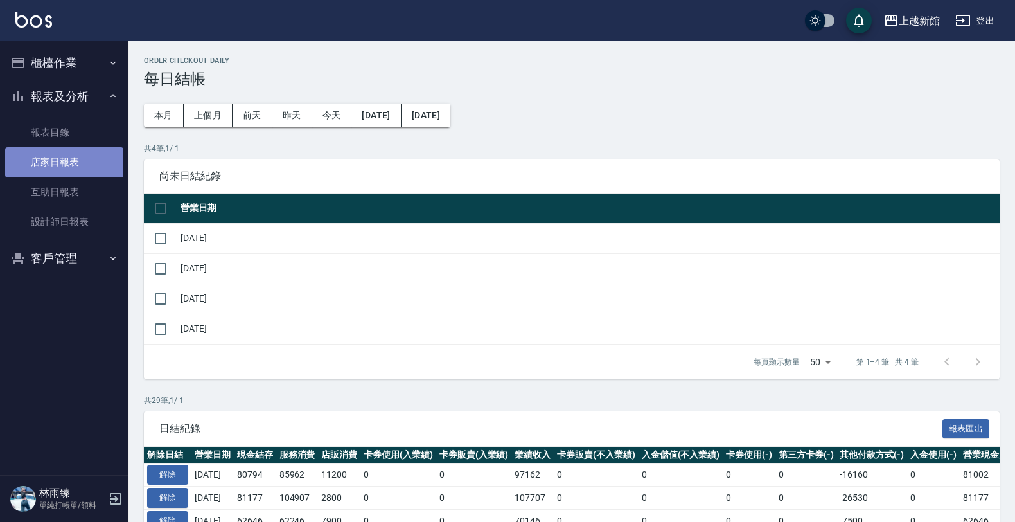
click at [64, 167] on link "店家日報表" at bounding box center [64, 162] width 118 height 30
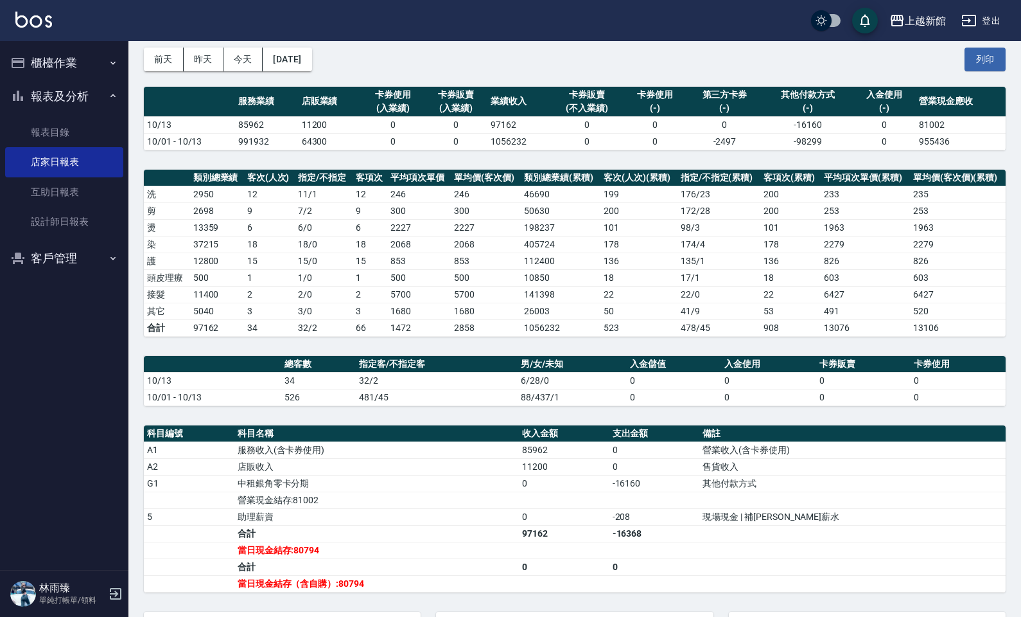
scroll to position [80, 0]
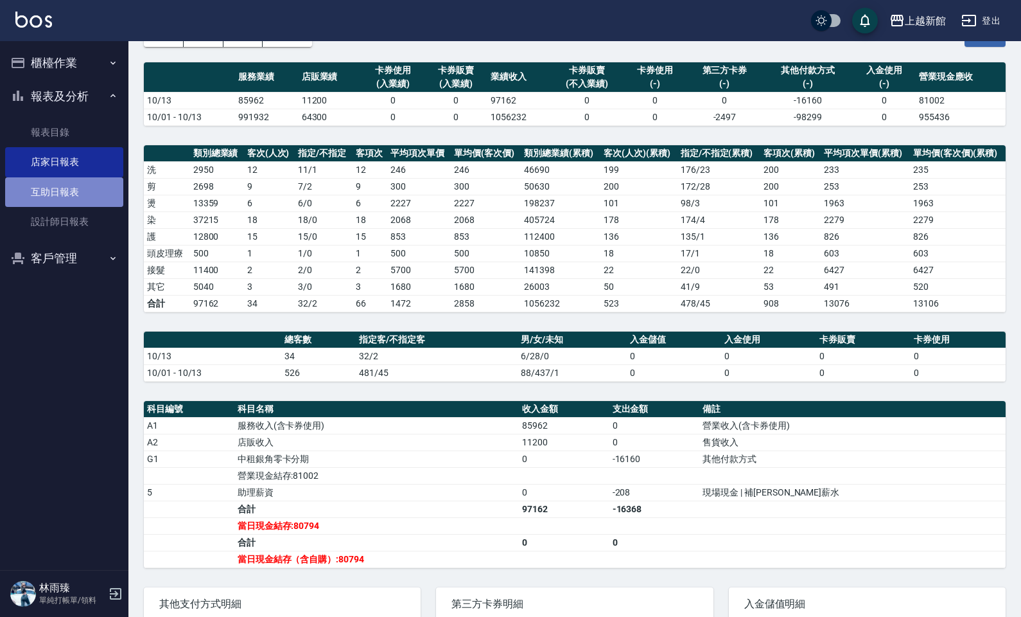
click at [72, 191] on link "互助日報表" at bounding box center [64, 192] width 118 height 30
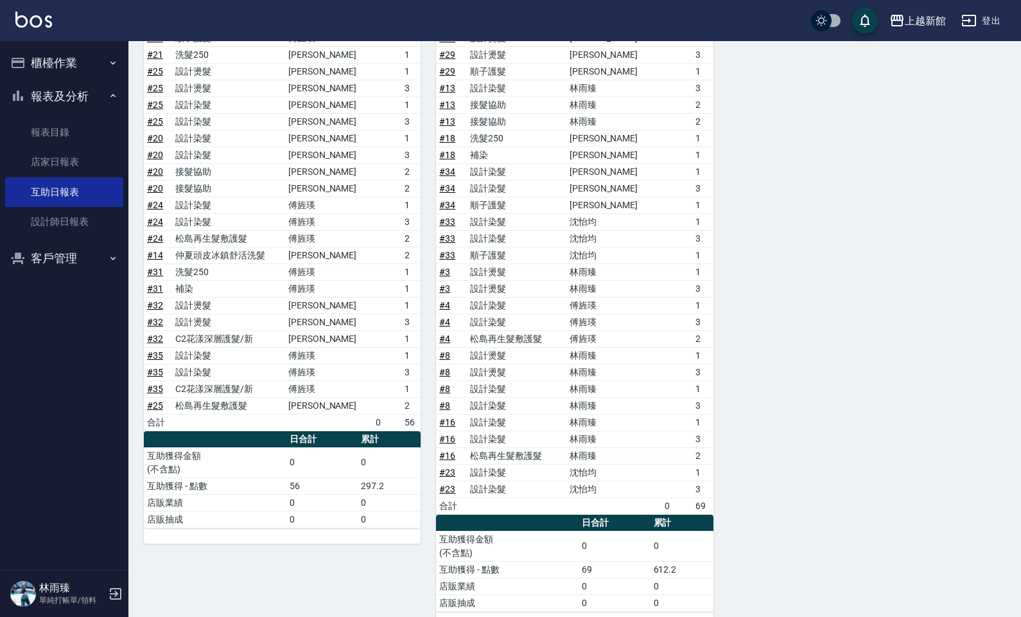
scroll to position [689, 0]
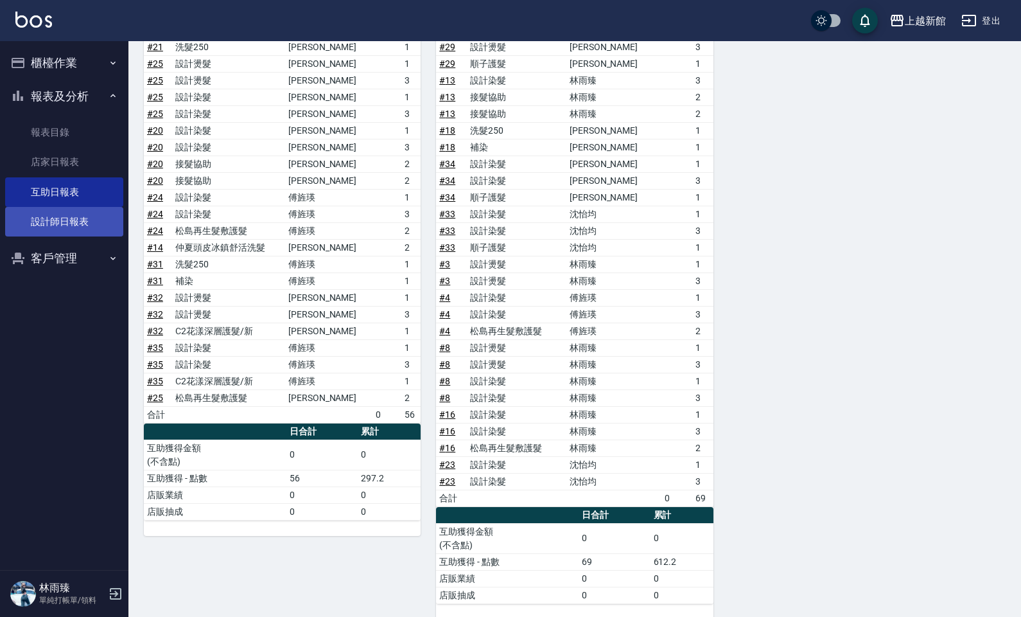
click at [13, 225] on link "設計師日報表" at bounding box center [64, 222] width 118 height 30
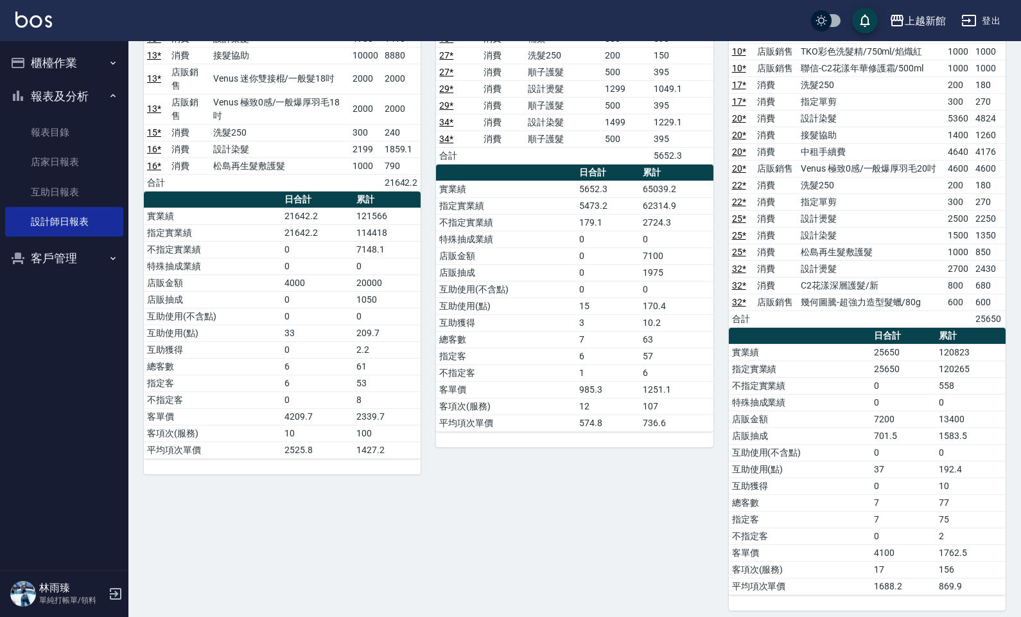
scroll to position [852, 0]
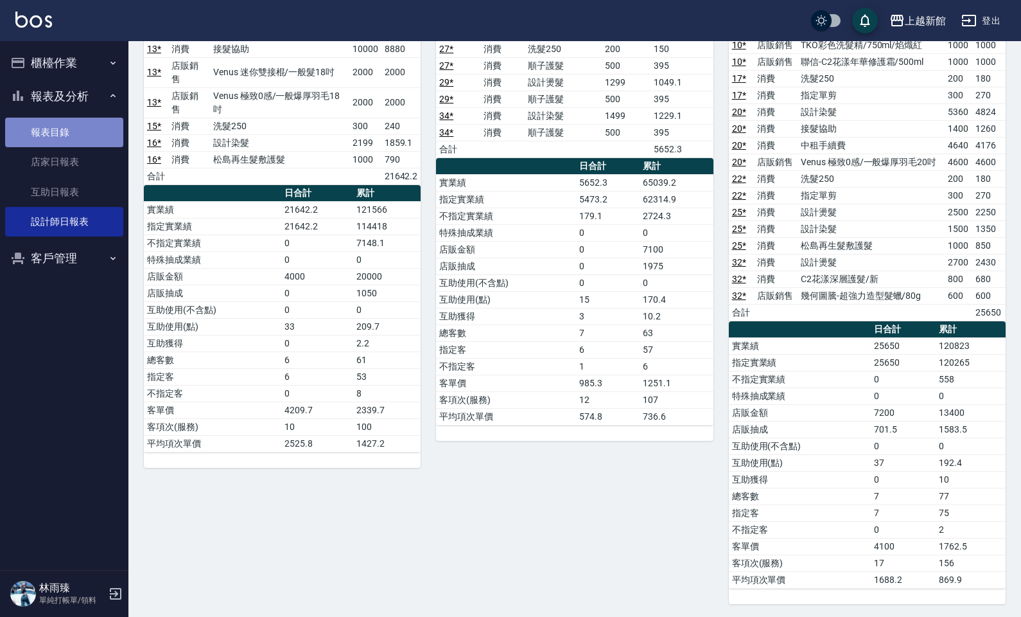
click at [92, 145] on link "報表目錄" at bounding box center [64, 133] width 118 height 30
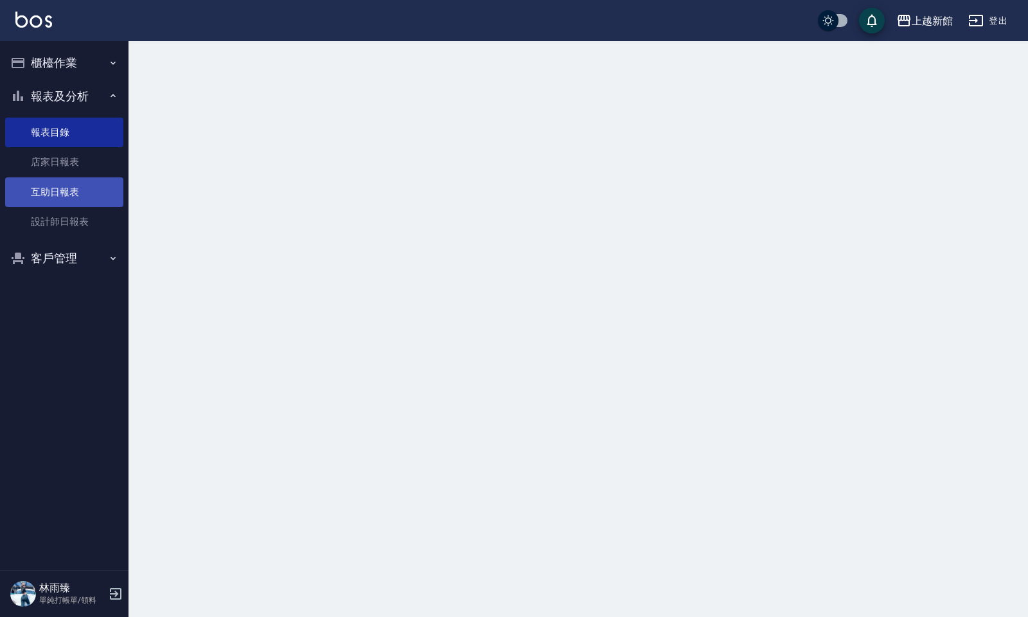
click at [78, 177] on link "互助日報表" at bounding box center [64, 192] width 118 height 30
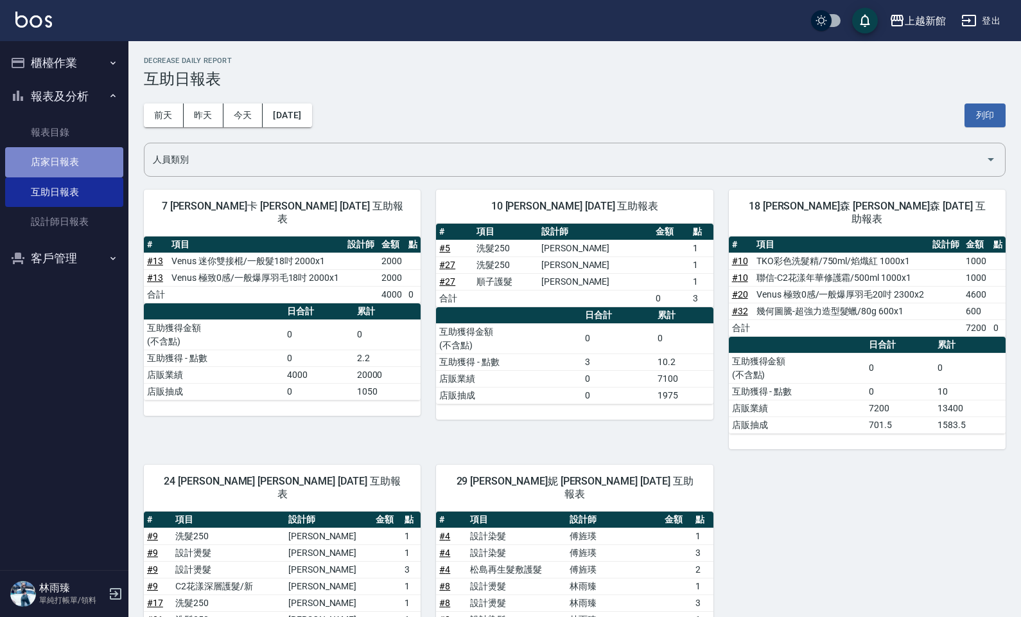
click at [92, 162] on link "店家日報表" at bounding box center [64, 162] width 118 height 30
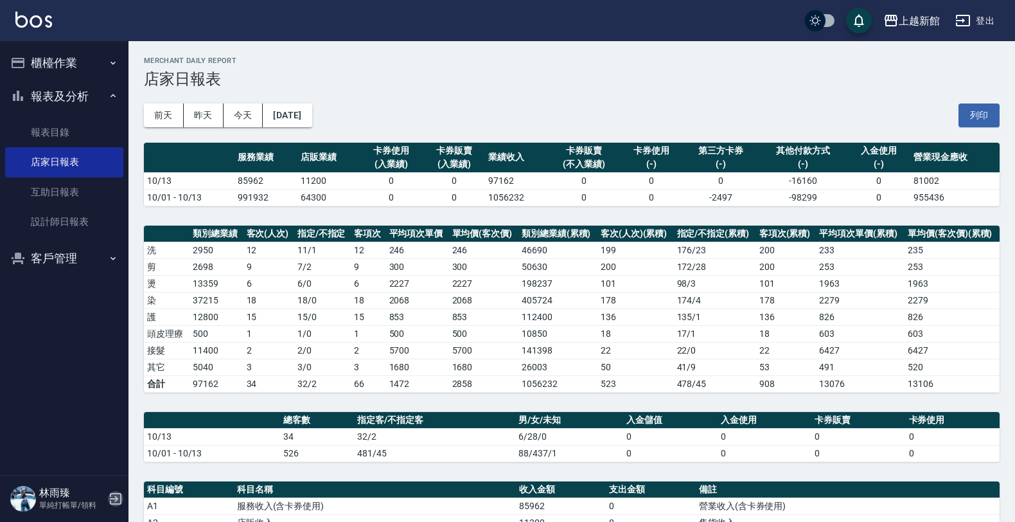
click at [114, 492] on icon "button" at bounding box center [115, 498] width 15 height 15
